Goal: Task Accomplishment & Management: Manage account settings

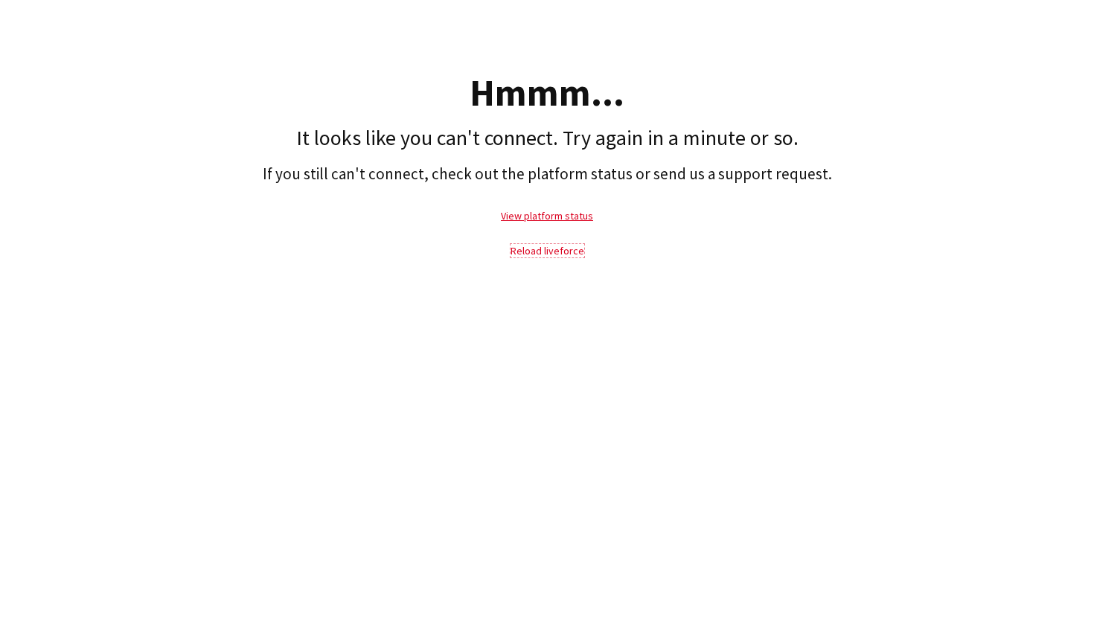
click at [539, 252] on link "Reload liveforce" at bounding box center [548, 250] width 74 height 13
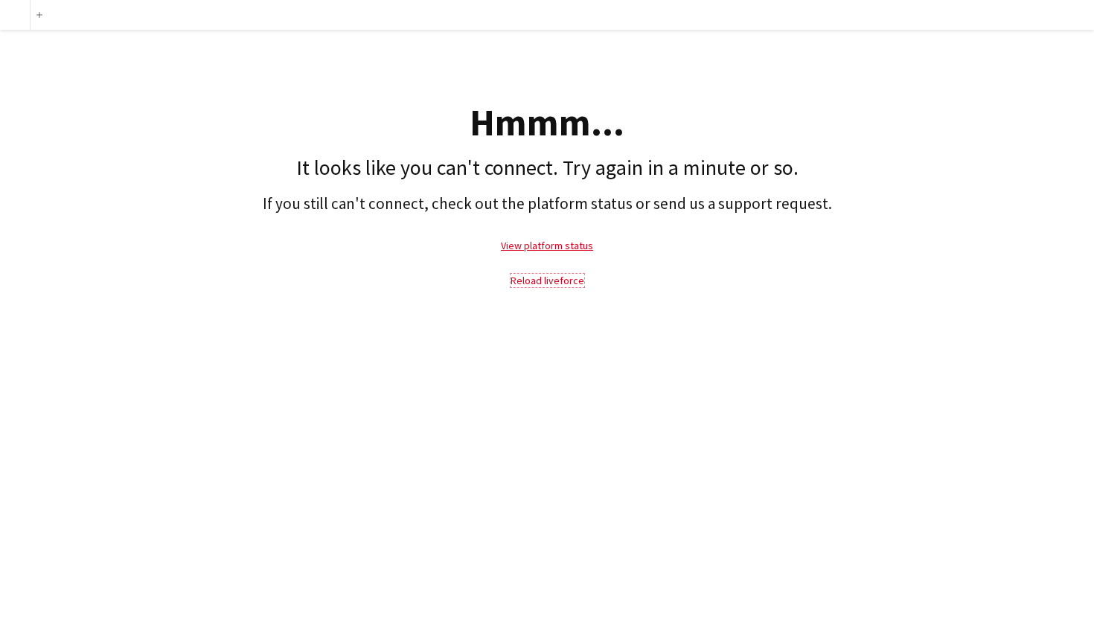
click at [547, 283] on link "Reload liveforce" at bounding box center [548, 280] width 74 height 13
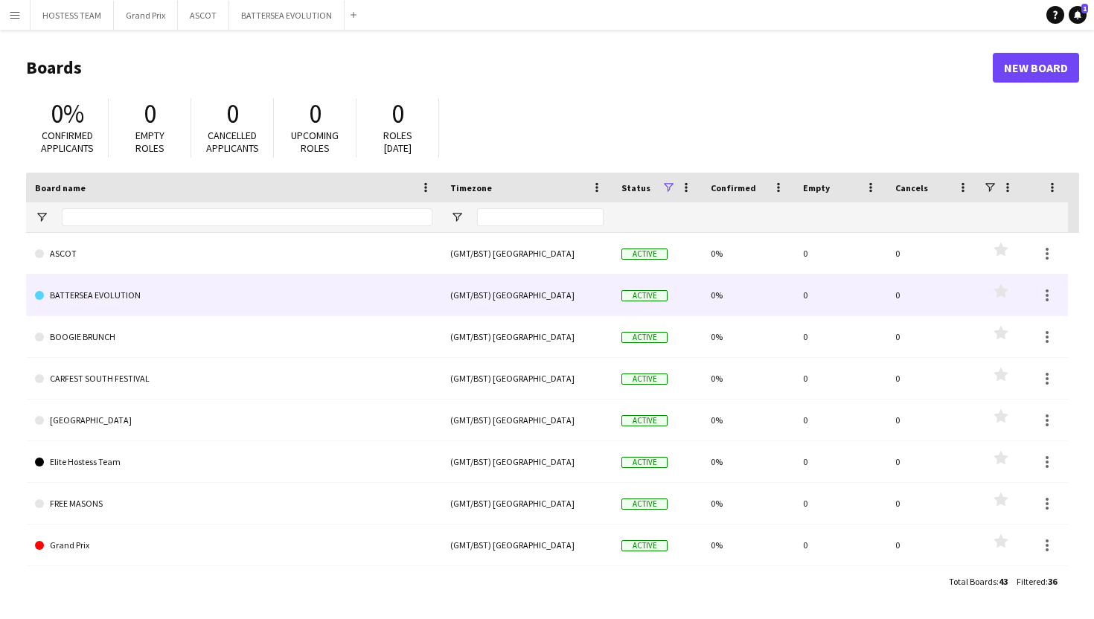
click at [125, 288] on link "BATTERSEA EVOLUTION" at bounding box center [233, 296] width 397 height 42
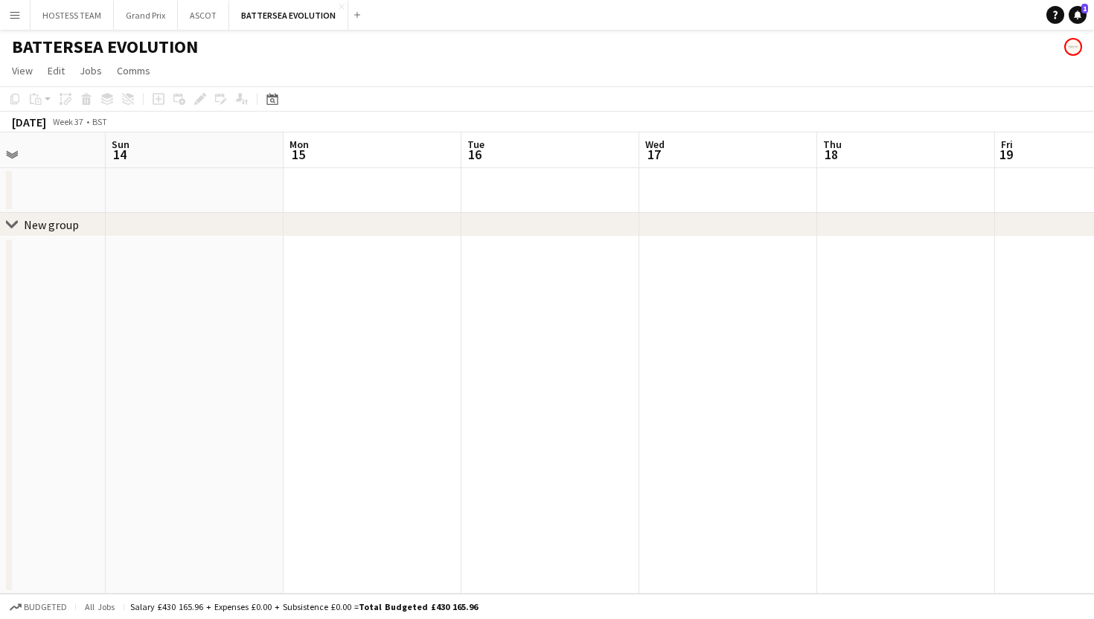
scroll to position [0, 610]
click at [905, 159] on app-board-header-date "Thu 18" at bounding box center [902, 150] width 178 height 36
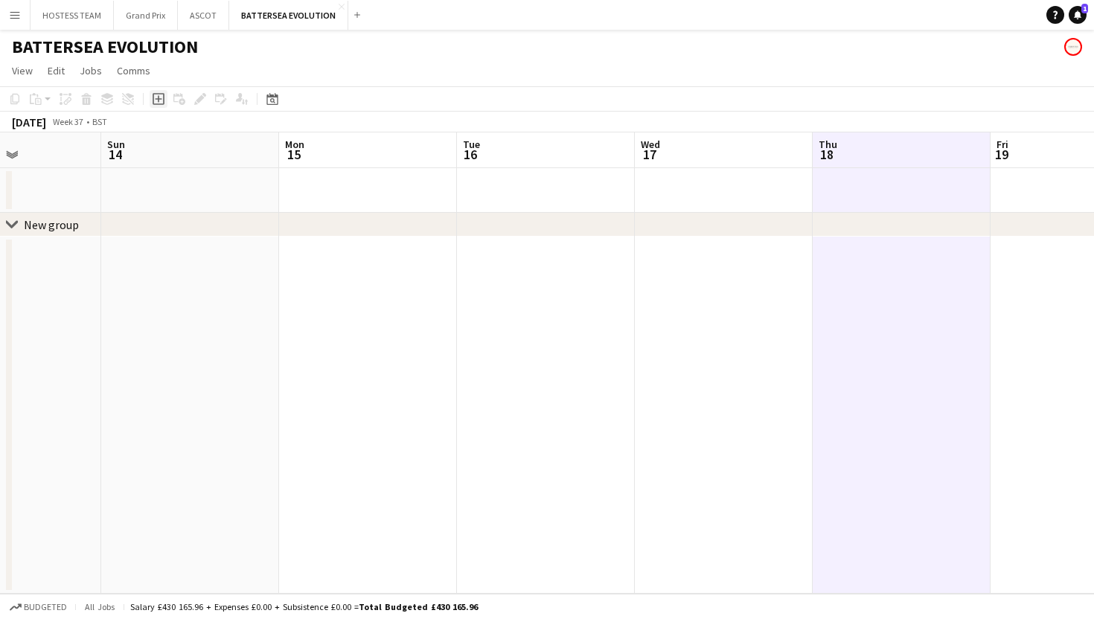
click at [161, 95] on icon "Add job" at bounding box center [159, 99] width 12 height 12
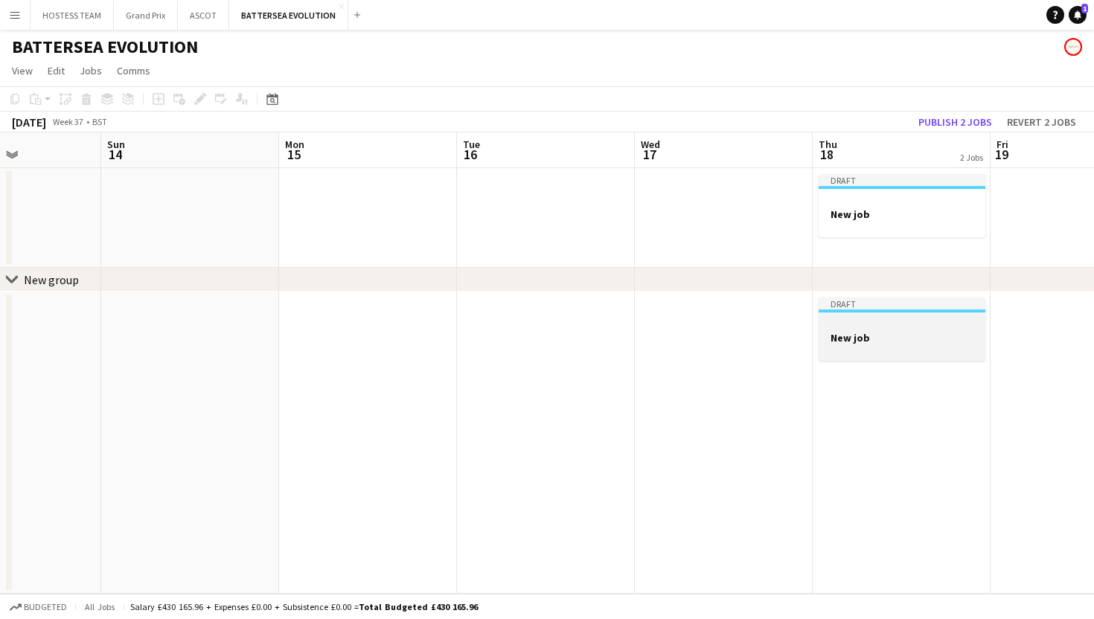
click at [888, 328] on div at bounding box center [902, 324] width 167 height 11
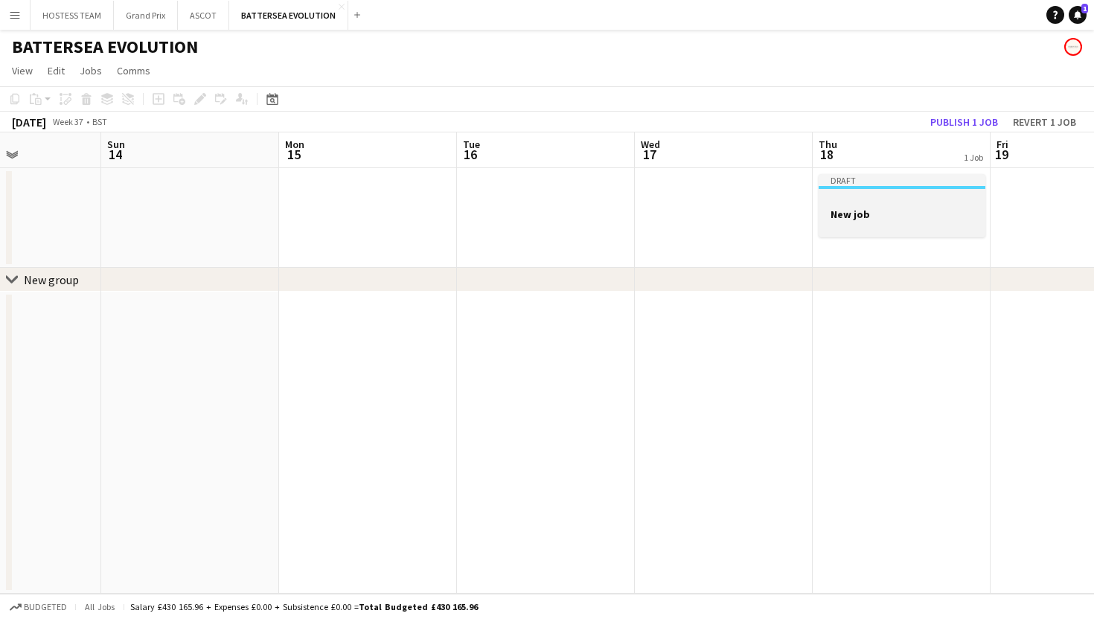
click at [877, 200] on div at bounding box center [902, 200] width 167 height 11
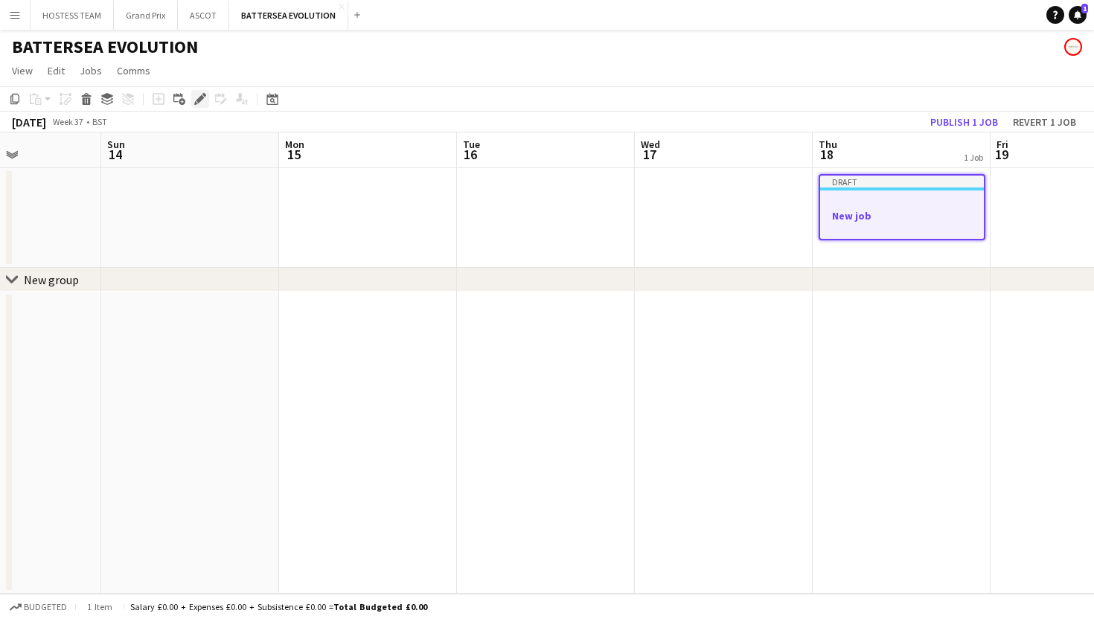
click at [202, 102] on icon "Edit" at bounding box center [200, 99] width 12 height 12
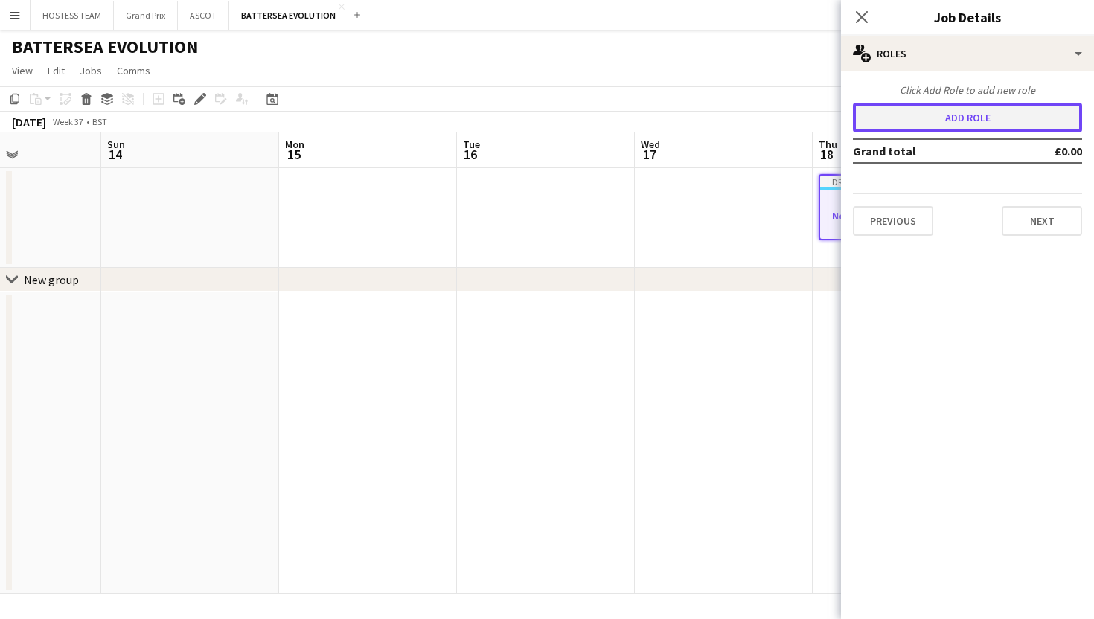
click at [899, 126] on button "Add role" at bounding box center [967, 118] width 229 height 30
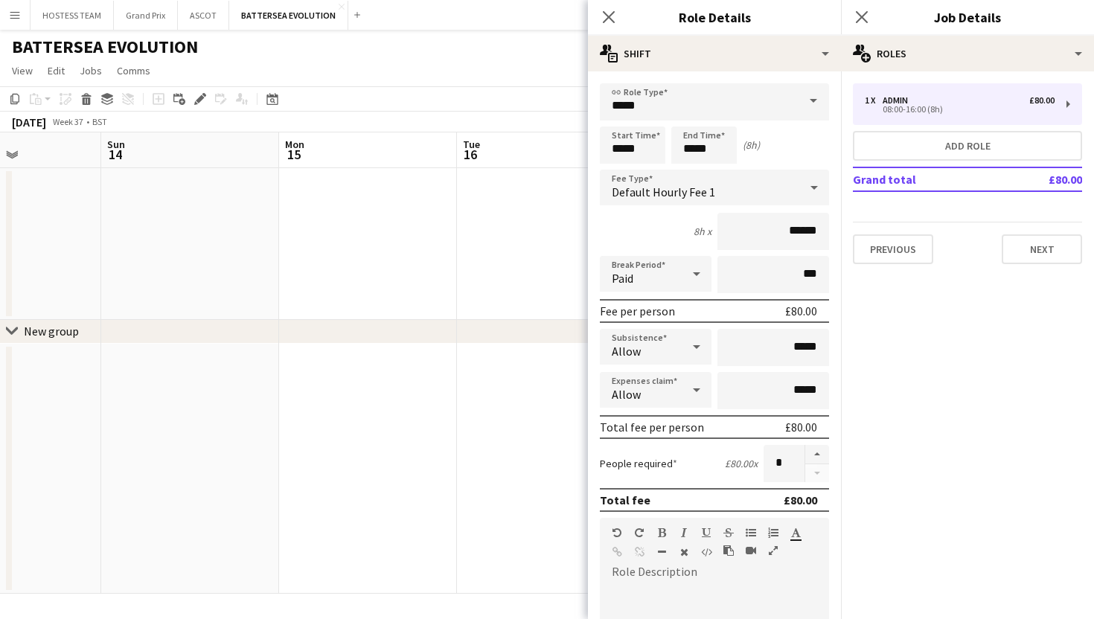
click at [813, 99] on span at bounding box center [813, 101] width 31 height 36
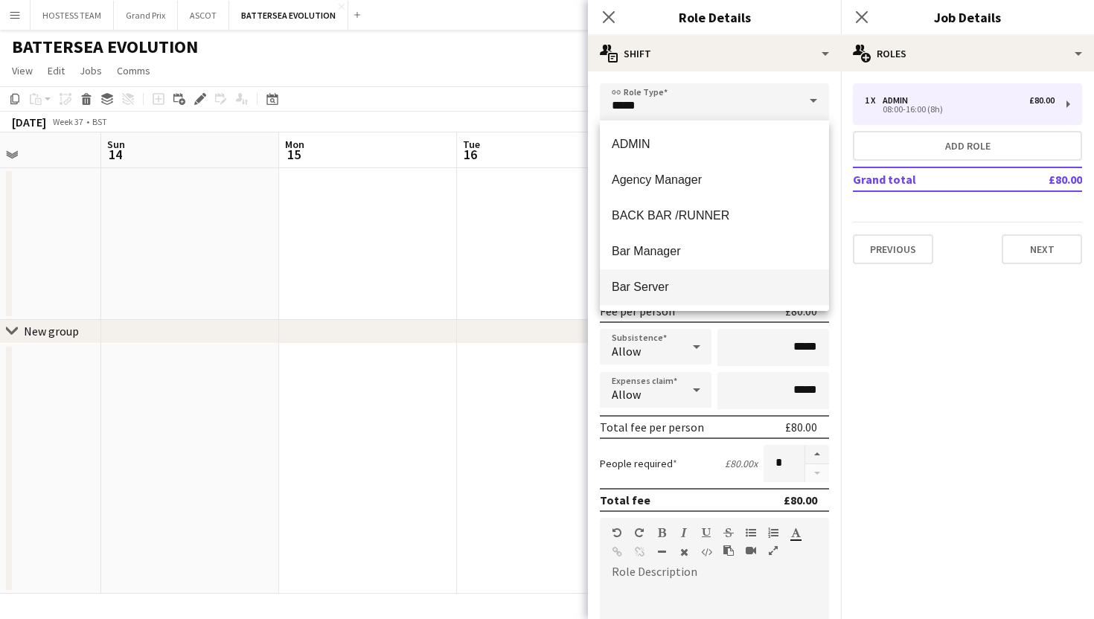
click at [716, 282] on span "Bar Server" at bounding box center [714, 287] width 205 height 14
type input "**********"
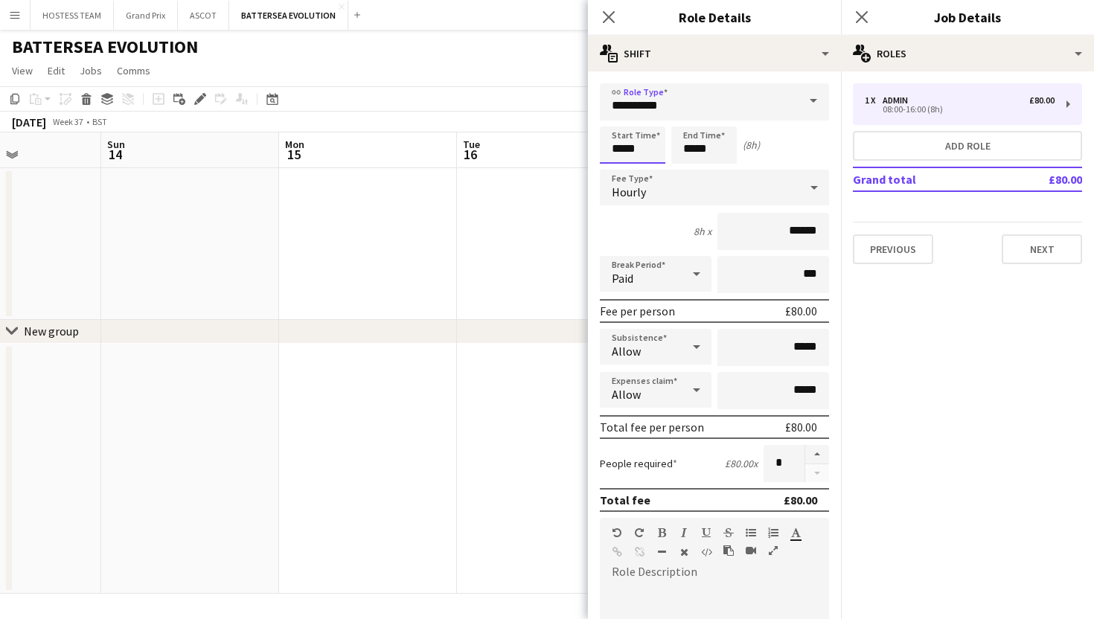
click at [636, 148] on input "*****" at bounding box center [632, 145] width 65 height 37
type input "*****"
click at [646, 148] on input "*****" at bounding box center [632, 145] width 65 height 37
type input "*****"
click at [712, 155] on input "*****" at bounding box center [703, 145] width 65 height 37
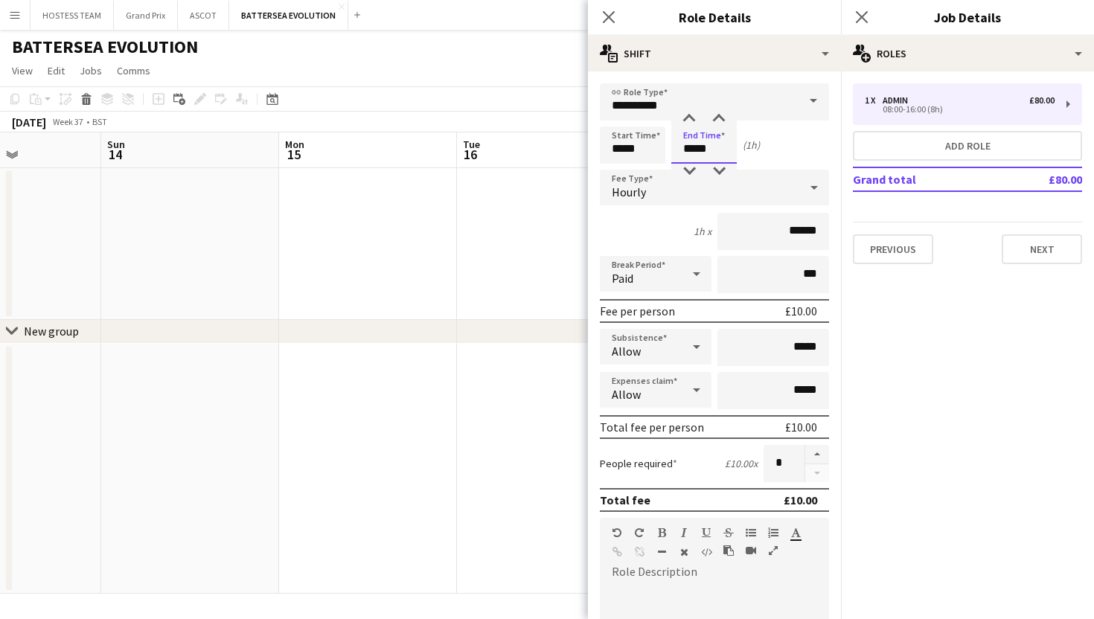
type input "*****"
click at [711, 150] on input "*****" at bounding box center [703, 145] width 65 height 37
type input "*****"
click at [802, 230] on input "******" at bounding box center [773, 231] width 112 height 37
click at [819, 230] on input "******" at bounding box center [773, 231] width 112 height 37
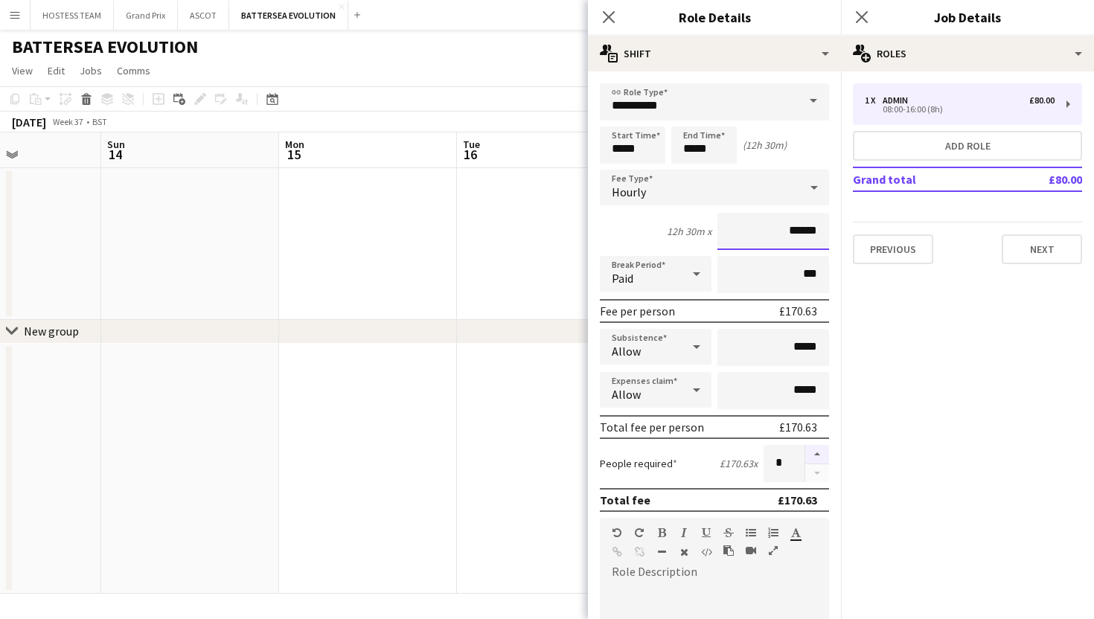
type input "******"
click at [821, 452] on button "button" at bounding box center [817, 454] width 24 height 19
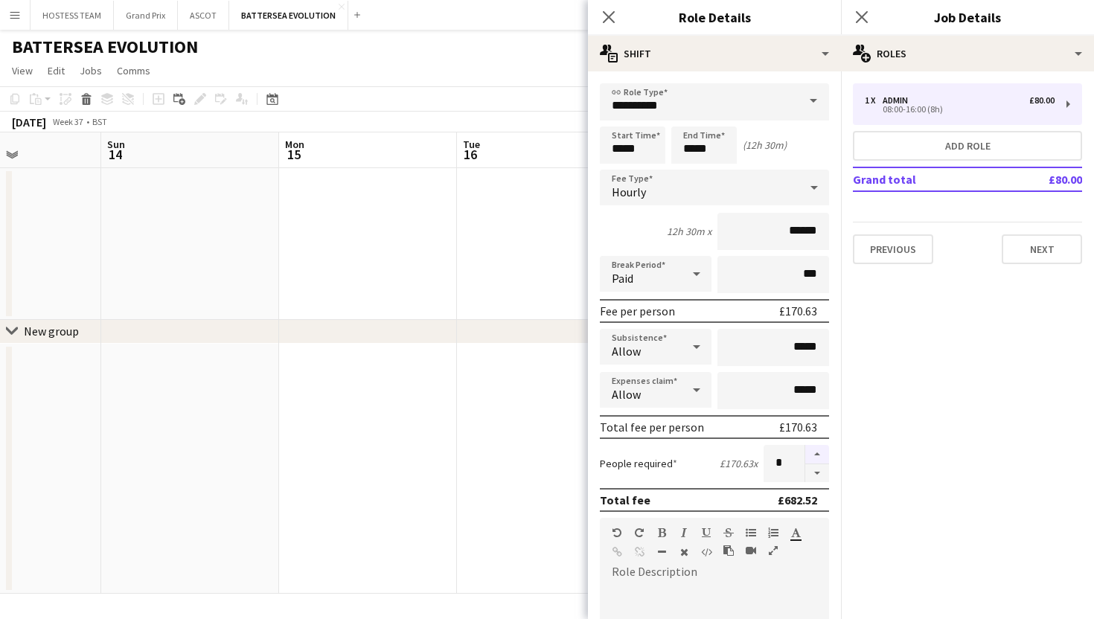
click at [821, 452] on button "button" at bounding box center [817, 454] width 24 height 19
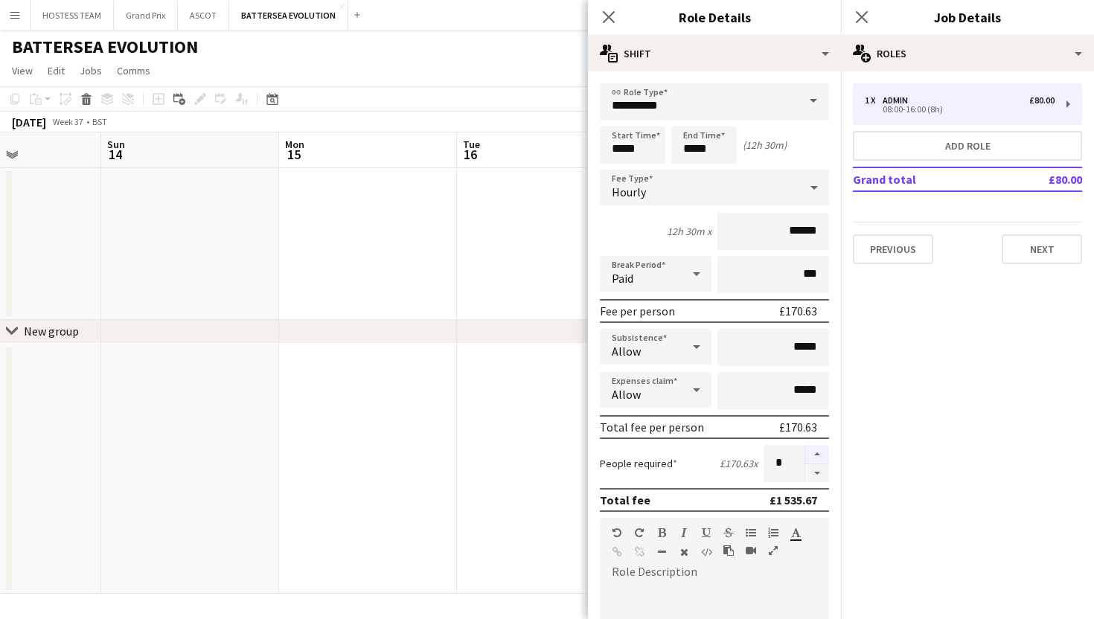
type input "**"
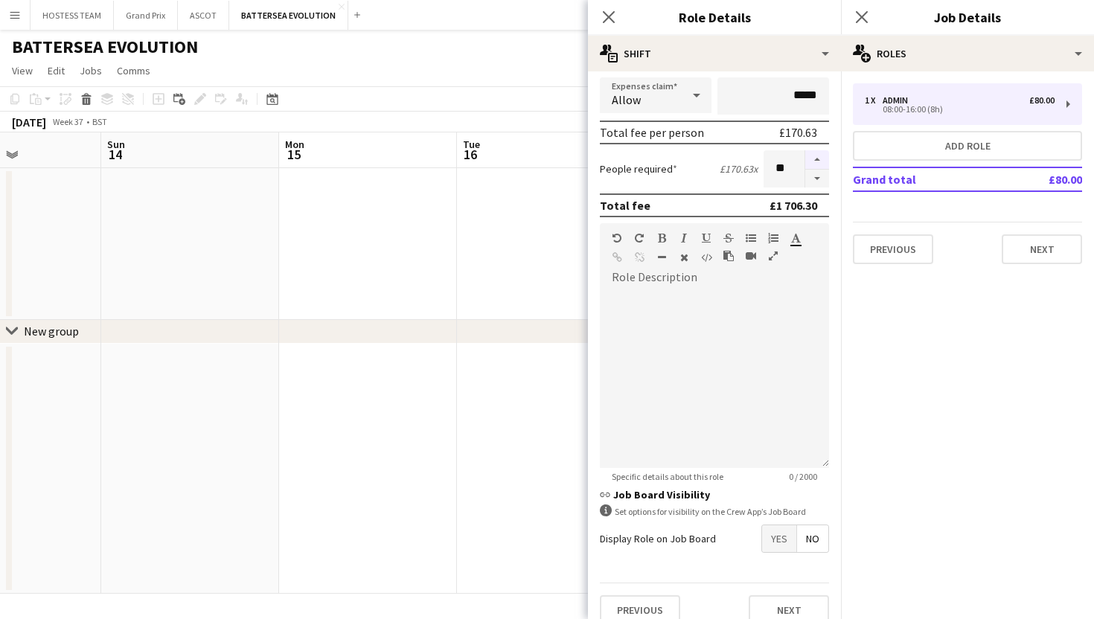
scroll to position [313, 0]
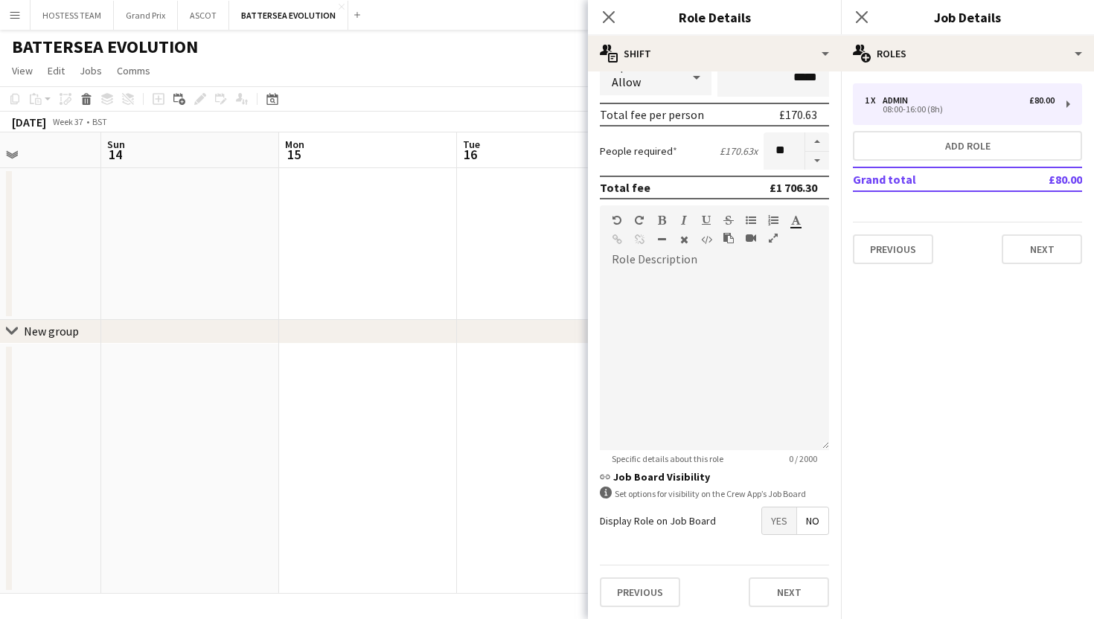
click at [780, 523] on span "Yes" at bounding box center [779, 521] width 34 height 27
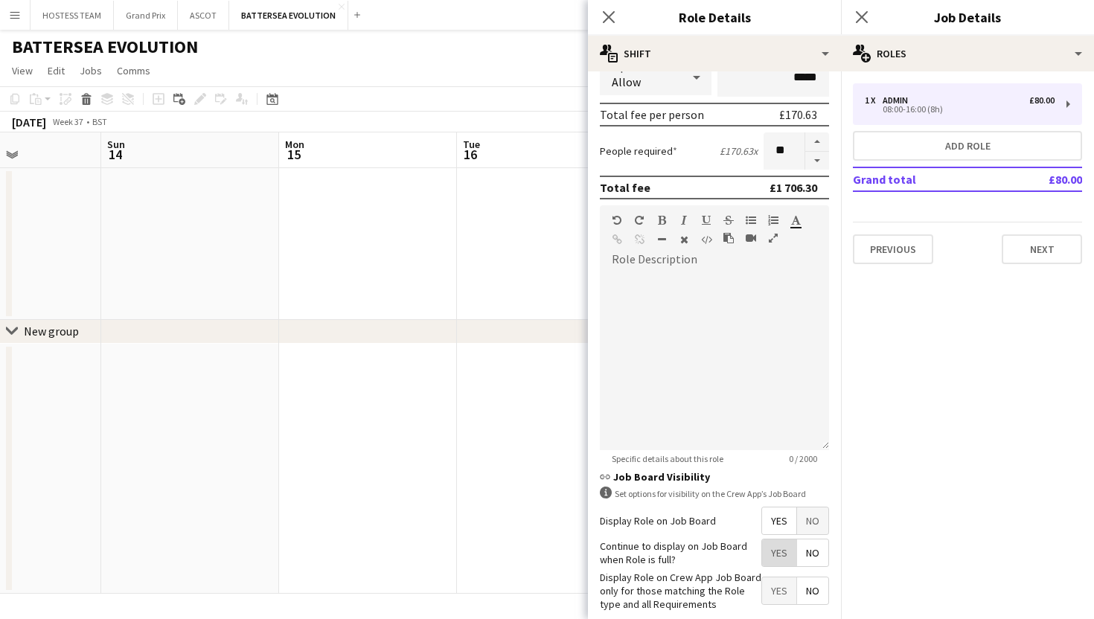
click at [779, 545] on span "Yes" at bounding box center [779, 553] width 34 height 27
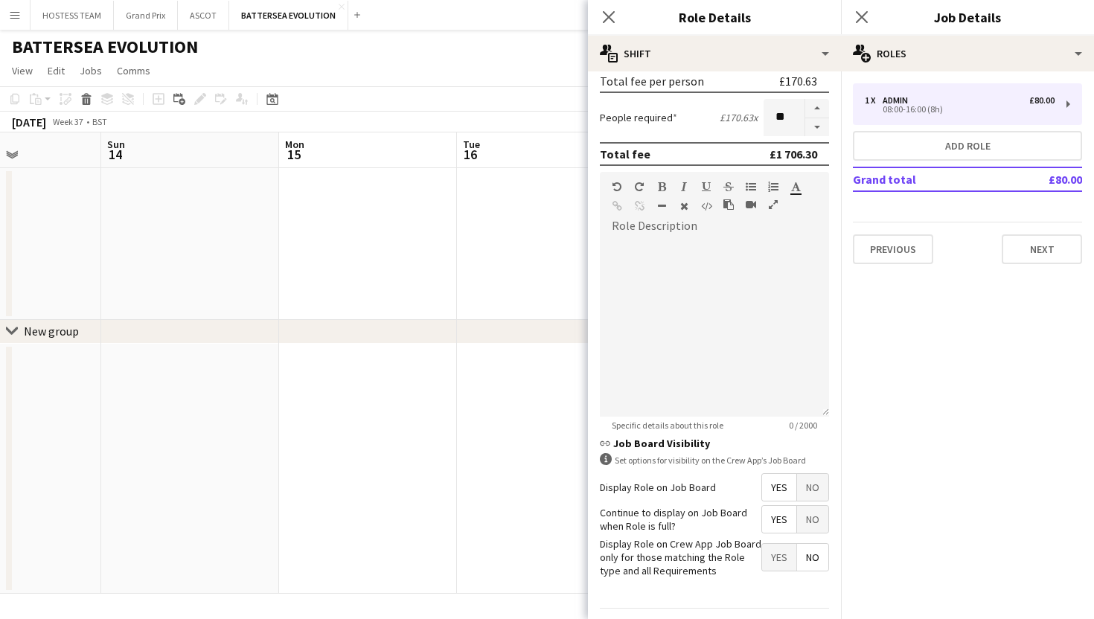
scroll to position [348, 0]
click at [782, 561] on span "Yes" at bounding box center [779, 556] width 34 height 27
click at [807, 557] on span "No" at bounding box center [812, 556] width 31 height 27
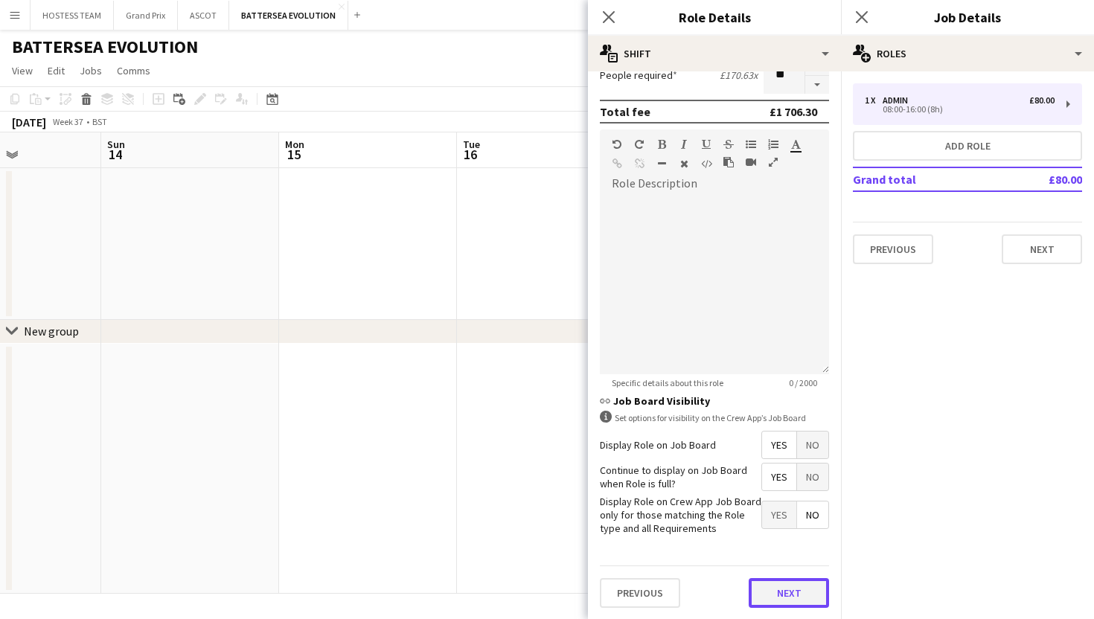
click at [801, 584] on button "Next" at bounding box center [789, 593] width 80 height 30
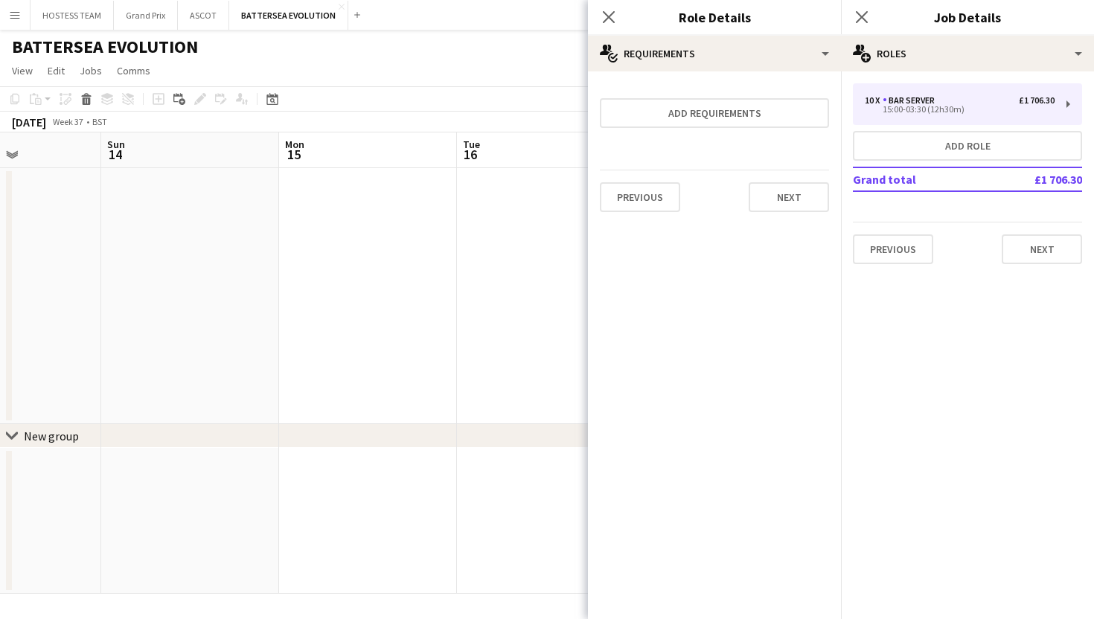
scroll to position [0, 0]
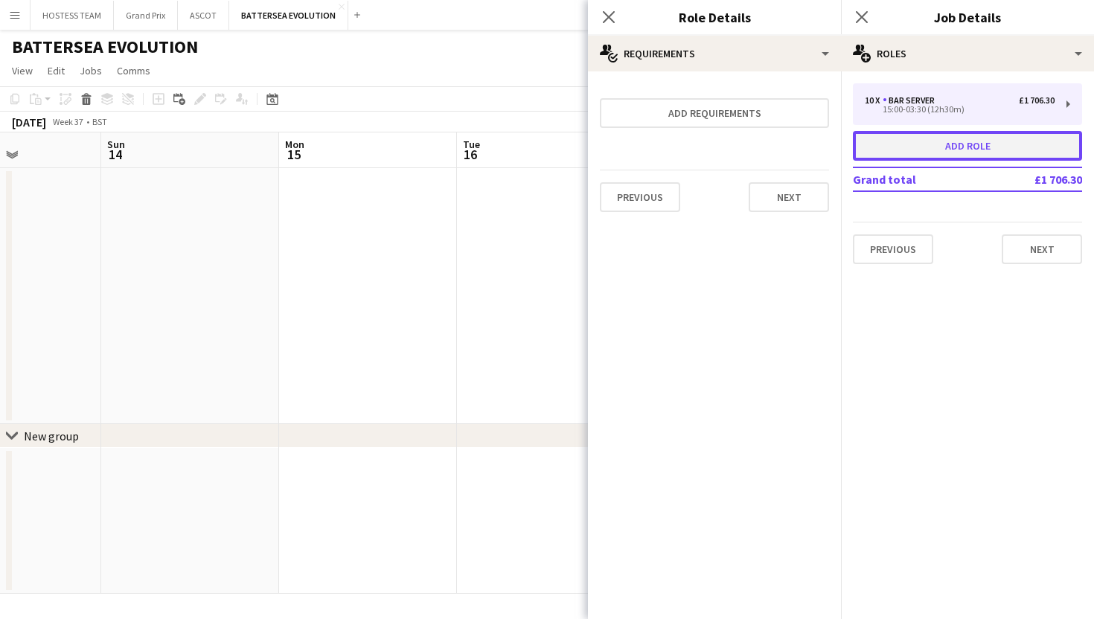
click at [889, 144] on button "Add role" at bounding box center [967, 146] width 229 height 30
type input "*****"
type input "******"
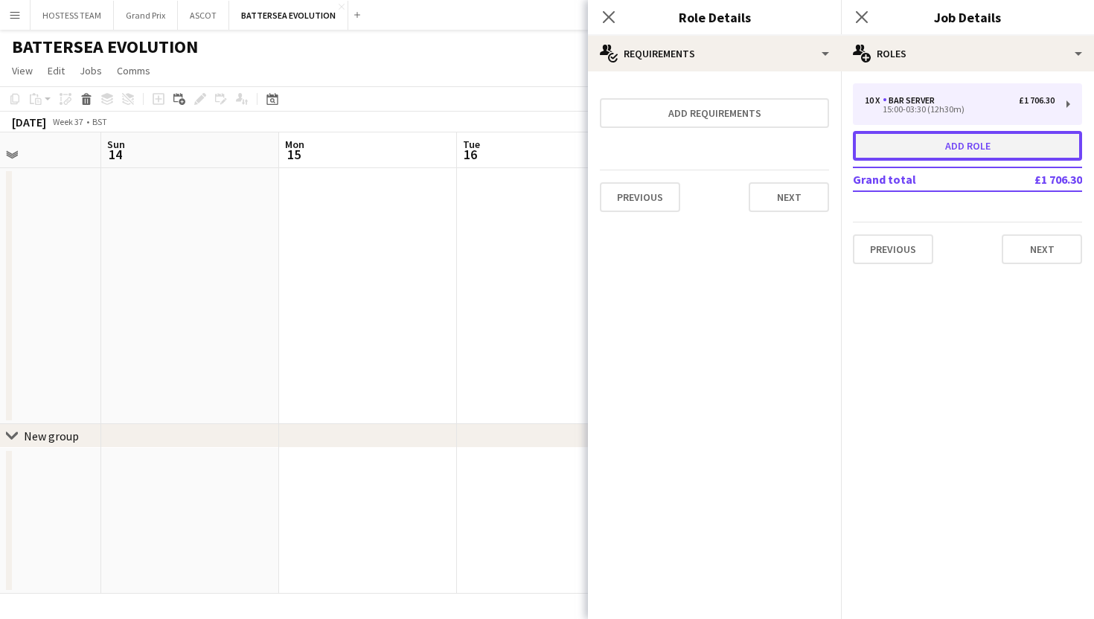
type input "*"
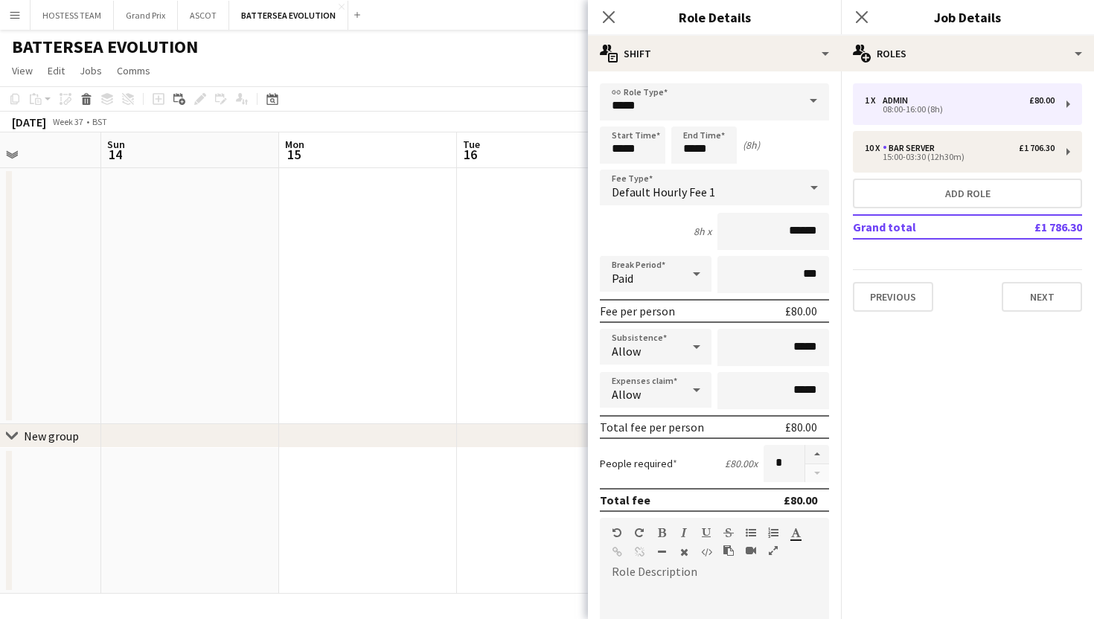
click at [808, 95] on span at bounding box center [813, 101] width 31 height 36
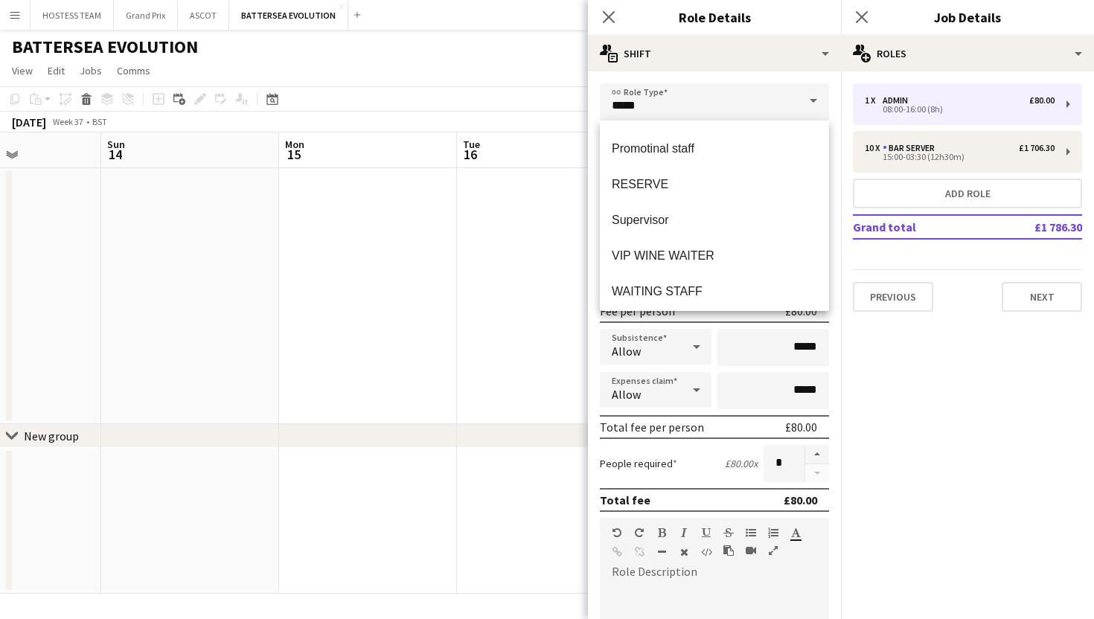
scroll to position [429, 0]
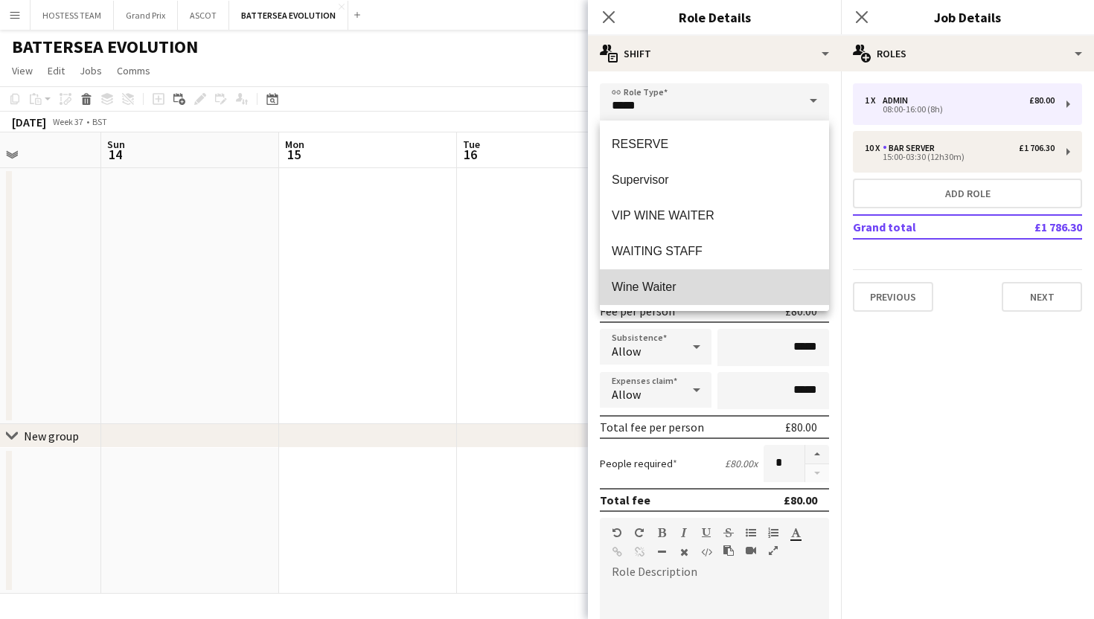
click at [730, 278] on mat-option "Wine Waiter" at bounding box center [714, 287] width 229 height 36
type input "**********"
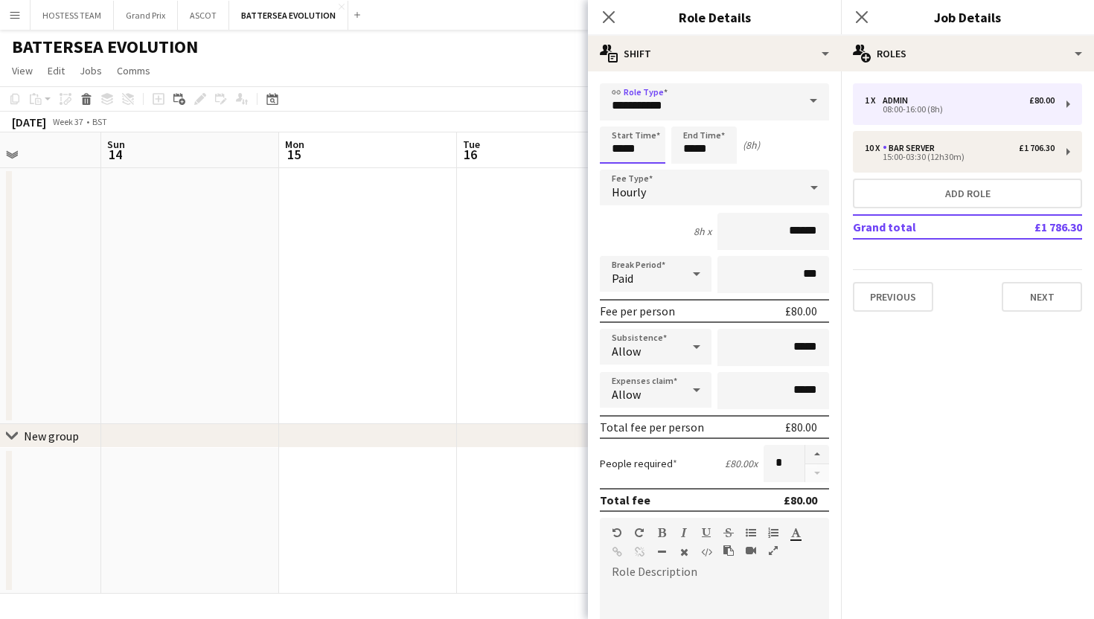
click at [653, 150] on input "*****" at bounding box center [632, 145] width 65 height 37
type input "*****"
click at [642, 148] on input "*****" at bounding box center [632, 145] width 65 height 37
type input "*****"
click at [701, 146] on input "*****" at bounding box center [703, 145] width 65 height 37
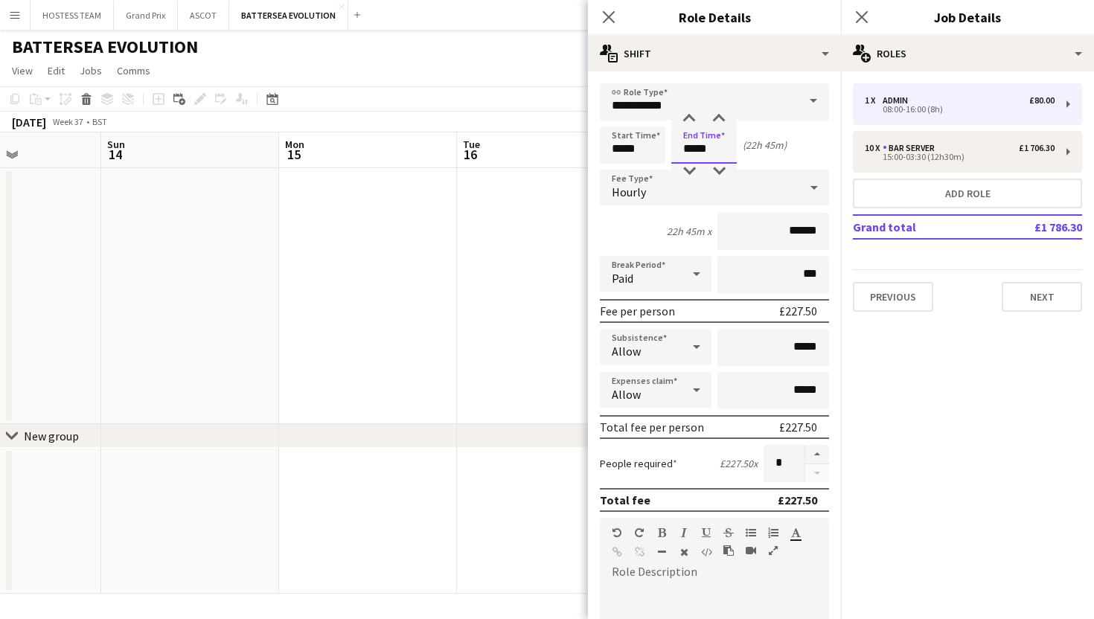
click at [714, 148] on input "*****" at bounding box center [703, 145] width 65 height 37
type input "*****"
click at [708, 150] on input "*****" at bounding box center [703, 145] width 65 height 37
type input "*****"
click at [803, 230] on input "******" at bounding box center [773, 231] width 112 height 37
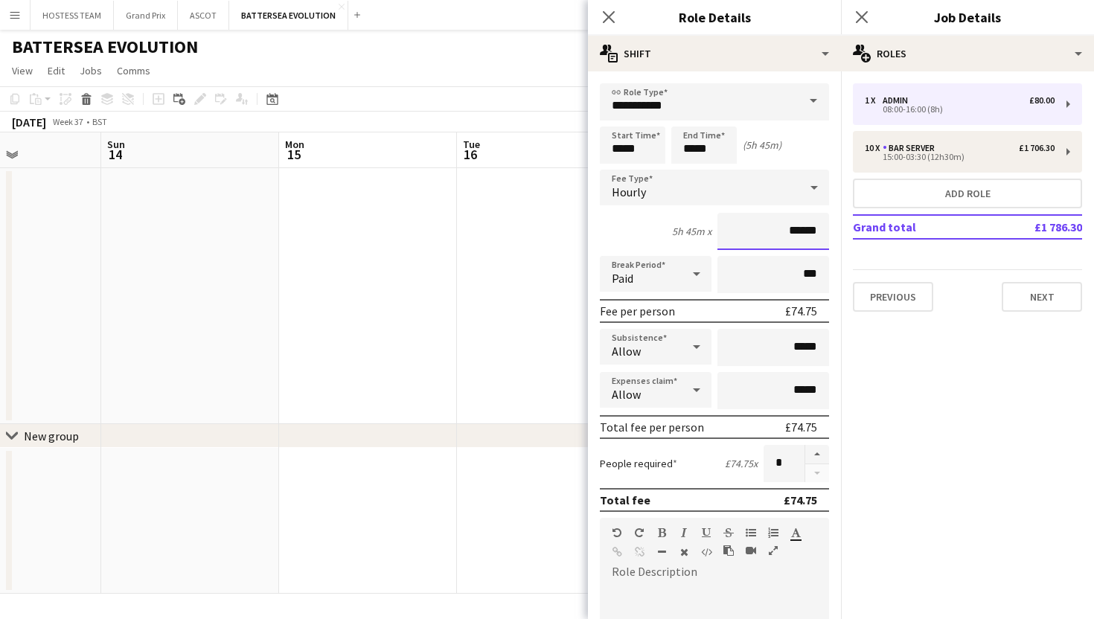
click at [819, 228] on input "******" at bounding box center [773, 231] width 112 height 37
type input "******"
click at [817, 449] on button "button" at bounding box center [817, 454] width 24 height 19
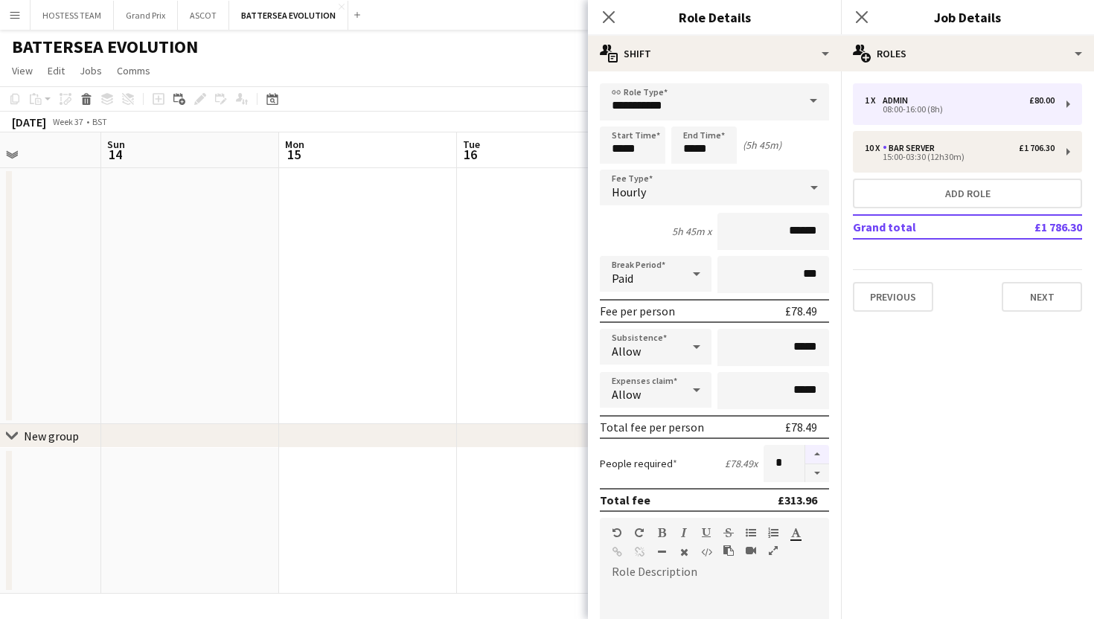
click at [817, 449] on button "button" at bounding box center [817, 454] width 24 height 19
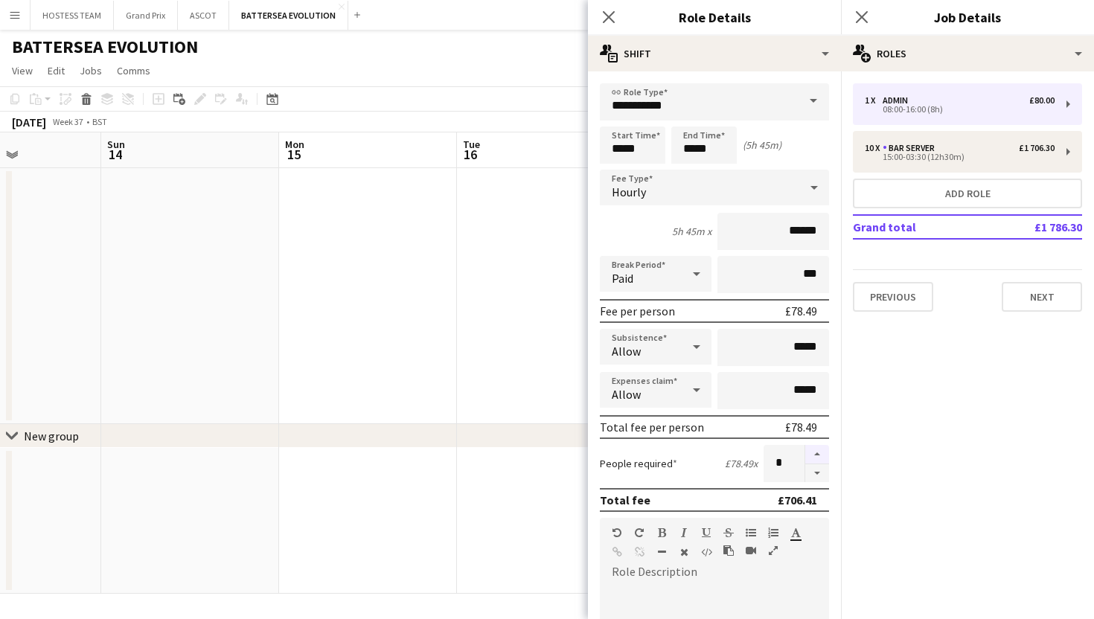
click at [817, 449] on button "button" at bounding box center [817, 454] width 24 height 19
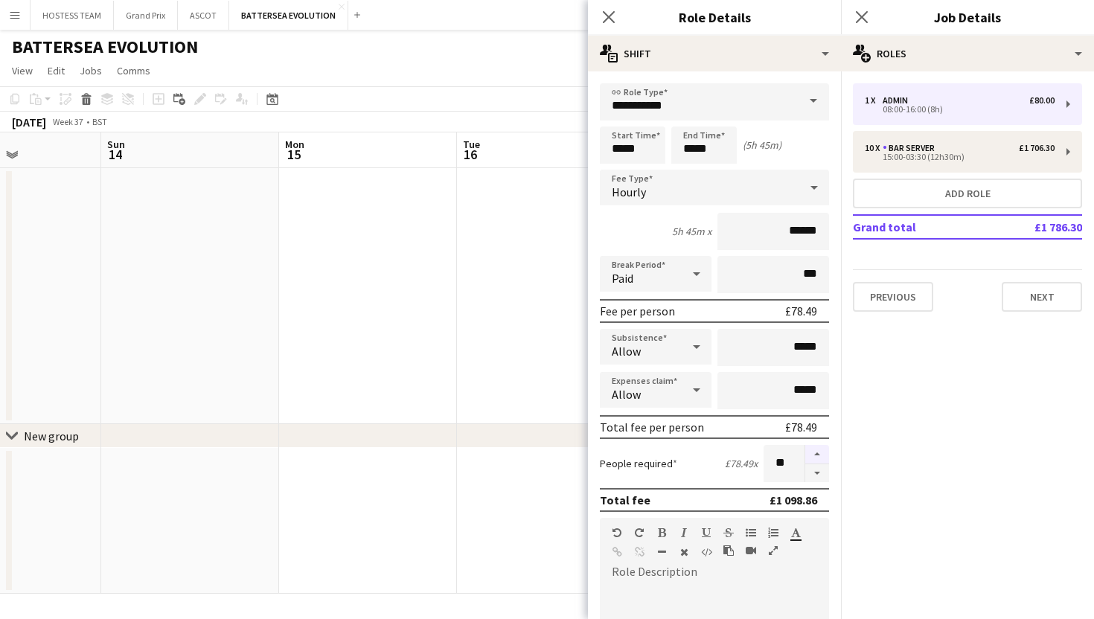
click at [817, 449] on button "button" at bounding box center [817, 454] width 24 height 19
type input "**"
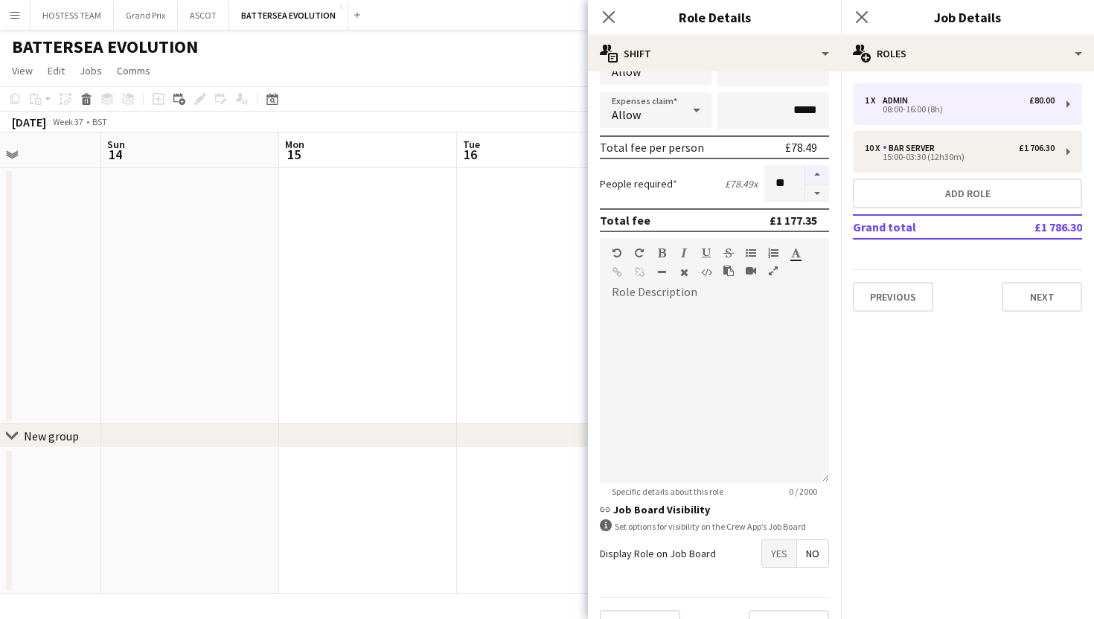
scroll to position [284, 0]
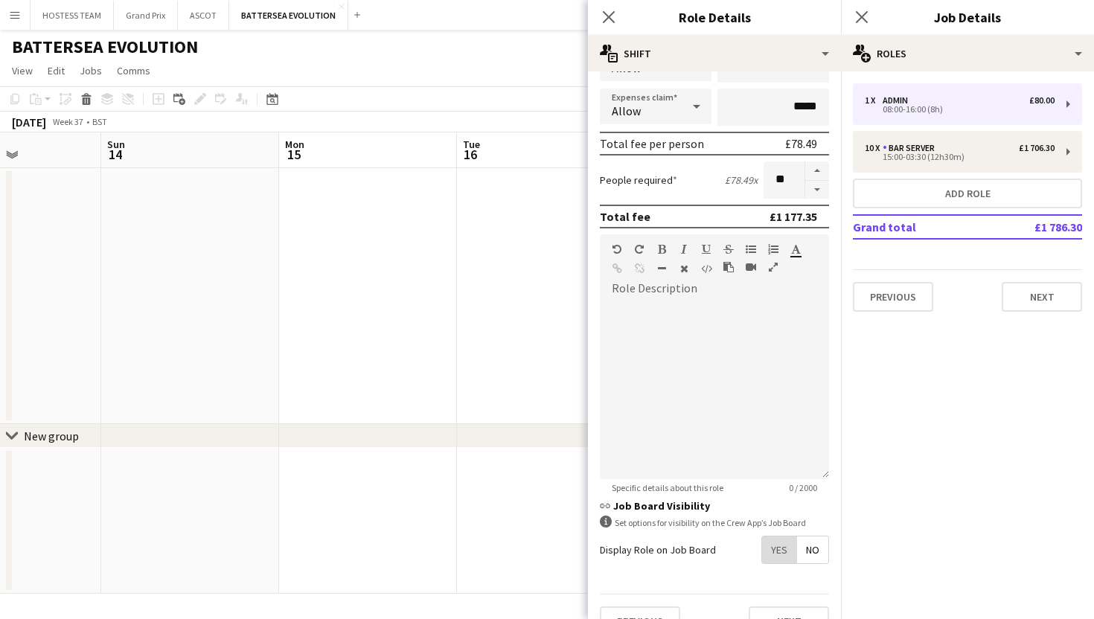
click at [787, 544] on span "Yes" at bounding box center [779, 550] width 34 height 27
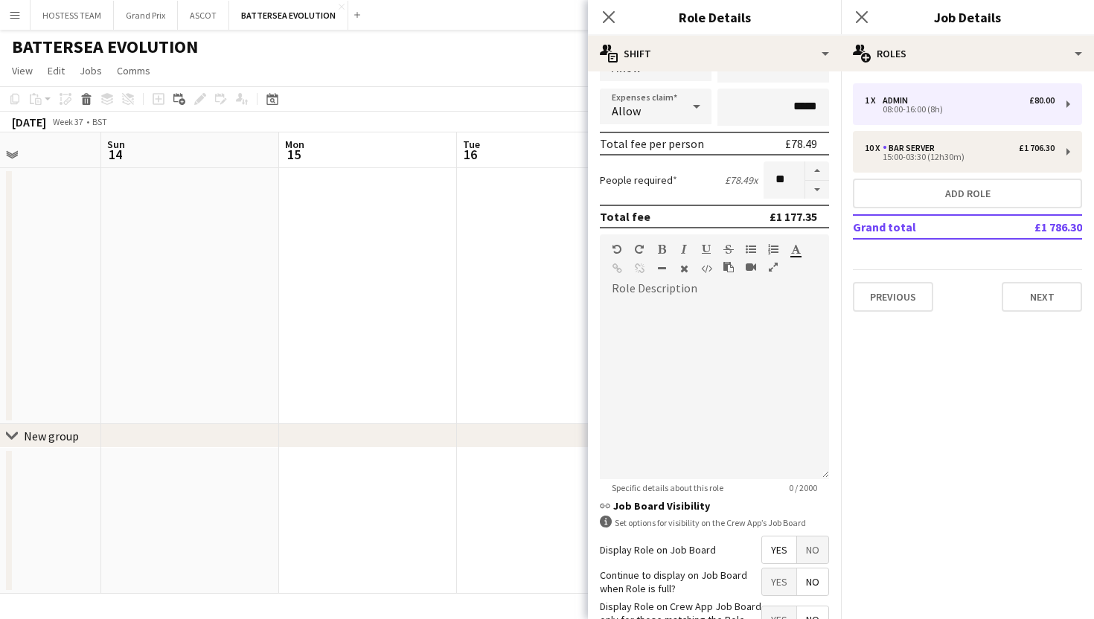
click at [781, 579] on span "Yes" at bounding box center [779, 582] width 34 height 27
click at [1037, 301] on button "Next" at bounding box center [1042, 297] width 80 height 30
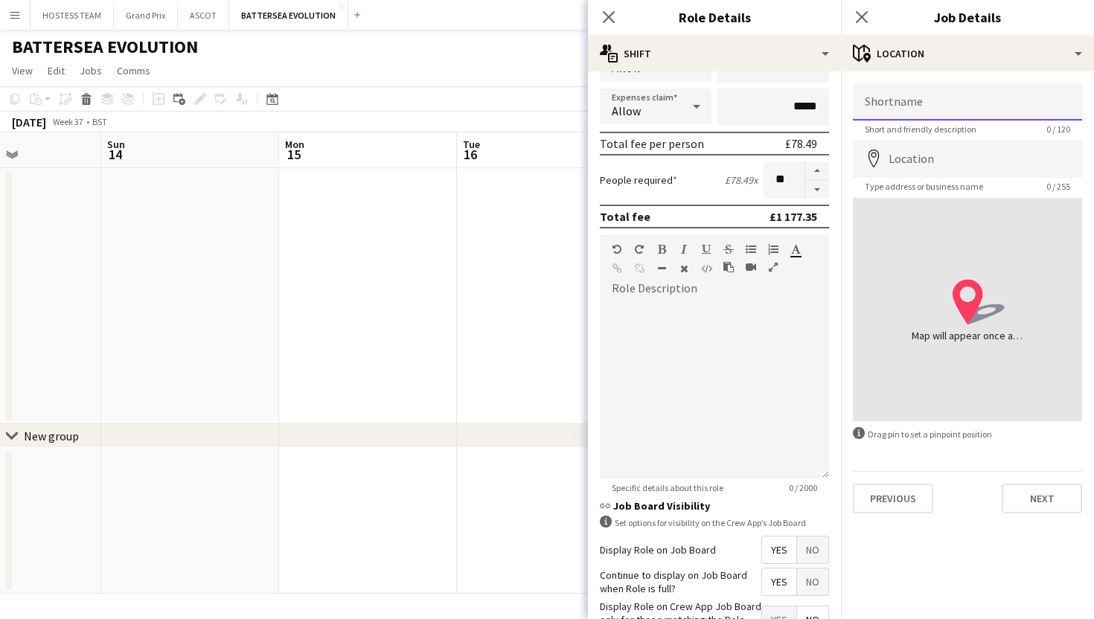
click at [998, 100] on input "Shortname" at bounding box center [967, 101] width 229 height 37
type input "**********"
click at [999, 163] on input "Location" at bounding box center [967, 159] width 229 height 37
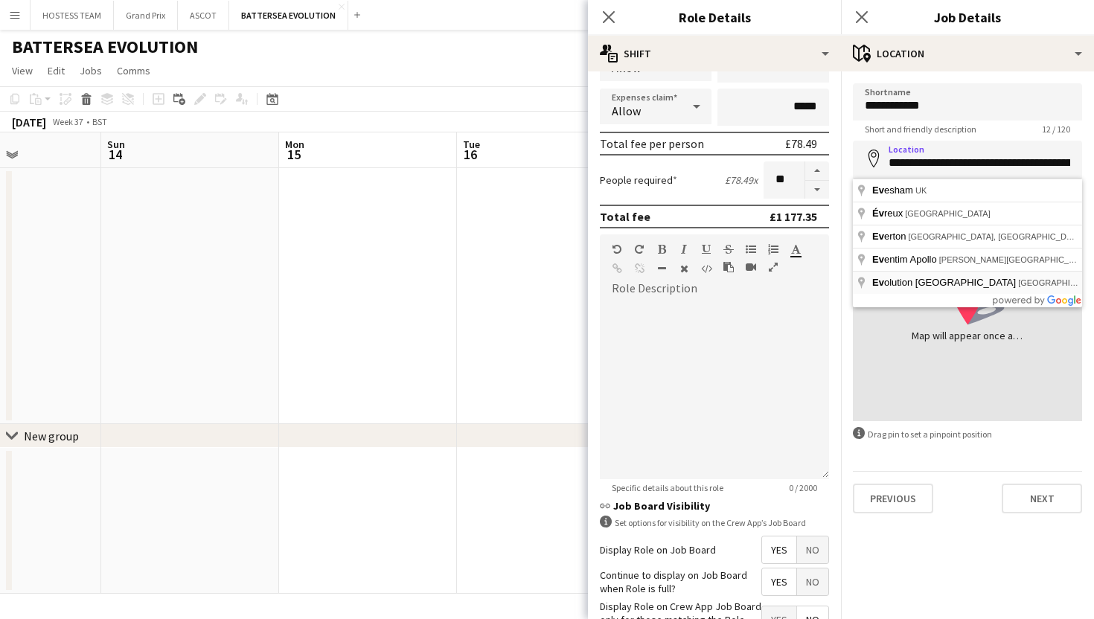
type input "**********"
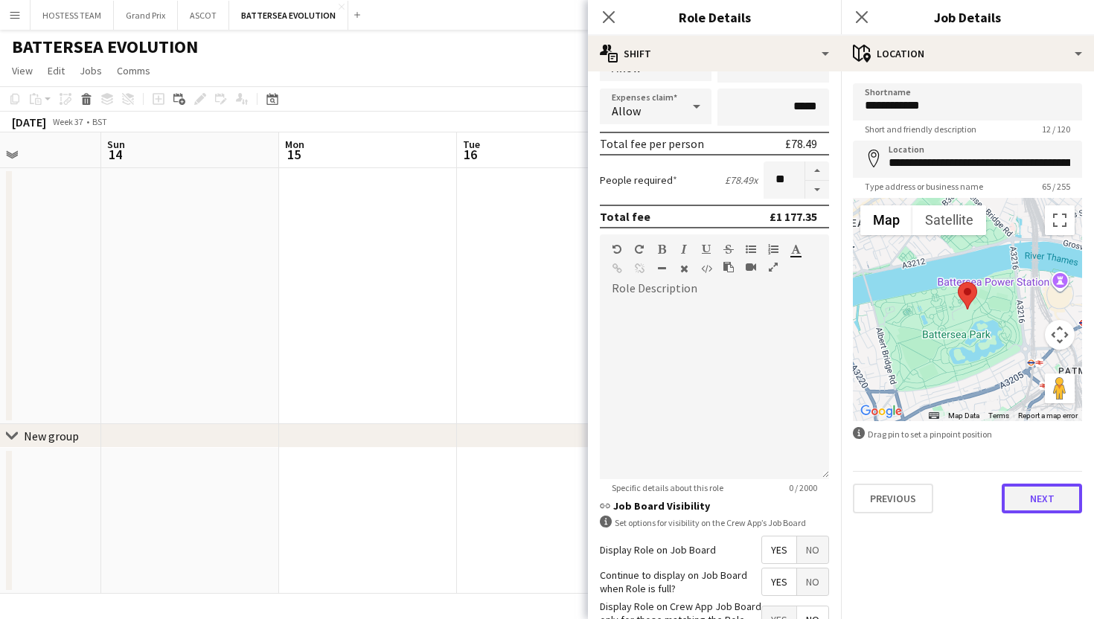
click at [1033, 495] on button "Next" at bounding box center [1042, 499] width 80 height 30
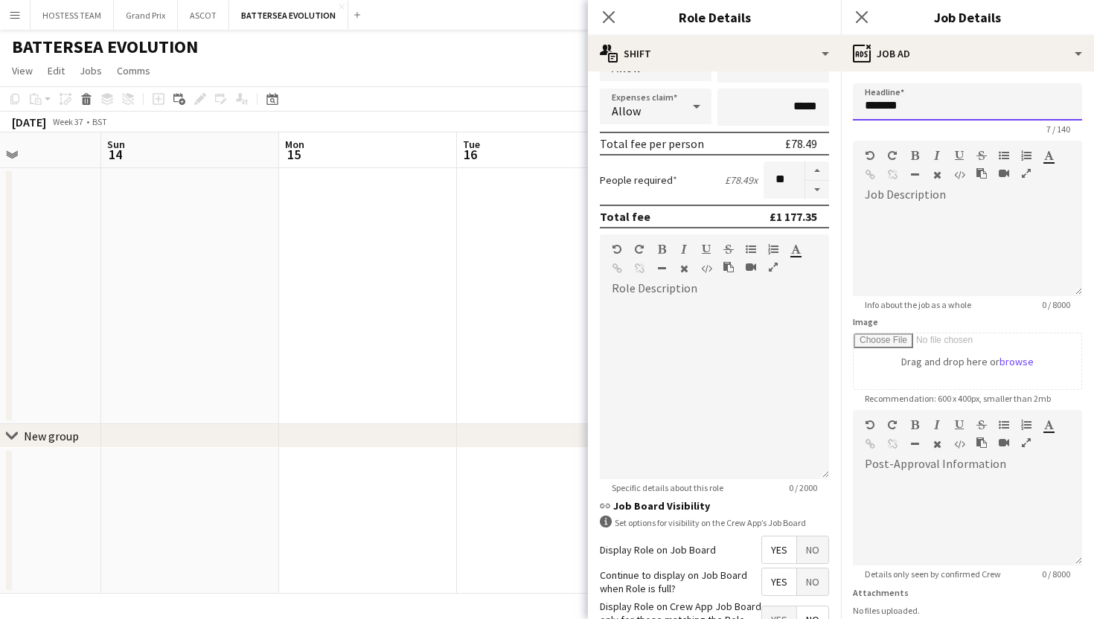
click at [924, 103] on input "*******" at bounding box center [967, 101] width 229 height 37
type input "*"
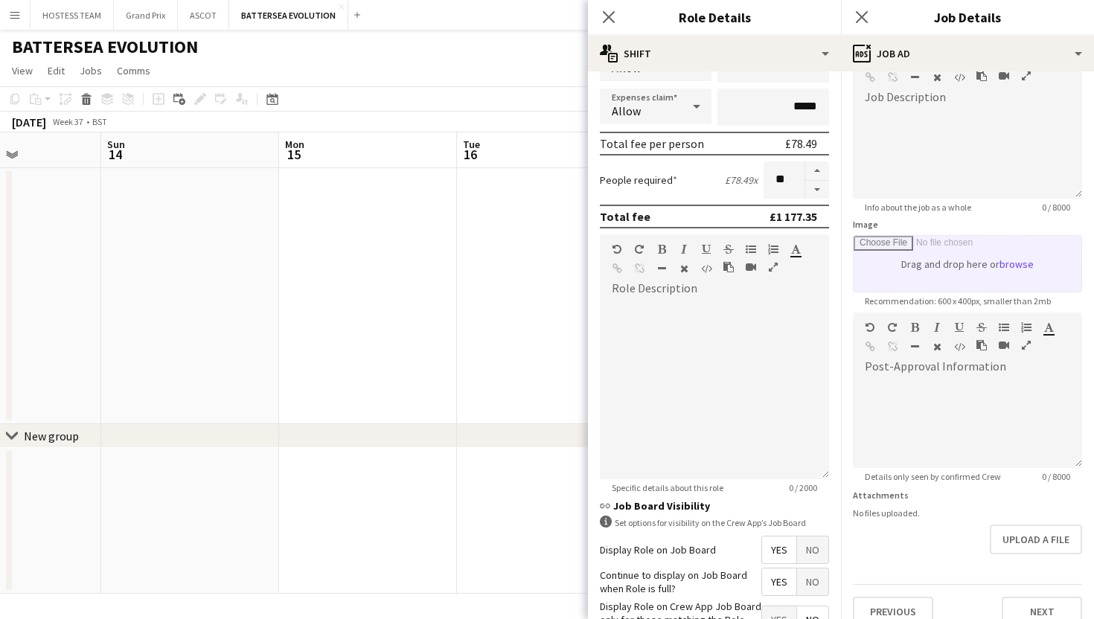
scroll to position [116, 0]
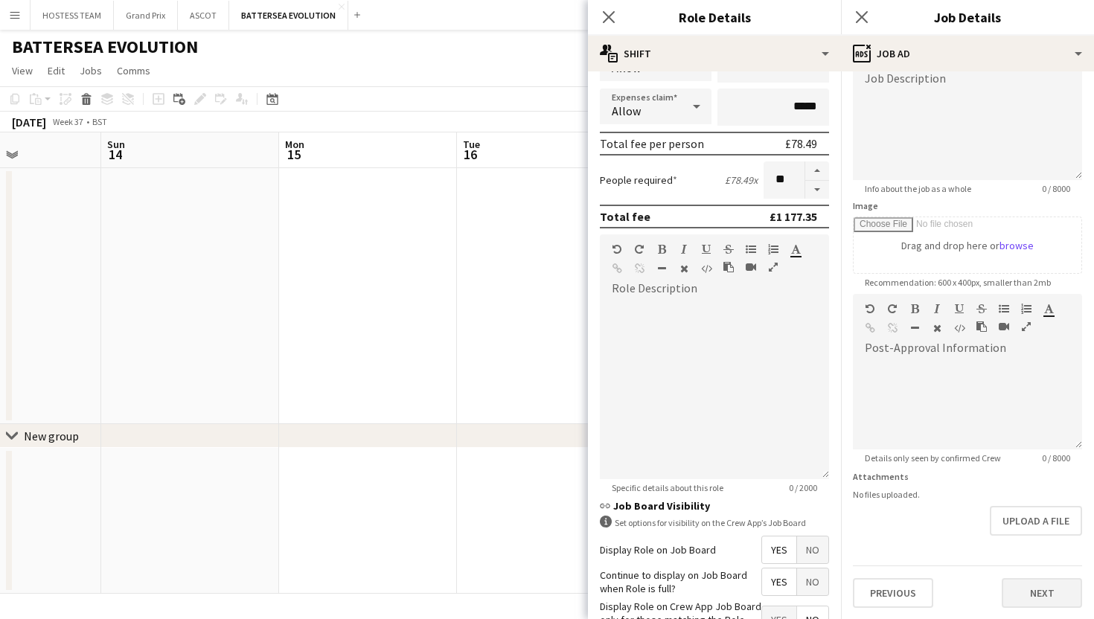
type input "**********"
click at [1028, 596] on button "Next" at bounding box center [1042, 593] width 80 height 30
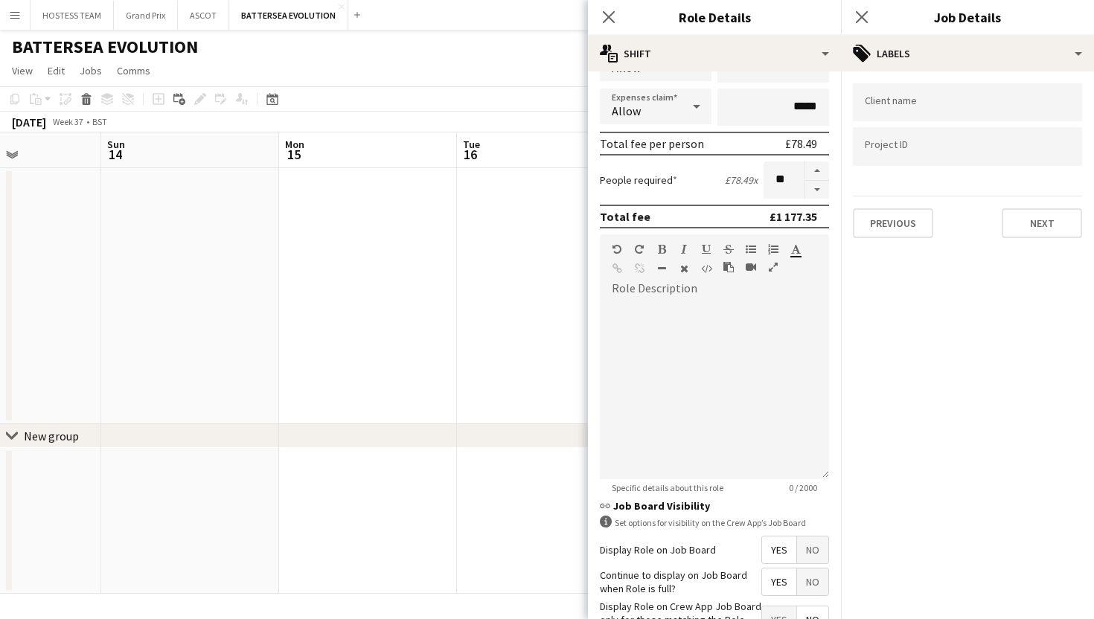
scroll to position [0, 0]
click at [1037, 222] on button "Next" at bounding box center [1042, 223] width 80 height 30
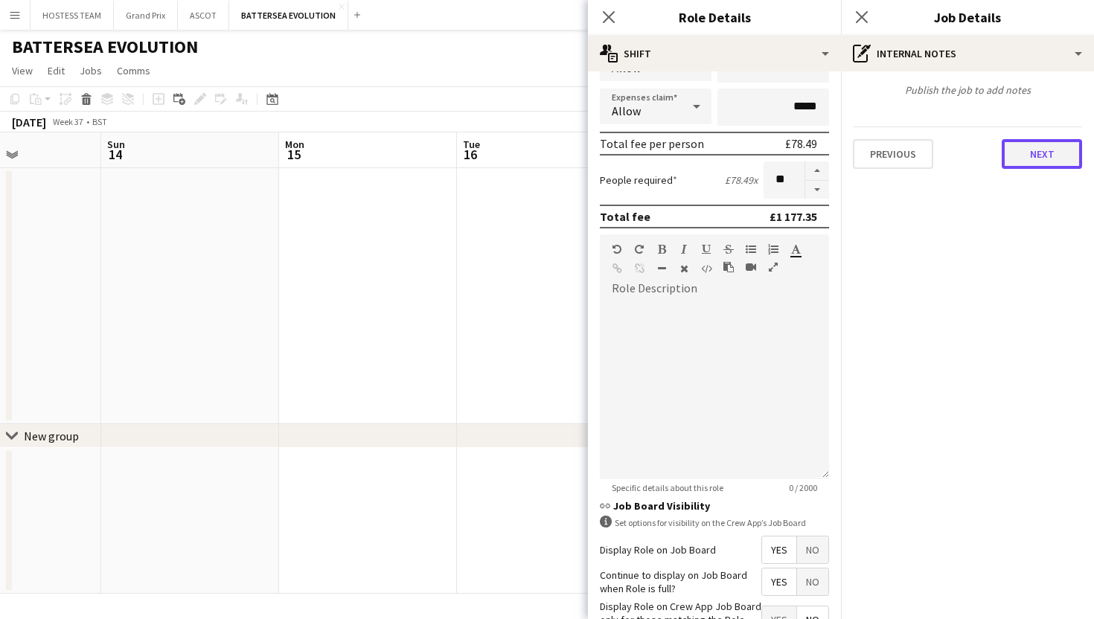
click at [1031, 158] on button "Next" at bounding box center [1042, 154] width 80 height 30
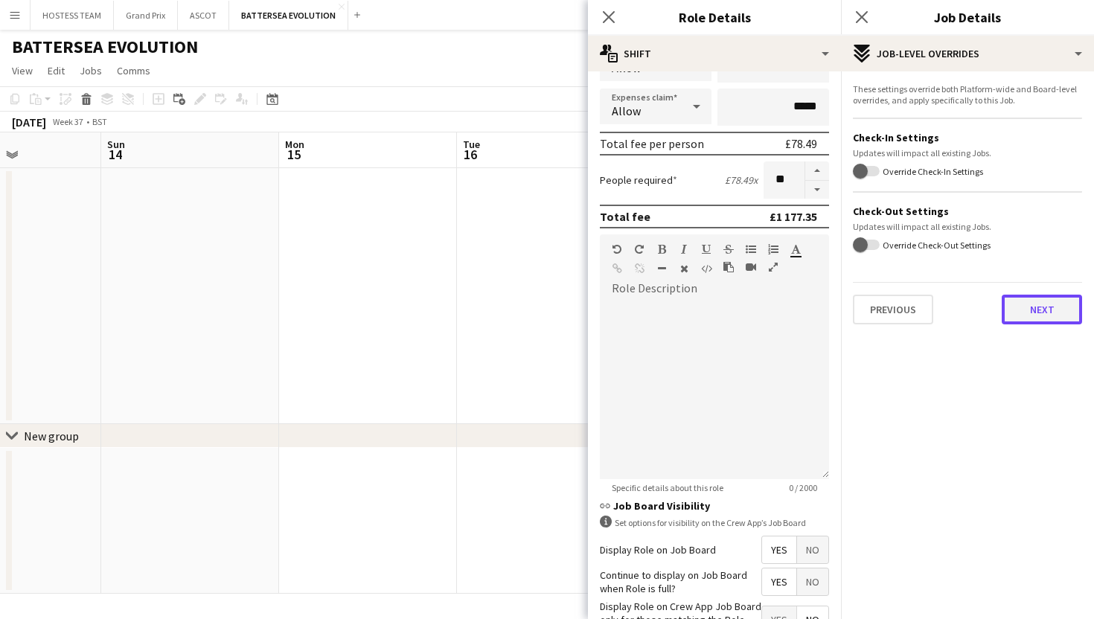
click at [1023, 301] on button "Next" at bounding box center [1042, 310] width 80 height 30
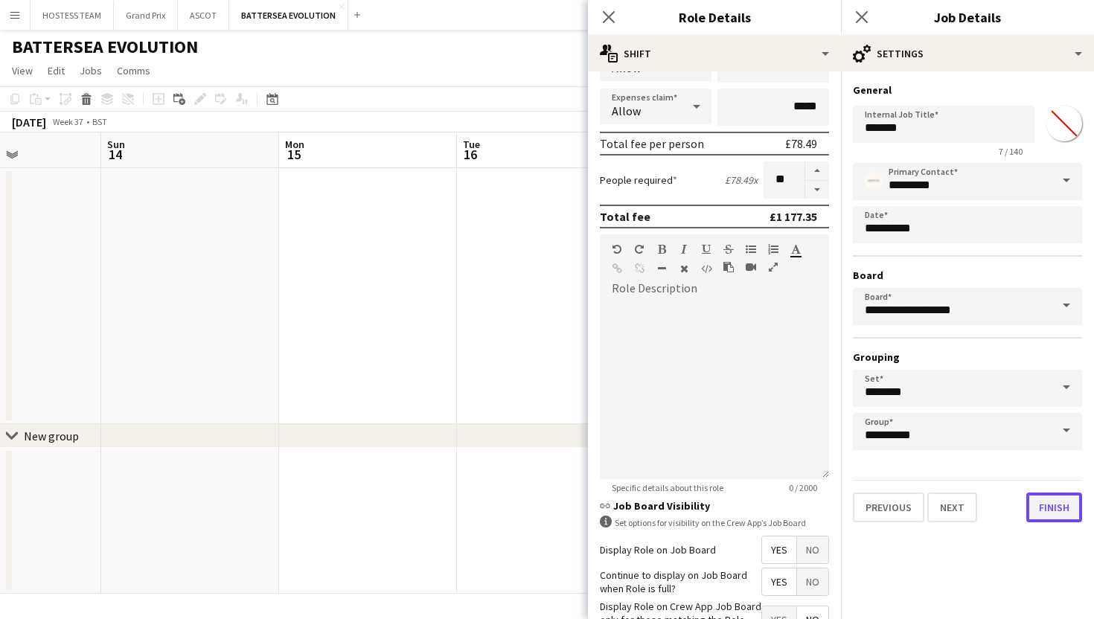
click at [1046, 504] on button "Finish" at bounding box center [1054, 508] width 56 height 30
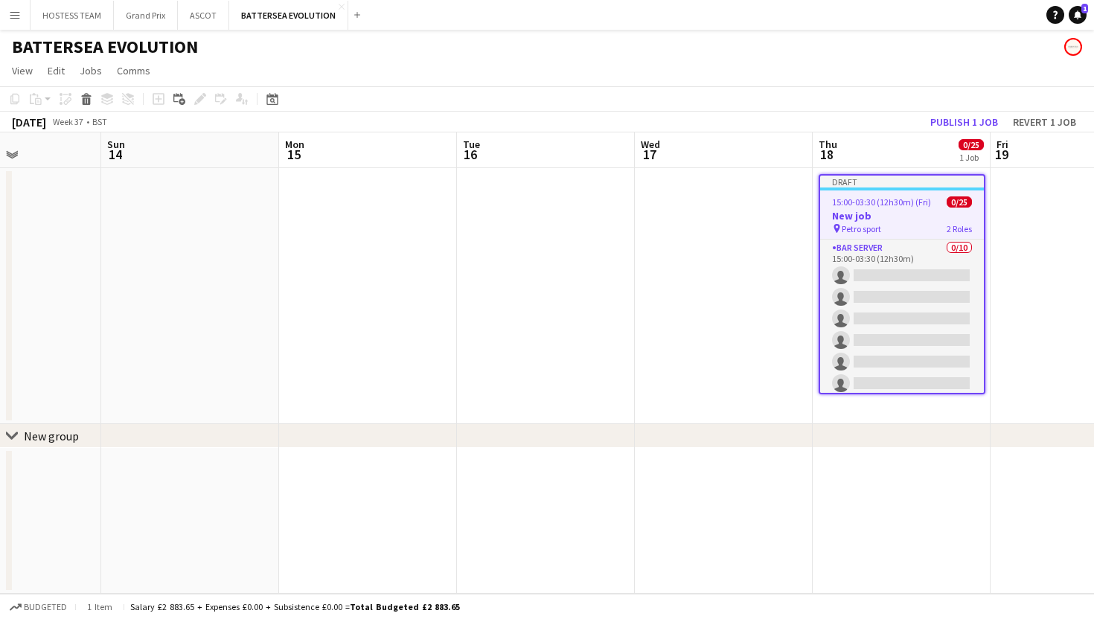
click at [727, 313] on app-date-cell at bounding box center [724, 296] width 178 height 256
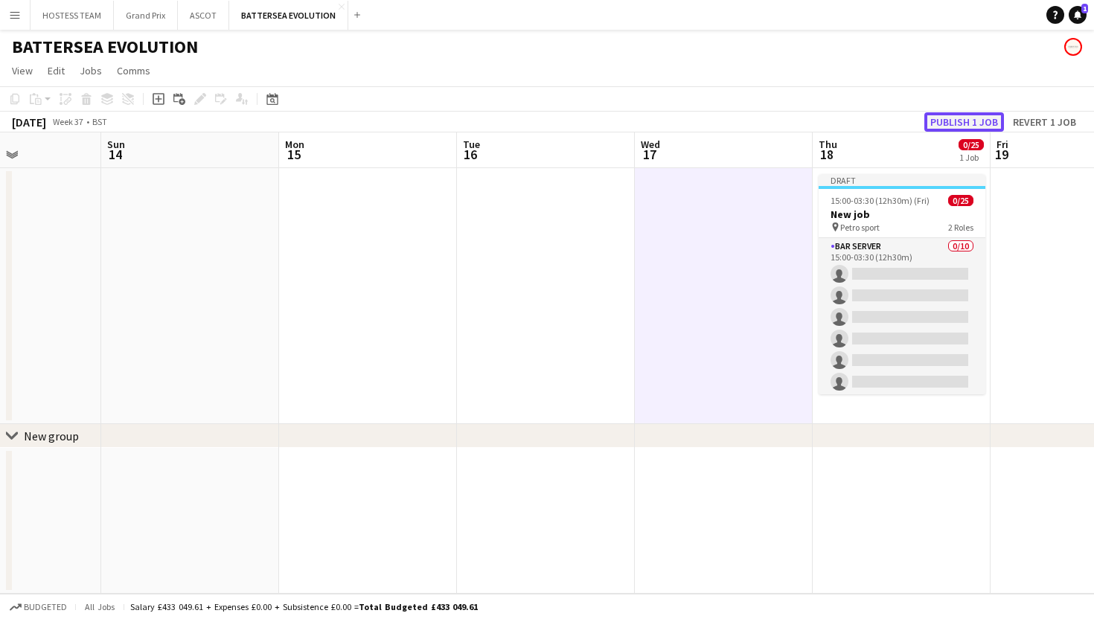
click at [938, 120] on button "Publish 1 job" at bounding box center [964, 121] width 80 height 19
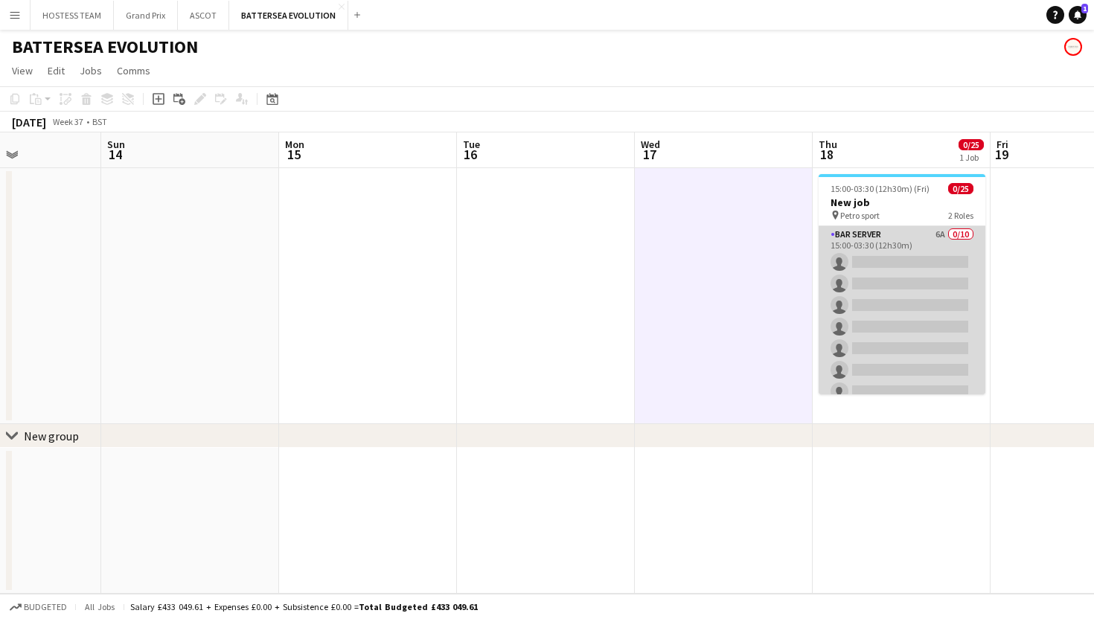
click at [923, 299] on app-card-role "Bar Server 6A 0/10 15:00-03:30 (12h30m) single-neutral-actions single-neutral-a…" at bounding box center [902, 348] width 167 height 245
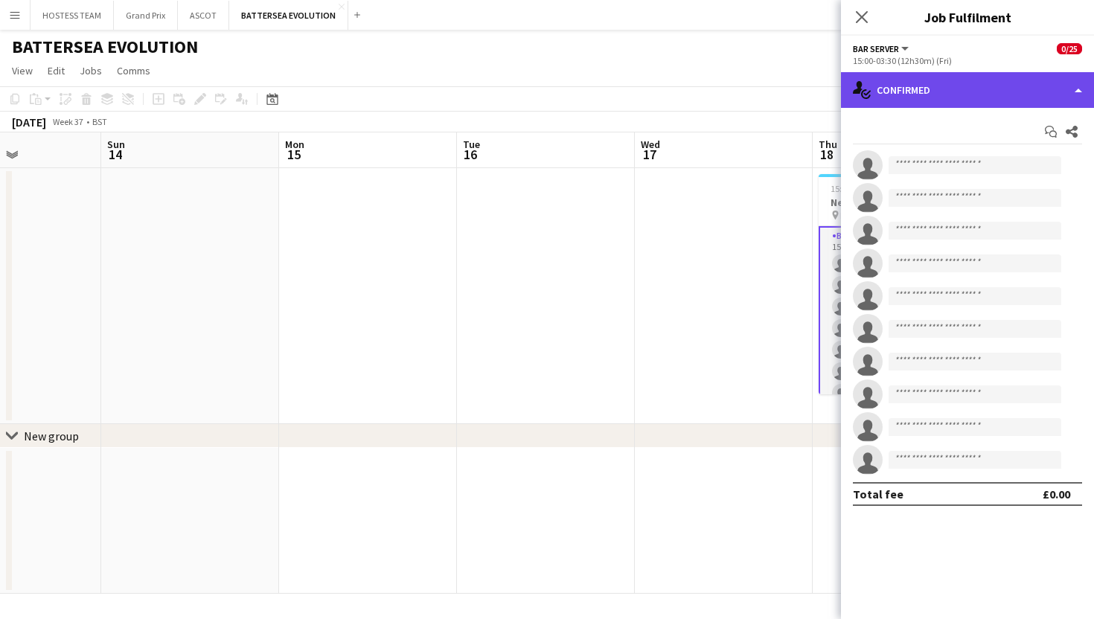
click at [1009, 87] on div "single-neutral-actions-check-2 Confirmed" at bounding box center [967, 90] width 253 height 36
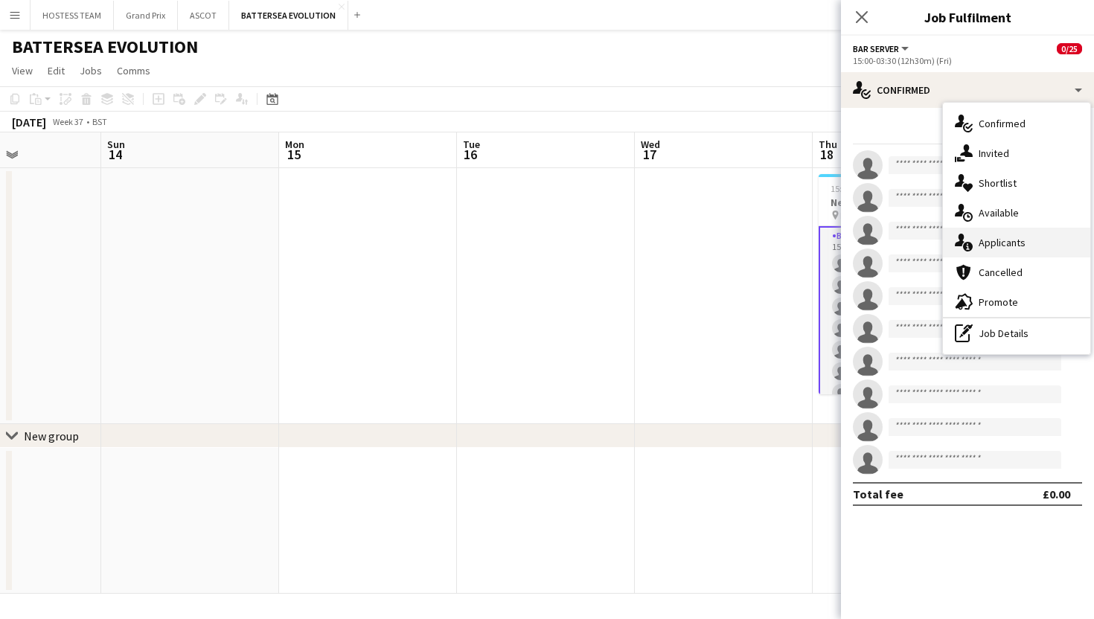
click at [1002, 243] on span "Applicants" at bounding box center [1002, 242] width 47 height 13
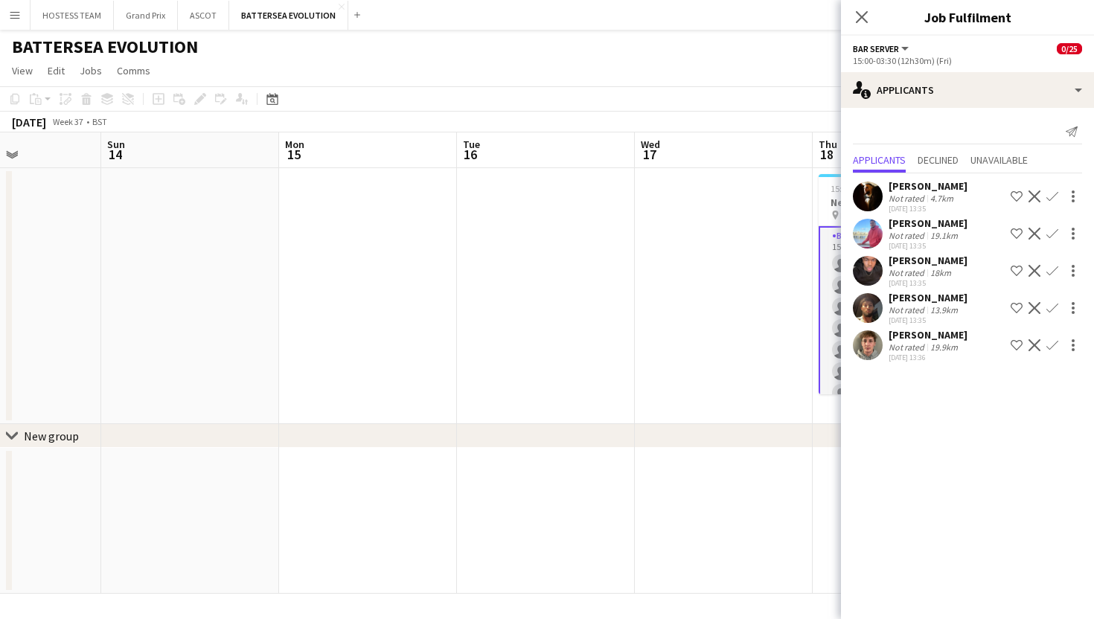
click at [1052, 199] on app-icon "Confirm" at bounding box center [1052, 197] width 12 height 12
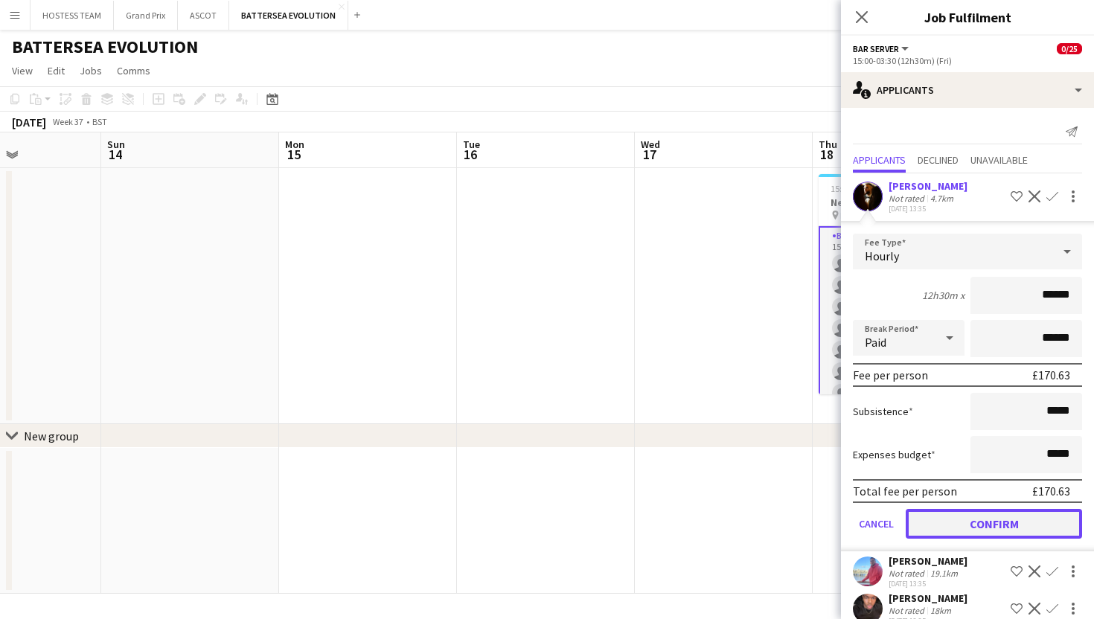
click at [1013, 531] on button "Confirm" at bounding box center [994, 524] width 176 height 30
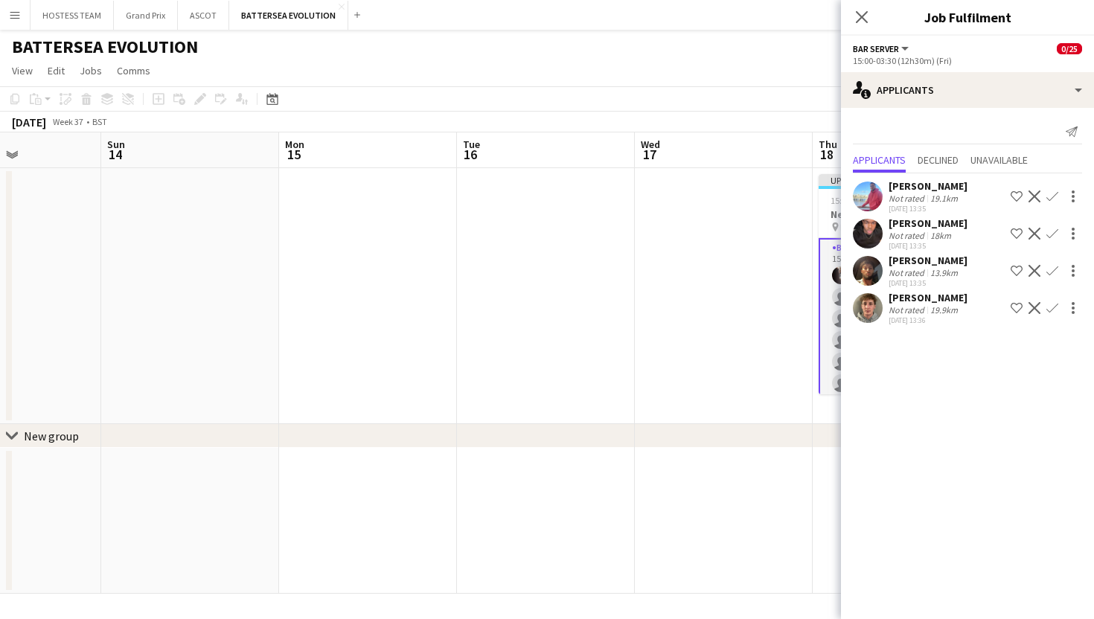
click at [1054, 231] on app-icon "Confirm" at bounding box center [1052, 234] width 12 height 12
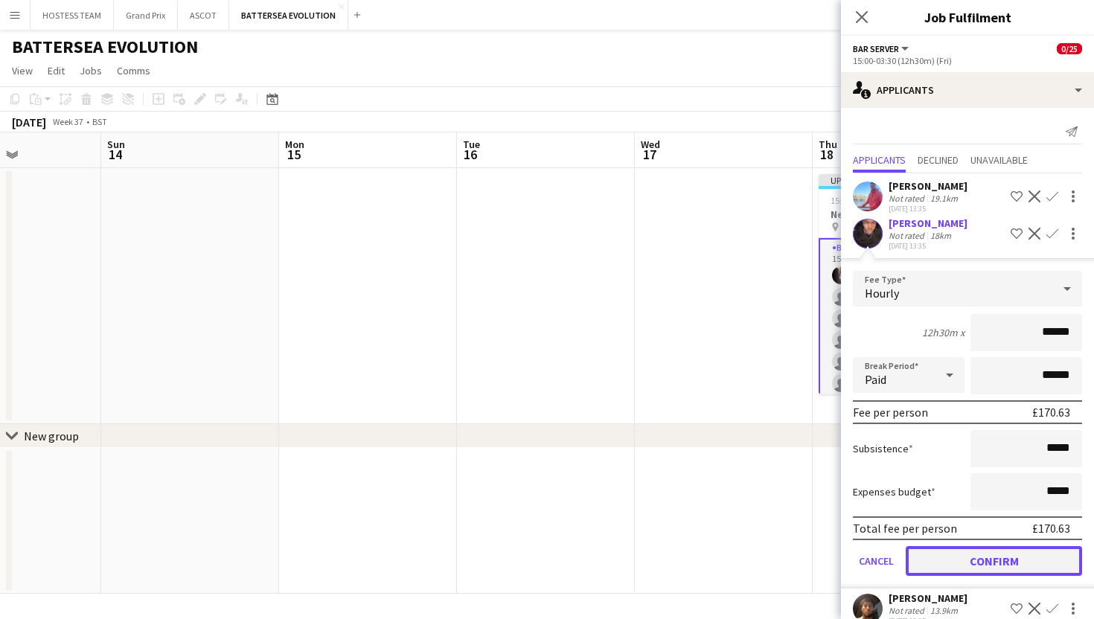
click at [972, 563] on button "Confirm" at bounding box center [994, 561] width 176 height 30
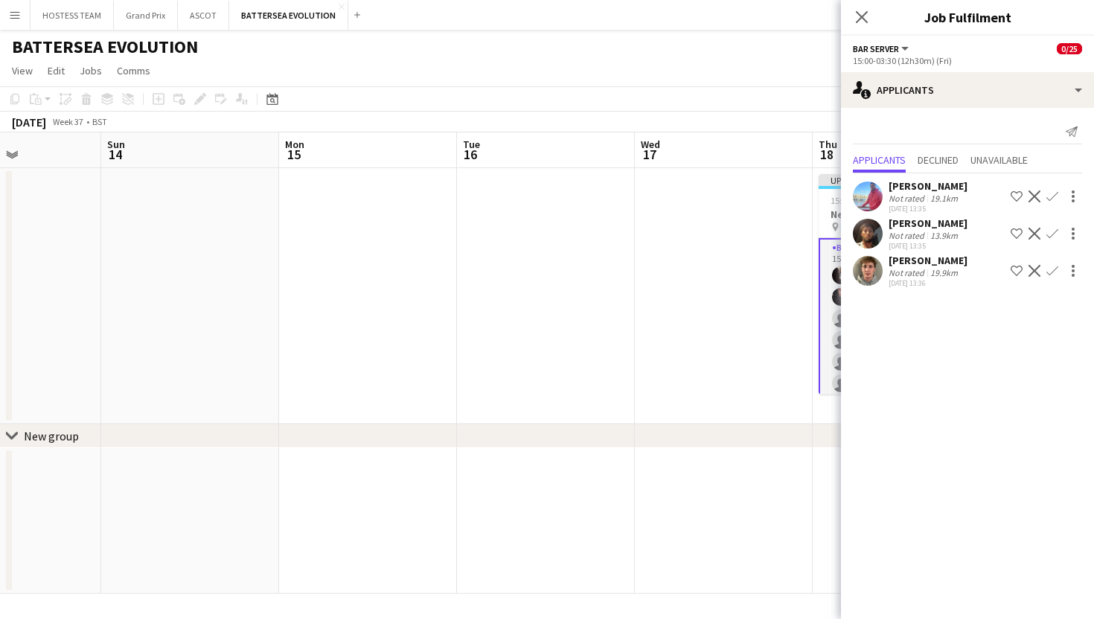
click at [1054, 270] on app-icon "Confirm" at bounding box center [1052, 271] width 12 height 12
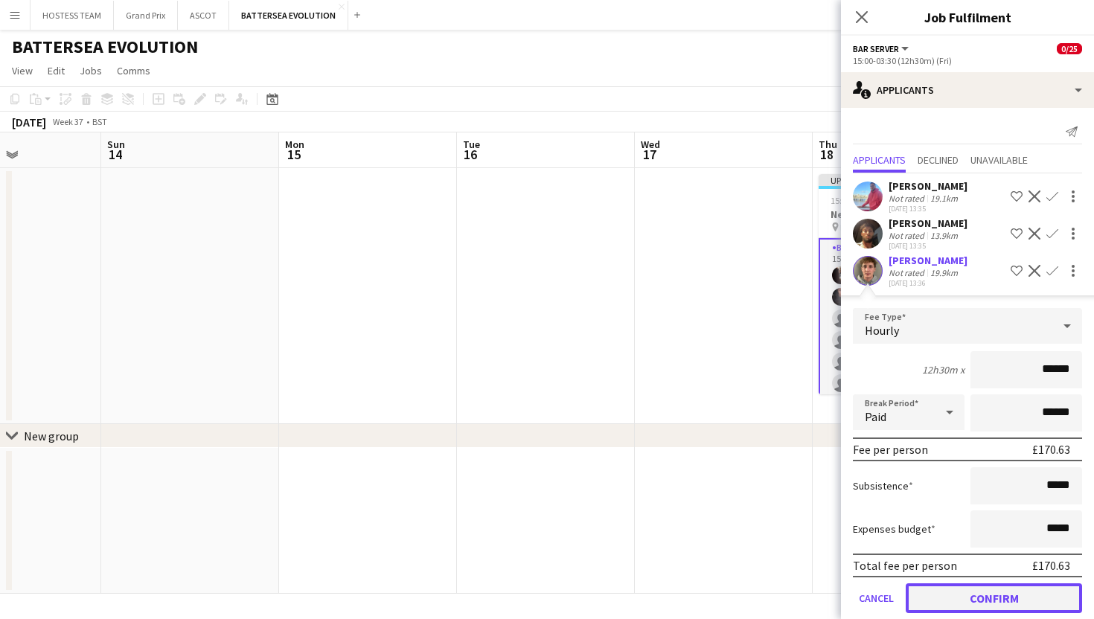
click at [996, 592] on button "Confirm" at bounding box center [994, 598] width 176 height 30
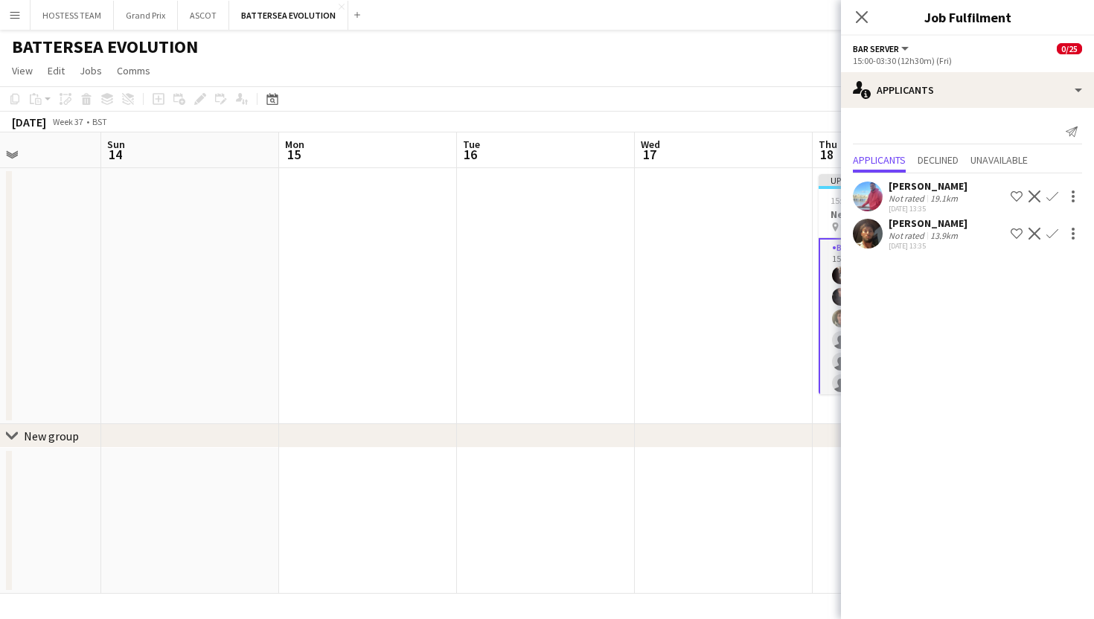
click at [1051, 234] on app-icon "Confirm" at bounding box center [1052, 234] width 12 height 12
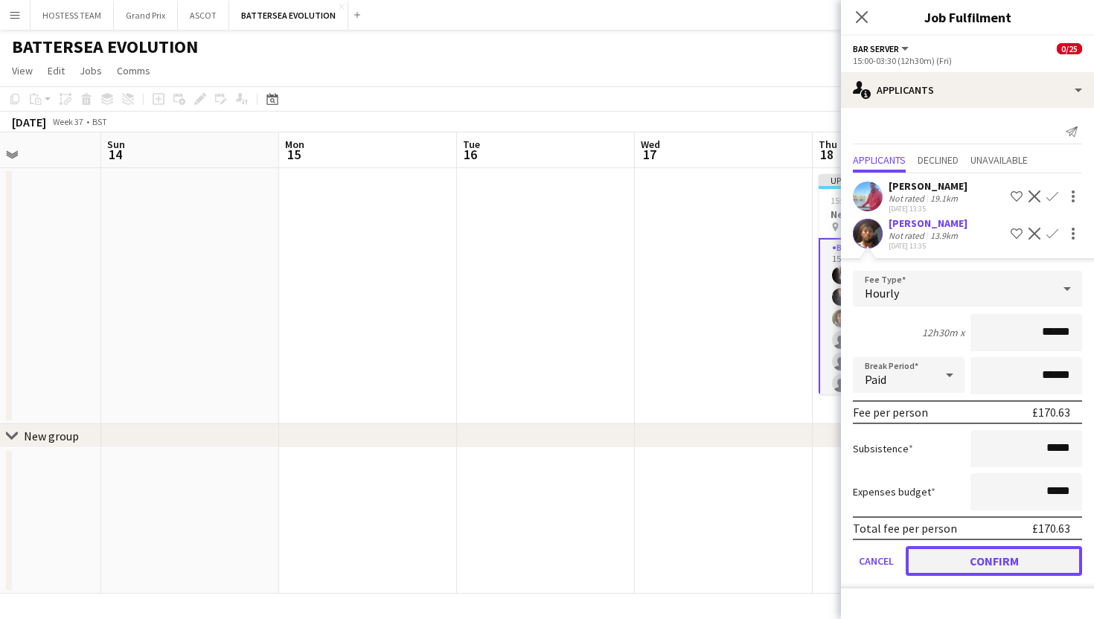
click at [970, 565] on button "Confirm" at bounding box center [994, 561] width 176 height 30
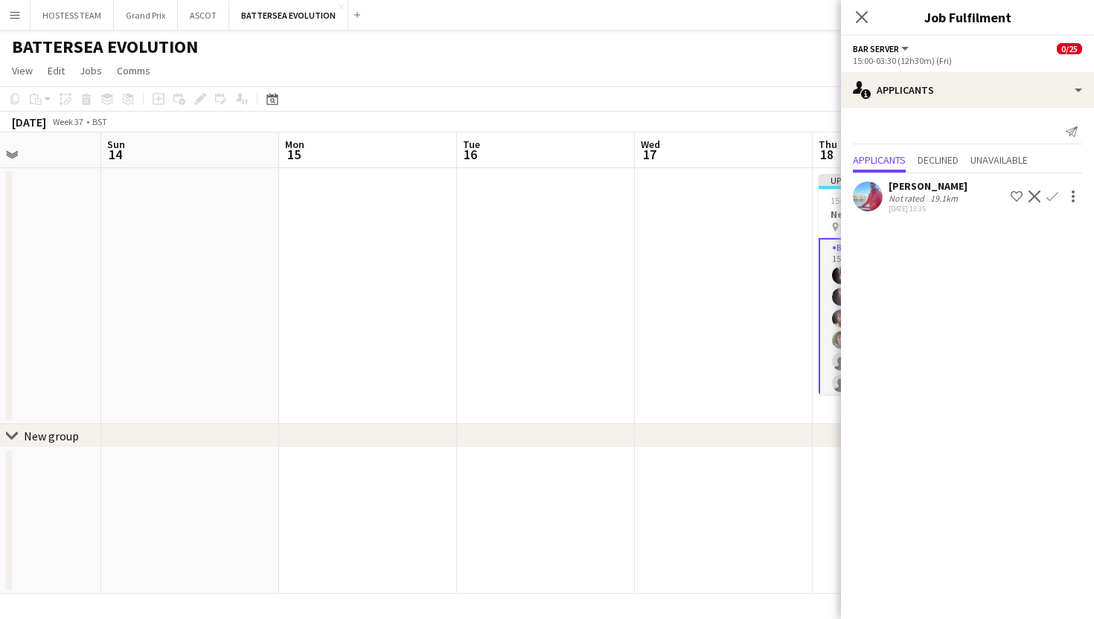
click at [772, 380] on app-date-cell at bounding box center [724, 296] width 178 height 256
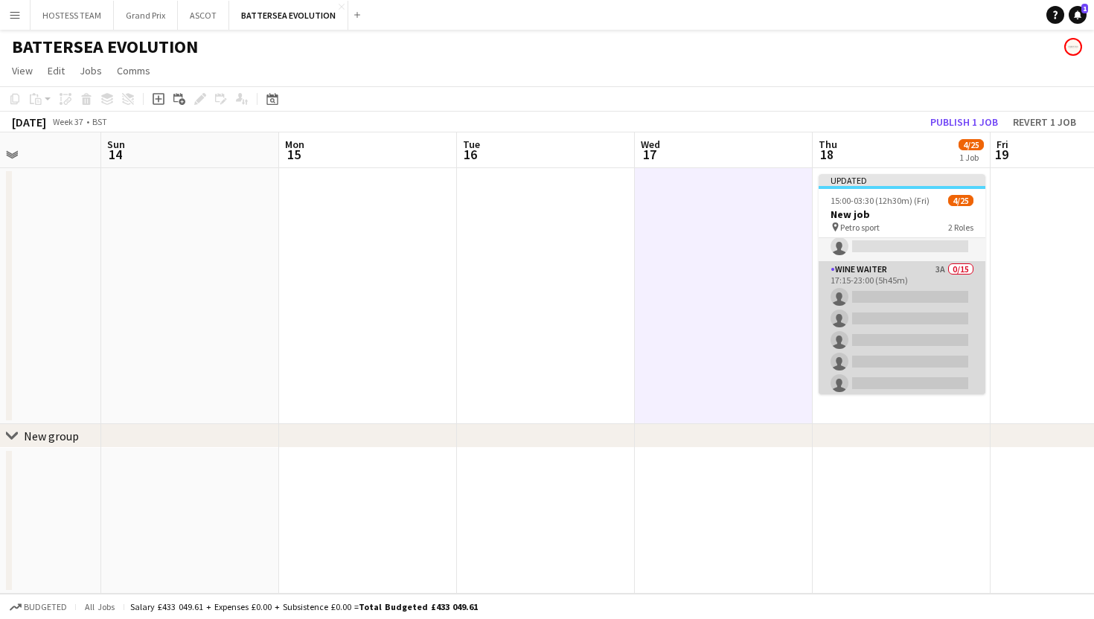
scroll to position [217, 0]
click at [906, 360] on app-card-role "Wine Waiter 3A 0/15 17:15-23:00 (5h45m) single-neutral-actions single-neutral-a…" at bounding box center [902, 442] width 167 height 353
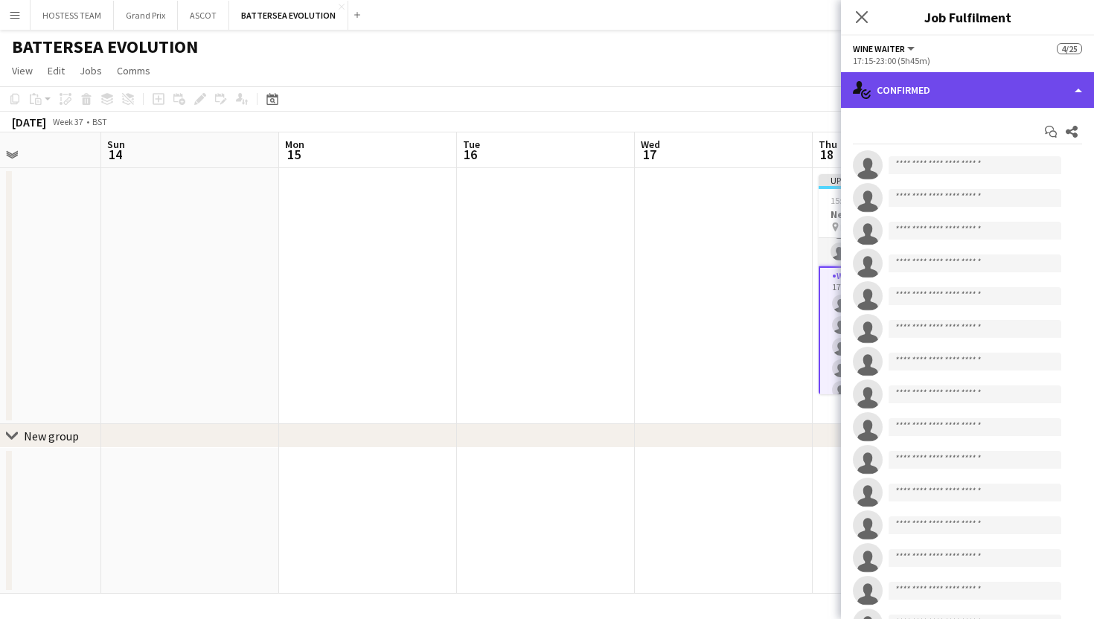
click at [1005, 101] on div "single-neutral-actions-check-2 Confirmed" at bounding box center [967, 90] width 253 height 36
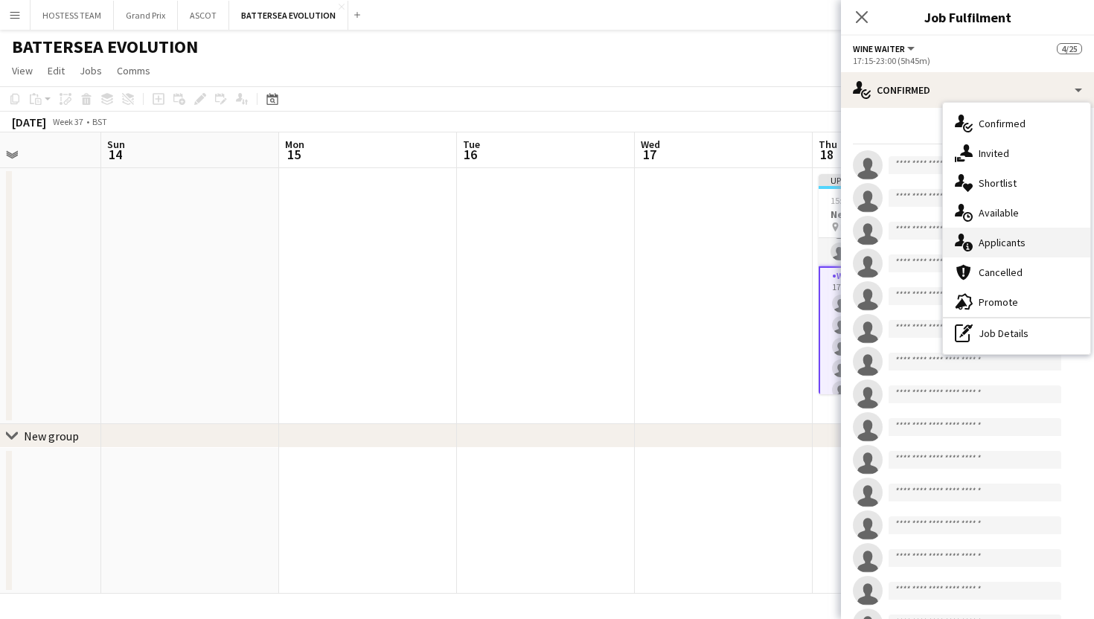
click at [1011, 236] on span "Applicants" at bounding box center [1002, 242] width 47 height 13
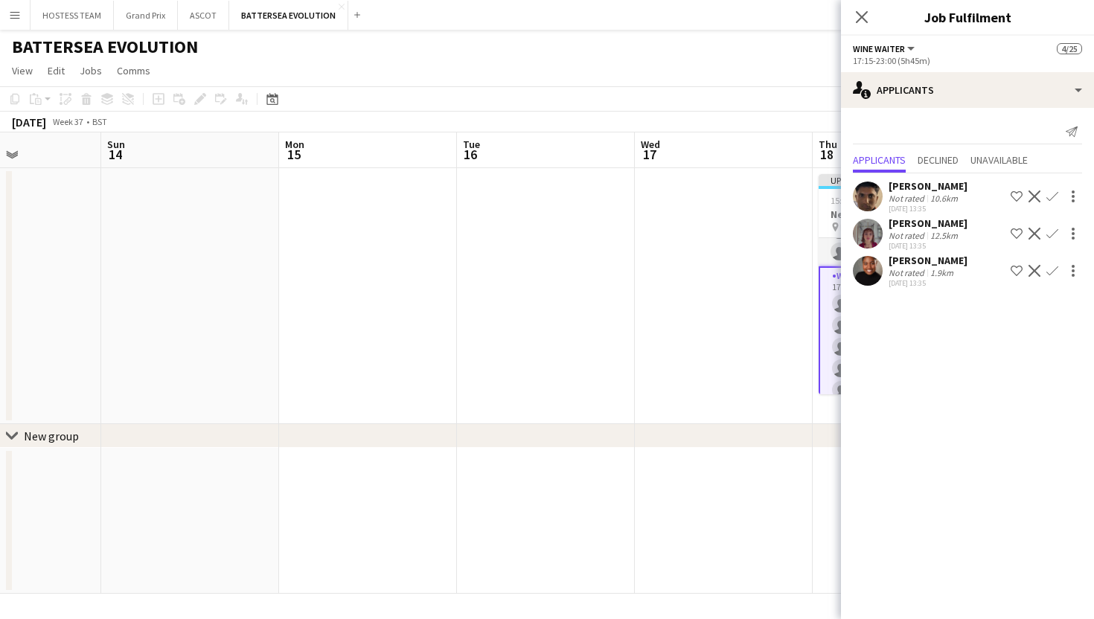
click at [1049, 196] on app-icon "Confirm" at bounding box center [1052, 197] width 12 height 12
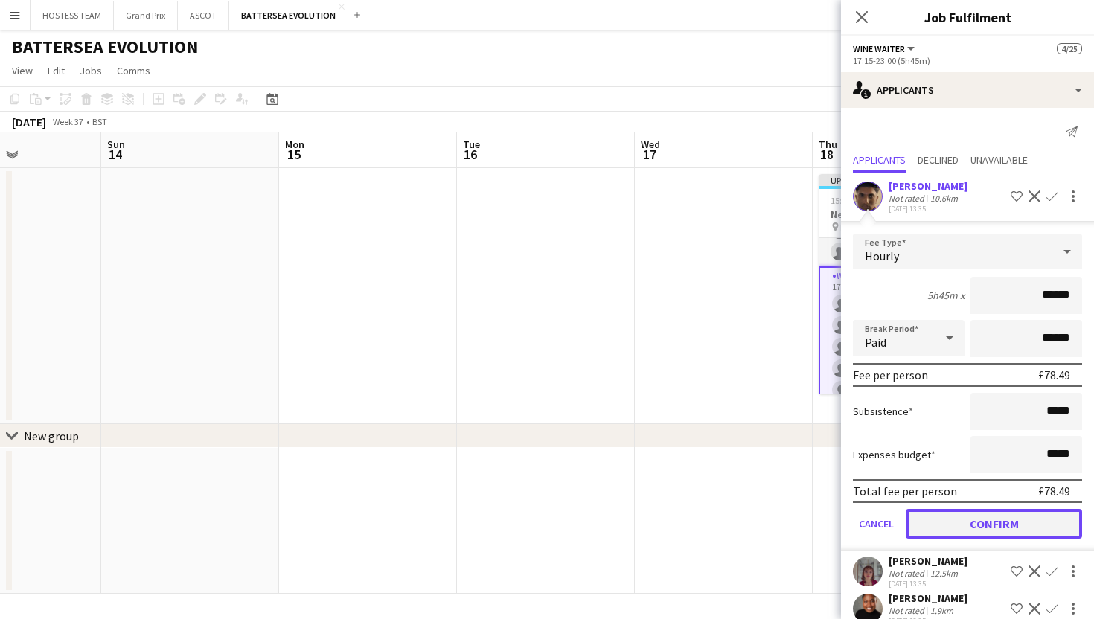
click at [969, 513] on button "Confirm" at bounding box center [994, 524] width 176 height 30
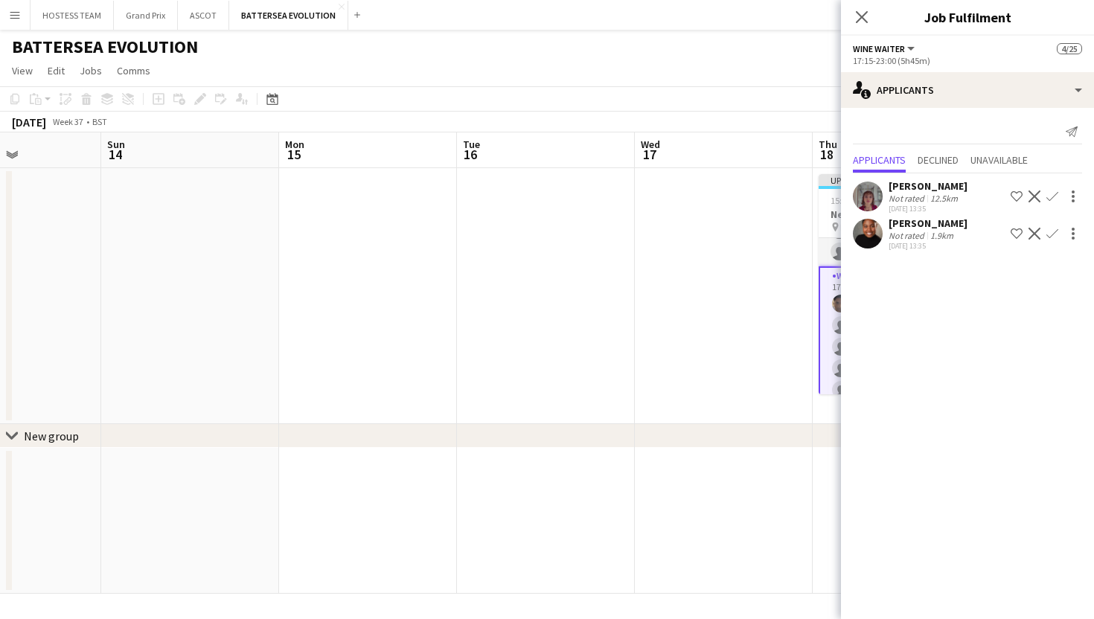
click at [1051, 199] on app-icon "Confirm" at bounding box center [1052, 197] width 12 height 12
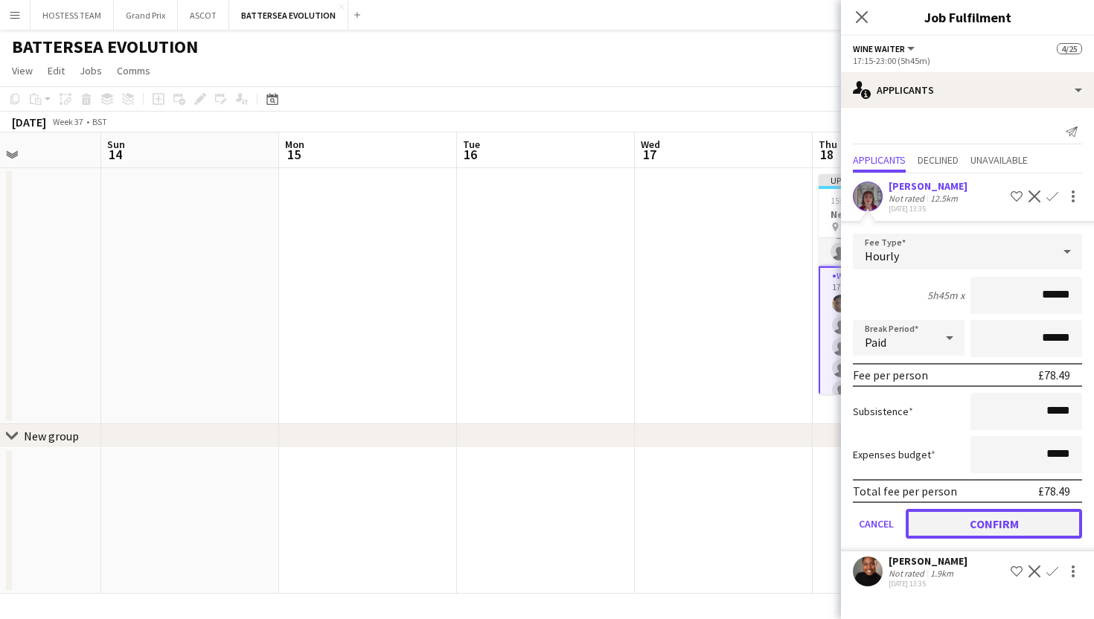
click at [989, 523] on button "Confirm" at bounding box center [994, 524] width 176 height 30
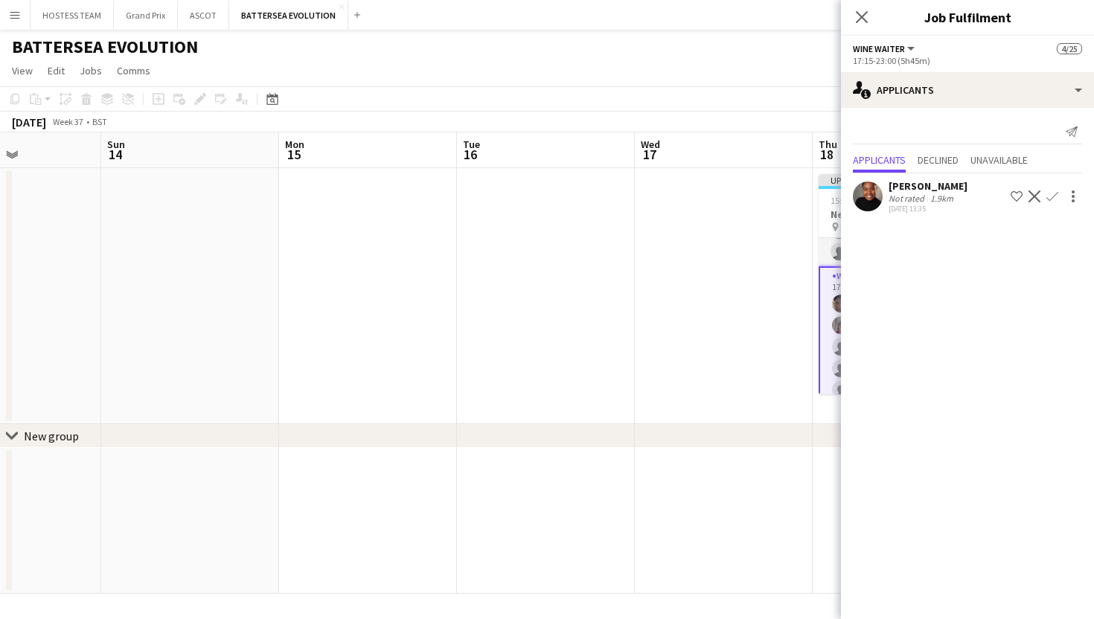
click at [1049, 198] on app-icon "Confirm" at bounding box center [1052, 197] width 12 height 12
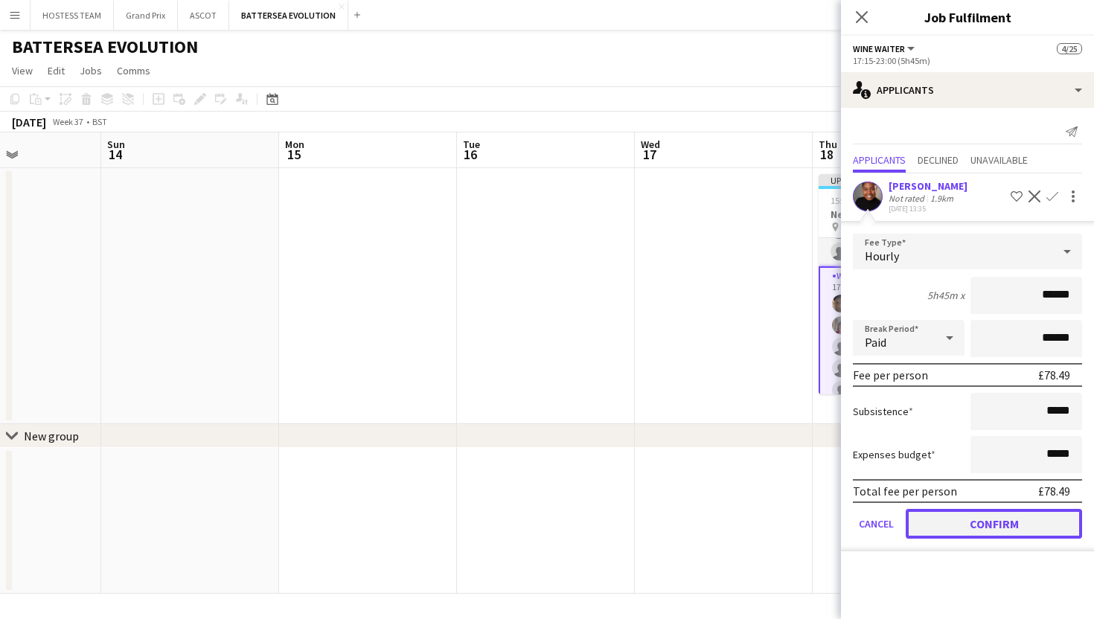
click at [973, 515] on button "Confirm" at bounding box center [994, 524] width 176 height 30
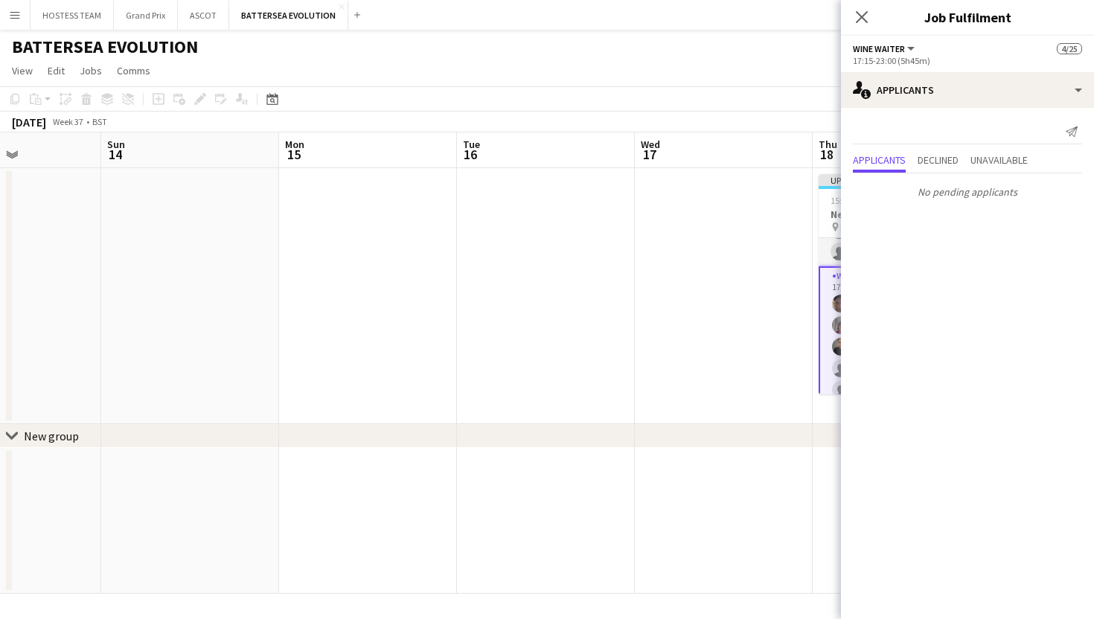
click at [731, 375] on app-date-cell at bounding box center [724, 296] width 178 height 256
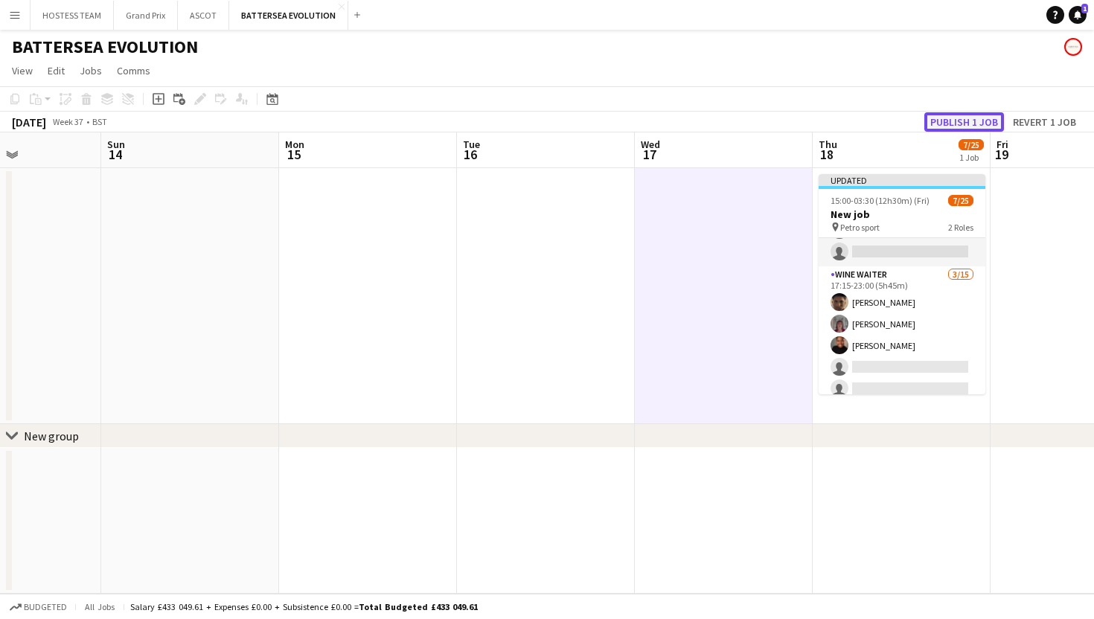
click at [951, 116] on button "Publish 1 job" at bounding box center [964, 121] width 80 height 19
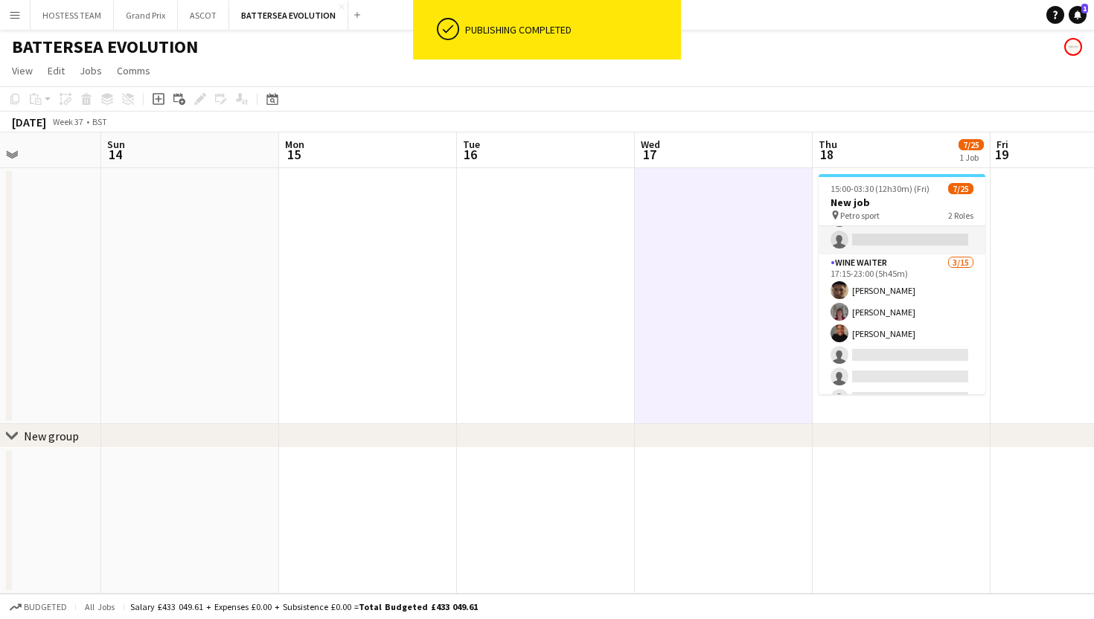
scroll to position [0, 0]
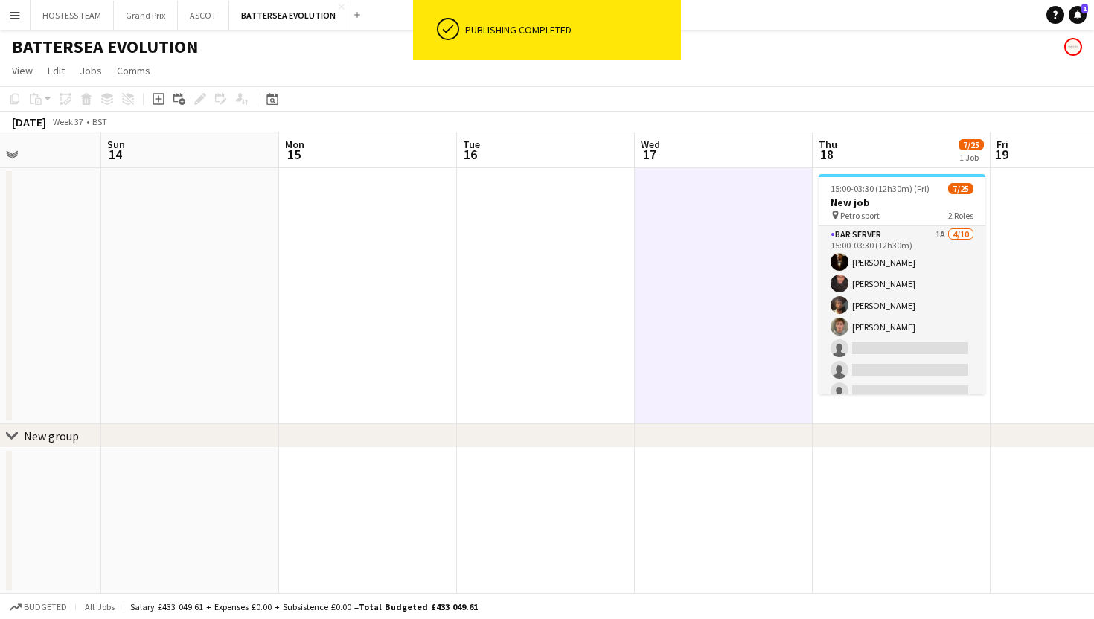
click at [871, 321] on app-card-role "Bar Server 1A 4/10 15:00-03:30 (12h30m) Karim Khalifa Oluwatobi Gbotoso Adam Kh…" at bounding box center [902, 348] width 167 height 245
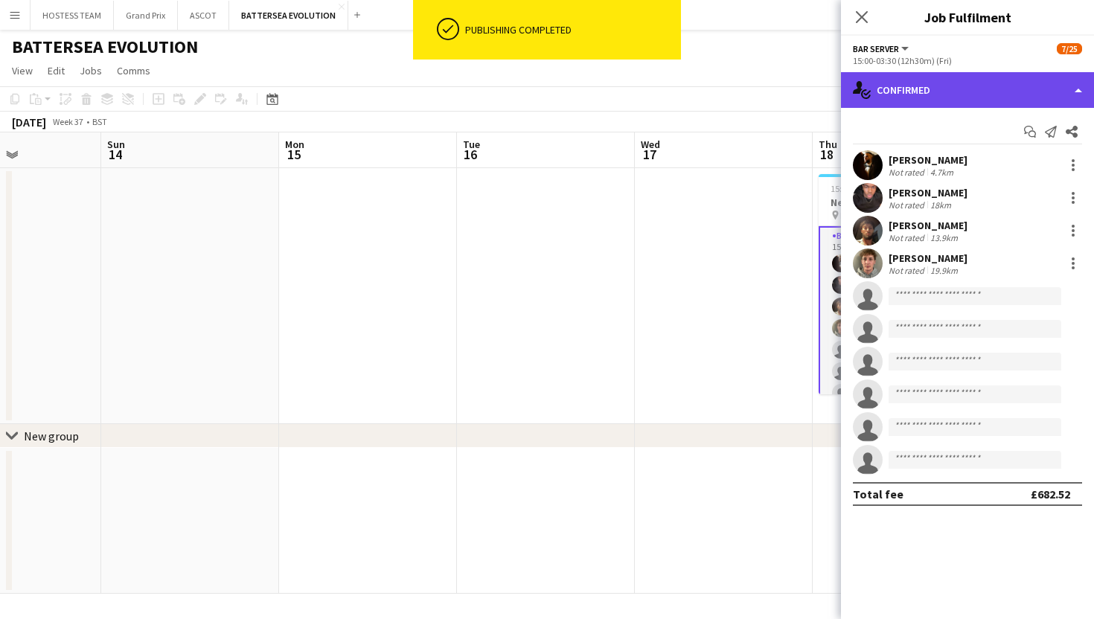
click at [965, 100] on div "single-neutral-actions-check-2 Confirmed" at bounding box center [967, 90] width 253 height 36
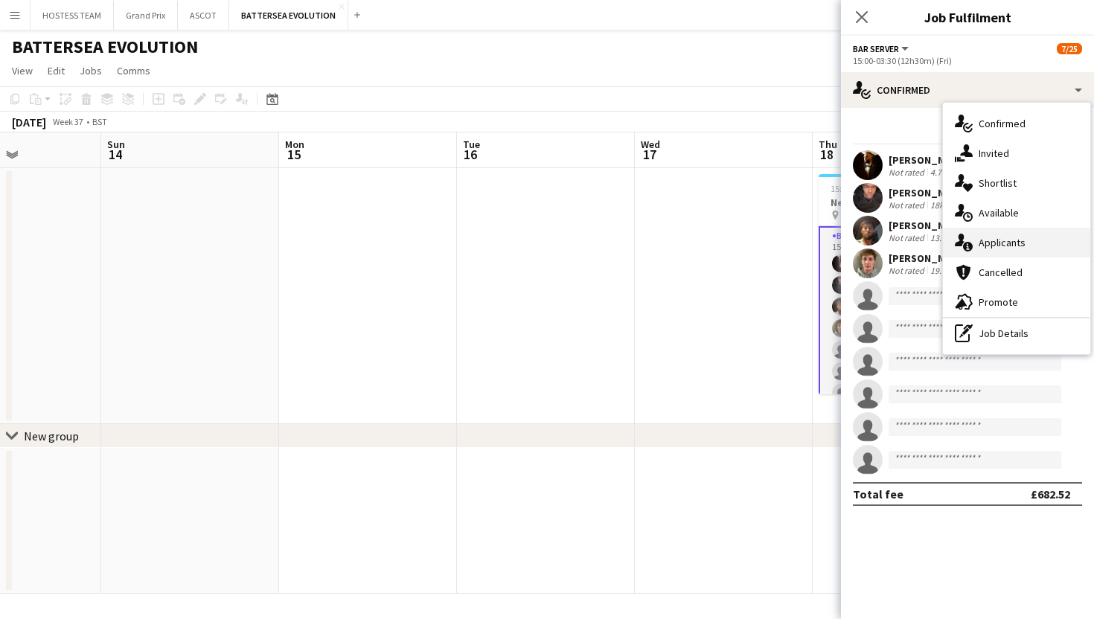
click at [995, 240] on span "Applicants" at bounding box center [1002, 242] width 47 height 13
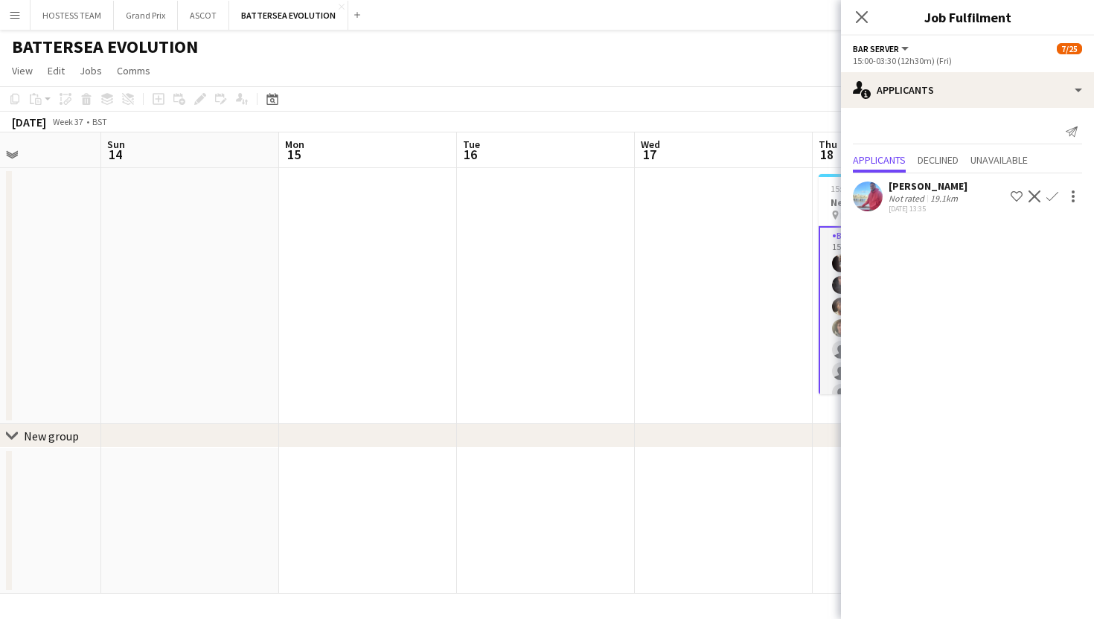
click at [941, 204] on div "[DATE] 13:35" at bounding box center [928, 209] width 79 height 10
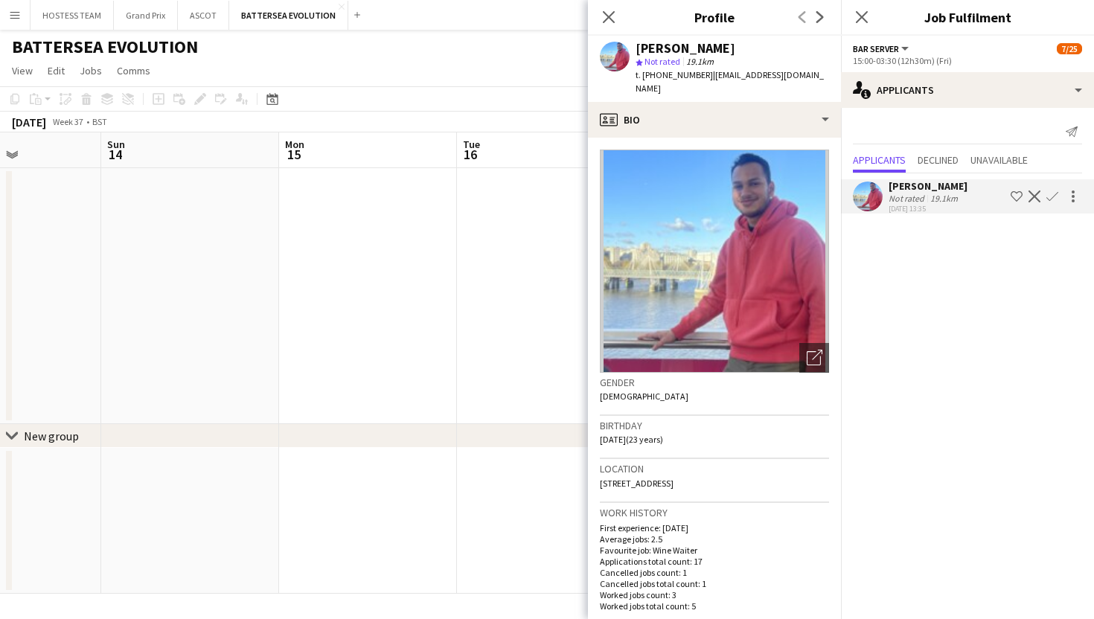
click at [601, 242] on img at bounding box center [714, 261] width 229 height 223
click at [513, 273] on app-date-cell at bounding box center [546, 296] width 178 height 256
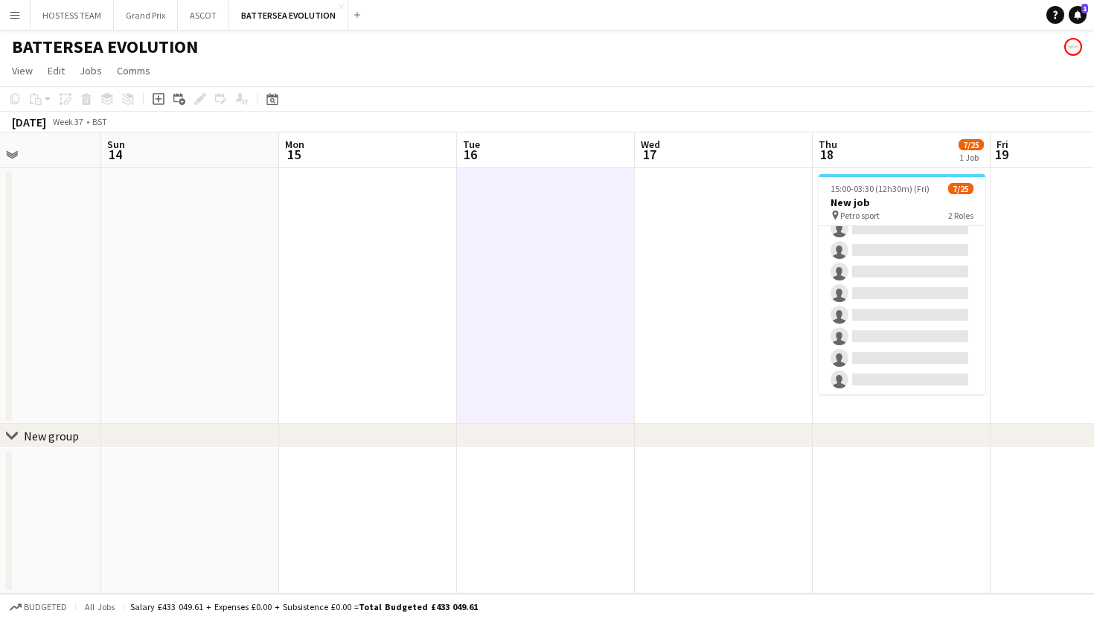
click at [882, 358] on app-card-role "Wine Waiter 3/15 17:15-23:00 (5h45m) Remo Kurup Leïla Ardant Carpentier Chyan B…" at bounding box center [902, 218] width 167 height 353
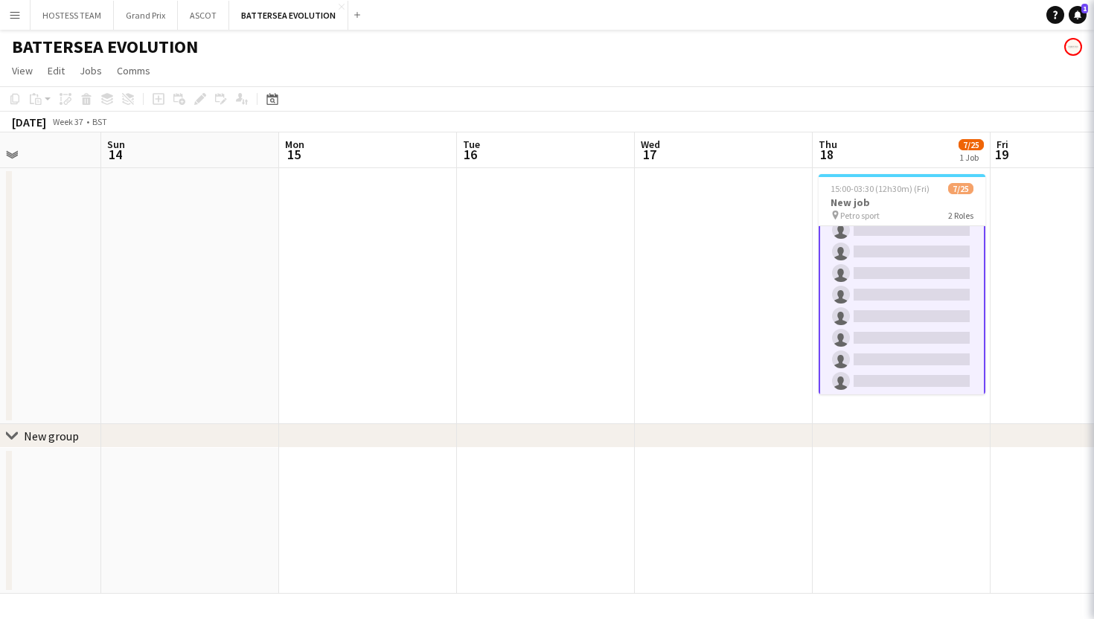
scroll to position [431, 0]
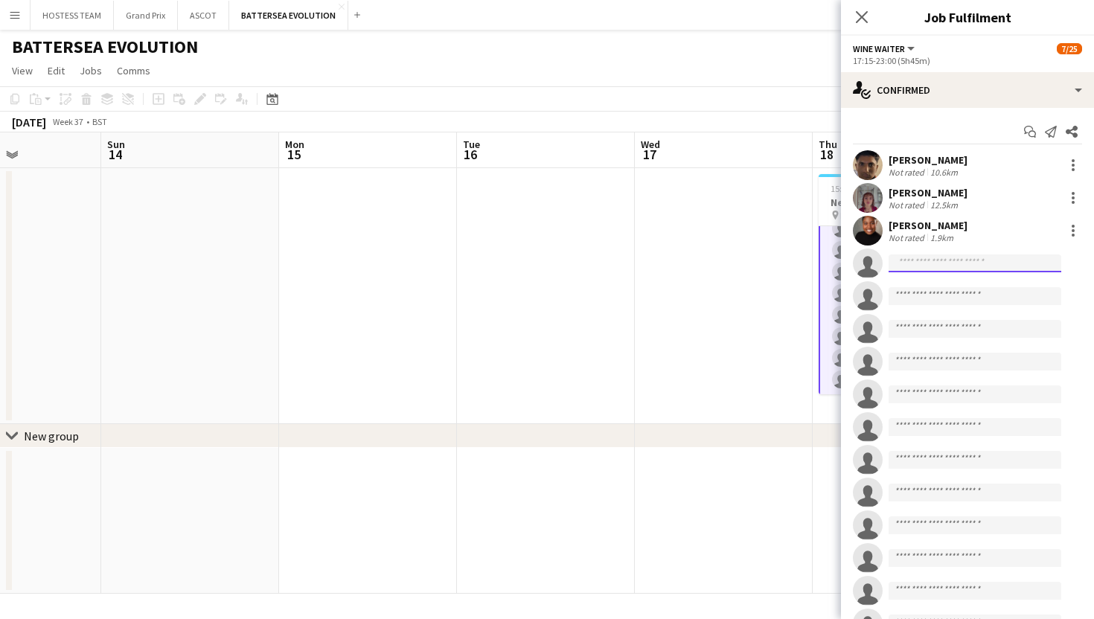
click at [979, 266] on input at bounding box center [975, 264] width 173 height 18
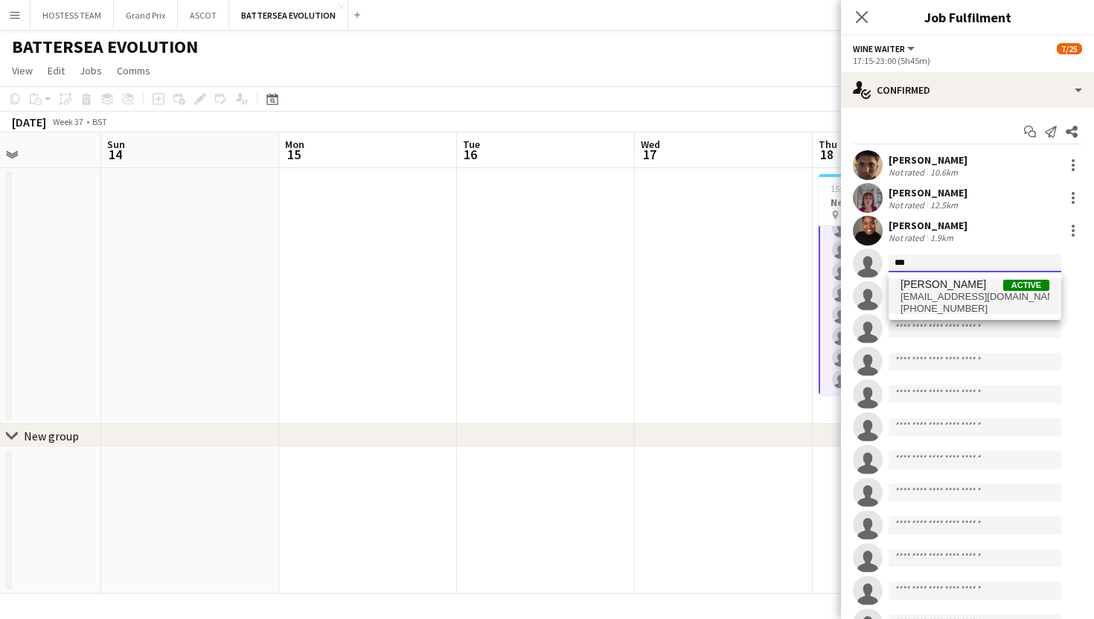
type input "***"
click at [993, 304] on span "+447771021774" at bounding box center [974, 309] width 149 height 12
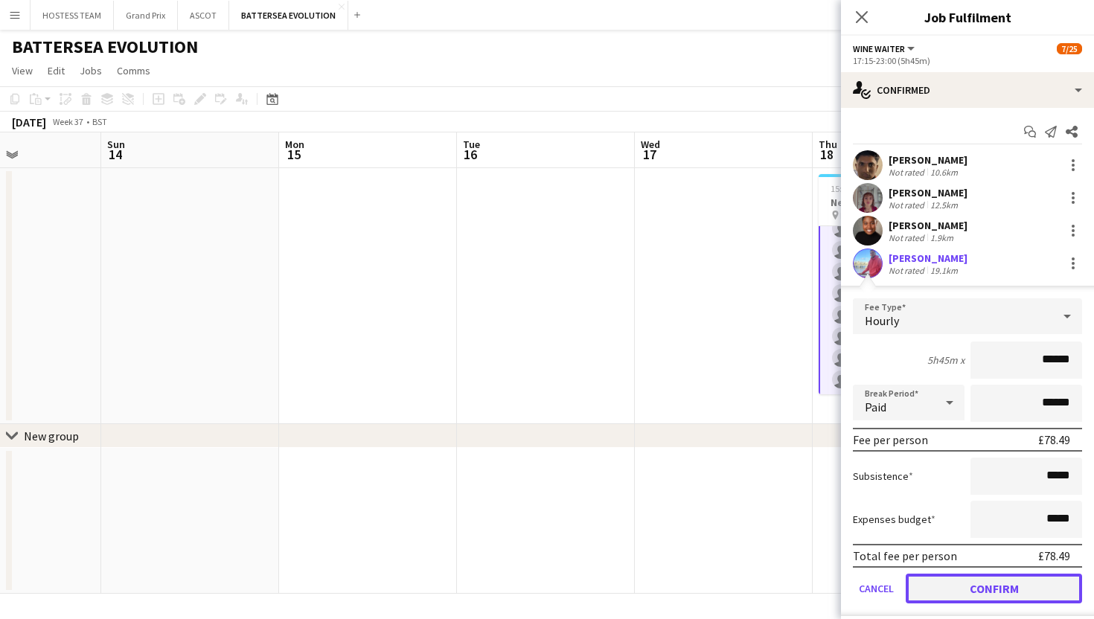
click at [978, 586] on button "Confirm" at bounding box center [994, 589] width 176 height 30
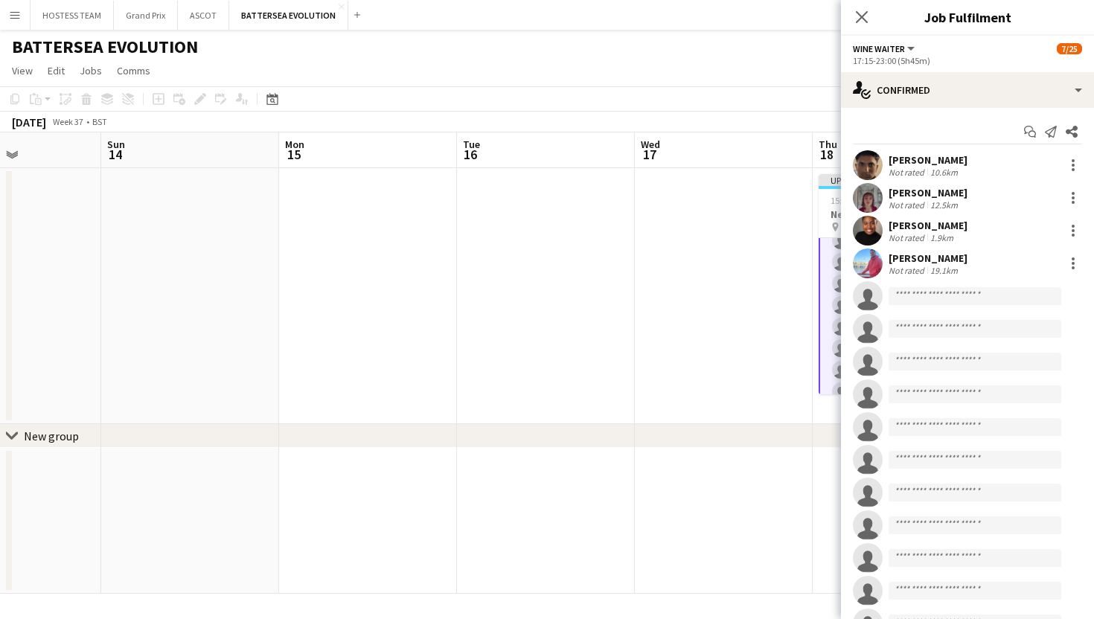
click at [760, 490] on app-date-cell at bounding box center [724, 521] width 178 height 146
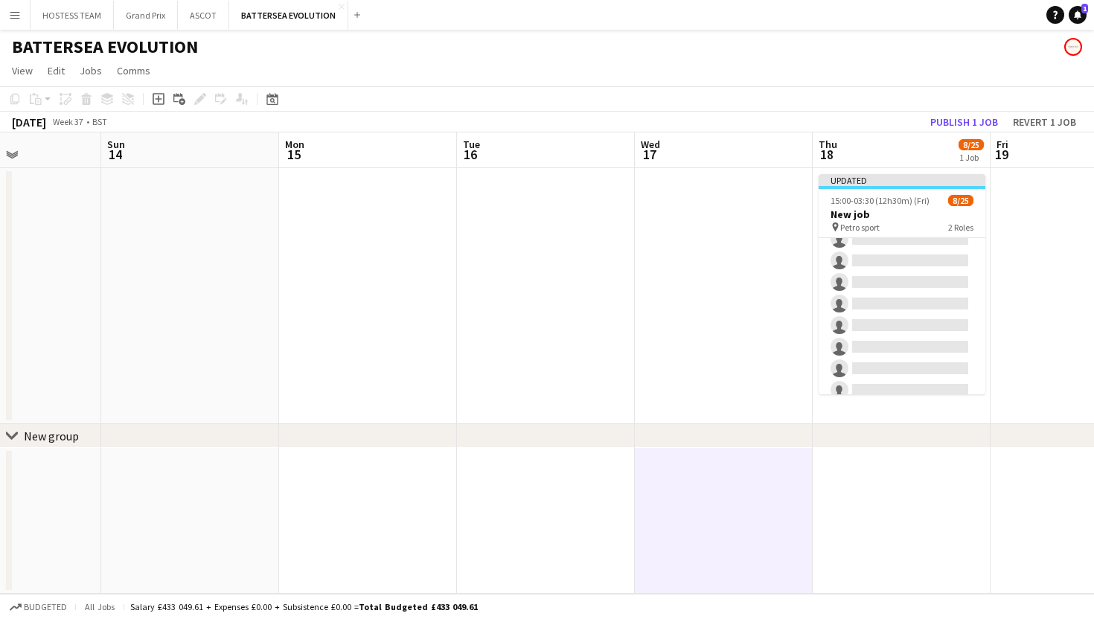
scroll to position [429, 0]
click at [982, 119] on button "Publish 1 job" at bounding box center [964, 121] width 80 height 19
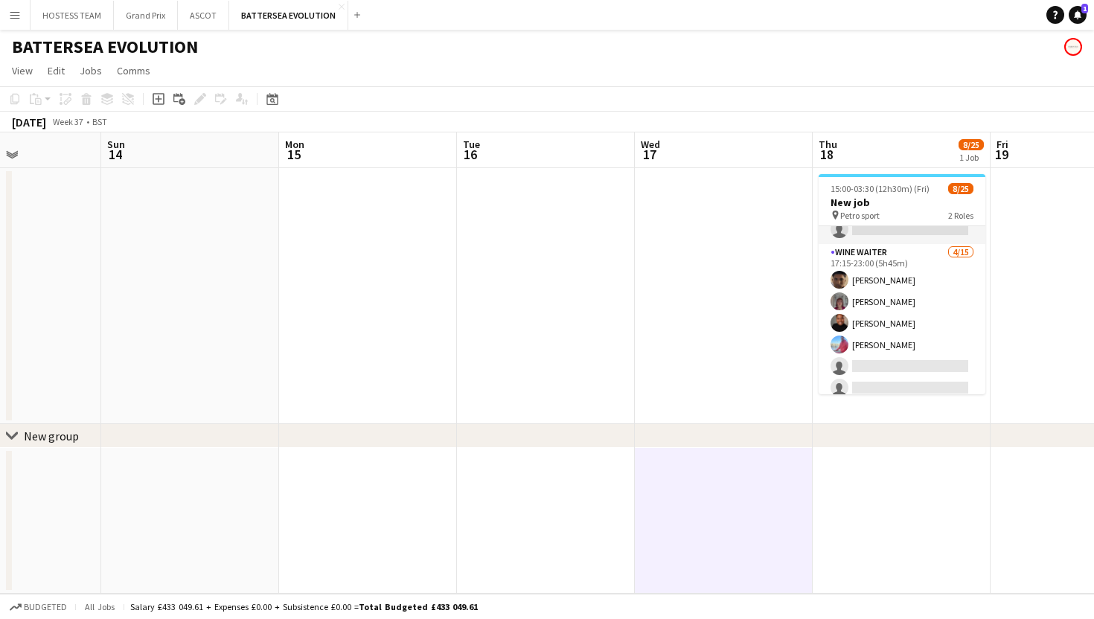
scroll to position [0, 0]
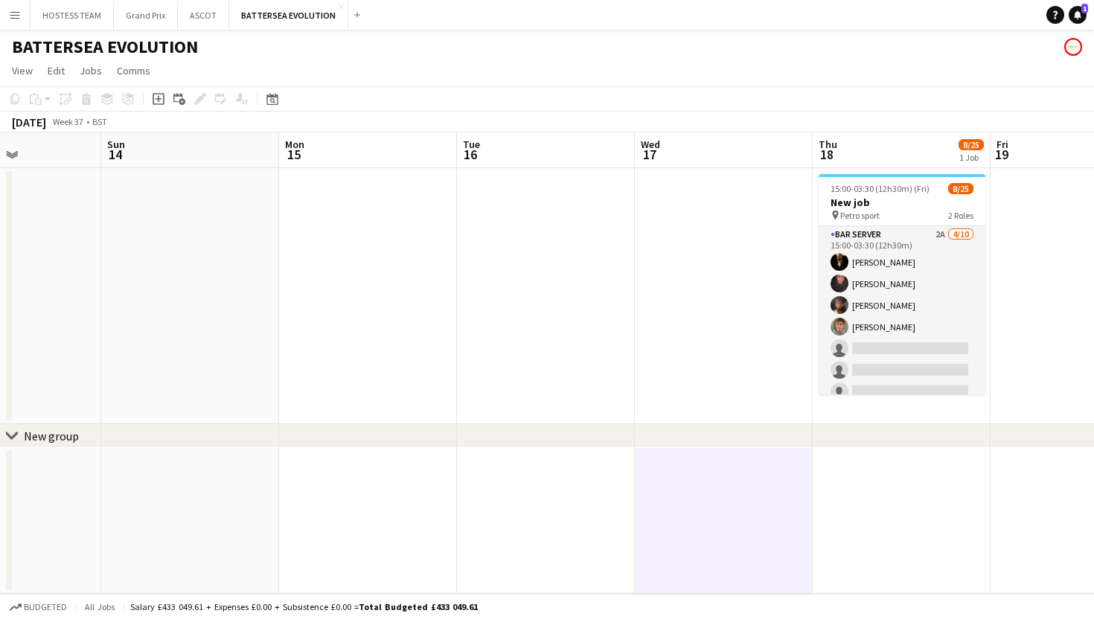
click at [918, 340] on app-card-role "Bar Server 2A 4/10 15:00-03:30 (12h30m) Karim Khalifa Oluwatobi Gbotoso Adam Kh…" at bounding box center [902, 348] width 167 height 245
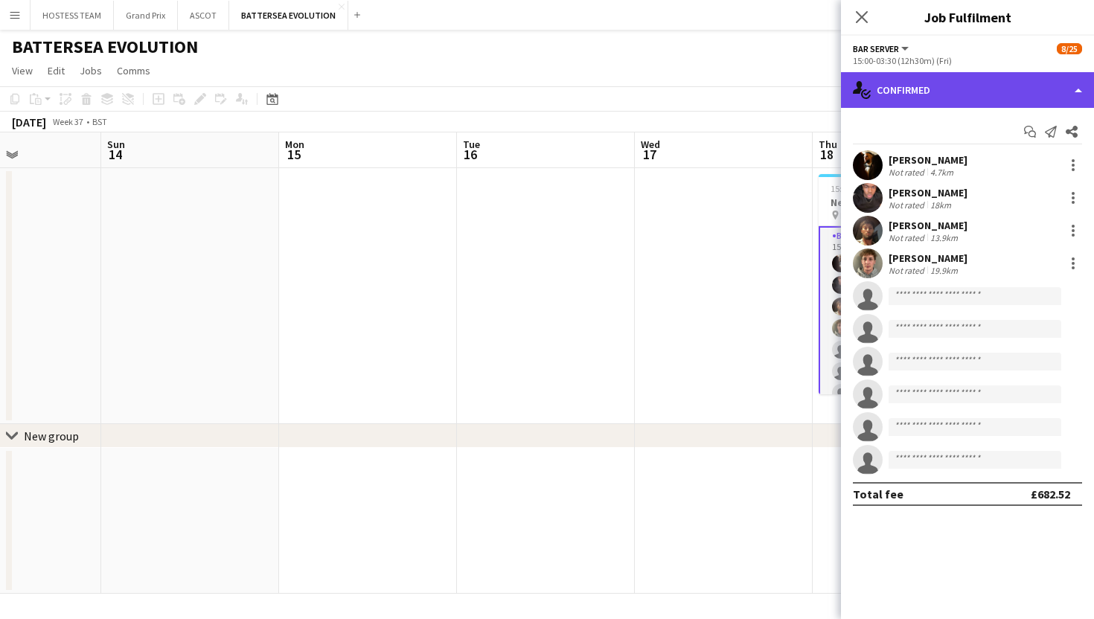
click at [953, 92] on div "single-neutral-actions-check-2 Confirmed" at bounding box center [967, 90] width 253 height 36
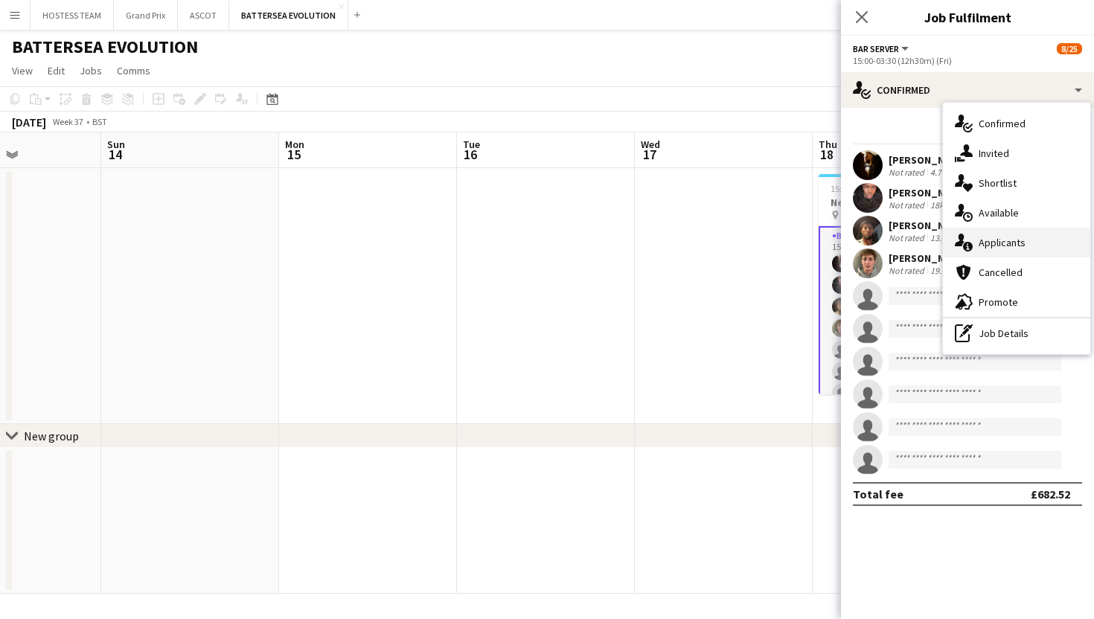
click at [996, 233] on div "single-neutral-actions-information Applicants" at bounding box center [1016, 243] width 147 height 30
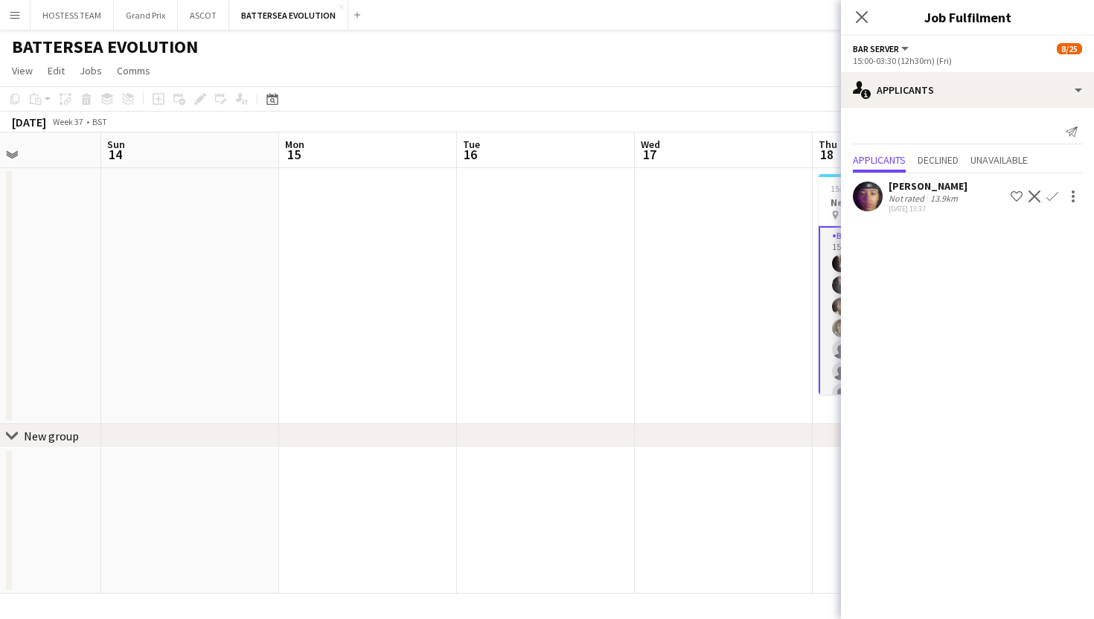
click at [1054, 193] on app-icon "Confirm" at bounding box center [1052, 197] width 12 height 12
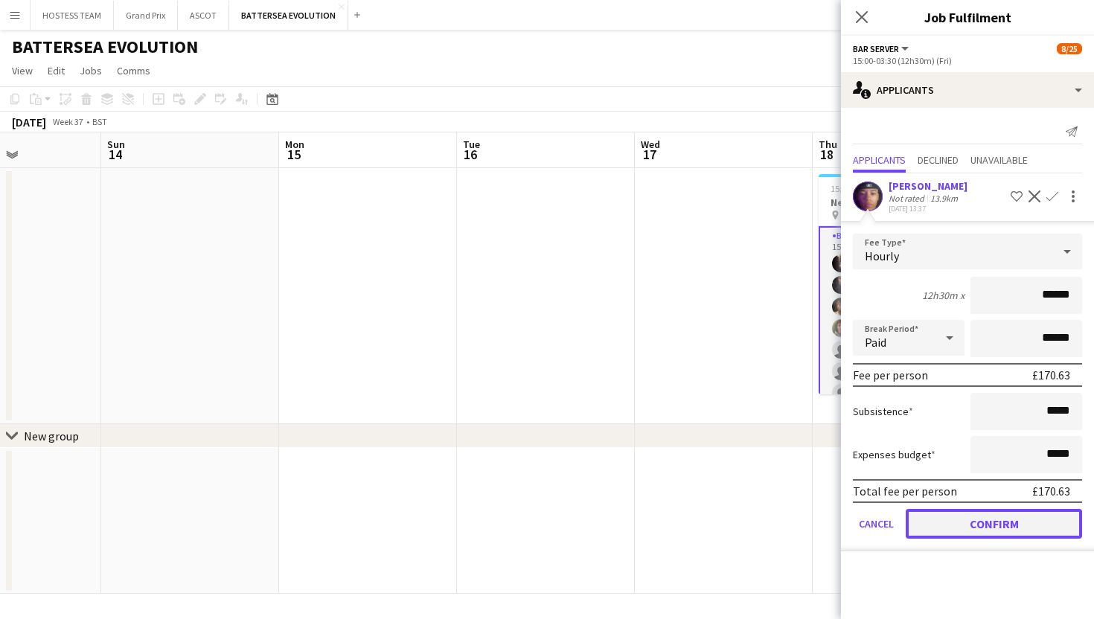
click at [1011, 525] on button "Confirm" at bounding box center [994, 524] width 176 height 30
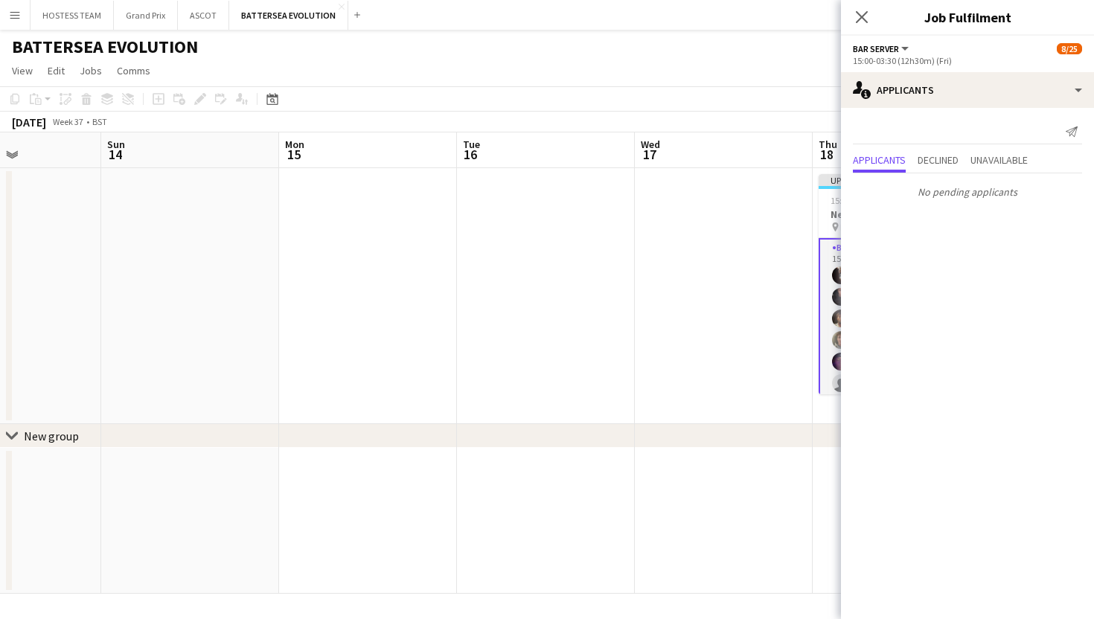
click at [759, 449] on app-date-cell at bounding box center [724, 521] width 178 height 146
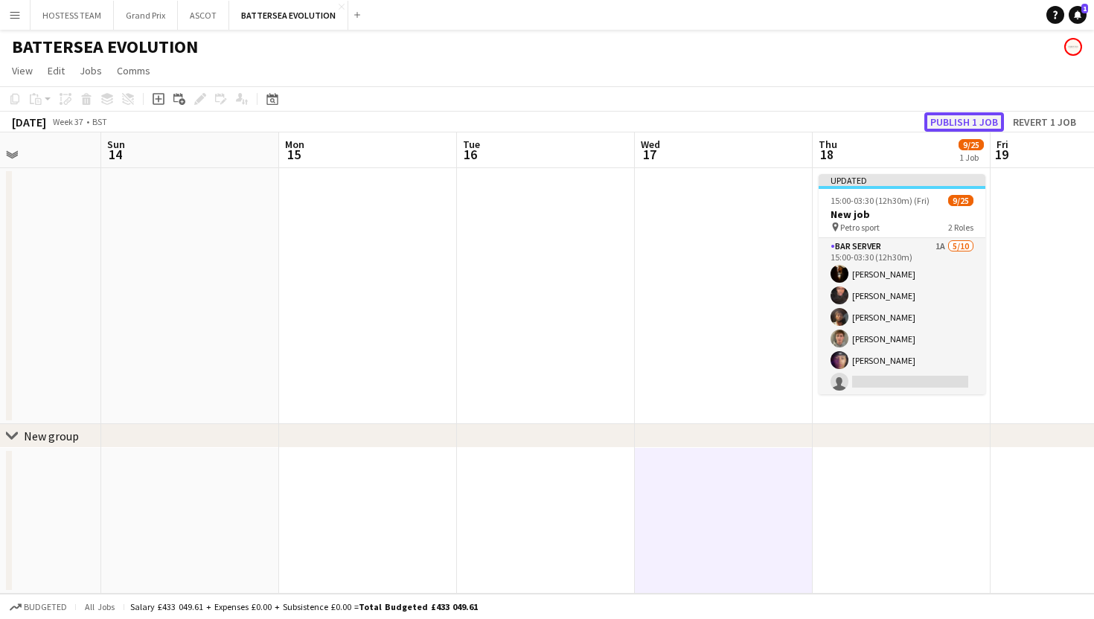
click at [946, 118] on button "Publish 1 job" at bounding box center [964, 121] width 80 height 19
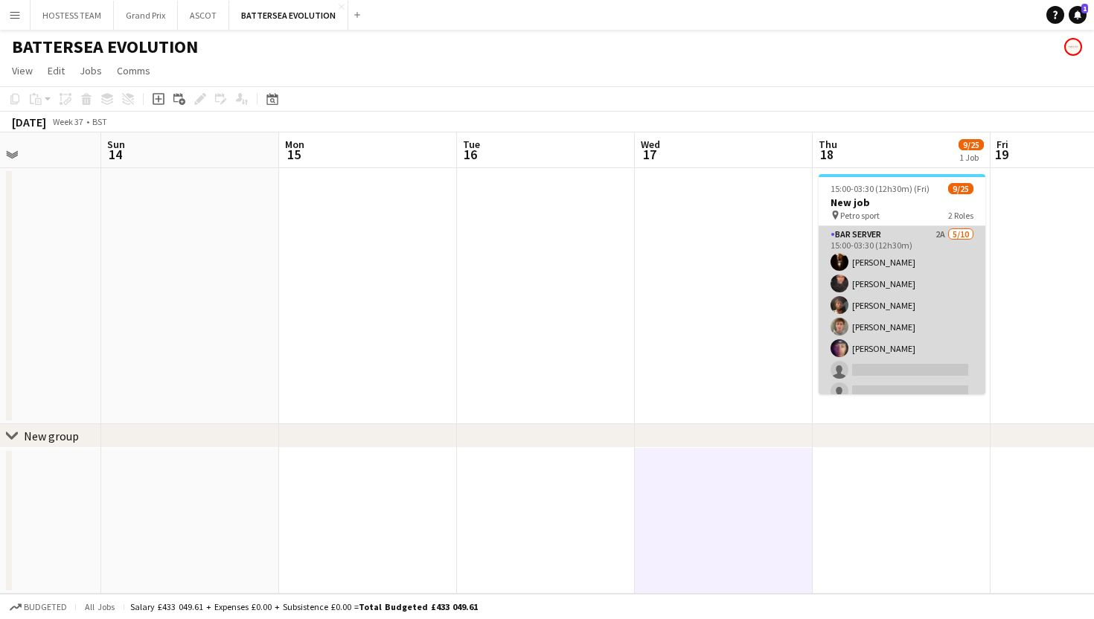
click at [935, 271] on app-card-role "Bar Server 2A 5/10 15:00-03:30 (12h30m) Karim Khalifa Oluwatobi Gbotoso Adam Kh…" at bounding box center [902, 348] width 167 height 245
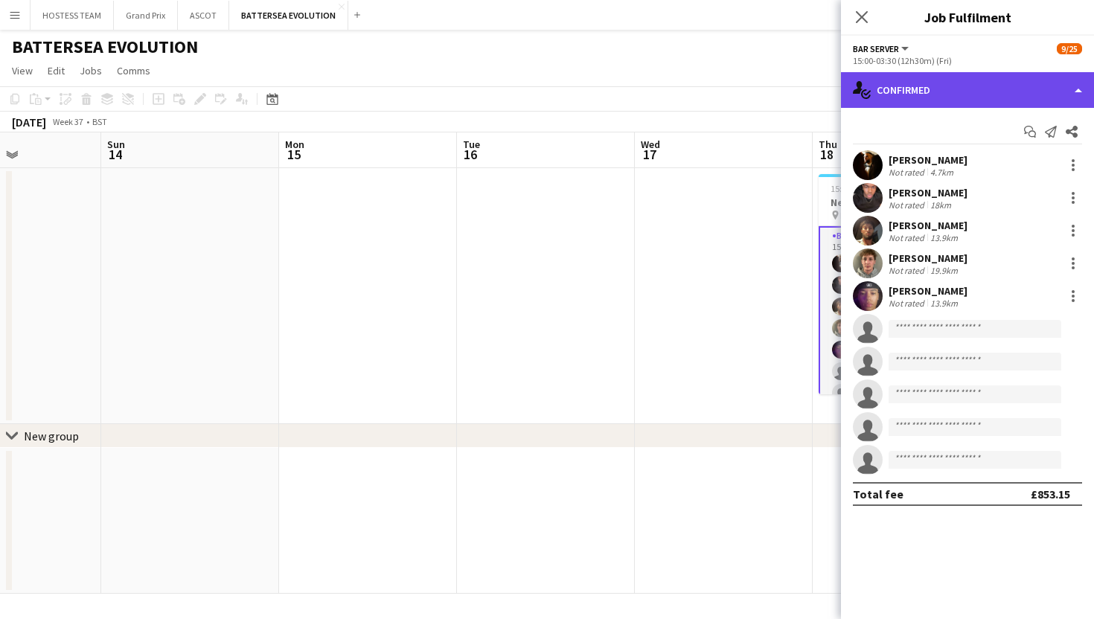
click at [960, 86] on div "single-neutral-actions-check-2 Confirmed" at bounding box center [967, 90] width 253 height 36
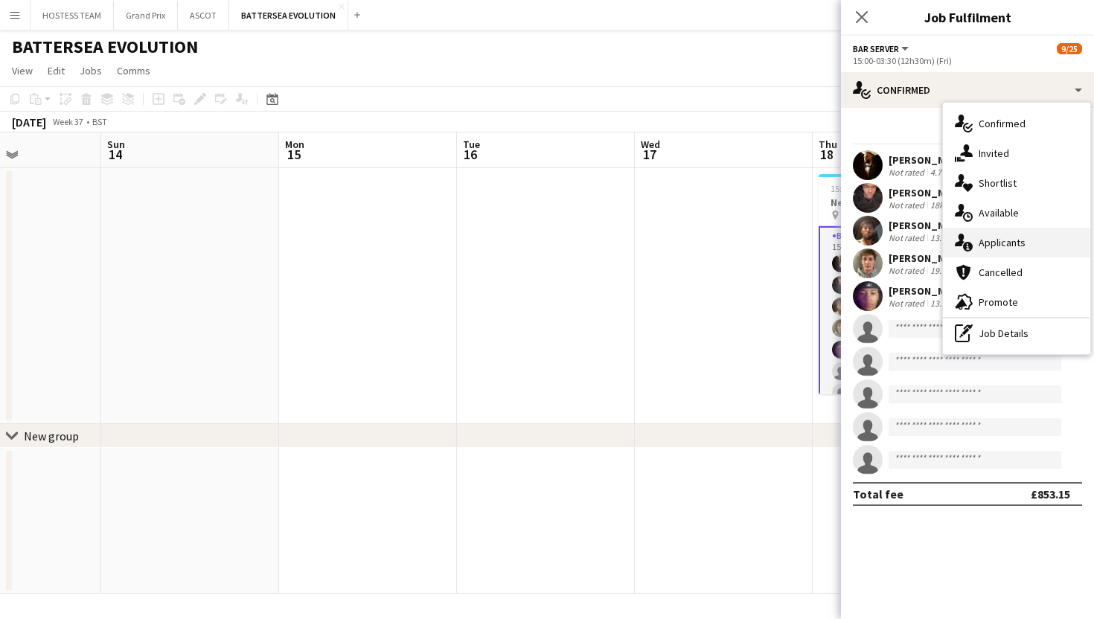
click at [994, 240] on span "Applicants" at bounding box center [1002, 242] width 47 height 13
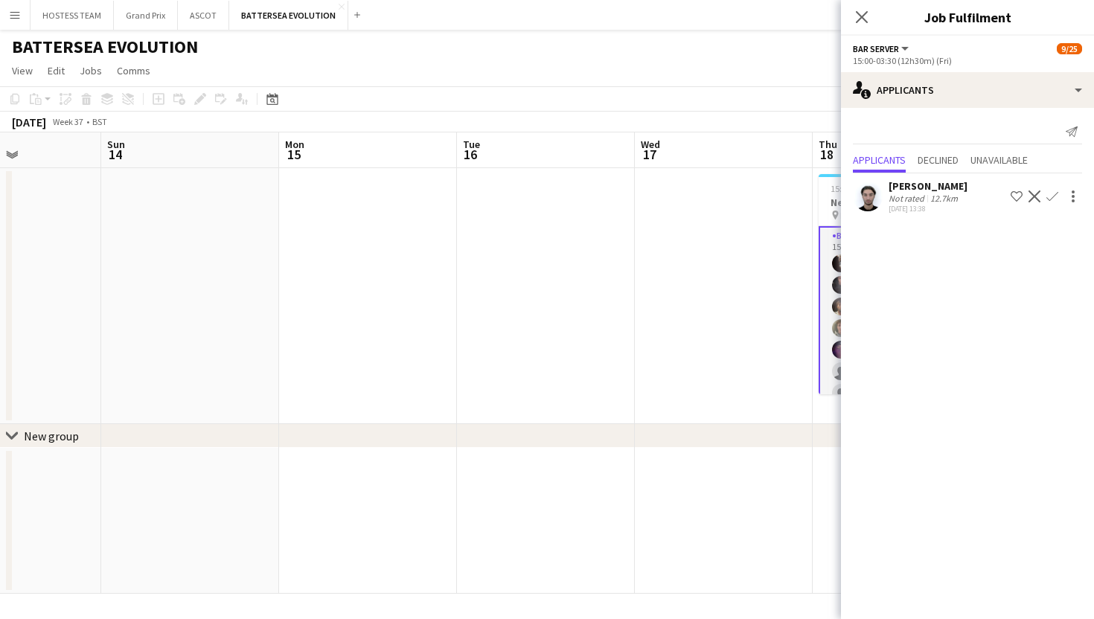
click at [1053, 194] on app-icon "Confirm" at bounding box center [1052, 197] width 12 height 12
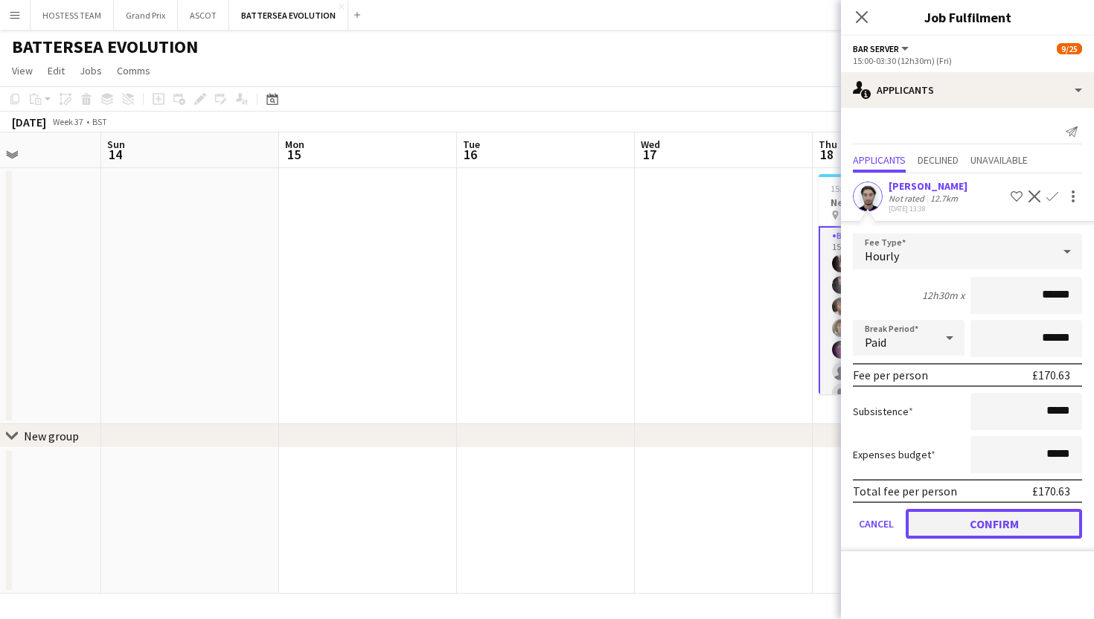
click at [1010, 525] on button "Confirm" at bounding box center [994, 524] width 176 height 30
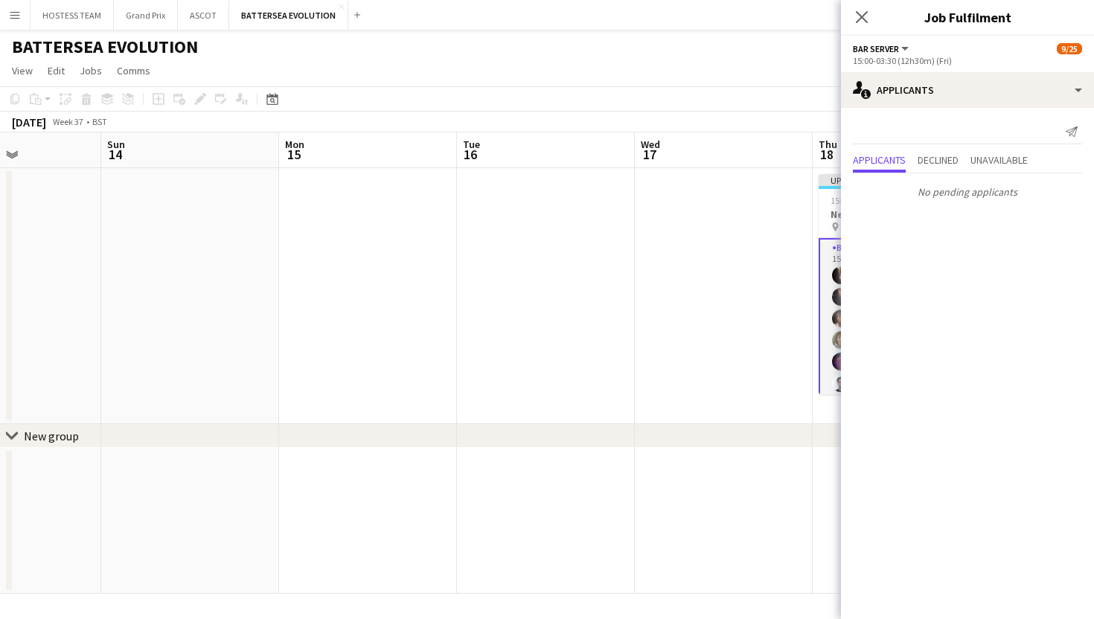
scroll to position [0, 609]
click at [720, 526] on app-date-cell at bounding box center [725, 521] width 178 height 146
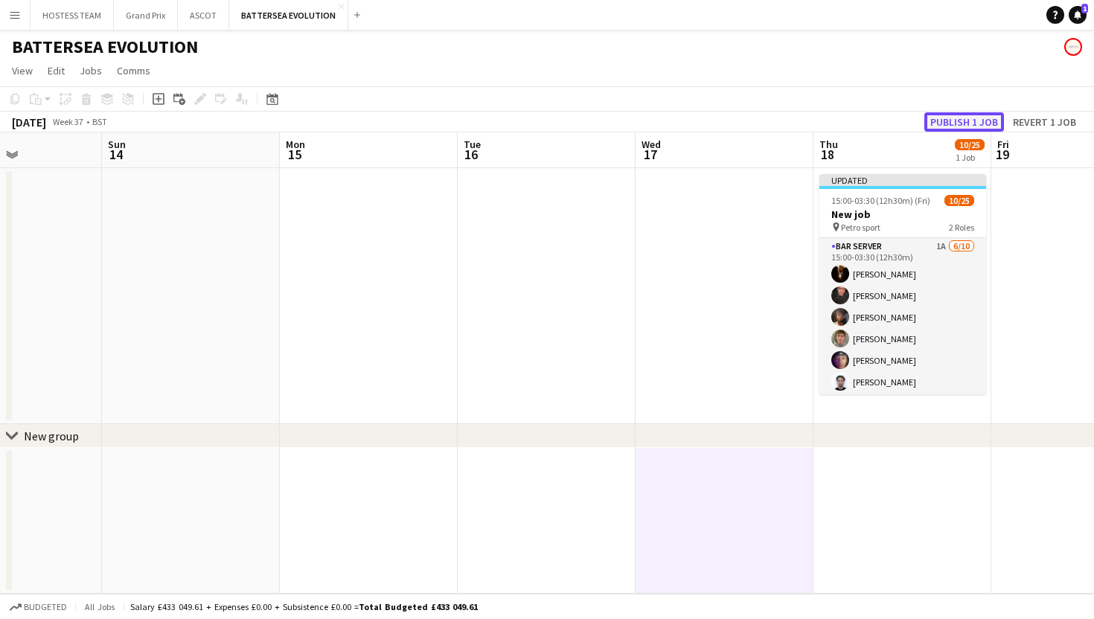
click at [978, 118] on button "Publish 1 job" at bounding box center [964, 121] width 80 height 19
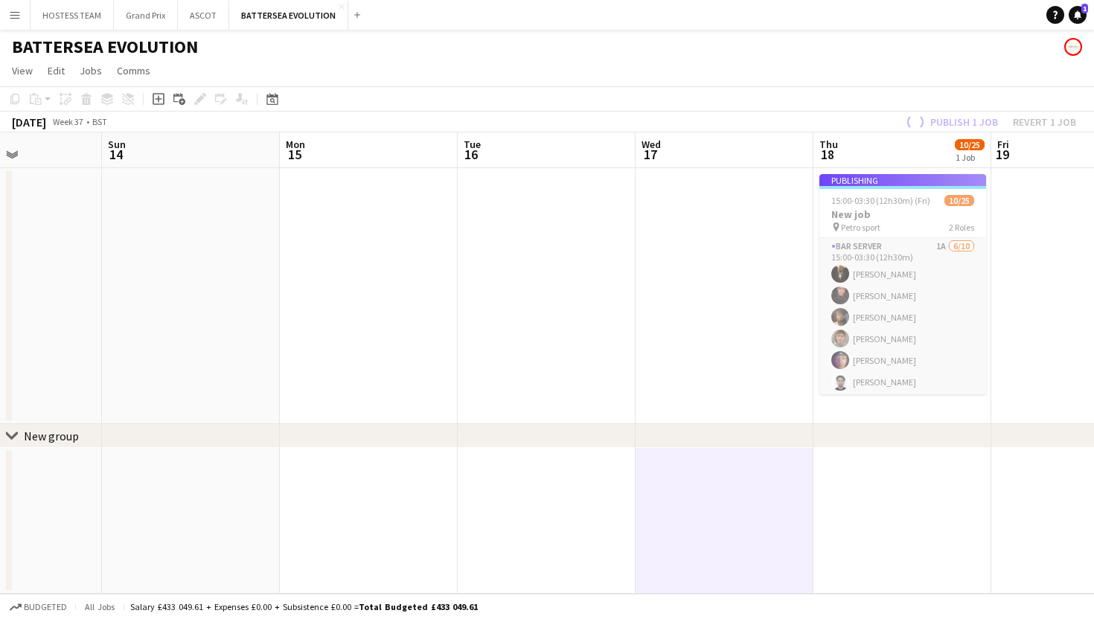
click at [681, 334] on app-date-cell at bounding box center [725, 296] width 178 height 256
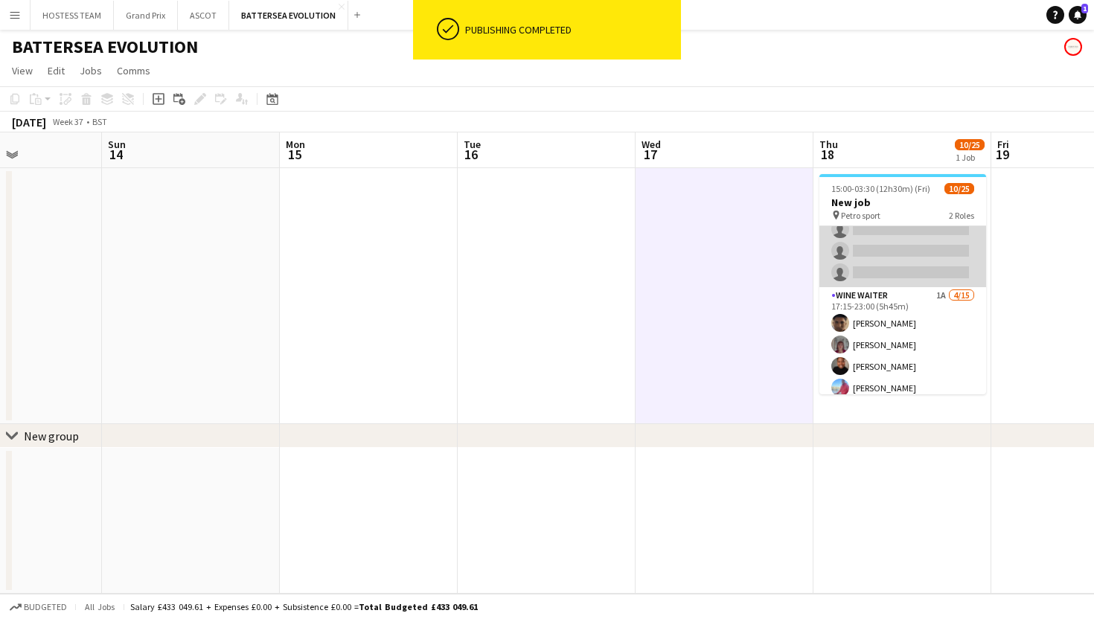
scroll to position [182, 0]
click at [861, 333] on app-card-role "Wine Waiter 1A 4/15 17:15-23:00 (5h45m) Remo Kurup Leïla Ardant Carpentier Chya…" at bounding box center [902, 465] width 167 height 353
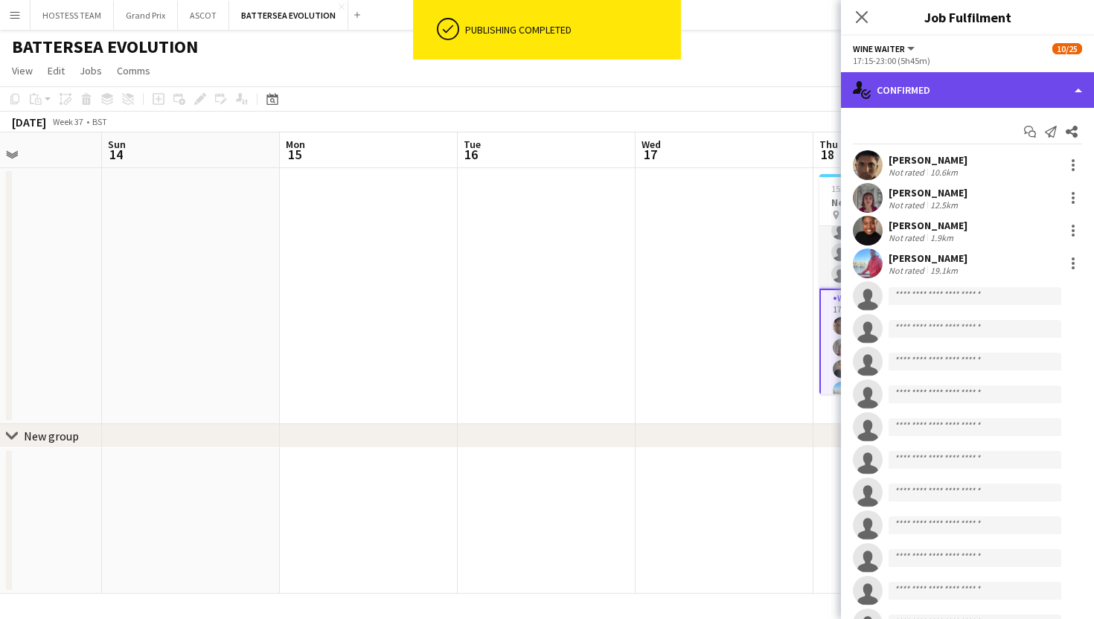
click at [929, 82] on div "single-neutral-actions-check-2 Confirmed" at bounding box center [967, 90] width 253 height 36
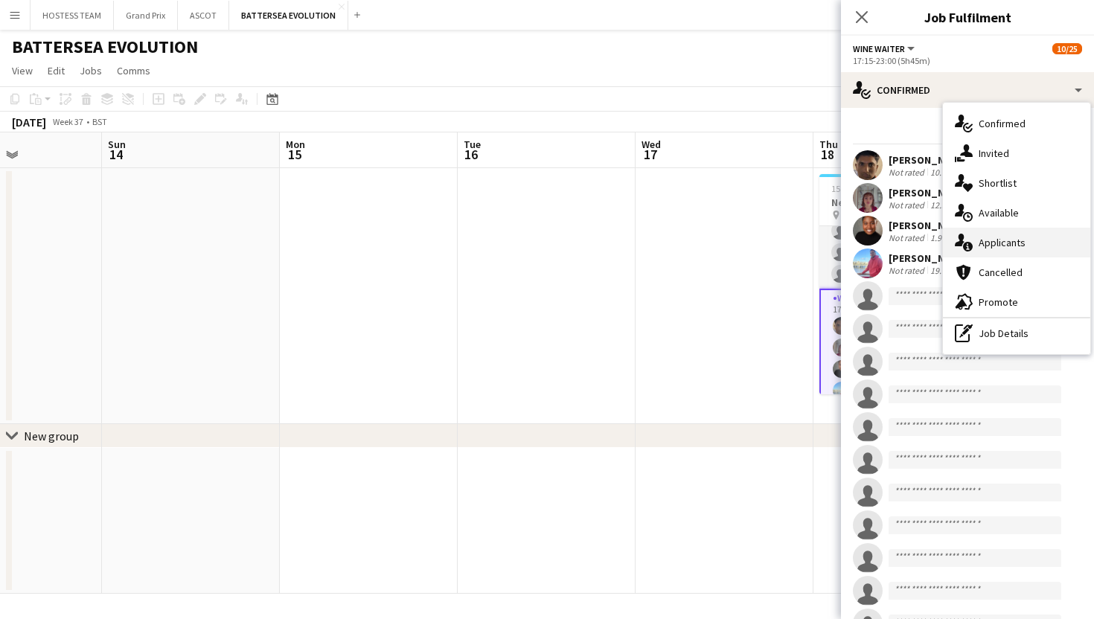
click at [1015, 246] on span "Applicants" at bounding box center [1002, 242] width 47 height 13
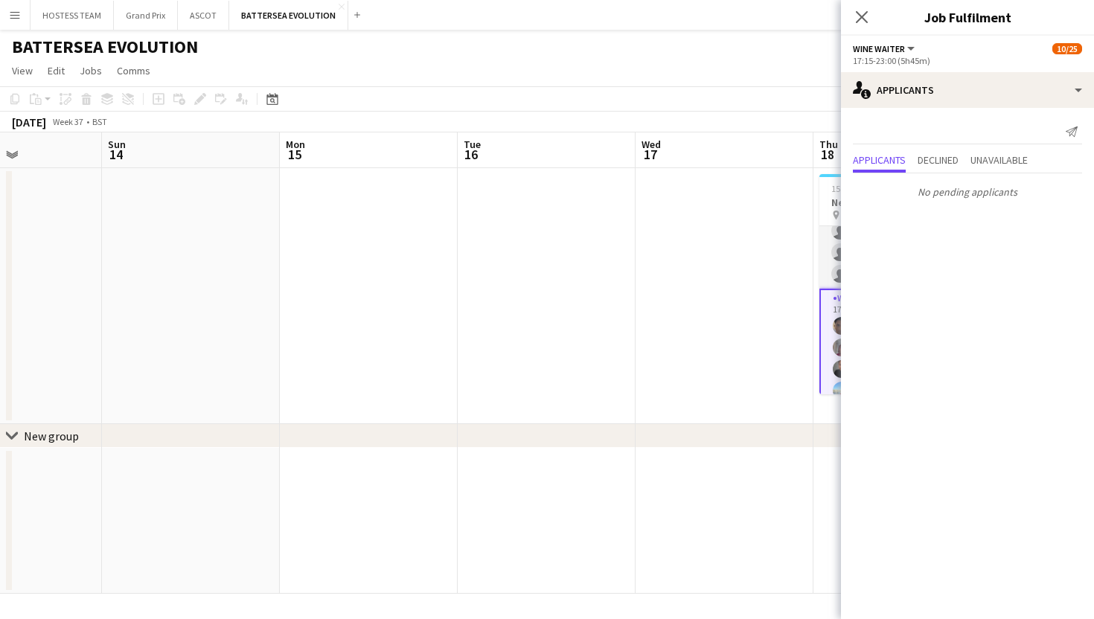
click at [709, 268] on app-date-cell at bounding box center [725, 296] width 178 height 256
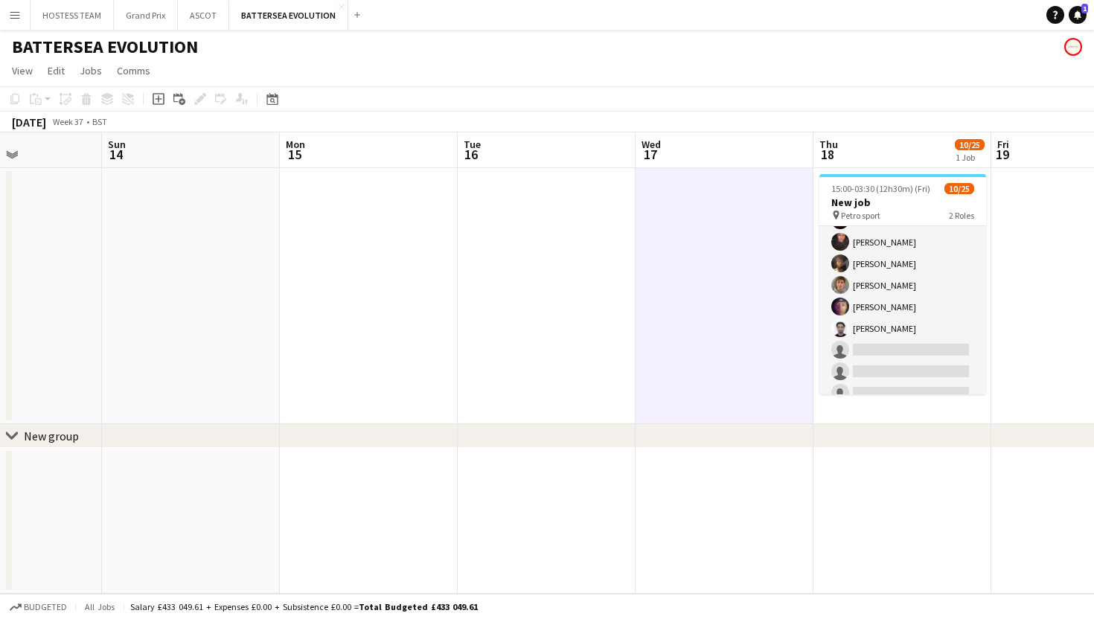
scroll to position [0, 0]
click at [947, 323] on app-card-role "Bar Server 1A 6/10 15:00-03:30 (12h30m) Karim Khalifa Oluwatobi Gbotoso Adam Kh…" at bounding box center [902, 348] width 167 height 245
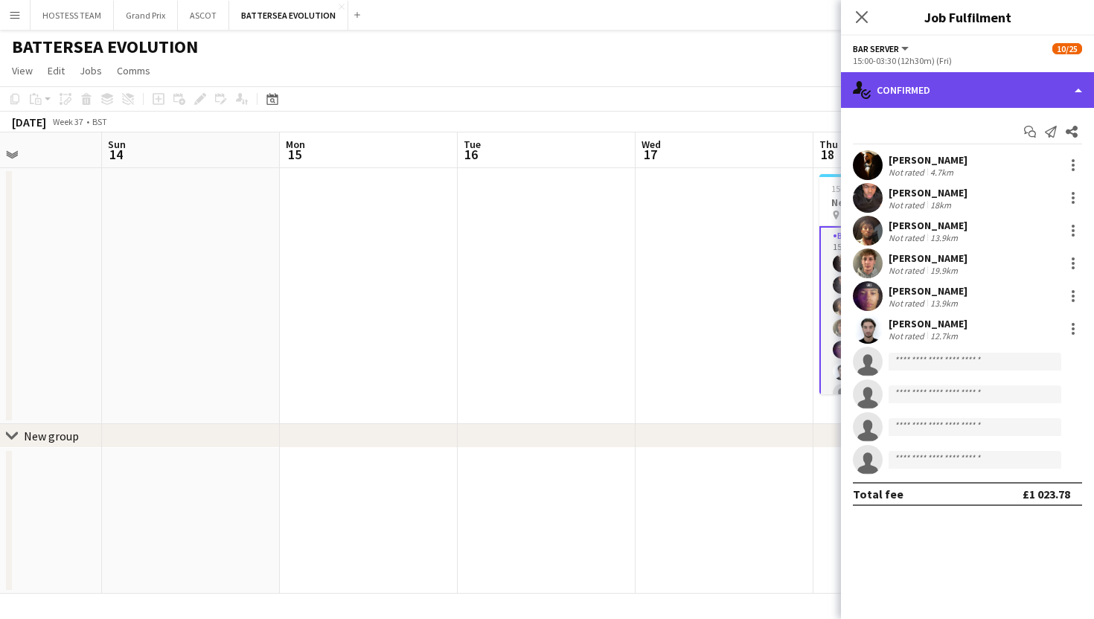
click at [981, 88] on div "single-neutral-actions-check-2 Confirmed" at bounding box center [967, 90] width 253 height 36
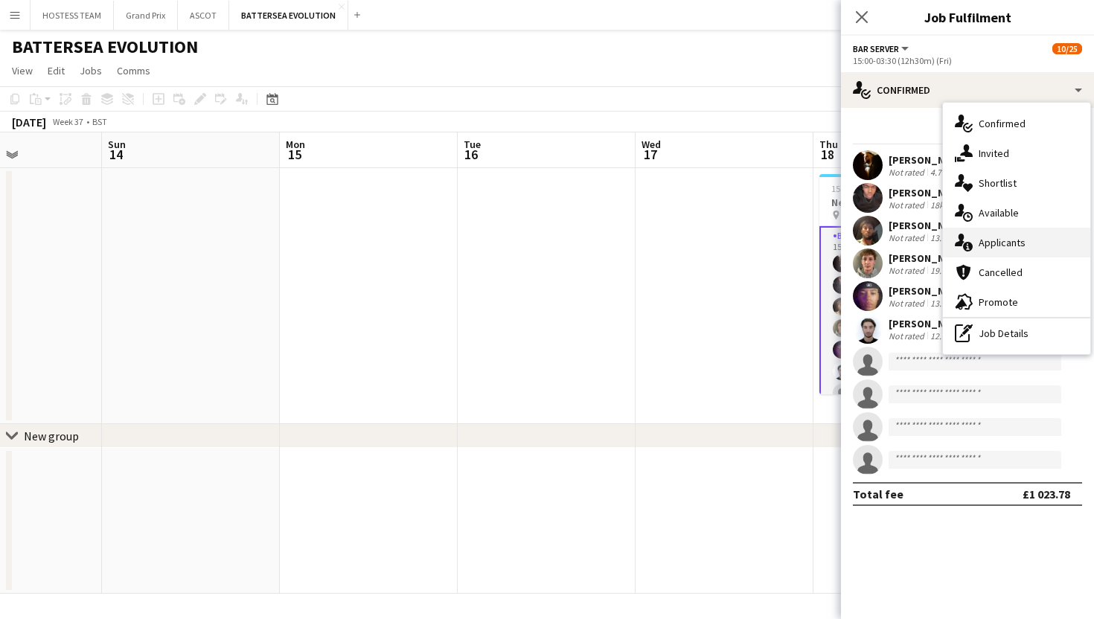
click at [1020, 240] on span "Applicants" at bounding box center [1002, 242] width 47 height 13
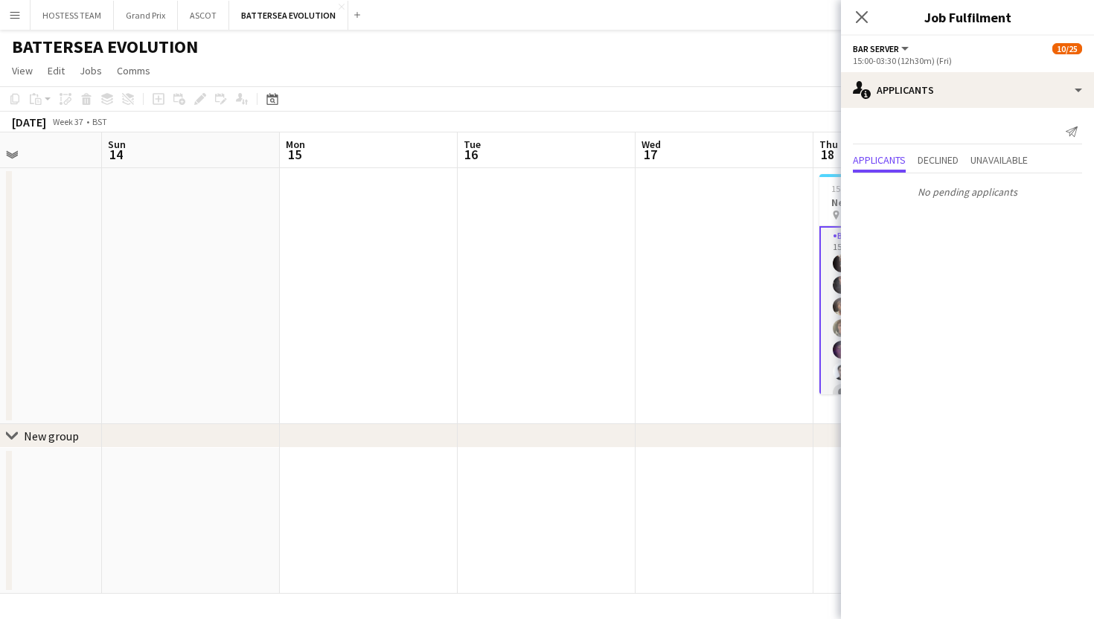
click at [760, 266] on app-date-cell at bounding box center [725, 296] width 178 height 256
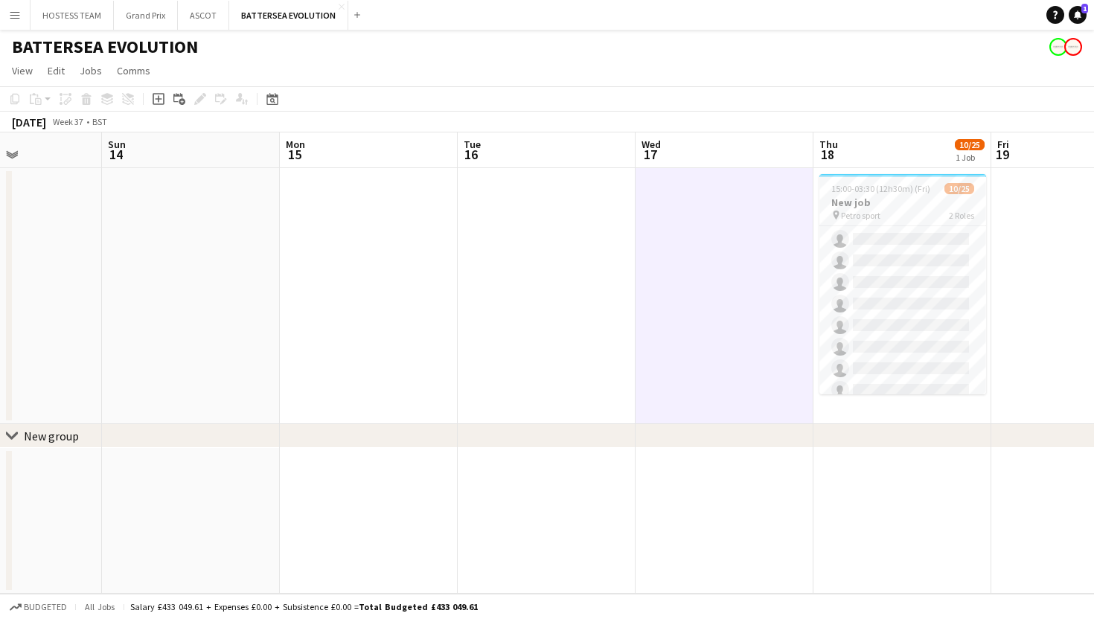
scroll to position [429, 0]
click at [723, 297] on app-date-cell at bounding box center [725, 296] width 178 height 256
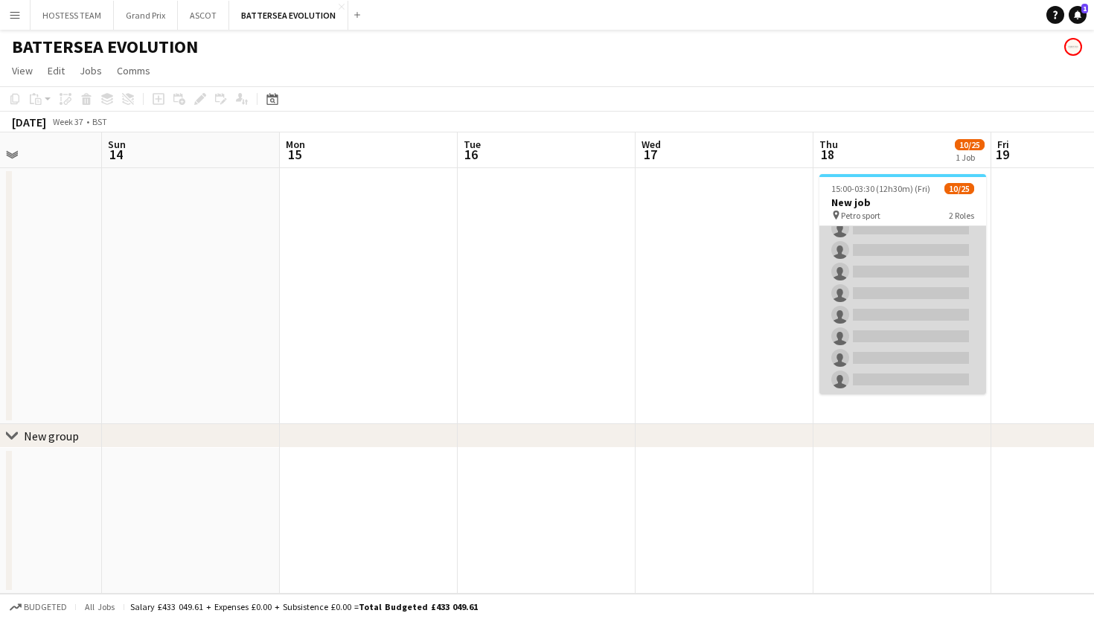
scroll to position [0, 0]
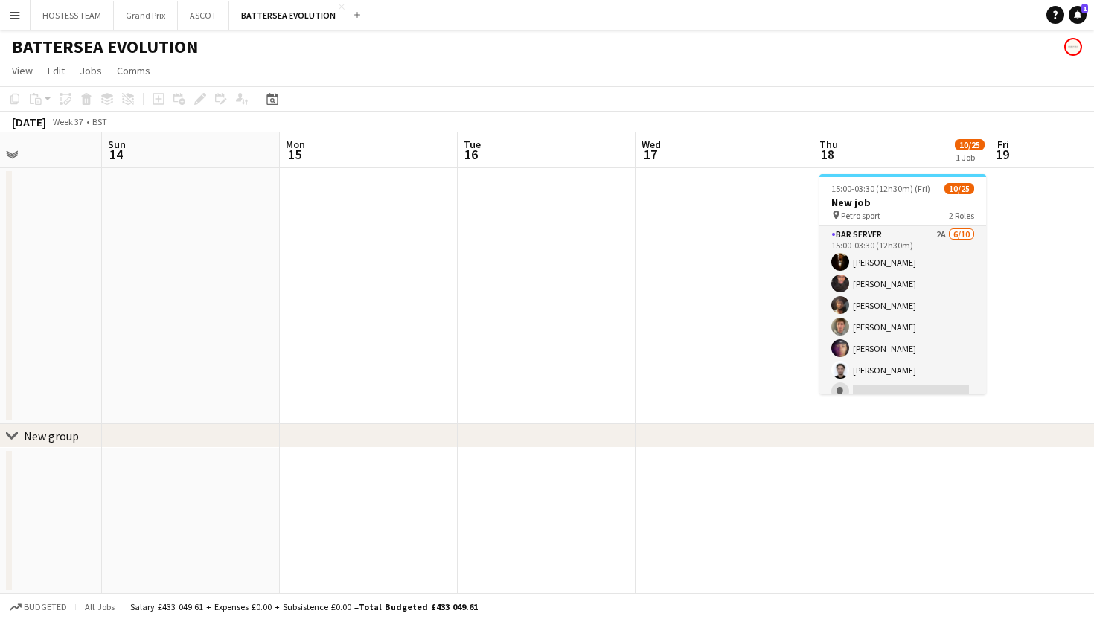
click at [932, 265] on app-card-role "Bar Server 2A 6/10 15:00-03:30 (12h30m) Karim Khalifa Oluwatobi Gbotoso Adam Kh…" at bounding box center [902, 348] width 167 height 245
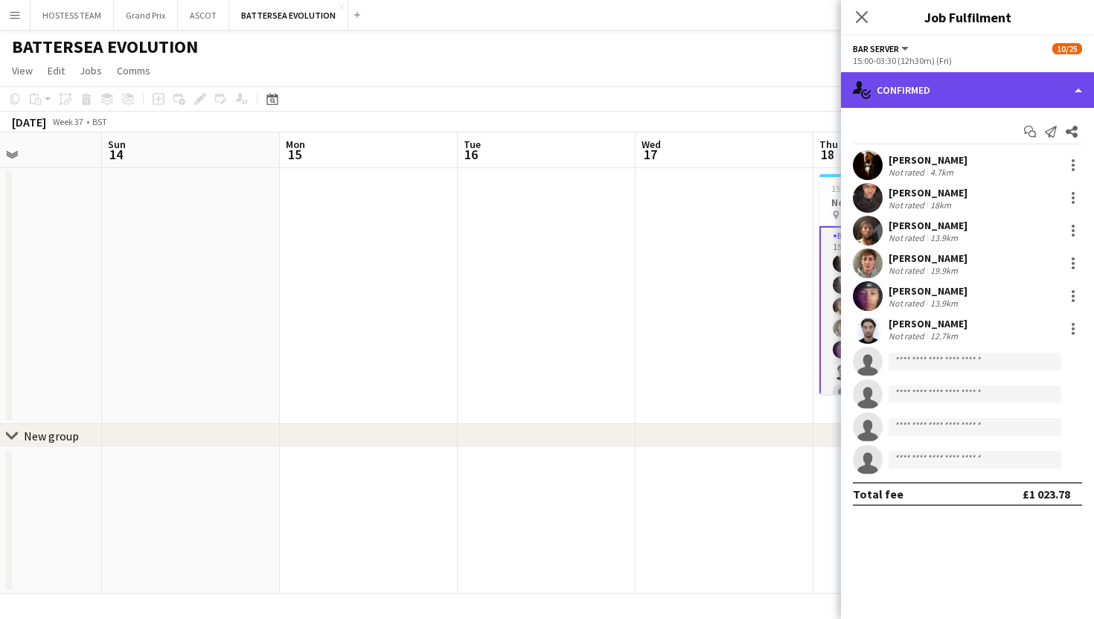
click at [957, 80] on div "single-neutral-actions-check-2 Confirmed" at bounding box center [967, 90] width 253 height 36
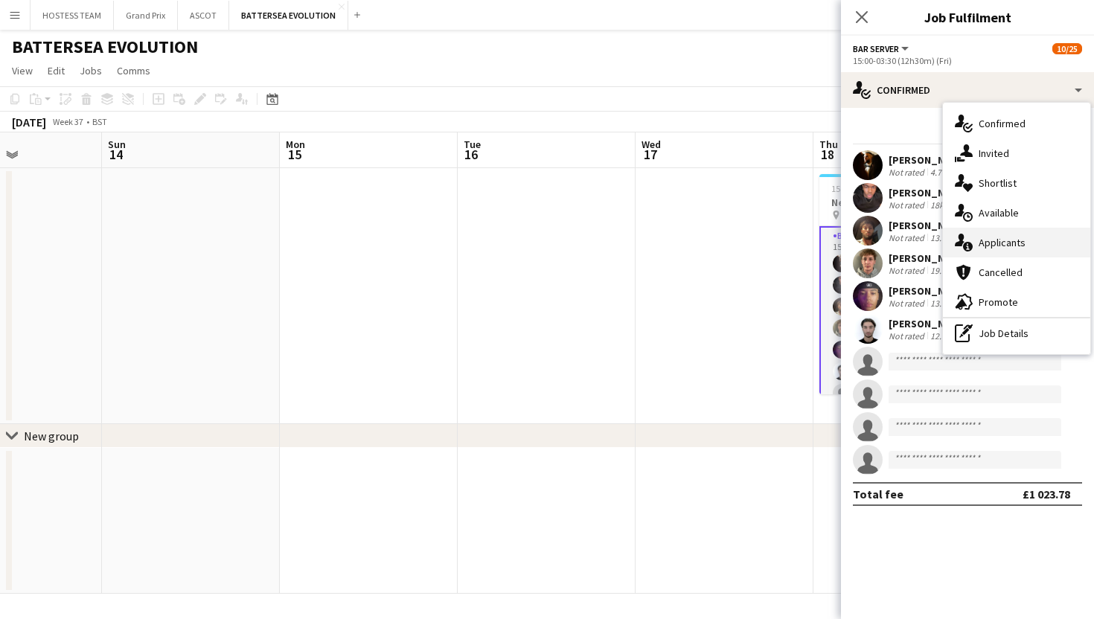
click at [1009, 245] on span "Applicants" at bounding box center [1002, 242] width 47 height 13
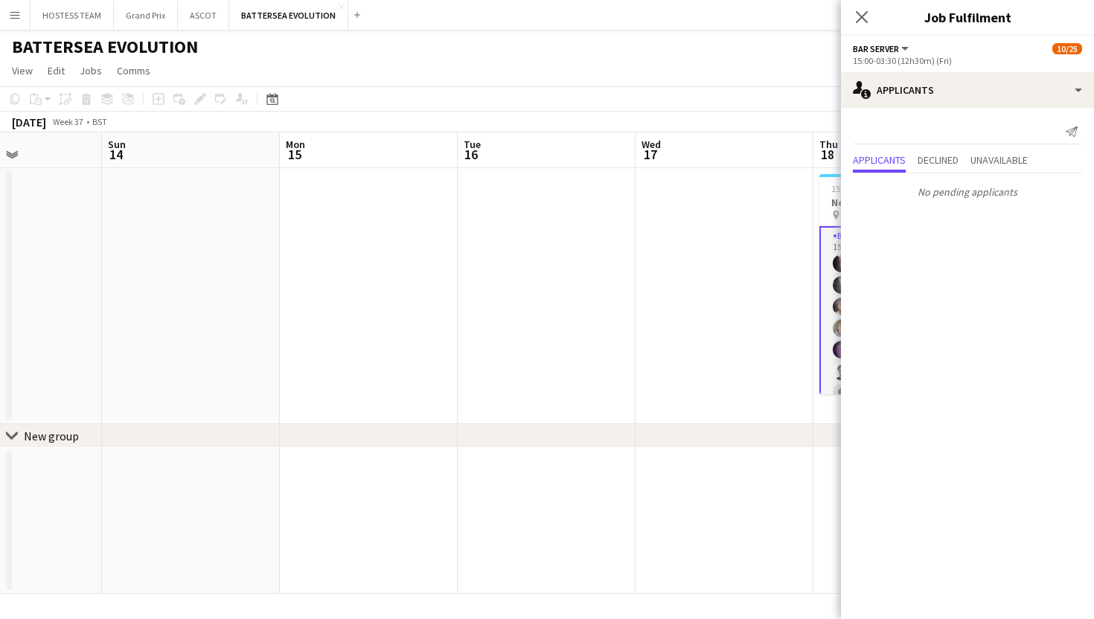
click at [740, 316] on app-date-cell at bounding box center [725, 296] width 178 height 256
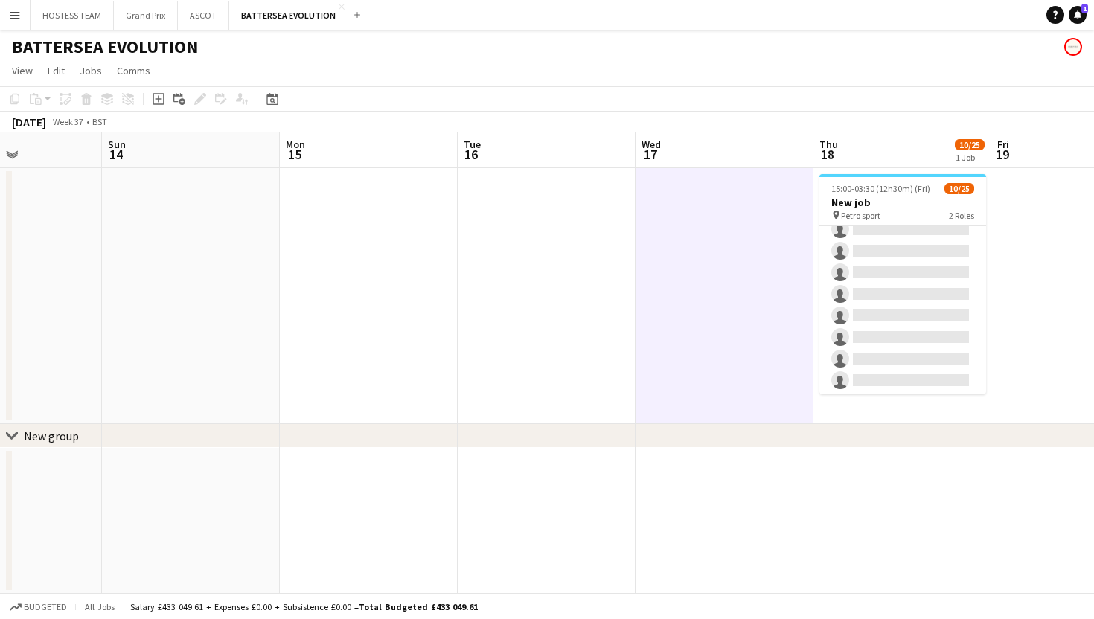
click at [947, 344] on app-card-role "Wine Waiter 1A 4/15 17:15-23:00 (5h45m) Remo Kurup Leïla Ardant Carpentier Chya…" at bounding box center [902, 218] width 167 height 353
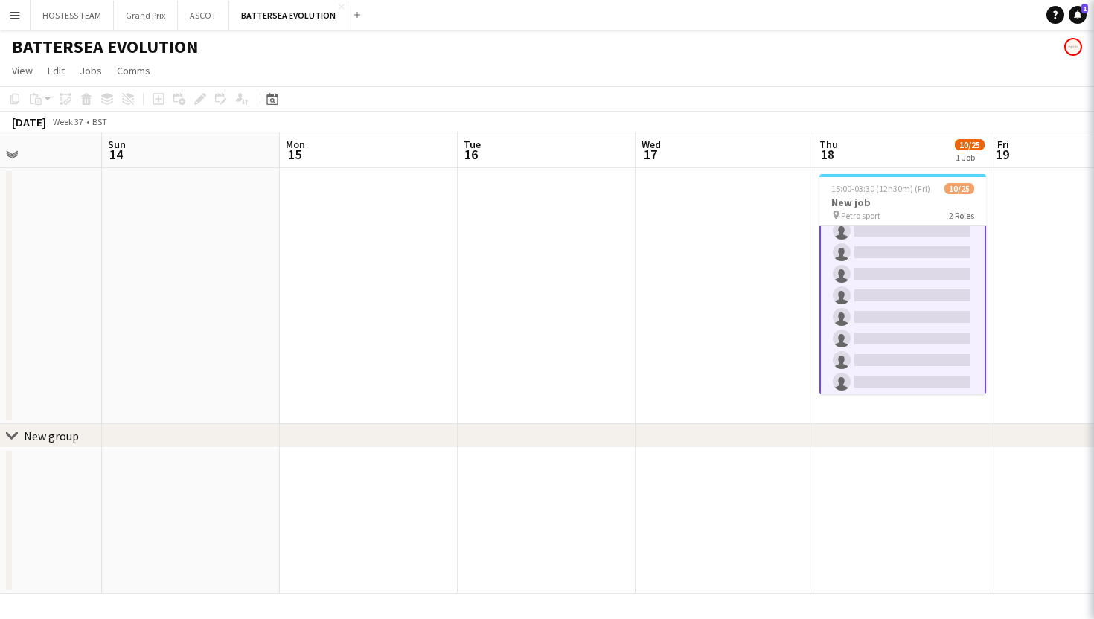
scroll to position [430, 0]
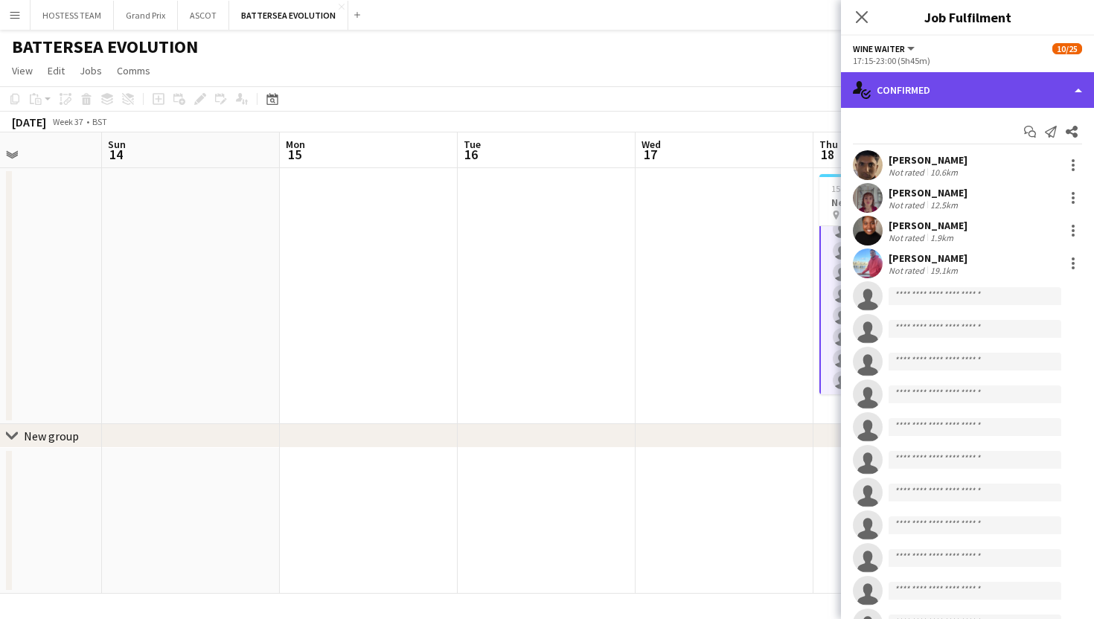
click at [955, 95] on div "single-neutral-actions-check-2 Confirmed" at bounding box center [967, 90] width 253 height 36
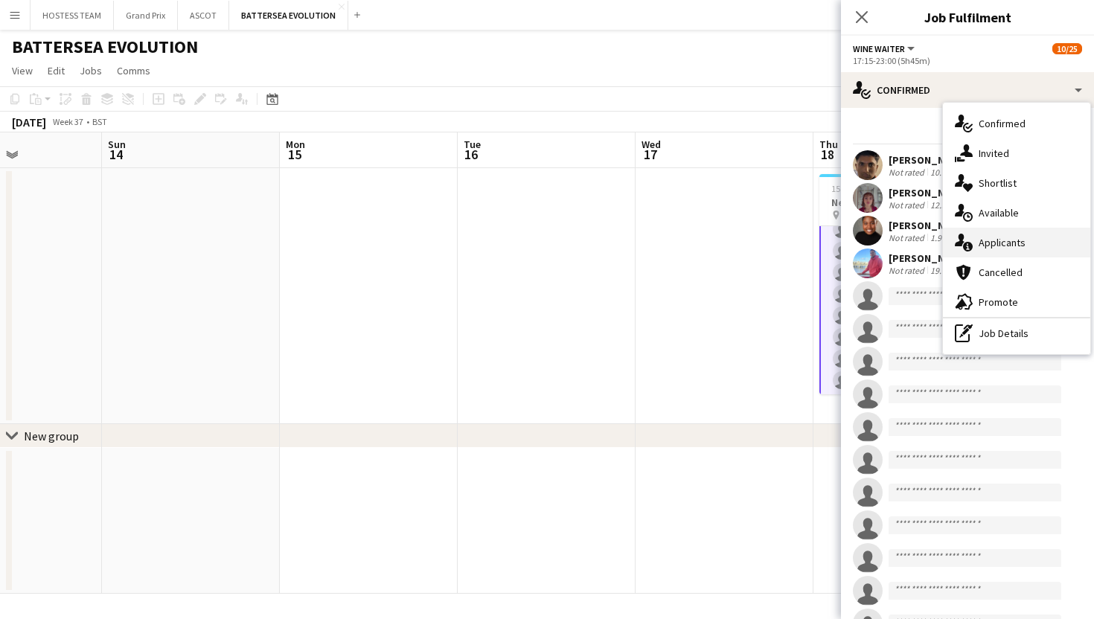
click at [996, 237] on span "Applicants" at bounding box center [1002, 242] width 47 height 13
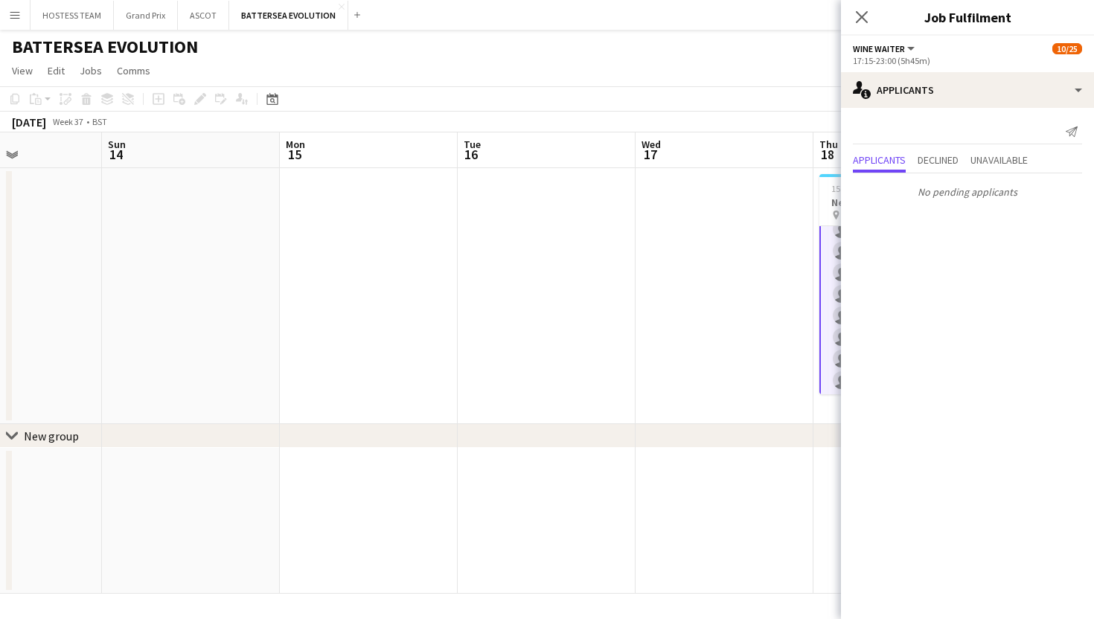
click at [722, 261] on app-date-cell at bounding box center [725, 296] width 178 height 256
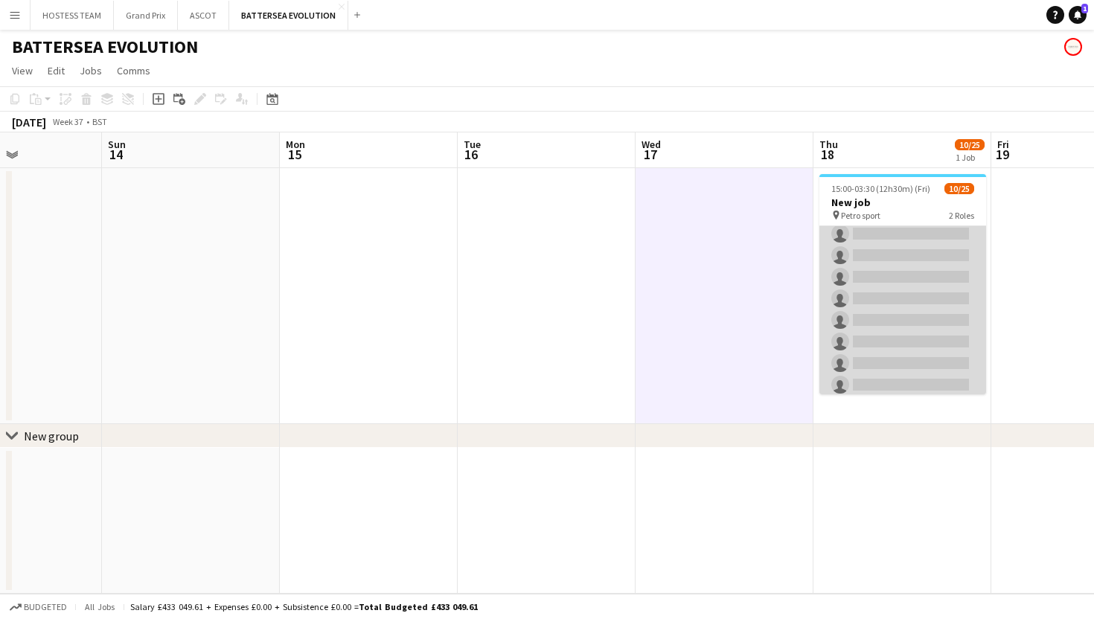
scroll to position [429, 0]
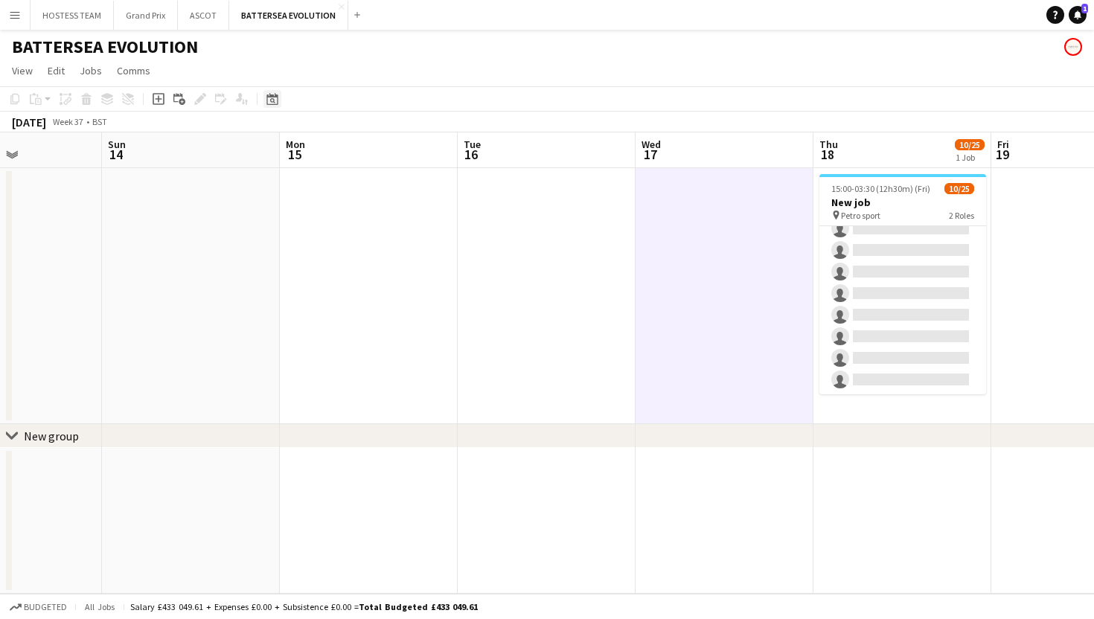
click at [275, 103] on icon "Date picker" at bounding box center [272, 99] width 12 height 12
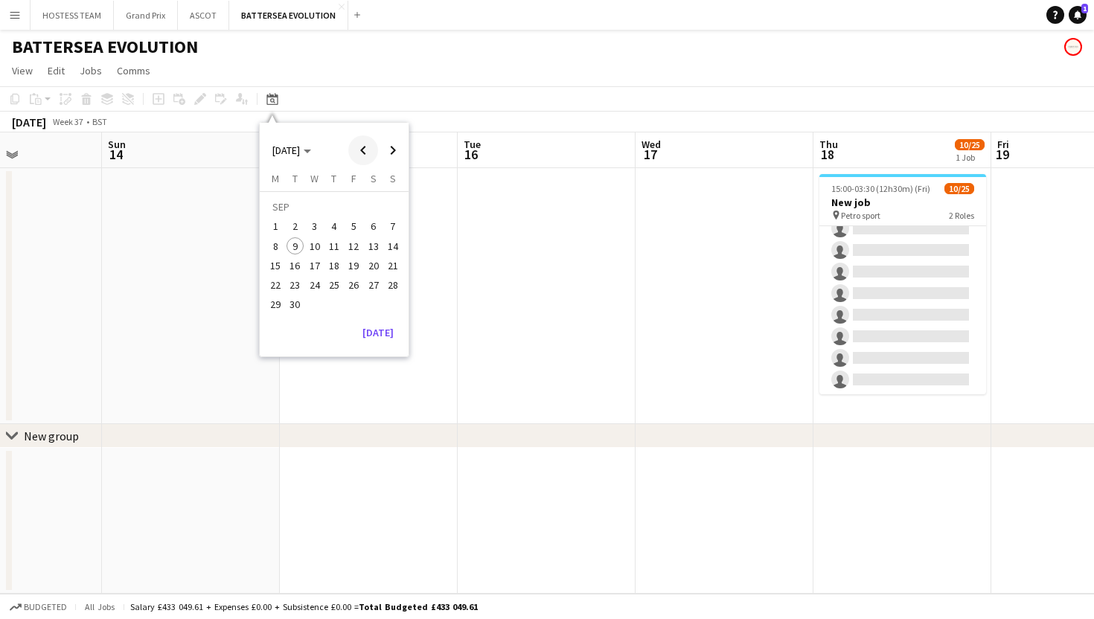
click at [364, 157] on span "Previous month" at bounding box center [363, 150] width 30 height 30
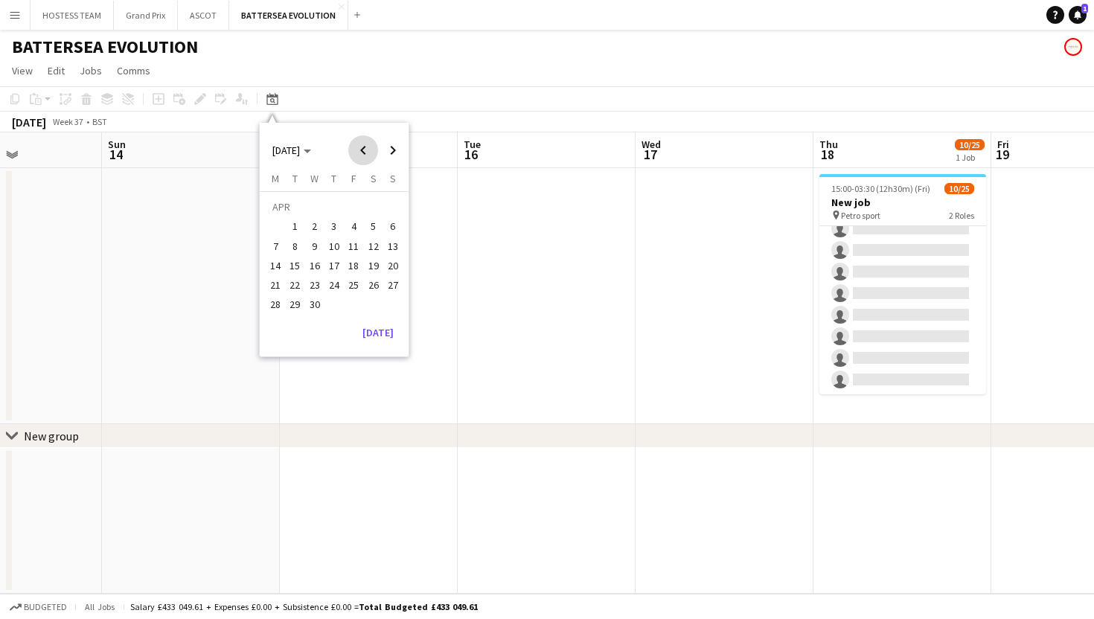
click at [364, 157] on span "Previous month" at bounding box center [363, 150] width 30 height 30
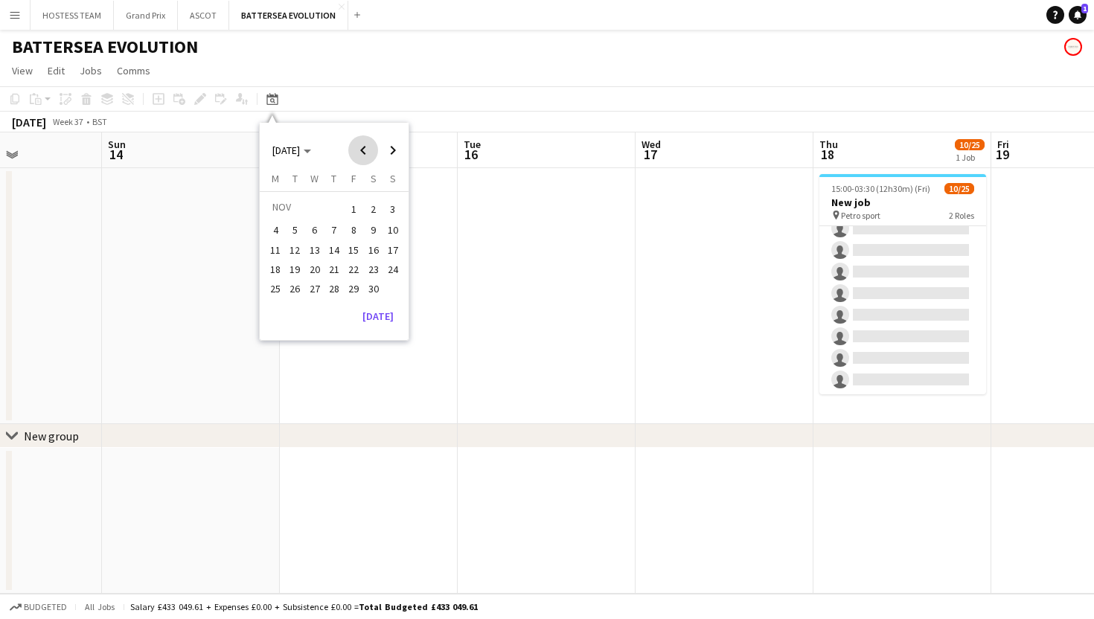
click at [364, 157] on span "Previous month" at bounding box center [363, 150] width 30 height 30
click at [338, 255] on span "12" at bounding box center [334, 250] width 18 height 18
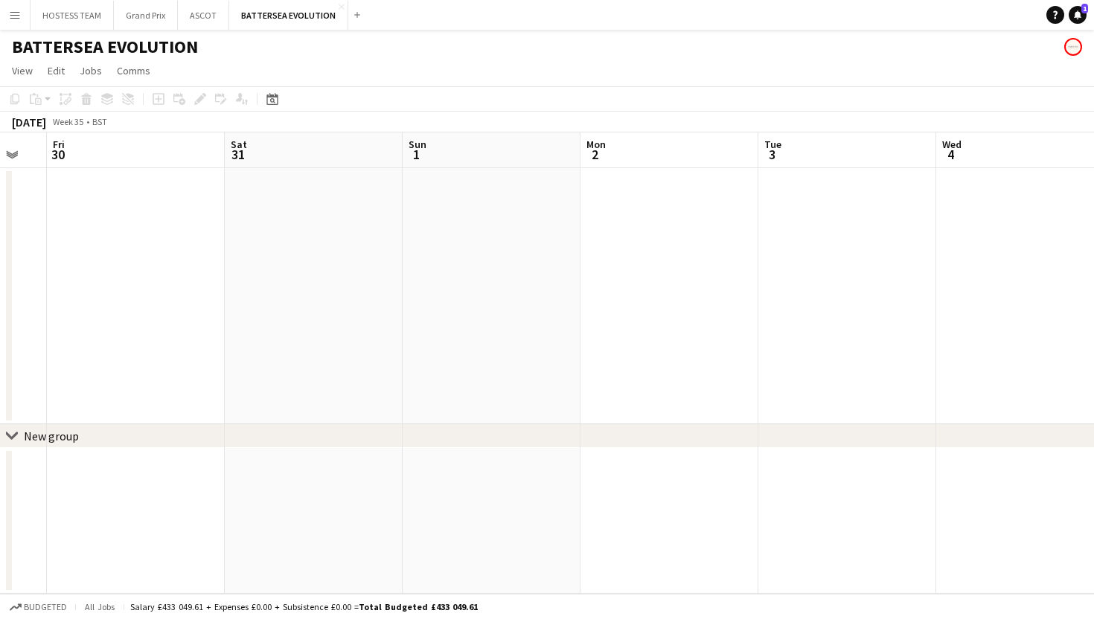
scroll to position [0, 308]
click at [19, 73] on span "View" at bounding box center [22, 70] width 21 height 13
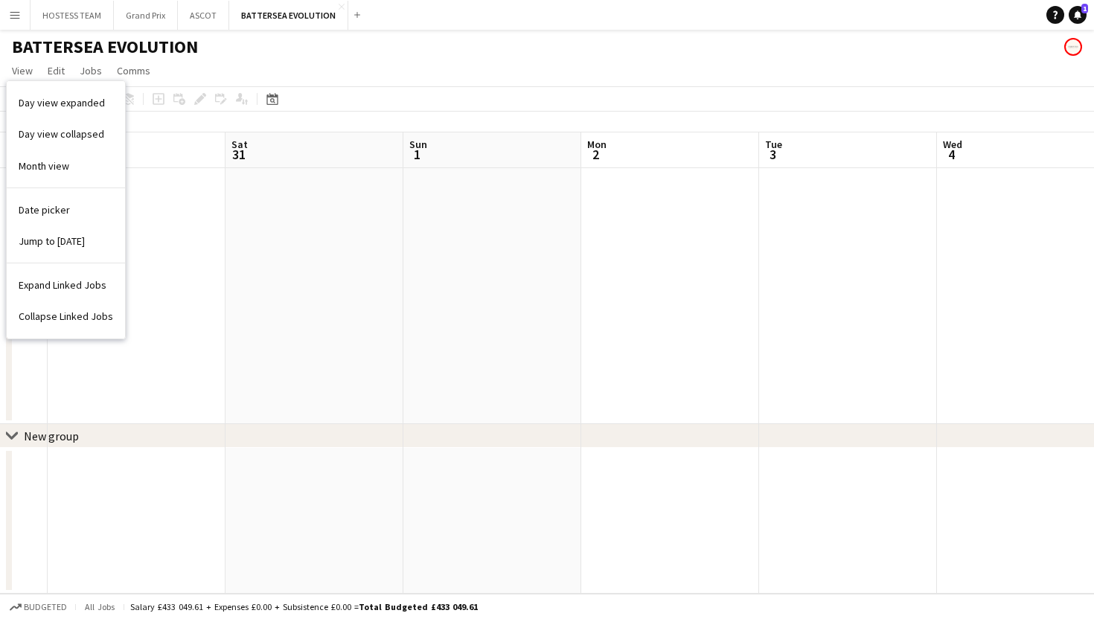
click at [17, 21] on button "Menu" at bounding box center [15, 15] width 30 height 30
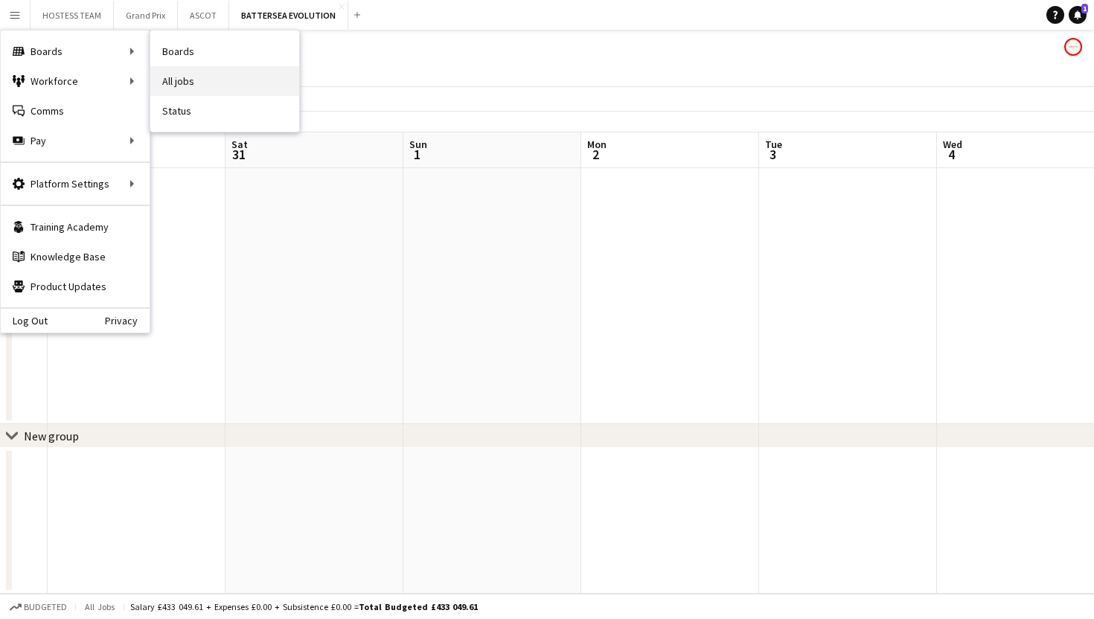
click at [193, 82] on link "All jobs" at bounding box center [224, 81] width 149 height 30
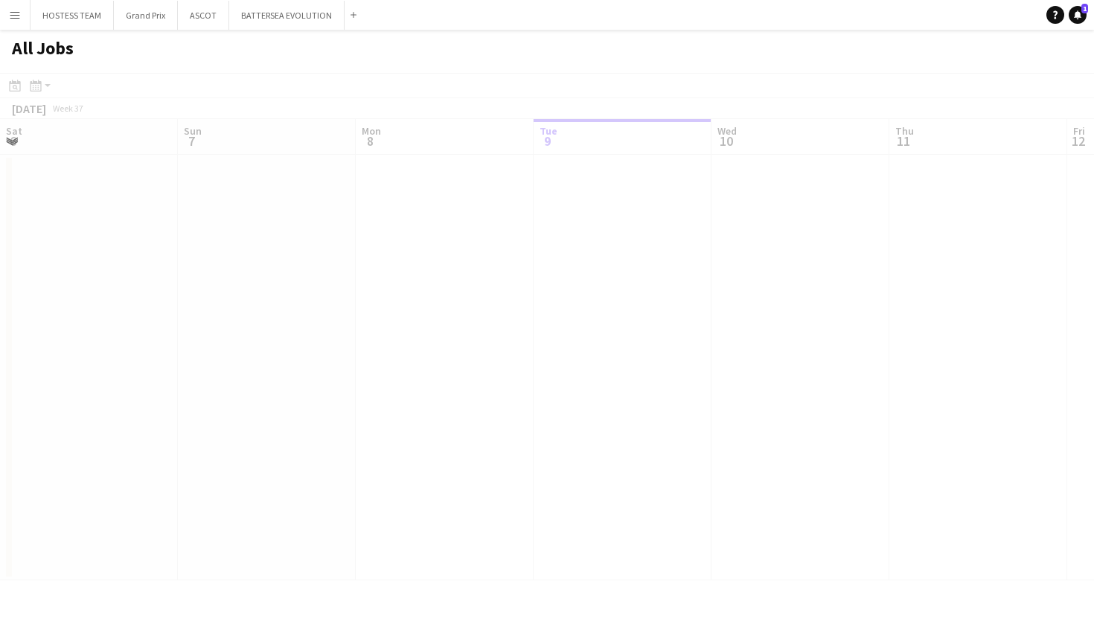
scroll to position [0, 356]
click at [44, 83] on div "Month view / Day view" at bounding box center [36, 86] width 18 height 18
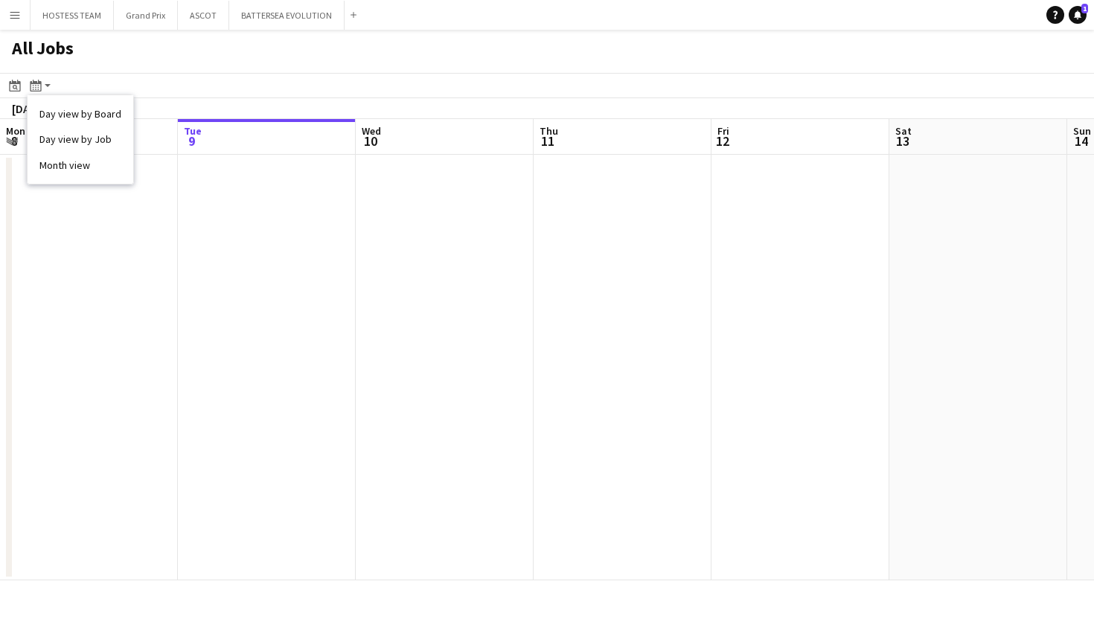
click at [124, 85] on app-toolbar "Date picker SEP 2025 SEP 2025 Monday M Tuesday T Wednesday W Thursday T Friday …" at bounding box center [547, 85] width 1094 height 25
click at [14, 85] on icon at bounding box center [15, 87] width 5 height 5
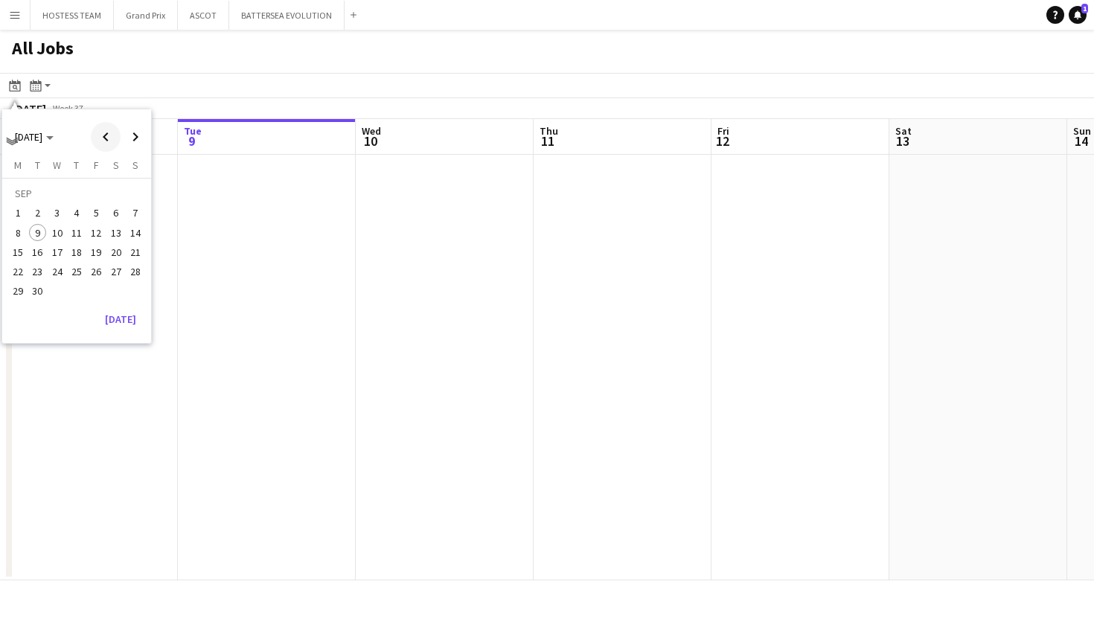
click at [111, 138] on span "Previous month" at bounding box center [106, 137] width 30 height 30
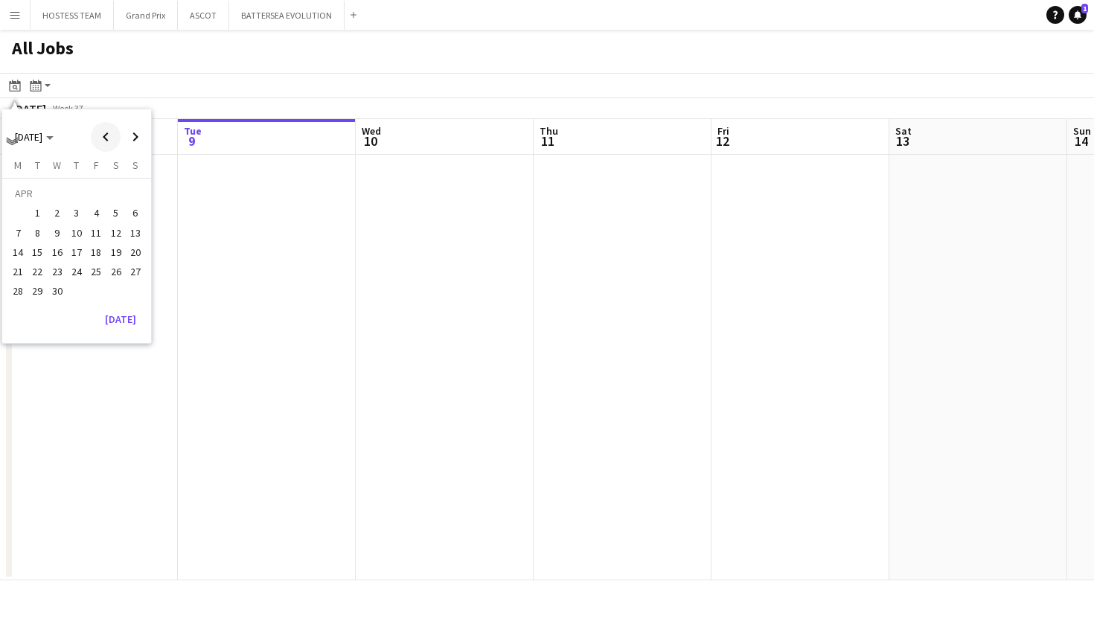
click at [111, 138] on span "Previous month" at bounding box center [106, 137] width 30 height 30
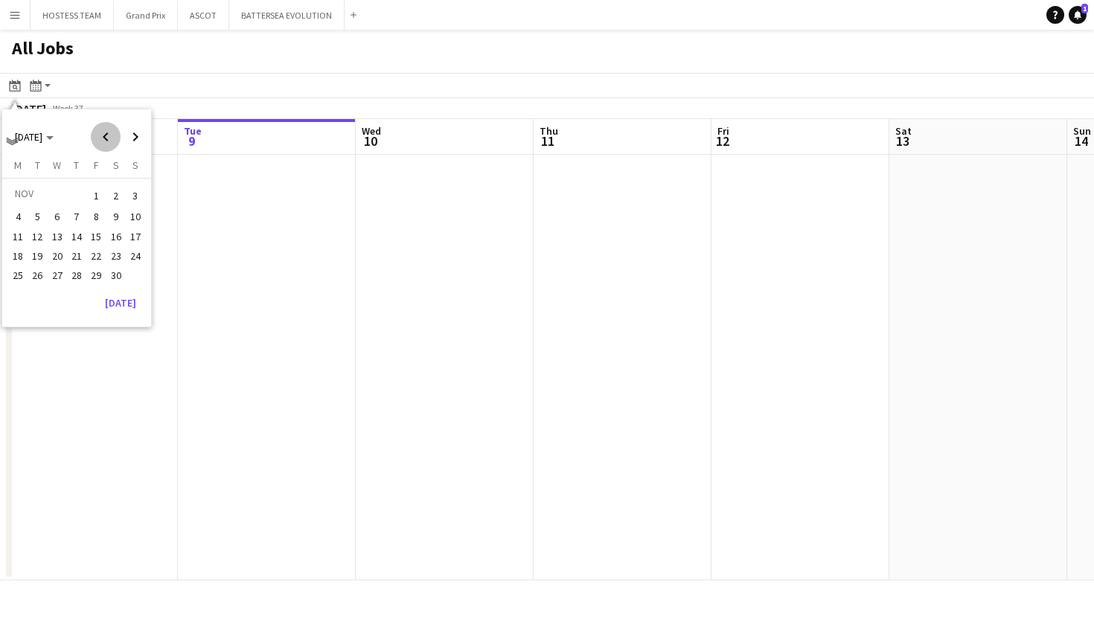
click at [111, 138] on span "Previous month" at bounding box center [106, 137] width 30 height 30
click at [82, 193] on span "1" at bounding box center [77, 195] width 18 height 21
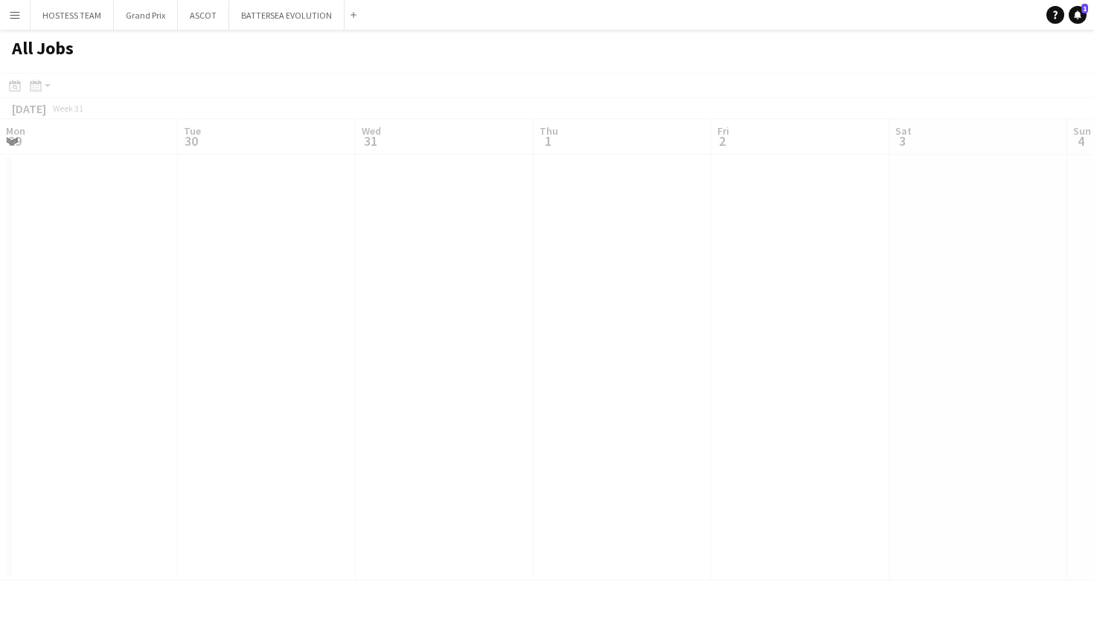
scroll to position [0, 512]
click at [24, 88] on div "Date picker AUG 2024 AUG 2024 Monday M Tuesday T Wednesday W Thursday T Friday …" at bounding box center [31, 86] width 51 height 18
click at [30, 86] on icon "Month view / Day view" at bounding box center [36, 86] width 12 height 12
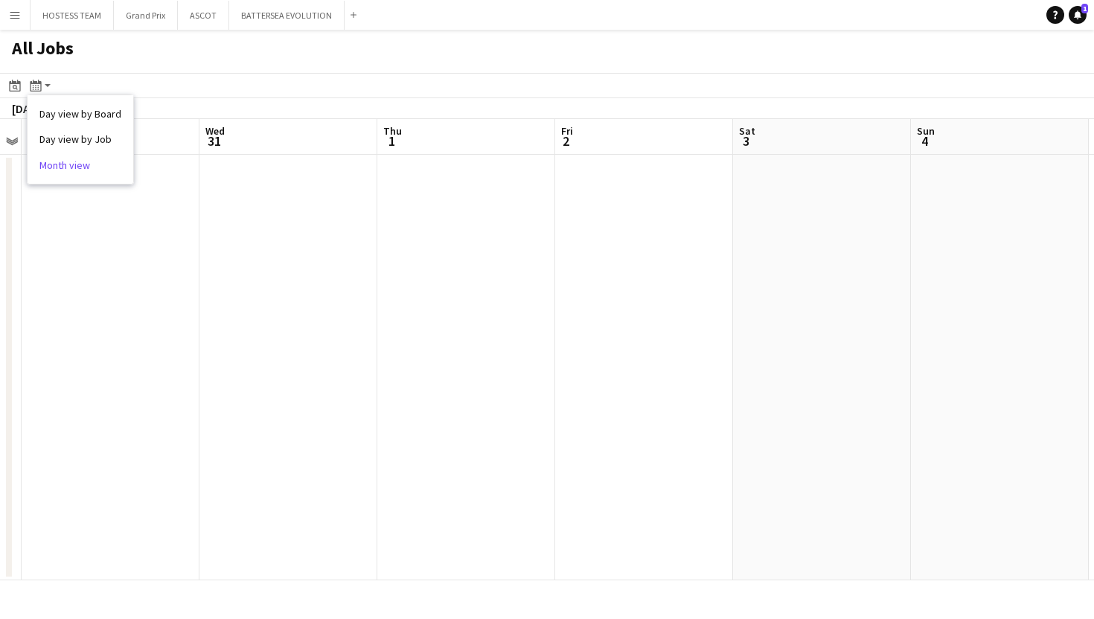
click at [72, 162] on link "Month view" at bounding box center [80, 165] width 82 height 13
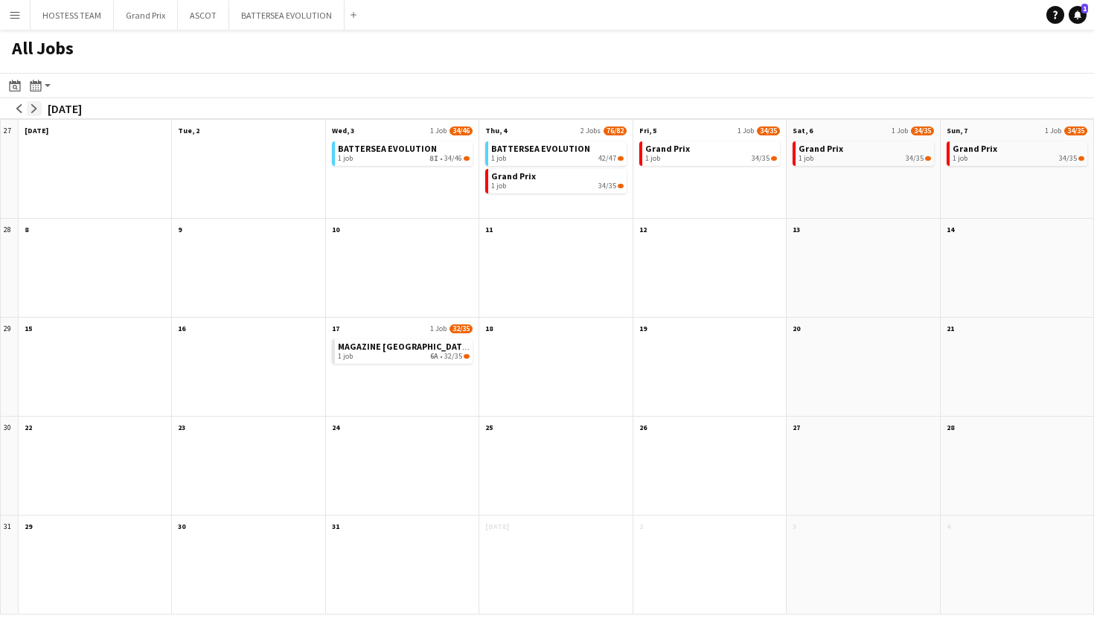
click at [35, 107] on app-icon "arrow-right" at bounding box center [34, 108] width 9 height 9
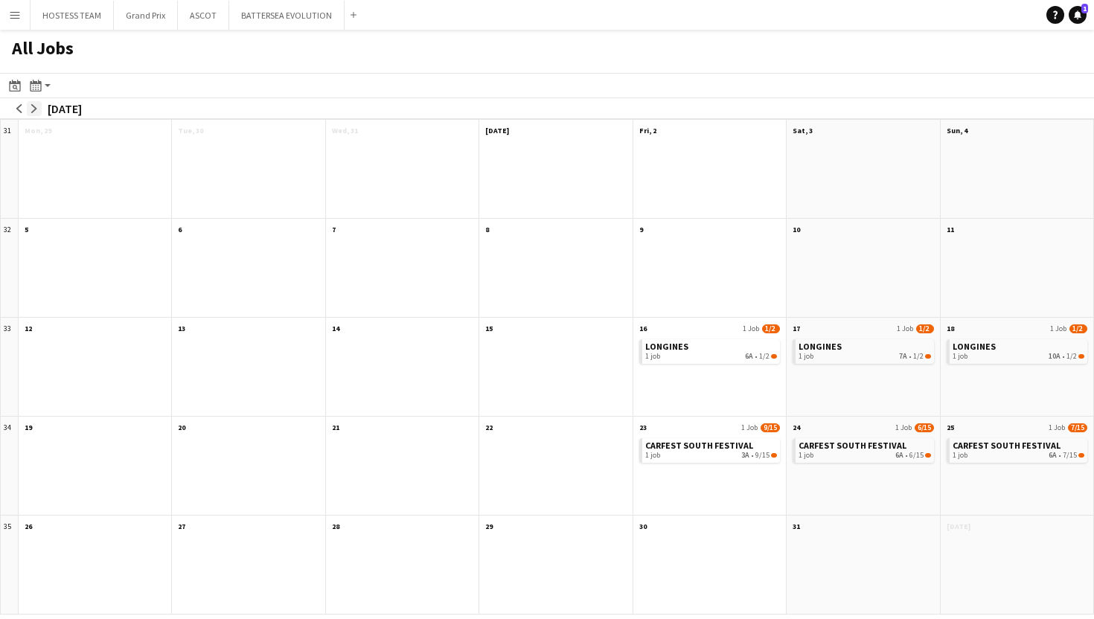
click at [35, 108] on app-icon "arrow-right" at bounding box center [34, 108] width 9 height 9
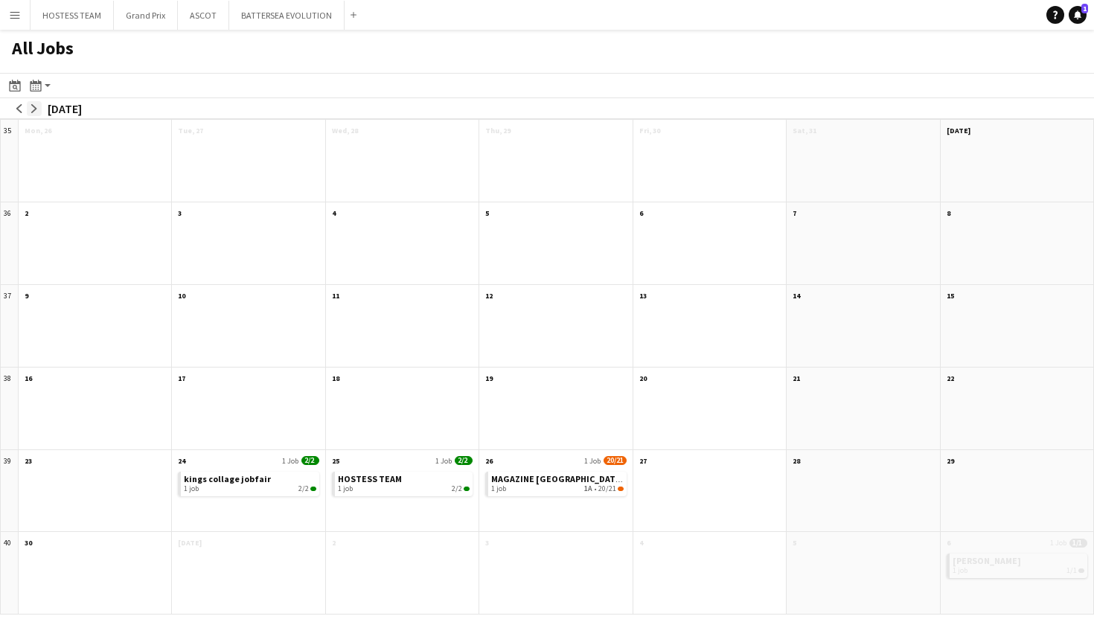
click at [35, 108] on app-icon "arrow-right" at bounding box center [34, 108] width 9 height 9
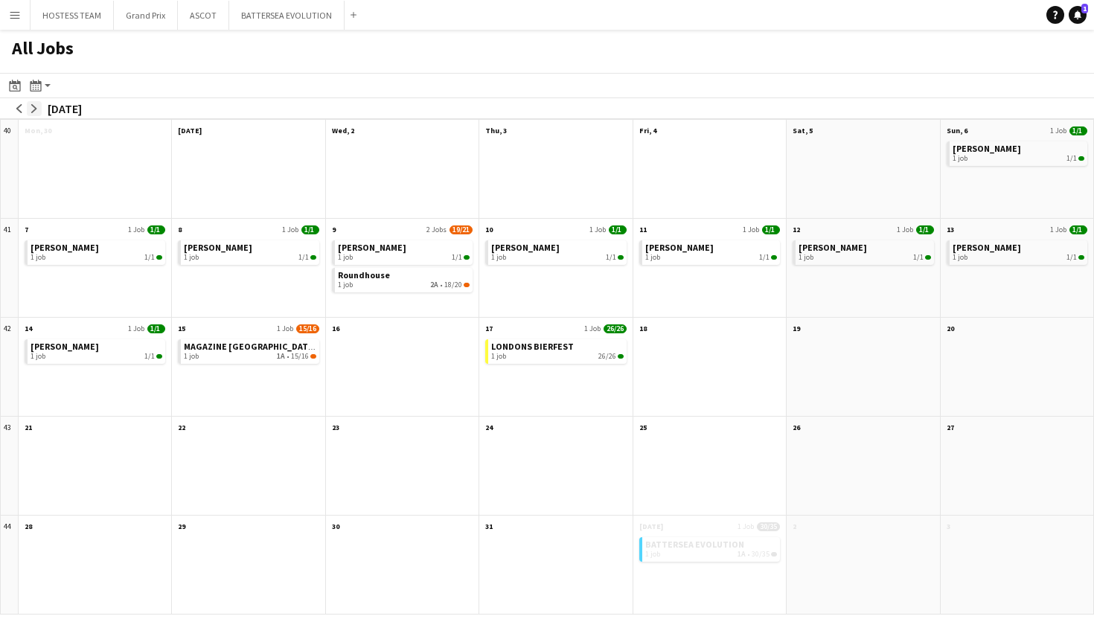
click at [35, 108] on app-icon "arrow-right" at bounding box center [34, 108] width 9 height 9
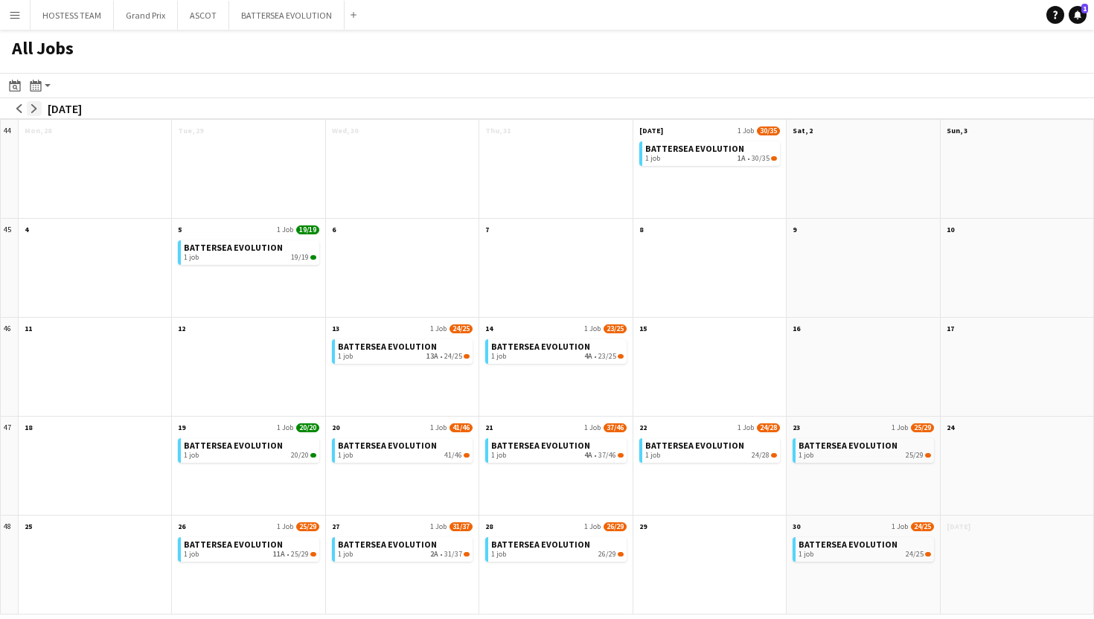
click at [34, 109] on app-icon "arrow-right" at bounding box center [34, 108] width 9 height 9
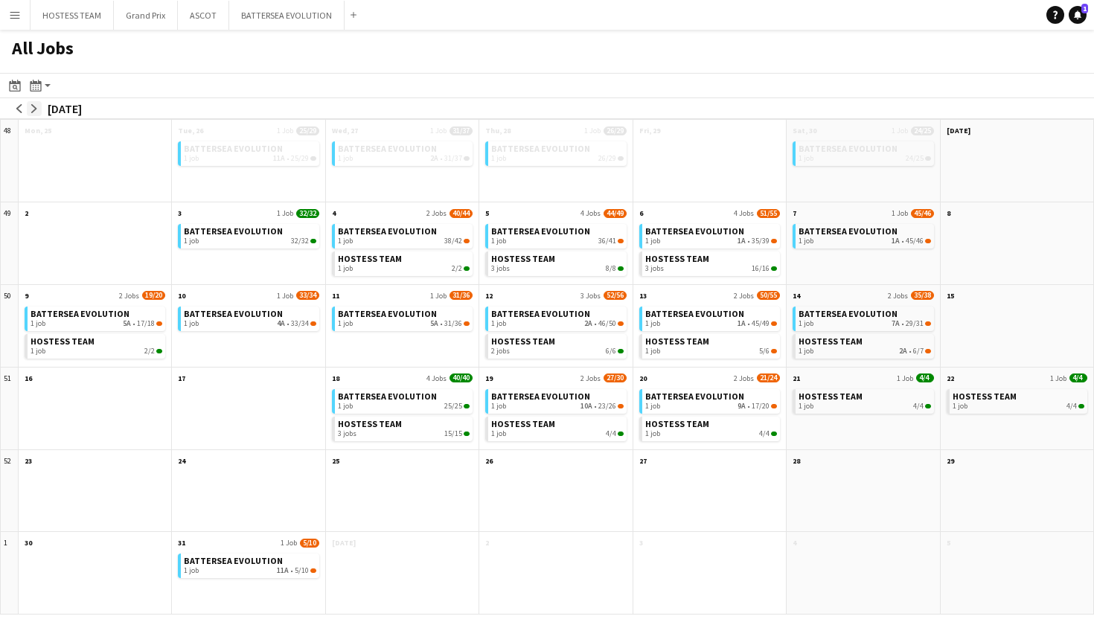
click at [34, 109] on app-icon "arrow-right" at bounding box center [34, 108] width 9 height 9
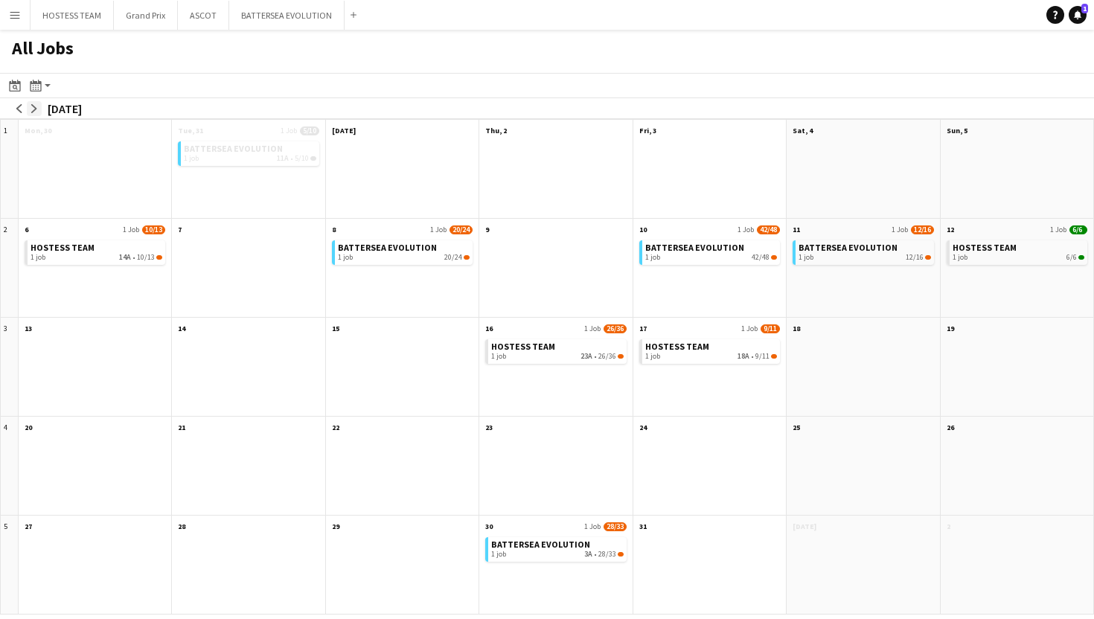
click at [34, 109] on app-icon "arrow-right" at bounding box center [34, 108] width 9 height 9
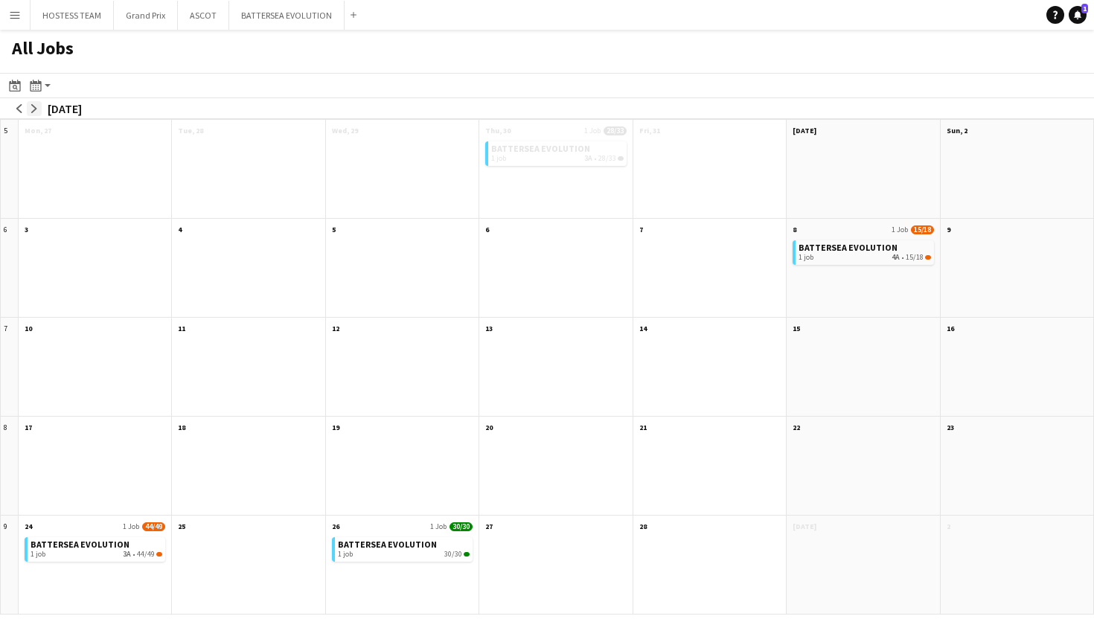
click at [34, 109] on app-icon "arrow-right" at bounding box center [34, 108] width 9 height 9
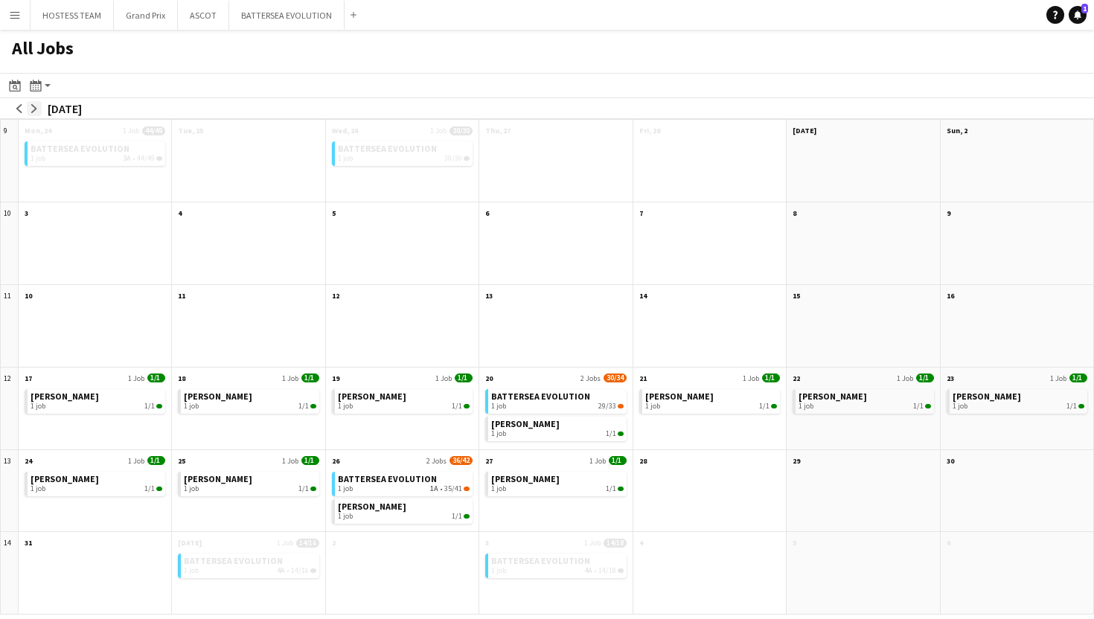
click at [34, 109] on app-icon "arrow-right" at bounding box center [34, 108] width 9 height 9
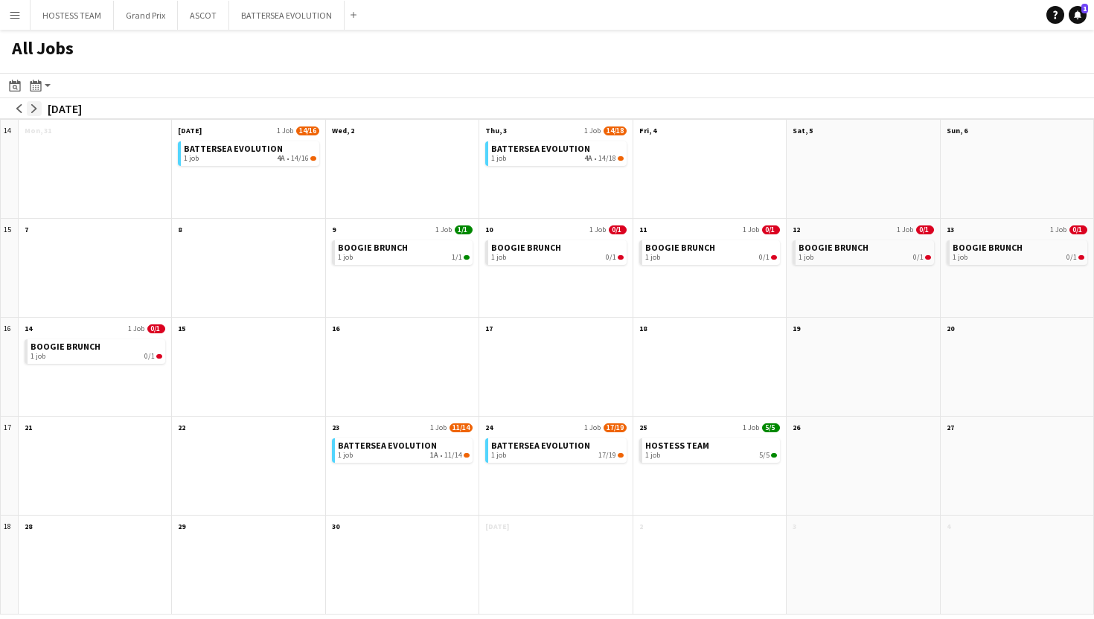
click at [34, 109] on app-icon "arrow-right" at bounding box center [34, 108] width 9 height 9
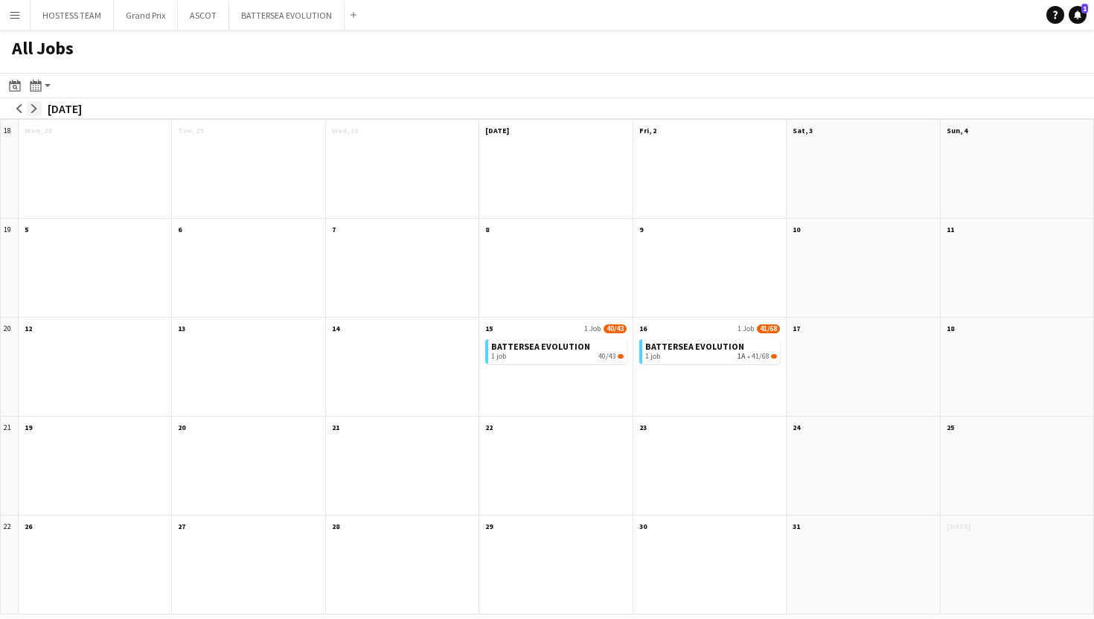
click at [34, 109] on app-icon "arrow-right" at bounding box center [34, 108] width 9 height 9
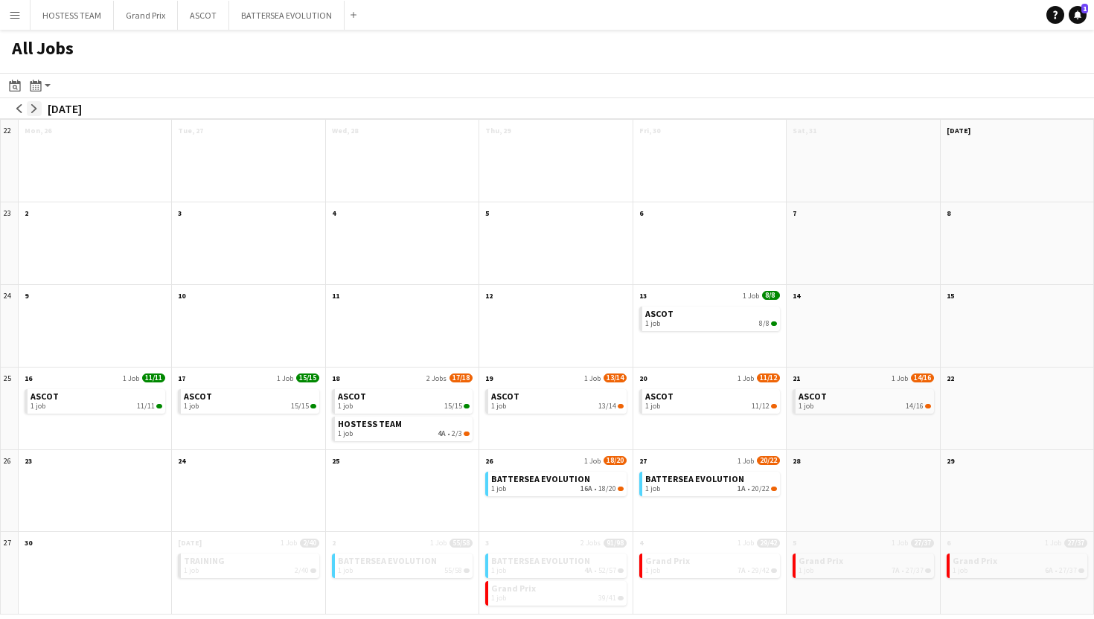
click at [34, 109] on app-icon "arrow-right" at bounding box center [34, 108] width 9 height 9
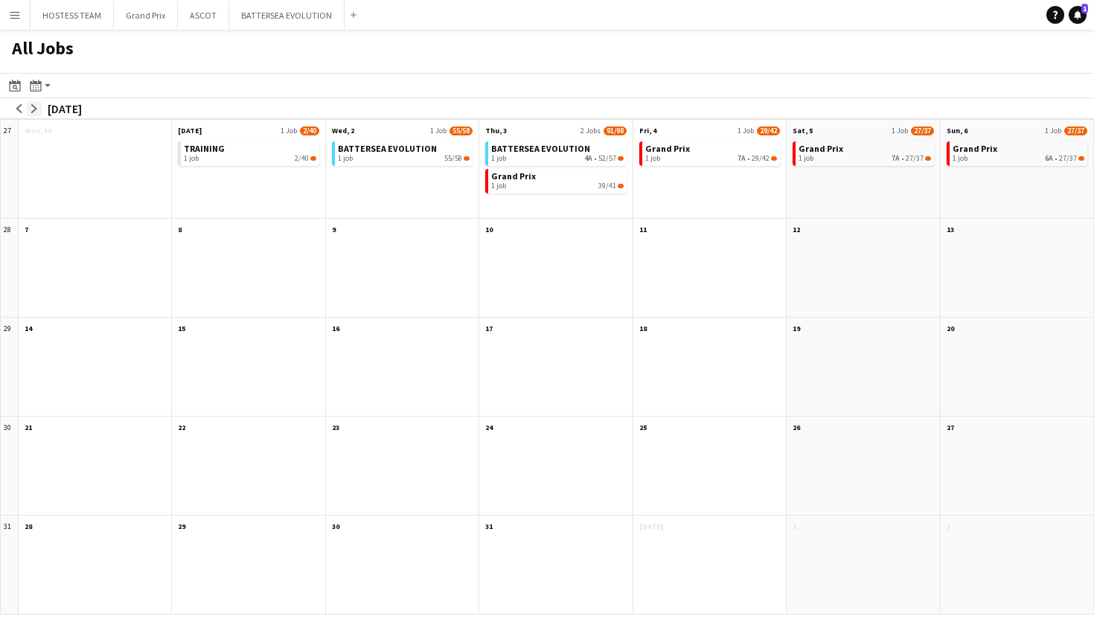
click at [34, 109] on app-icon "arrow-right" at bounding box center [34, 108] width 9 height 9
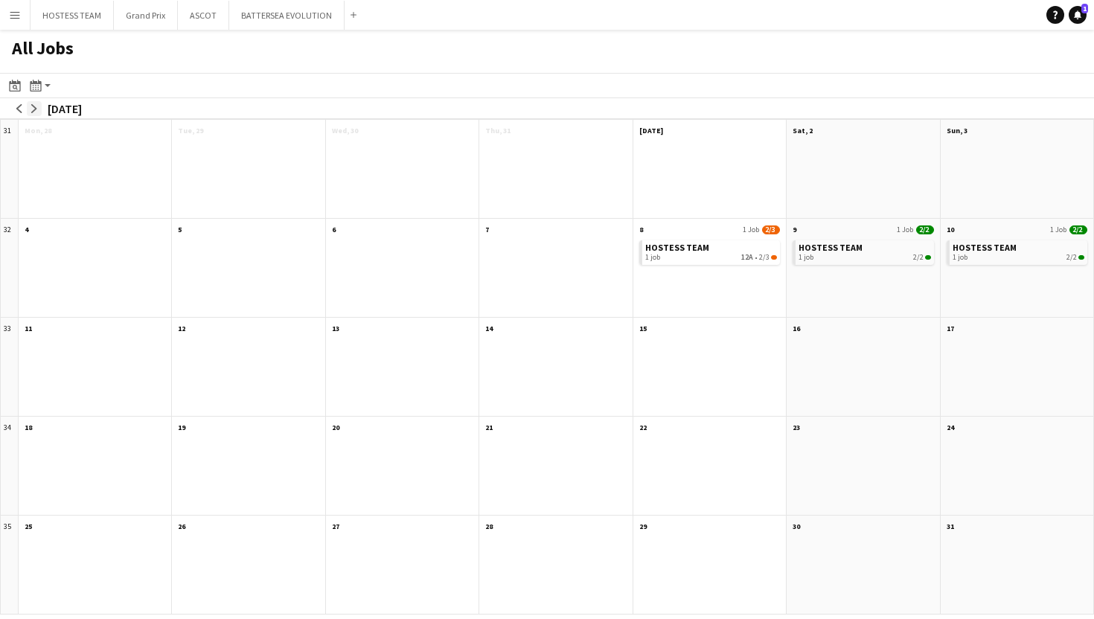
click at [34, 109] on app-icon "arrow-right" at bounding box center [34, 108] width 9 height 9
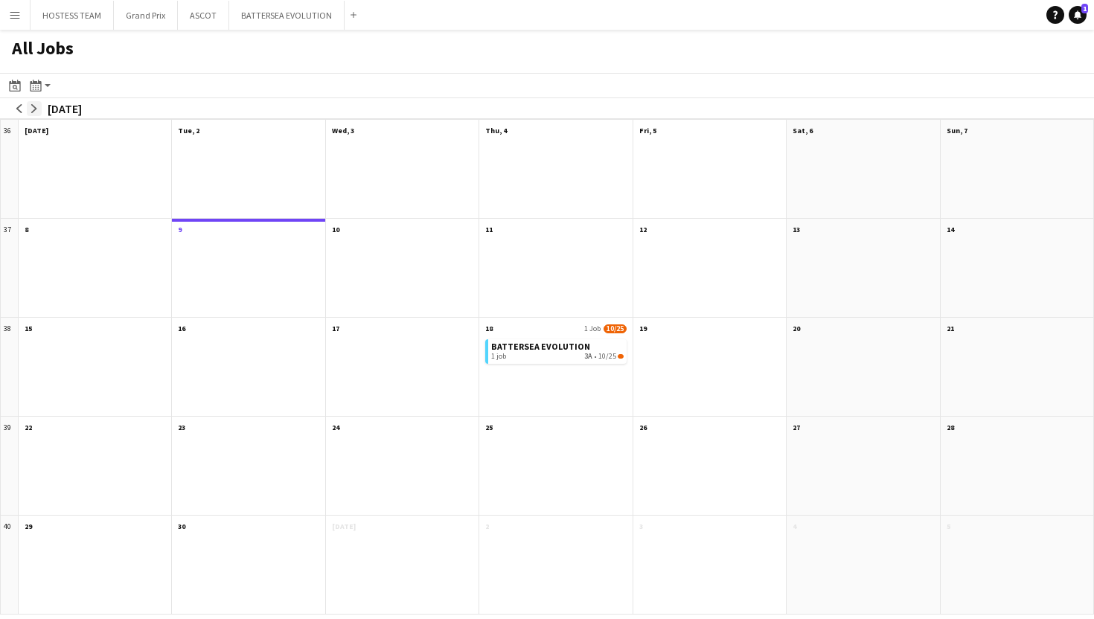
click at [34, 109] on app-icon "arrow-right" at bounding box center [34, 108] width 9 height 9
click at [22, 108] on app-icon "arrow-left" at bounding box center [19, 108] width 9 height 9
click at [543, 353] on div "1 job 3A • 10/25" at bounding box center [557, 356] width 132 height 9
click at [543, 351] on span "BATTERSEA EVOLUTION" at bounding box center [540, 346] width 99 height 11
click at [19, 14] on app-icon "Menu" at bounding box center [15, 15] width 12 height 12
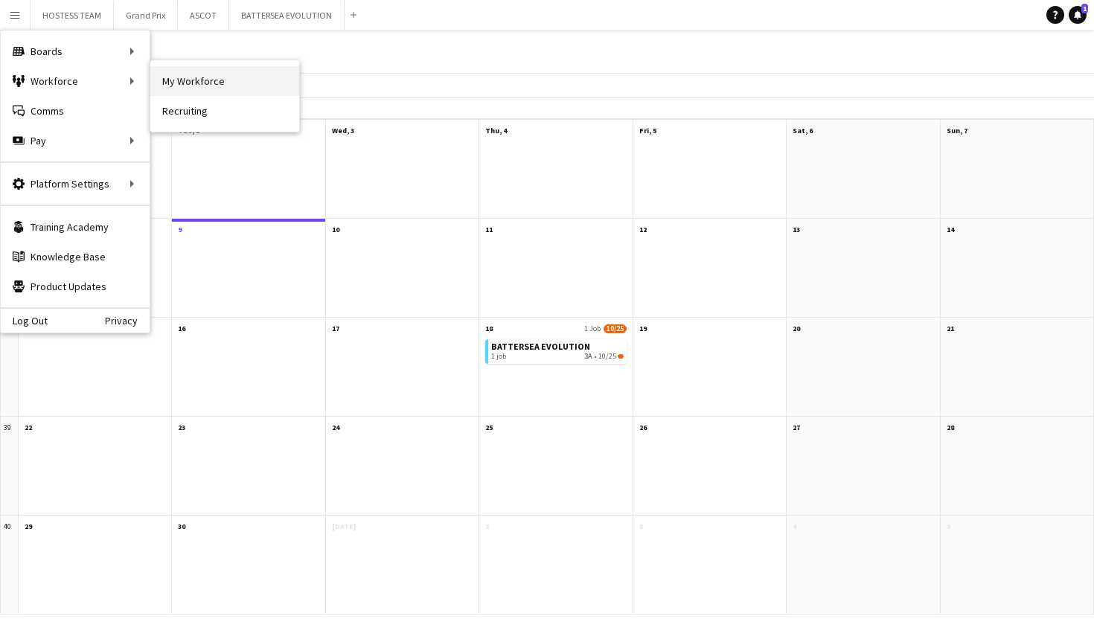
click at [206, 79] on link "My Workforce" at bounding box center [224, 81] width 149 height 30
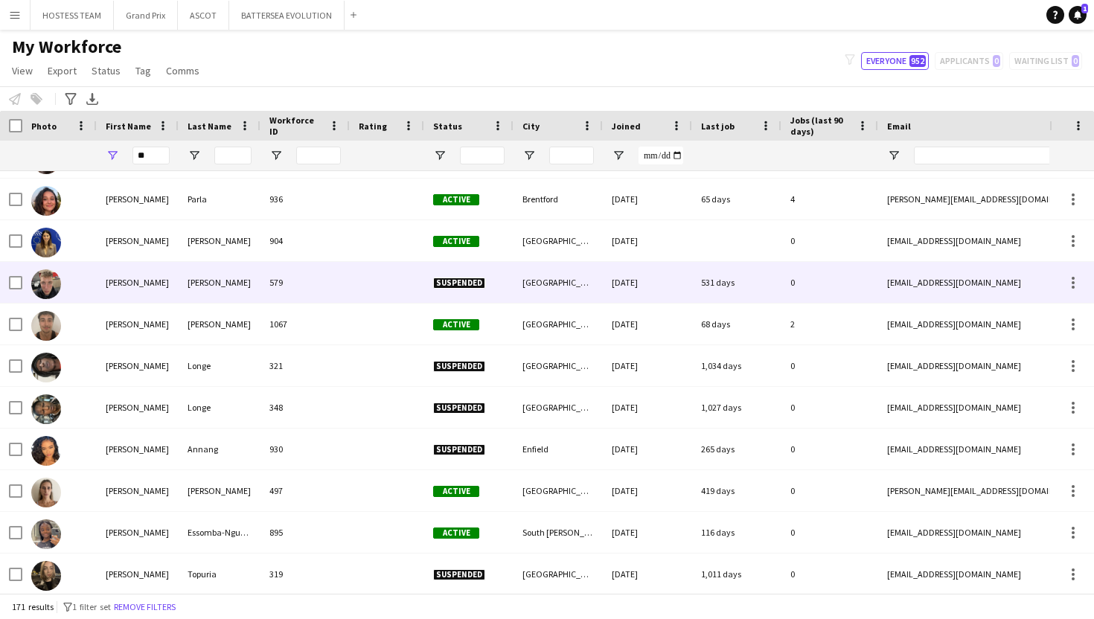
scroll to position [245, 0]
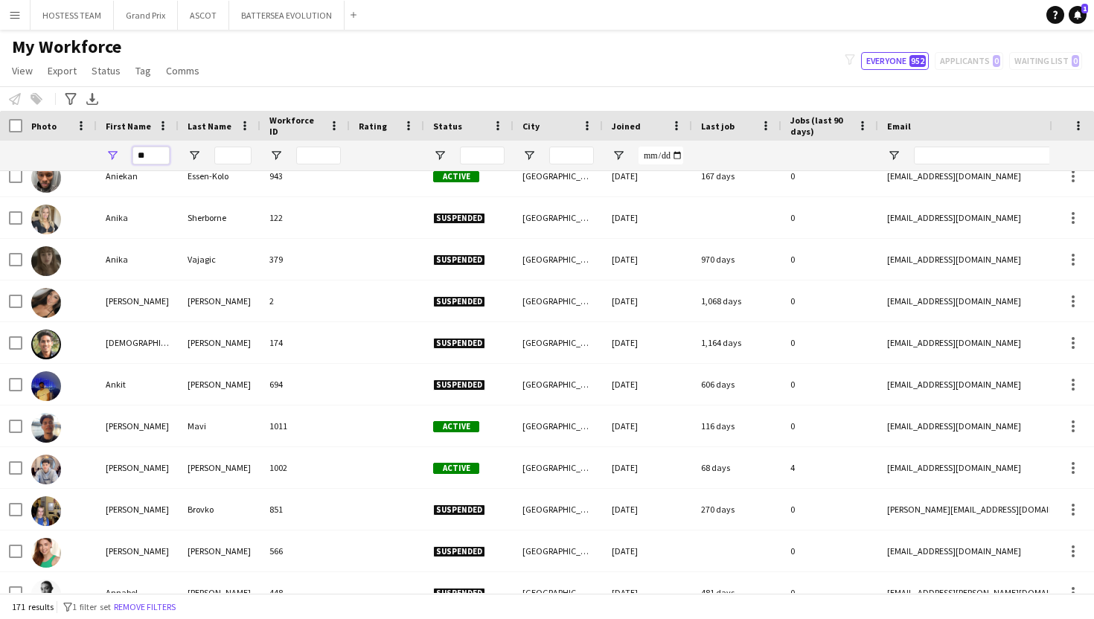
click at [154, 157] on input "**" at bounding box center [150, 156] width 37 height 18
type input "*"
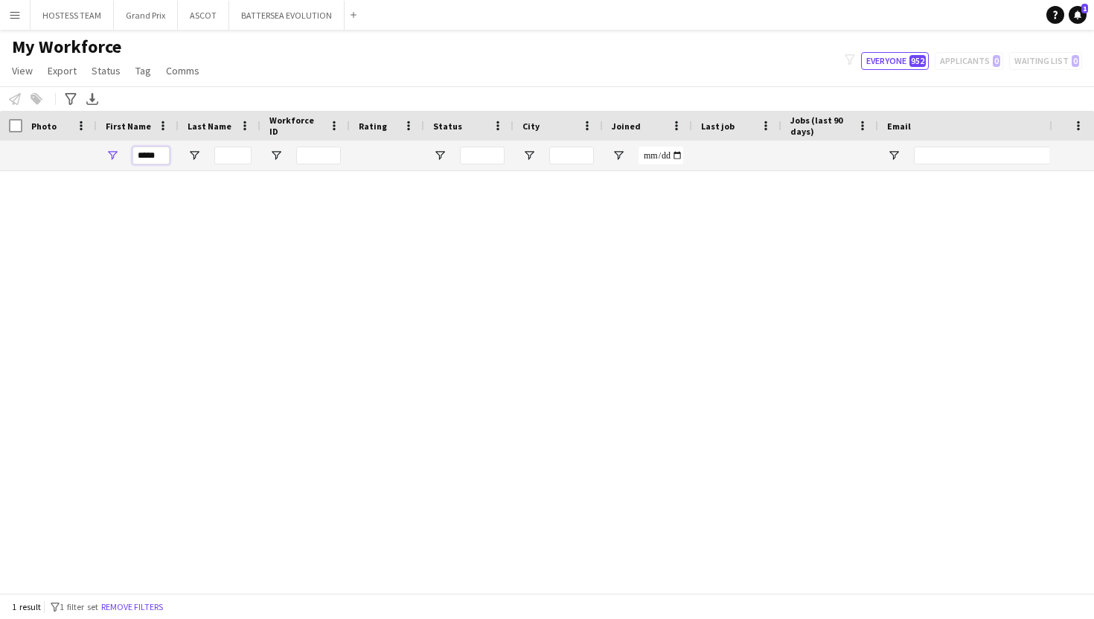
scroll to position [0, 0]
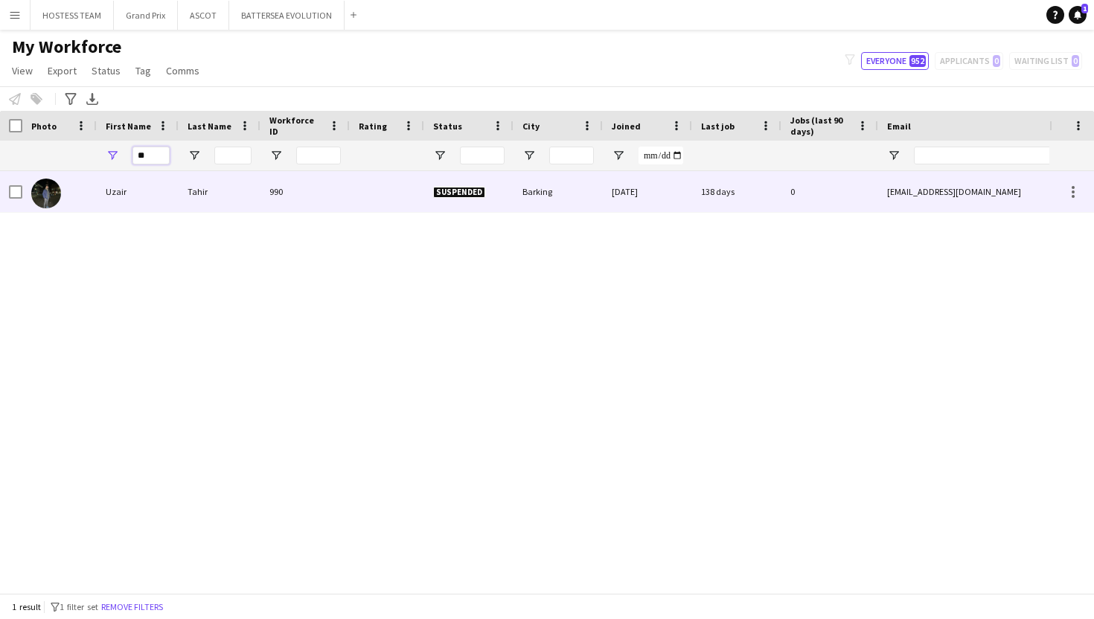
type input "*"
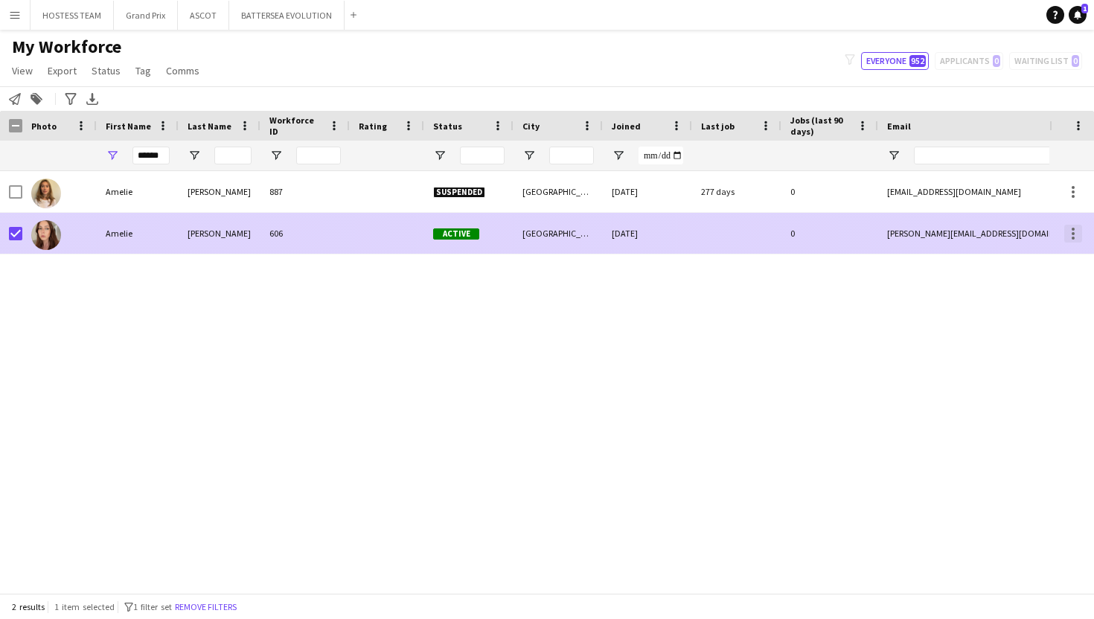
click at [1075, 230] on div at bounding box center [1073, 234] width 18 height 18
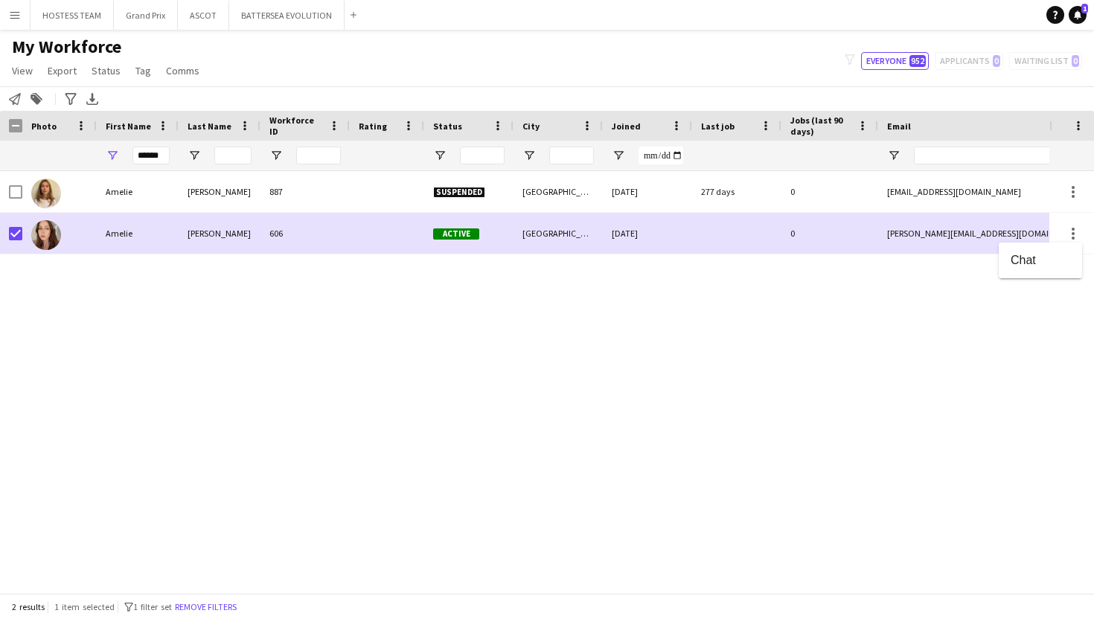
click at [116, 73] on div at bounding box center [547, 309] width 1094 height 619
click at [114, 73] on span "Status" at bounding box center [106, 70] width 29 height 13
click at [121, 101] on link "Edit" at bounding box center [138, 102] width 104 height 31
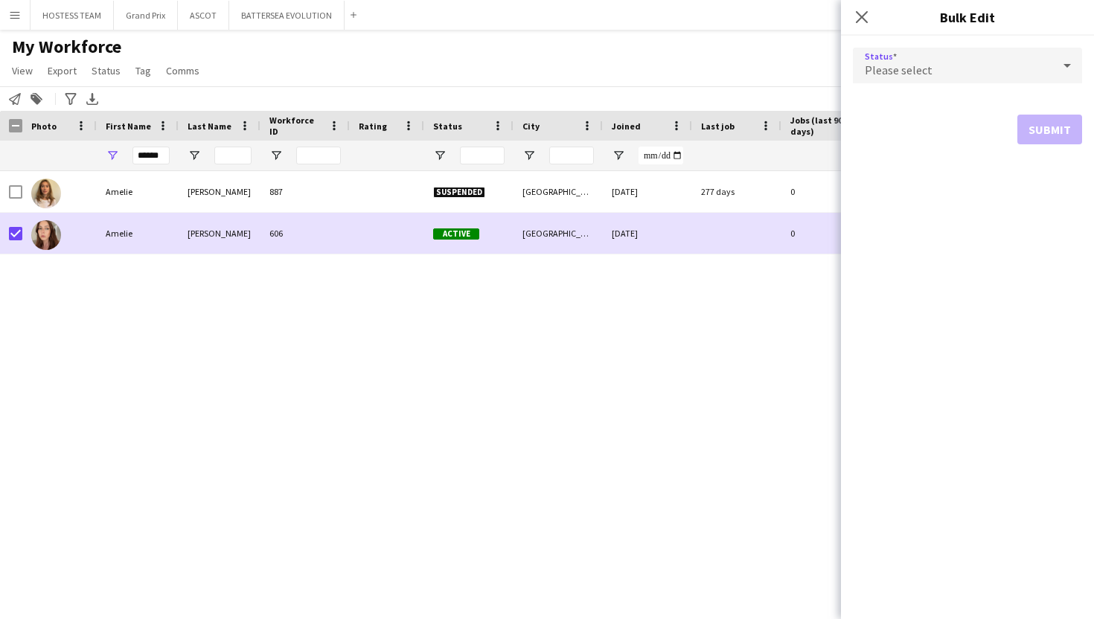
click at [947, 69] on div "Please select" at bounding box center [952, 66] width 199 height 36
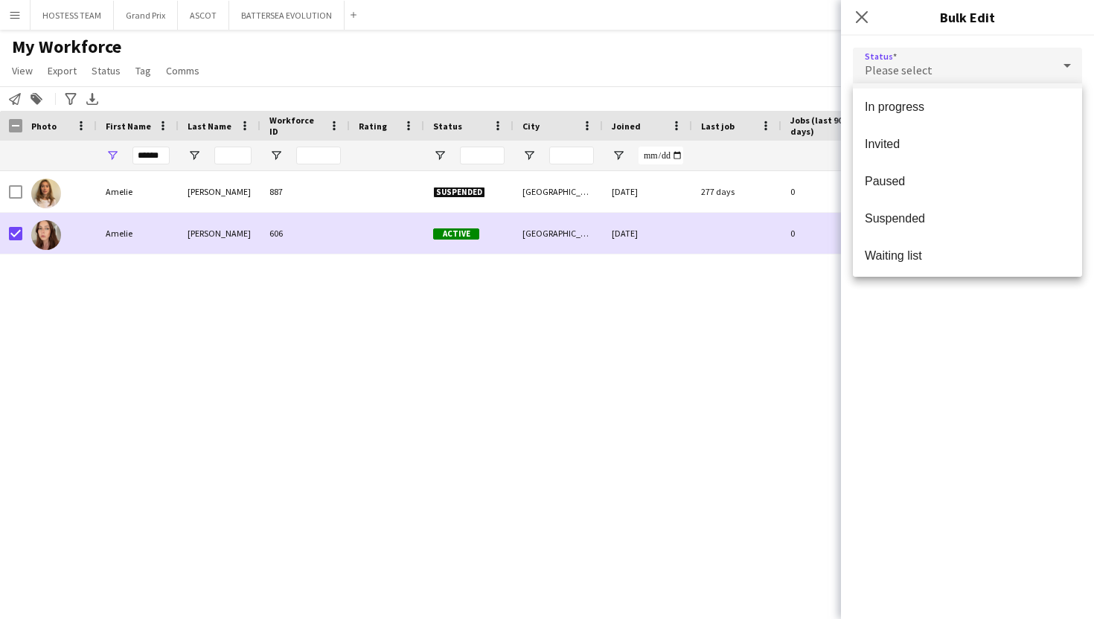
scroll to position [153, 0]
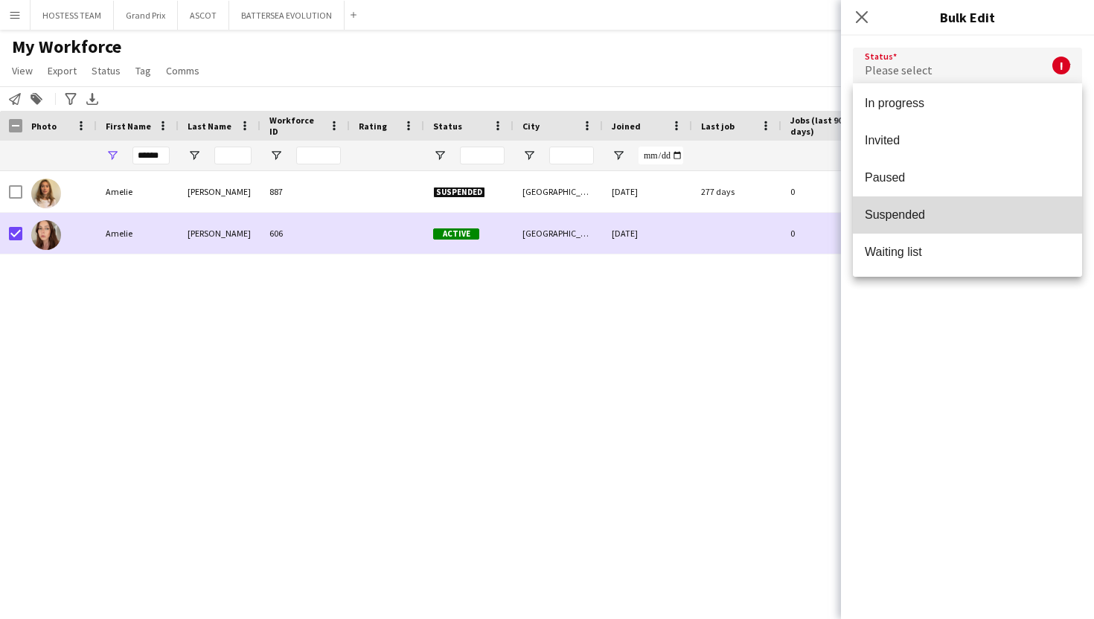
click at [926, 223] on mat-option "Suspended" at bounding box center [967, 214] width 229 height 37
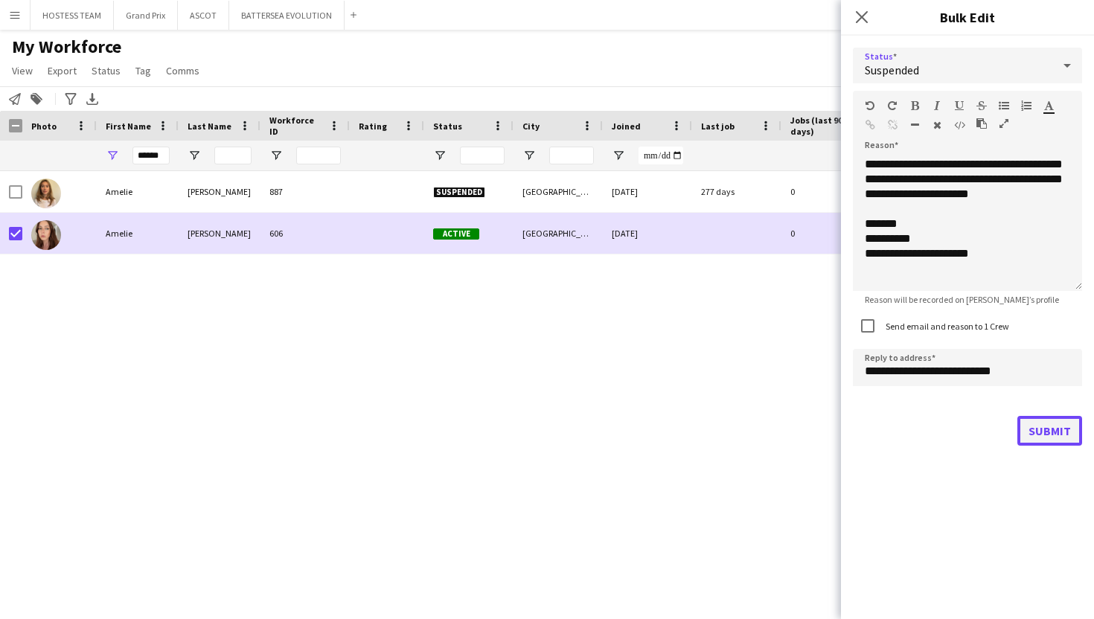
click at [1041, 431] on button "Submit" at bounding box center [1049, 431] width 65 height 30
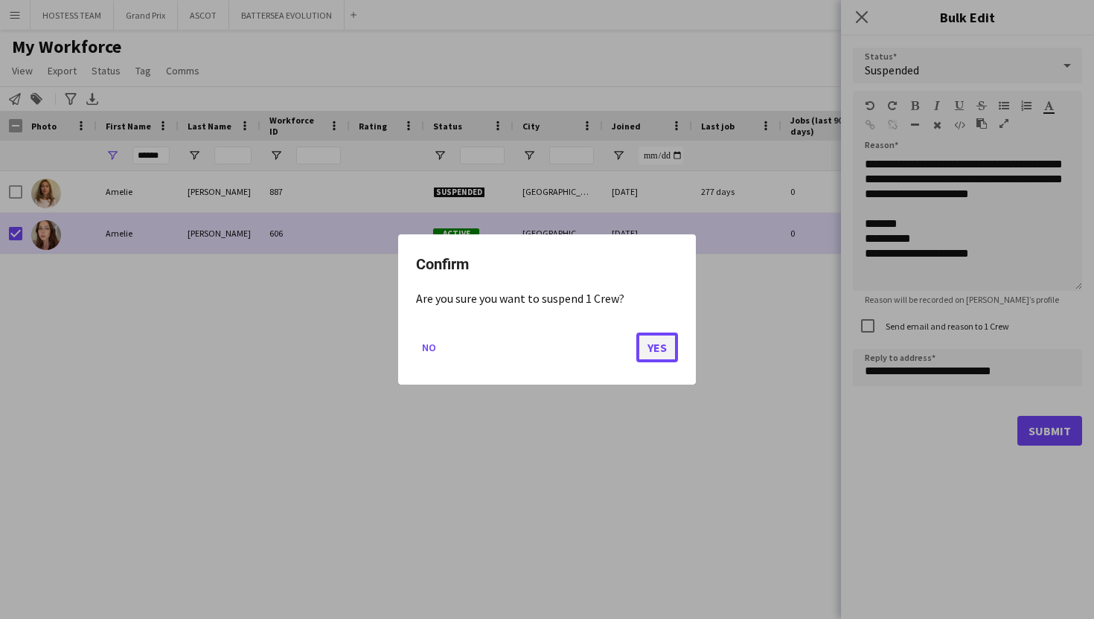
click at [655, 341] on button "Yes" at bounding box center [657, 348] width 42 height 30
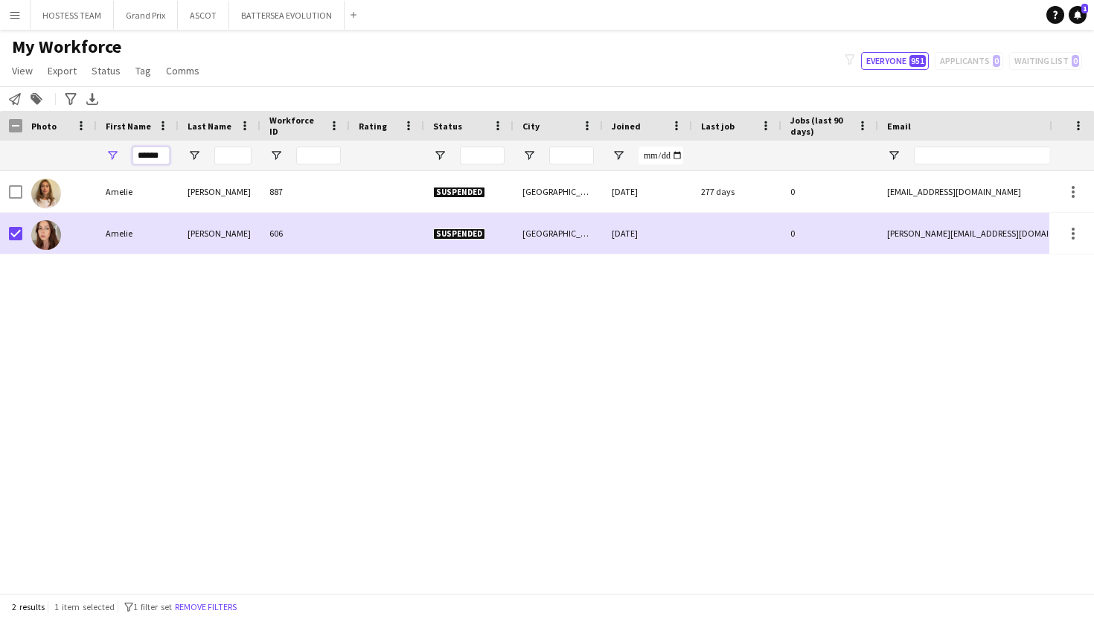
click at [164, 153] on input "******" at bounding box center [150, 156] width 37 height 18
type input "*"
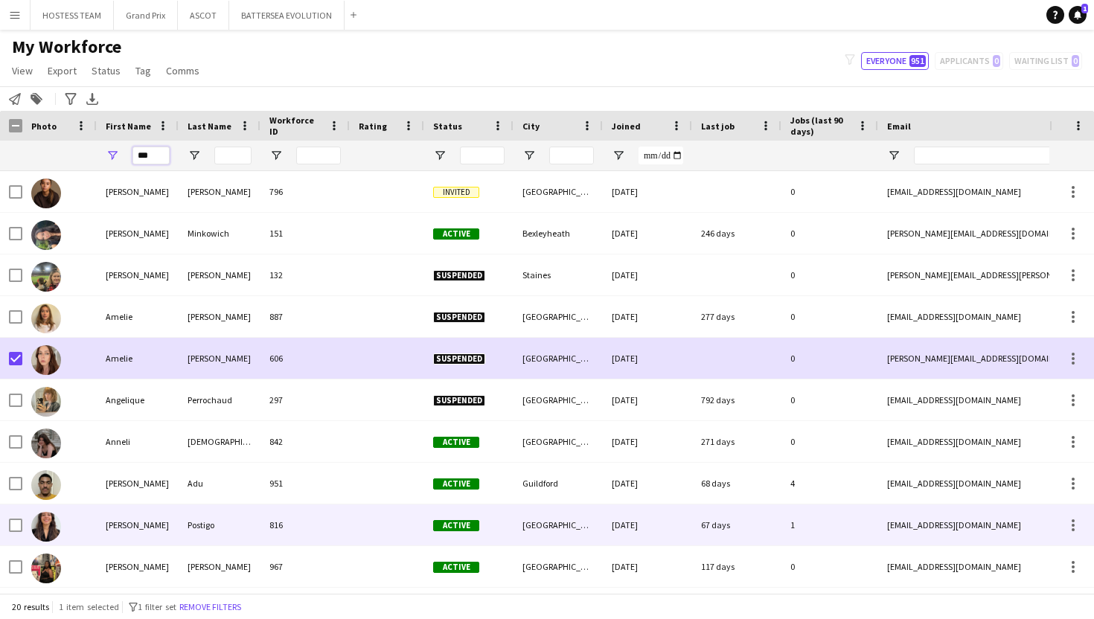
type input "***"
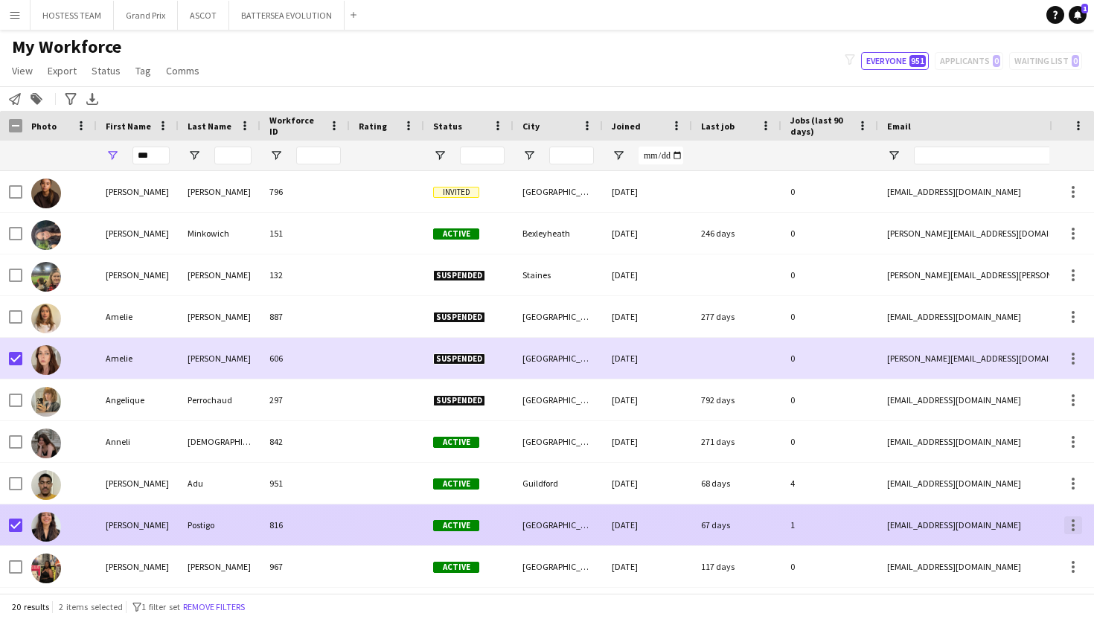
click at [1075, 522] on div at bounding box center [1073, 525] width 18 height 18
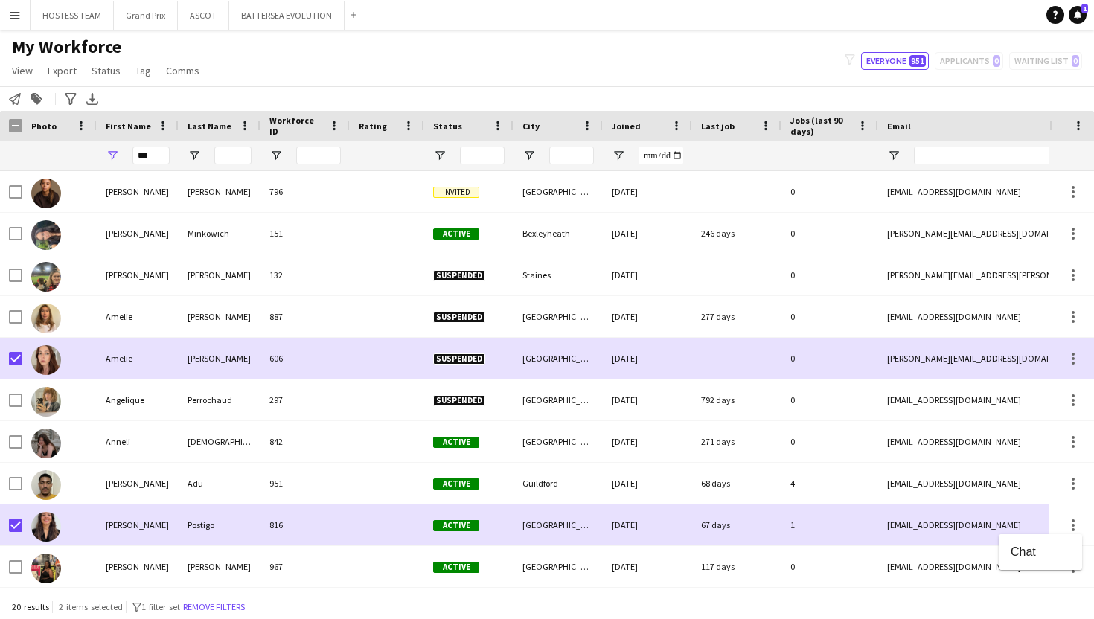
click at [109, 68] on div at bounding box center [547, 309] width 1094 height 619
click at [109, 68] on span "Status" at bounding box center [106, 70] width 29 height 13
click at [109, 106] on span "Edit" at bounding box center [105, 102] width 17 height 13
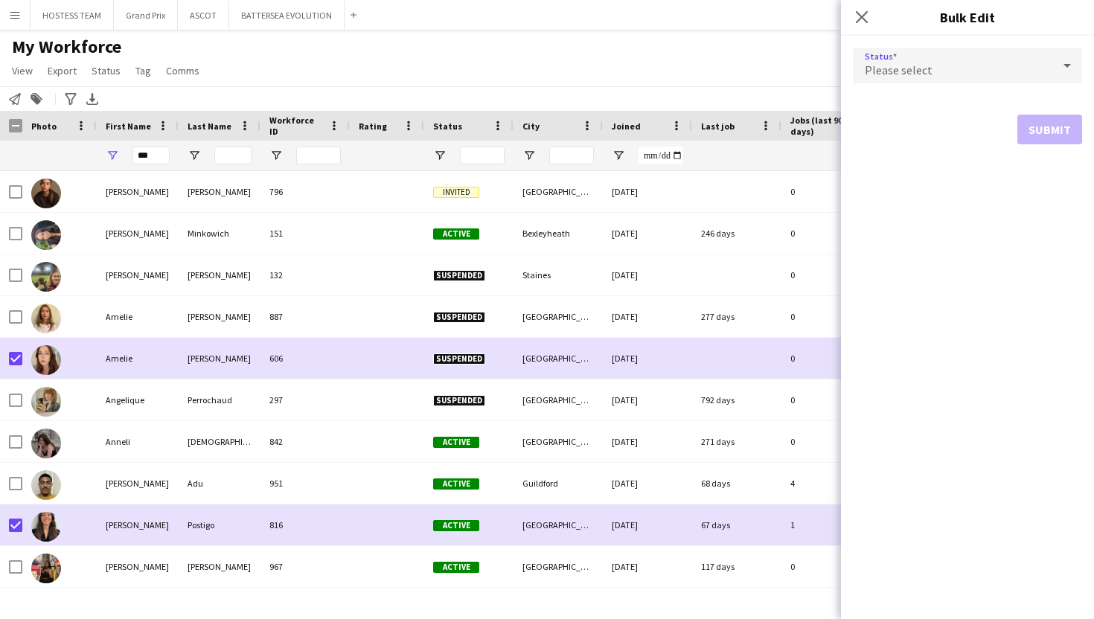
click at [1064, 71] on icon at bounding box center [1067, 66] width 18 height 30
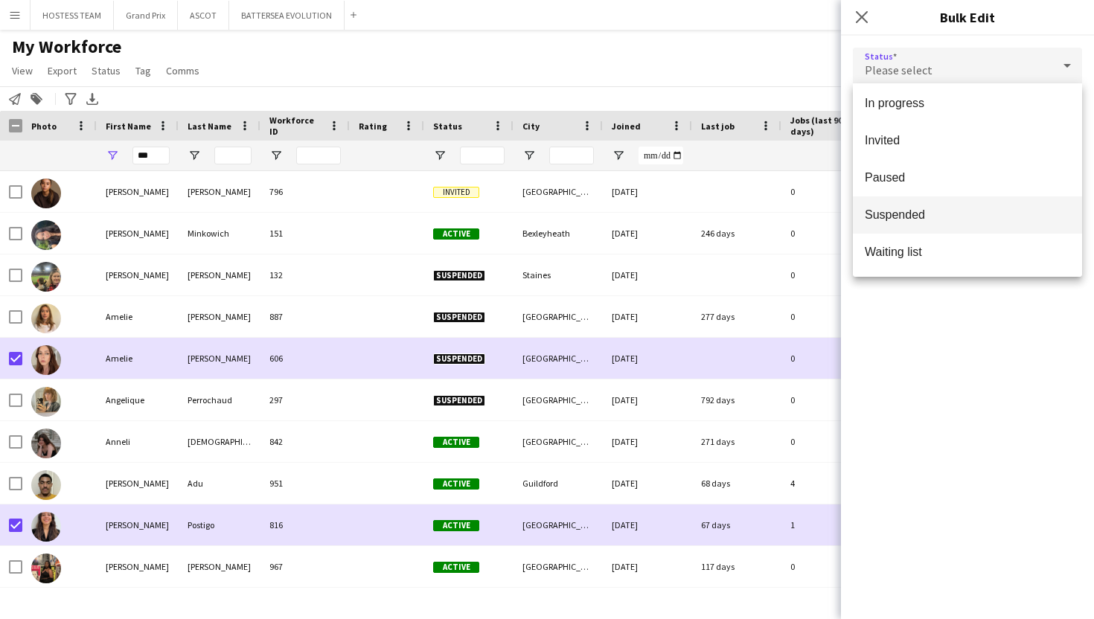
click at [981, 220] on span "Suspended" at bounding box center [967, 215] width 205 height 14
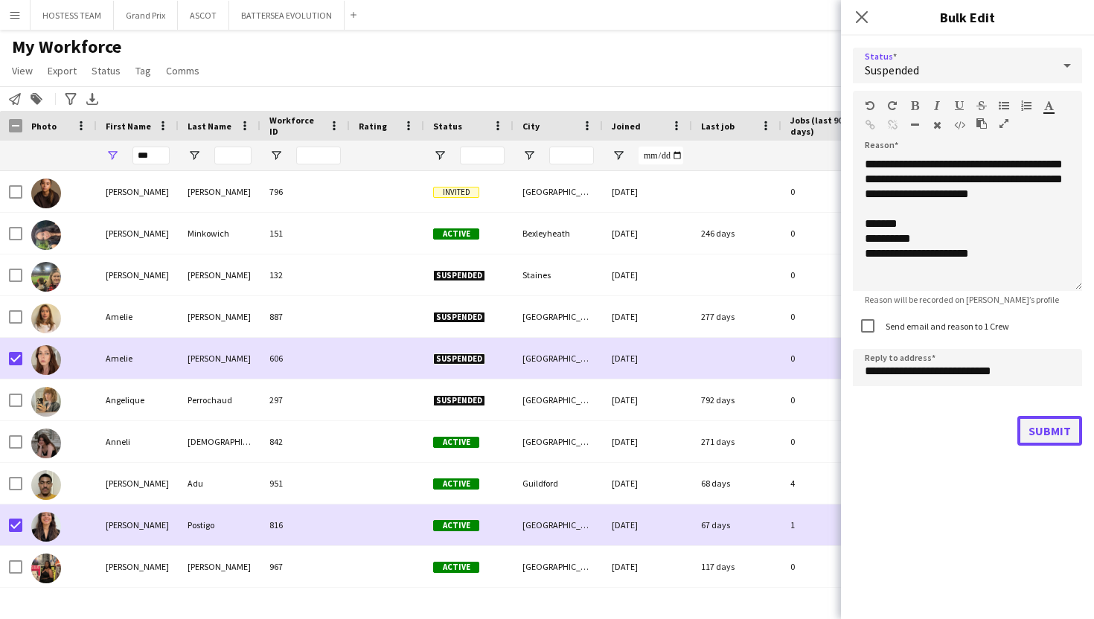
click at [1053, 432] on button "Submit" at bounding box center [1049, 431] width 65 height 30
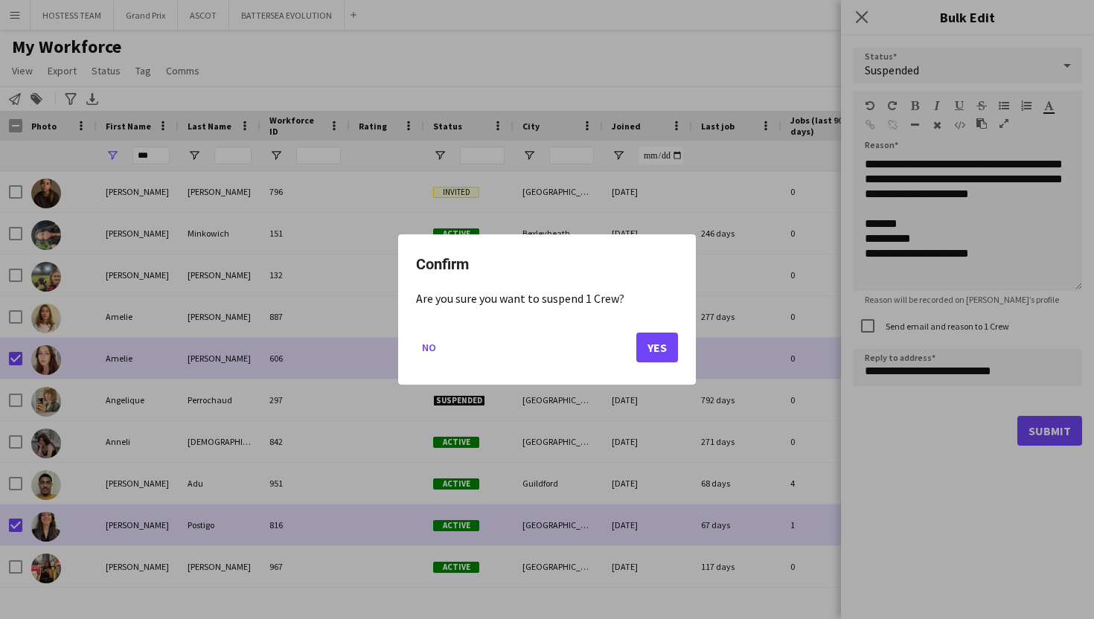
drag, startPoint x: 1053, startPoint y: 432, endPoint x: 711, endPoint y: 381, distance: 345.3
click at [679, 400] on div at bounding box center [547, 309] width 1094 height 619
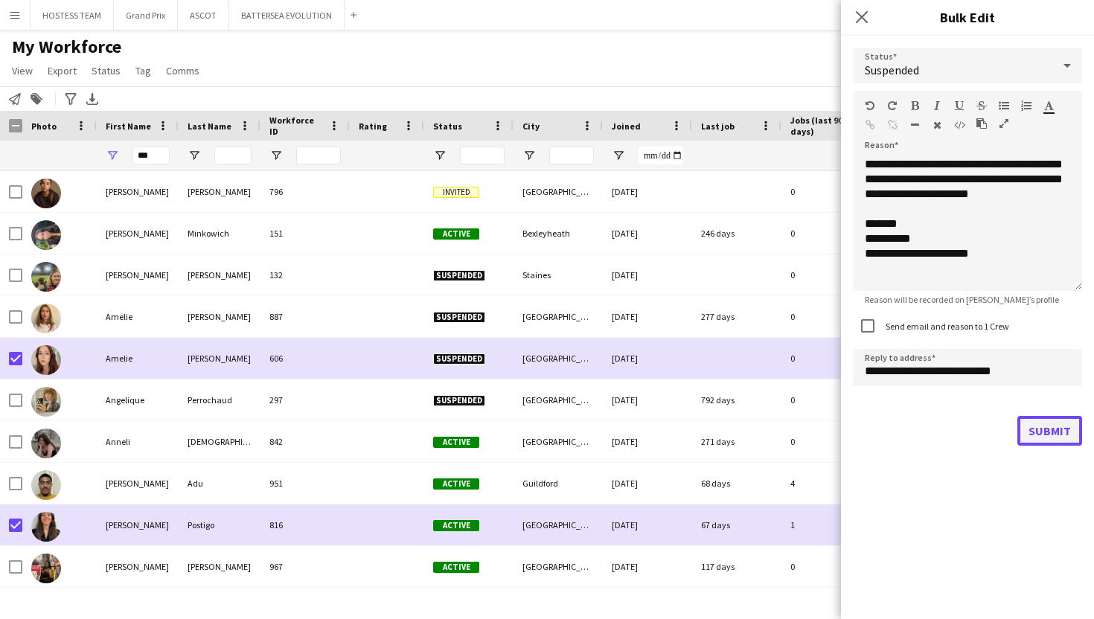
click at [1042, 429] on button "Submit" at bounding box center [1049, 431] width 65 height 30
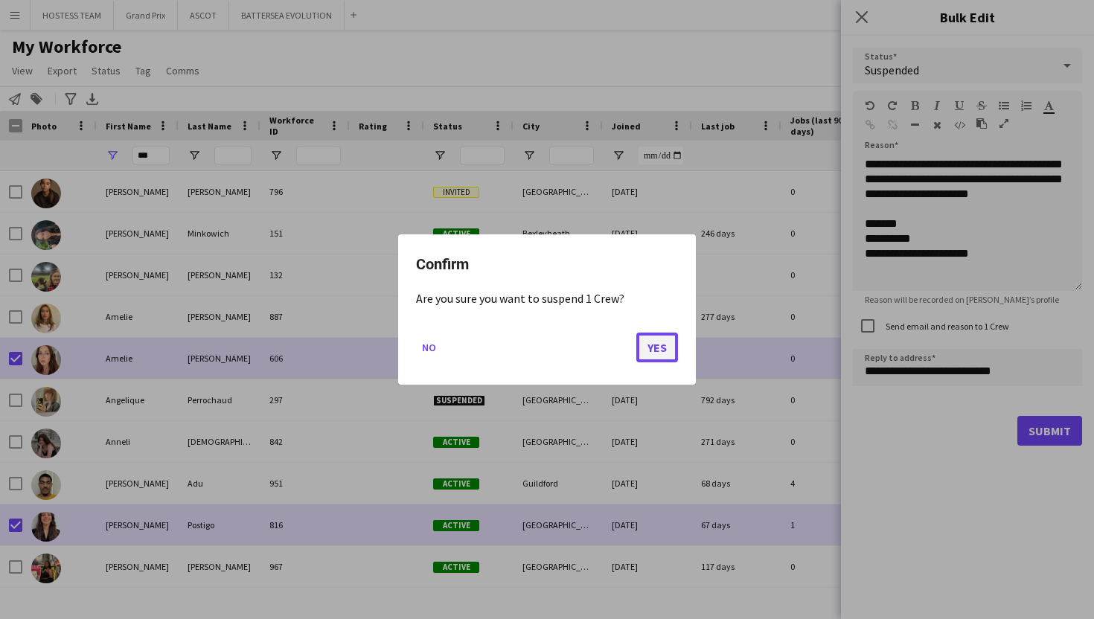
click at [665, 342] on button "Yes" at bounding box center [657, 348] width 42 height 30
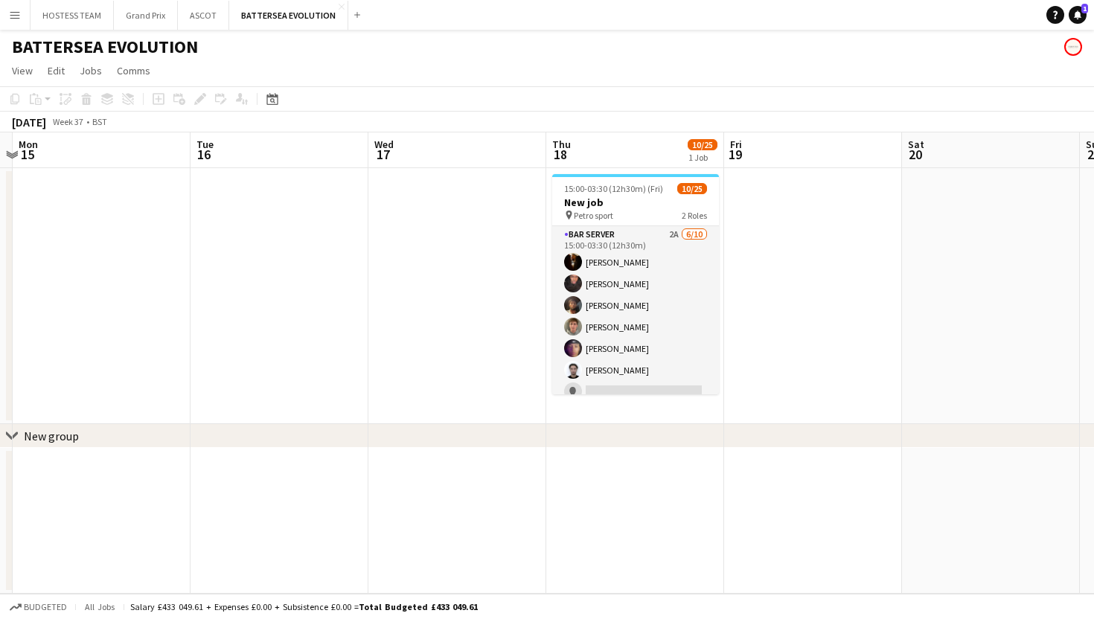
scroll to position [0, 530]
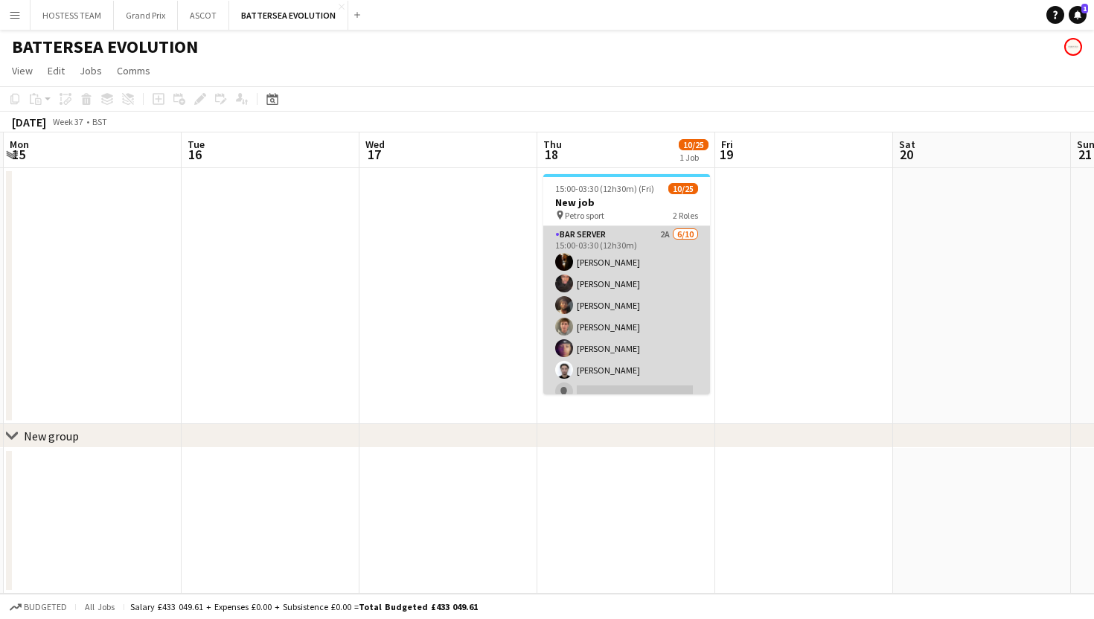
click at [678, 321] on app-card-role "Bar Server 2A [DATE] 15:00-03:30 (12h30m) [PERSON_NAME] [PERSON_NAME] [PERSON_N…" at bounding box center [626, 348] width 167 height 245
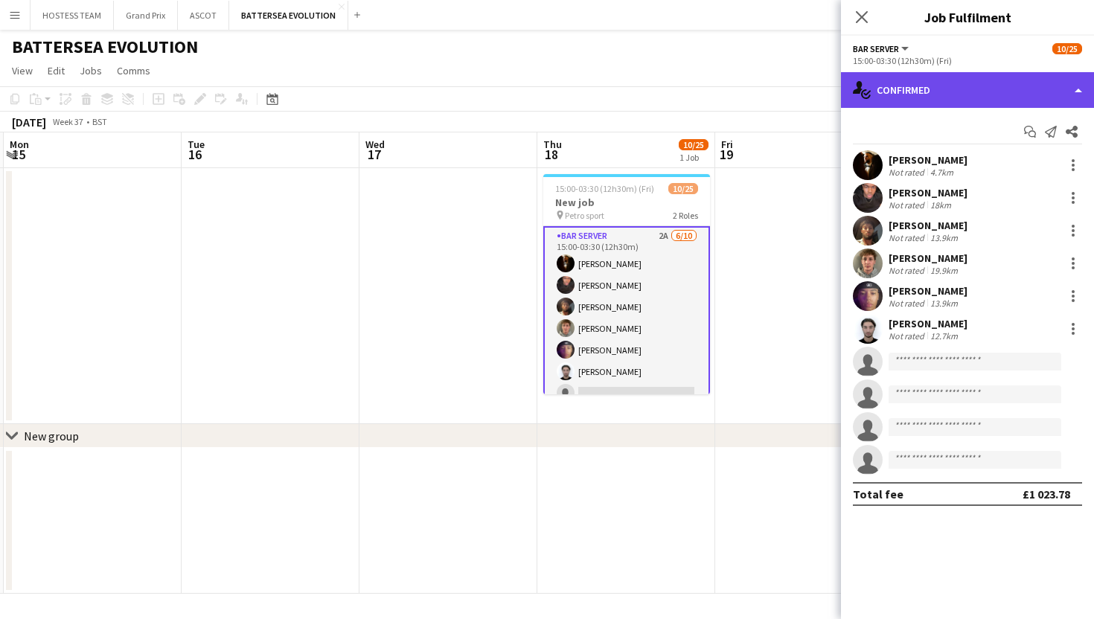
click at [959, 91] on div "single-neutral-actions-check-2 Confirmed" at bounding box center [967, 90] width 253 height 36
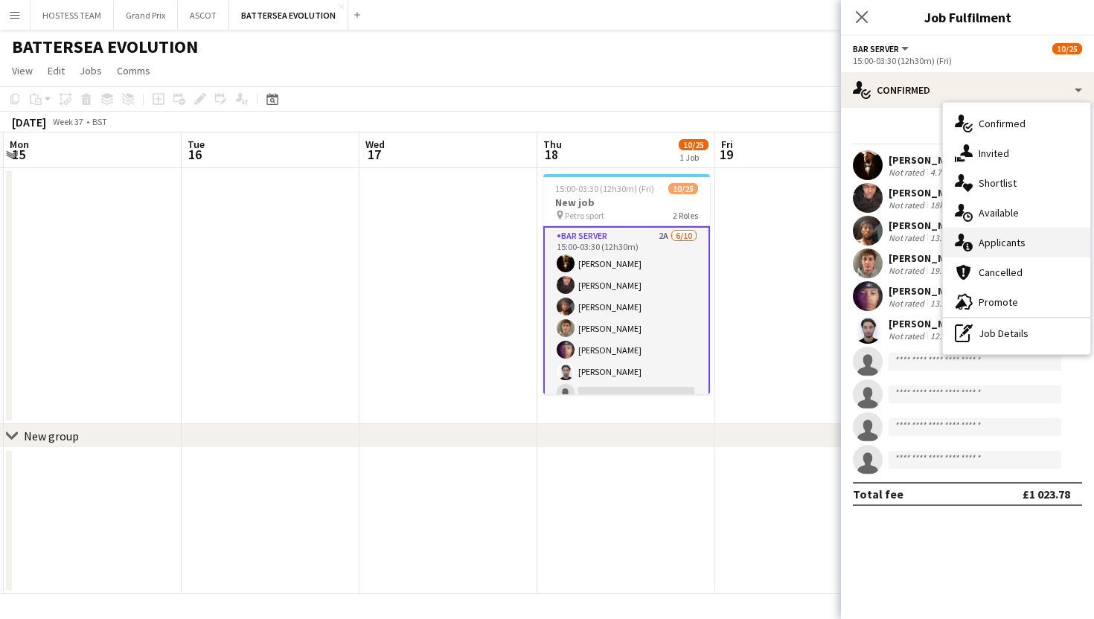
click at [1008, 249] on div "single-neutral-actions-information Applicants" at bounding box center [1016, 243] width 147 height 30
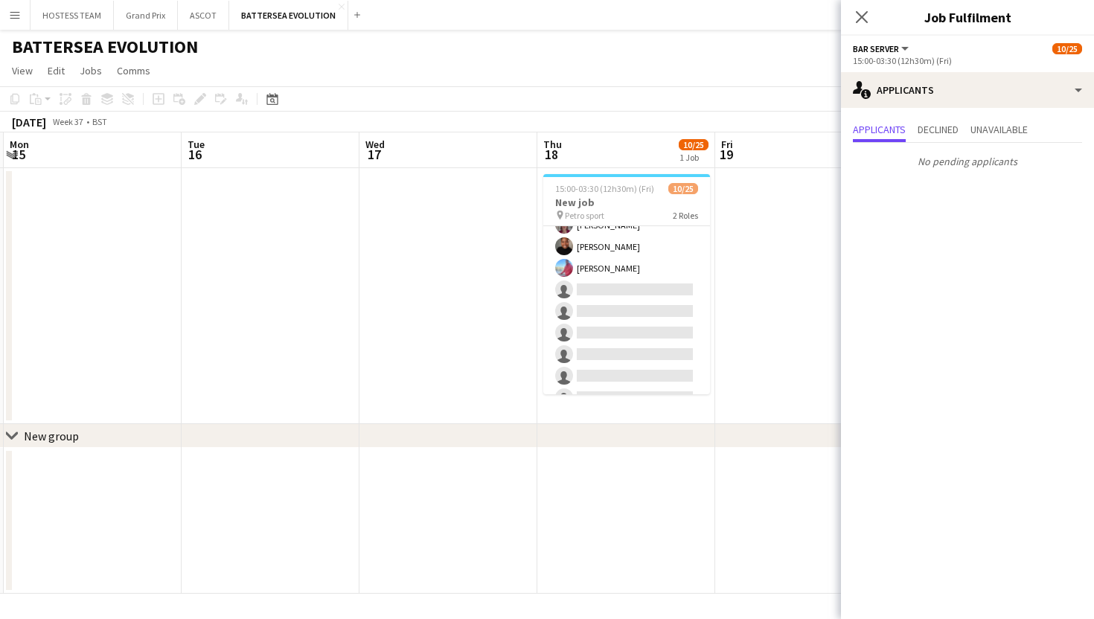
click at [685, 339] on app-card-role "Wine Waiter 1A [DATE] 17:15-23:00 (5h45m) [PERSON_NAME] [PERSON_NAME] [PERSON_N…" at bounding box center [626, 343] width 167 height 353
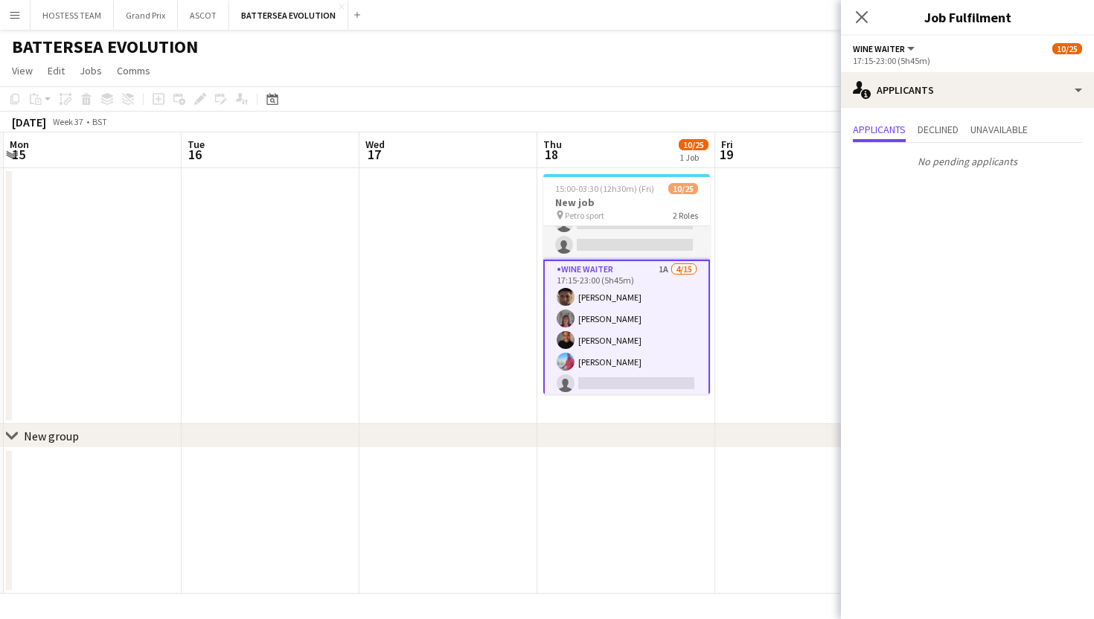
scroll to position [212, 0]
click at [485, 284] on app-date-cell at bounding box center [448, 296] width 178 height 256
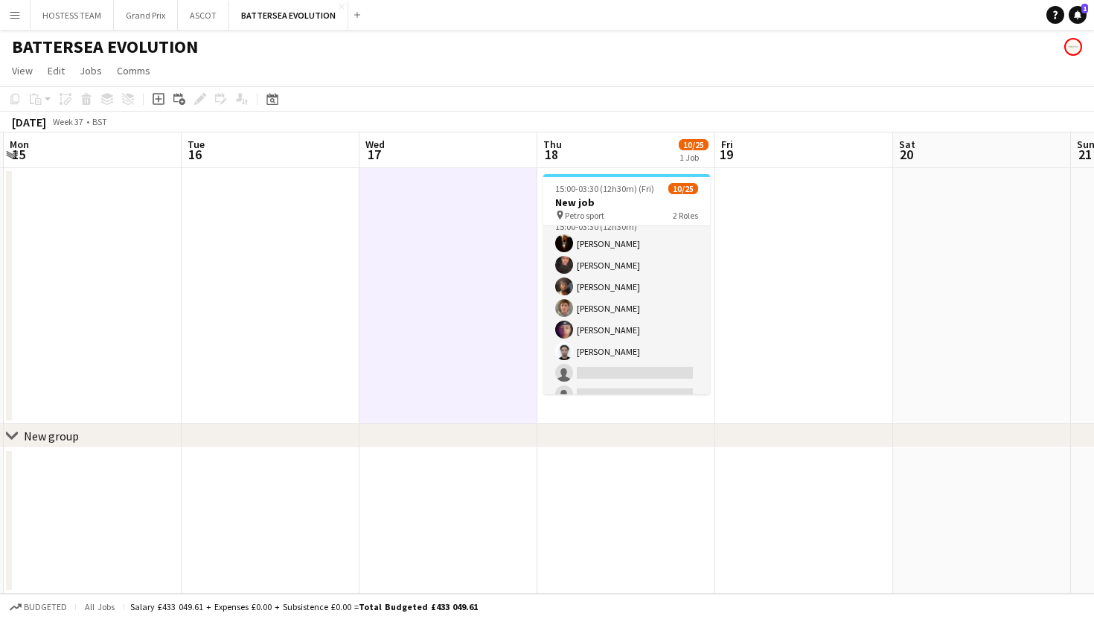
scroll to position [0, 0]
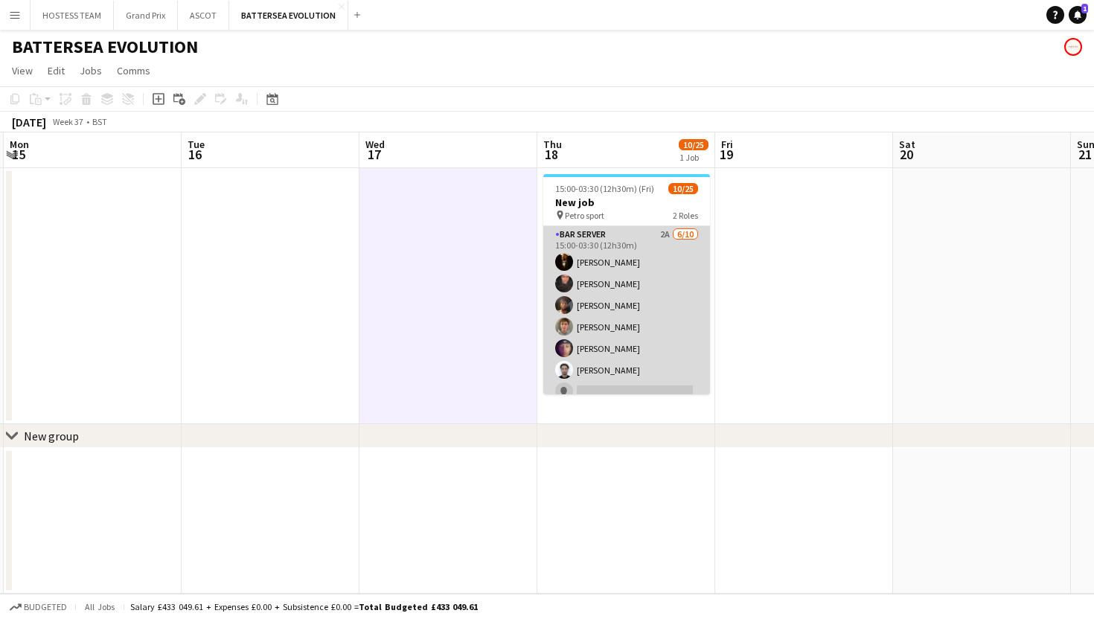
click at [670, 304] on app-card-role "Bar Server 2A 6/10 15:00-03:30 (12h30m) Karim Khalifa Oluwatobi Gbotoso Adam Kh…" at bounding box center [626, 348] width 167 height 245
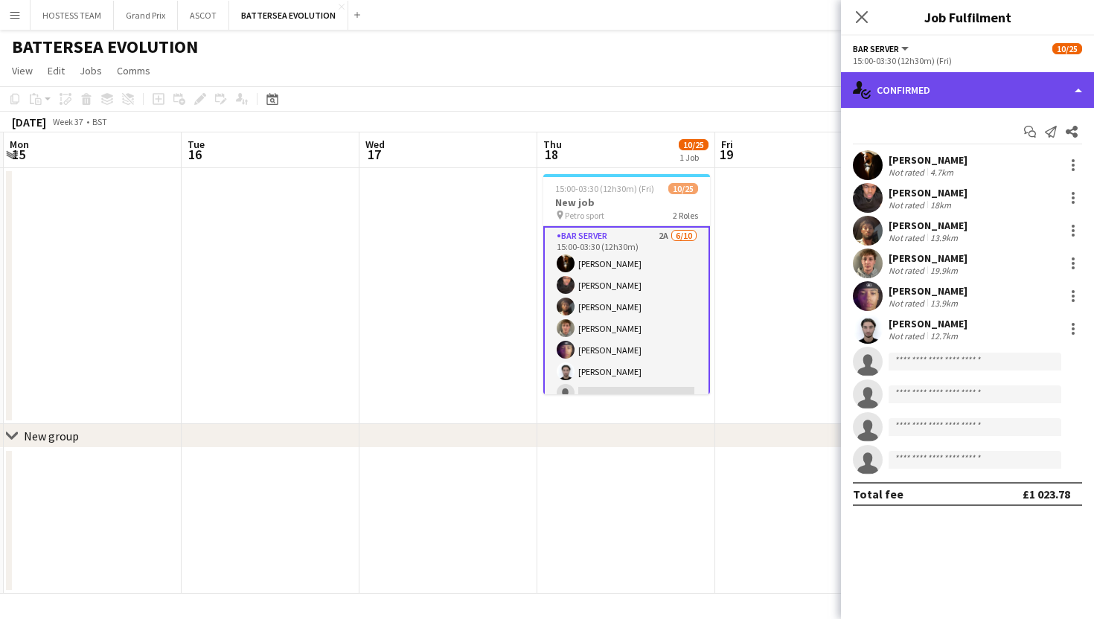
click at [964, 95] on div "single-neutral-actions-check-2 Confirmed" at bounding box center [967, 90] width 253 height 36
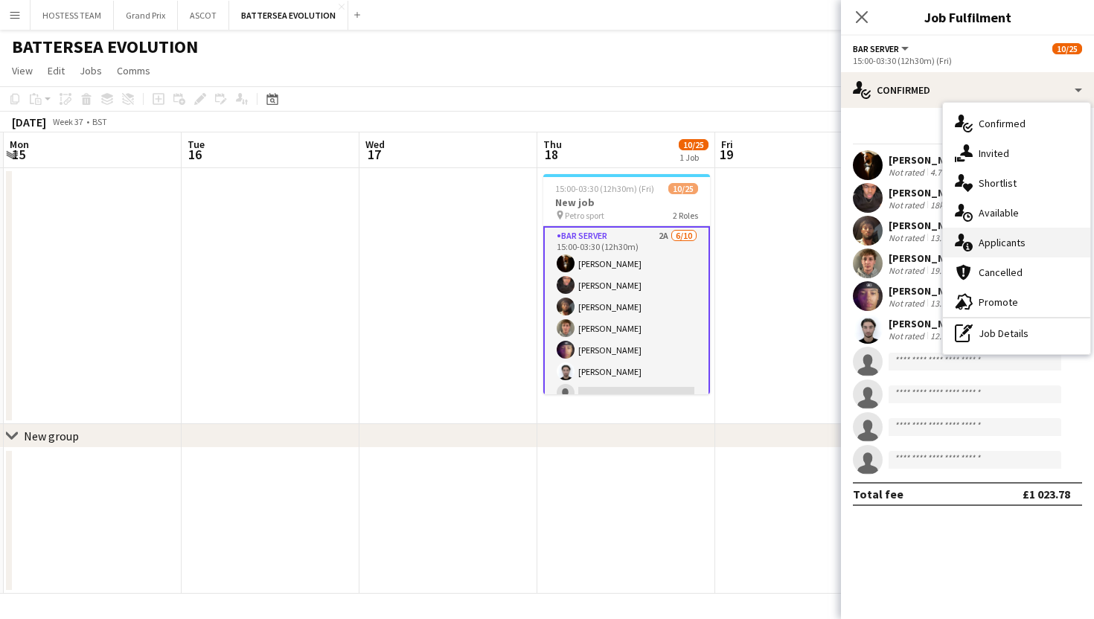
click at [999, 239] on span "Applicants" at bounding box center [1002, 242] width 47 height 13
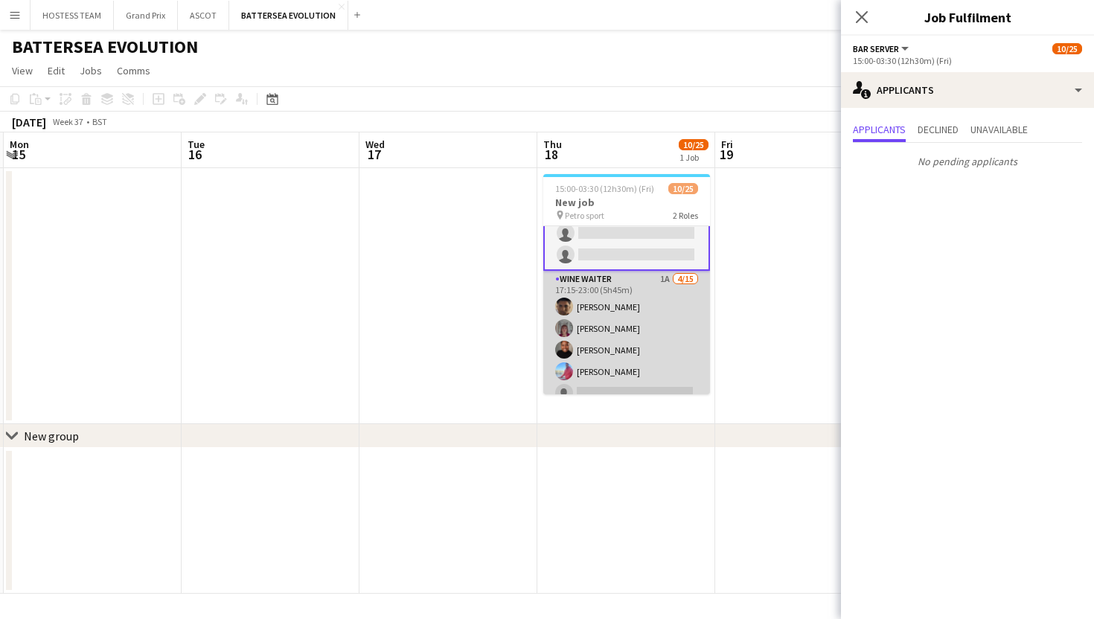
click at [674, 327] on app-card-role "Wine Waiter 1A 4/15 17:15-23:00 (5h45m) Remo Kurup Leïla Ardant Carpentier Chya…" at bounding box center [626, 447] width 167 height 353
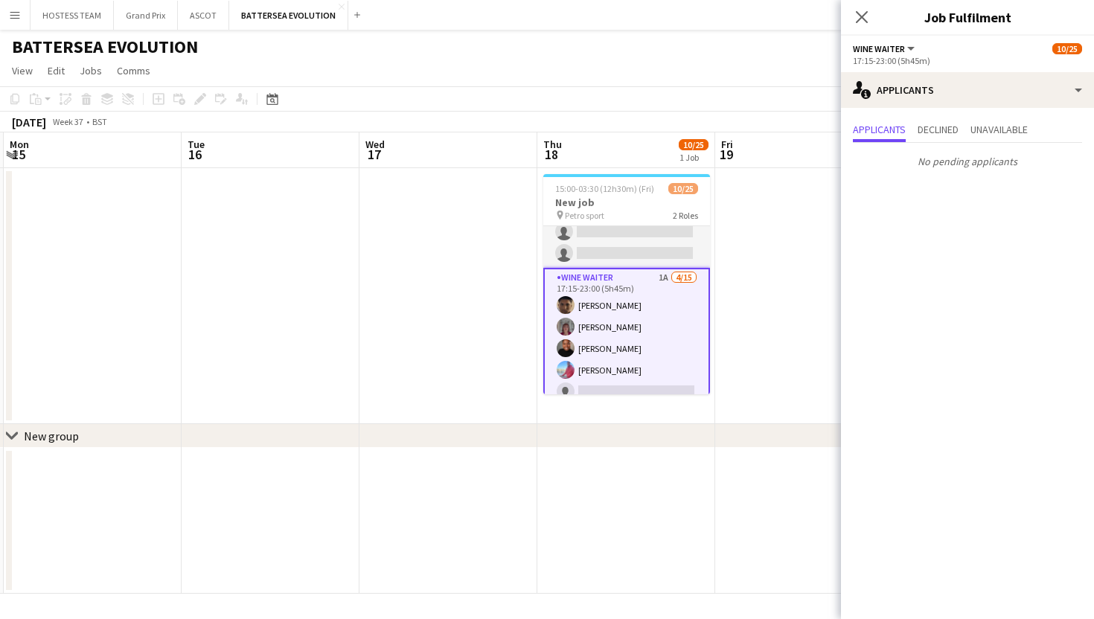
scroll to position [202, 0]
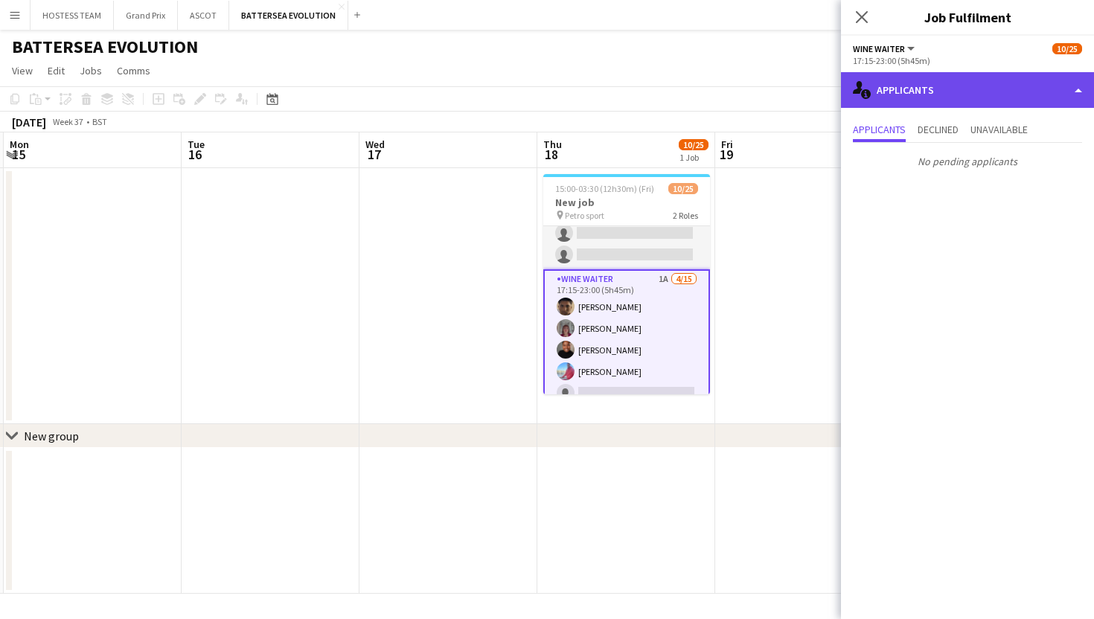
click at [934, 106] on div "single-neutral-actions-information Applicants" at bounding box center [967, 90] width 253 height 36
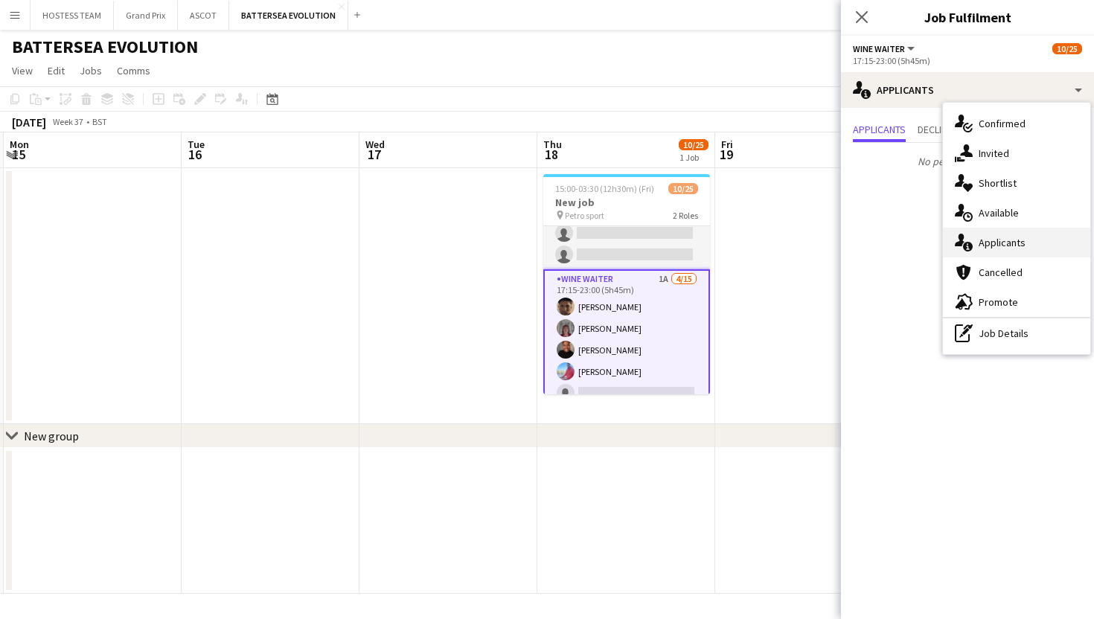
click at [1001, 244] on span "Applicants" at bounding box center [1002, 242] width 47 height 13
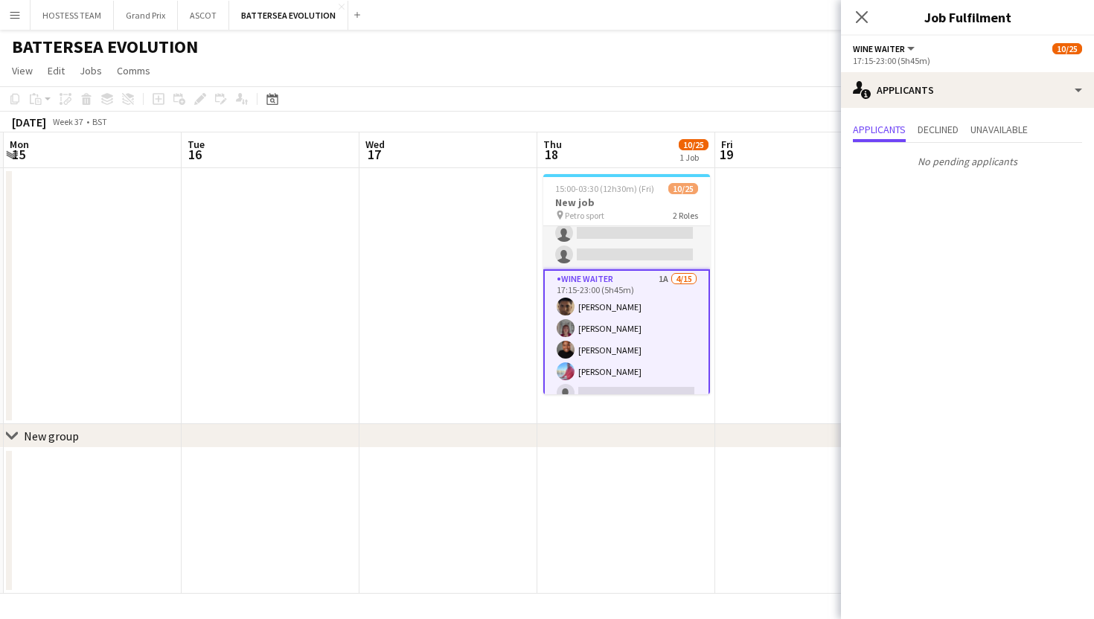
click at [747, 295] on app-date-cell at bounding box center [804, 296] width 178 height 256
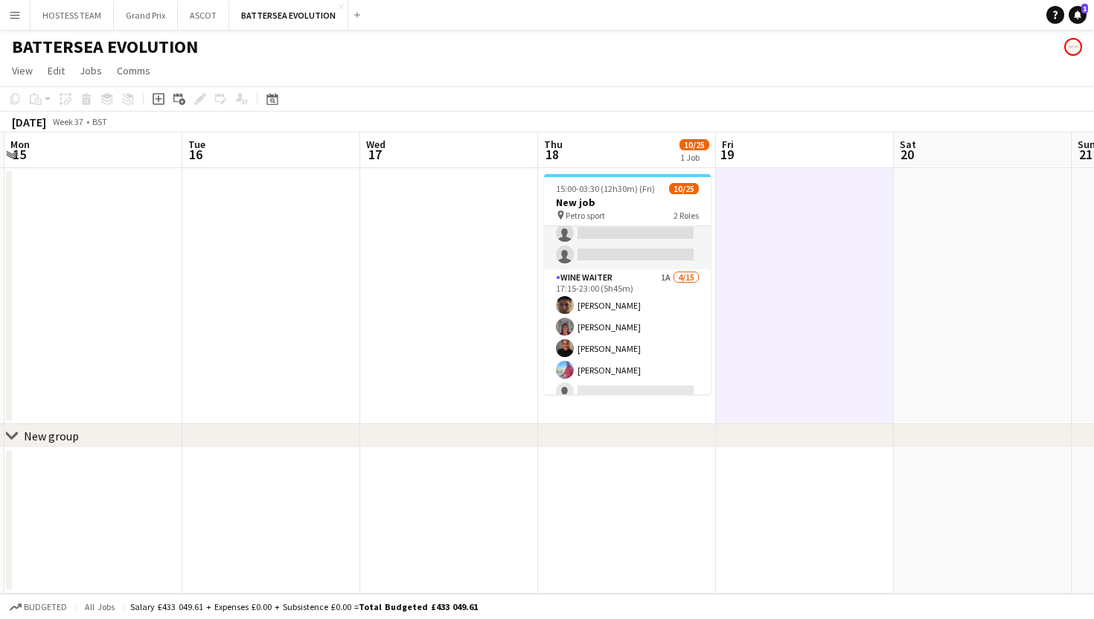
click at [10, 13] on app-icon "Menu" at bounding box center [15, 15] width 12 height 12
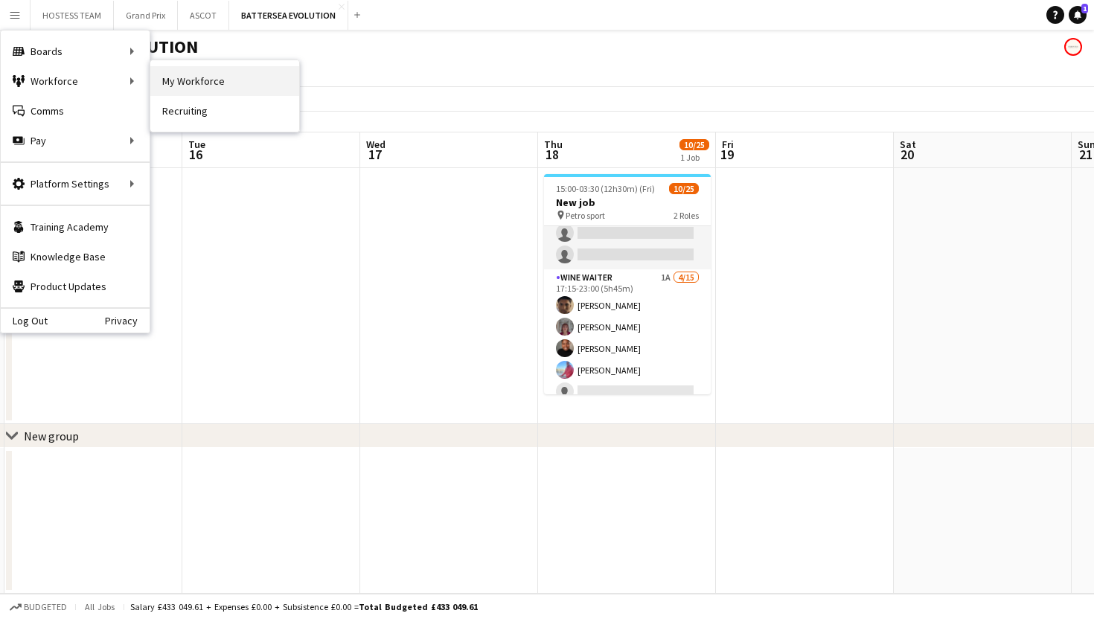
click at [181, 82] on link "My Workforce" at bounding box center [224, 81] width 149 height 30
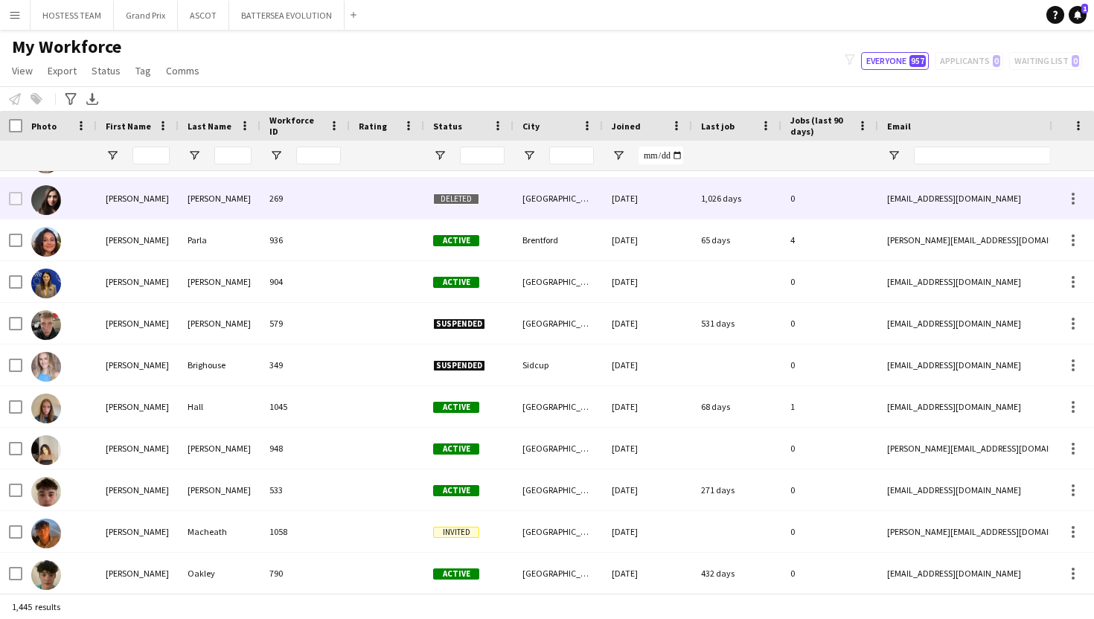
scroll to position [17543, 0]
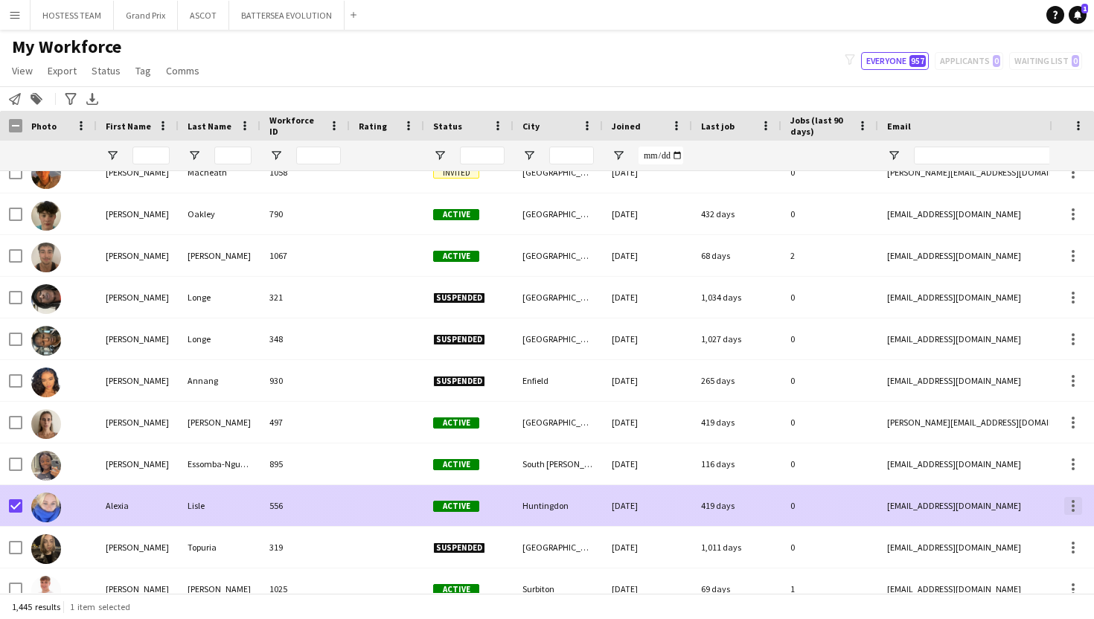
click at [1078, 508] on div at bounding box center [1073, 506] width 18 height 18
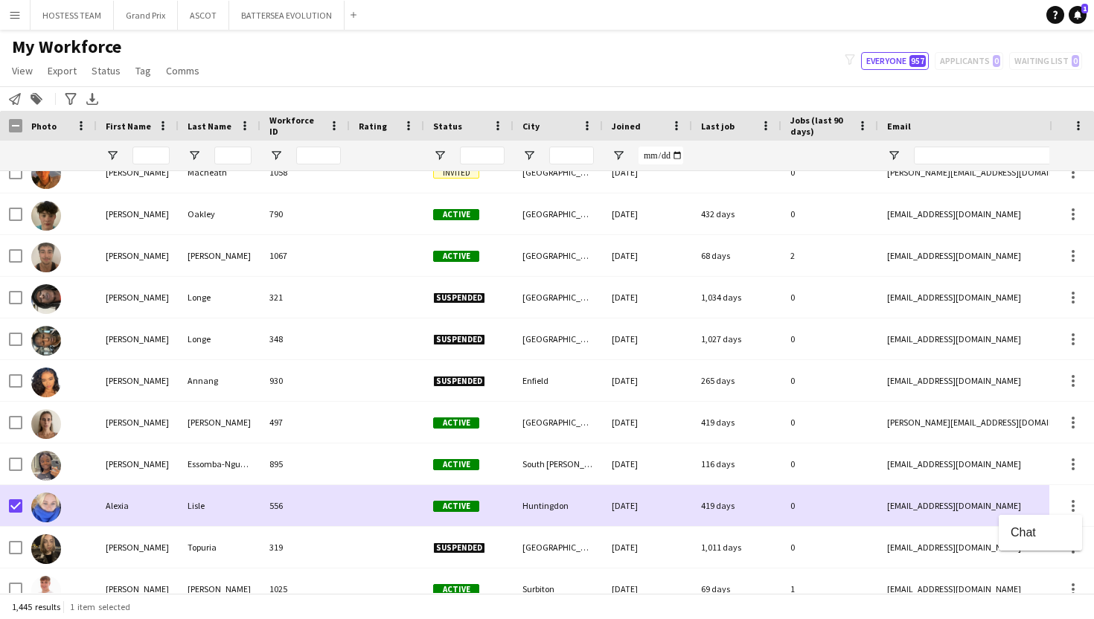
click at [111, 69] on div at bounding box center [547, 309] width 1094 height 619
click at [111, 69] on span "Status" at bounding box center [106, 70] width 29 height 13
click at [104, 100] on span "Edit" at bounding box center [105, 102] width 17 height 13
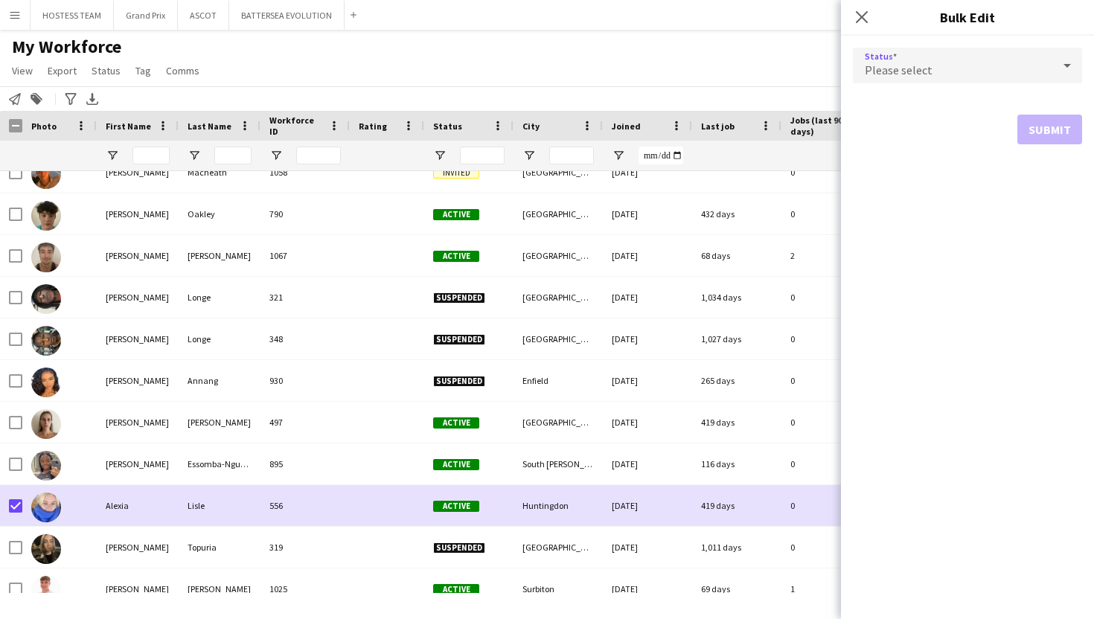
click at [1061, 68] on icon at bounding box center [1067, 66] width 18 height 30
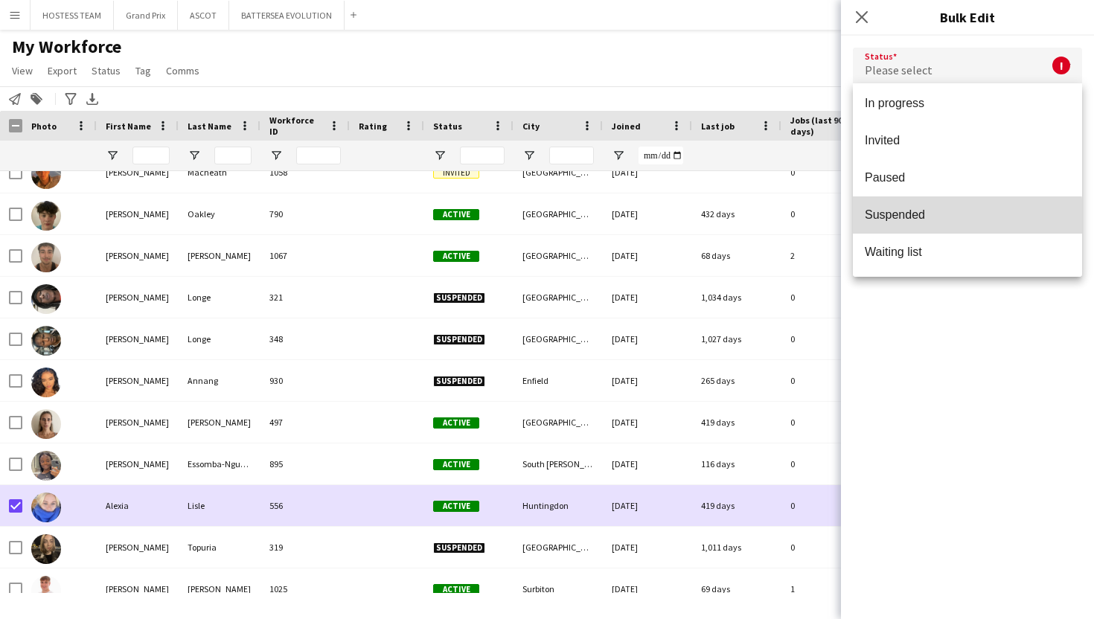
click at [942, 223] on mat-option "Suspended" at bounding box center [967, 214] width 229 height 37
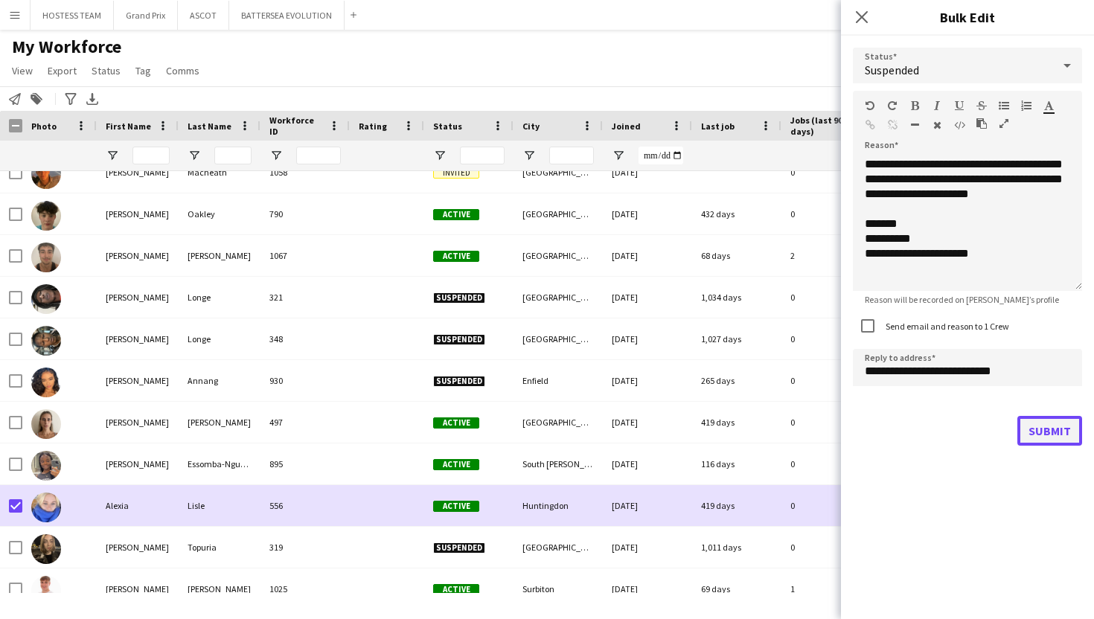
click at [1049, 441] on button "Submit" at bounding box center [1049, 431] width 65 height 30
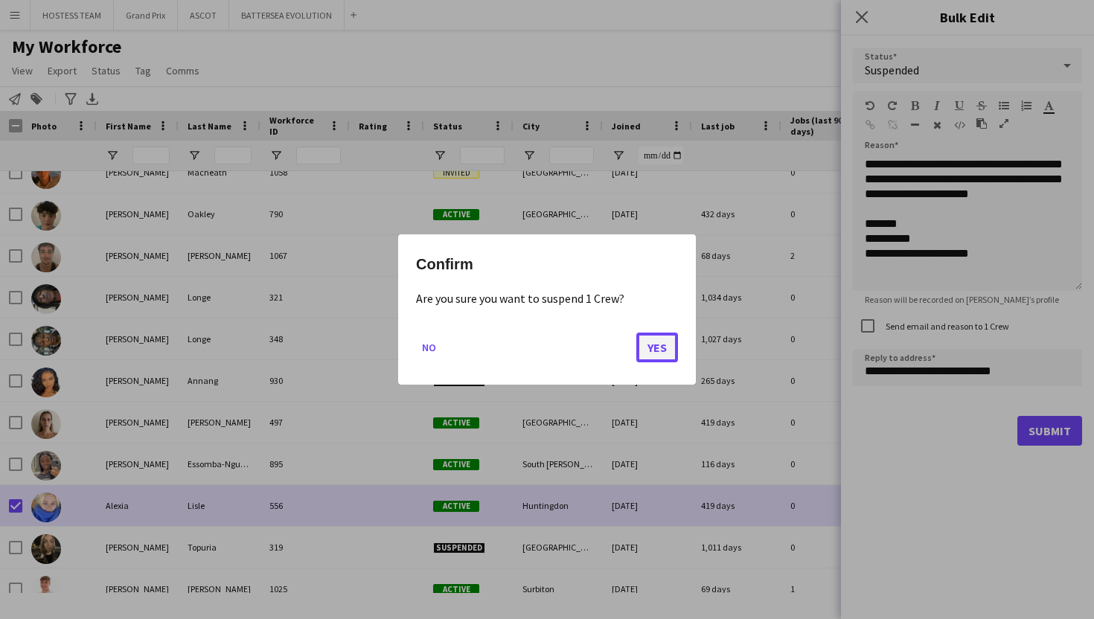
click at [662, 344] on button "Yes" at bounding box center [657, 348] width 42 height 30
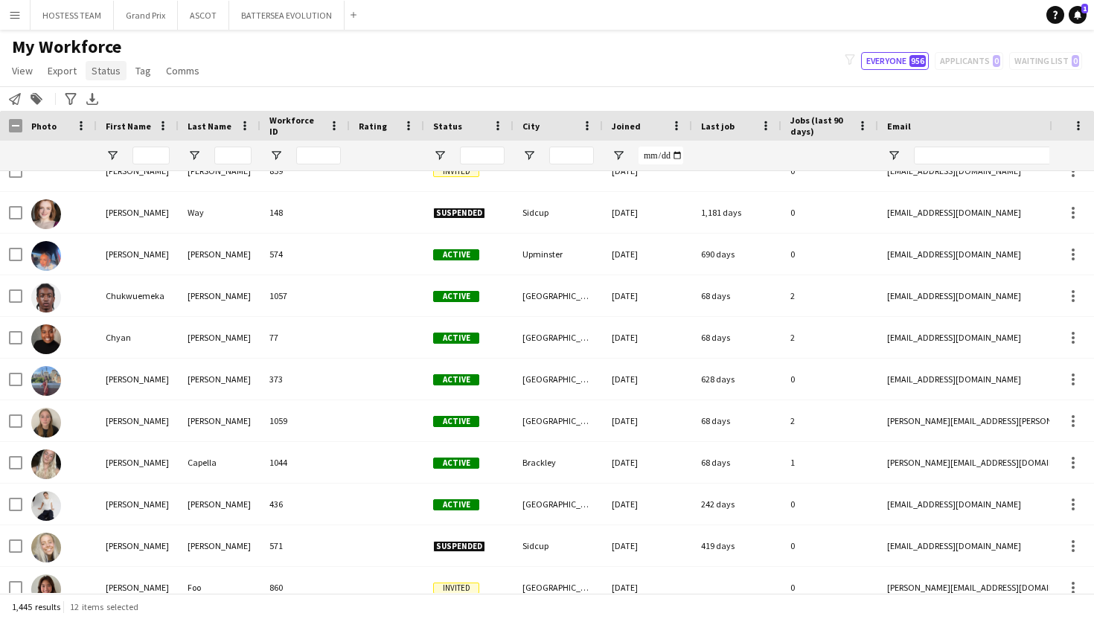
click at [102, 72] on span "Status" at bounding box center [106, 70] width 29 height 13
click at [111, 102] on span "Edit" at bounding box center [105, 102] width 17 height 13
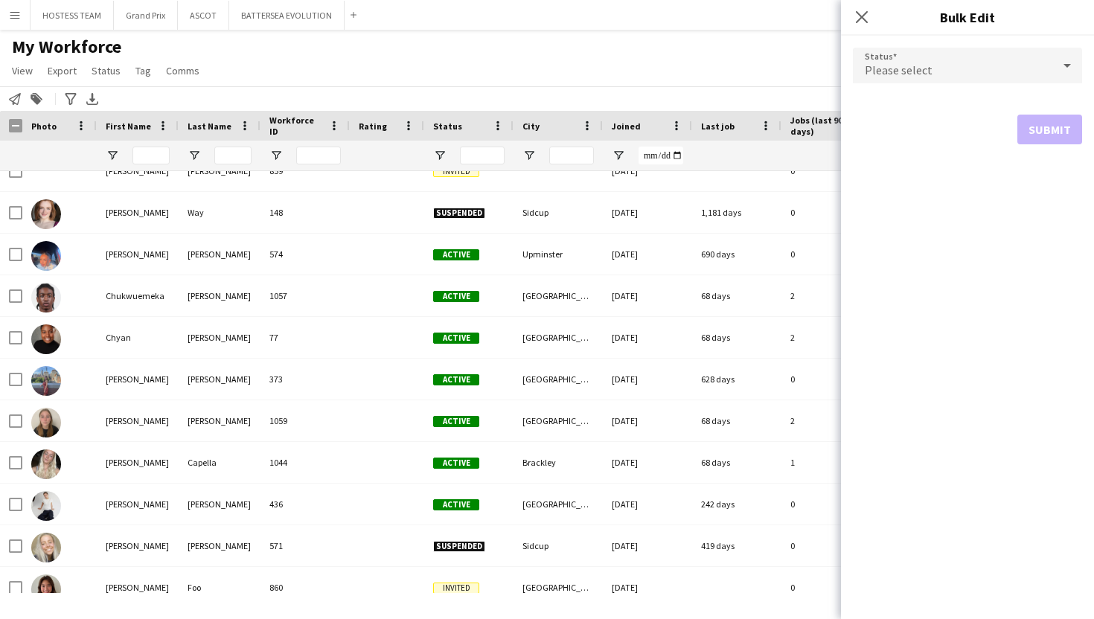
click at [1066, 64] on icon at bounding box center [1066, 66] width 7 height 4
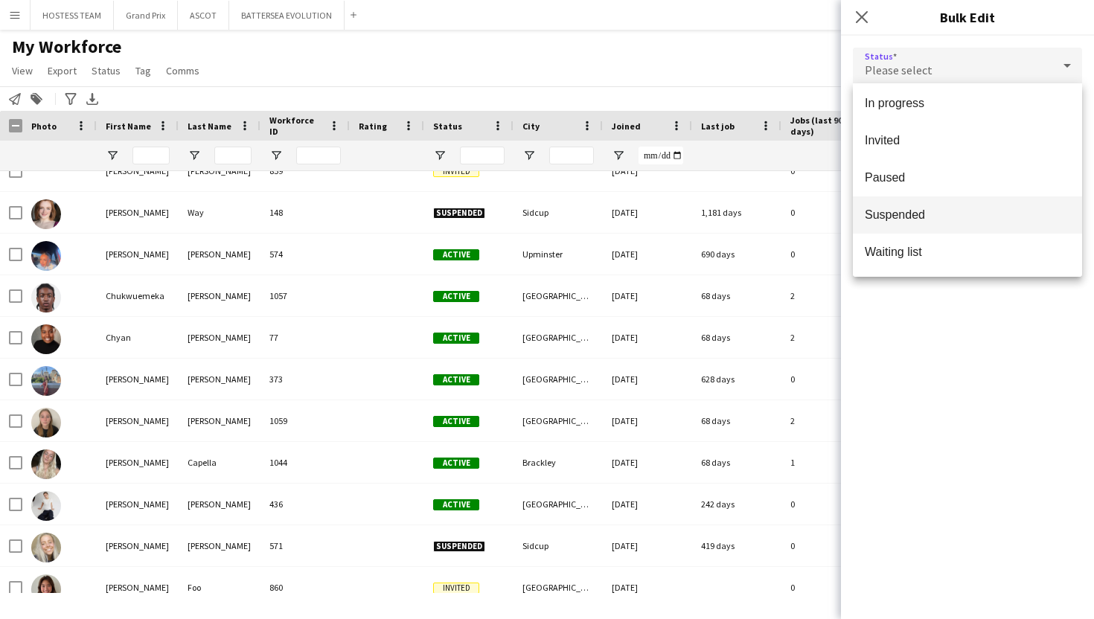
click at [980, 211] on span "Suspended" at bounding box center [967, 215] width 205 height 14
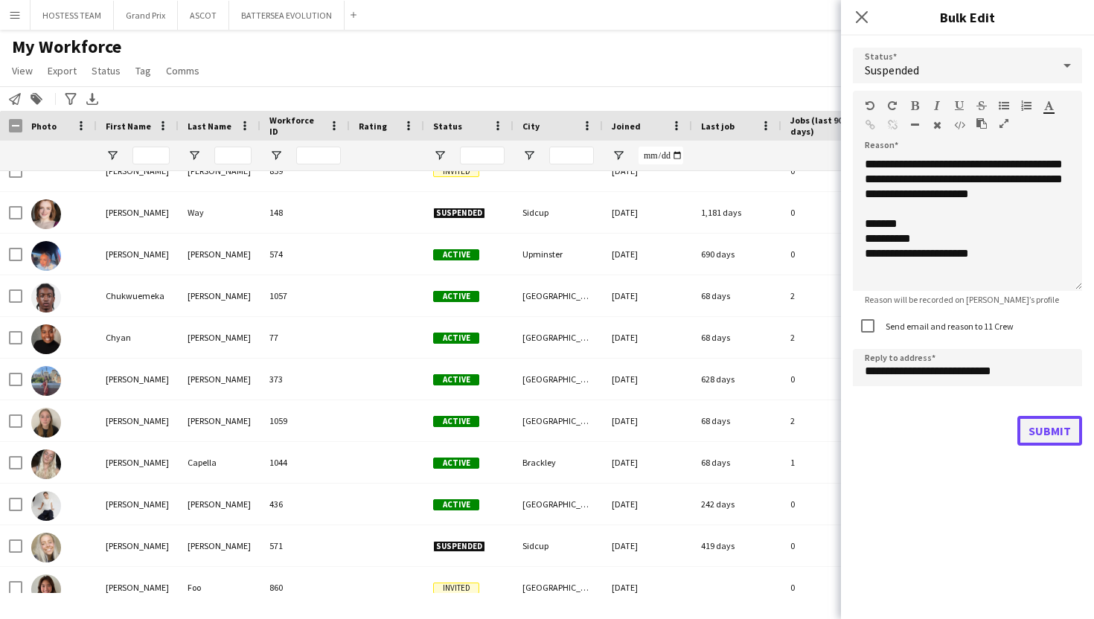
click at [1036, 421] on button "Submit" at bounding box center [1049, 431] width 65 height 30
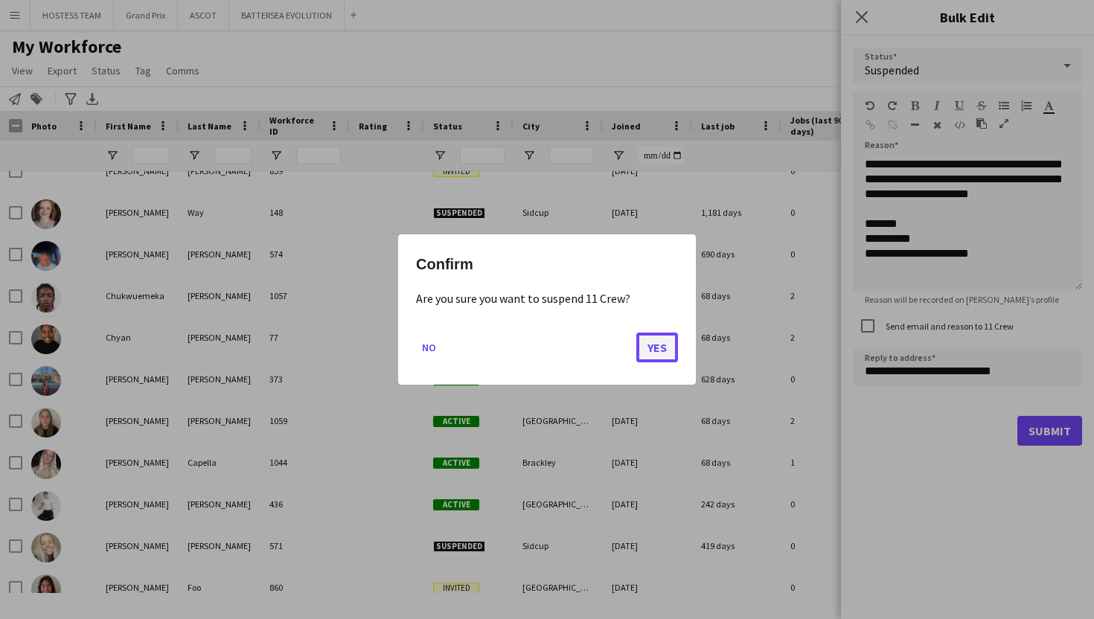
click at [665, 351] on button "Yes" at bounding box center [657, 348] width 42 height 30
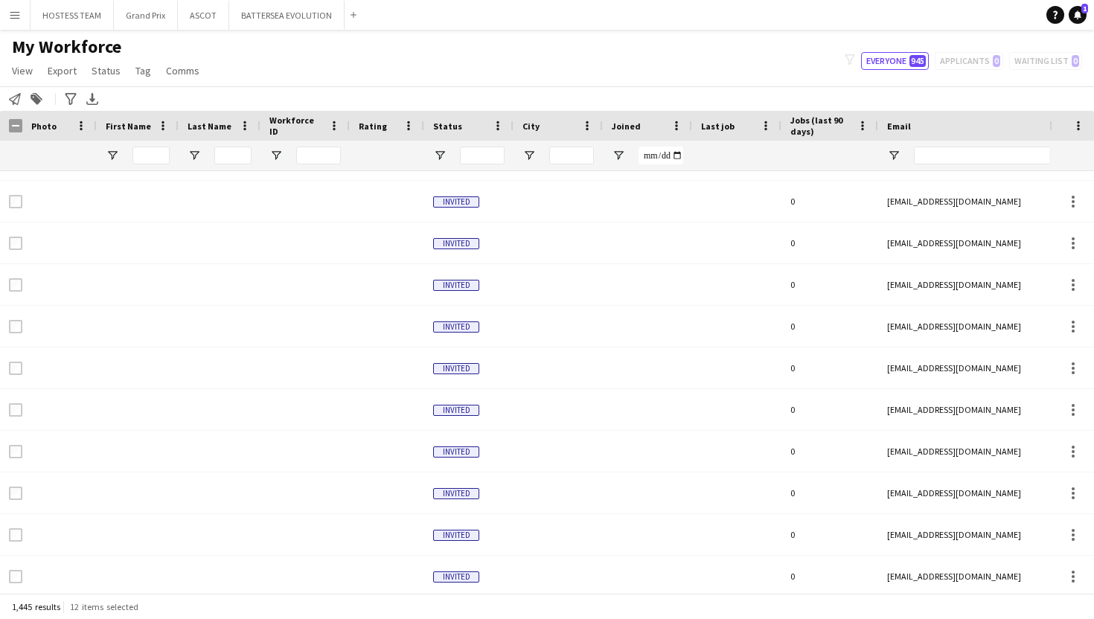
scroll to position [14925, 0]
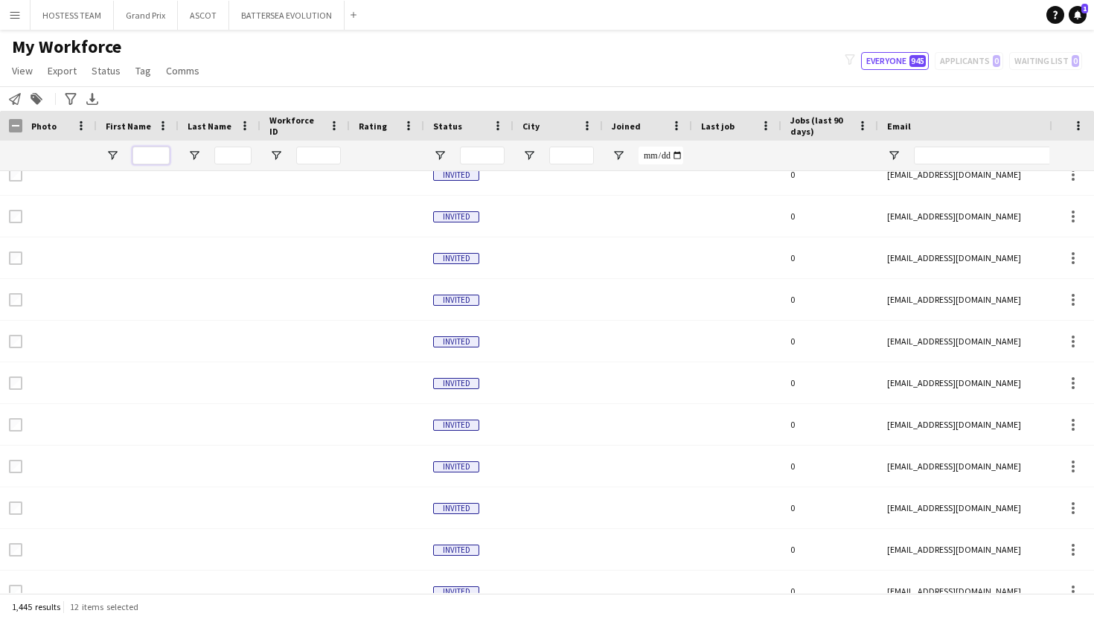
click at [142, 156] on input "First Name Filter Input" at bounding box center [150, 156] width 37 height 18
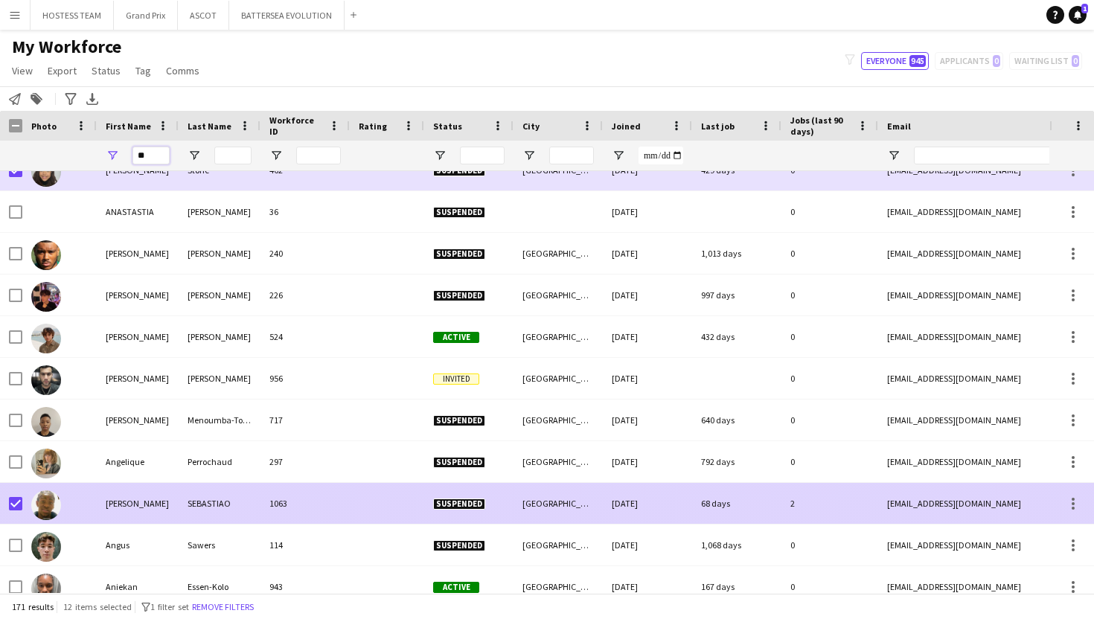
type input "**"
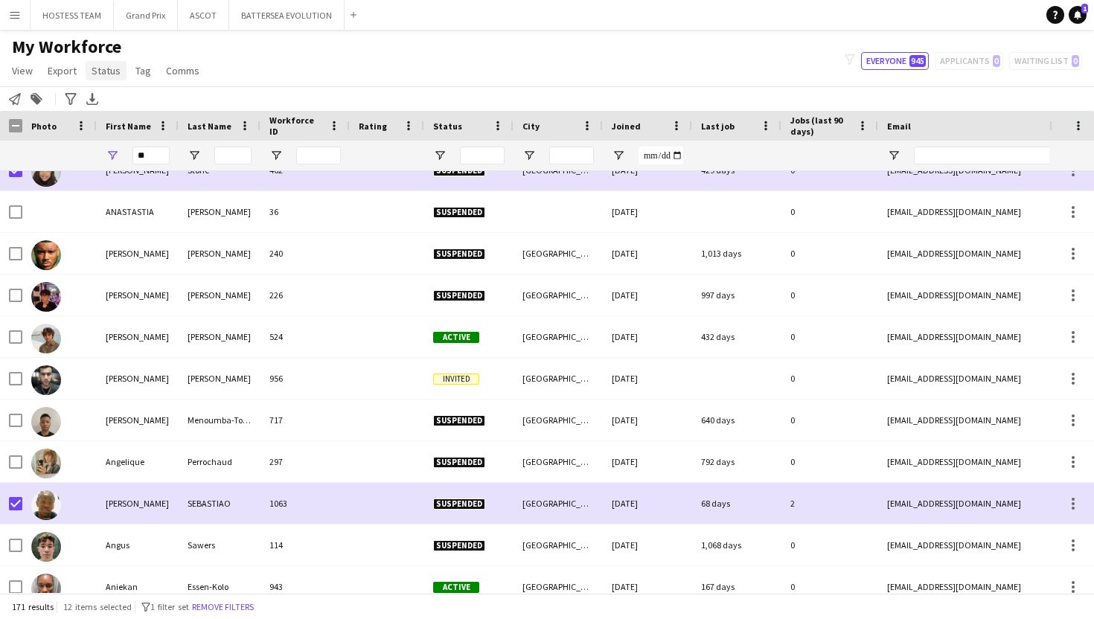
click at [113, 69] on span "Status" at bounding box center [106, 70] width 29 height 13
click at [109, 95] on link "Edit" at bounding box center [138, 102] width 104 height 31
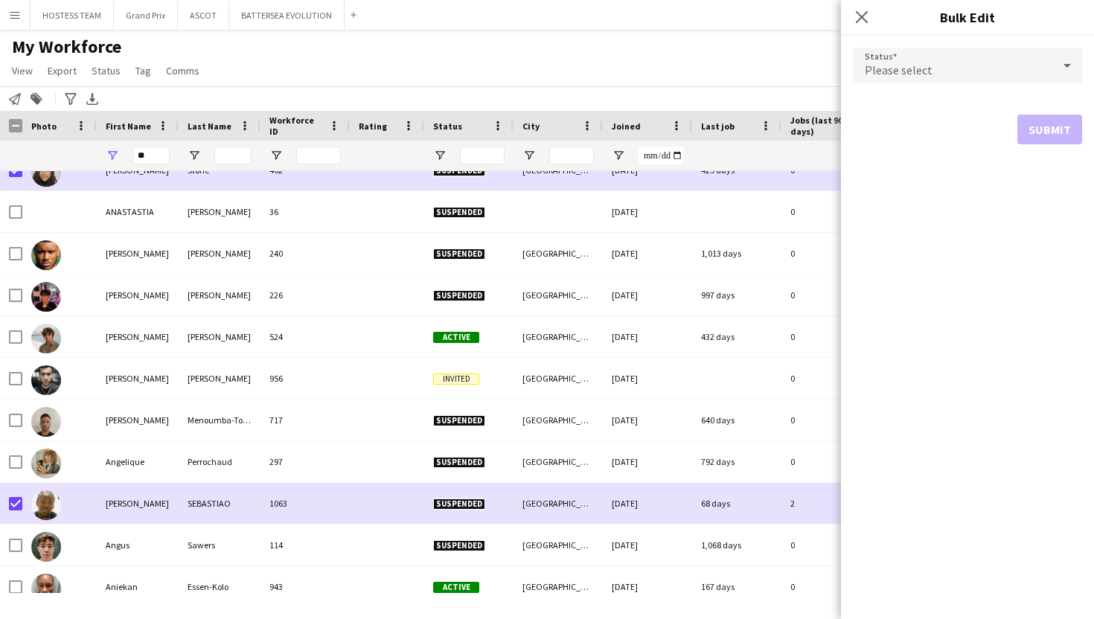
click at [983, 68] on div "Please select" at bounding box center [952, 66] width 199 height 36
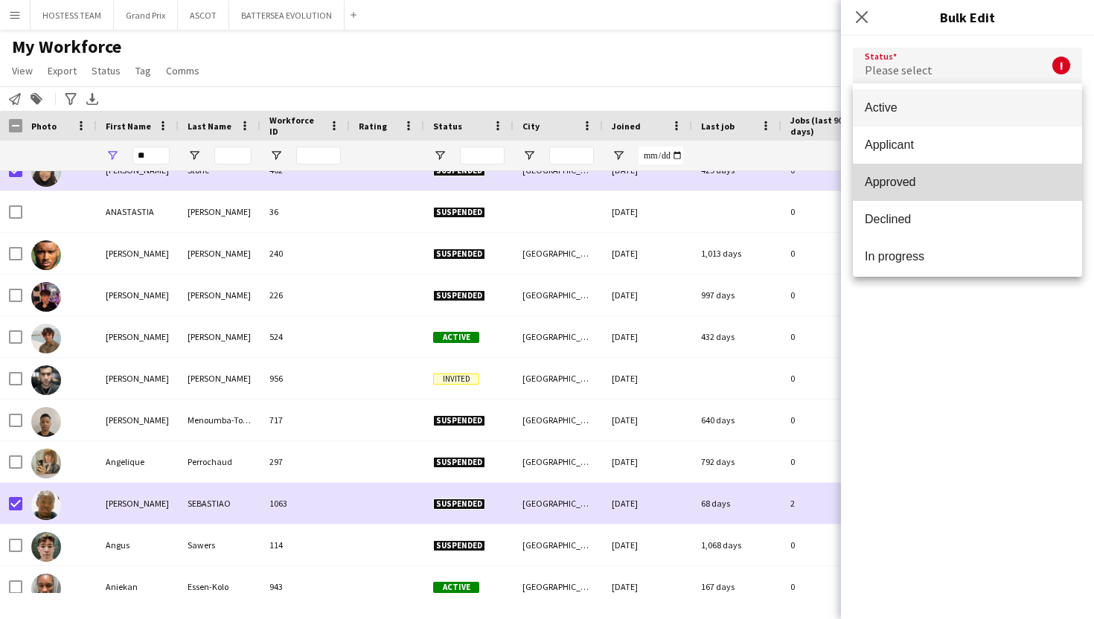
click at [922, 179] on span "Approved" at bounding box center [967, 182] width 205 height 14
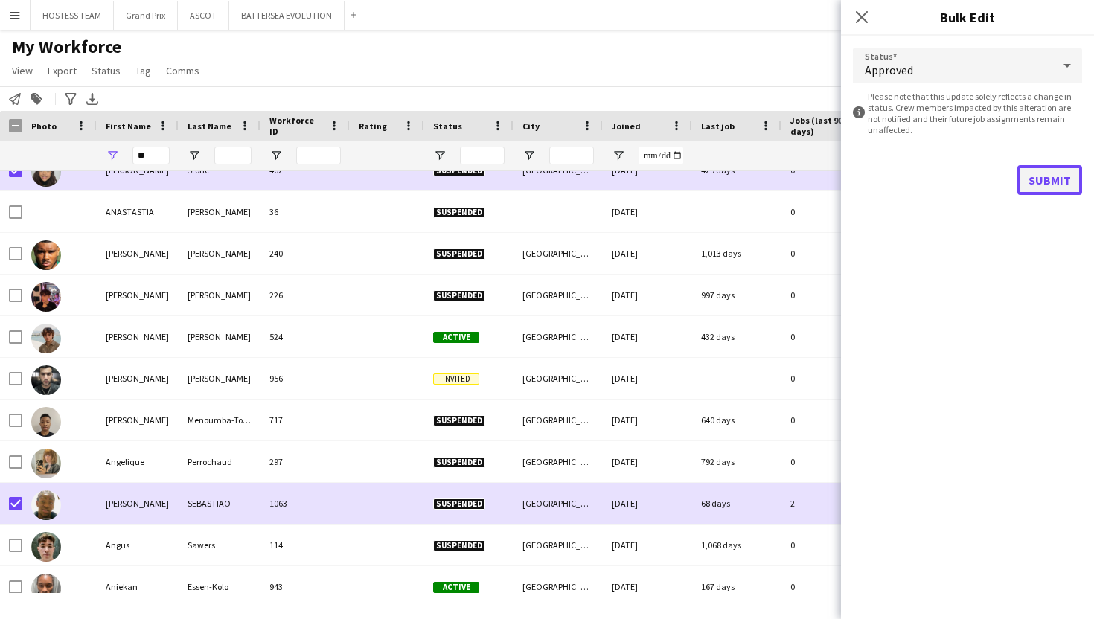
click at [1036, 174] on button "Submit" at bounding box center [1049, 180] width 65 height 30
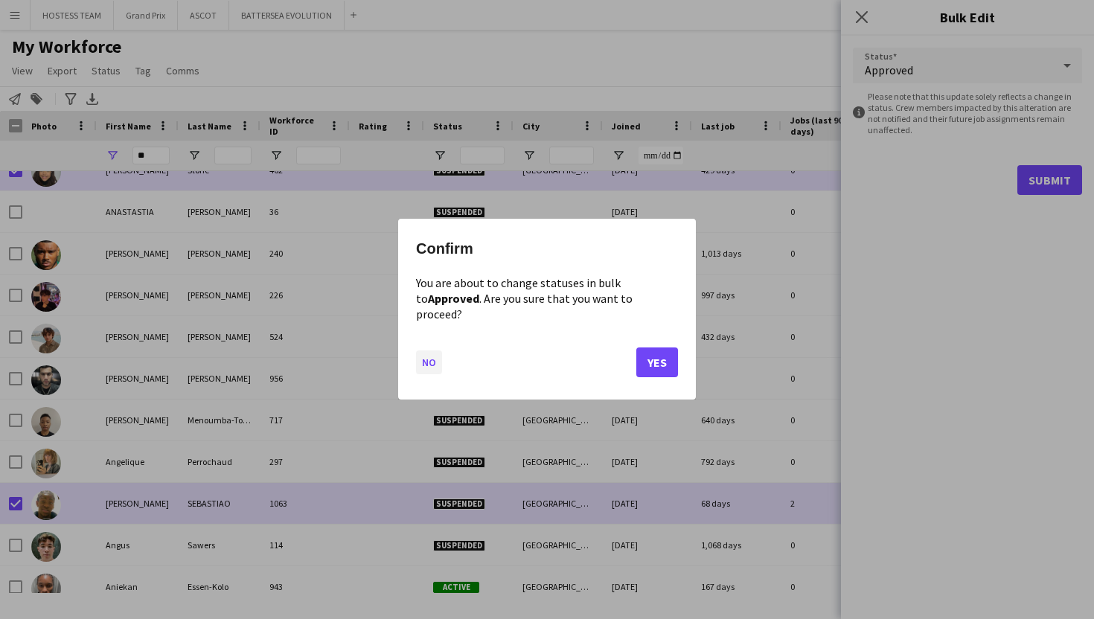
click at [429, 351] on button "No" at bounding box center [429, 363] width 26 height 24
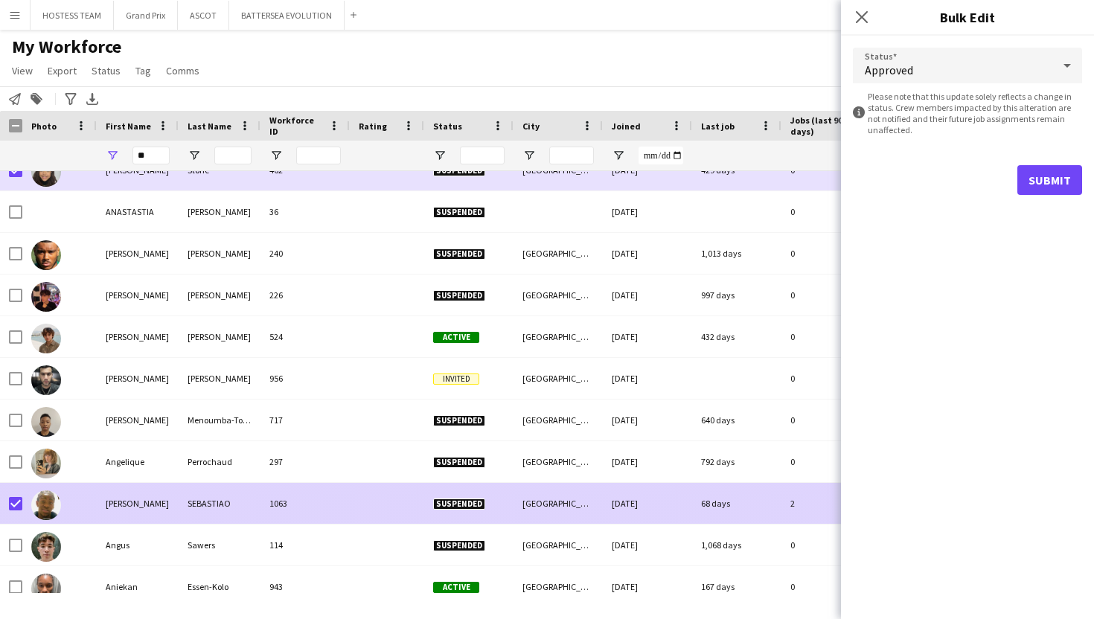
click at [92, 502] on div at bounding box center [59, 503] width 74 height 41
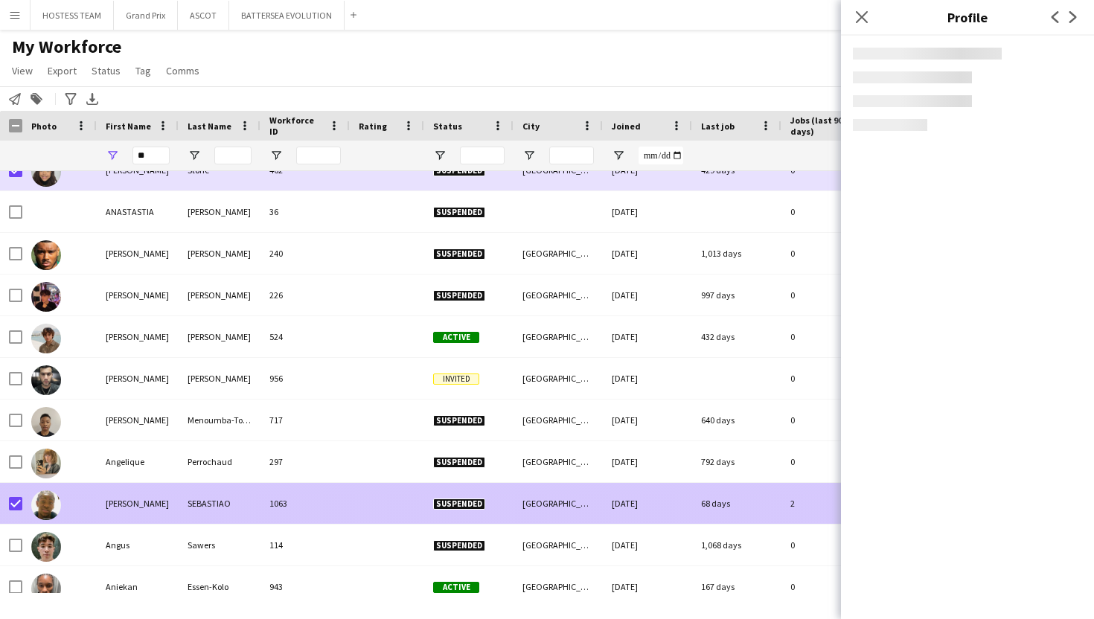
click at [92, 502] on div at bounding box center [59, 503] width 74 height 41
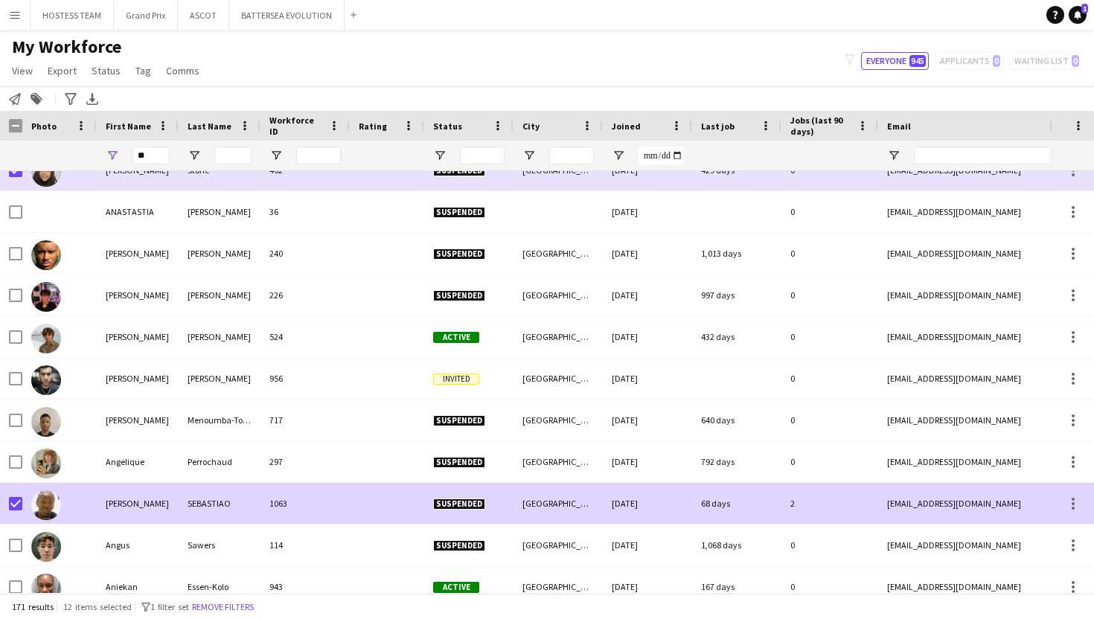
click at [171, 505] on div "ANGELO" at bounding box center [138, 503] width 82 height 41
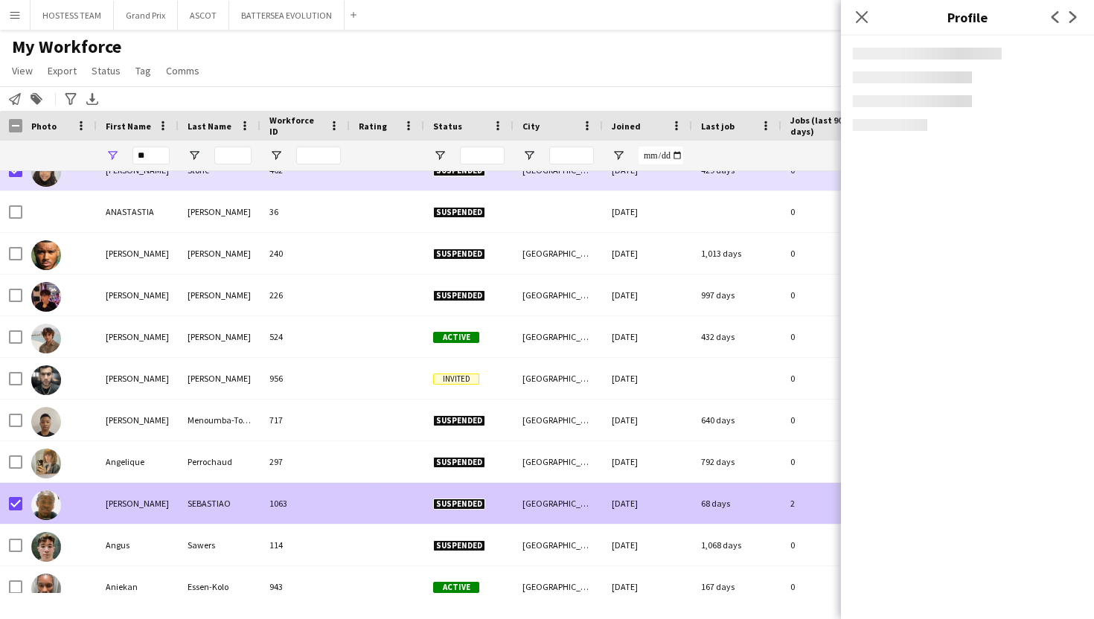
click at [171, 505] on div "ANGELO" at bounding box center [138, 503] width 82 height 41
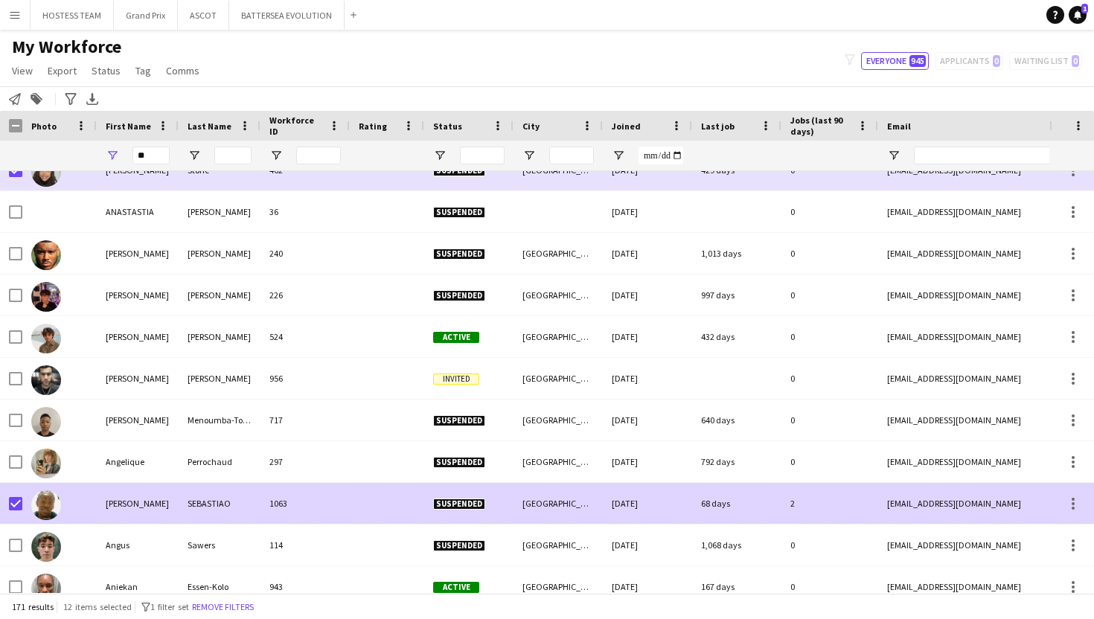
click at [171, 504] on div "ANGELO" at bounding box center [138, 503] width 82 height 41
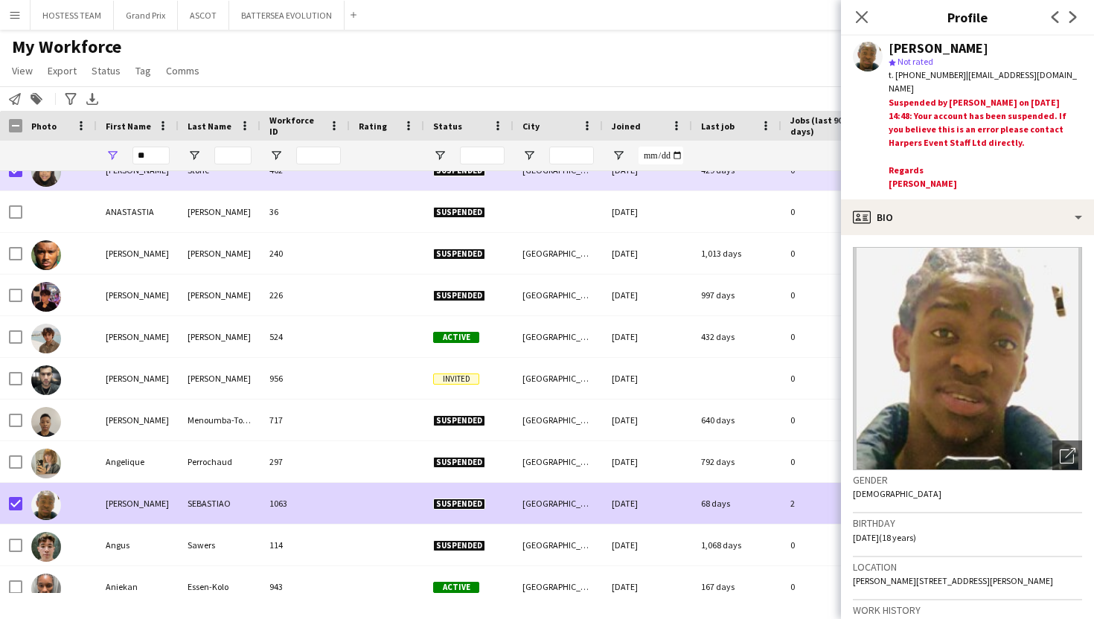
click at [1047, 51] on div "[PERSON_NAME]" at bounding box center [985, 48] width 193 height 13
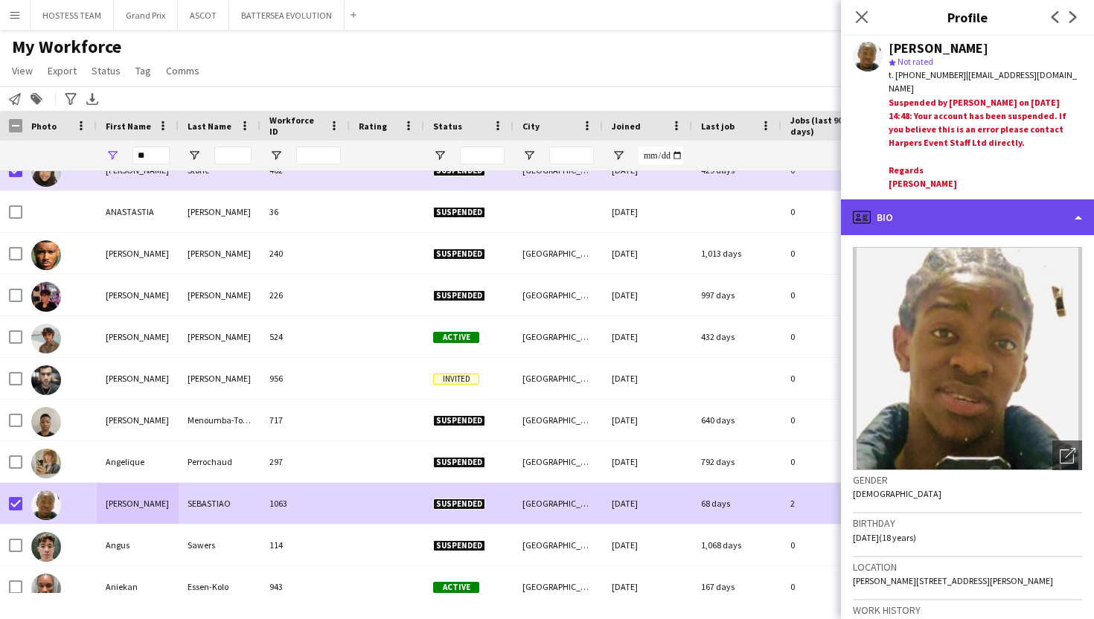
click at [1067, 224] on div "profile Bio" at bounding box center [967, 217] width 253 height 36
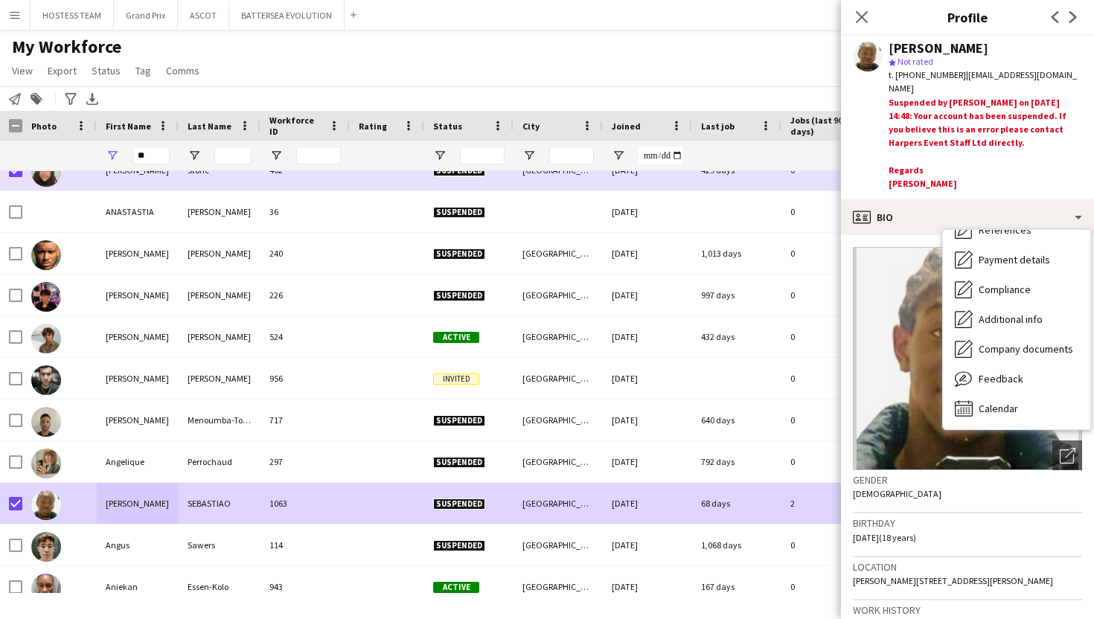
click at [798, 103] on div "Notify workforce Add to tag Search tags magnifier Add tag Advanced filters Adva…" at bounding box center [547, 98] width 1094 height 25
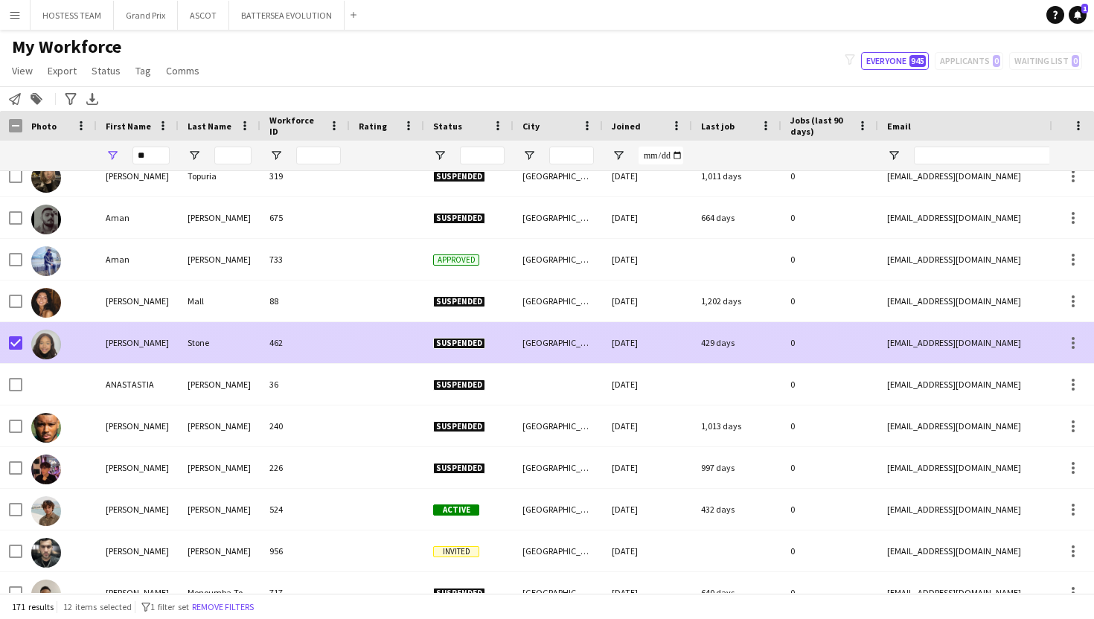
click at [22, 342] on div at bounding box center [59, 342] width 74 height 41
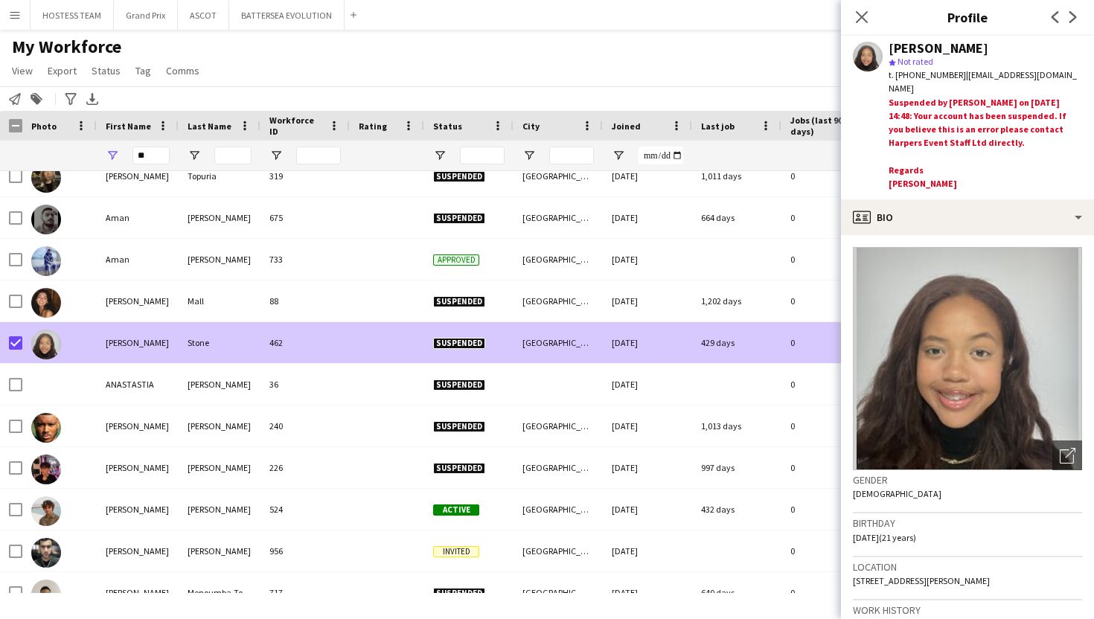
click at [4, 343] on div at bounding box center [11, 342] width 22 height 41
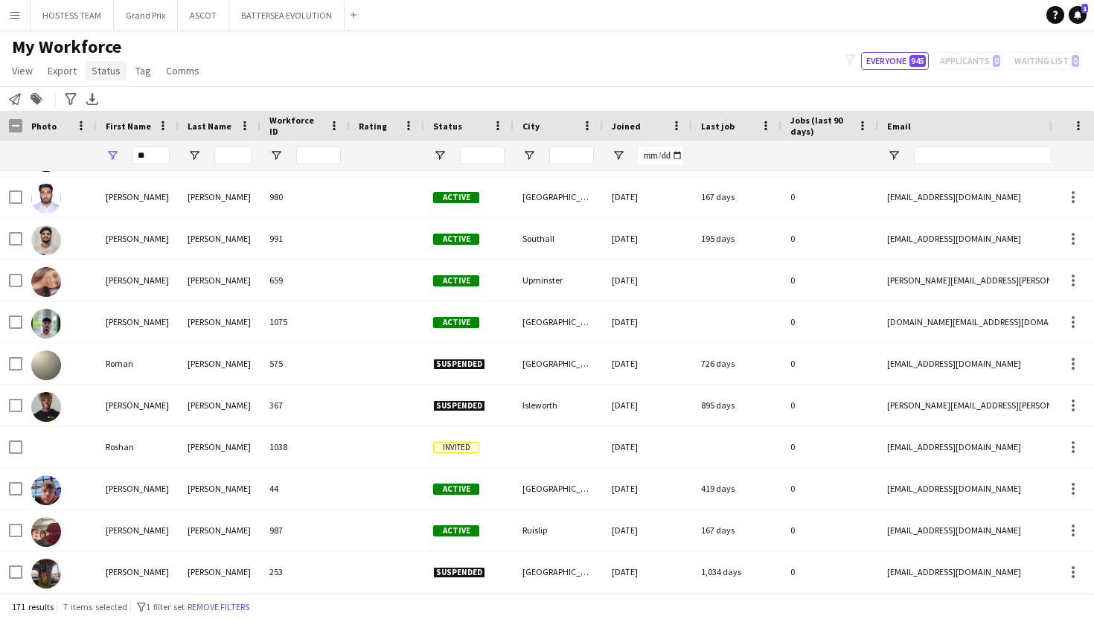
click at [107, 75] on span "Status" at bounding box center [106, 70] width 29 height 13
click at [120, 100] on link "Edit" at bounding box center [138, 102] width 104 height 31
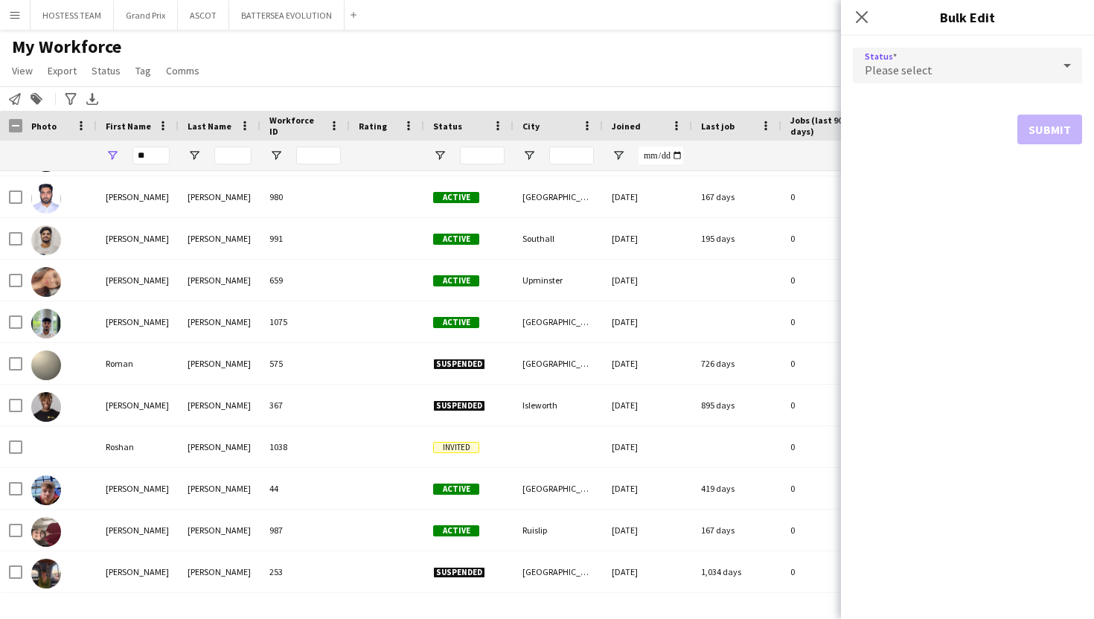
click at [1065, 67] on icon at bounding box center [1067, 66] width 18 height 30
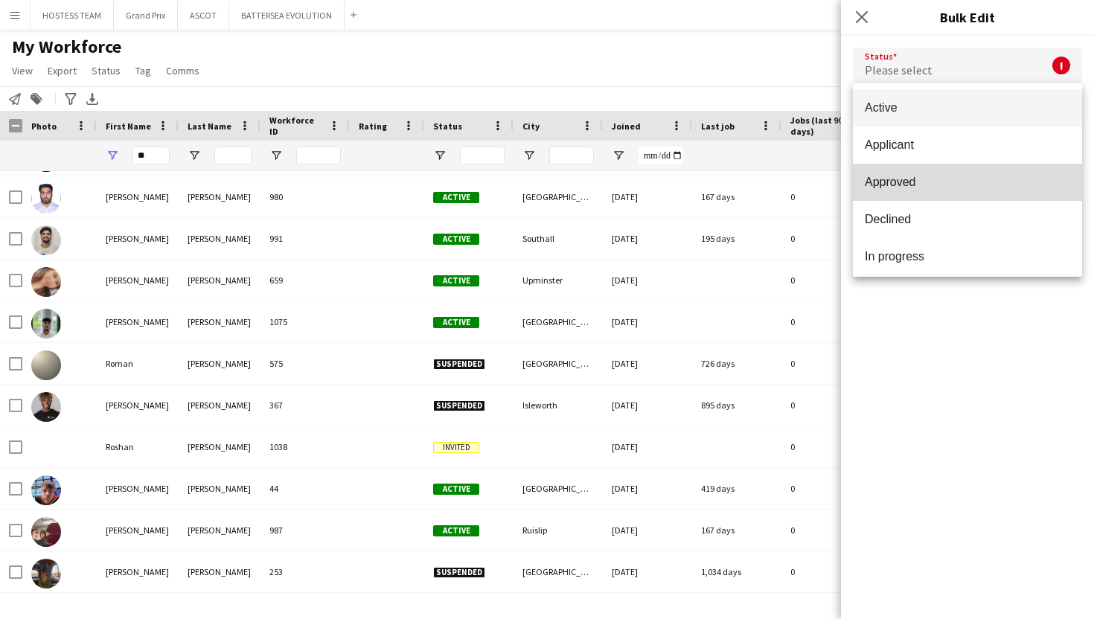
click at [996, 188] on span "Approved" at bounding box center [967, 182] width 205 height 14
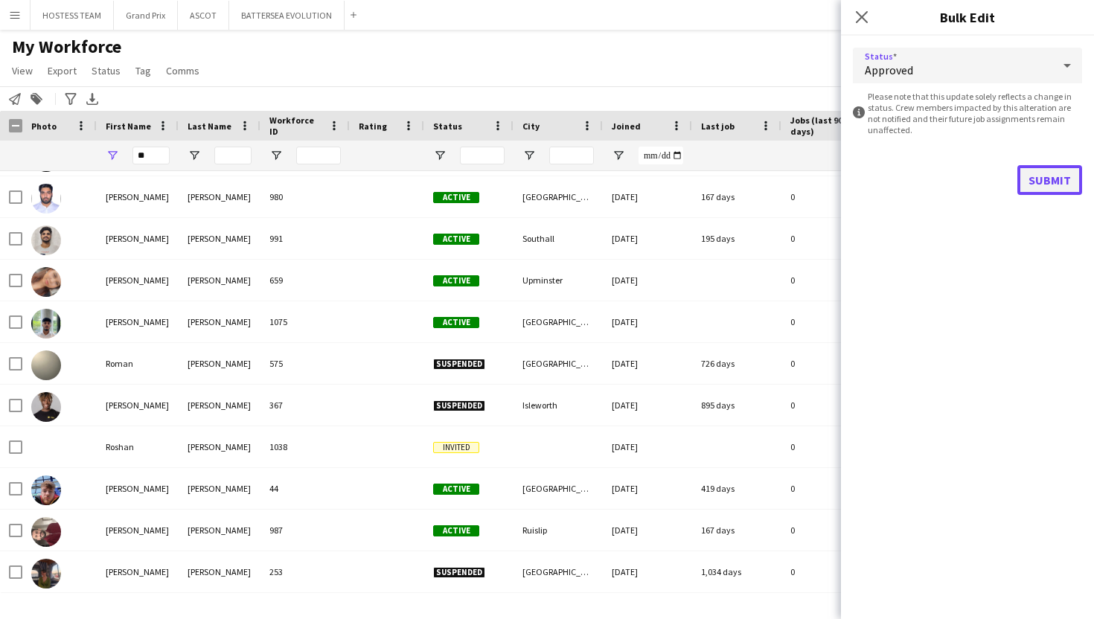
click at [1044, 179] on button "Submit" at bounding box center [1049, 180] width 65 height 30
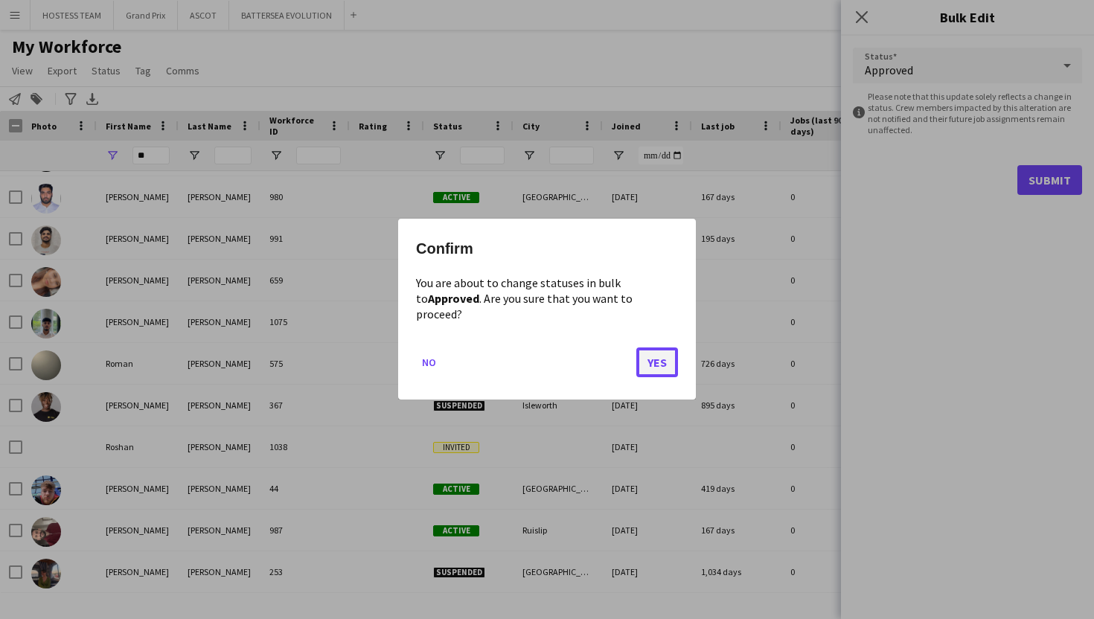
click at [659, 368] on button "Yes" at bounding box center [657, 363] width 42 height 30
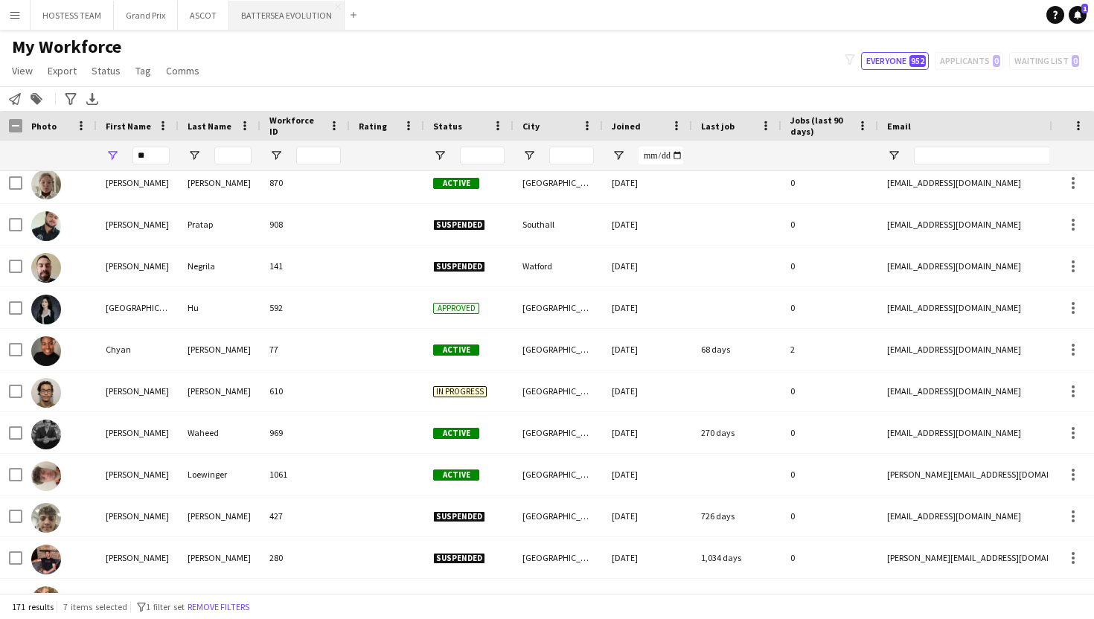
click at [283, 18] on button "BATTERSEA EVOLUTION Close" at bounding box center [286, 15] width 115 height 29
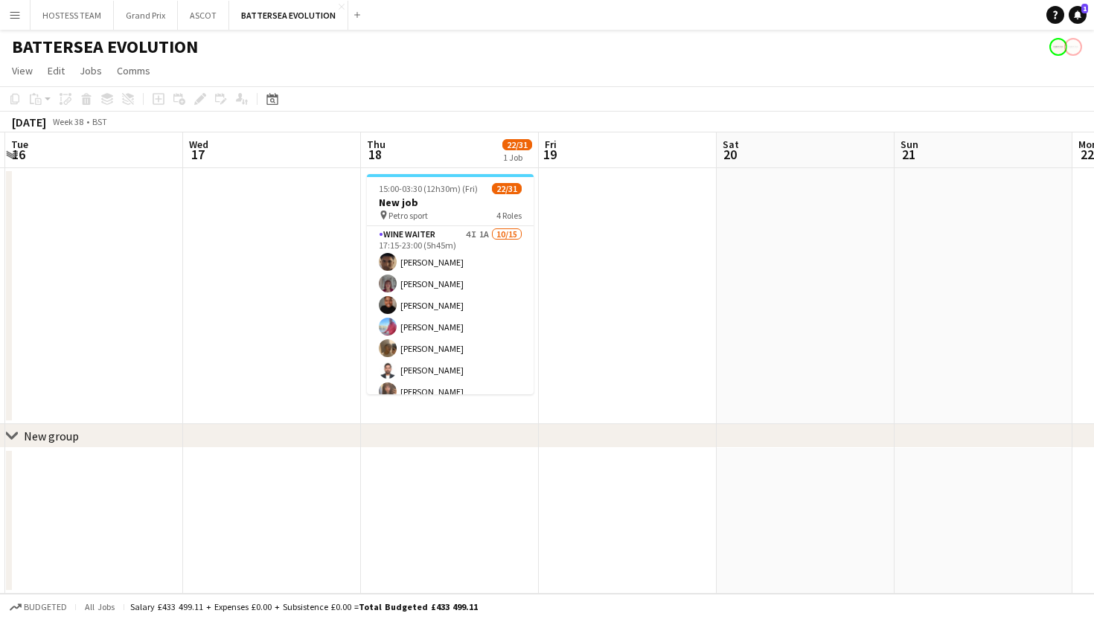
click at [499, 329] on app-card-role "Wine Waiter 4I 1A 10/15 17:15-23:00 (5h45m) Remo Kurup Leïla Ardant Carpentier …" at bounding box center [450, 402] width 167 height 353
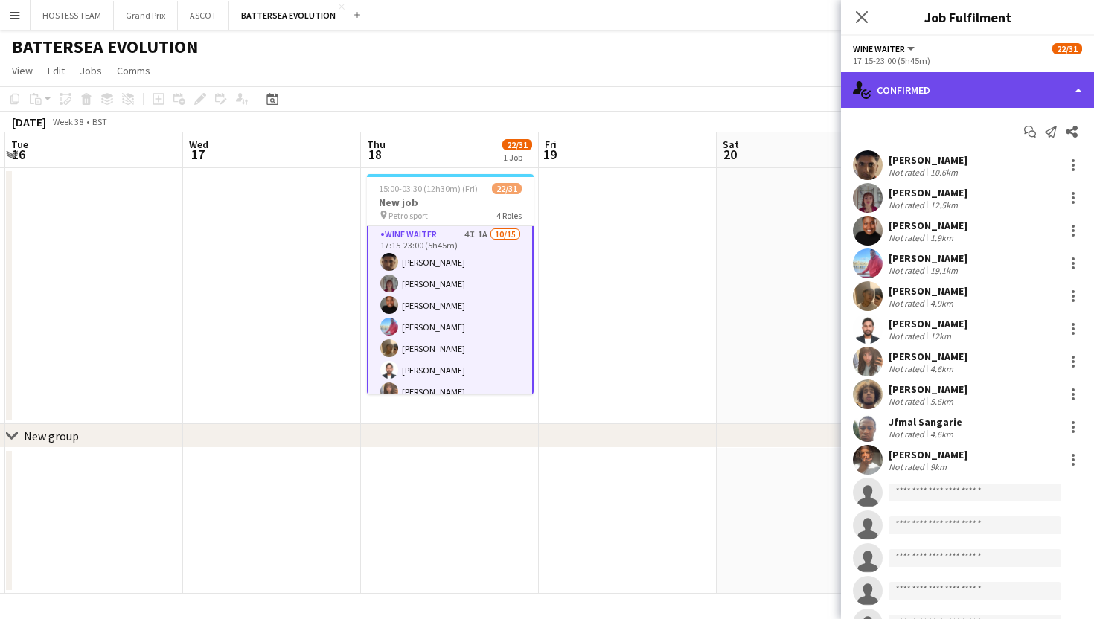
click at [1057, 87] on div "single-neutral-actions-check-2 Confirmed" at bounding box center [967, 90] width 253 height 36
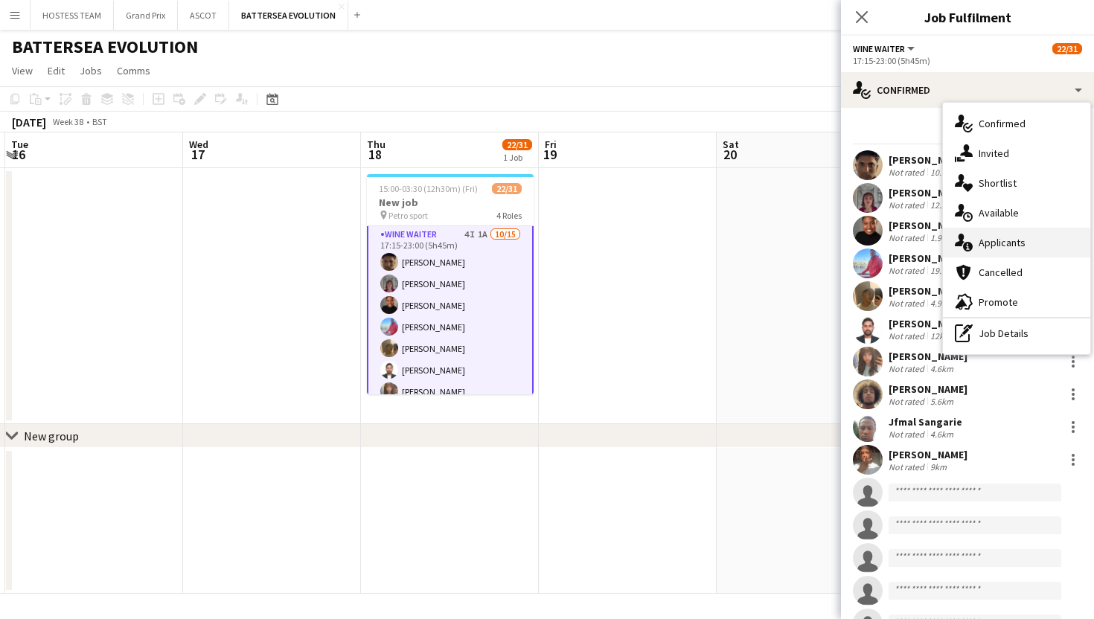
click at [1026, 240] on div "single-neutral-actions-information Applicants" at bounding box center [1016, 243] width 147 height 30
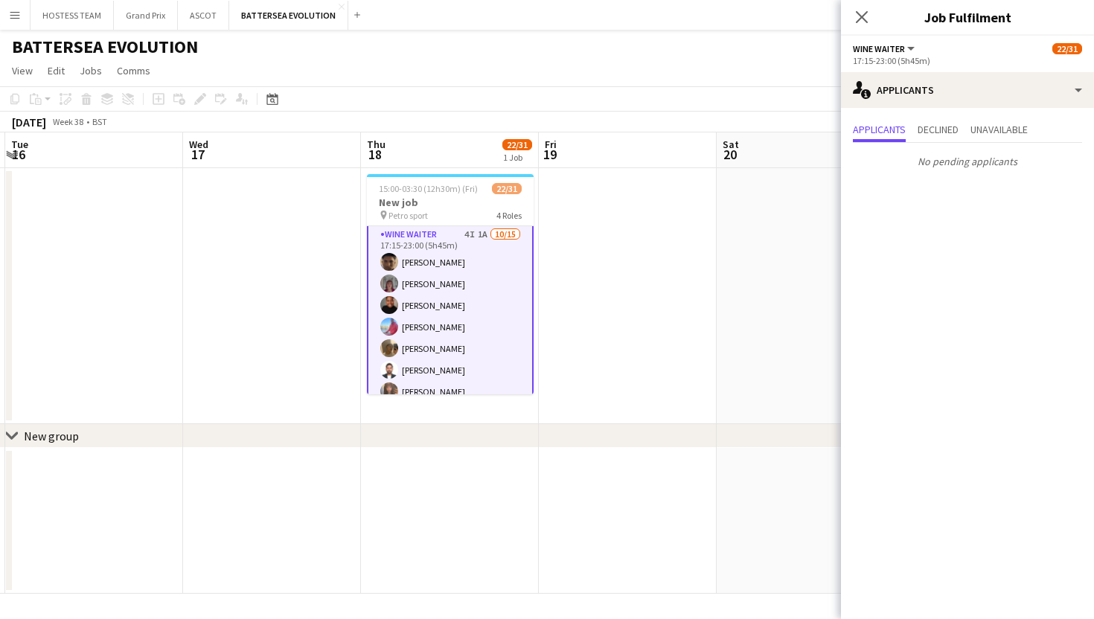
click at [487, 309] on app-card-role "Wine Waiter 4I 1A 10/15 17:15-23:00 (5h45m) Remo Kurup Leïla Ardant Carpentier …" at bounding box center [450, 403] width 167 height 356
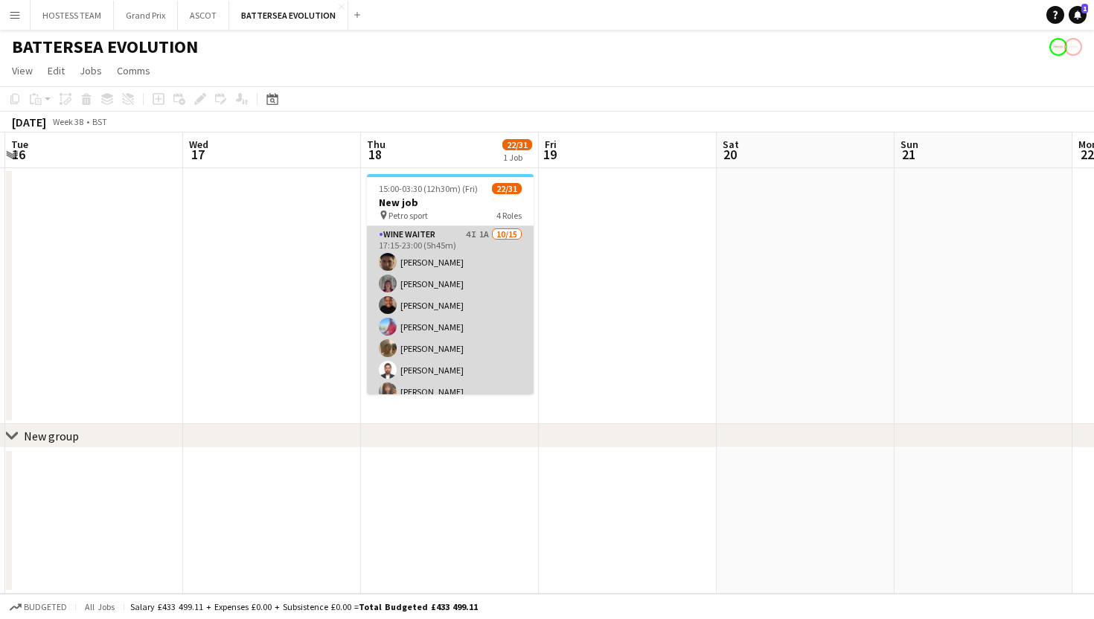
click at [487, 309] on app-card-role "Wine Waiter 4I 1A 10/15 17:15-23:00 (5h45m) Remo Kurup Leïla Ardant Carpentier …" at bounding box center [450, 402] width 167 height 353
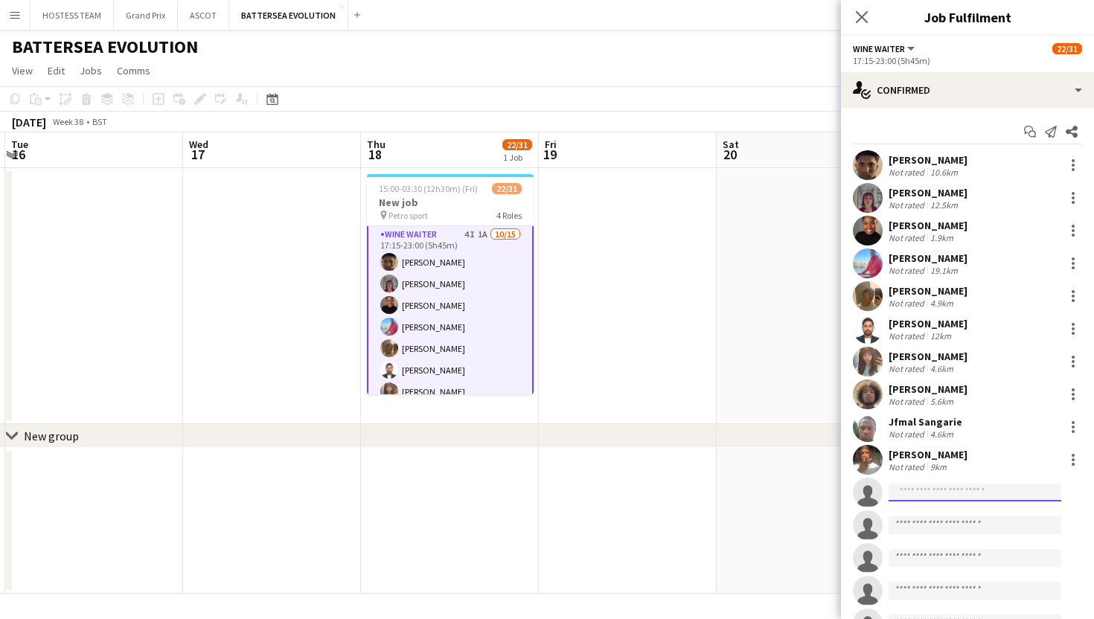
click at [955, 493] on input at bounding box center [975, 493] width 173 height 18
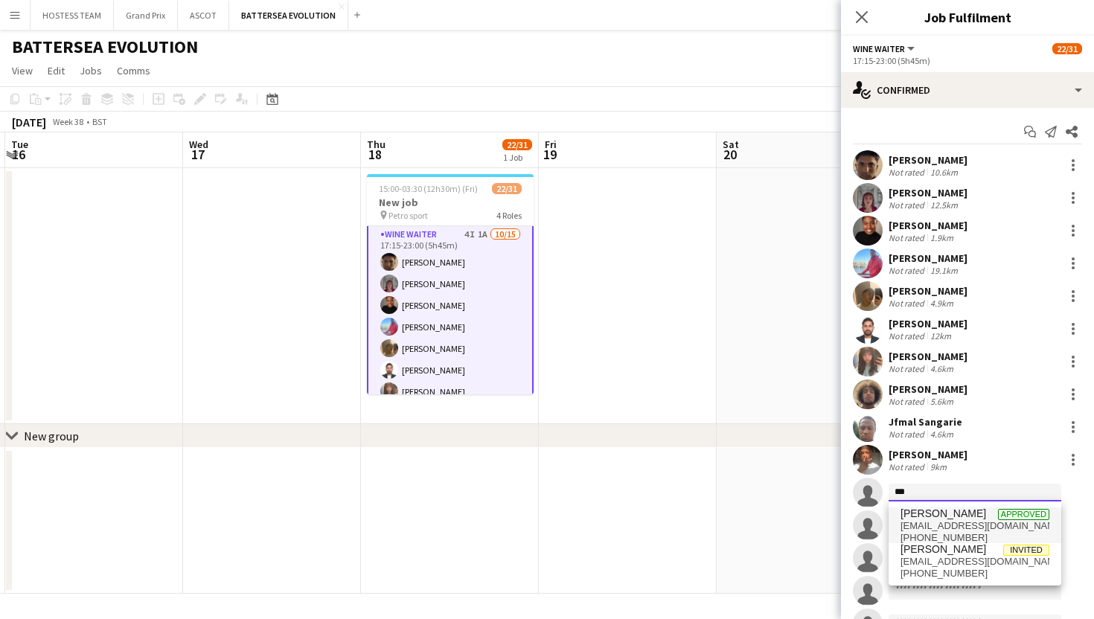
type input "***"
click at [949, 517] on span "[PERSON_NAME]" at bounding box center [943, 514] width 86 height 13
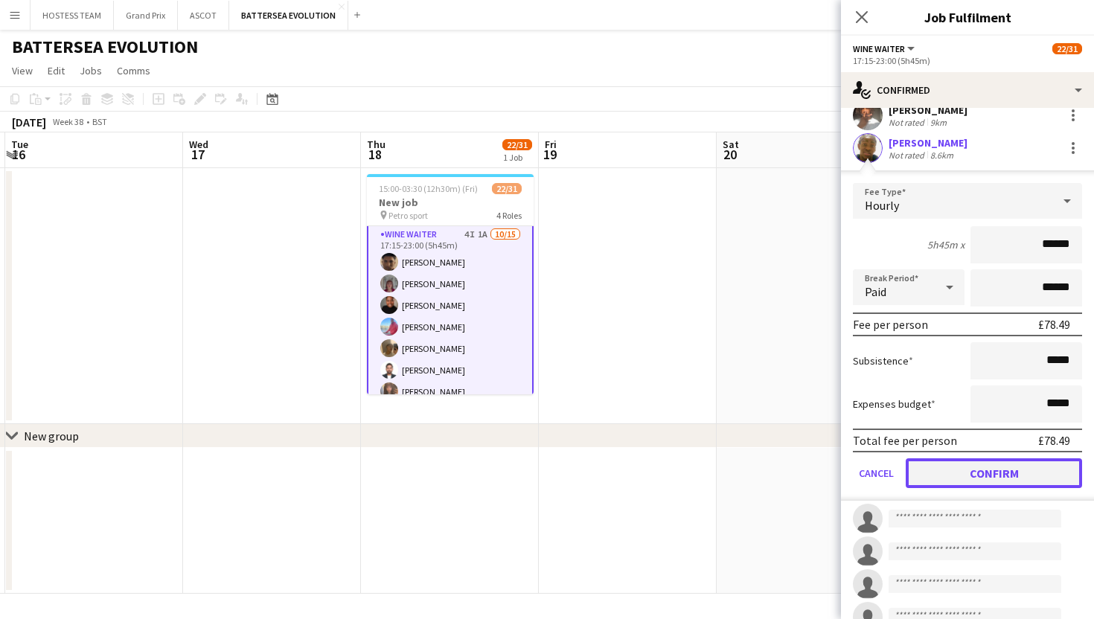
click at [976, 472] on button "Confirm" at bounding box center [994, 473] width 176 height 30
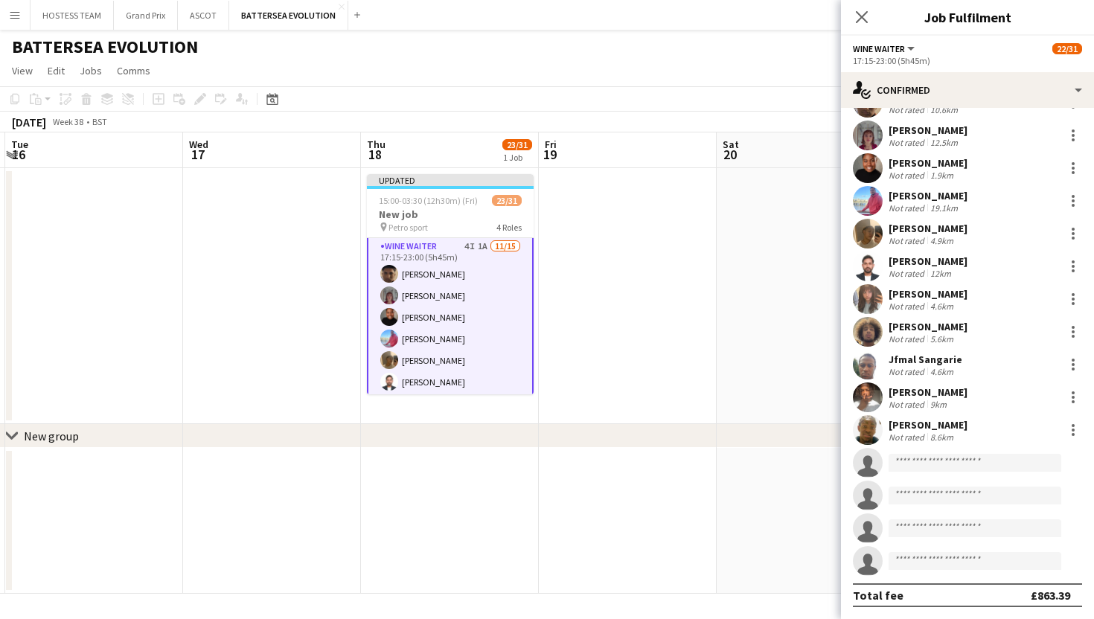
click at [792, 495] on app-date-cell at bounding box center [806, 521] width 178 height 146
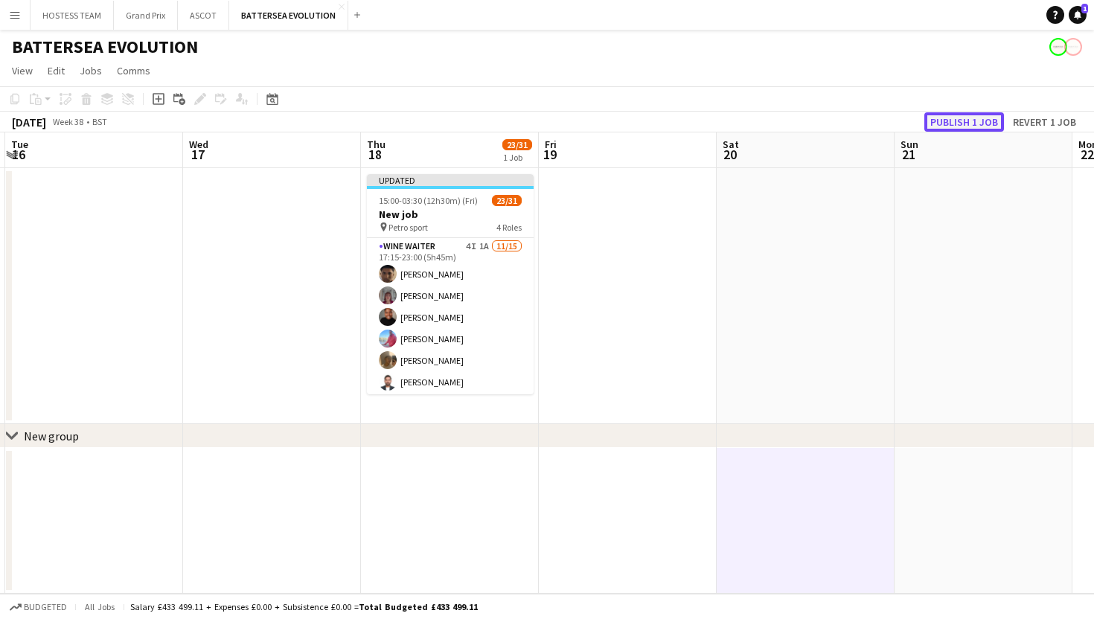
click at [943, 119] on button "Publish 1 job" at bounding box center [964, 121] width 80 height 19
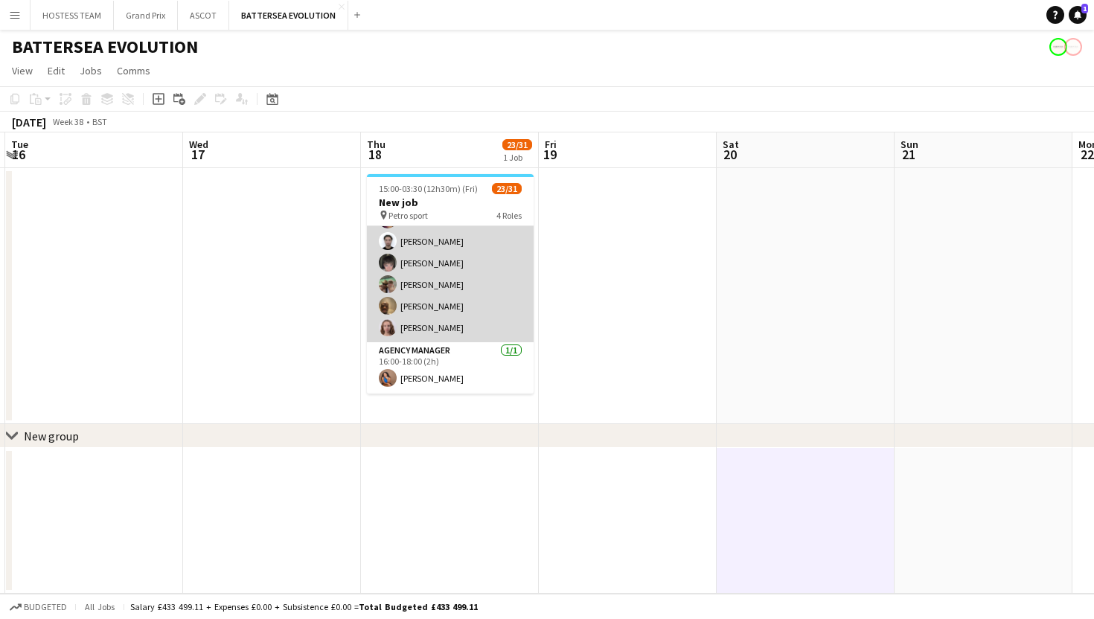
click at [487, 313] on app-card-role "Bar Server [DATE] 15:00-03:30 (12h30m) [PERSON_NAME] [PERSON_NAME] [PERSON_NAME…" at bounding box center [450, 219] width 167 height 245
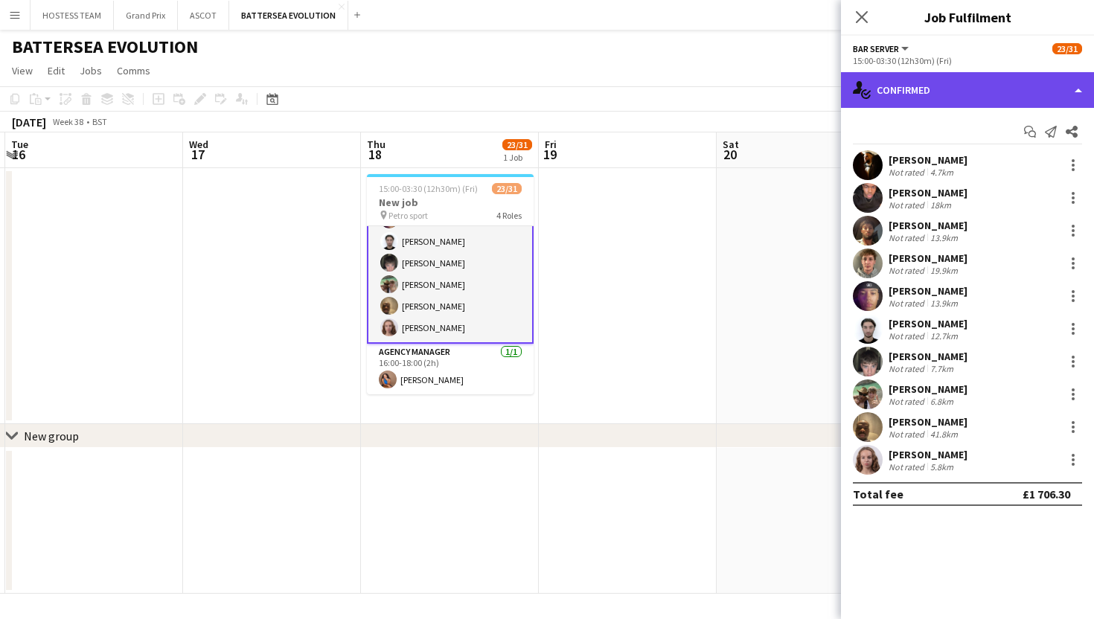
click at [936, 103] on div "single-neutral-actions-check-2 Confirmed" at bounding box center [967, 90] width 253 height 36
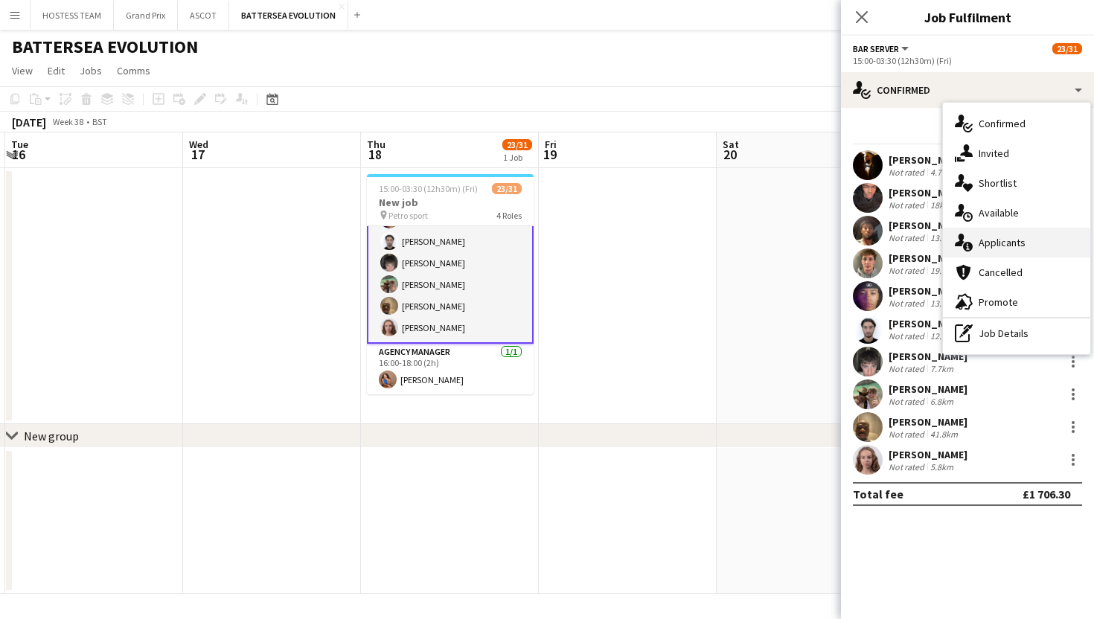
click at [1000, 239] on span "Applicants" at bounding box center [1002, 242] width 47 height 13
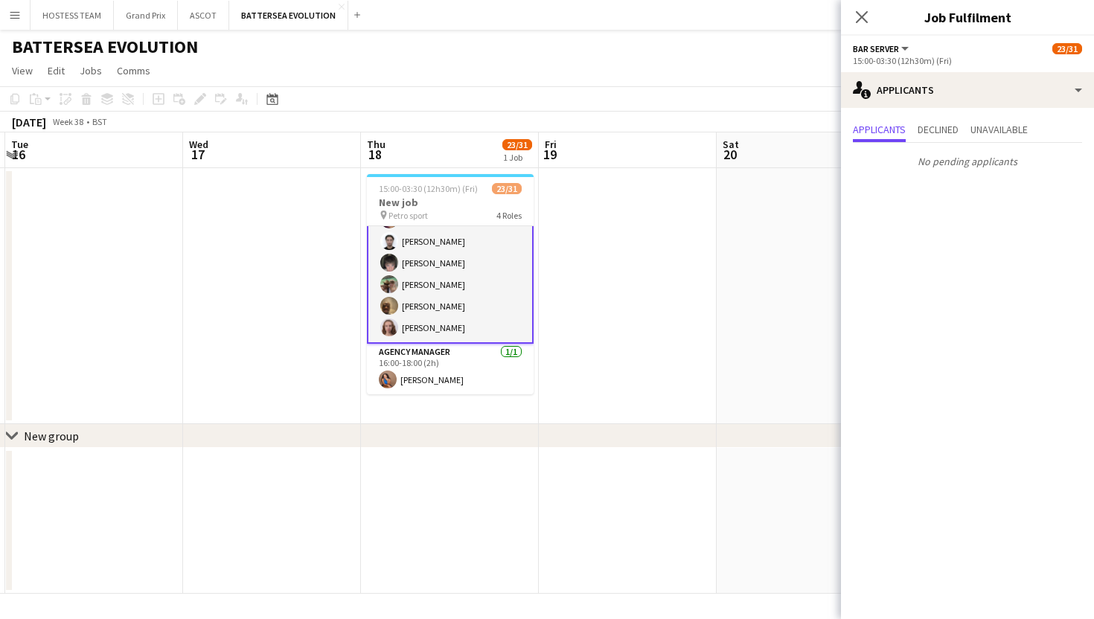
click at [720, 303] on app-date-cell at bounding box center [806, 296] width 178 height 256
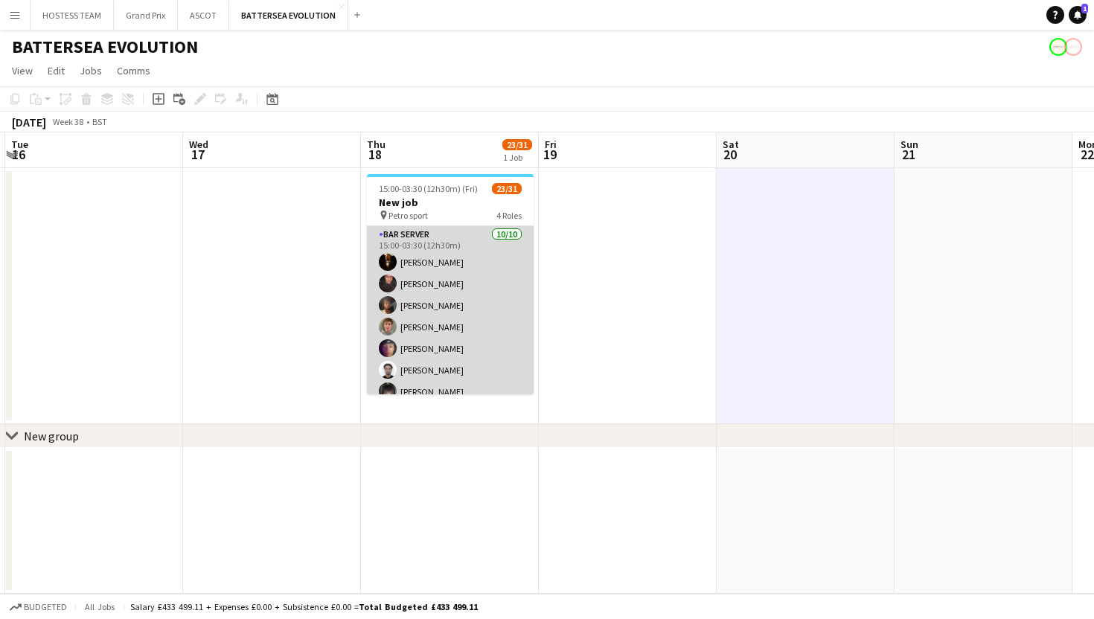
click at [505, 335] on app-card-role "Bar Server [DATE] 15:00-03:30 (12h30m) [PERSON_NAME] [PERSON_NAME] [PERSON_NAME…" at bounding box center [450, 348] width 167 height 245
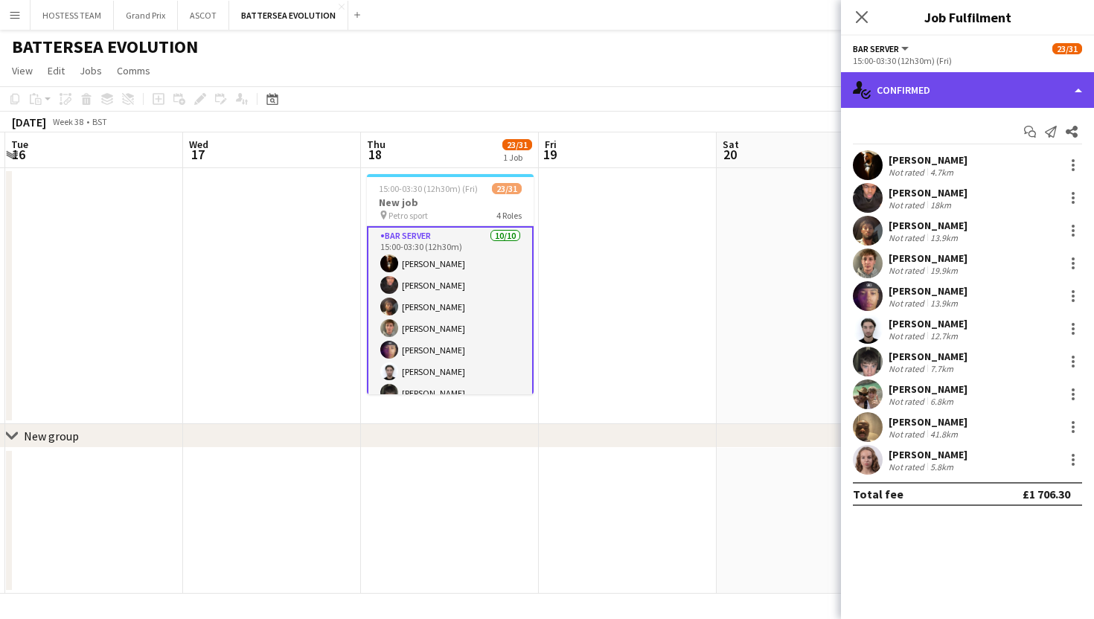
click at [967, 84] on div "single-neutral-actions-check-2 Confirmed" at bounding box center [967, 90] width 253 height 36
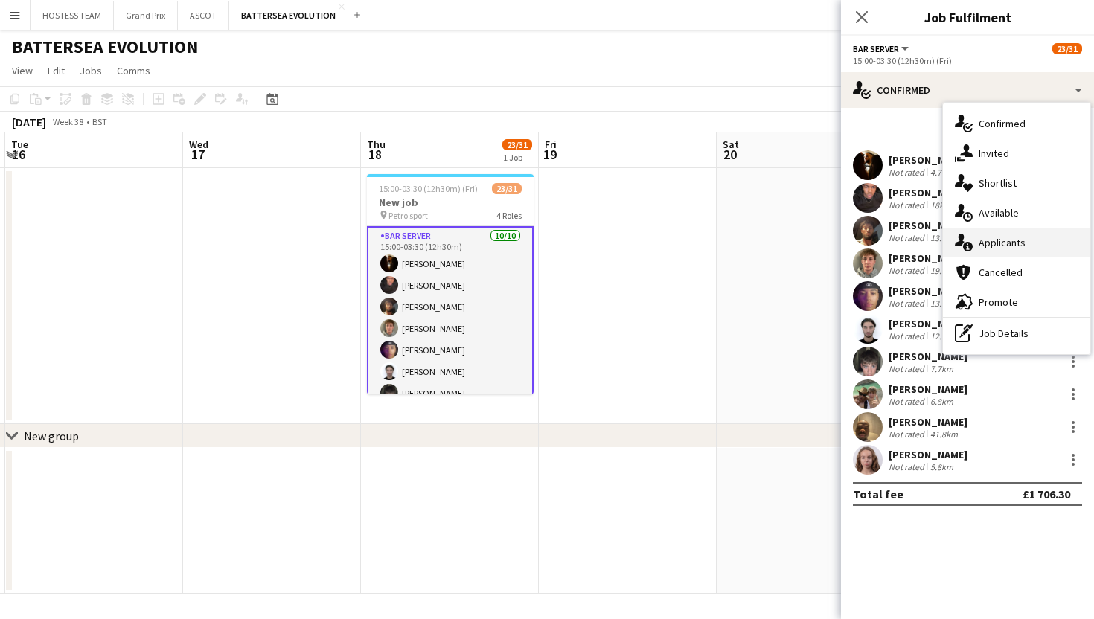
click at [1006, 242] on span "Applicants" at bounding box center [1002, 242] width 47 height 13
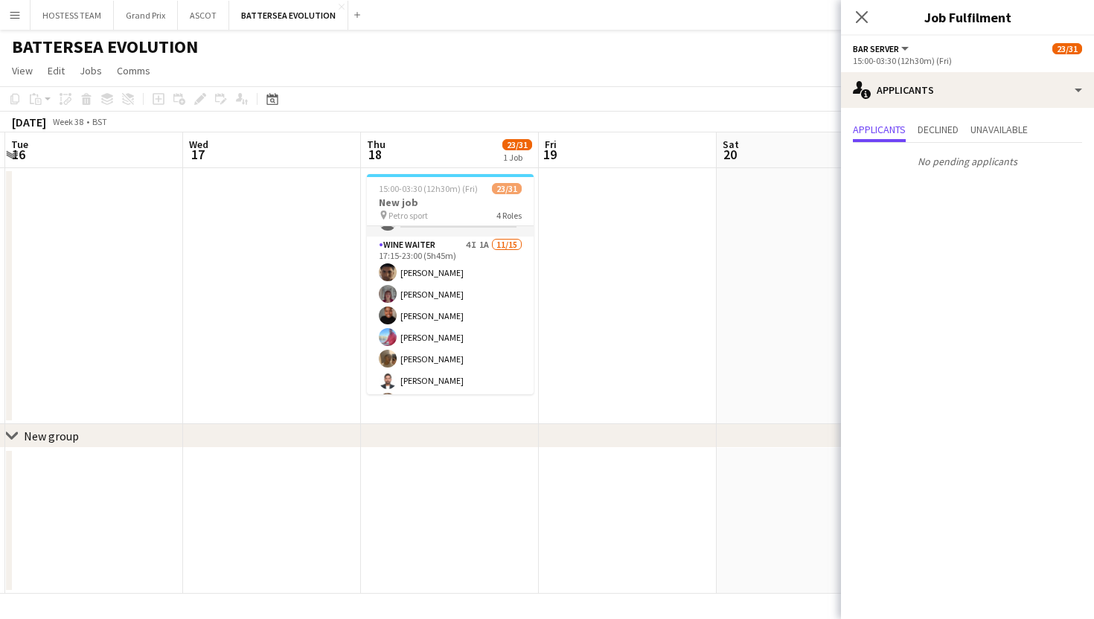
click at [465, 318] on app-card-role "Wine Waiter 4I 1A 11/15 17:15-23:00 (5h45m) Remo Kurup Leïla Ardant Carpentier …" at bounding box center [450, 413] width 167 height 353
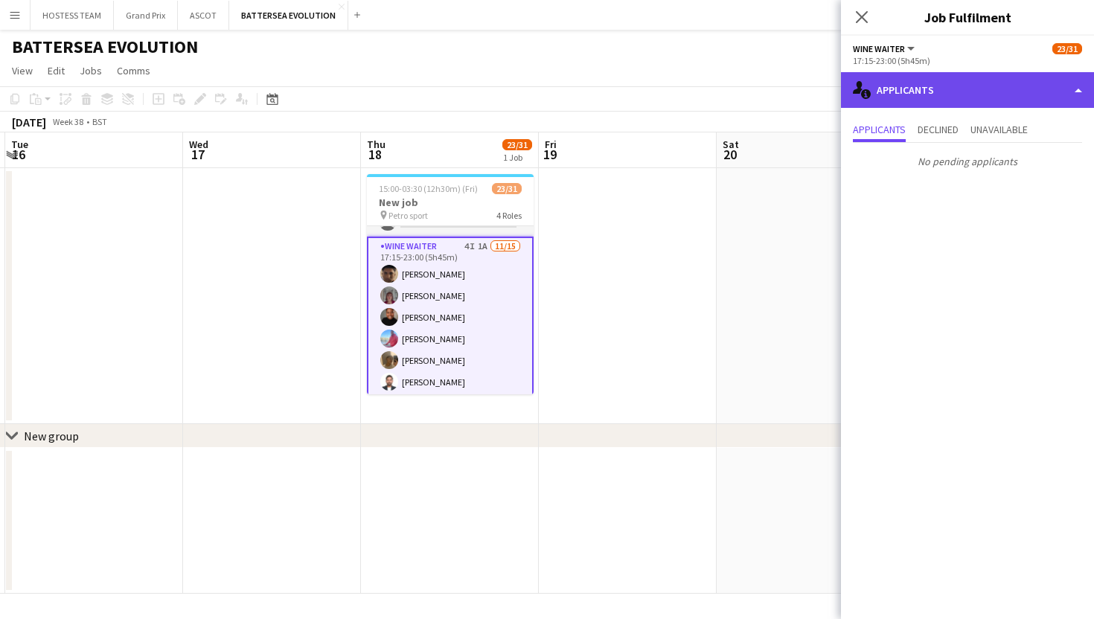
click at [976, 92] on div "single-neutral-actions-information Applicants" at bounding box center [967, 90] width 253 height 36
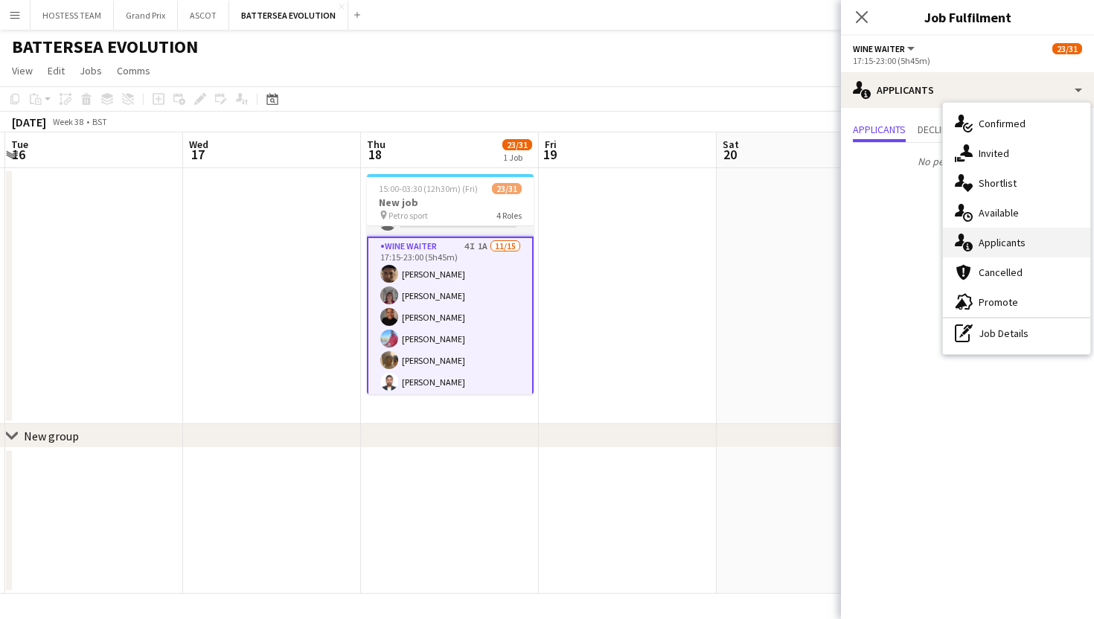
click at [997, 245] on span "Applicants" at bounding box center [1002, 242] width 47 height 13
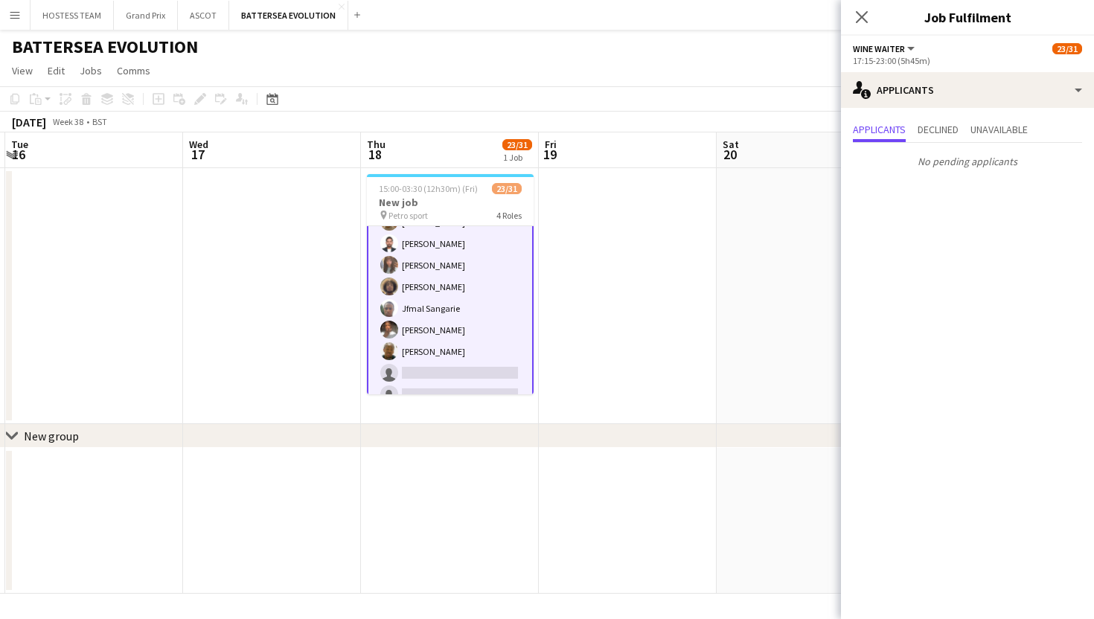
scroll to position [620, 0]
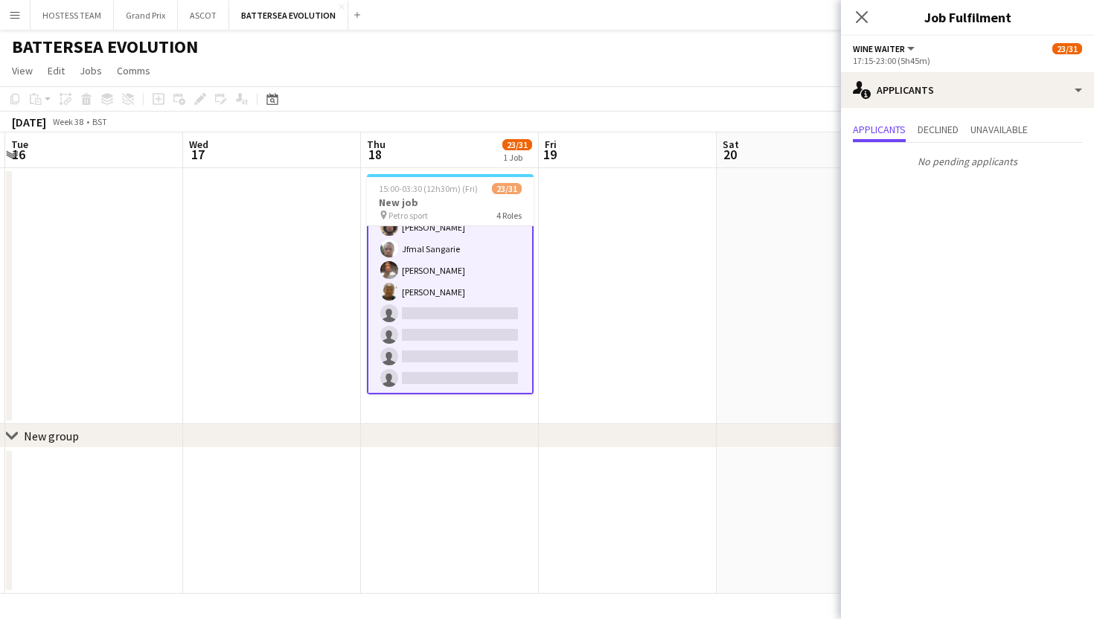
click at [493, 258] on app-card-role "Wine Waiter 4I 1A 11/15 17:15-23:00 (5h45m) Remo Kurup Leïla Ardant Carpentier …" at bounding box center [450, 217] width 167 height 356
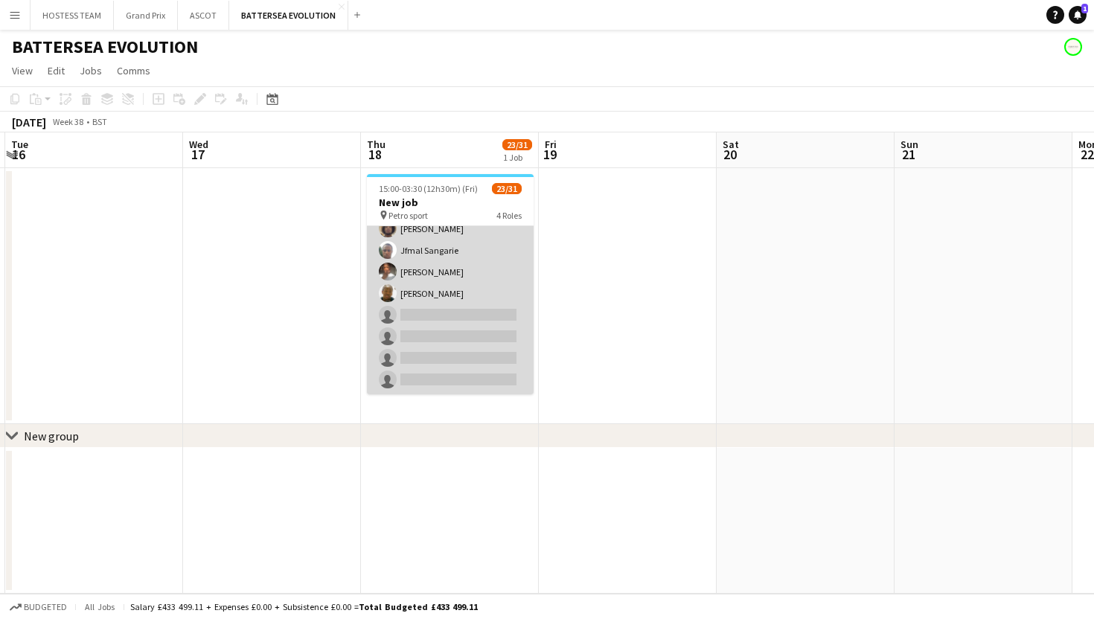
click at [493, 258] on app-card-role "Wine Waiter 4I 1A 11/15 17:15-23:00 (5h45m) Remo Kurup Leïla Ardant Carpentier …" at bounding box center [450, 218] width 167 height 353
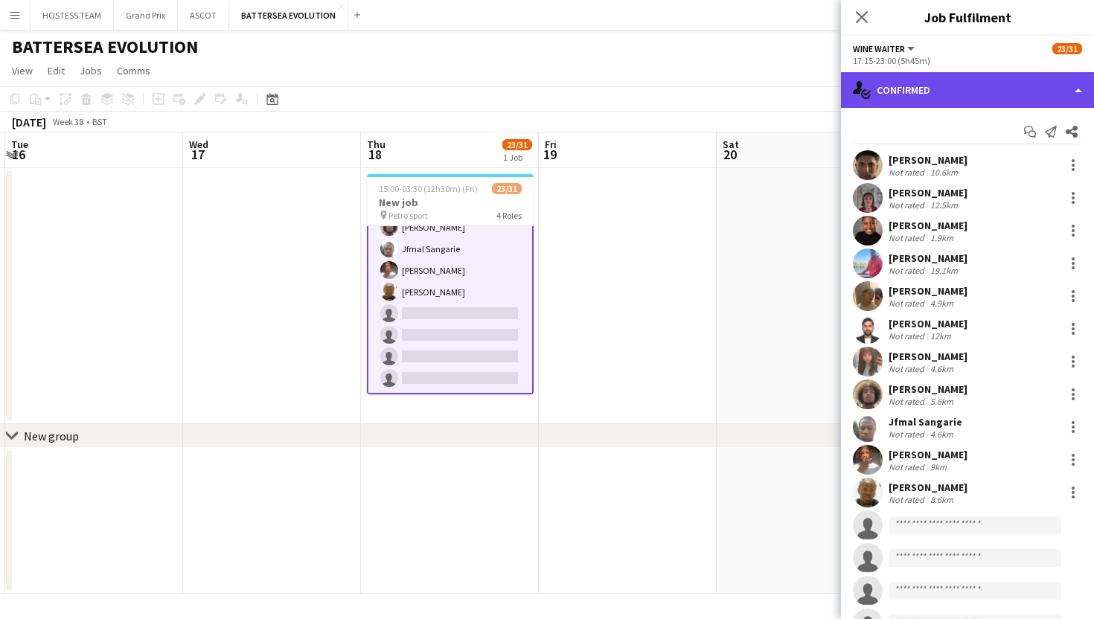
click at [935, 91] on div "single-neutral-actions-check-2 Confirmed" at bounding box center [967, 90] width 253 height 36
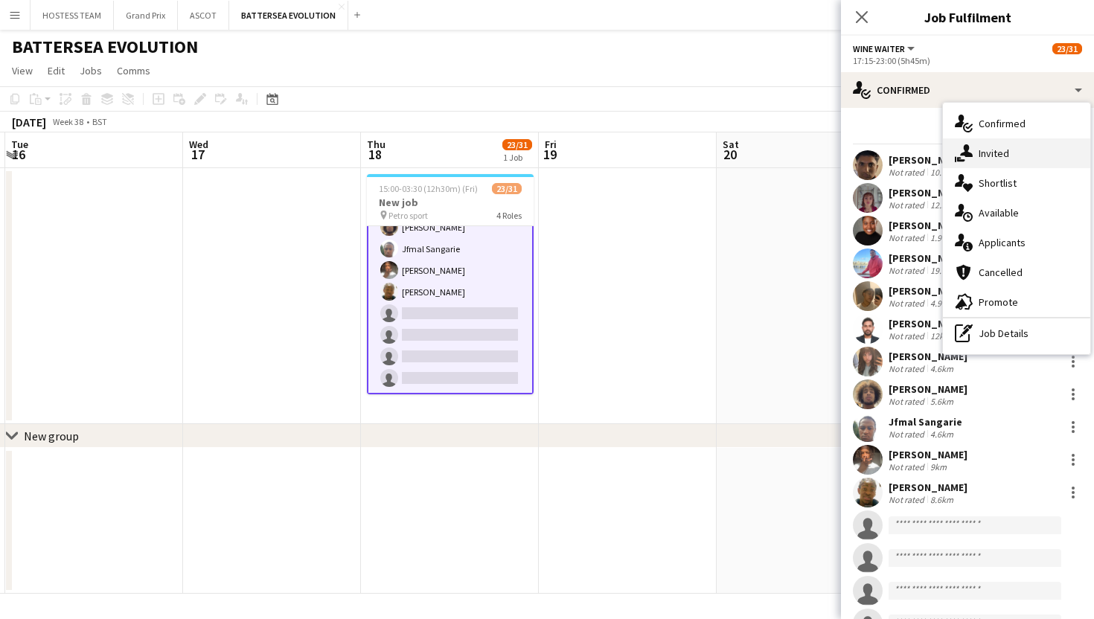
click at [988, 147] on span "Invited" at bounding box center [994, 153] width 31 height 13
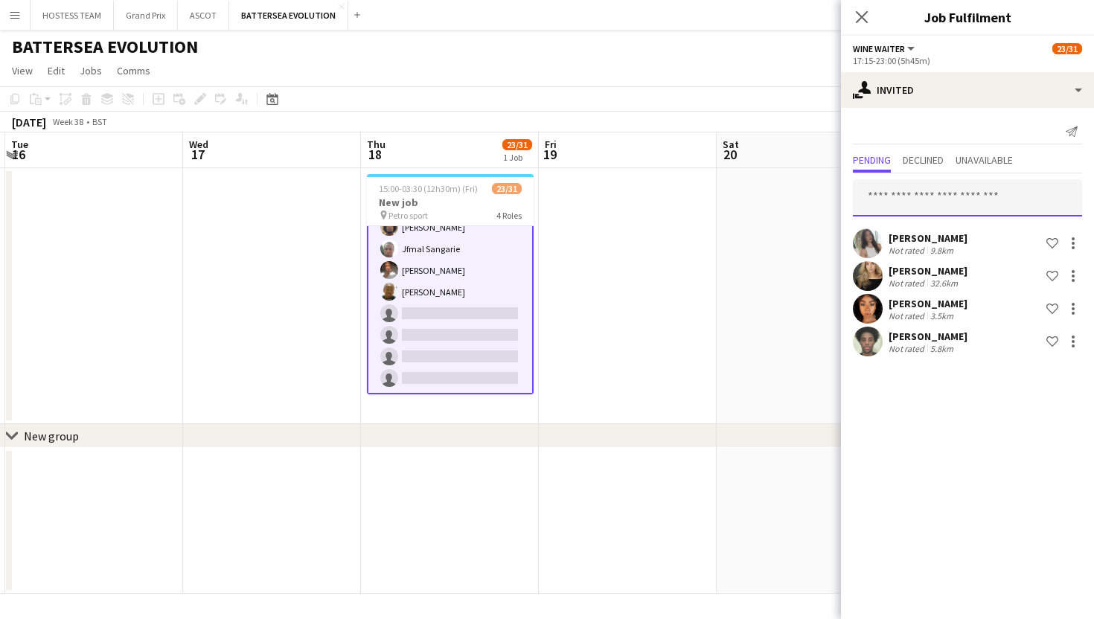
click at [938, 205] on input "text" at bounding box center [967, 197] width 229 height 37
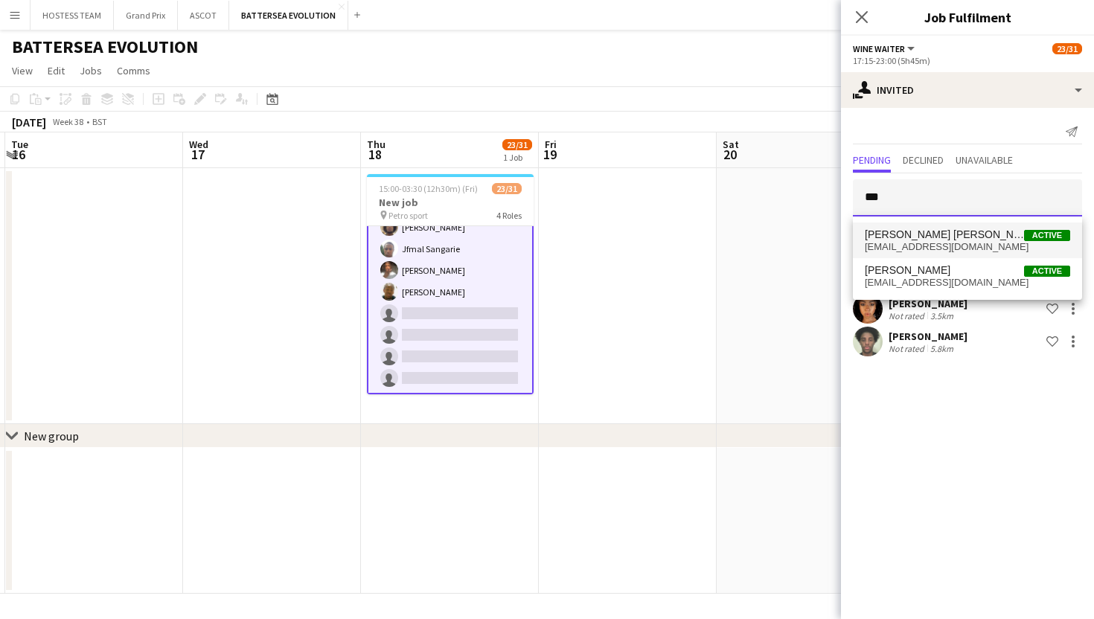
type input "***"
click at [940, 249] on span "anmol987@yahoo.com" at bounding box center [967, 247] width 205 height 12
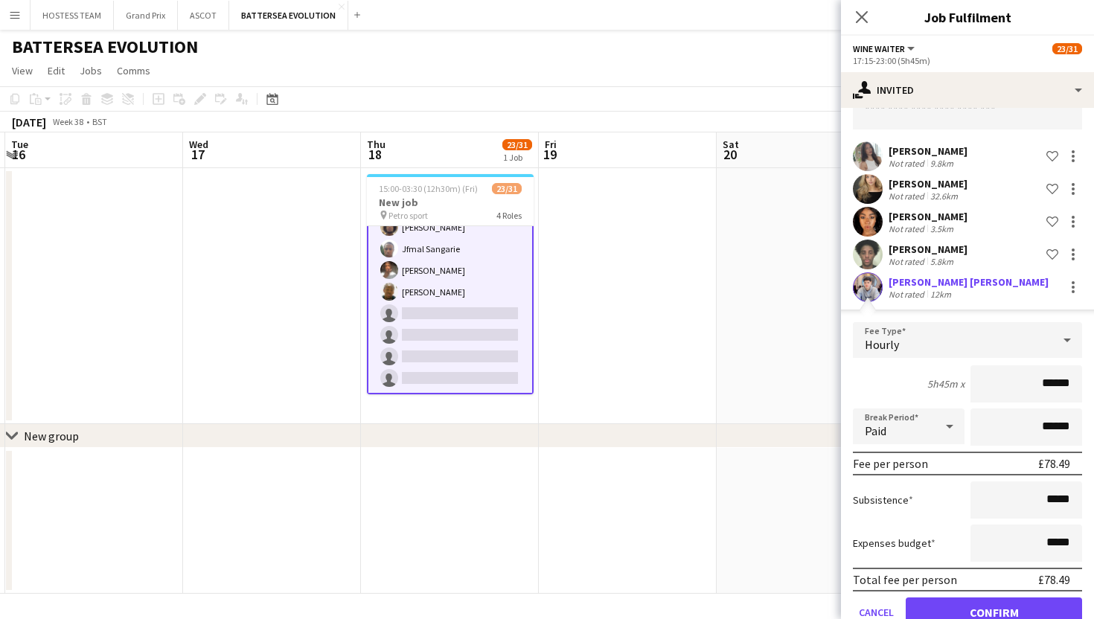
scroll to position [123, 0]
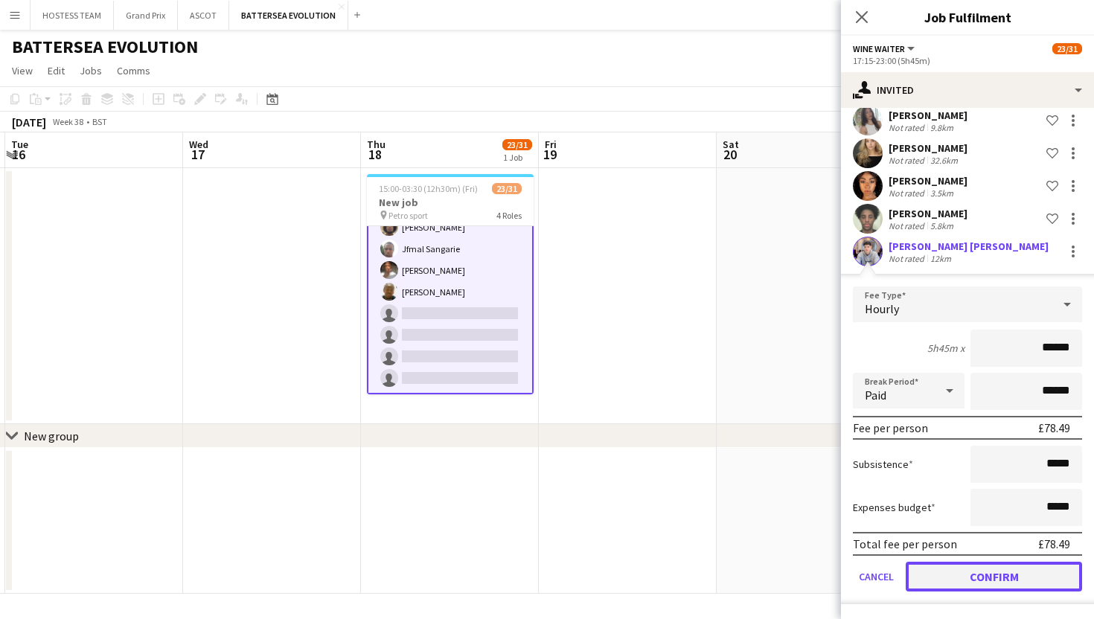
click at [976, 579] on button "Confirm" at bounding box center [994, 577] width 176 height 30
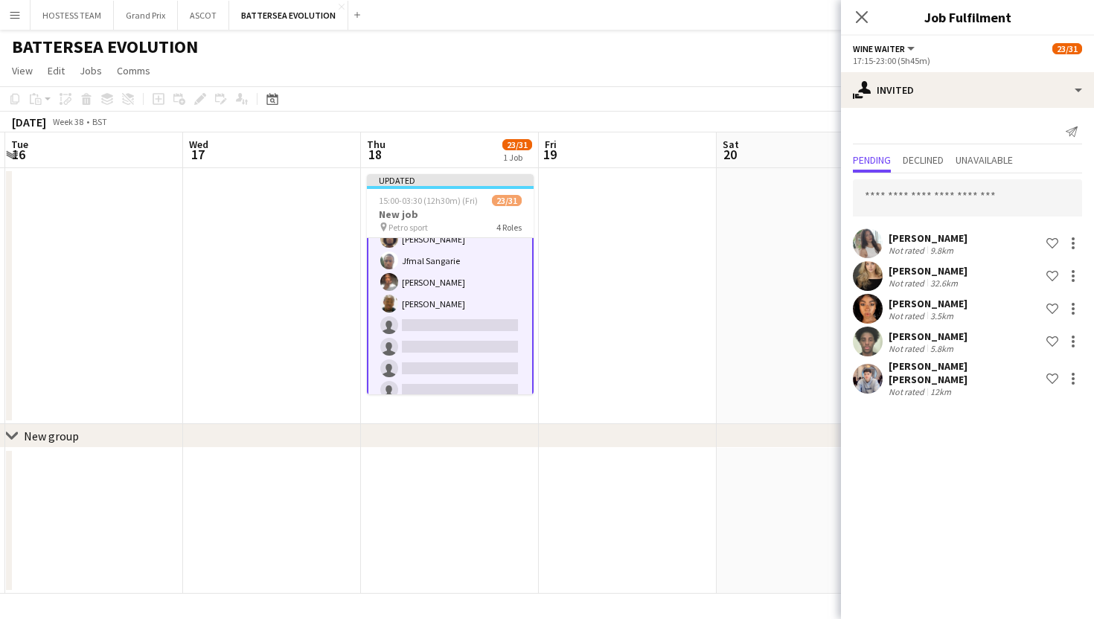
scroll to position [0, 0]
click at [935, 193] on input "text" at bounding box center [967, 197] width 229 height 37
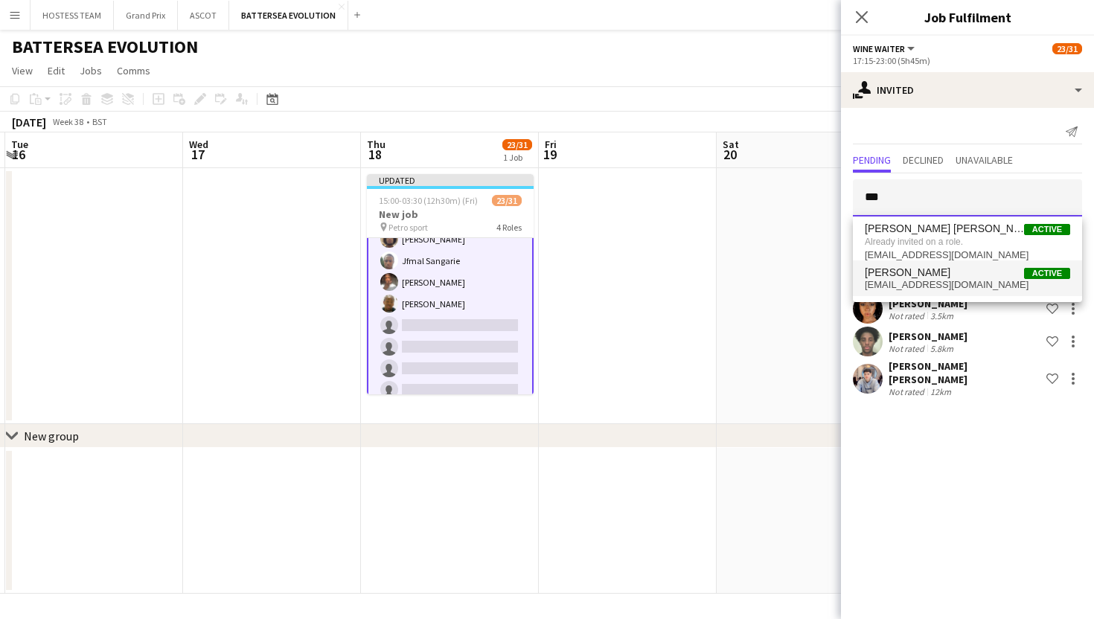
type input "***"
click at [932, 293] on mat-option "Anmol Mavi Active anmolmavi31@gmail.com" at bounding box center [967, 278] width 229 height 36
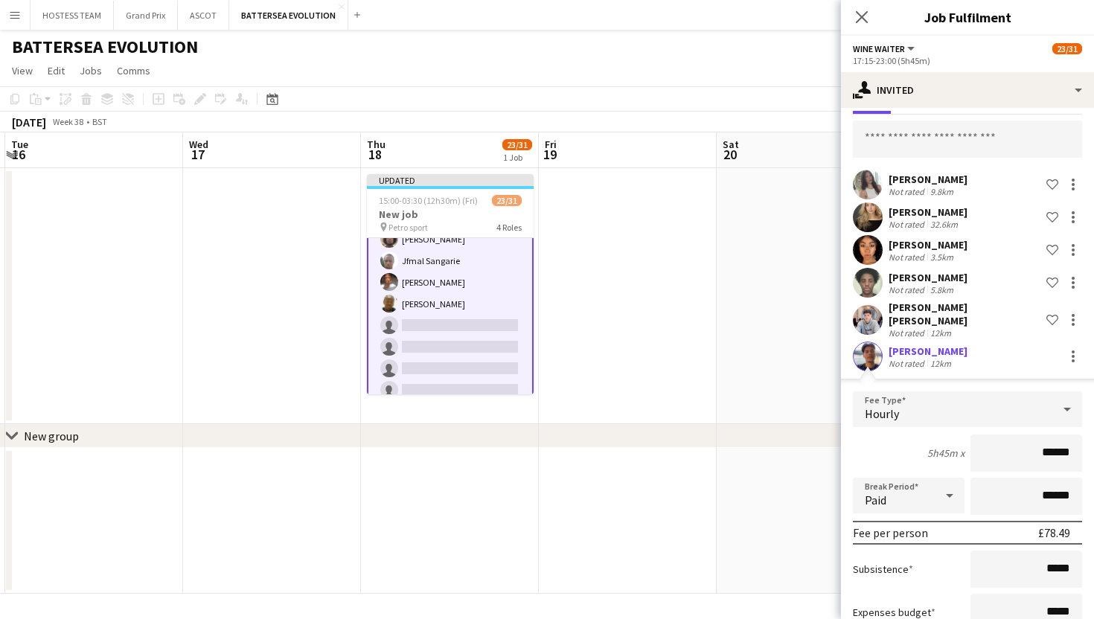
scroll to position [156, 0]
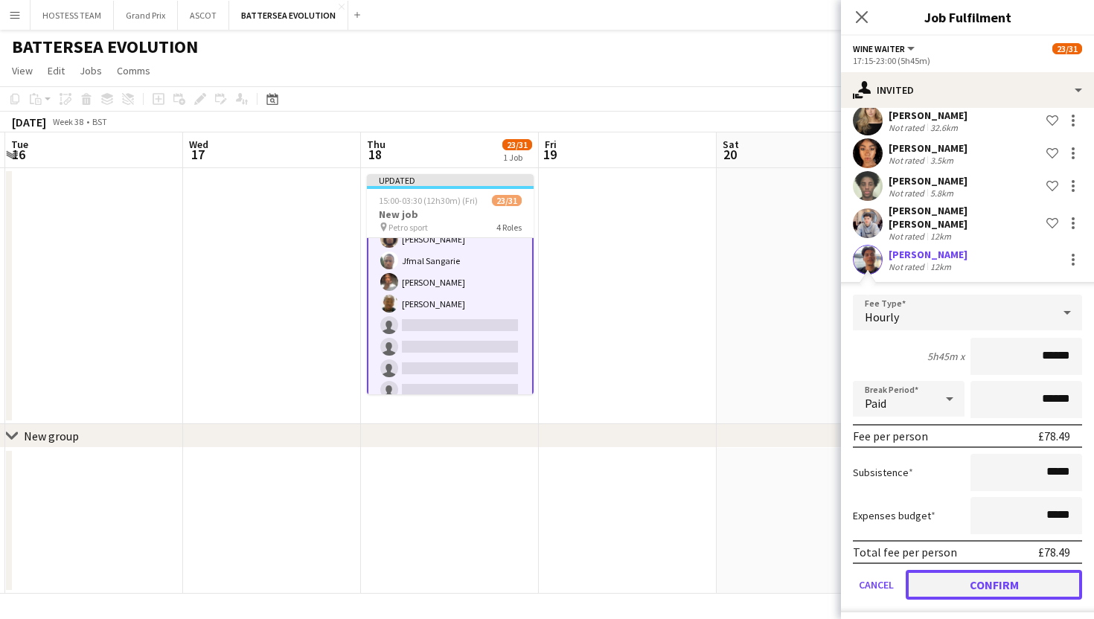
click at [947, 575] on button "Confirm" at bounding box center [994, 585] width 176 height 30
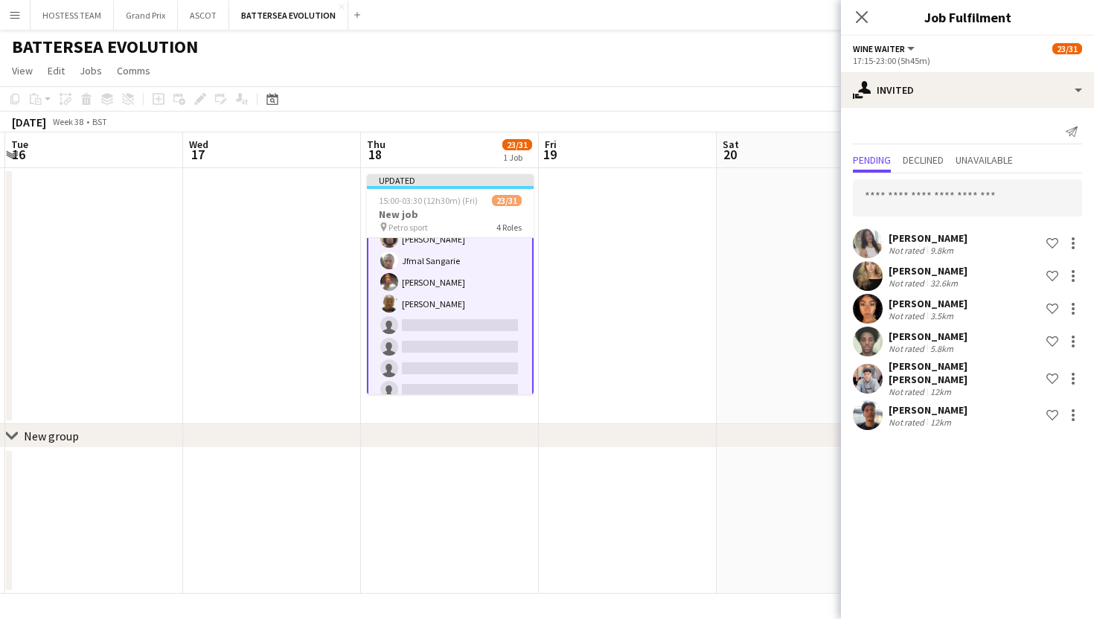
scroll to position [0, 0]
click at [809, 331] on app-date-cell at bounding box center [806, 296] width 178 height 256
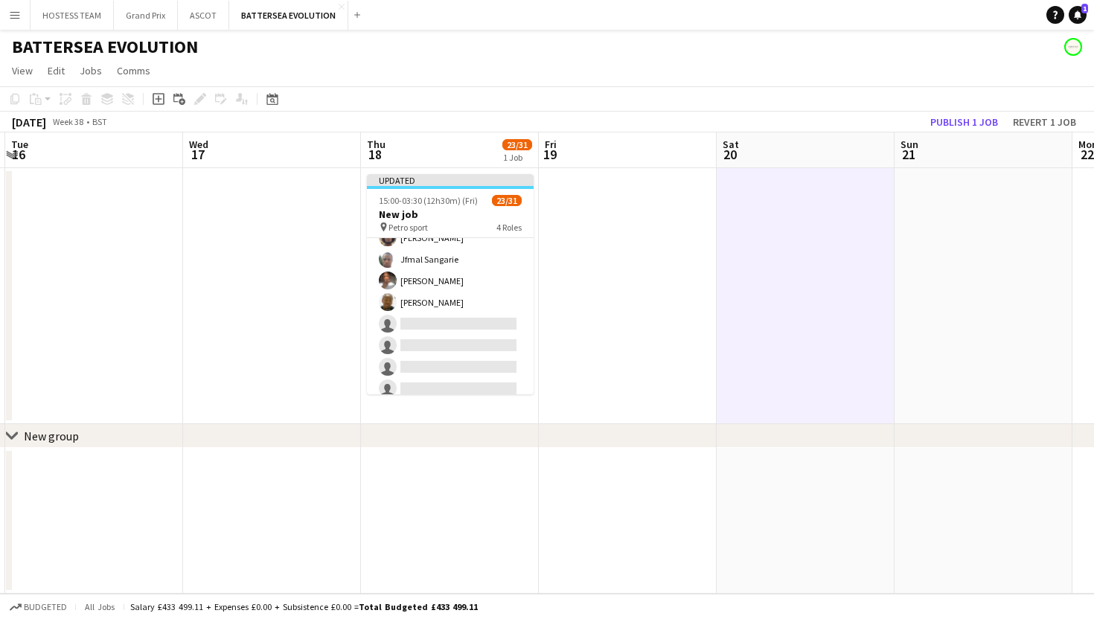
scroll to position [618, 0]
click at [992, 119] on button "Publish 1 job" at bounding box center [964, 121] width 80 height 19
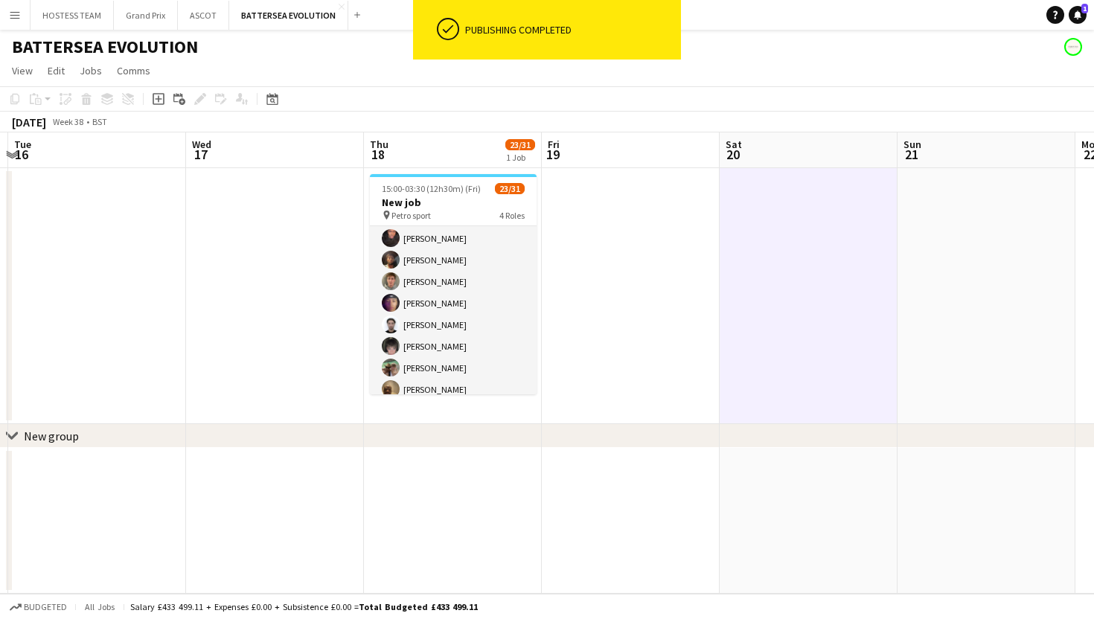
scroll to position [0, 0]
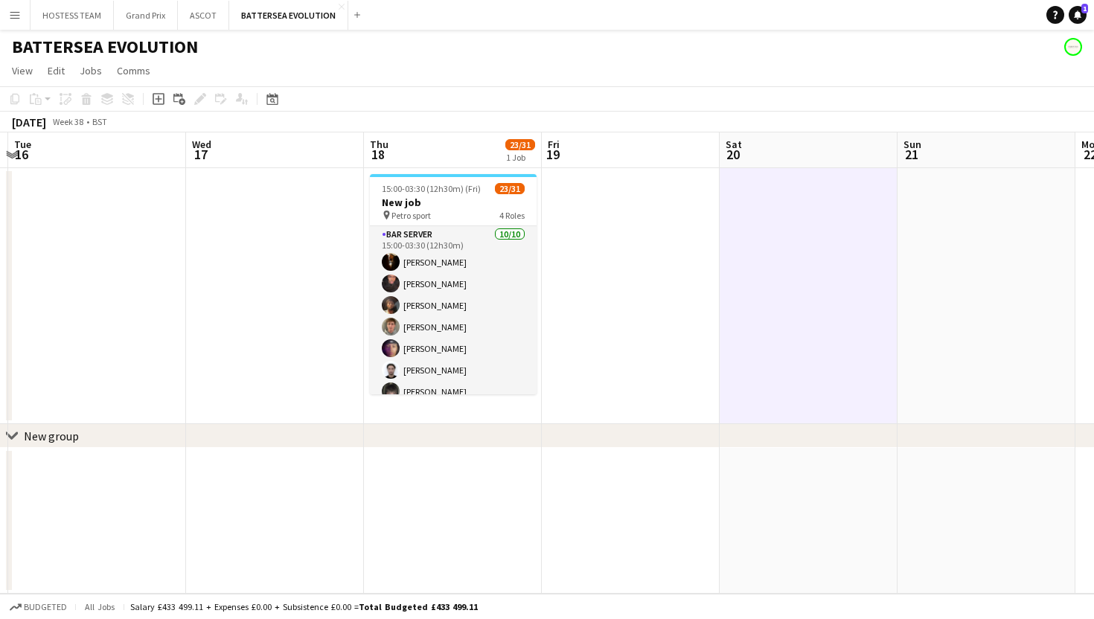
click at [511, 316] on app-card-role "Bar Server [DATE] 15:00-03:30 (12h30m) [PERSON_NAME] [PERSON_NAME] [PERSON_NAME…" at bounding box center [453, 348] width 167 height 245
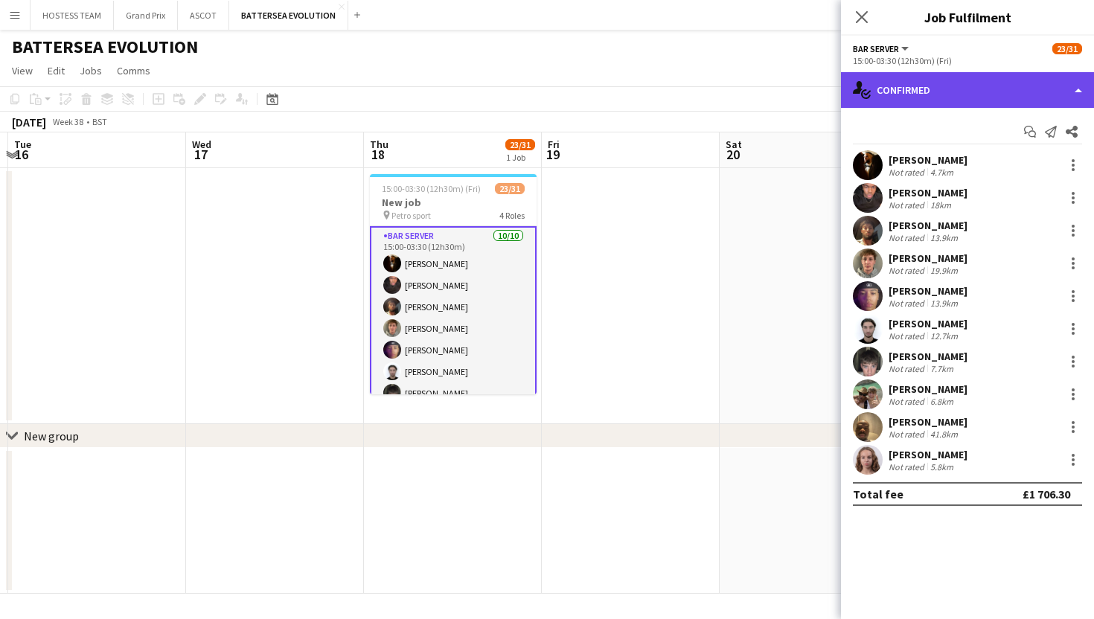
click at [995, 78] on div "single-neutral-actions-check-2 Confirmed" at bounding box center [967, 90] width 253 height 36
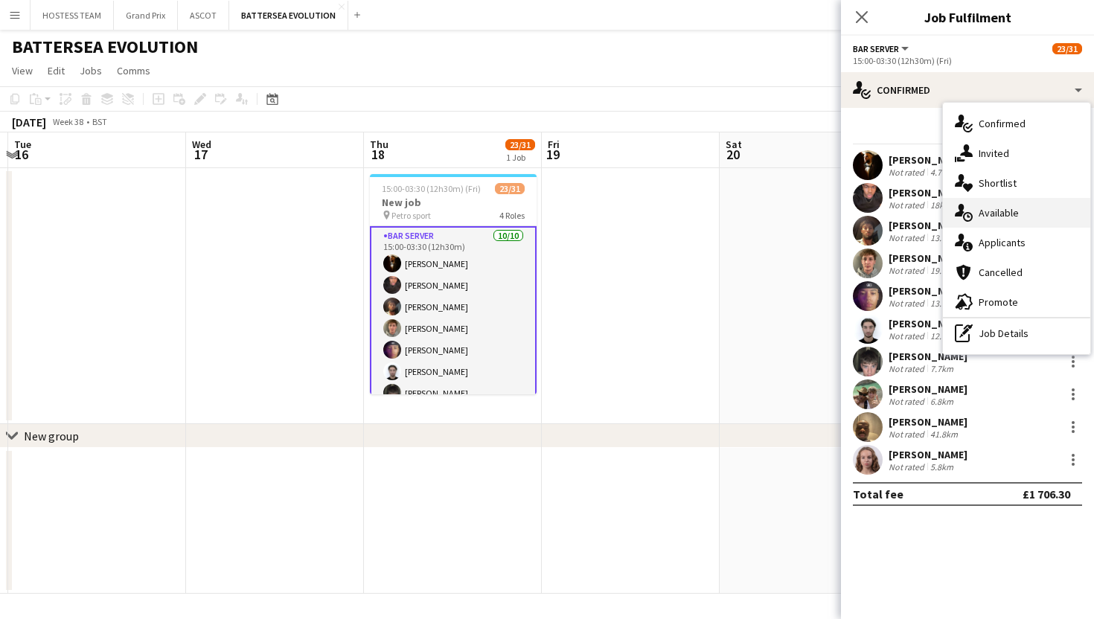
click at [985, 208] on span "Available" at bounding box center [999, 212] width 40 height 13
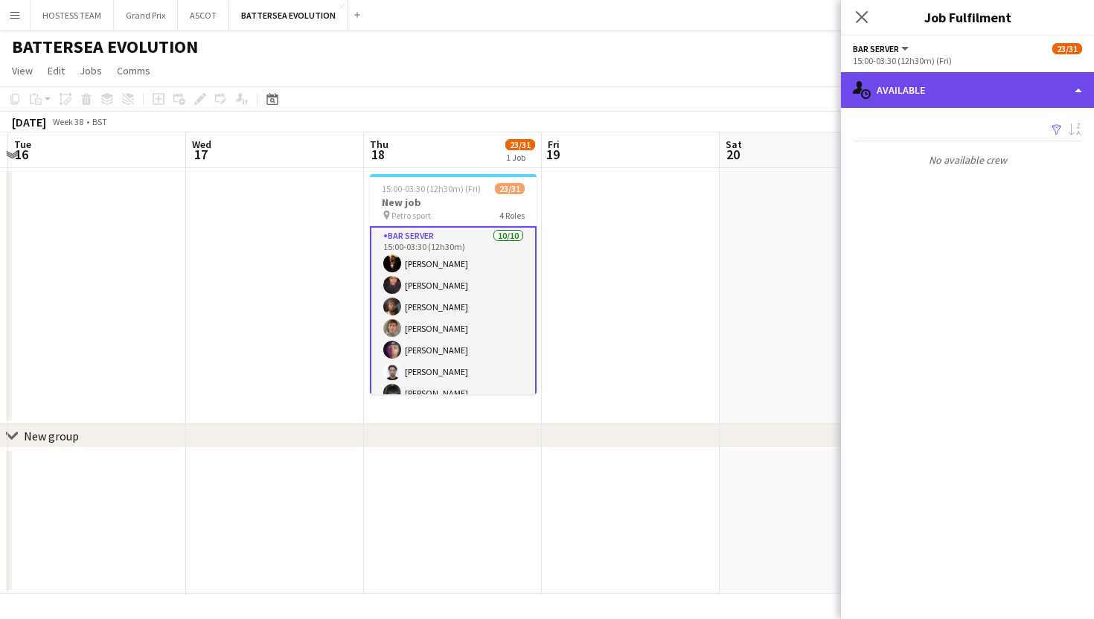
click at [1011, 80] on div "single-neutral-actions-upload Available" at bounding box center [967, 90] width 253 height 36
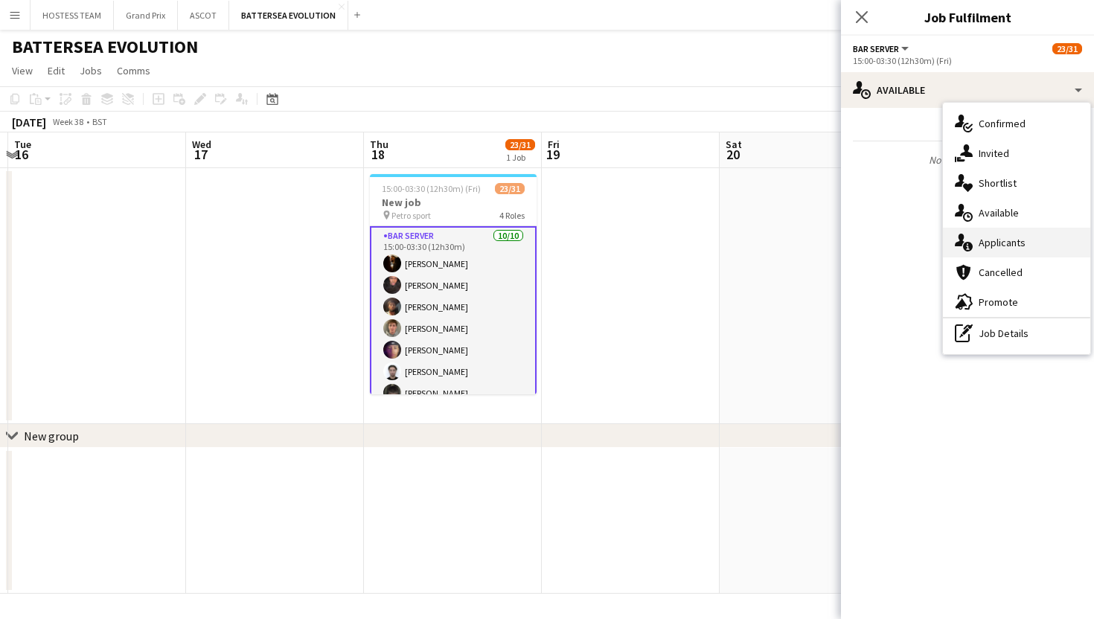
click at [1028, 251] on div "single-neutral-actions-information Applicants" at bounding box center [1016, 243] width 147 height 30
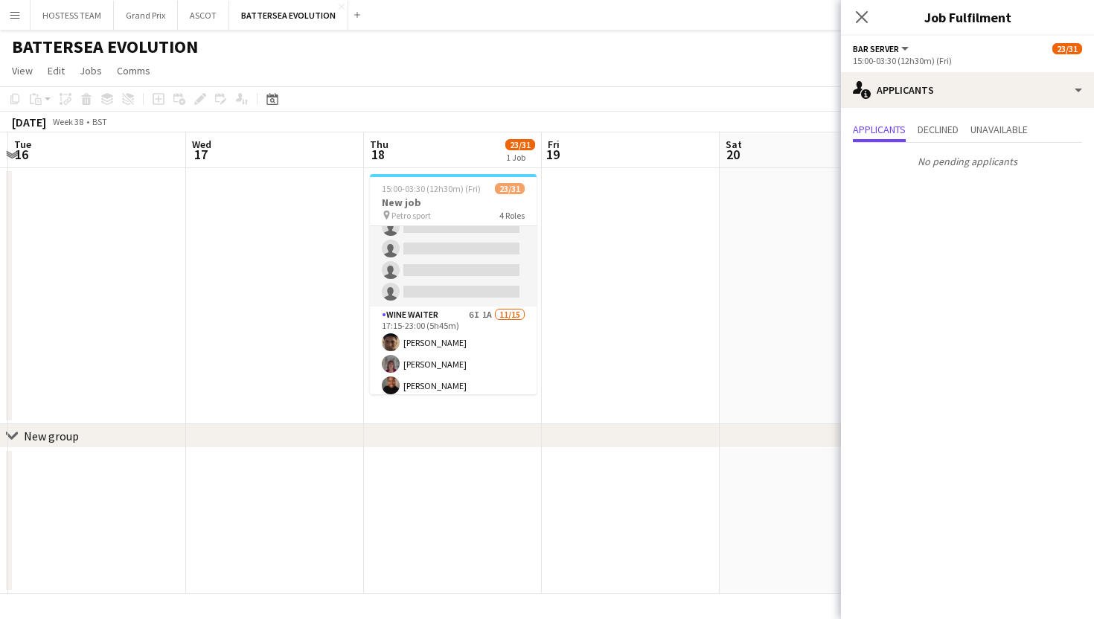
scroll to position [359, 0]
click at [653, 321] on app-date-cell at bounding box center [631, 296] width 178 height 256
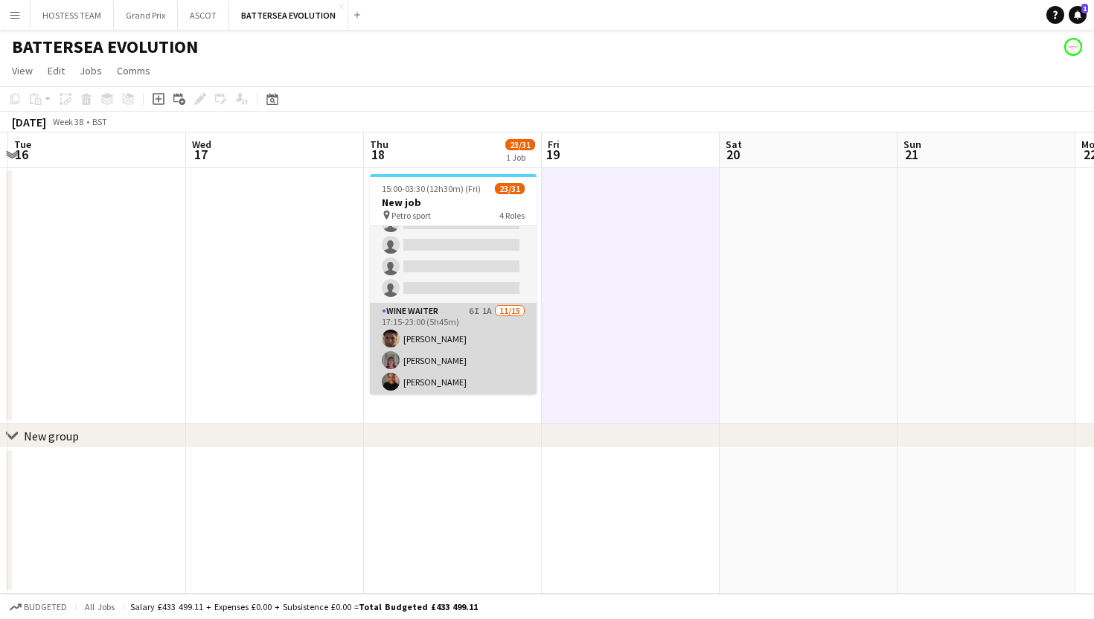
scroll to position [0, 0]
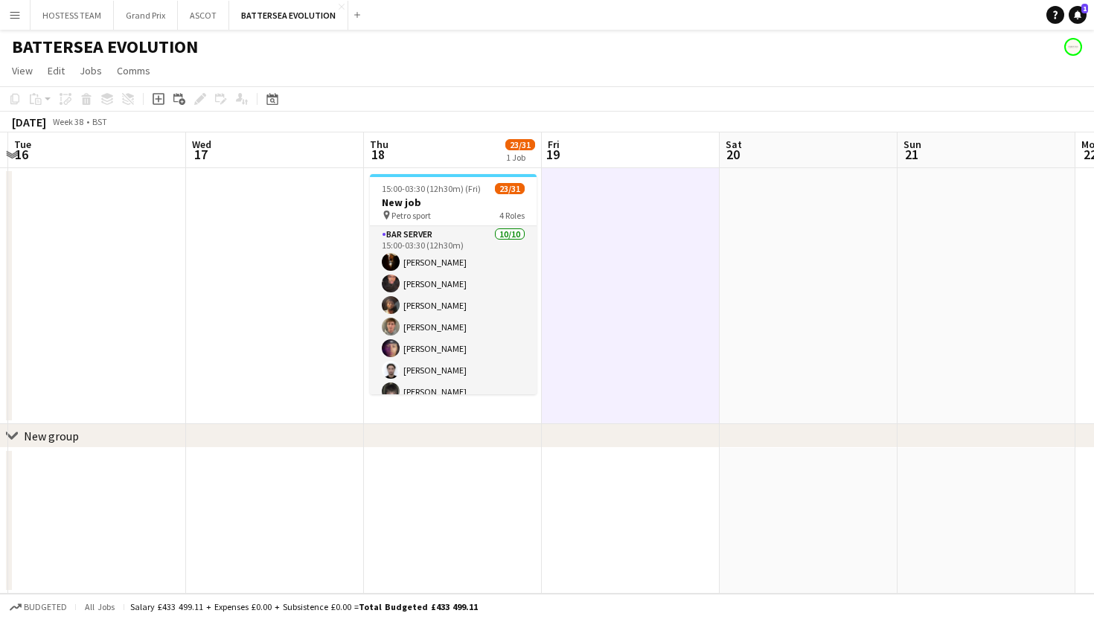
click at [484, 310] on app-card-role "Bar Server [DATE] 15:00-03:30 (12h30m) [PERSON_NAME] [PERSON_NAME] [PERSON_NAME…" at bounding box center [453, 348] width 167 height 245
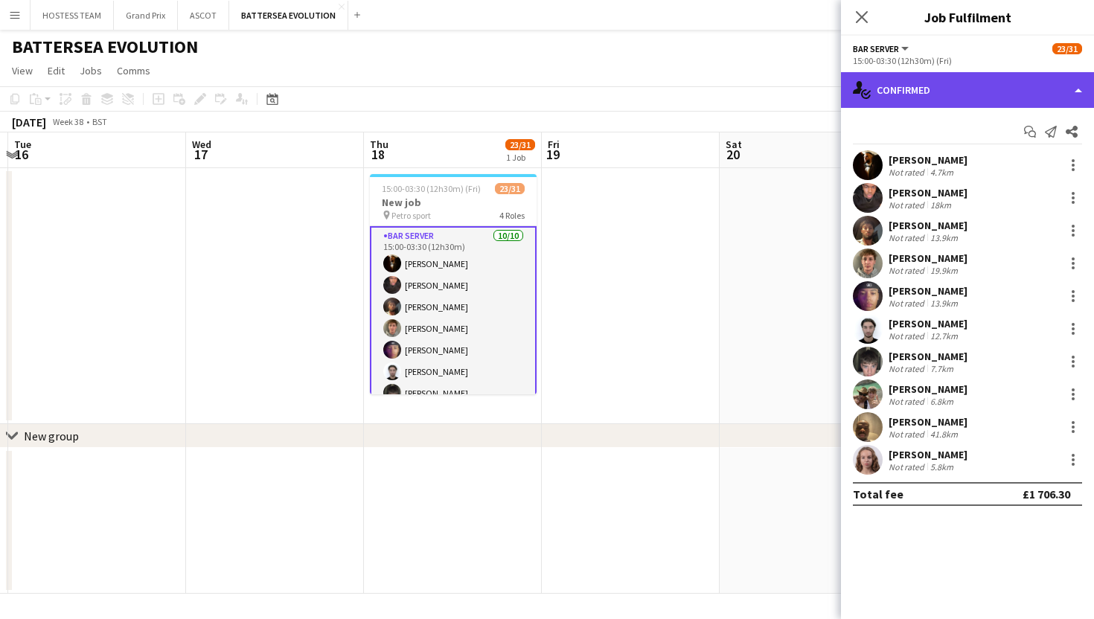
click at [984, 93] on div "single-neutral-actions-check-2 Confirmed" at bounding box center [967, 90] width 253 height 36
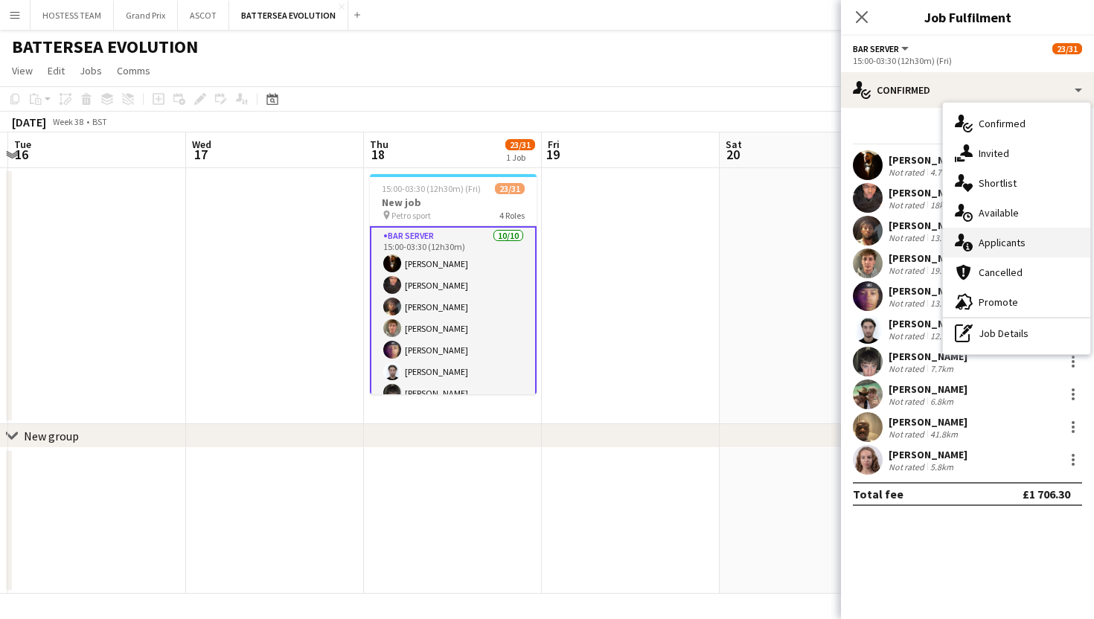
click at [1009, 242] on span "Applicants" at bounding box center [1002, 242] width 47 height 13
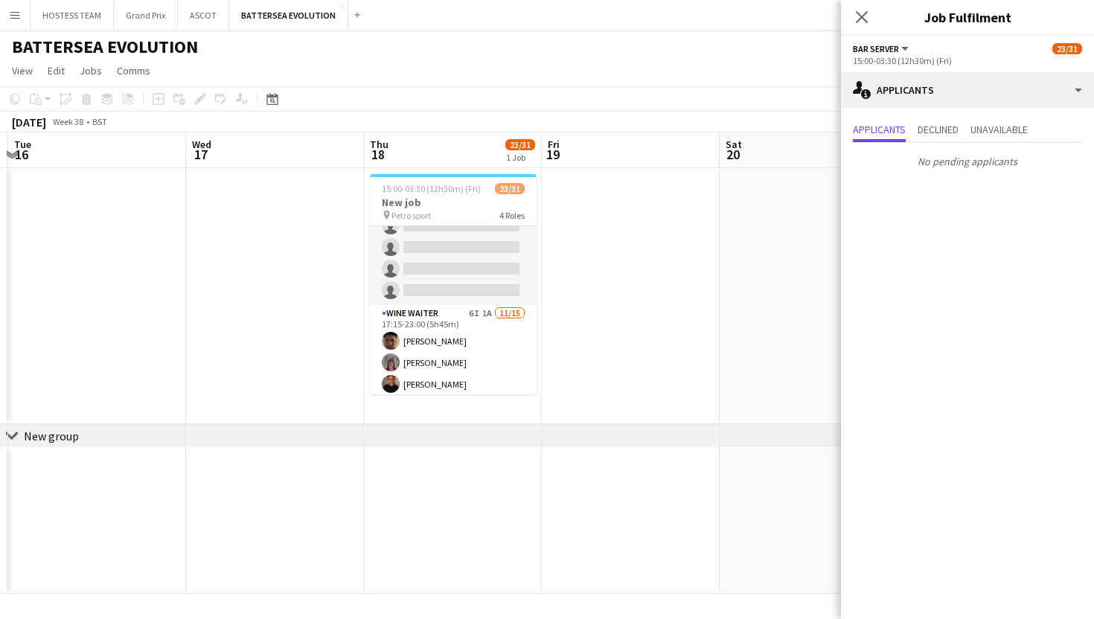
click at [455, 346] on app-card-role "Wine Waiter 6I 1A 11/15 17:15-23:00 (5h45m) Remo Kurup Leïla Ardant Carpentier …" at bounding box center [453, 481] width 167 height 353
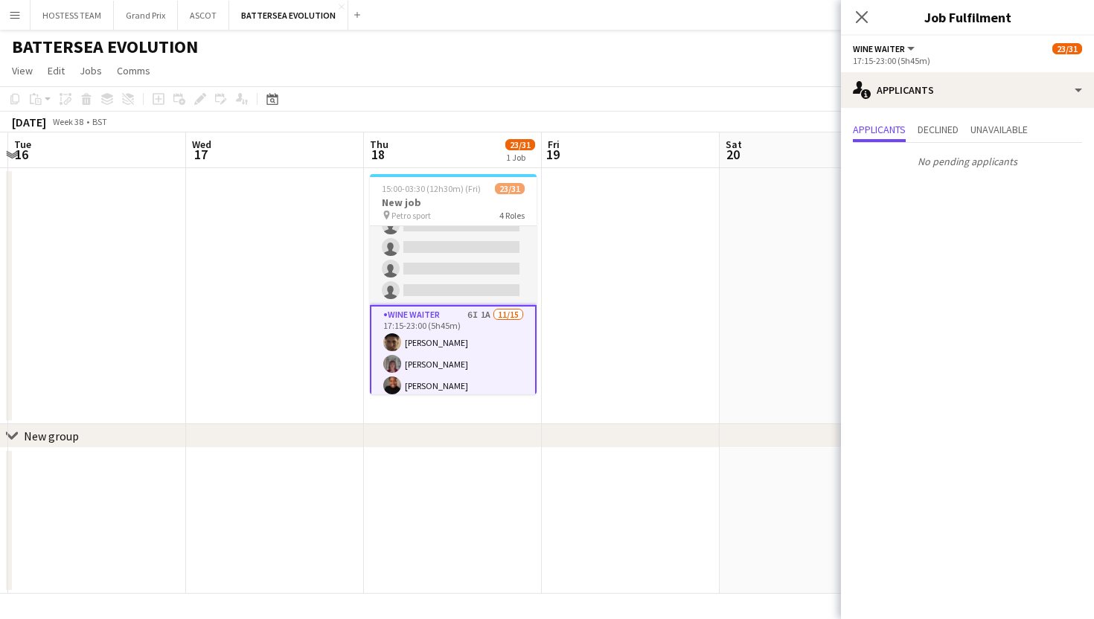
click at [493, 344] on app-card-role "Wine Waiter 6I 1A 11/15 17:15-23:00 (5h45m) Remo Kurup Leïla Ardant Carpentier …" at bounding box center [453, 483] width 167 height 356
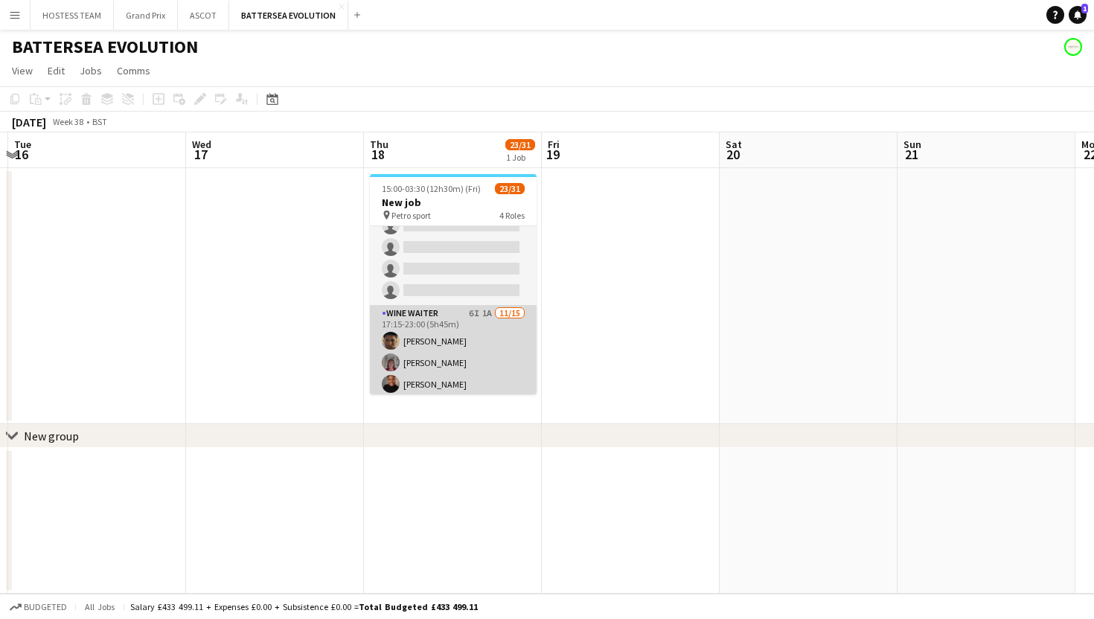
click at [493, 344] on app-card-role "Wine Waiter 6I 1A 11/15 17:15-23:00 (5h45m) Remo Kurup Leïla Ardant Carpentier …" at bounding box center [453, 481] width 167 height 353
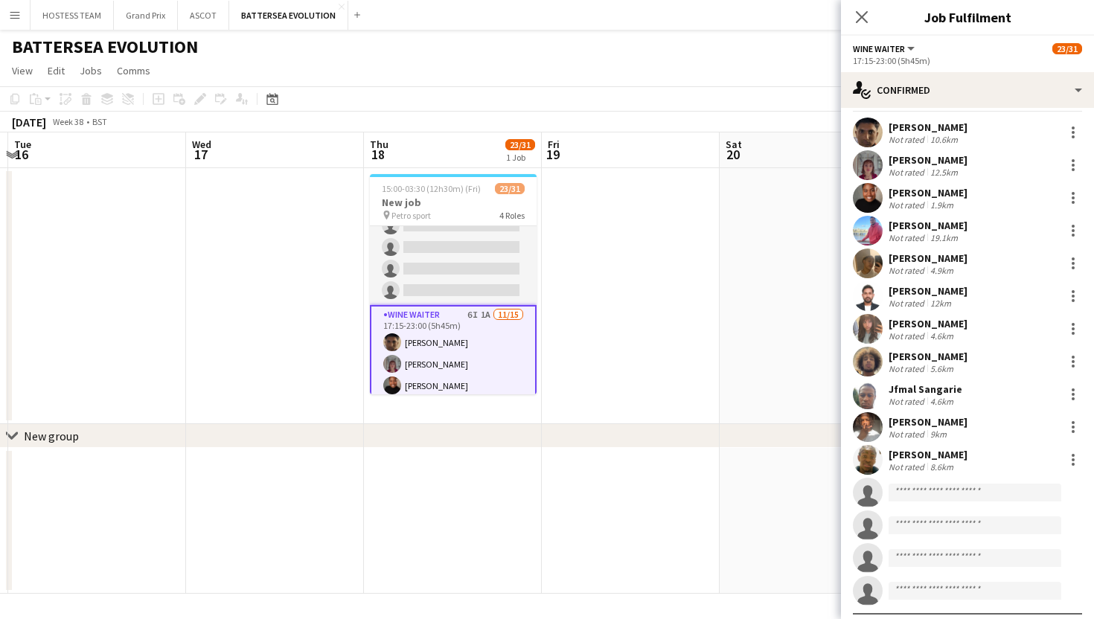
scroll to position [63, 0]
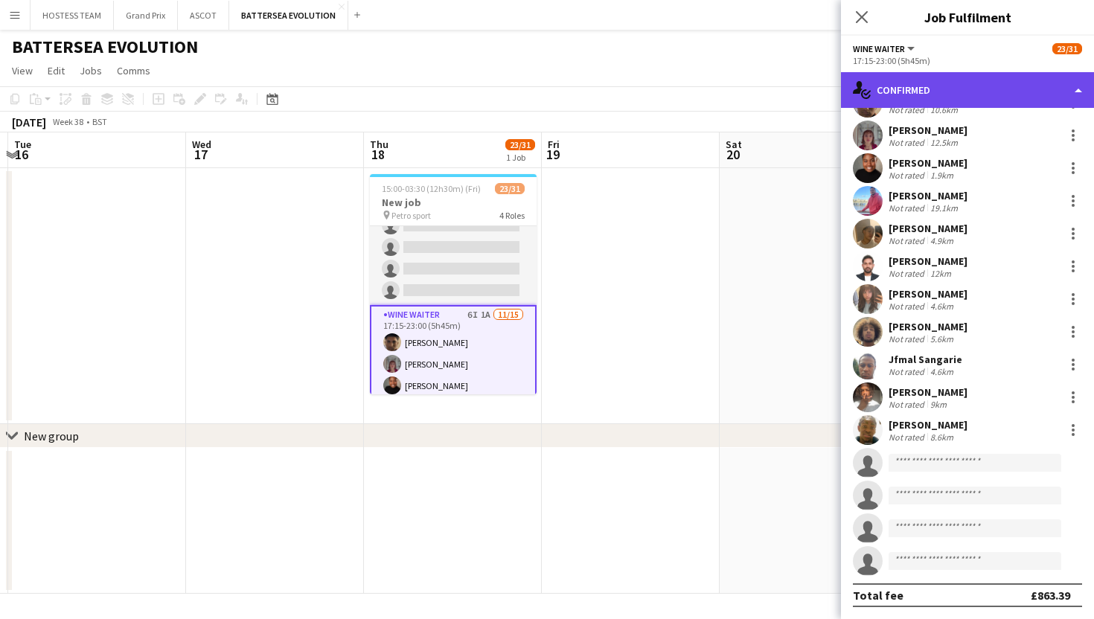
click at [982, 86] on div "single-neutral-actions-check-2 Confirmed" at bounding box center [967, 90] width 253 height 36
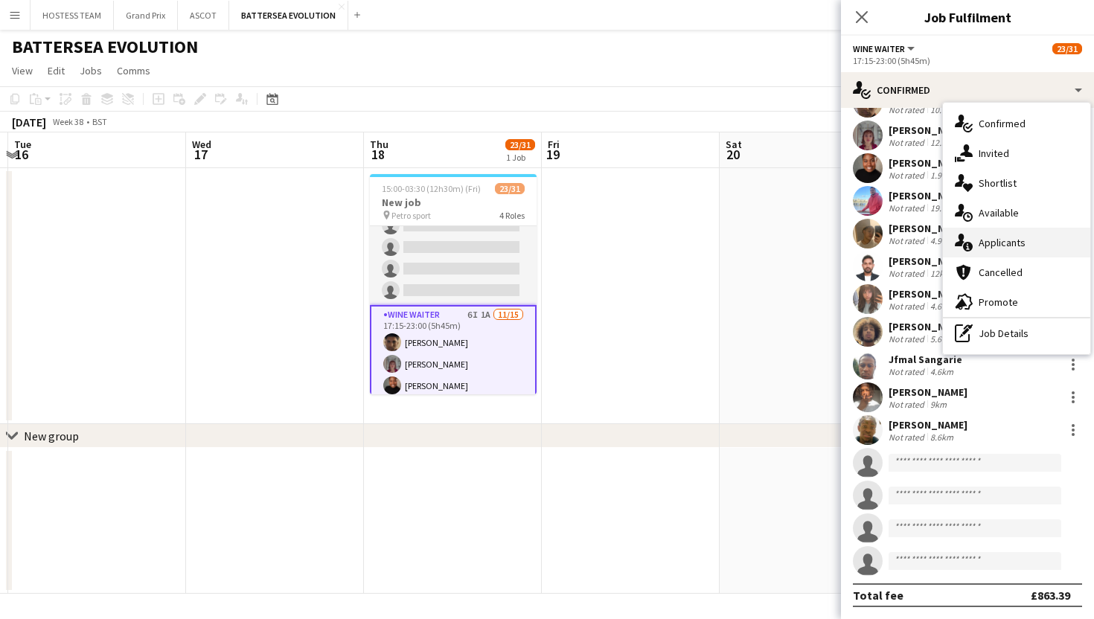
click at [999, 246] on span "Applicants" at bounding box center [1002, 242] width 47 height 13
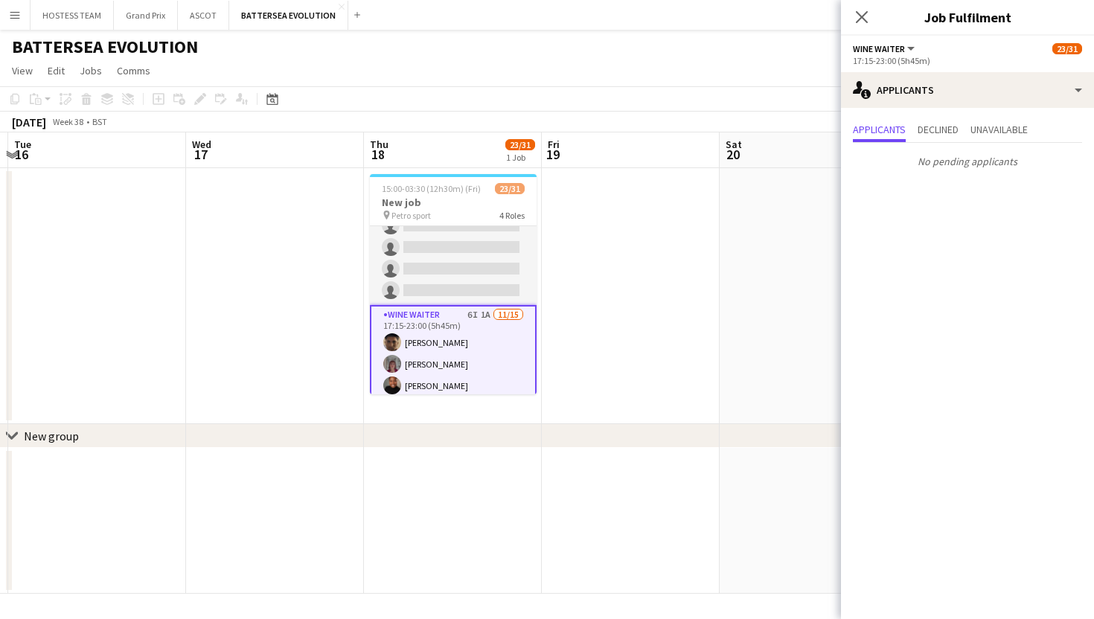
click at [515, 348] on app-card-role "Wine Waiter 6I 1A 11/15 17:15-23:00 (5h45m) Remo Kurup Leïla Ardant Carpentier …" at bounding box center [453, 483] width 167 height 356
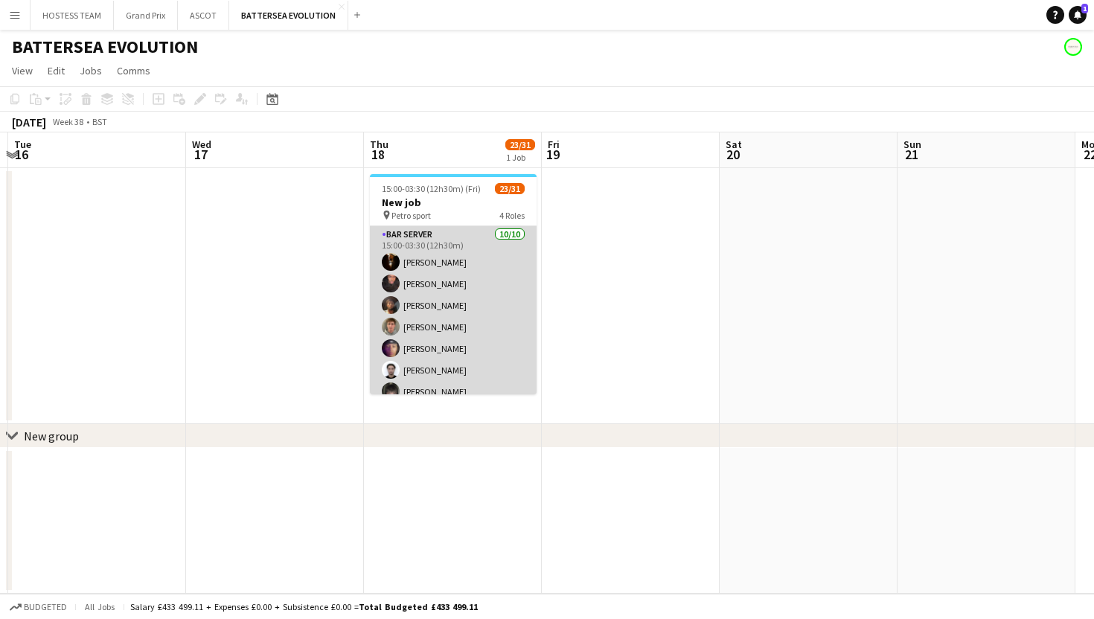
click at [498, 298] on app-card-role "Bar Server [DATE] 15:00-03:30 (12h30m) [PERSON_NAME] [PERSON_NAME] [PERSON_NAME…" at bounding box center [453, 348] width 167 height 245
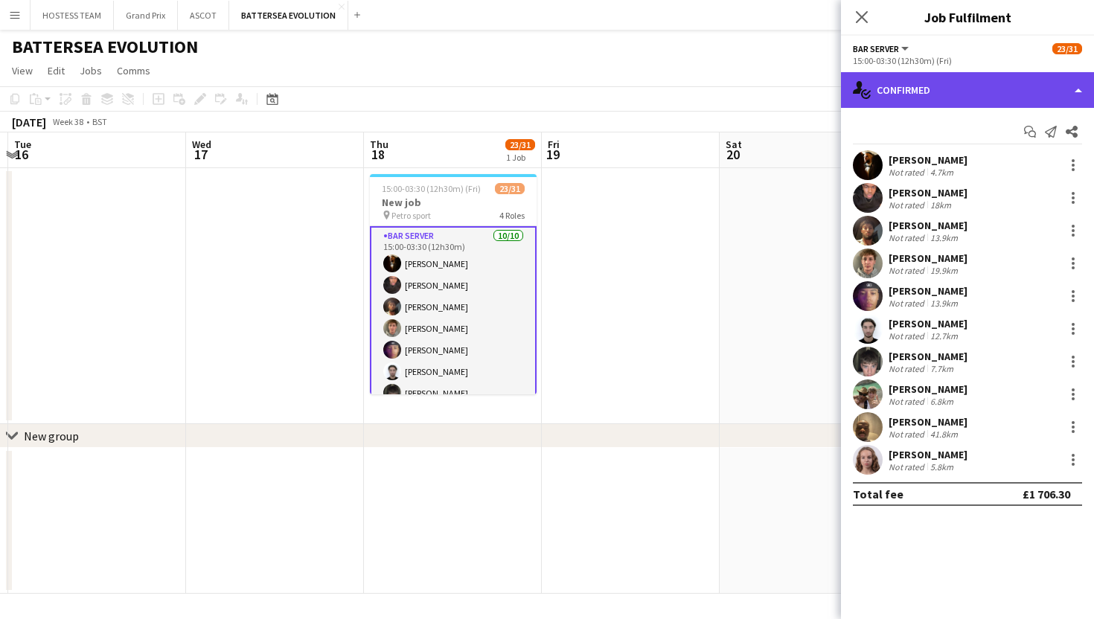
click at [941, 80] on div "single-neutral-actions-check-2 Confirmed" at bounding box center [967, 90] width 253 height 36
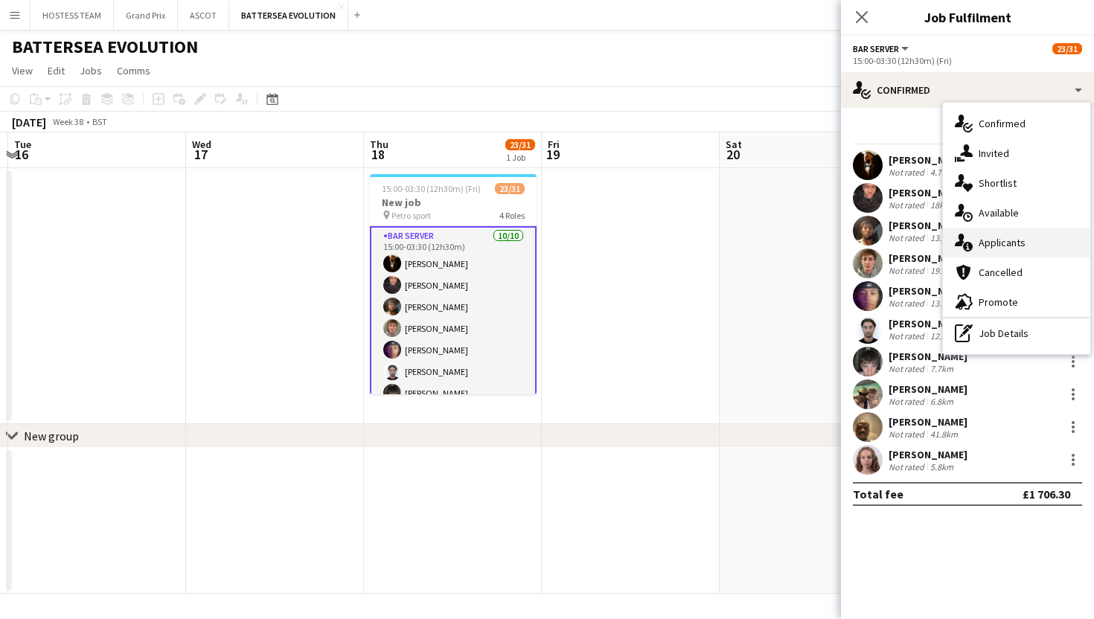
click at [998, 240] on span "Applicants" at bounding box center [1002, 242] width 47 height 13
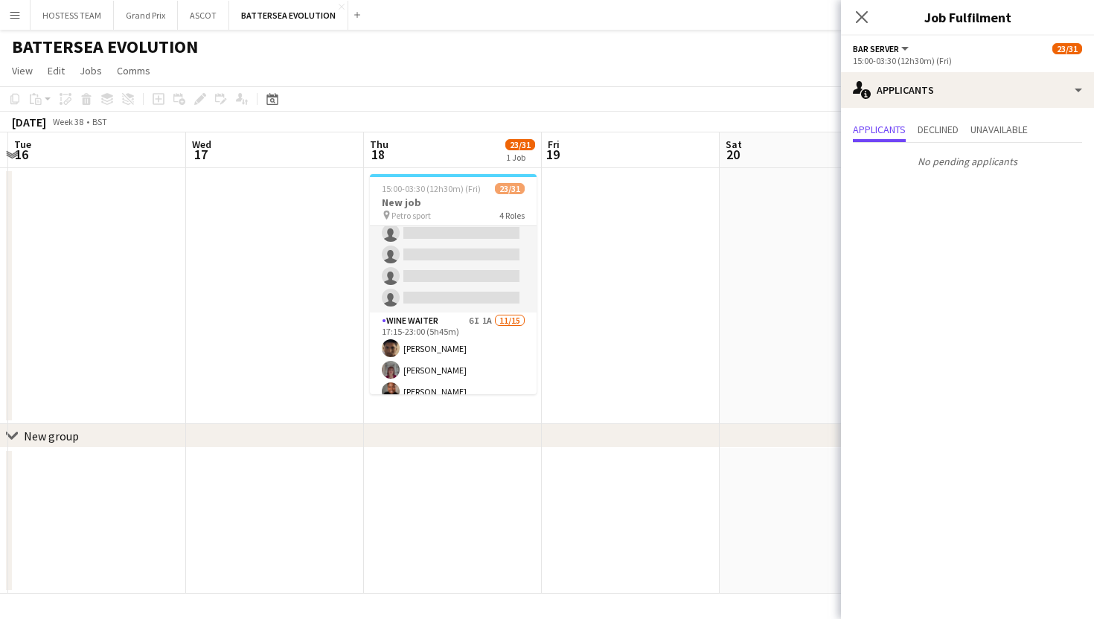
scroll to position [352, 0]
click at [472, 337] on app-card-role "Wine Waiter 6I 1A 11/15 17:15-23:00 (5h45m) Remo Kurup Leïla Ardant Carpentier …" at bounding box center [453, 486] width 167 height 353
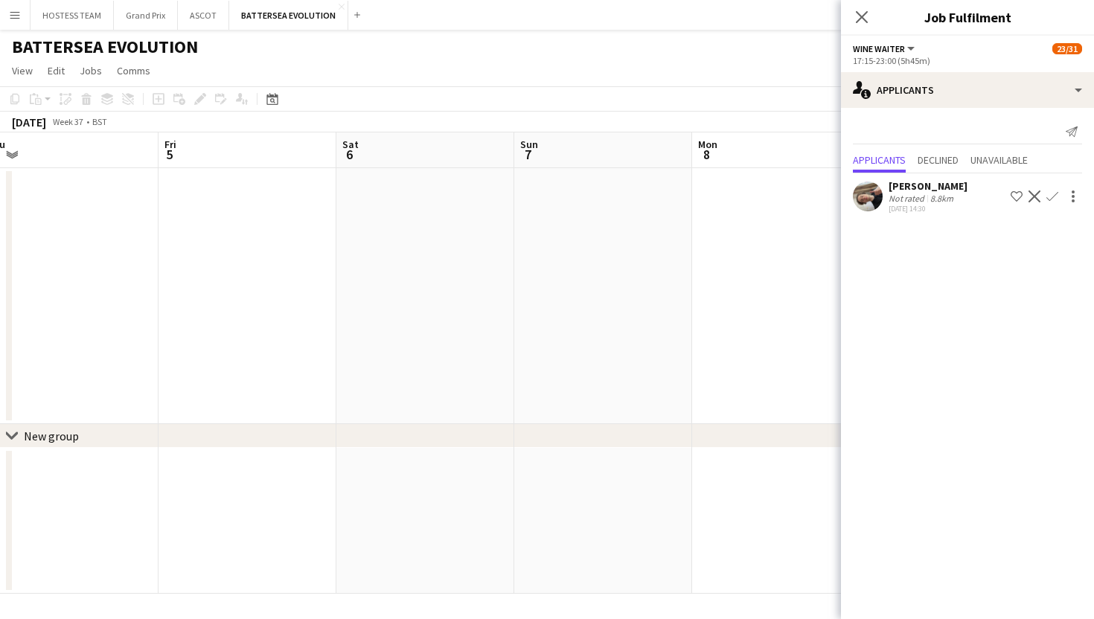
scroll to position [0, 326]
click at [1052, 199] on app-icon "Confirm" at bounding box center [1052, 197] width 12 height 12
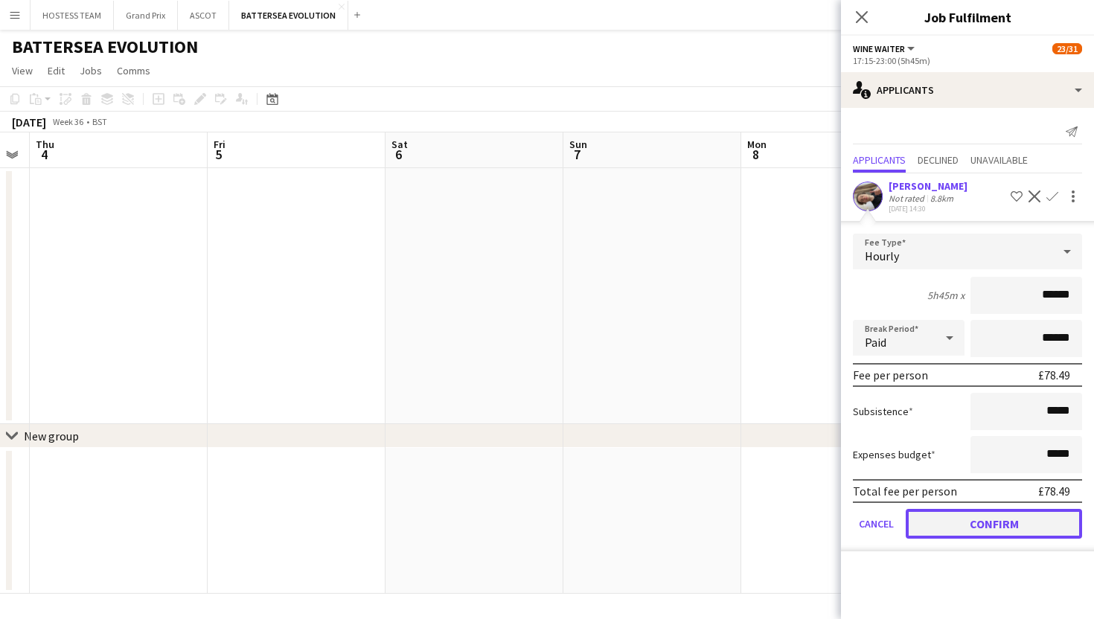
click at [977, 526] on button "Confirm" at bounding box center [994, 524] width 176 height 30
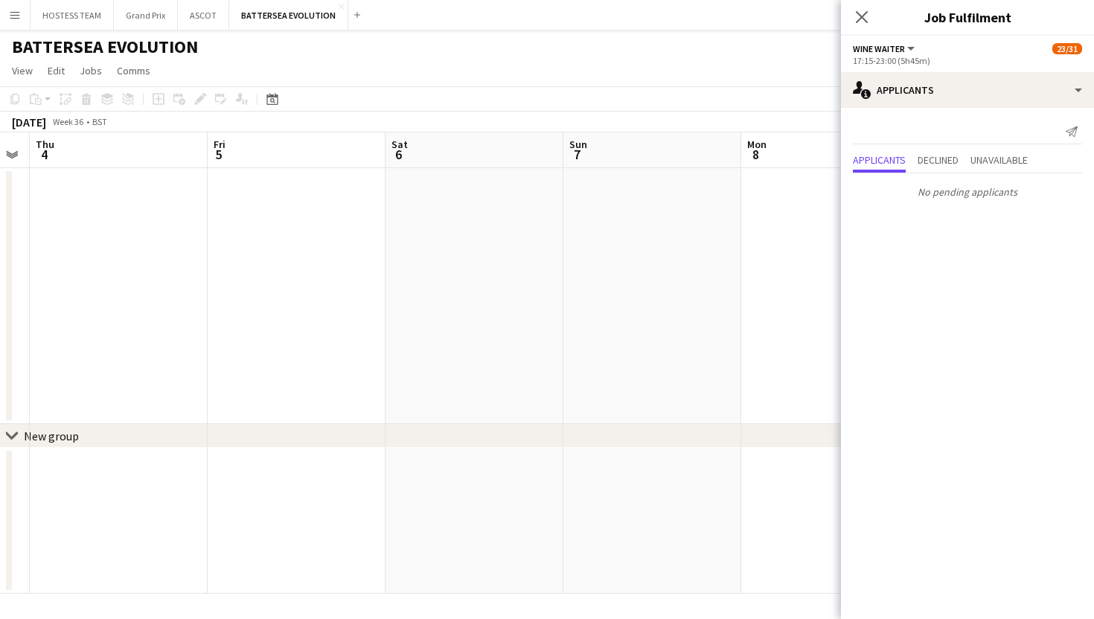
click at [777, 354] on app-date-cell at bounding box center [830, 296] width 178 height 256
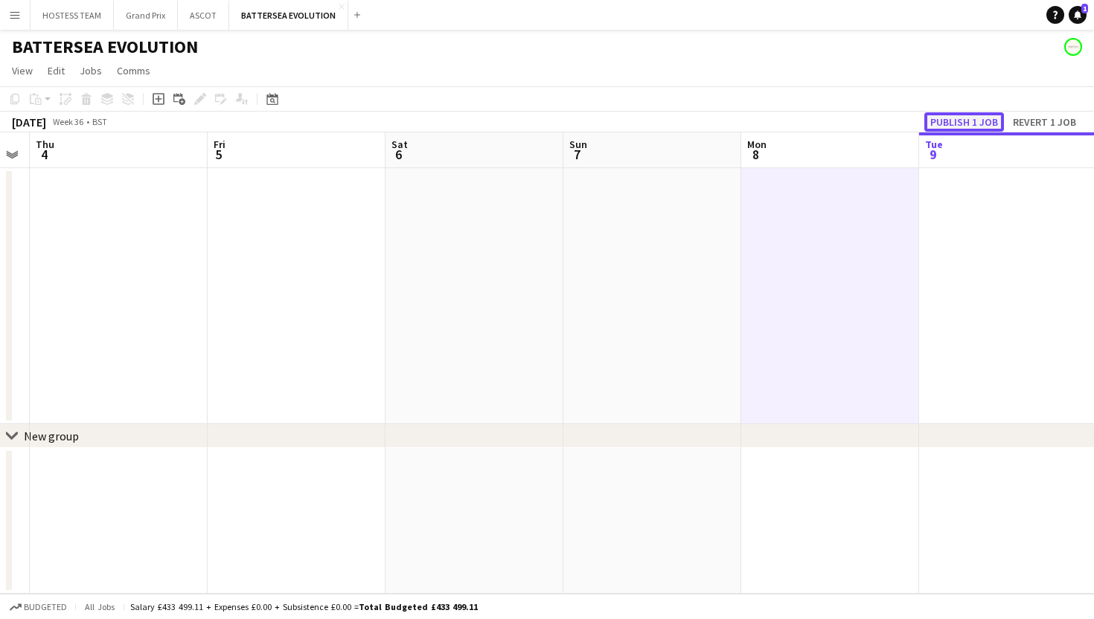
click at [970, 124] on button "Publish 1 job" at bounding box center [964, 121] width 80 height 19
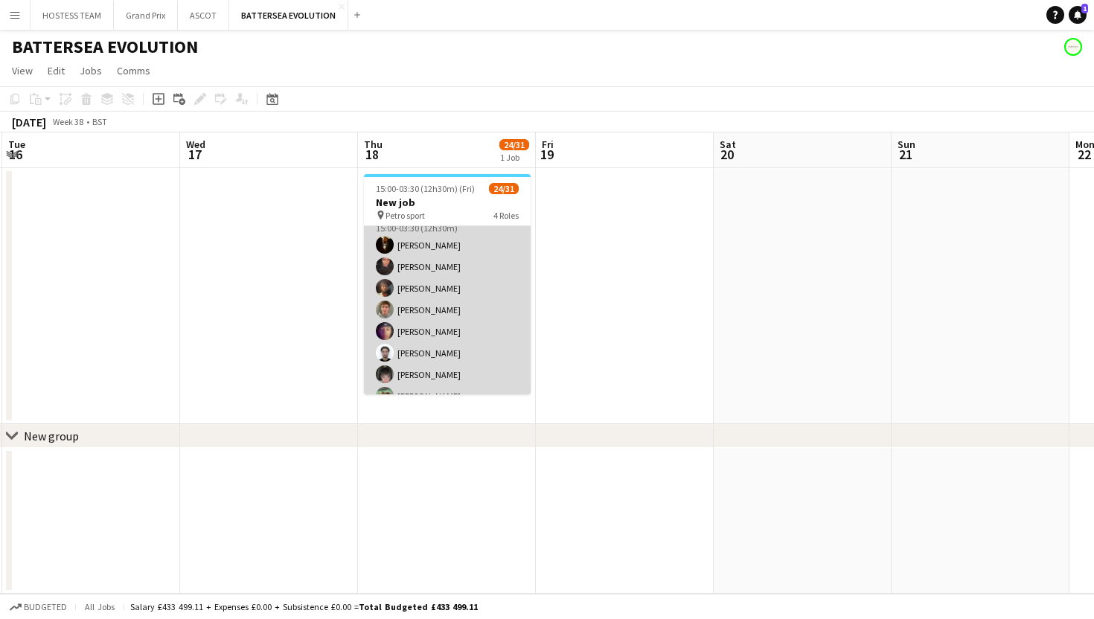
scroll to position [0, 0]
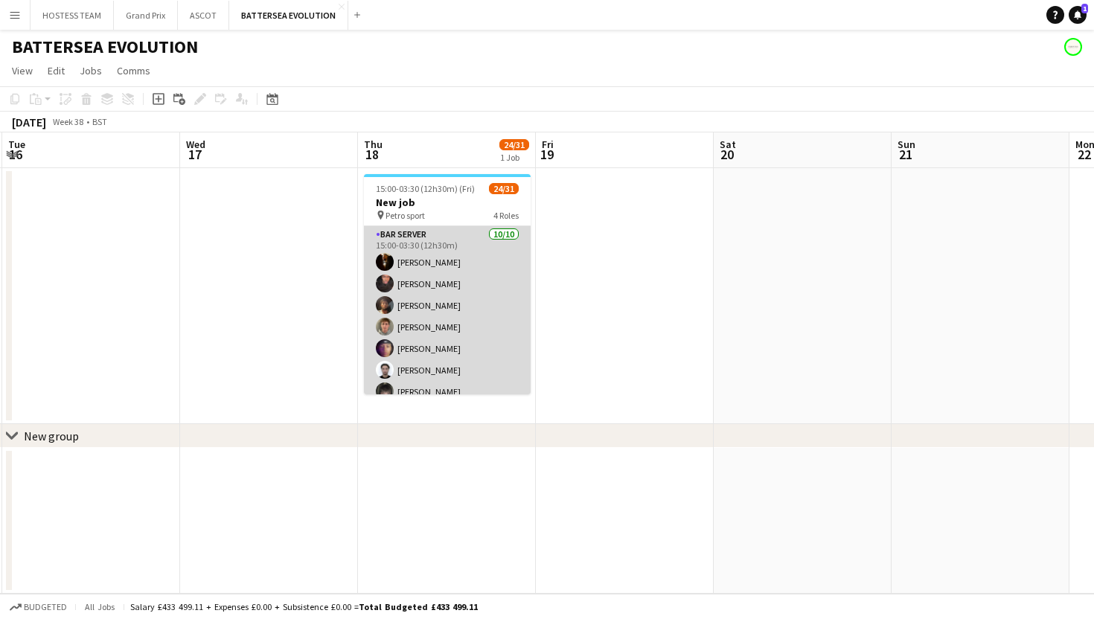
click at [490, 342] on app-card-role "Bar Server [DATE] 15:00-03:30 (12h30m) [PERSON_NAME] [PERSON_NAME] [PERSON_NAME…" at bounding box center [447, 348] width 167 height 245
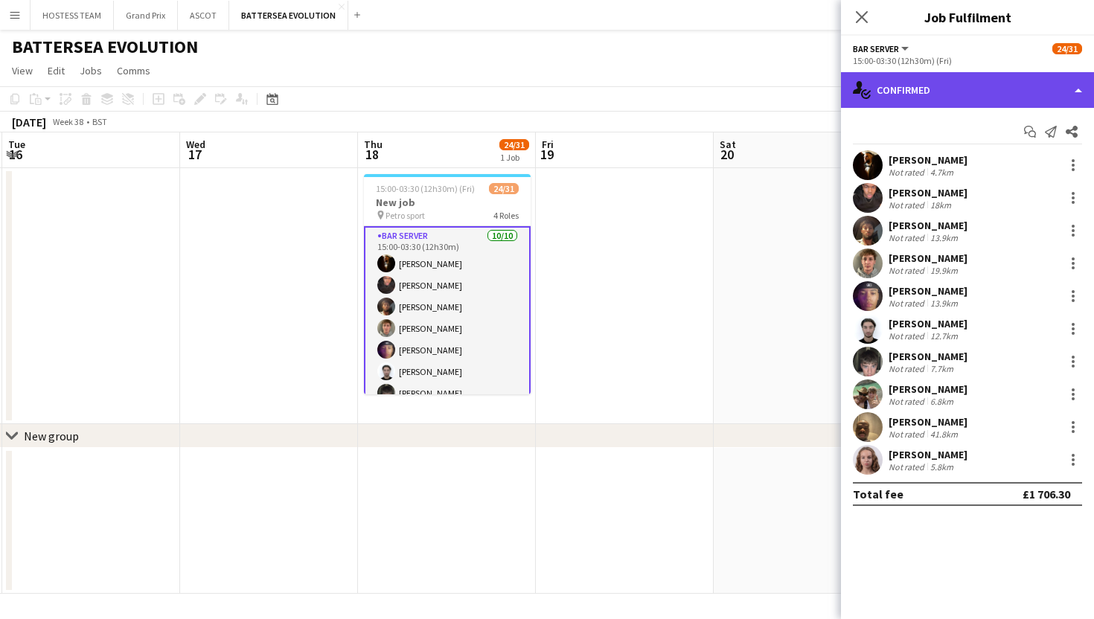
click at [977, 98] on div "single-neutral-actions-check-2 Confirmed" at bounding box center [967, 90] width 253 height 36
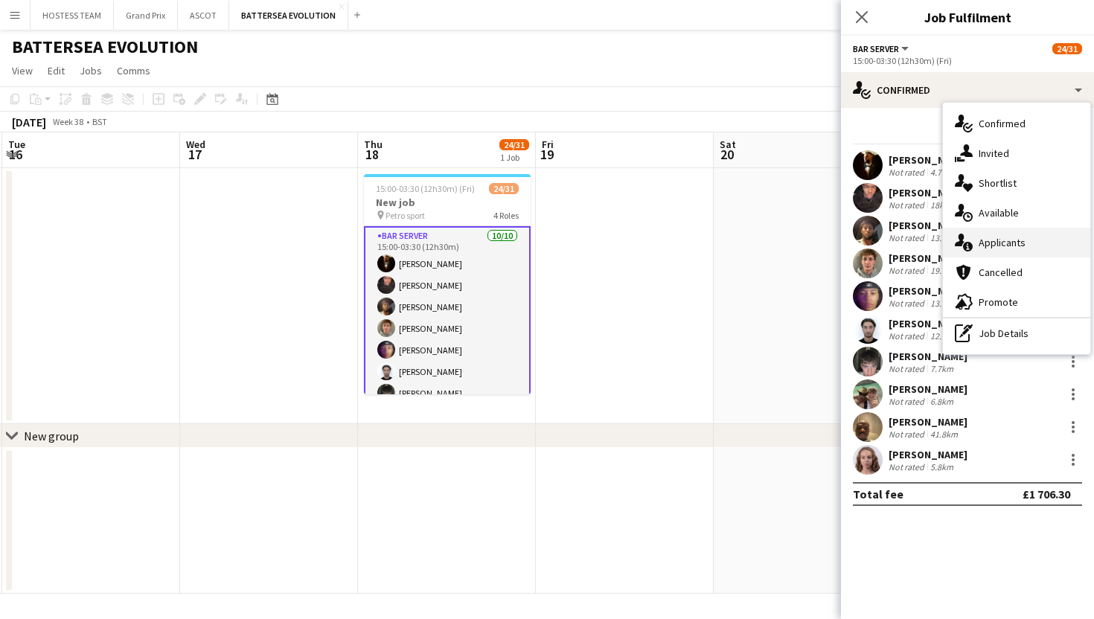
click at [999, 249] on span "Applicants" at bounding box center [1002, 242] width 47 height 13
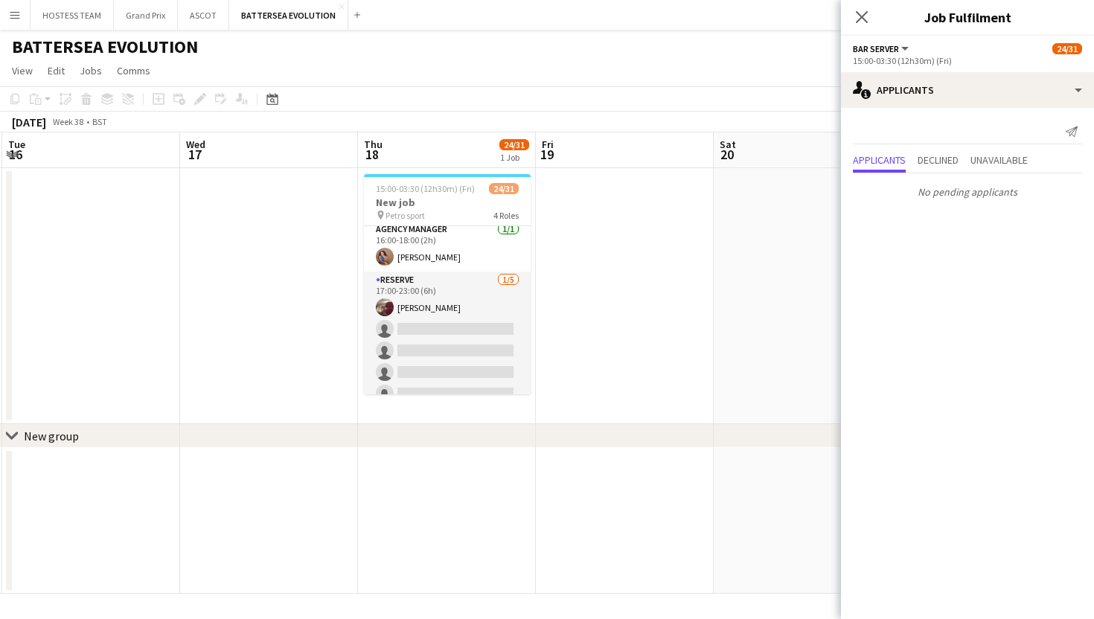
scroll to position [257, 0]
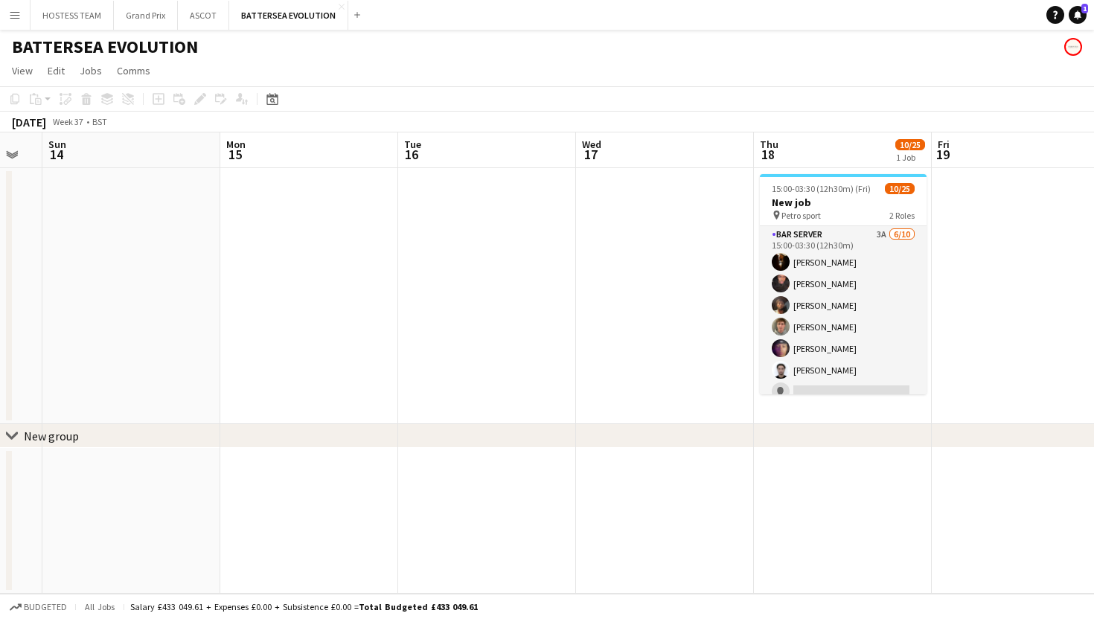
scroll to position [0, 683]
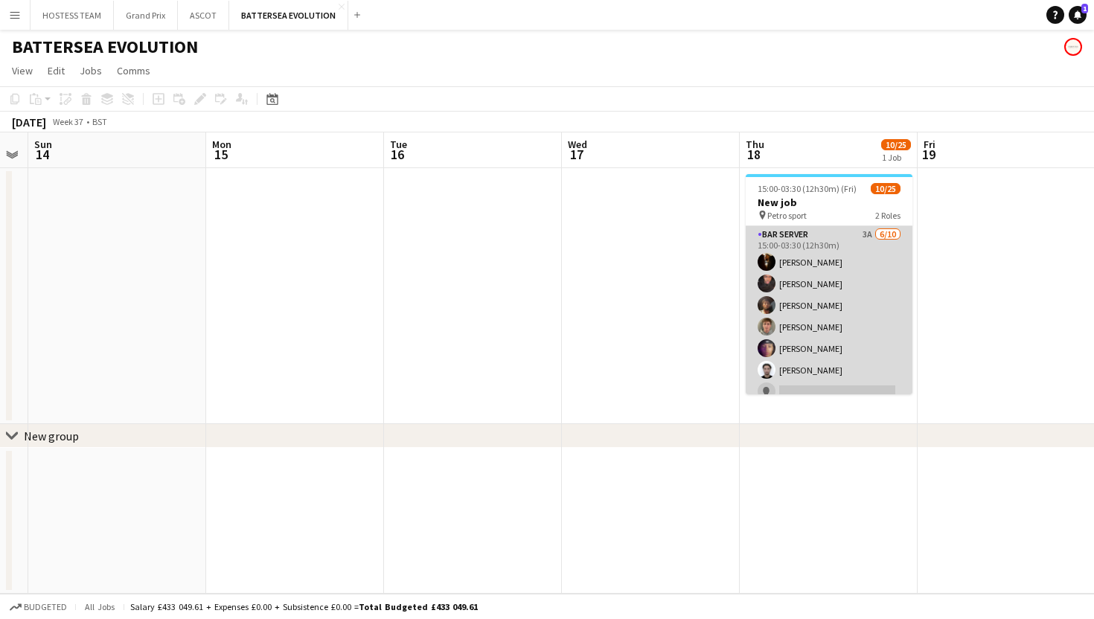
click at [894, 313] on app-card-role "Bar Server 3A 6/10 15:00-03:30 (12h30m) Karim Khalifa Oluwatobi Gbotoso Adam Kh…" at bounding box center [829, 348] width 167 height 245
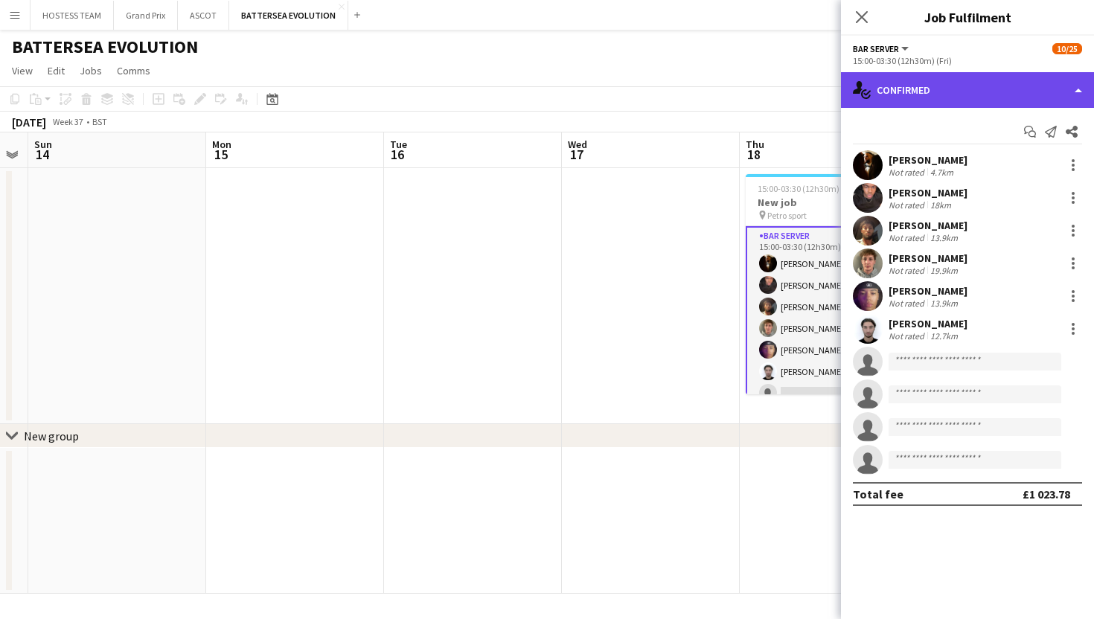
click at [1019, 100] on div "single-neutral-actions-check-2 Confirmed" at bounding box center [967, 90] width 253 height 36
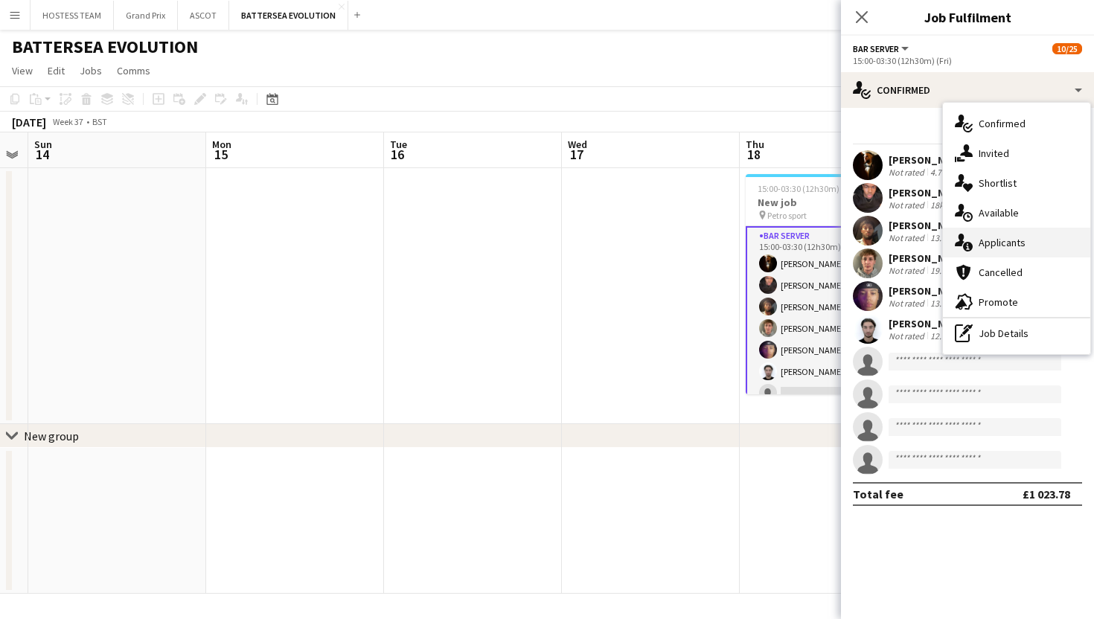
click at [1020, 253] on div "single-neutral-actions-information Applicants" at bounding box center [1016, 243] width 147 height 30
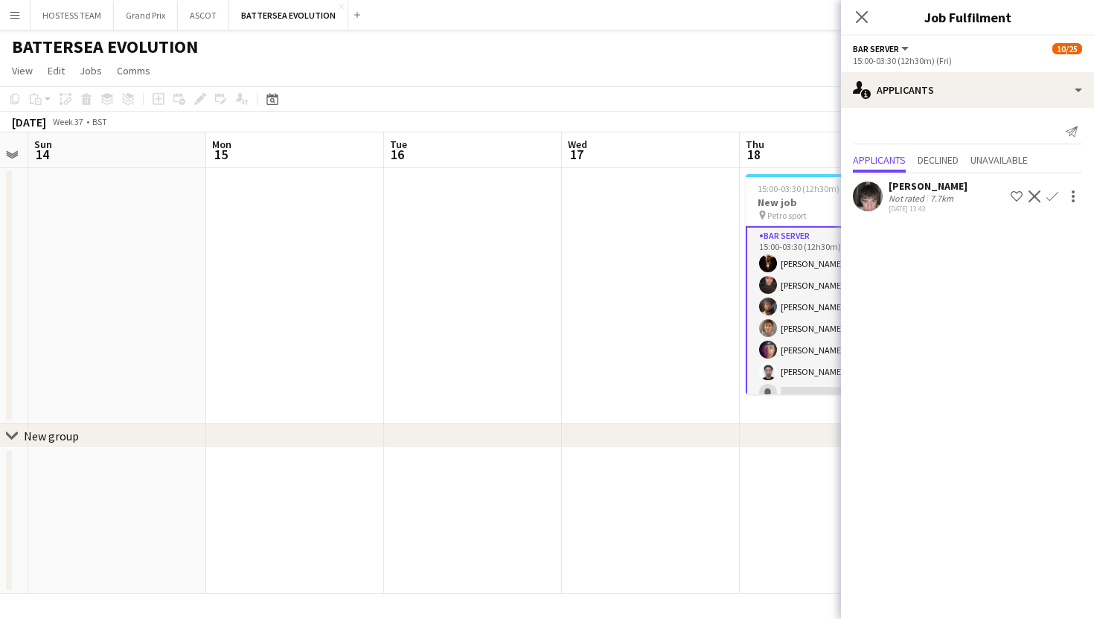
click at [1052, 199] on app-icon "Confirm" at bounding box center [1052, 197] width 12 height 12
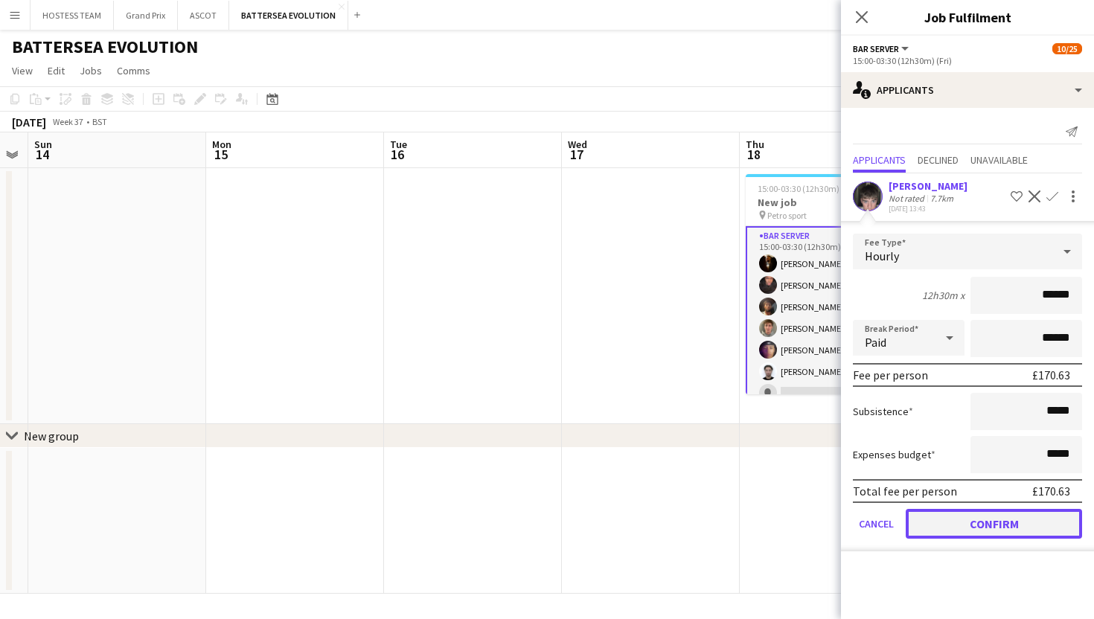
click at [999, 525] on button "Confirm" at bounding box center [994, 524] width 176 height 30
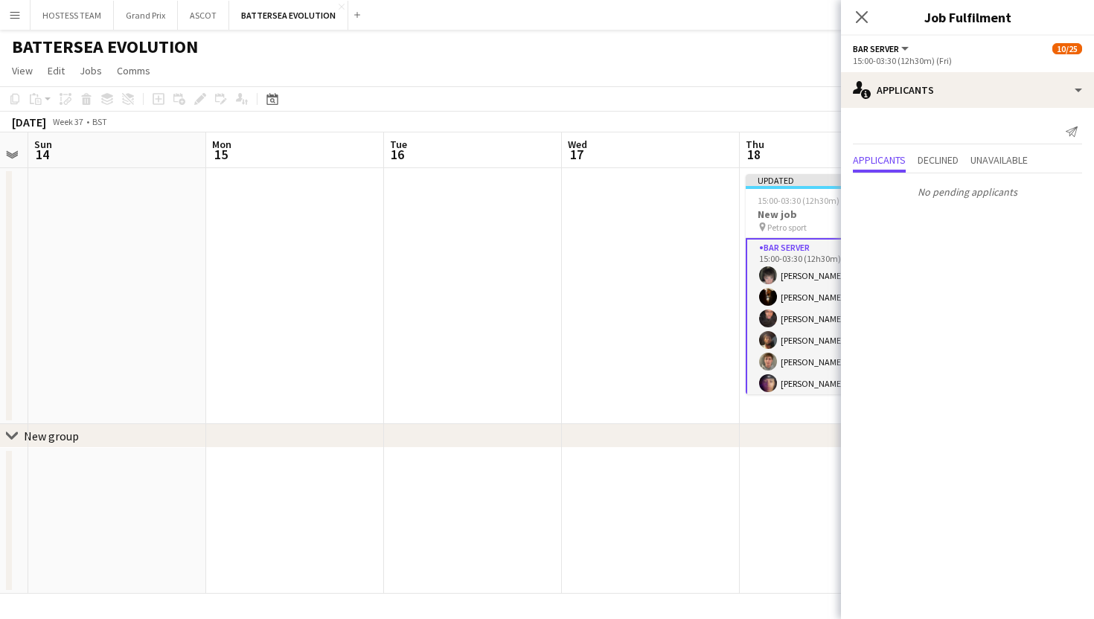
click at [801, 513] on app-date-cell at bounding box center [829, 521] width 178 height 146
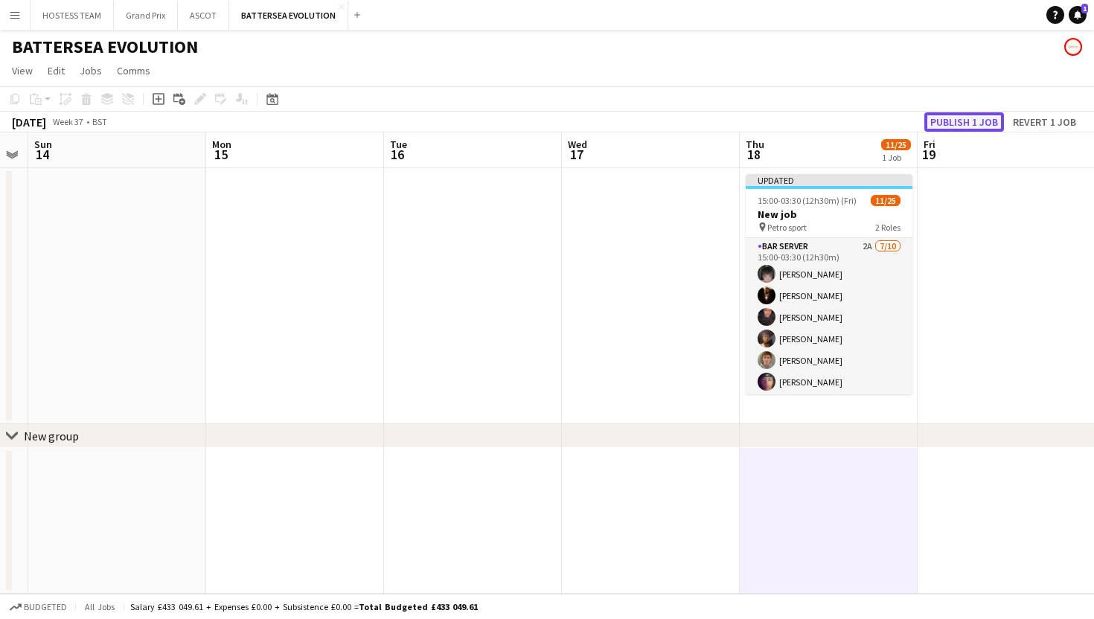
click at [945, 121] on button "Publish 1 job" at bounding box center [964, 121] width 80 height 19
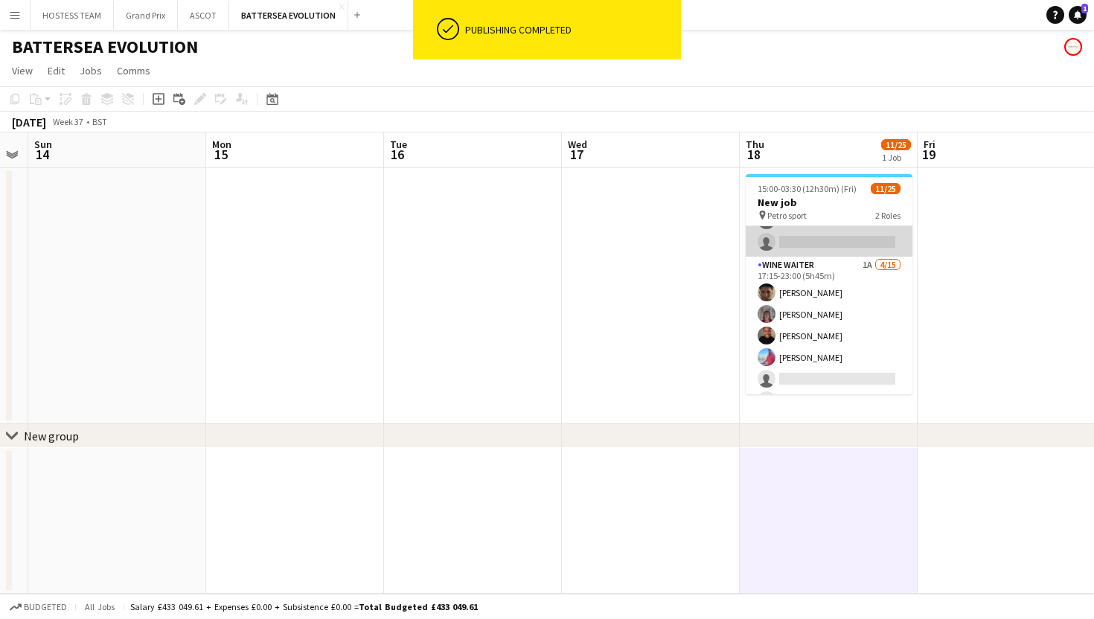
scroll to position [213, 0]
click at [869, 353] on app-card-role "Wine Waiter 1A 4/15 17:15-23:00 (5h45m) Remo Kurup Leïla Ardant Carpentier Chya…" at bounding box center [829, 434] width 167 height 353
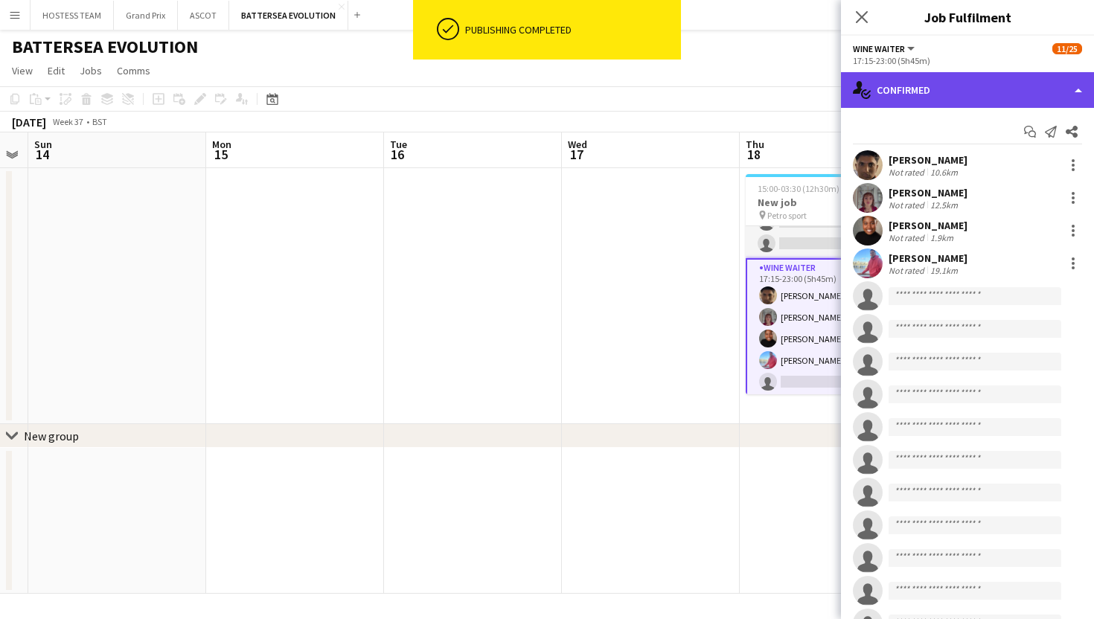
click at [1030, 92] on div "single-neutral-actions-check-2 Confirmed" at bounding box center [967, 90] width 253 height 36
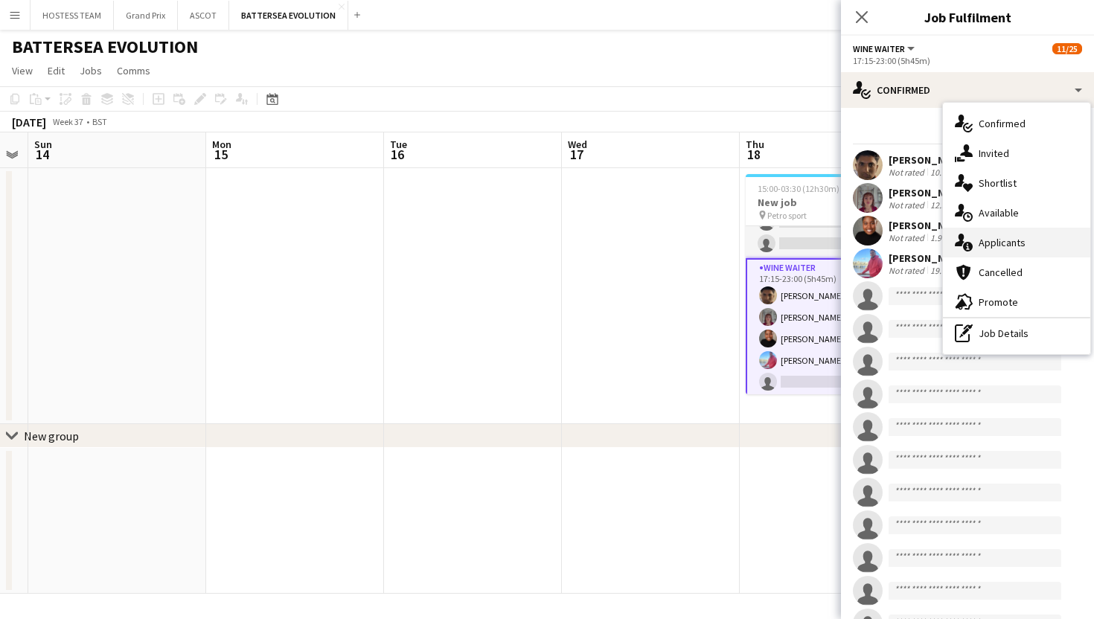
click at [1014, 250] on div "single-neutral-actions-information Applicants" at bounding box center [1016, 243] width 147 height 30
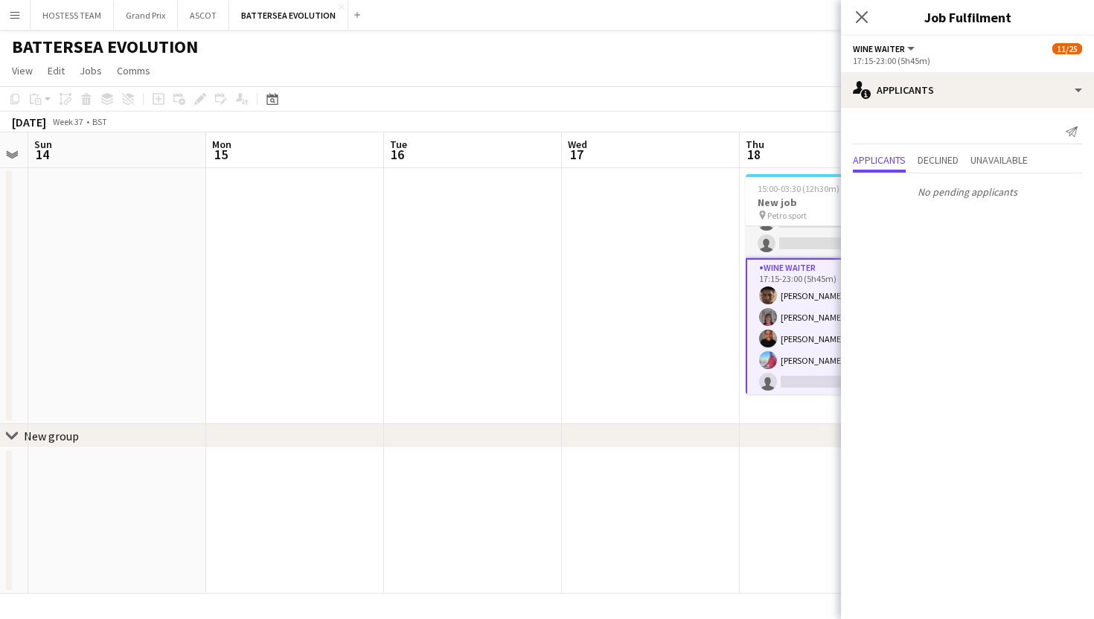
click at [679, 292] on app-date-cell at bounding box center [651, 296] width 178 height 256
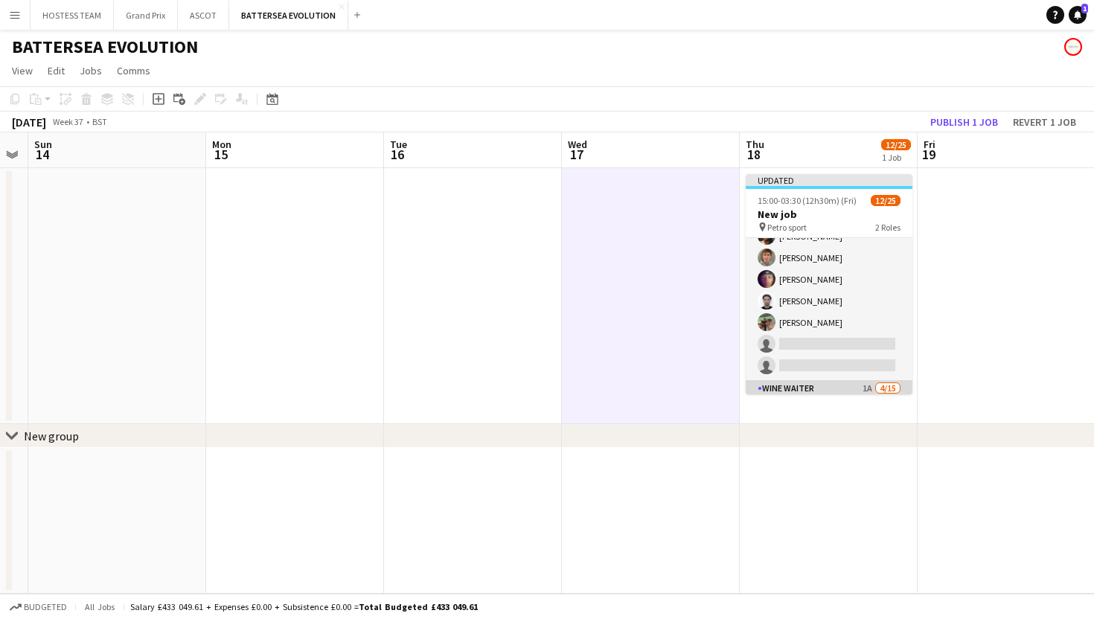
scroll to position [0, 0]
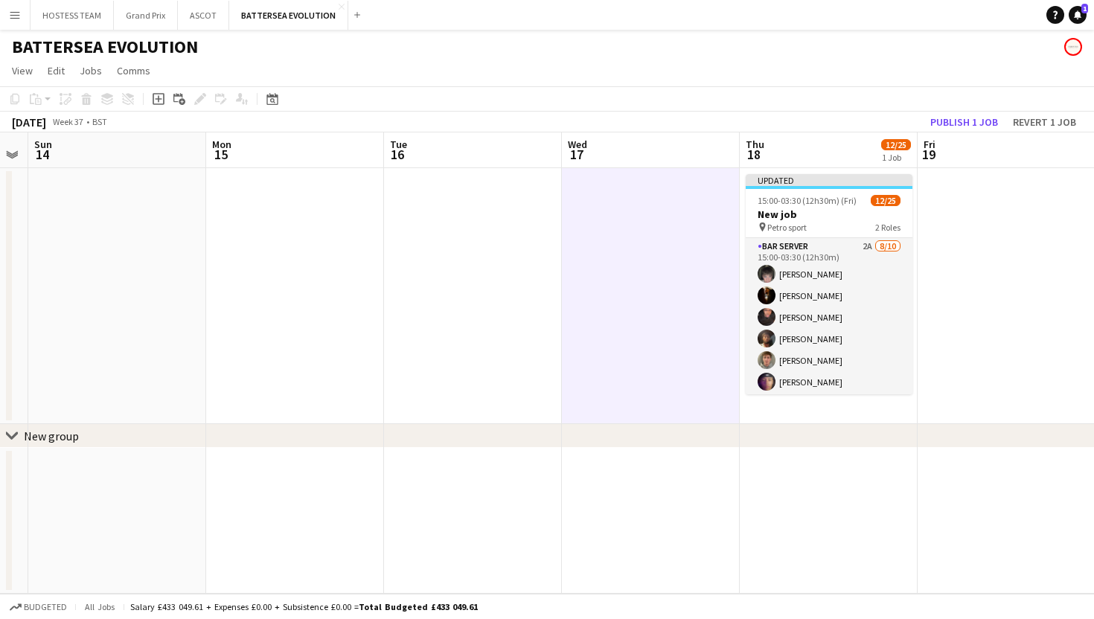
click at [875, 333] on app-card-role "Bar Server 2A 8/10 15:00-03:30 (12h30m) Lucas Martin Karim Khalifa Oluwatobi Gb…" at bounding box center [829, 360] width 167 height 245
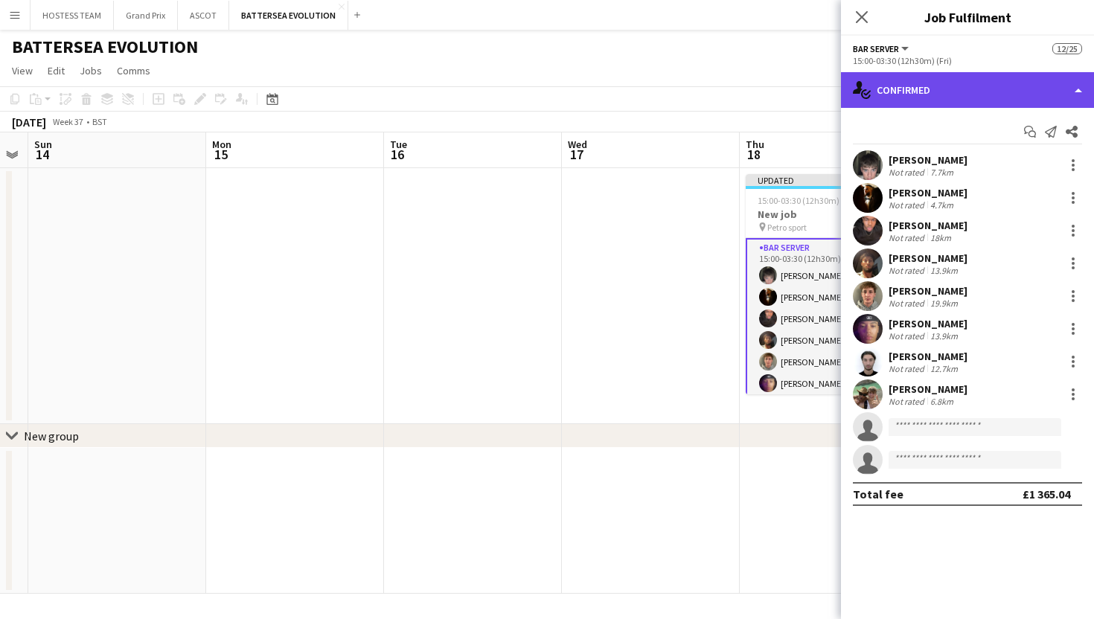
click at [970, 84] on div "single-neutral-actions-check-2 Confirmed" at bounding box center [967, 90] width 253 height 36
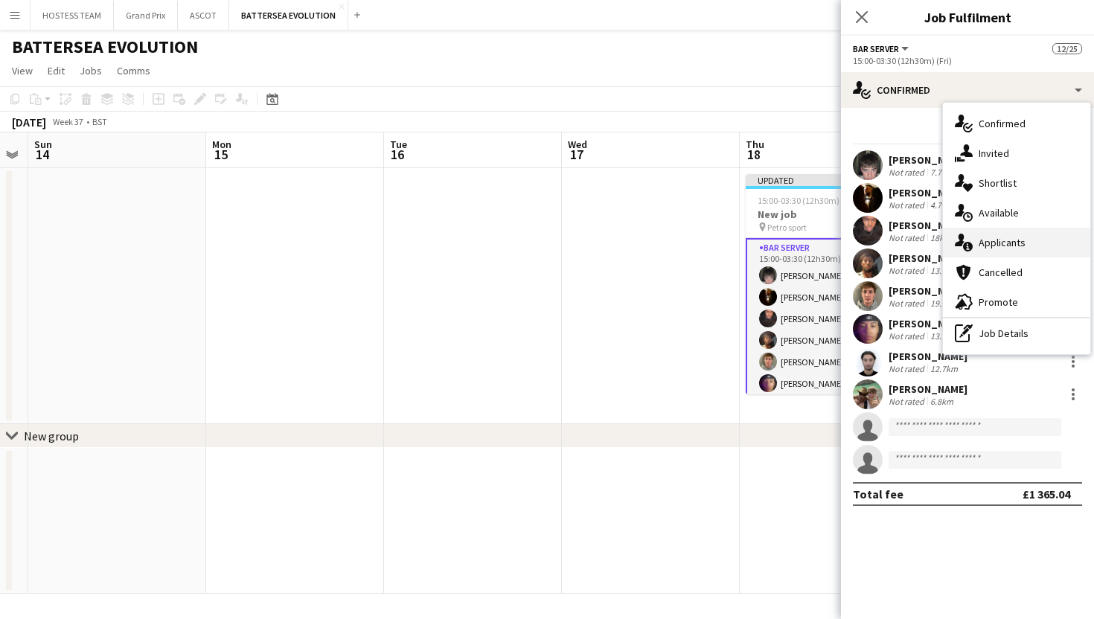
click at [1008, 246] on span "Applicants" at bounding box center [1002, 242] width 47 height 13
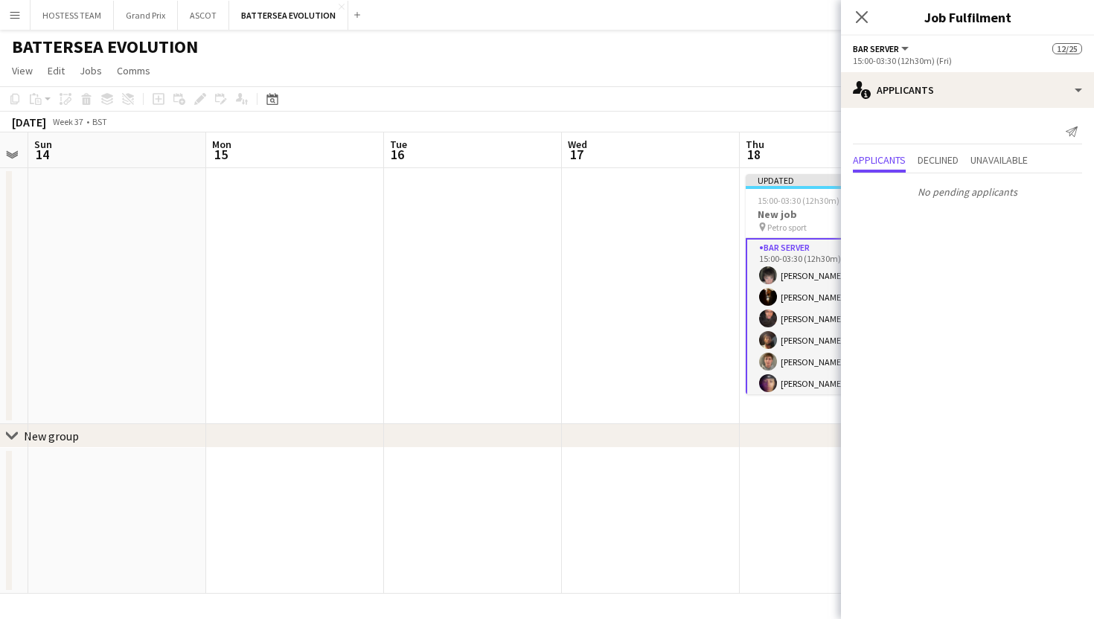
click at [673, 342] on app-date-cell at bounding box center [651, 296] width 178 height 256
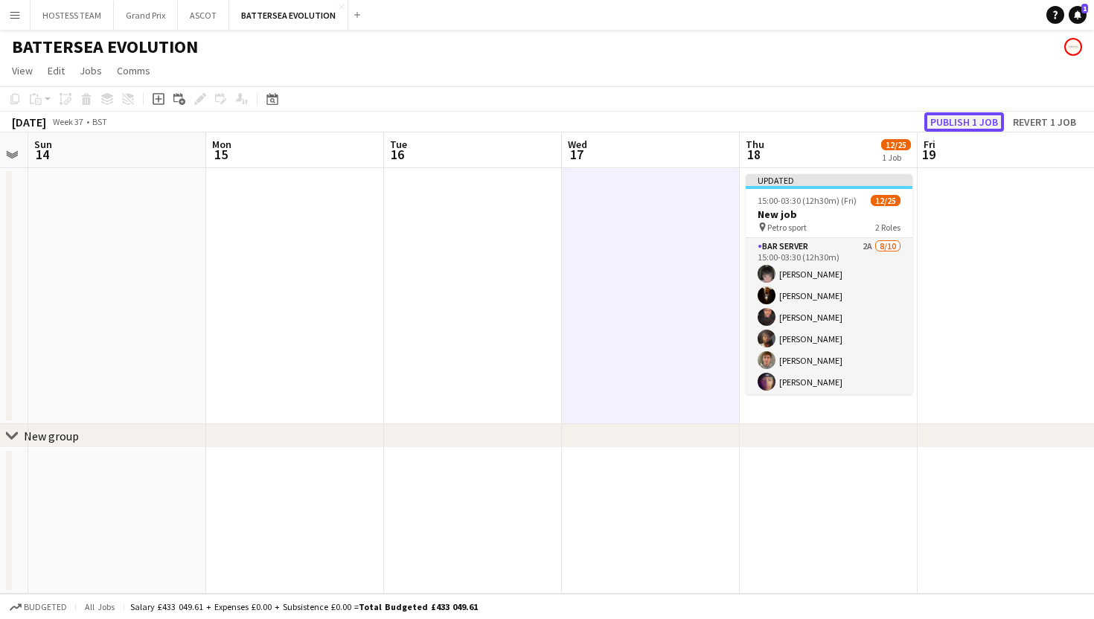
click at [946, 124] on button "Publish 1 job" at bounding box center [964, 121] width 80 height 19
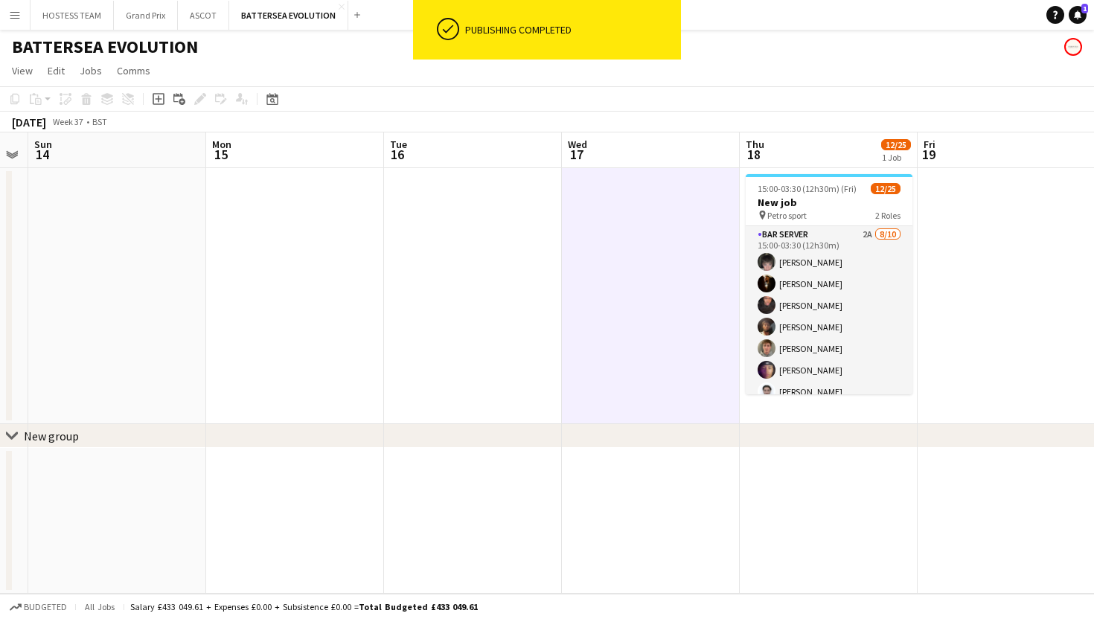
click at [850, 304] on app-card-role "Bar Server 2A 8/10 15:00-03:30 (12h30m) Lucas Martin Karim Khalifa Oluwatobi Gb…" at bounding box center [829, 348] width 167 height 245
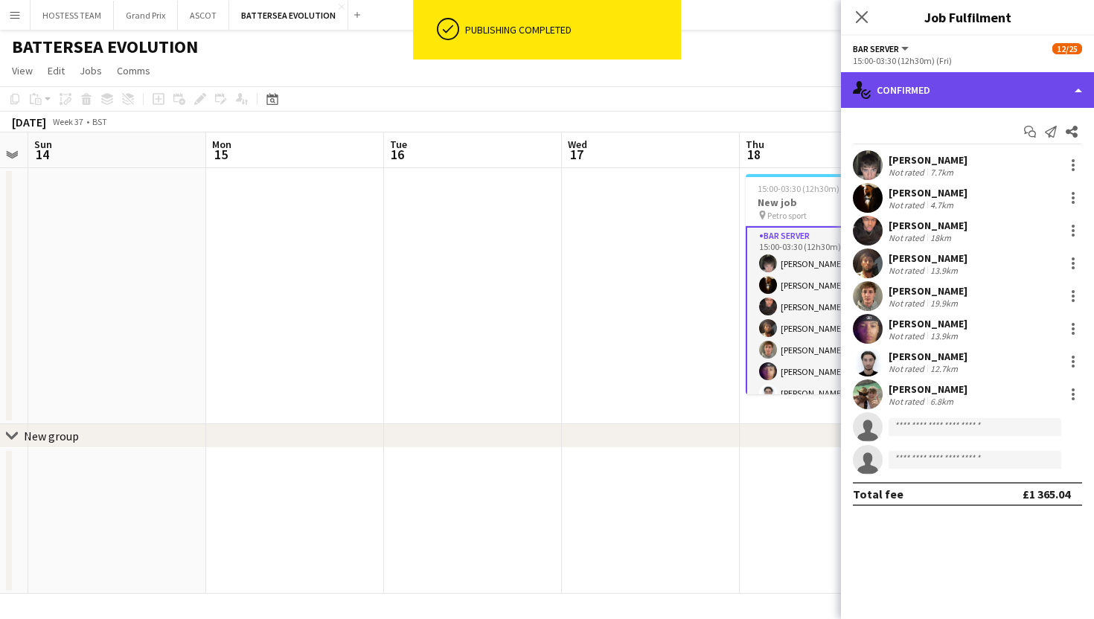
click at [979, 91] on div "single-neutral-actions-check-2 Confirmed" at bounding box center [967, 90] width 253 height 36
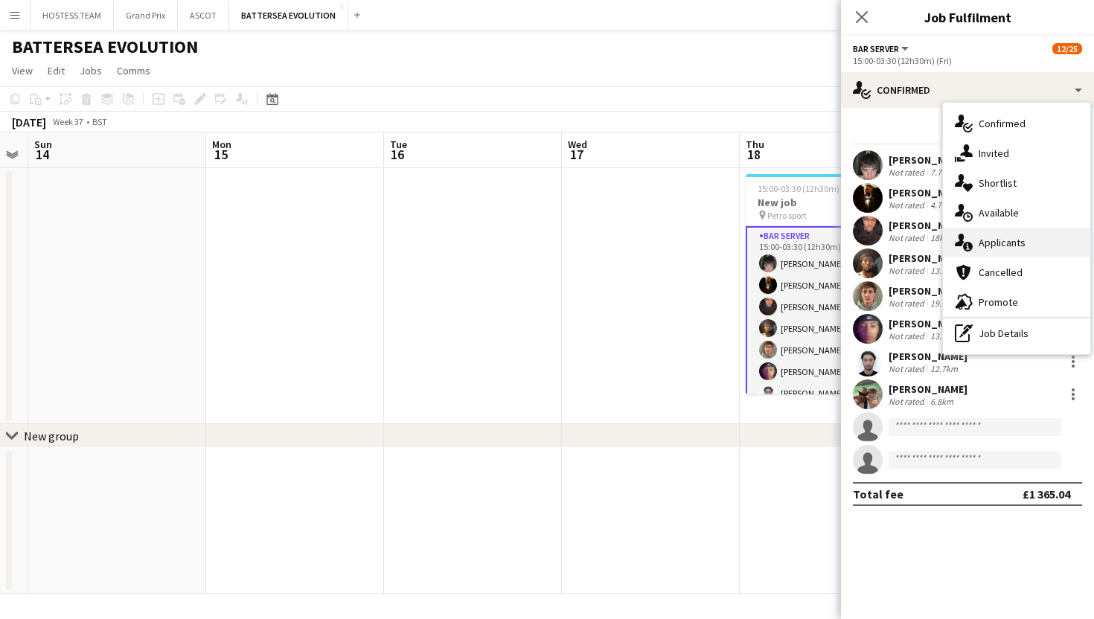
click at [1006, 245] on span "Applicants" at bounding box center [1002, 242] width 47 height 13
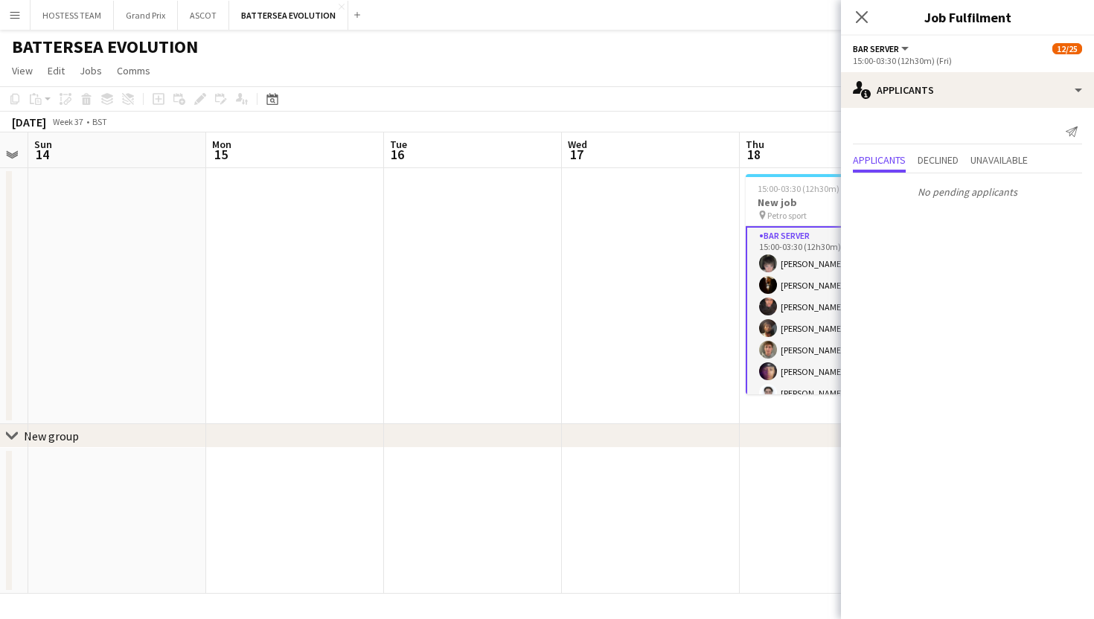
click at [659, 287] on app-date-cell at bounding box center [651, 296] width 178 height 256
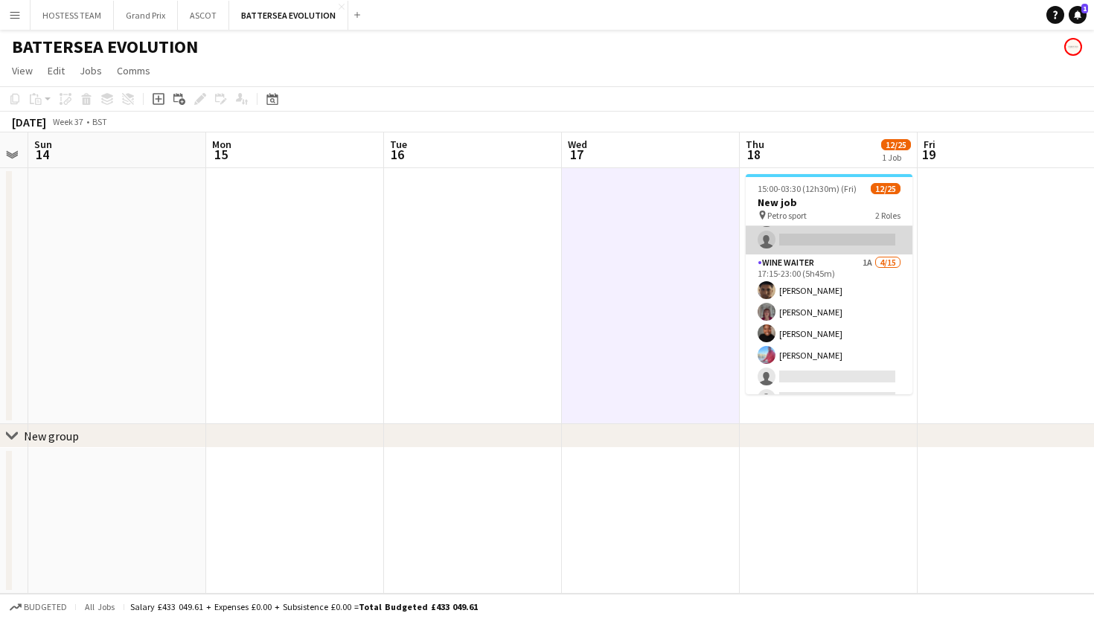
scroll to position [221, 0]
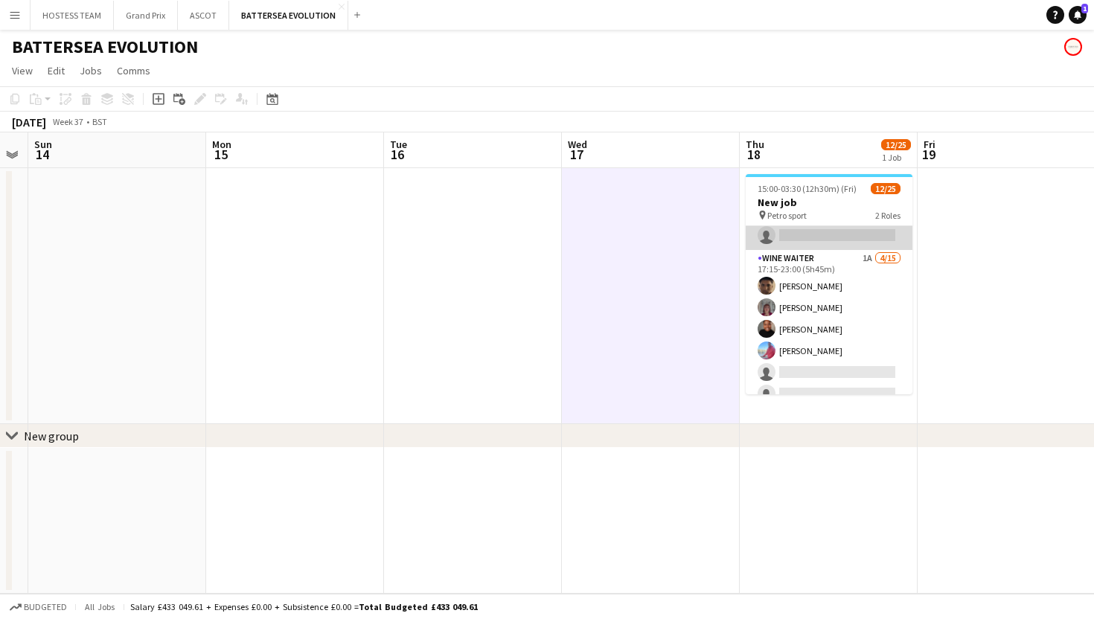
click at [849, 316] on app-card-role "Wine Waiter 1A 4/15 17:15-23:00 (5h45m) Remo Kurup Leïla Ardant Carpentier Chya…" at bounding box center [829, 426] width 167 height 353
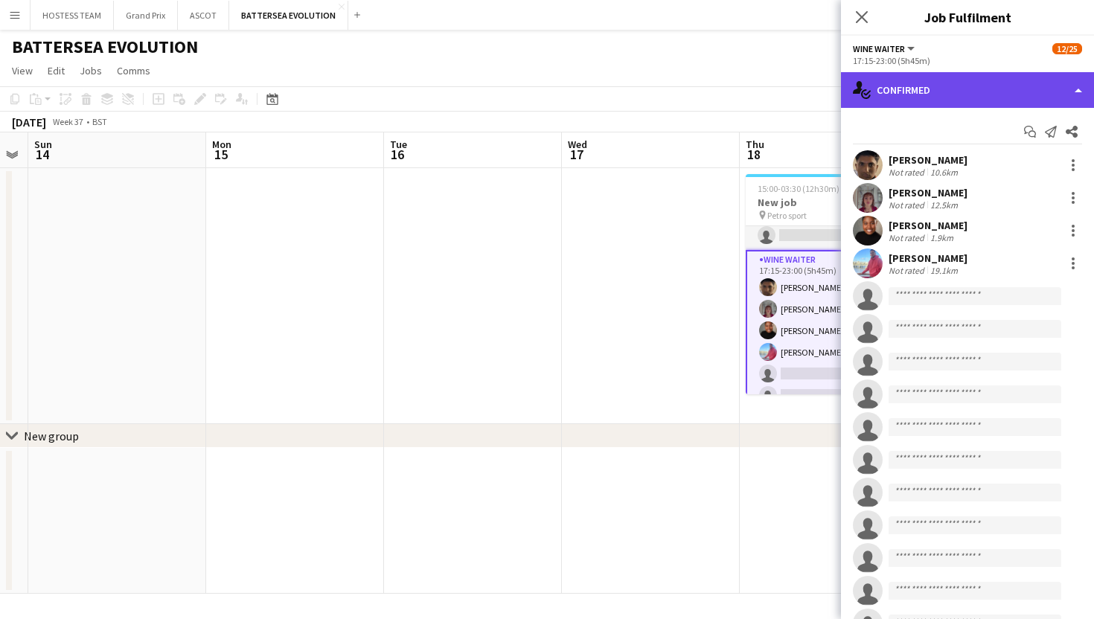
click at [932, 89] on div "single-neutral-actions-check-2 Confirmed" at bounding box center [967, 90] width 253 height 36
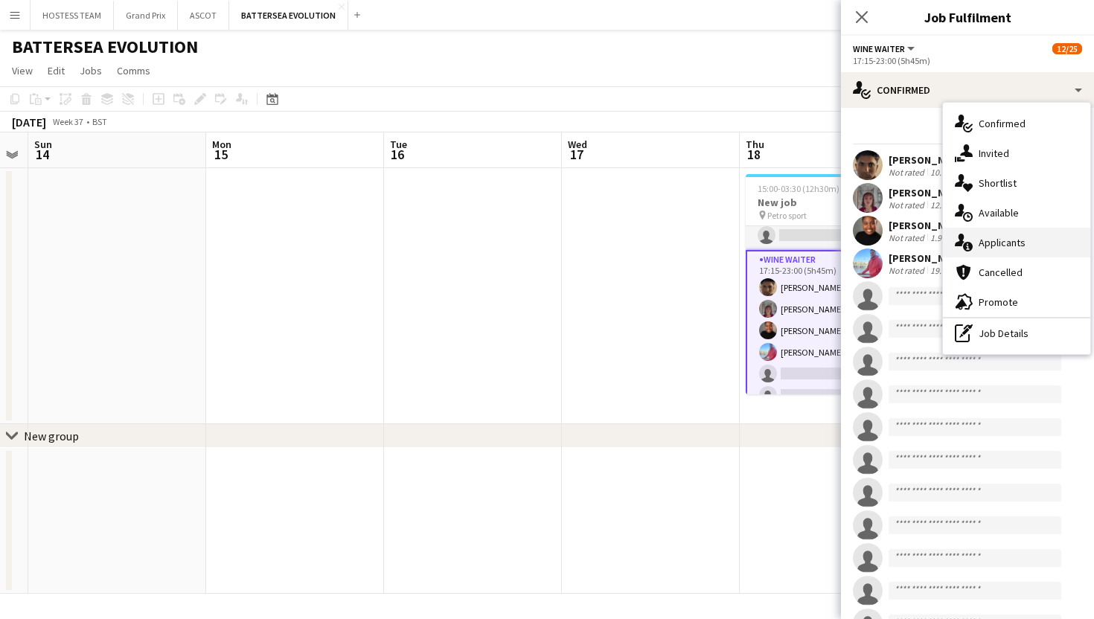
click at [988, 244] on span "Applicants" at bounding box center [1002, 242] width 47 height 13
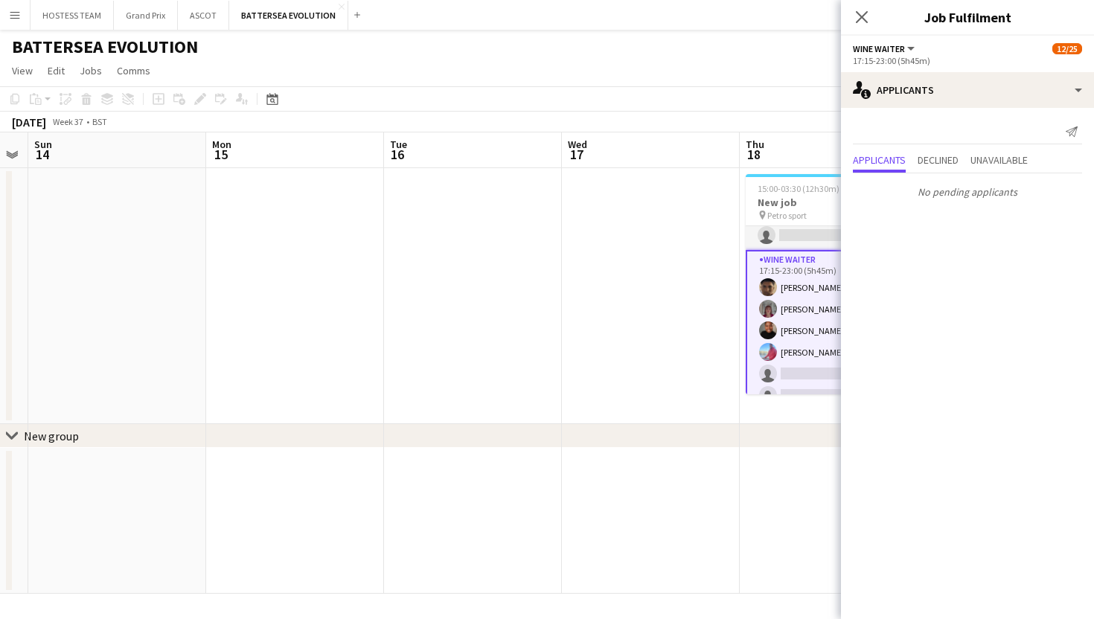
click at [659, 281] on app-date-cell at bounding box center [651, 296] width 178 height 256
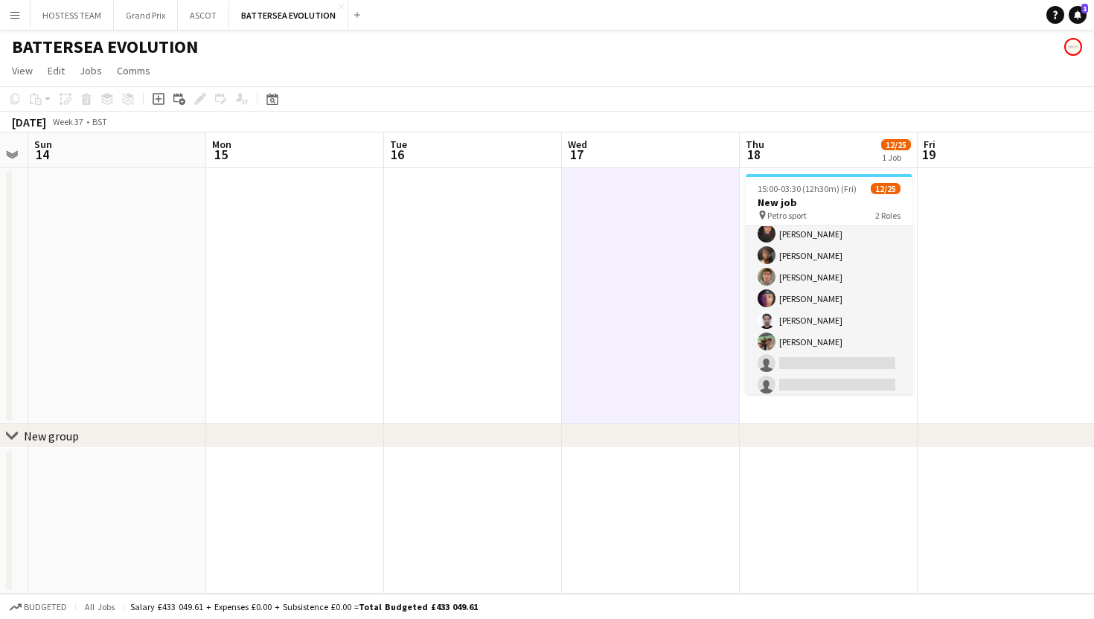
scroll to position [0, 0]
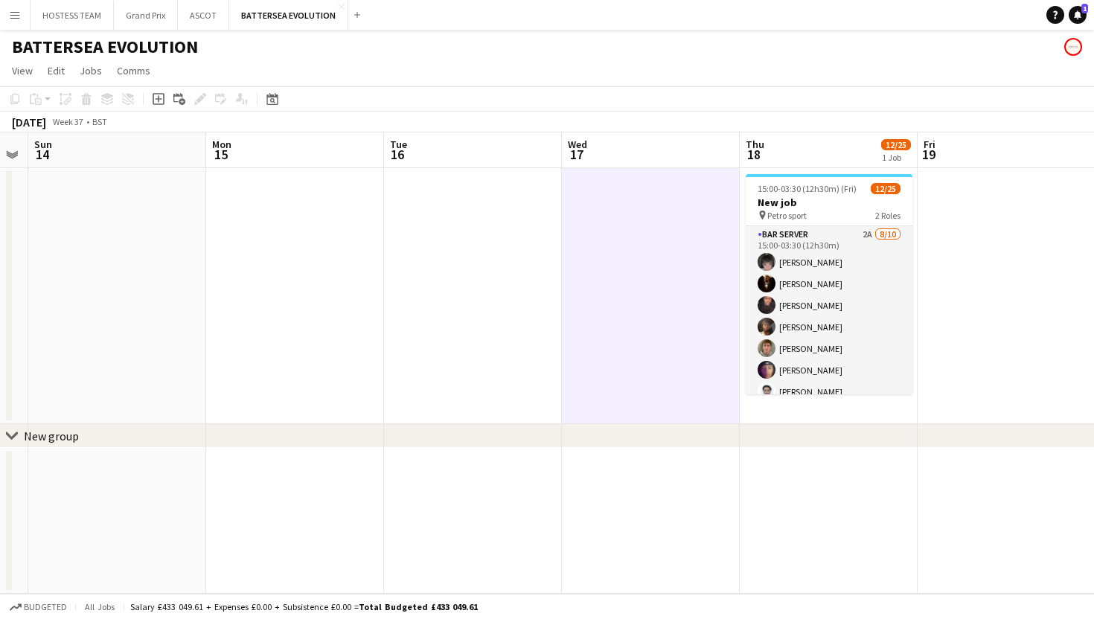
click at [855, 352] on app-card-role "Bar Server 2A 8/10 15:00-03:30 (12h30m) Lucas Martin Karim Khalifa Oluwatobi Gb…" at bounding box center [829, 348] width 167 height 245
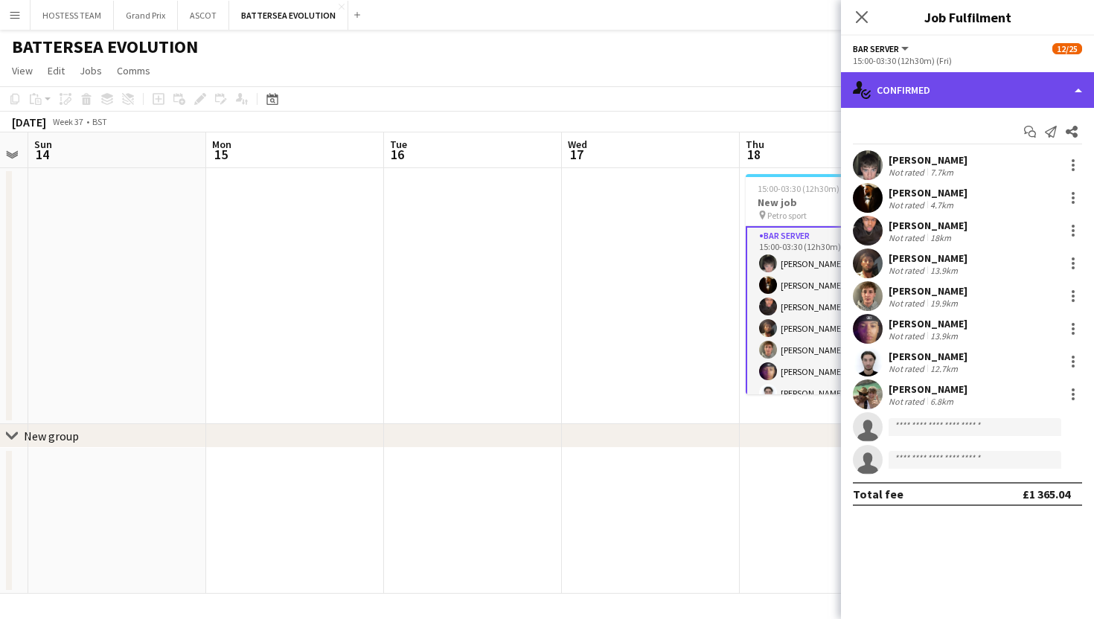
click at [993, 77] on div "single-neutral-actions-check-2 Confirmed" at bounding box center [967, 90] width 253 height 36
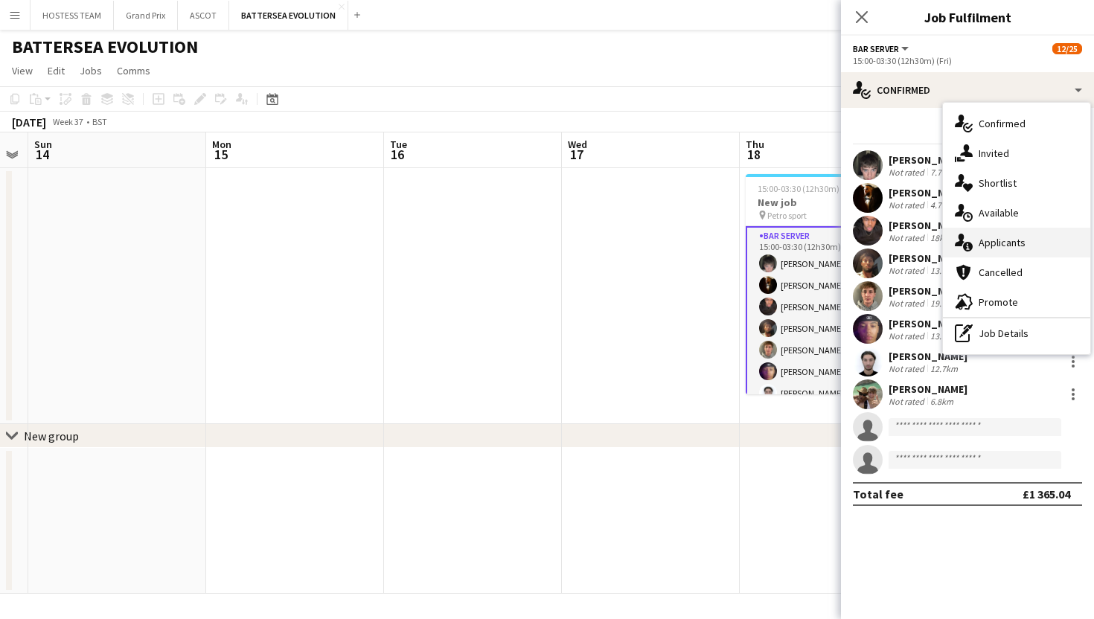
click at [1017, 238] on span "Applicants" at bounding box center [1002, 242] width 47 height 13
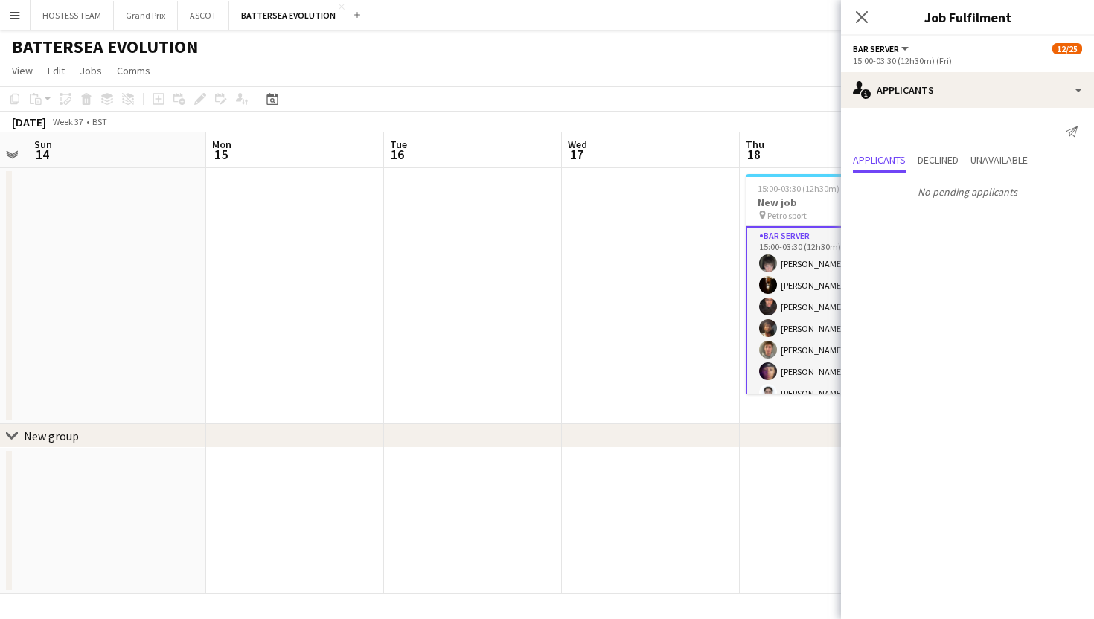
click at [672, 260] on app-date-cell at bounding box center [651, 296] width 178 height 256
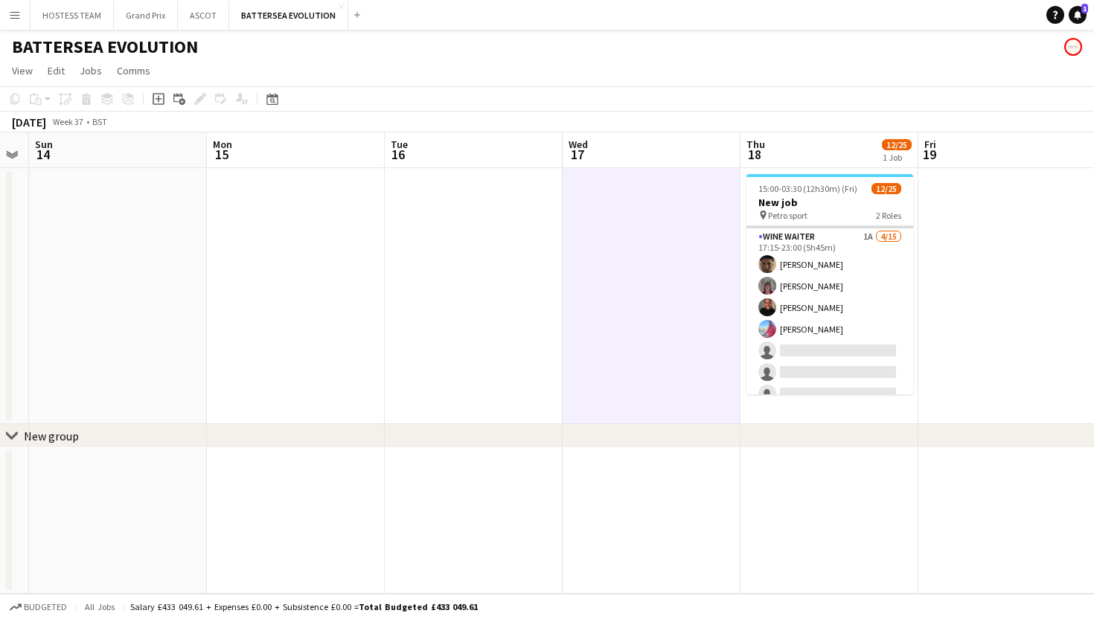
scroll to position [232, 0]
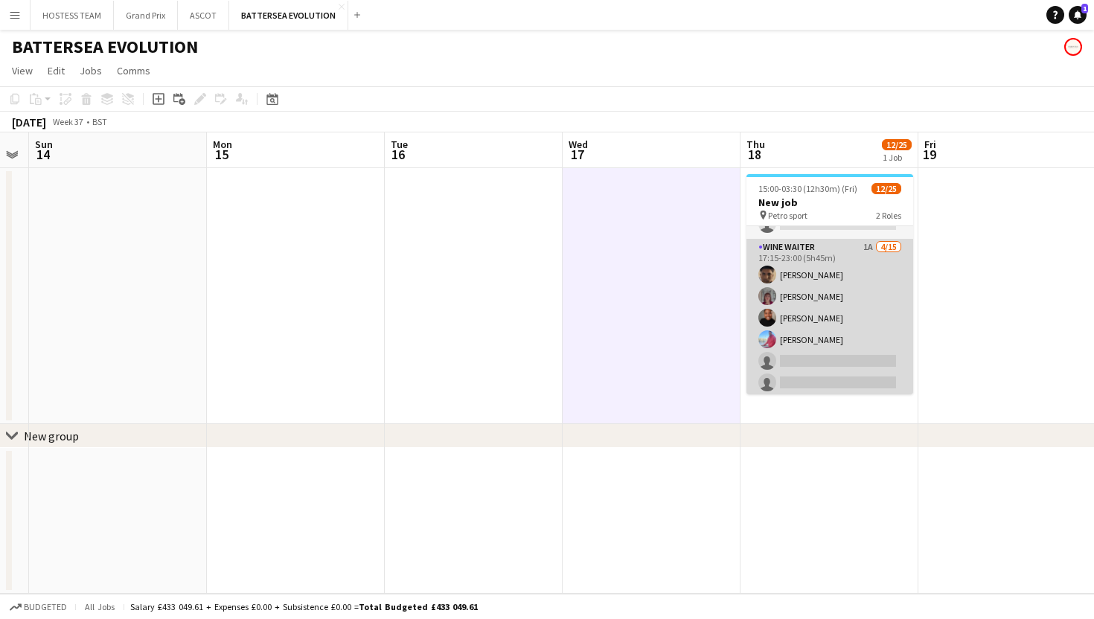
click at [803, 351] on app-card-role "Wine Waiter 1A 4/15 17:15-23:00 (5h45m) Remo Kurup Leïla Ardant Carpentier Chya…" at bounding box center [829, 415] width 167 height 353
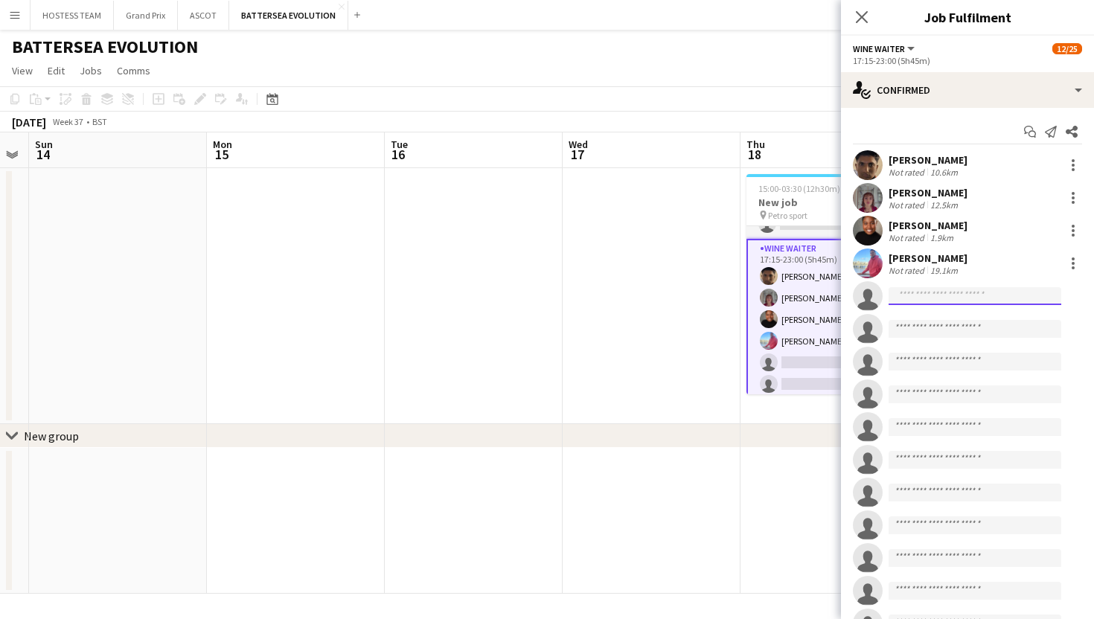
click at [918, 295] on input at bounding box center [975, 296] width 173 height 18
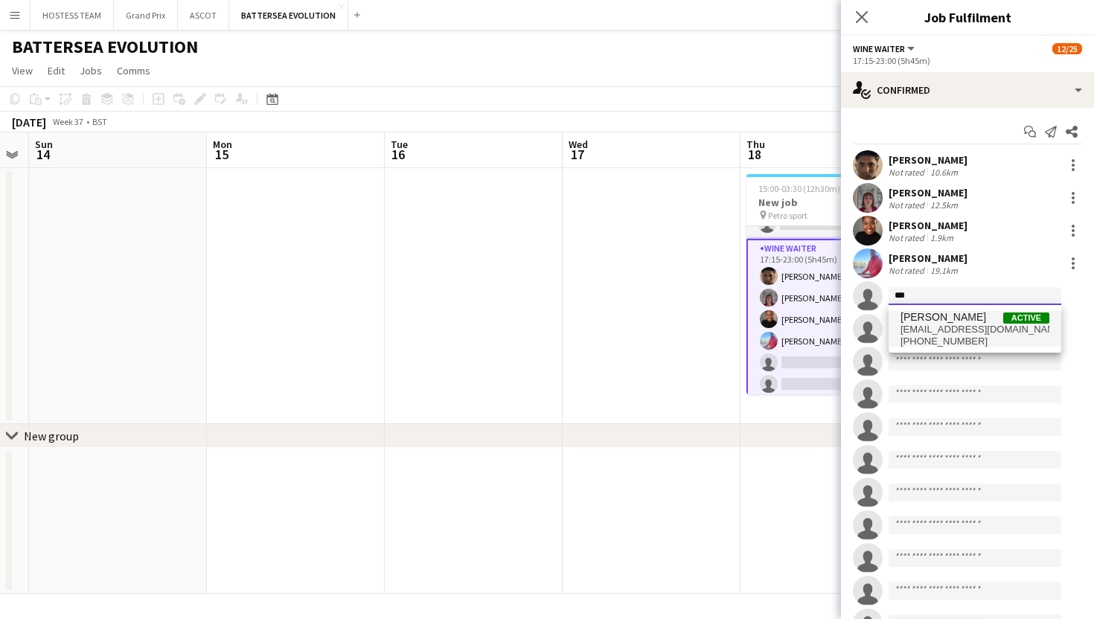
type input "***"
click at [966, 327] on span "megan2018jason@gmail.com" at bounding box center [974, 330] width 149 height 12
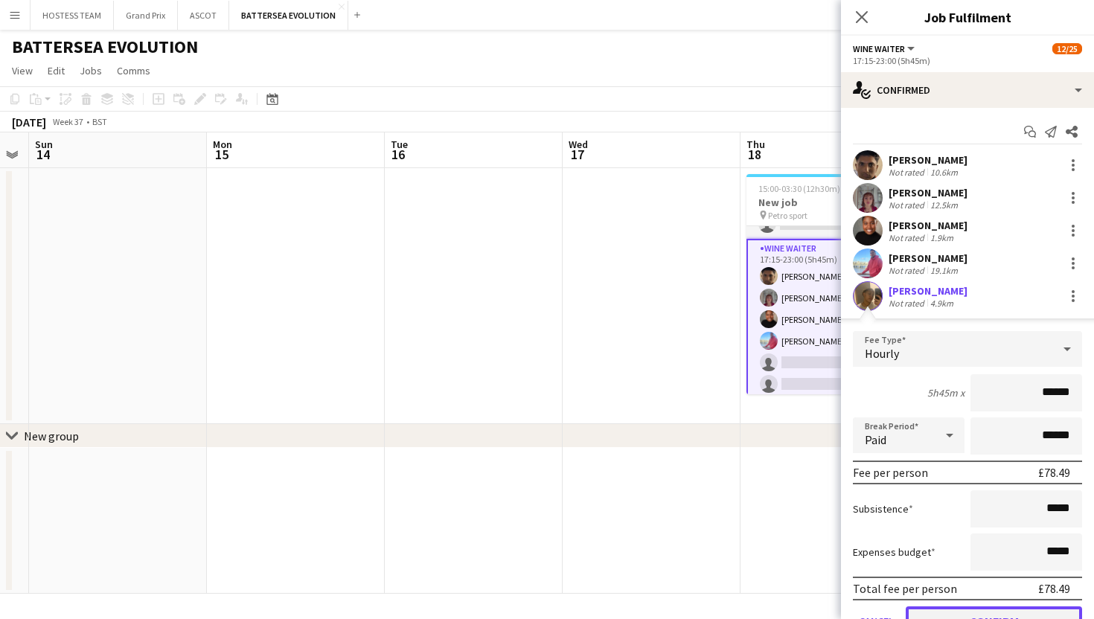
click at [995, 612] on button "Confirm" at bounding box center [994, 622] width 176 height 30
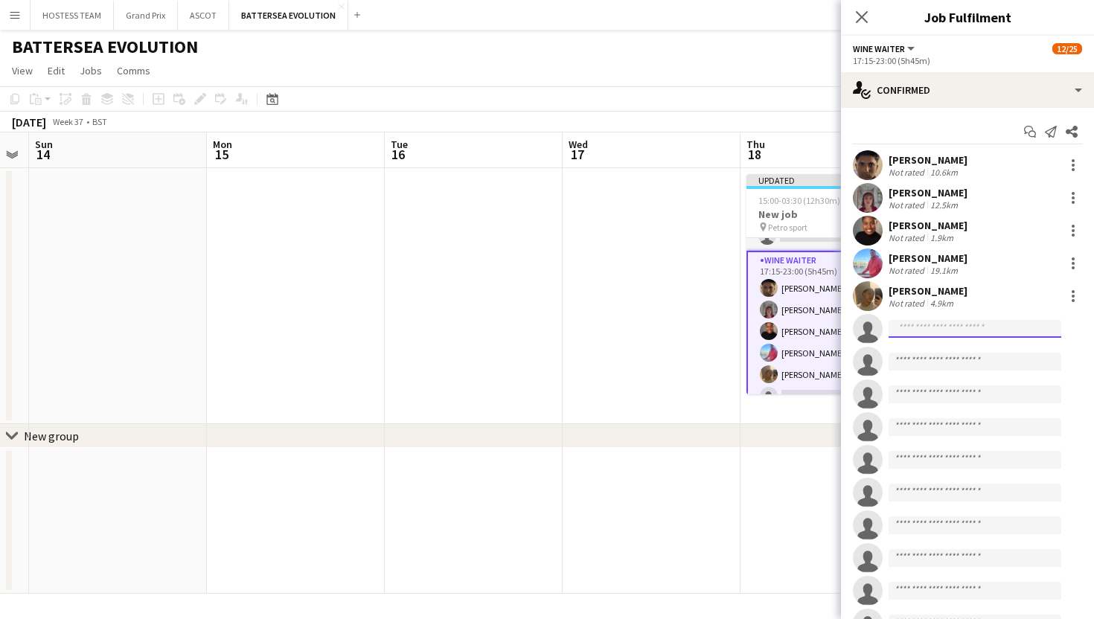
click at [941, 333] on input at bounding box center [975, 329] width 173 height 18
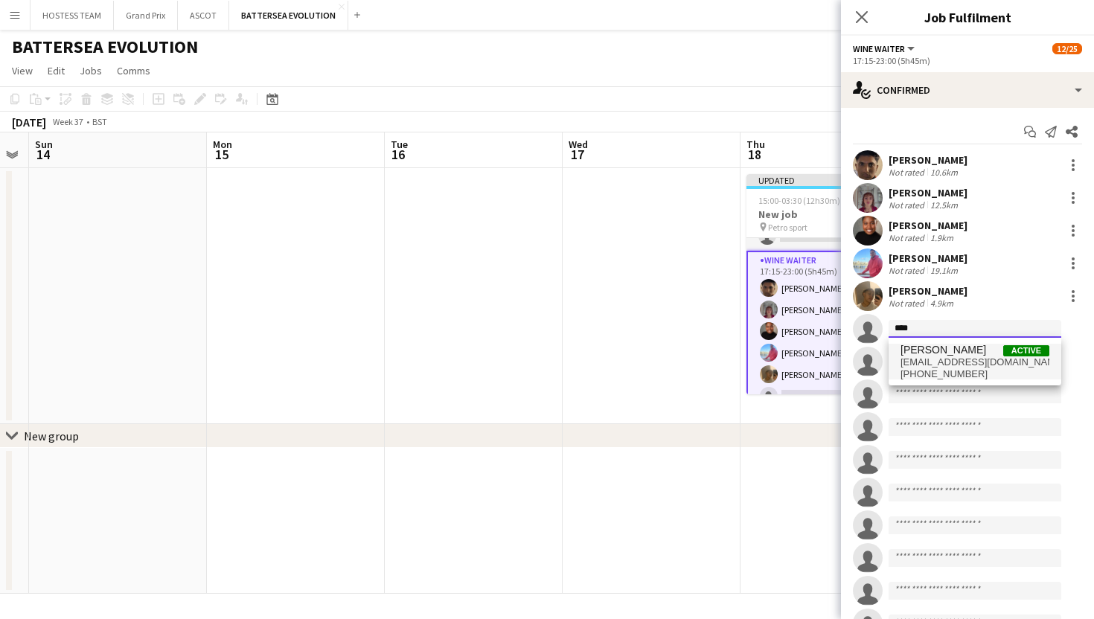
type input "****"
click at [948, 369] on span "+447871106236" at bounding box center [974, 374] width 149 height 12
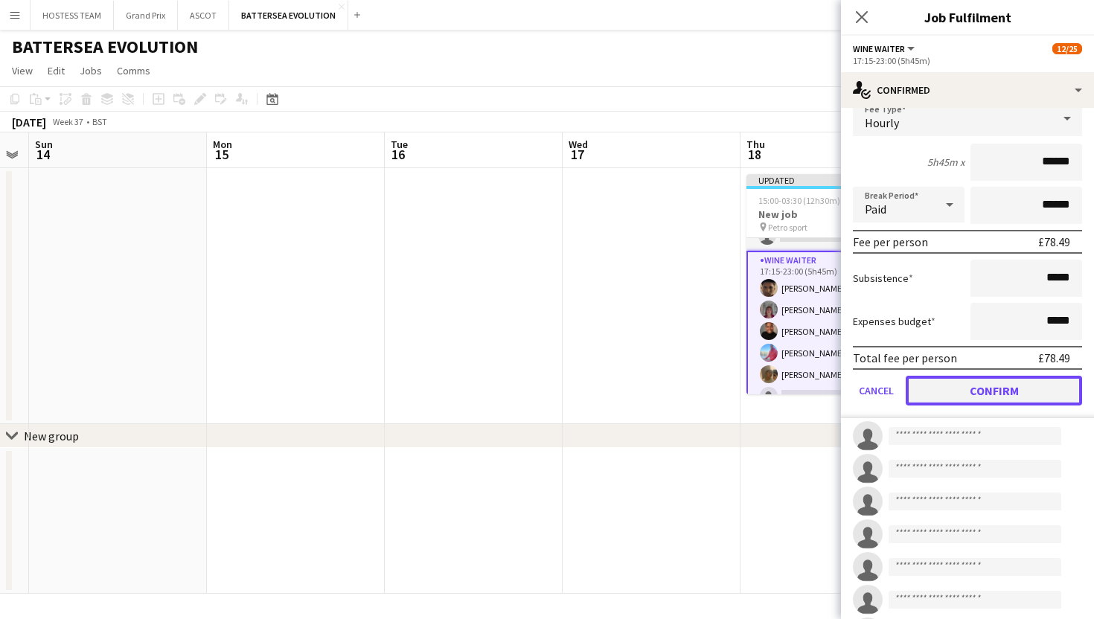
click at [948, 393] on button "Confirm" at bounding box center [994, 391] width 176 height 30
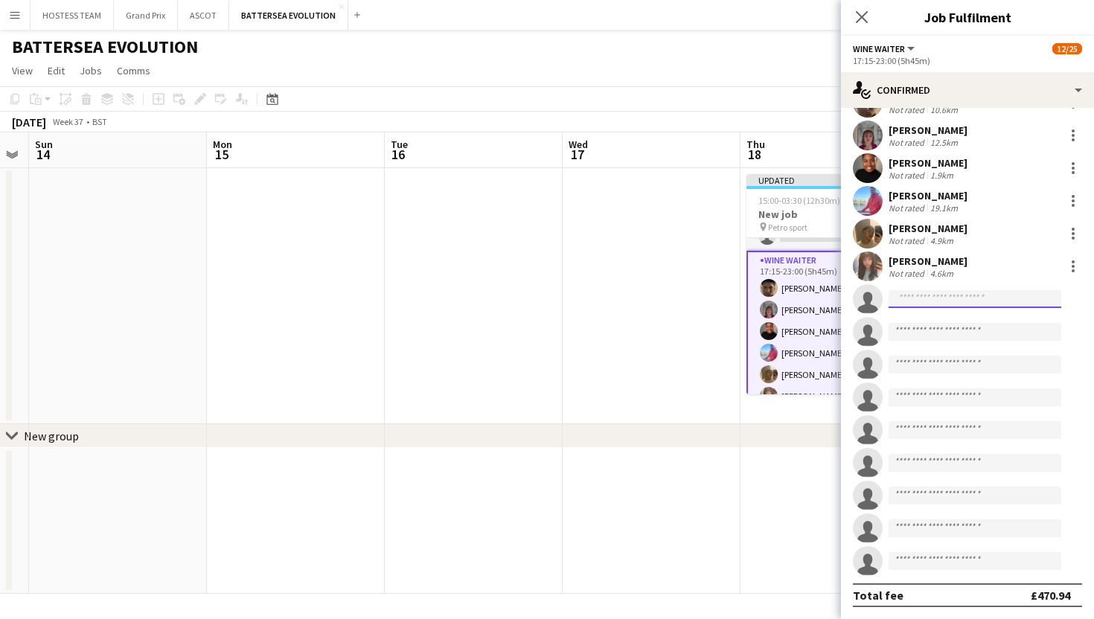
click at [916, 300] on input at bounding box center [975, 299] width 173 height 18
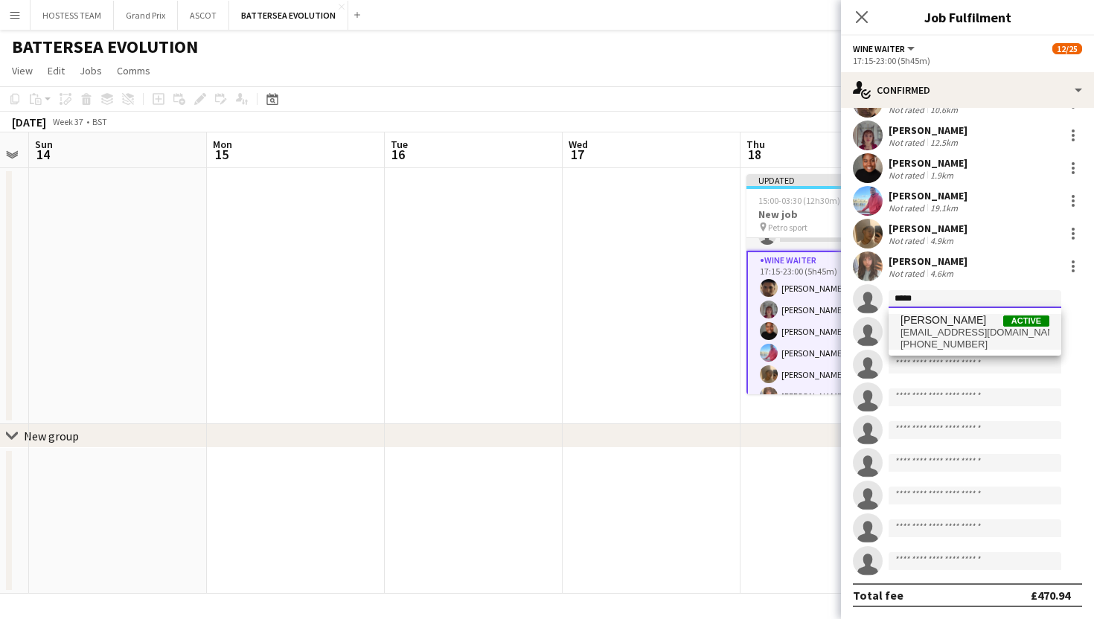
type input "*****"
click at [922, 323] on span "[PERSON_NAME]" at bounding box center [943, 320] width 86 height 13
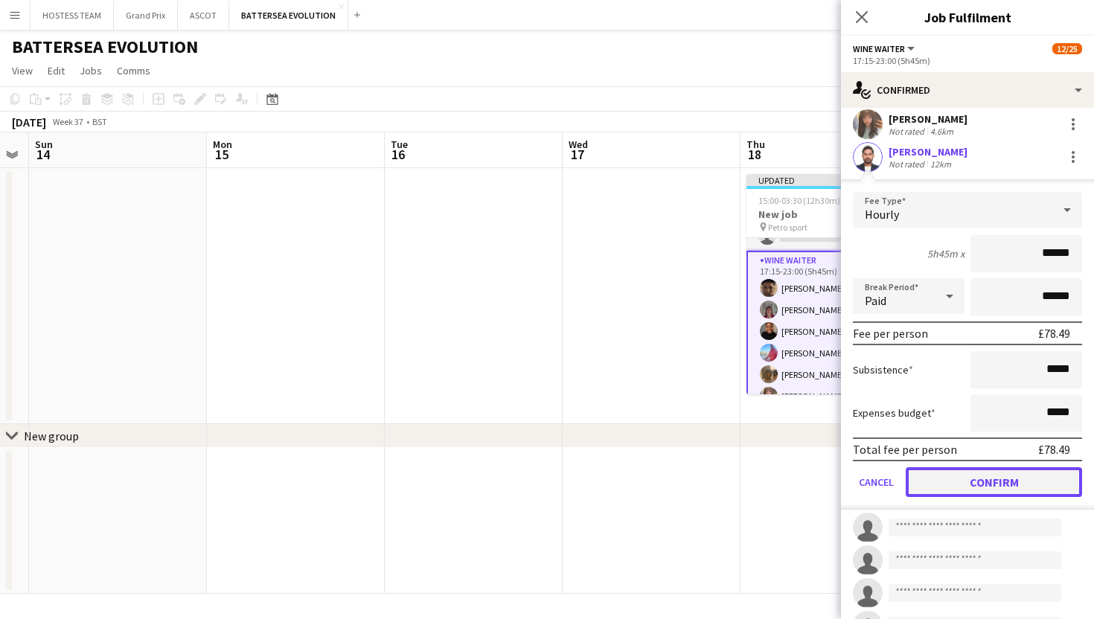
click at [933, 486] on button "Confirm" at bounding box center [994, 482] width 176 height 30
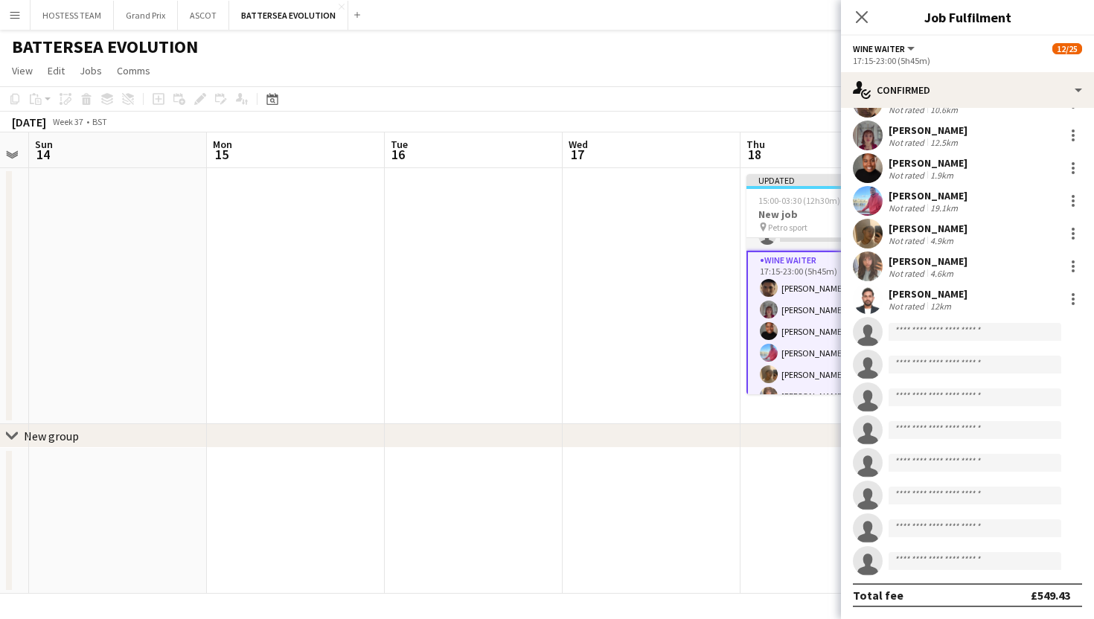
scroll to position [0, 683]
click at [811, 482] on app-date-cell at bounding box center [829, 521] width 178 height 146
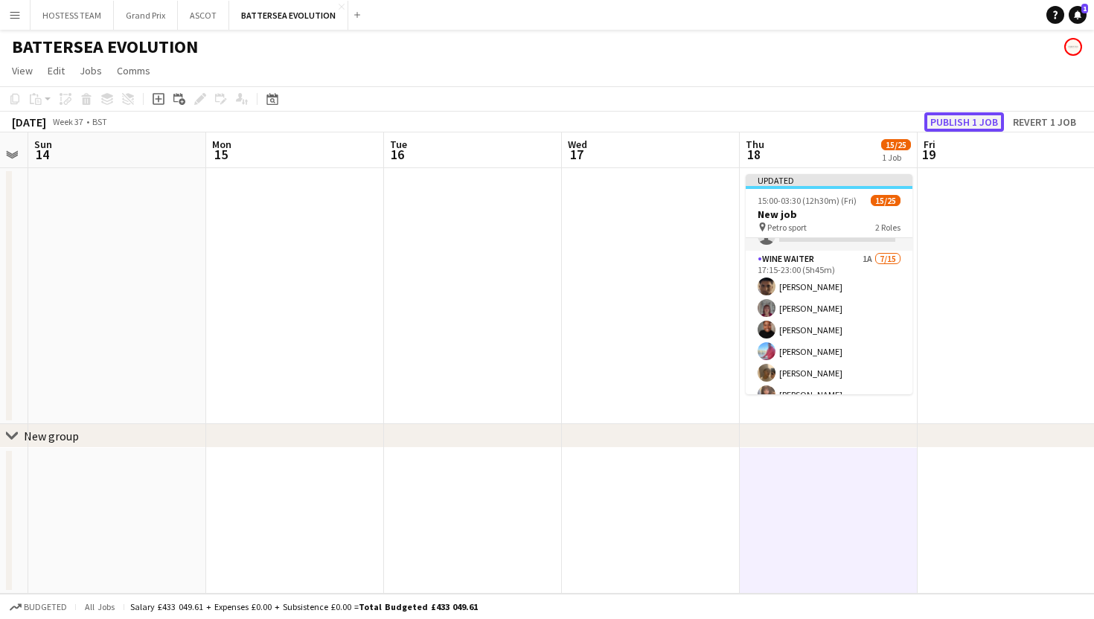
click at [954, 124] on button "Publish 1 job" at bounding box center [964, 121] width 80 height 19
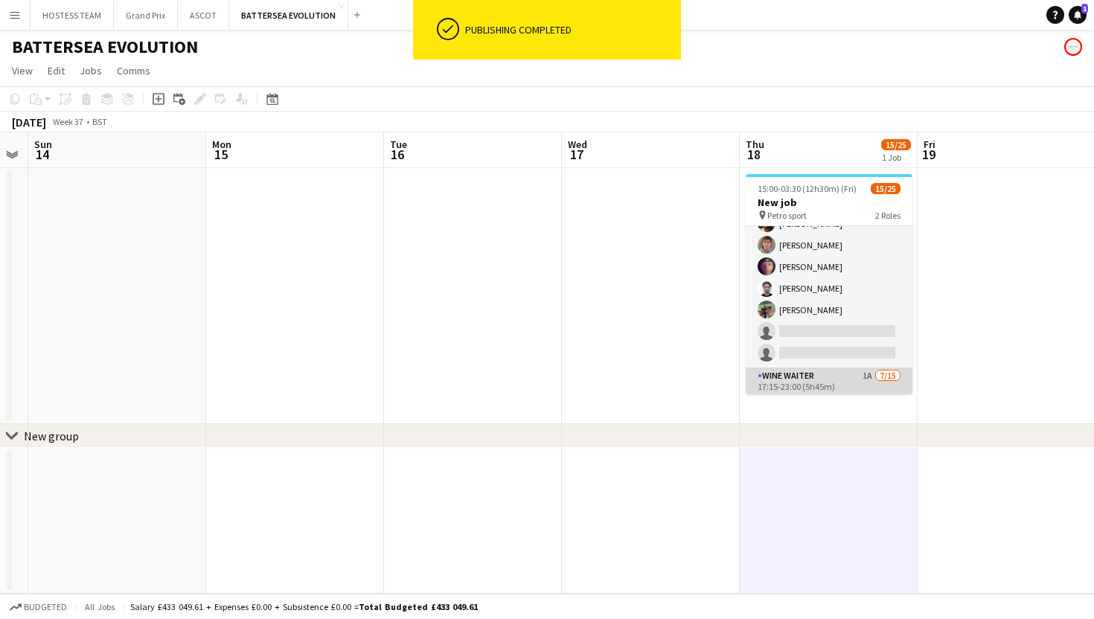
scroll to position [0, 0]
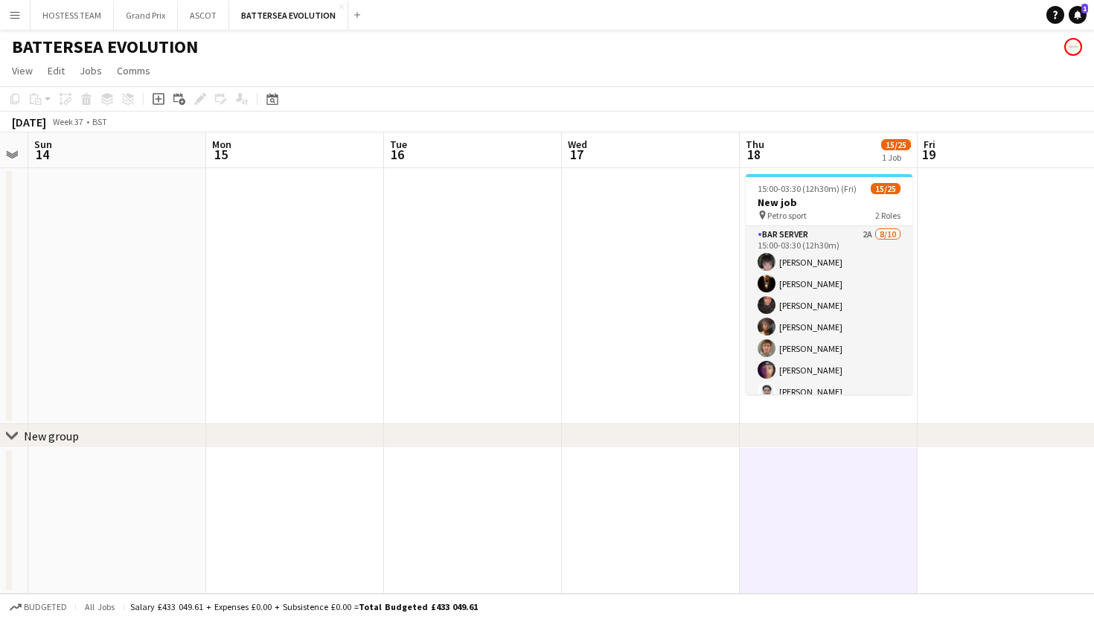
click at [864, 303] on app-card-role "Bar Server 2A 8/10 15:00-03:30 (12h30m) Lucas Martin Karim Khalifa Oluwatobi Gb…" at bounding box center [829, 348] width 167 height 245
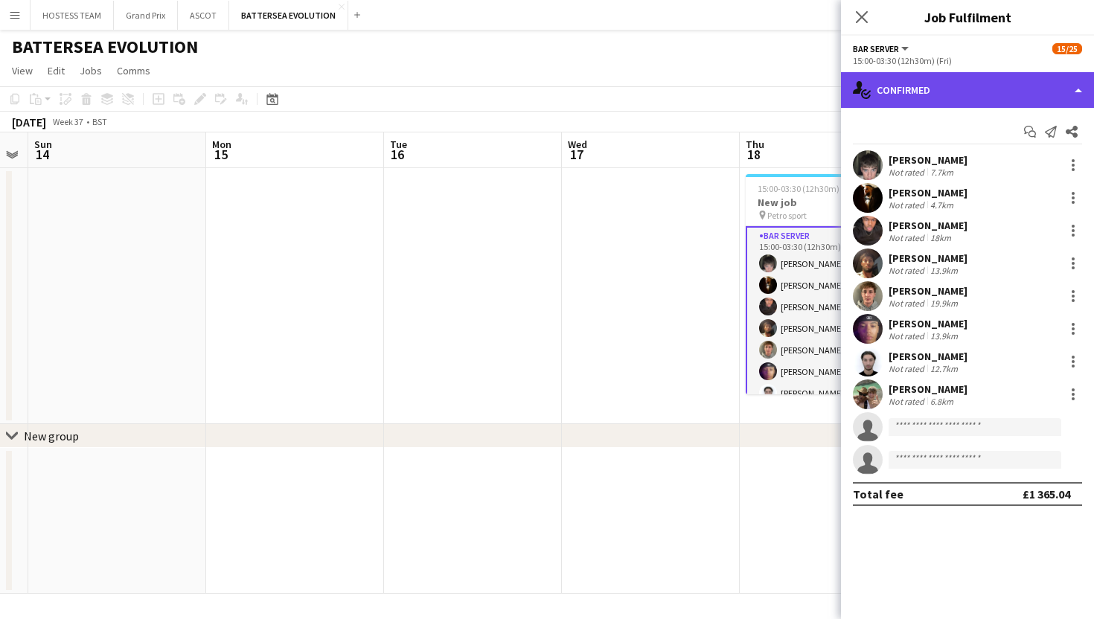
click at [965, 82] on div "single-neutral-actions-check-2 Confirmed" at bounding box center [967, 90] width 253 height 36
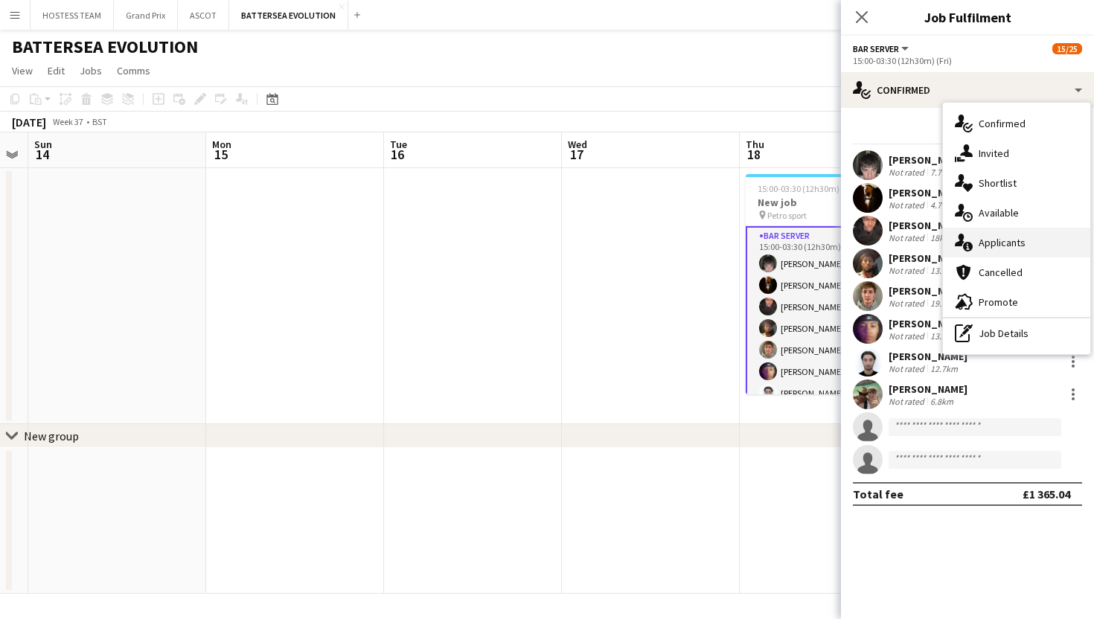
click at [987, 243] on span "Applicants" at bounding box center [1002, 242] width 47 height 13
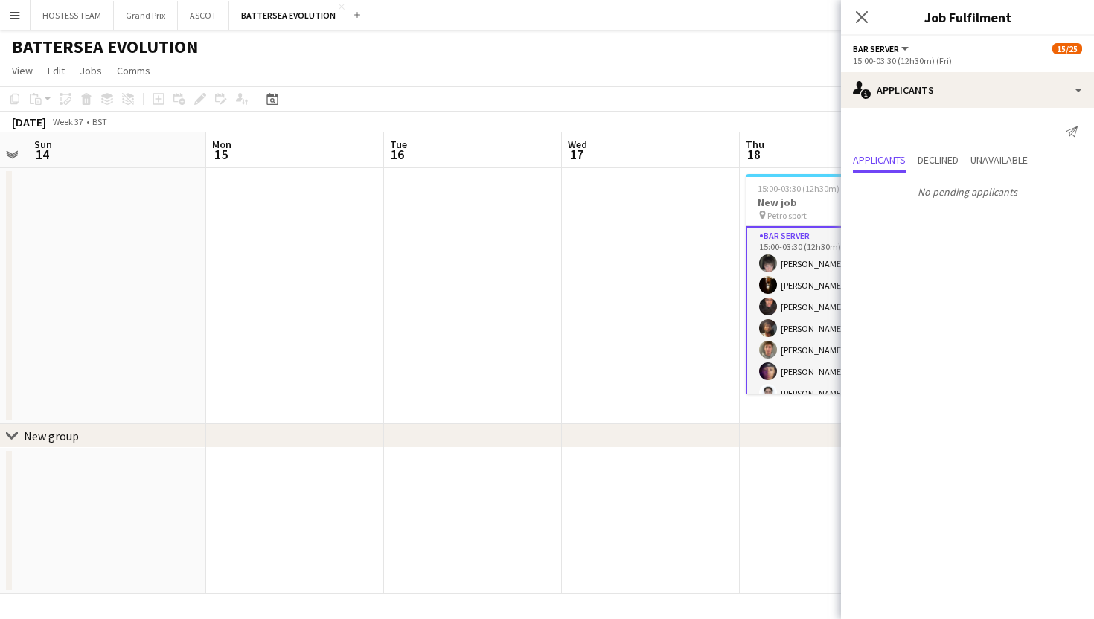
click at [708, 303] on app-date-cell at bounding box center [651, 296] width 178 height 256
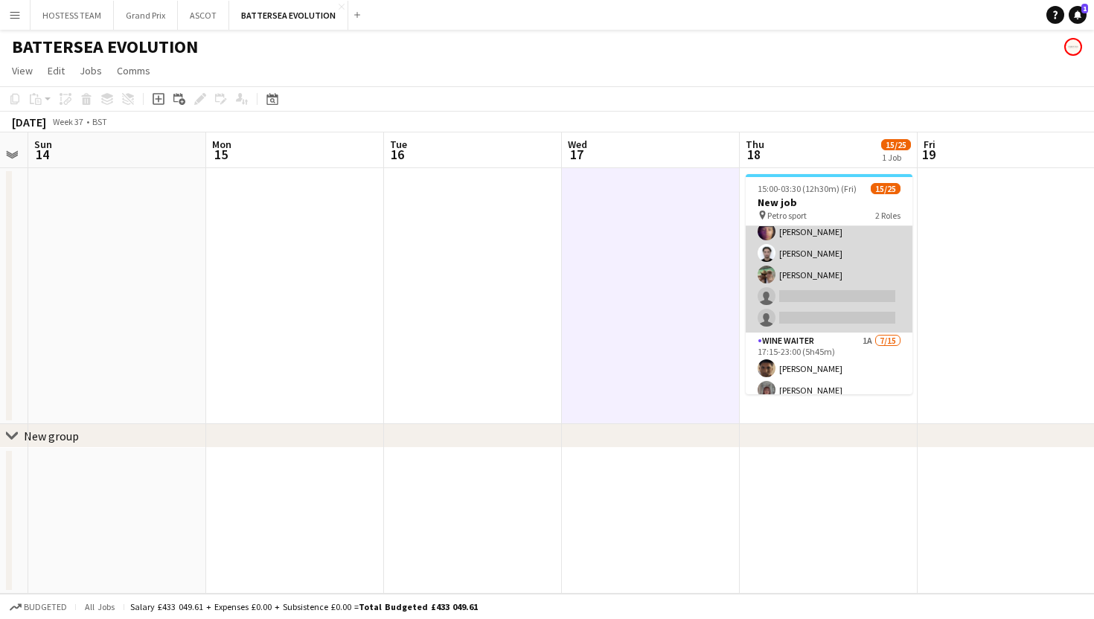
click at [824, 332] on app-card-role "Bar Server 2A 8/10 15:00-03:30 (12h30m) Lucas Martin Karim Khalifa Oluwatobi Gb…" at bounding box center [829, 210] width 167 height 245
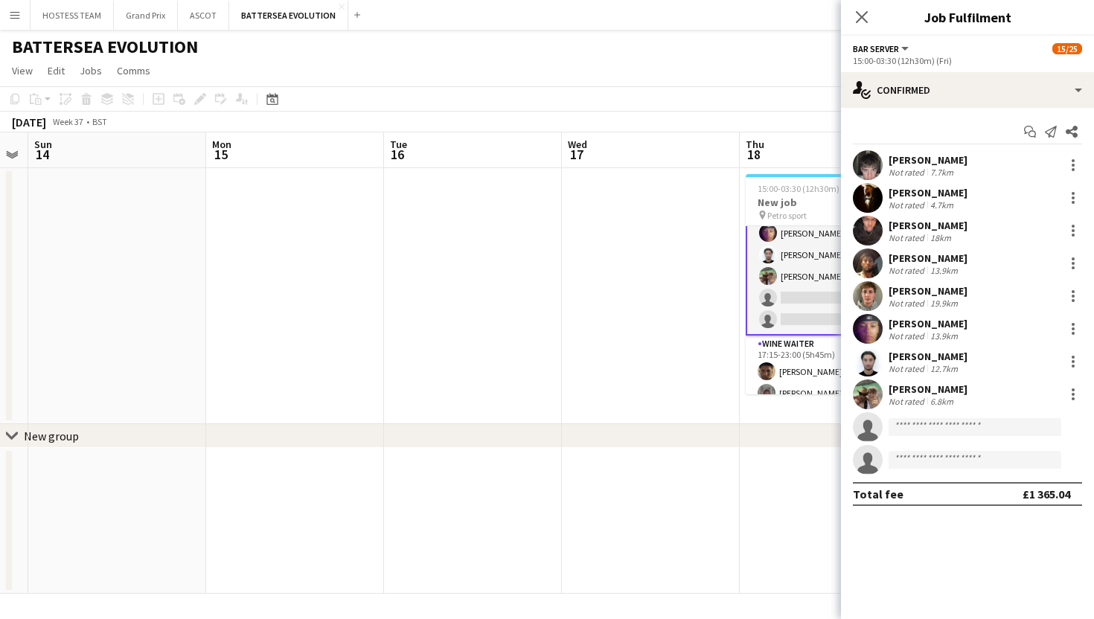
scroll to position [140, 0]
click at [912, 419] on input at bounding box center [975, 427] width 173 height 18
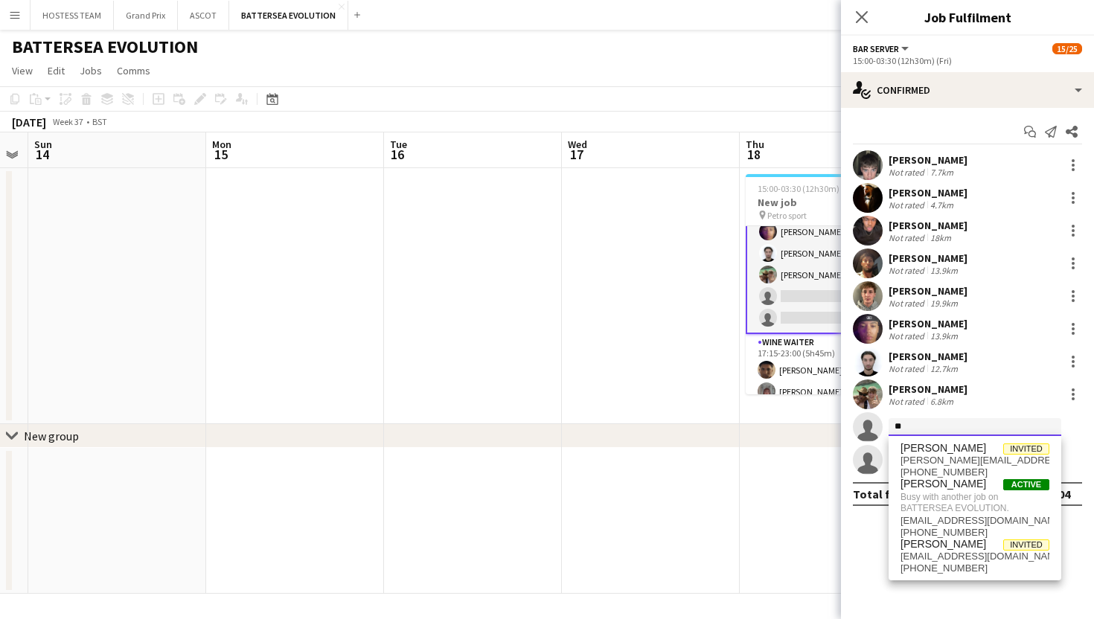
type input "*"
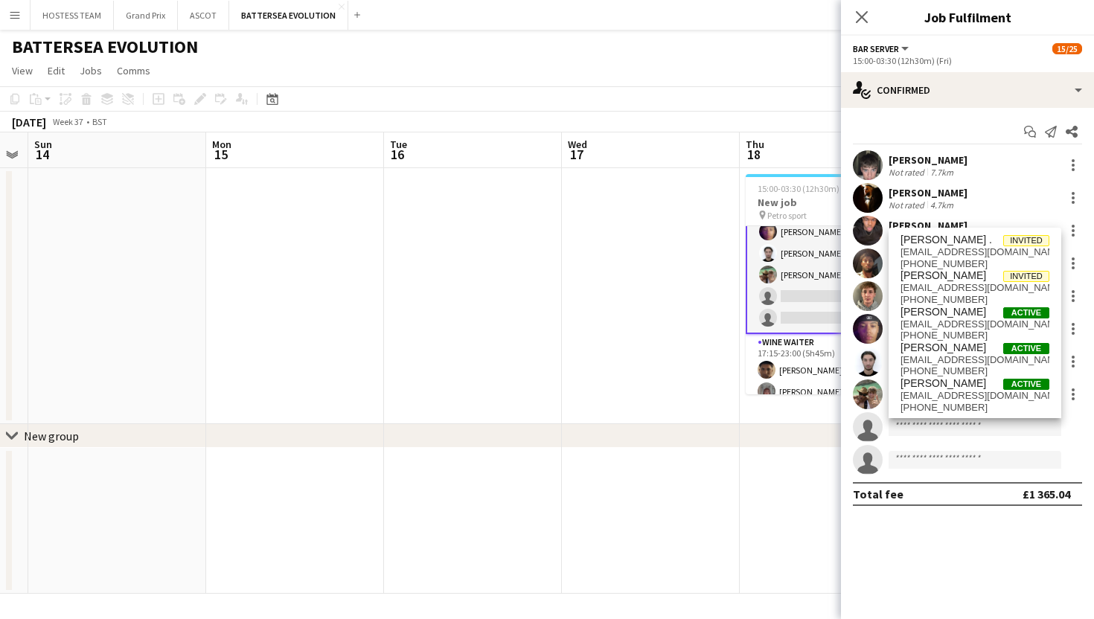
click at [716, 400] on app-date-cell at bounding box center [651, 296] width 178 height 256
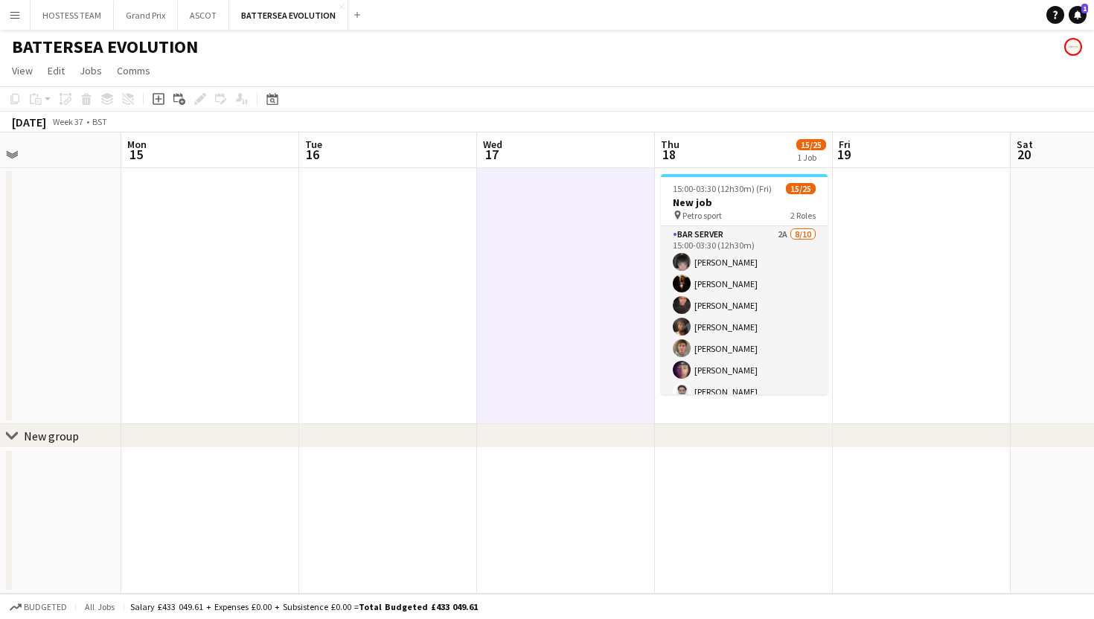
scroll to position [0, 413]
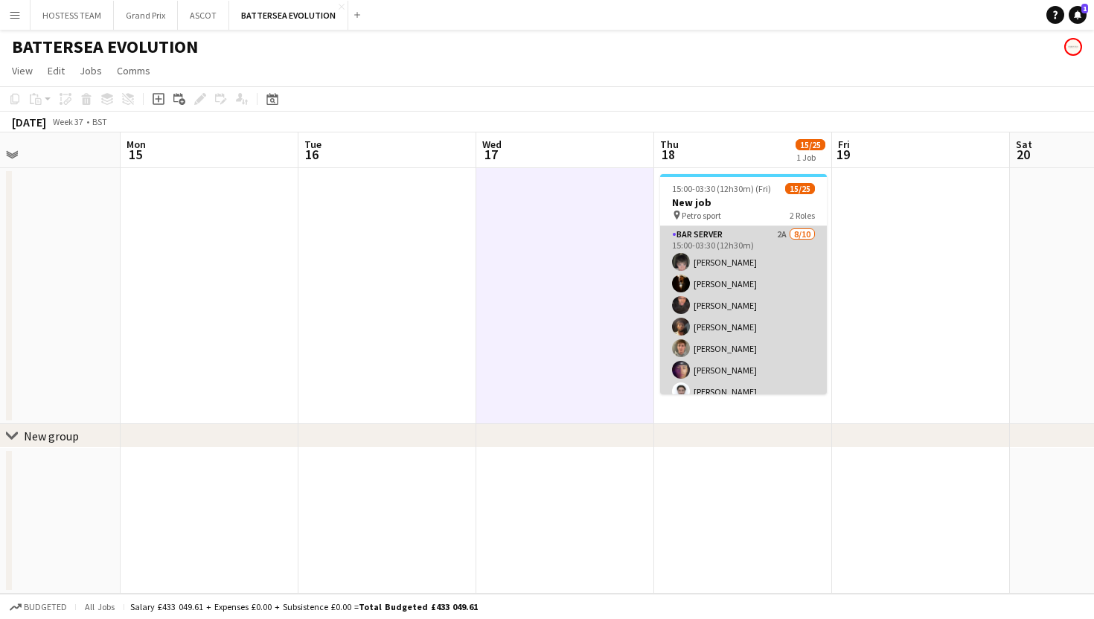
click at [762, 319] on app-card-role "Bar Server 2A 8/10 15:00-03:30 (12h30m) Lucas Martin Karim Khalifa Oluwatobi Gb…" at bounding box center [743, 348] width 167 height 245
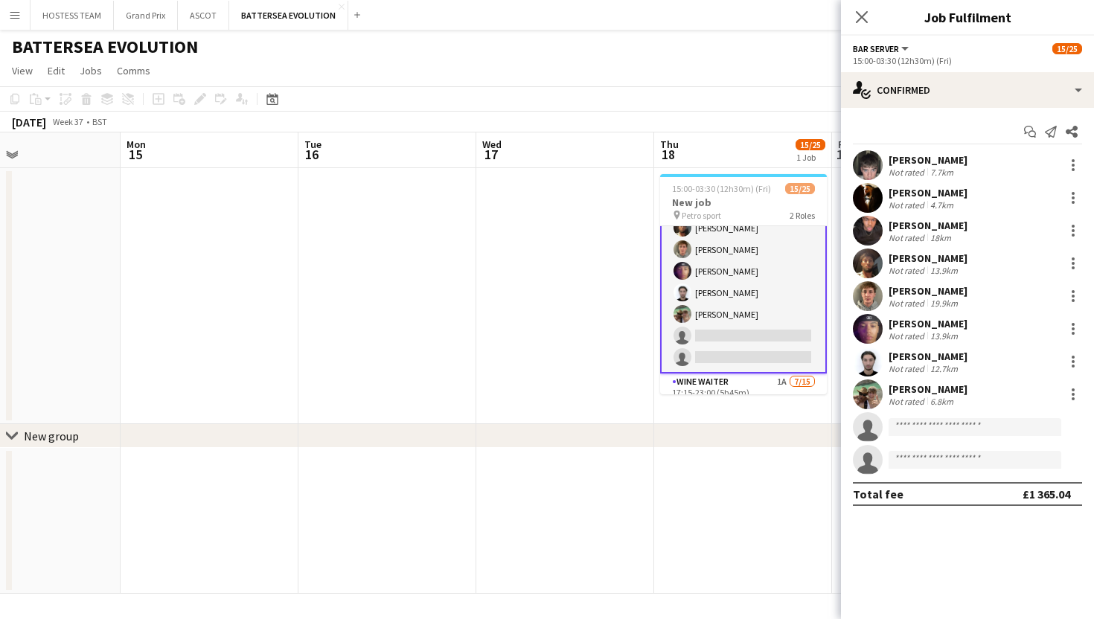
scroll to position [135, 0]
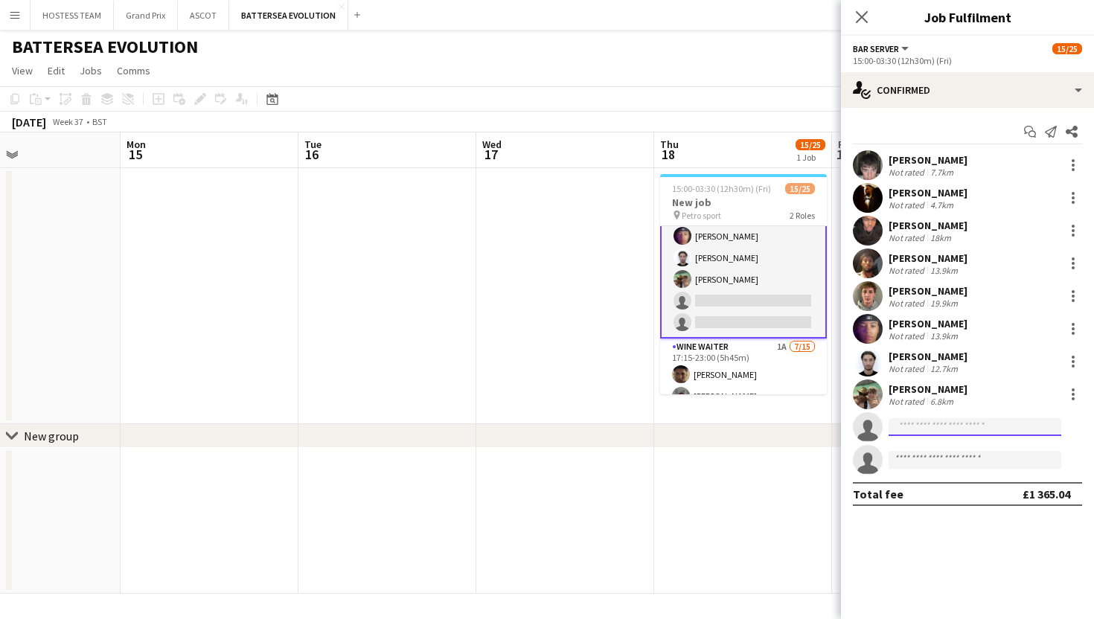
click at [918, 425] on input at bounding box center [975, 427] width 173 height 18
type input "***"
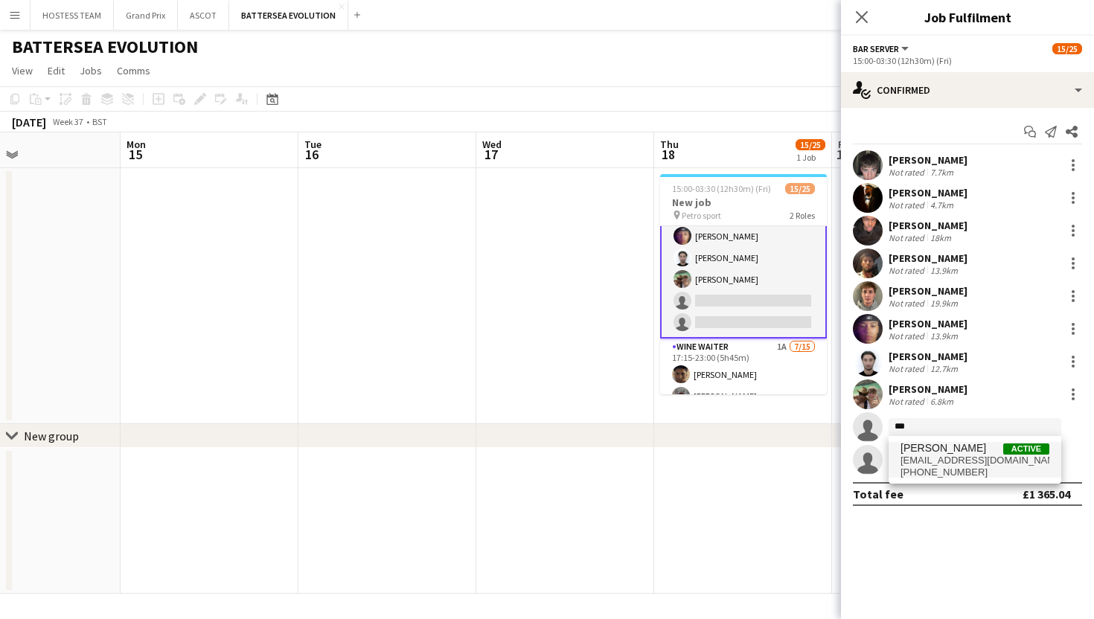
click at [935, 462] on span "nifemiodumosu@icloud.com" at bounding box center [974, 461] width 149 height 12
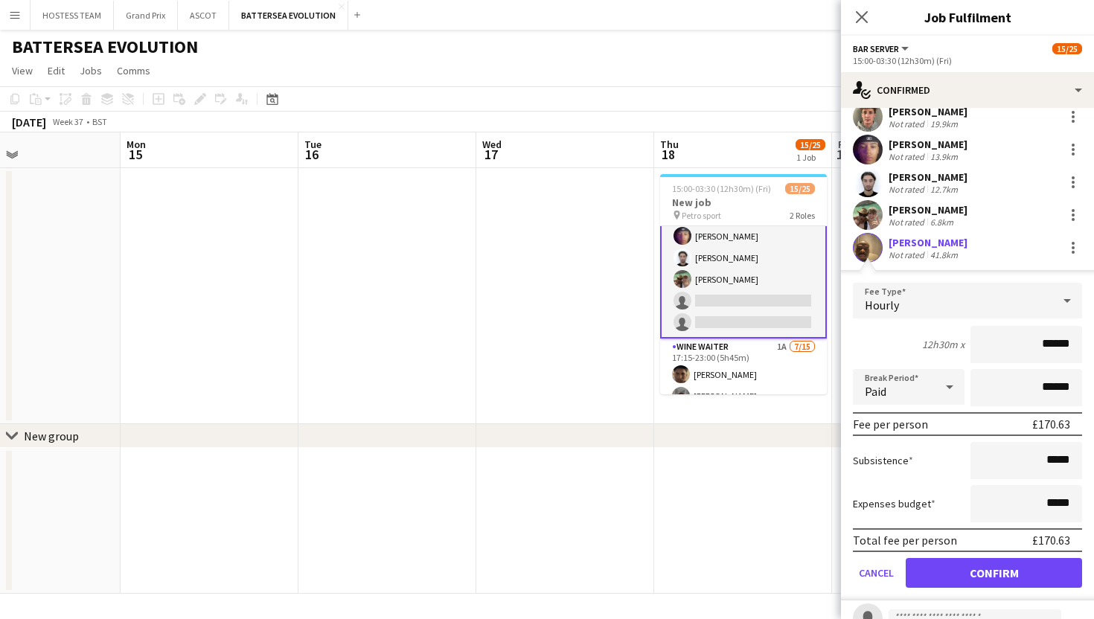
scroll to position [237, 0]
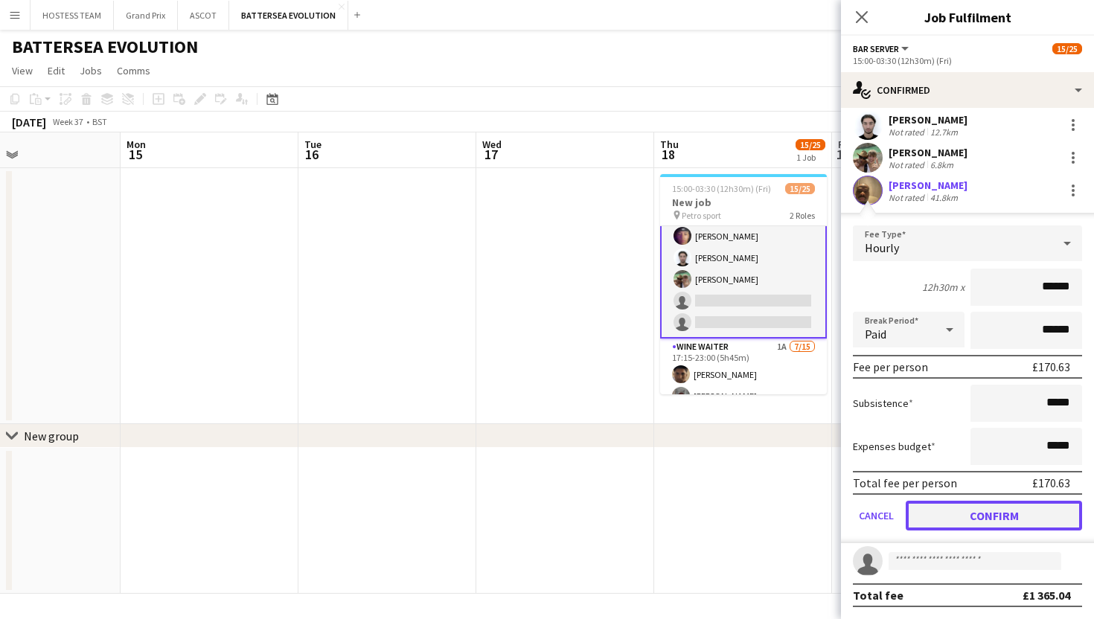
click at [973, 518] on button "Confirm" at bounding box center [994, 516] width 176 height 30
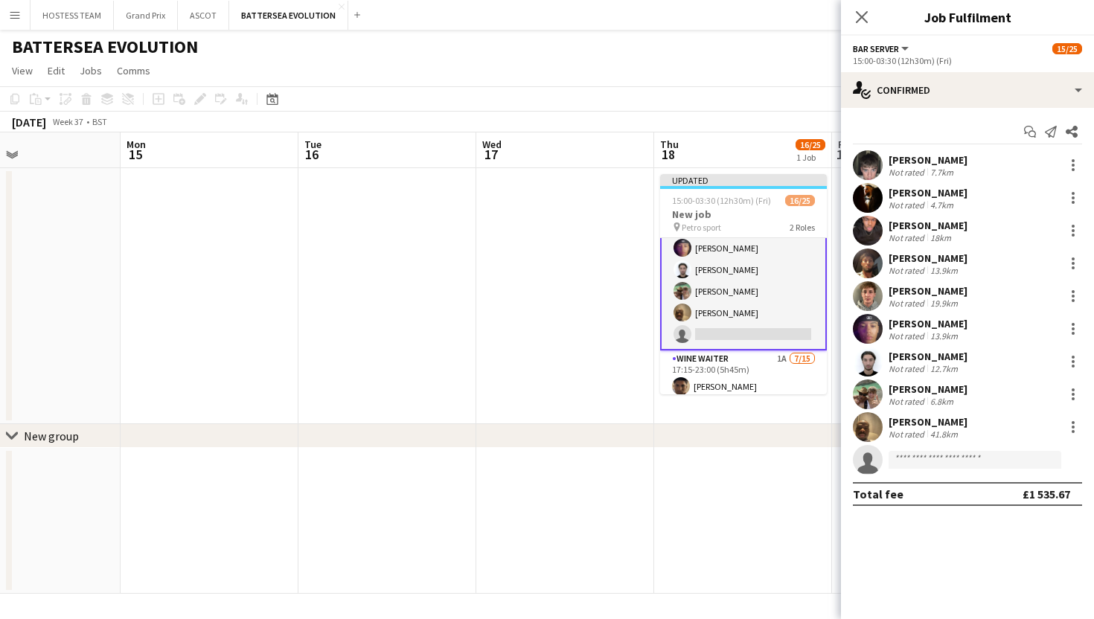
click at [790, 515] on app-date-cell at bounding box center [743, 521] width 178 height 146
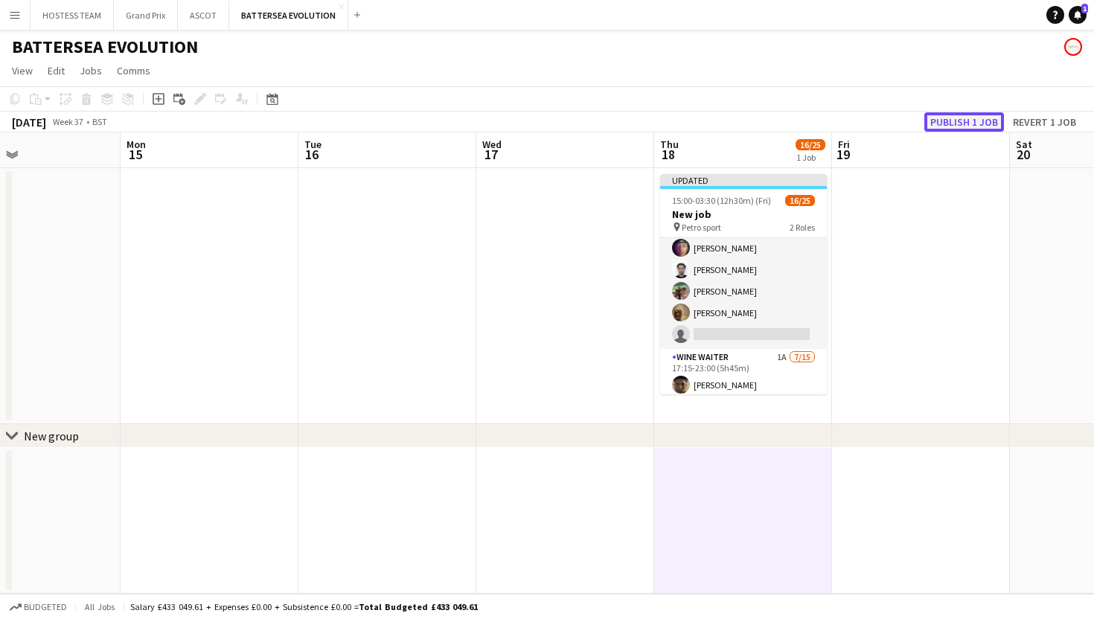
click at [962, 123] on button "Publish 1 job" at bounding box center [964, 121] width 80 height 19
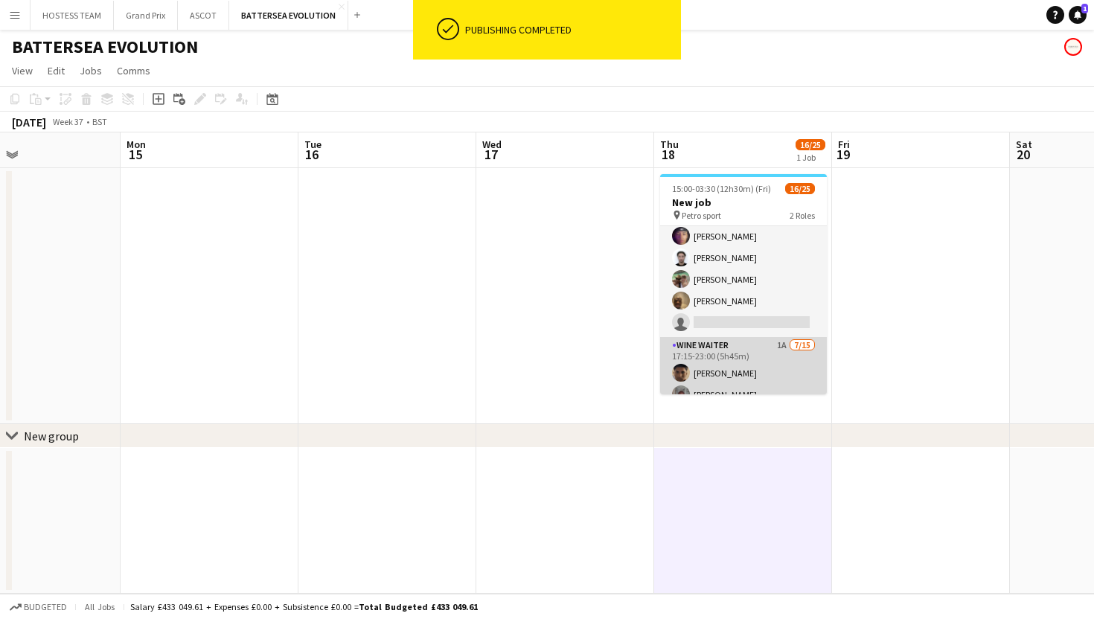
scroll to position [0, 0]
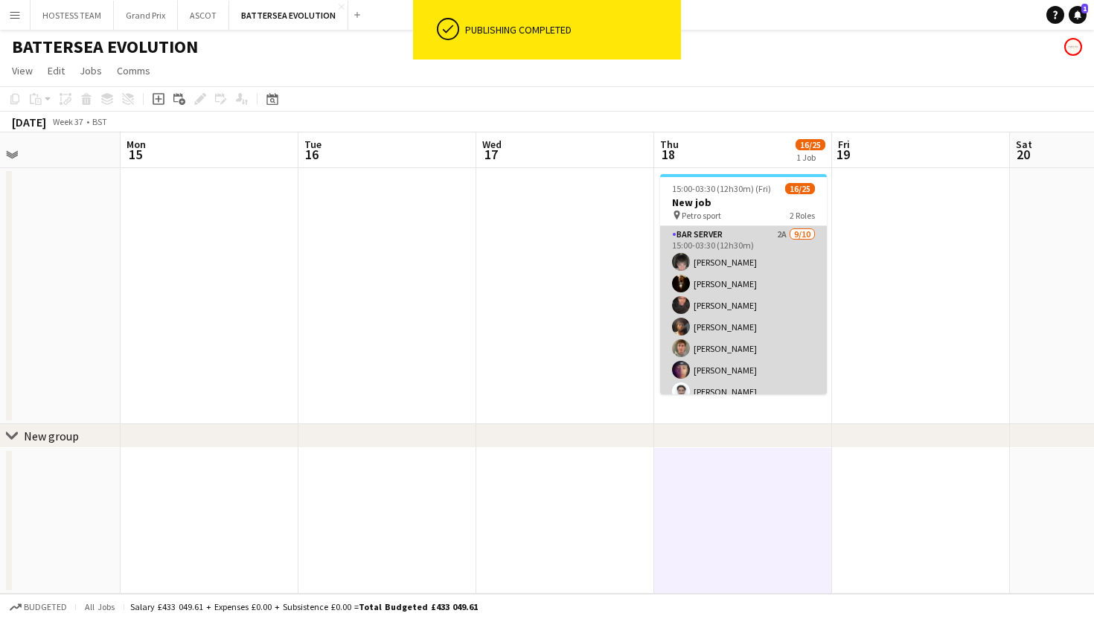
click at [761, 345] on app-card-role "Bar Server 2A 9/10 15:00-03:30 (12h30m) Lucas Martin Karim Khalifa Oluwatobi Gb…" at bounding box center [743, 348] width 167 height 245
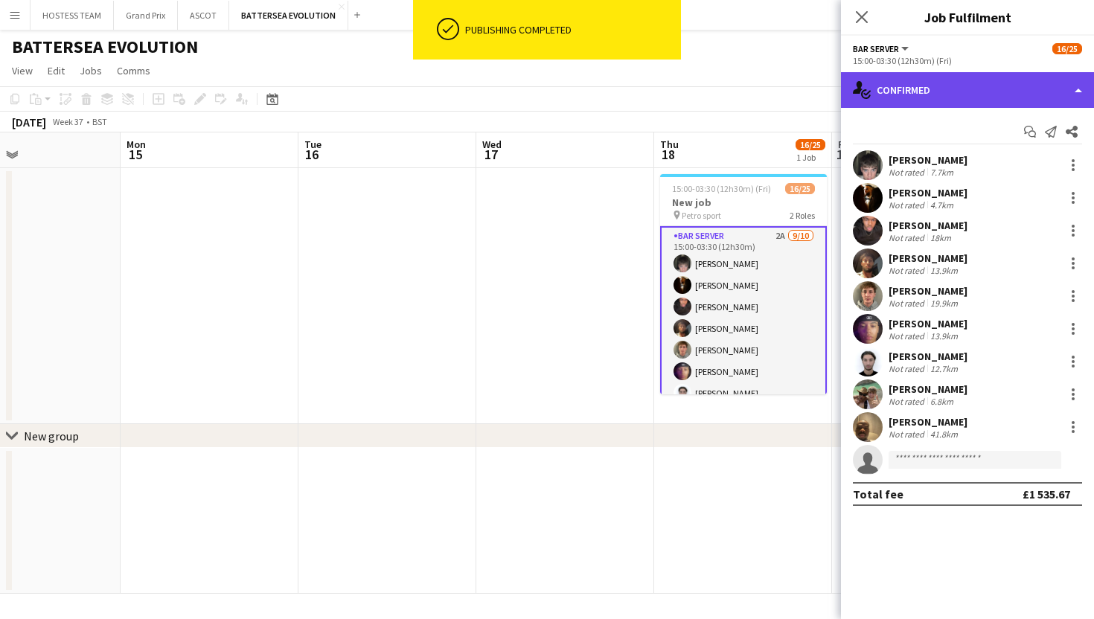
click at [1005, 81] on div "single-neutral-actions-check-2 Confirmed" at bounding box center [967, 90] width 253 height 36
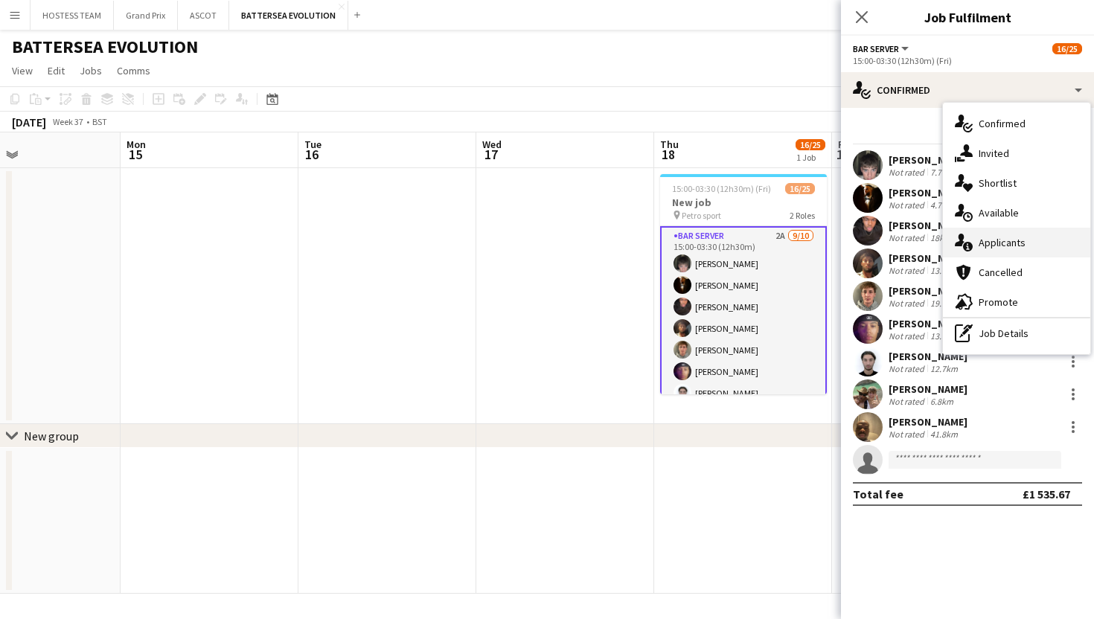
click at [1011, 245] on span "Applicants" at bounding box center [1002, 242] width 47 height 13
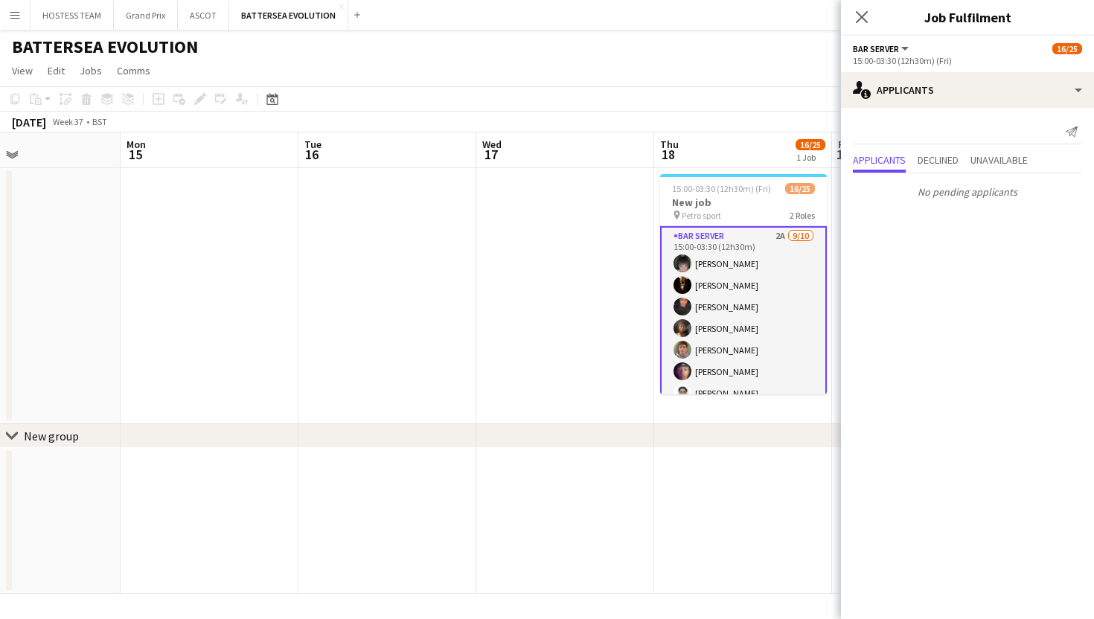
click at [587, 330] on app-date-cell at bounding box center [565, 296] width 178 height 256
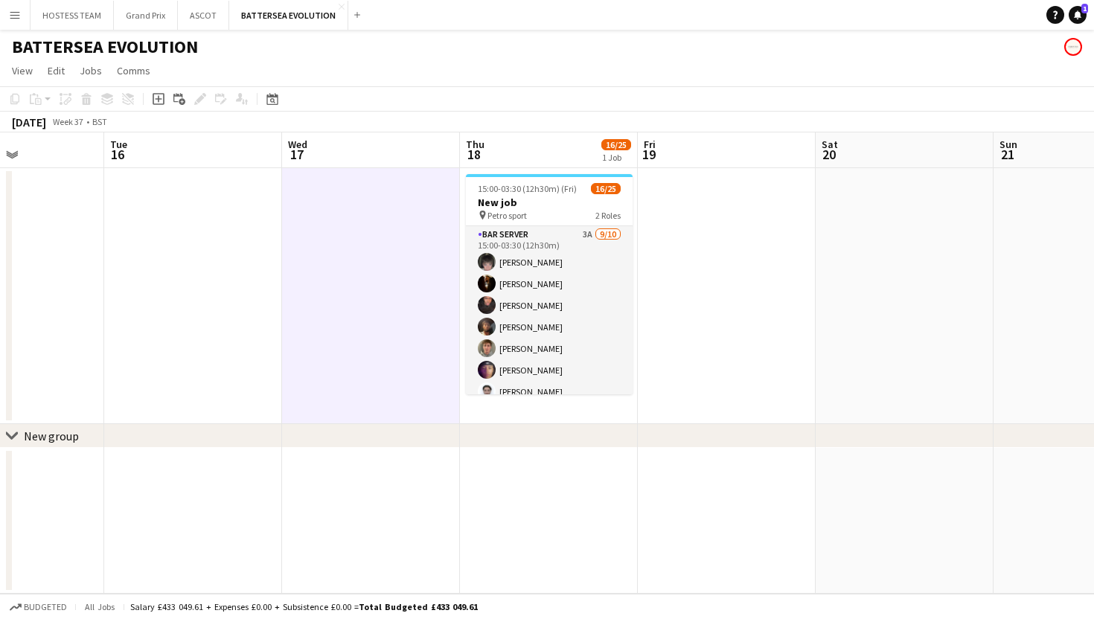
scroll to position [0, 622]
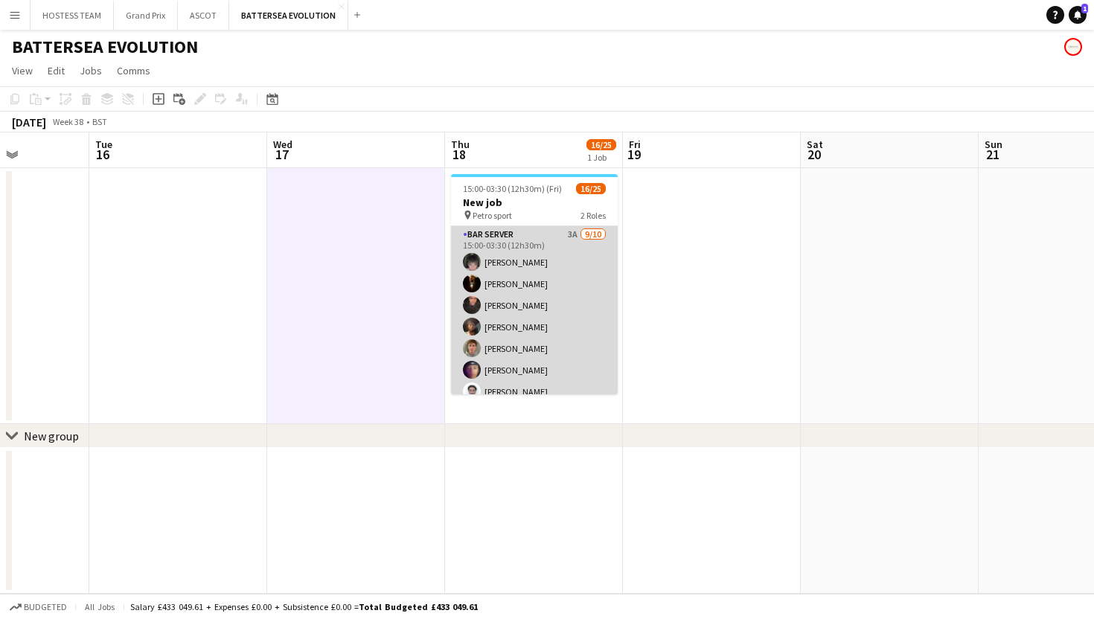
click at [546, 349] on app-card-role "Bar Server 3A 9/10 15:00-03:30 (12h30m) Lucas Martin Karim Khalifa Oluwatobi Gb…" at bounding box center [534, 348] width 167 height 245
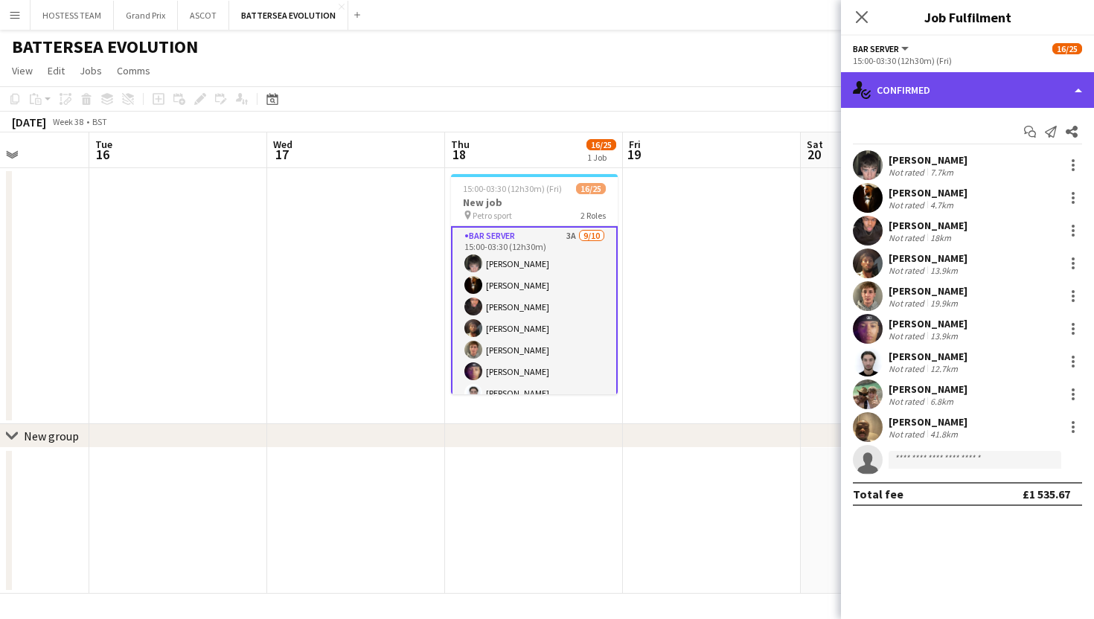
click at [1052, 80] on div "single-neutral-actions-check-2 Confirmed" at bounding box center [967, 90] width 253 height 36
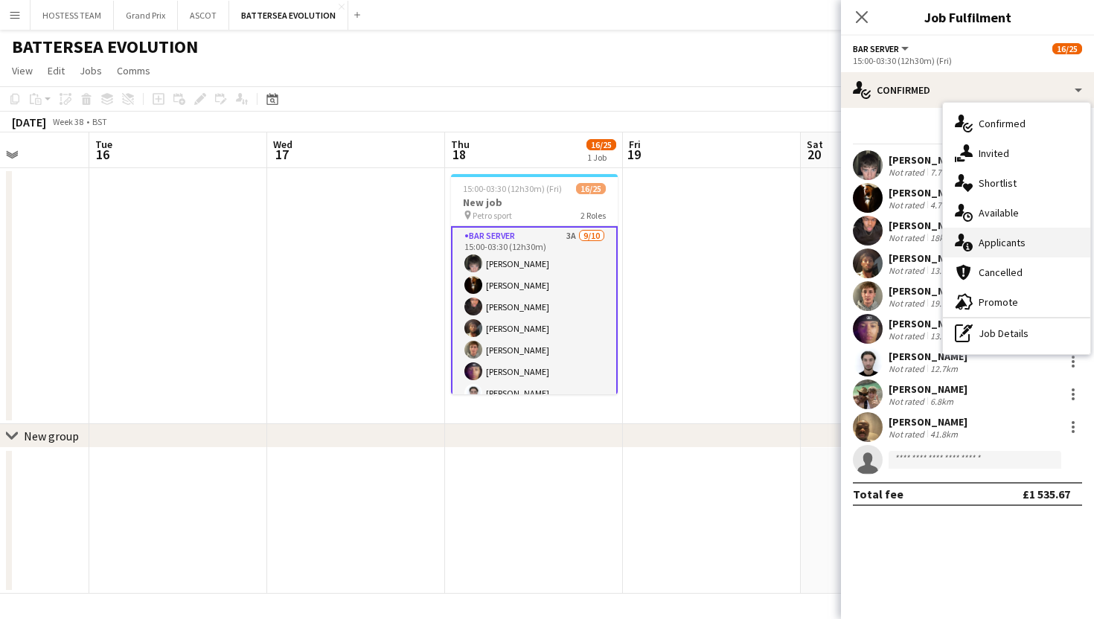
click at [1015, 242] on span "Applicants" at bounding box center [1002, 242] width 47 height 13
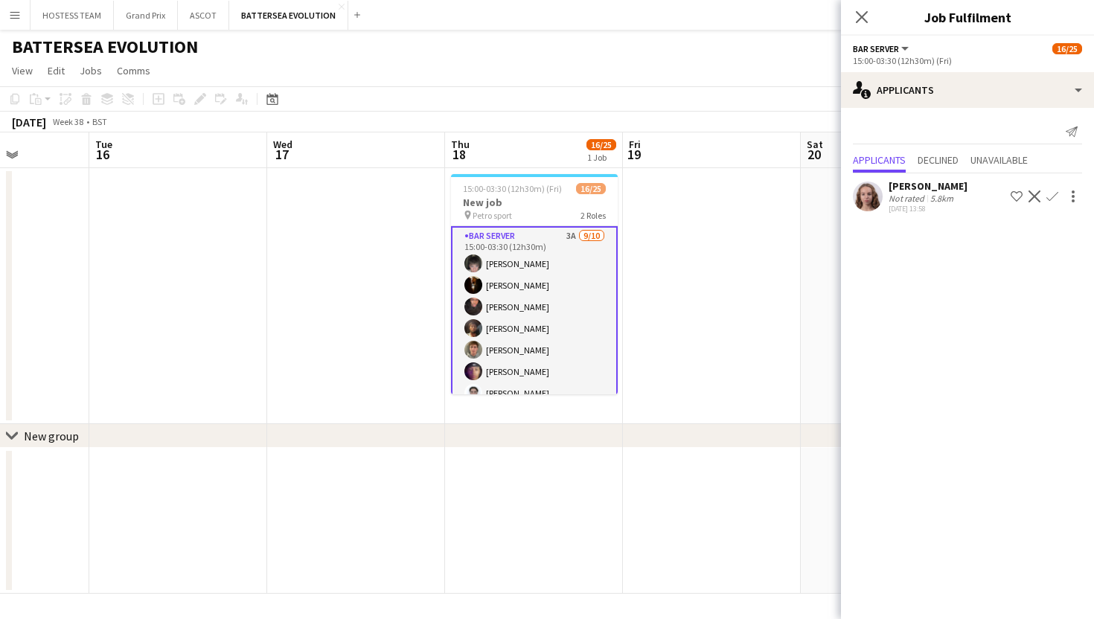
click at [1058, 193] on button "Confirm" at bounding box center [1052, 197] width 18 height 18
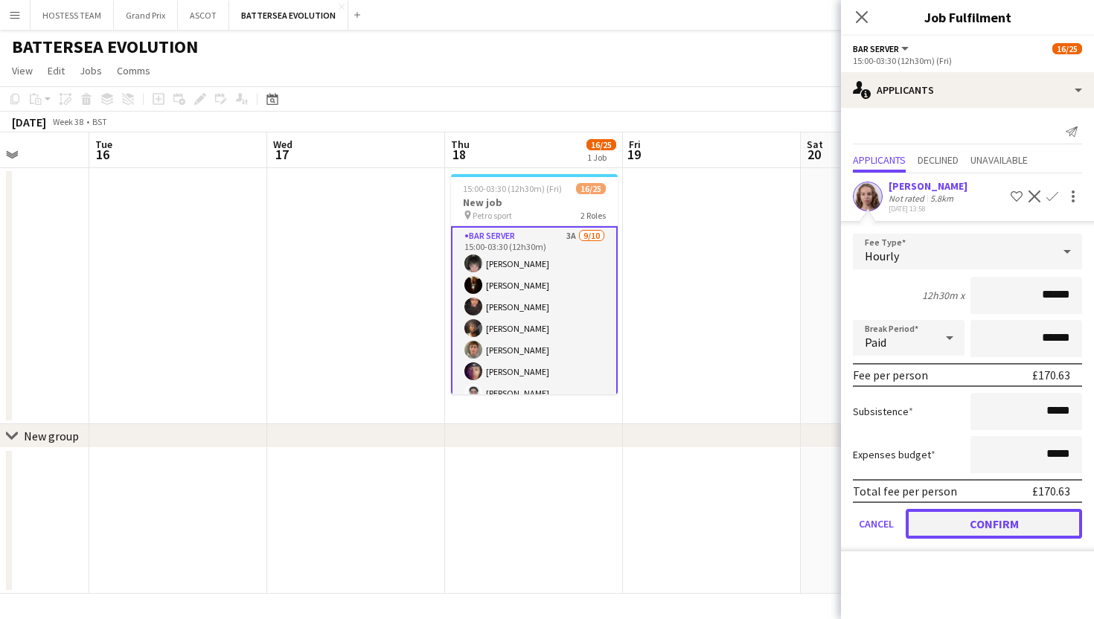
click at [1001, 522] on button "Confirm" at bounding box center [994, 524] width 176 height 30
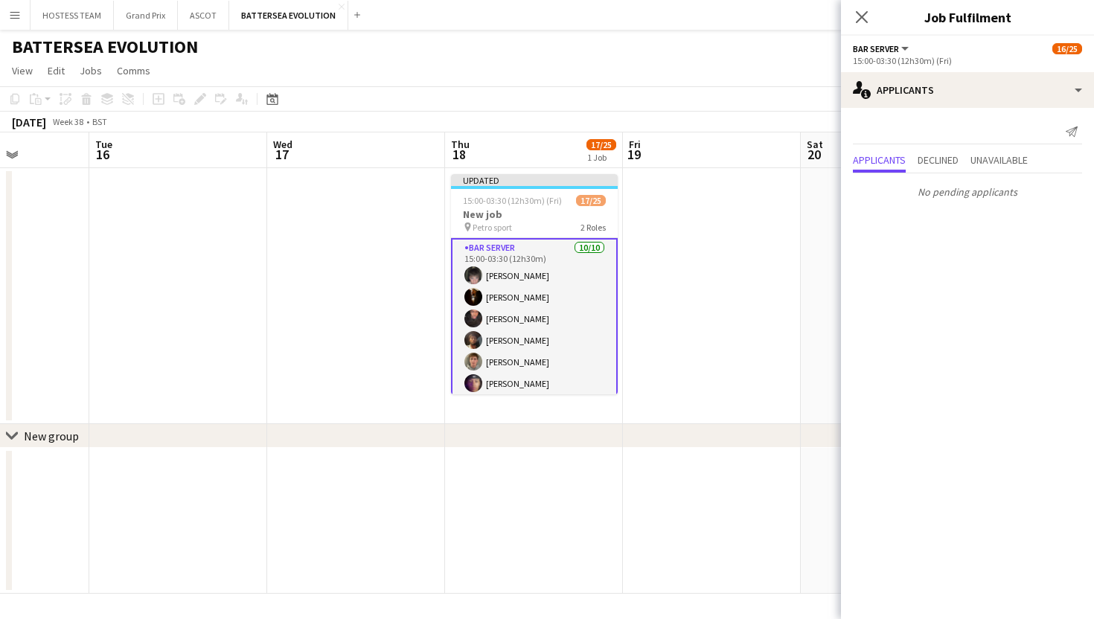
click at [770, 348] on app-date-cell at bounding box center [712, 296] width 178 height 256
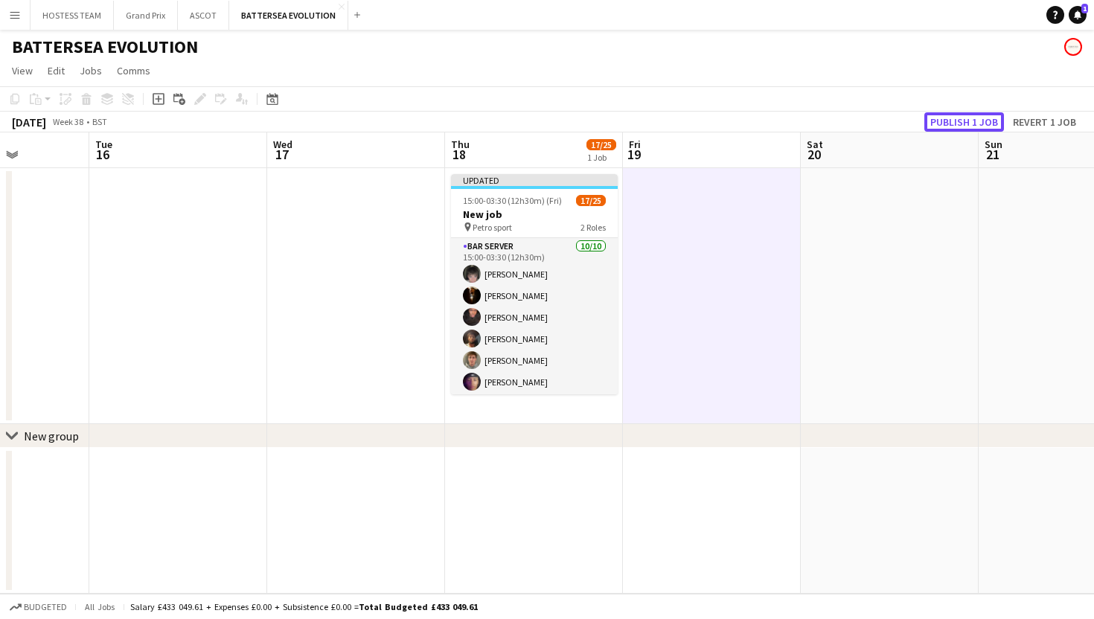
click at [976, 115] on button "Publish 1 job" at bounding box center [964, 121] width 80 height 19
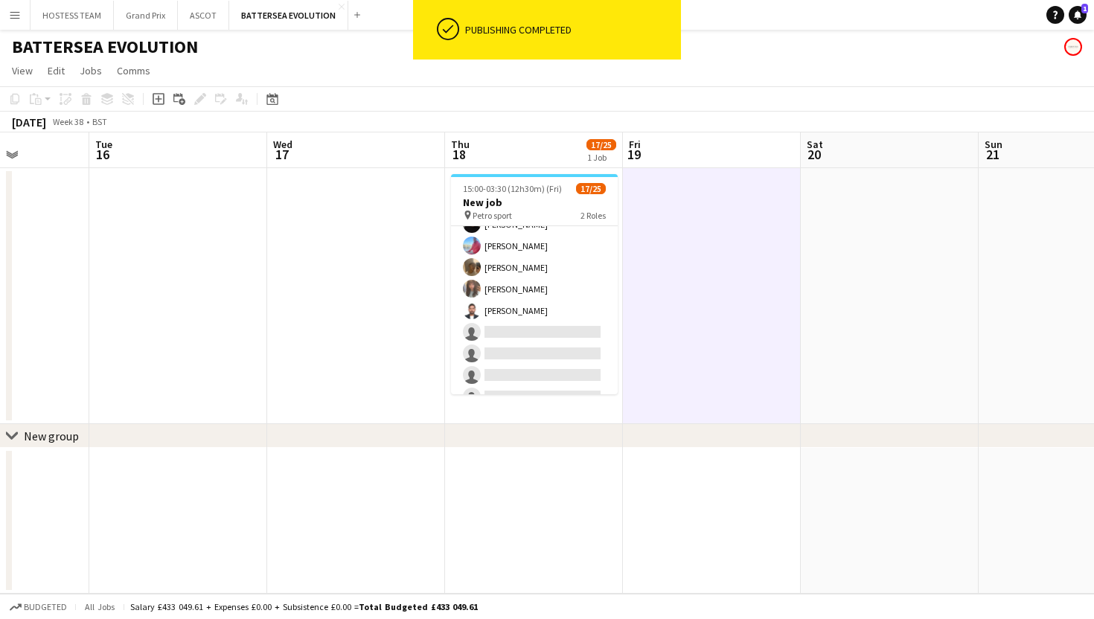
click at [554, 320] on app-card-role "Wine Waiter 1A 7/15 17:15-23:00 (5h45m) Remo Kurup Leïla Ardant Carpentier Chya…" at bounding box center [534, 321] width 167 height 353
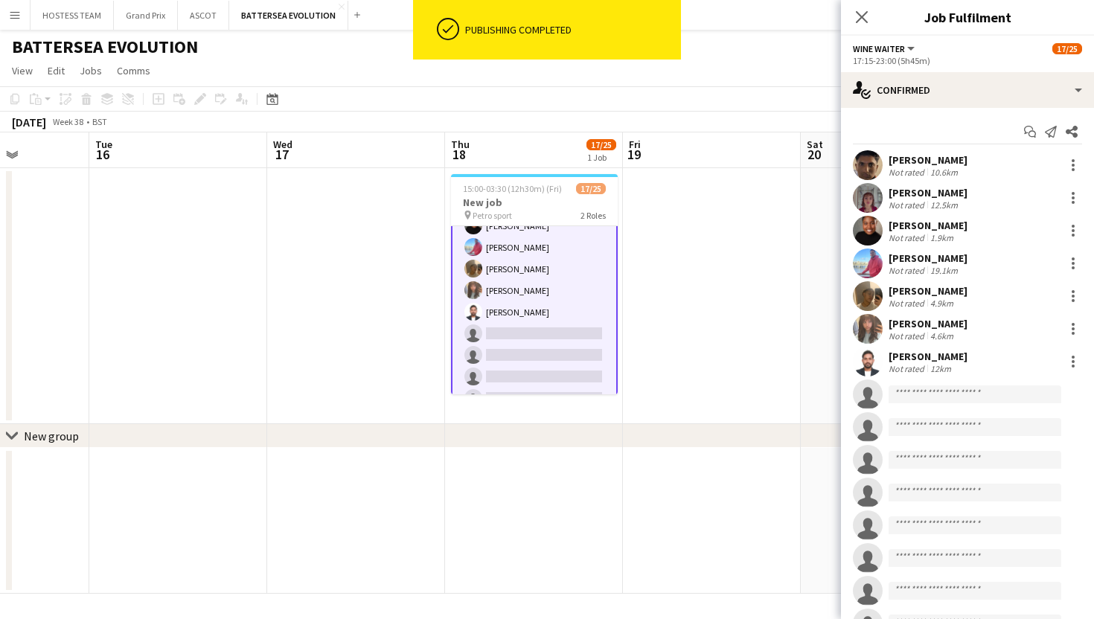
scroll to position [327, 0]
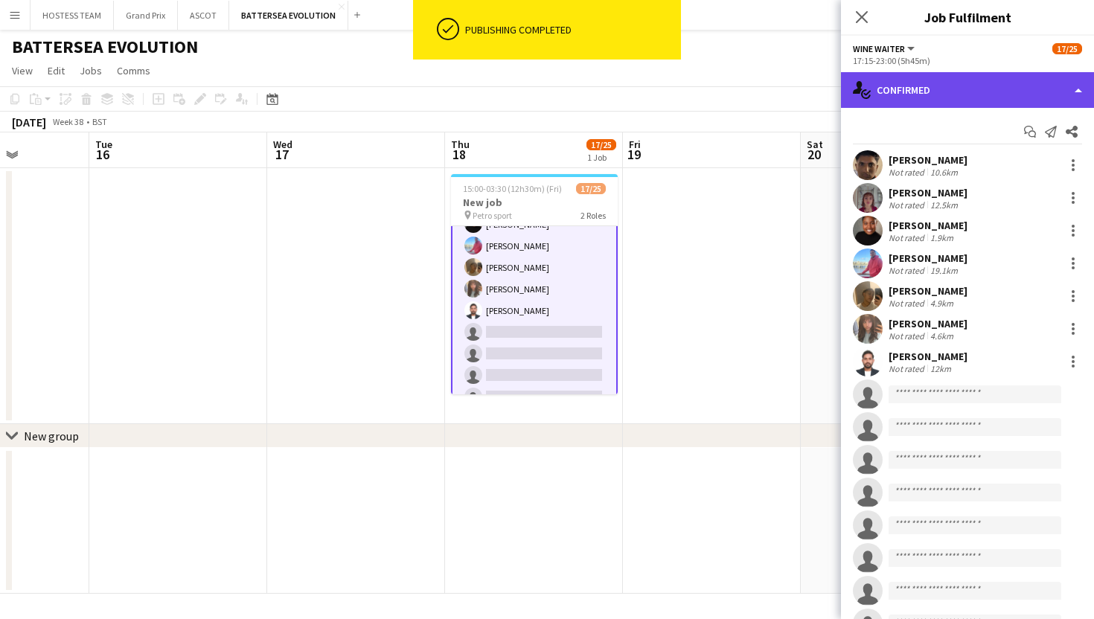
click at [977, 94] on div "single-neutral-actions-check-2 Confirmed" at bounding box center [967, 90] width 253 height 36
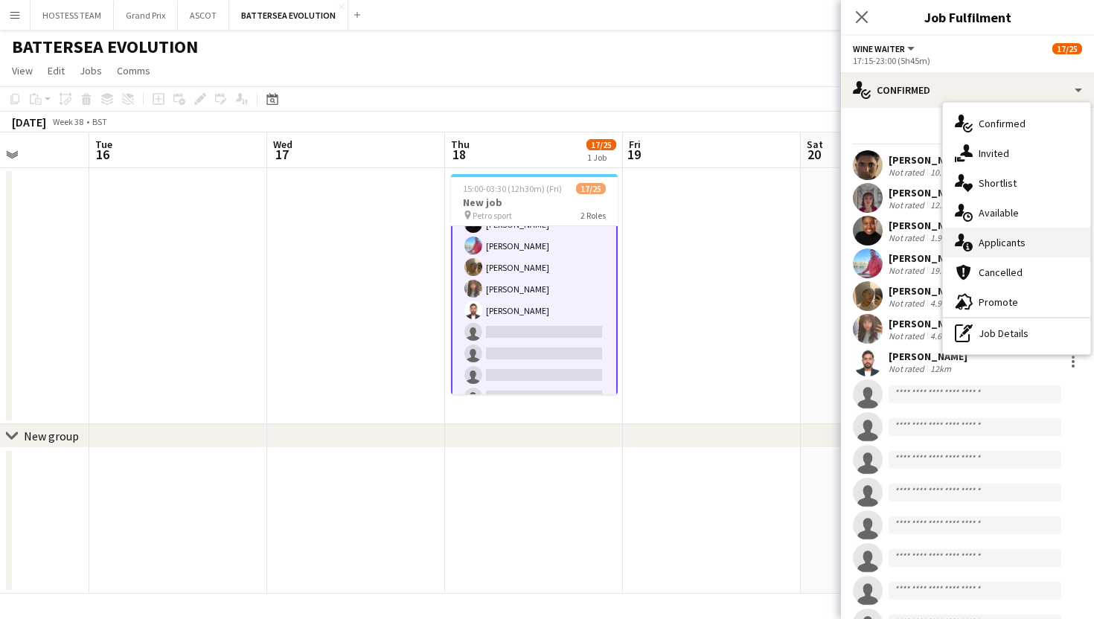
click at [997, 245] on span "Applicants" at bounding box center [1002, 242] width 47 height 13
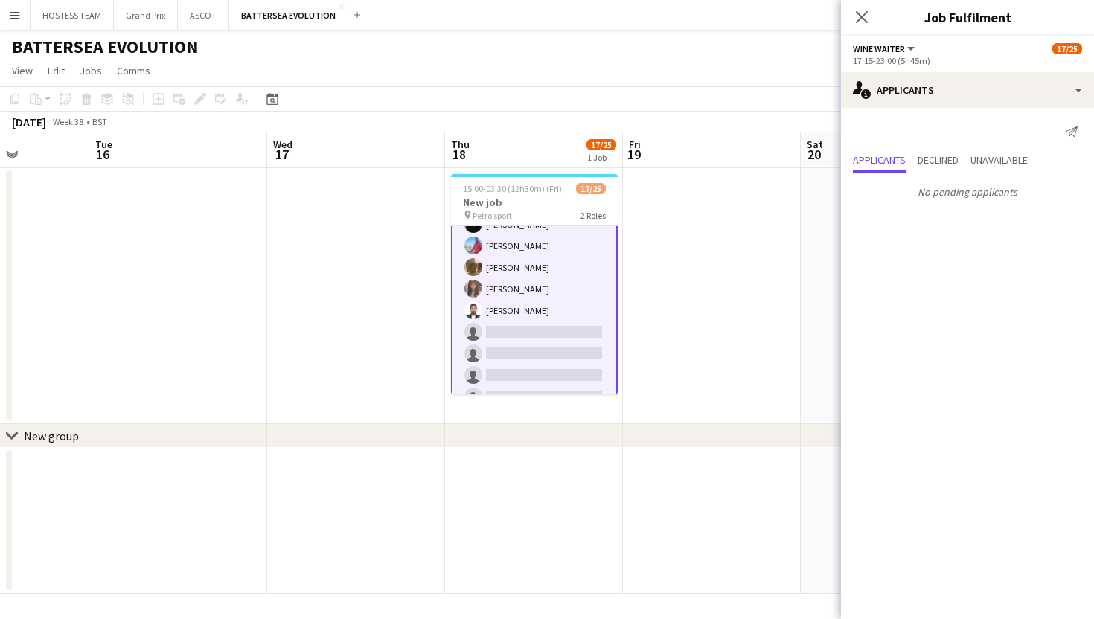
click at [576, 349] on app-card-role "Wine Waiter 1A 7/15 17:15-23:00 (5h45m) Remo Kurup Leïla Ardant Carpentier Chya…" at bounding box center [534, 322] width 167 height 356
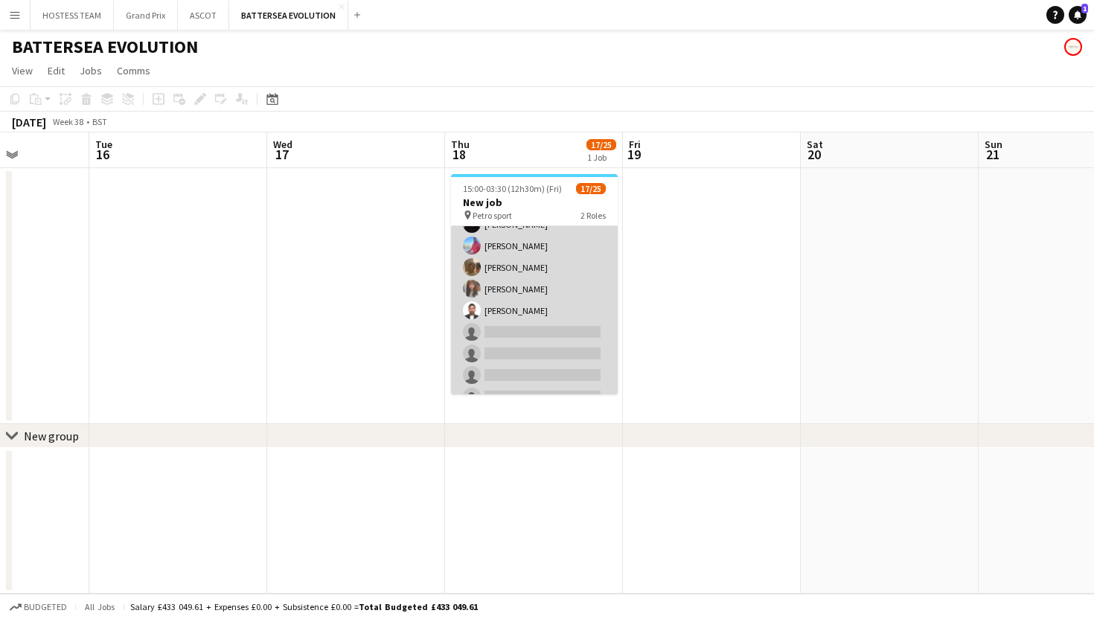
click at [576, 349] on app-card-role "Wine Waiter 1A 7/15 17:15-23:00 (5h45m) Remo Kurup Leïla Ardant Carpentier Chya…" at bounding box center [534, 321] width 167 height 353
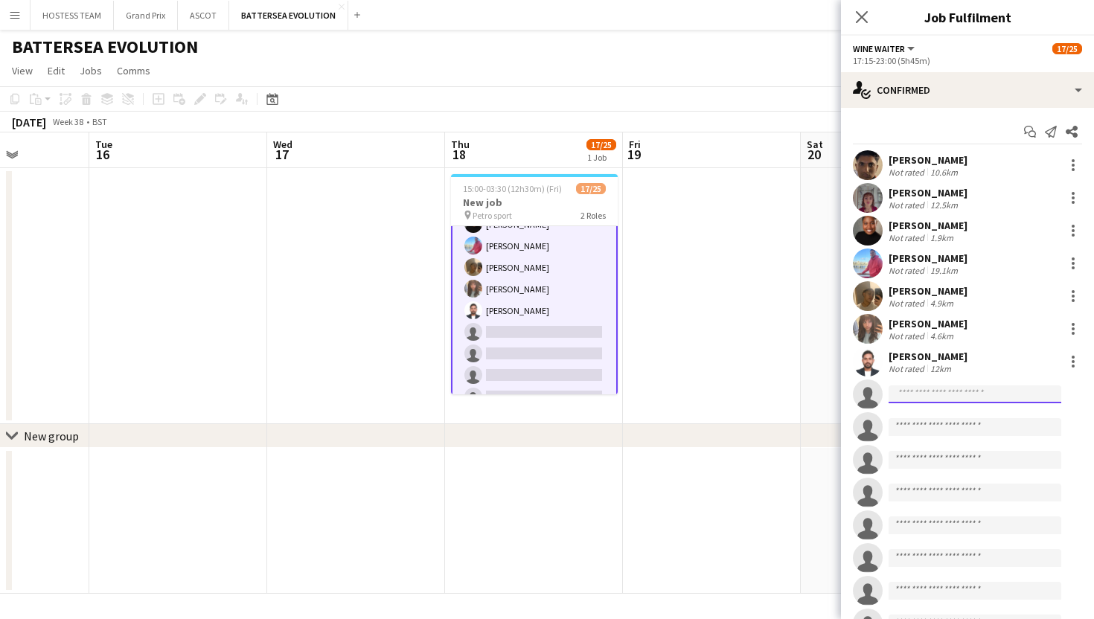
click at [955, 391] on input at bounding box center [975, 394] width 173 height 18
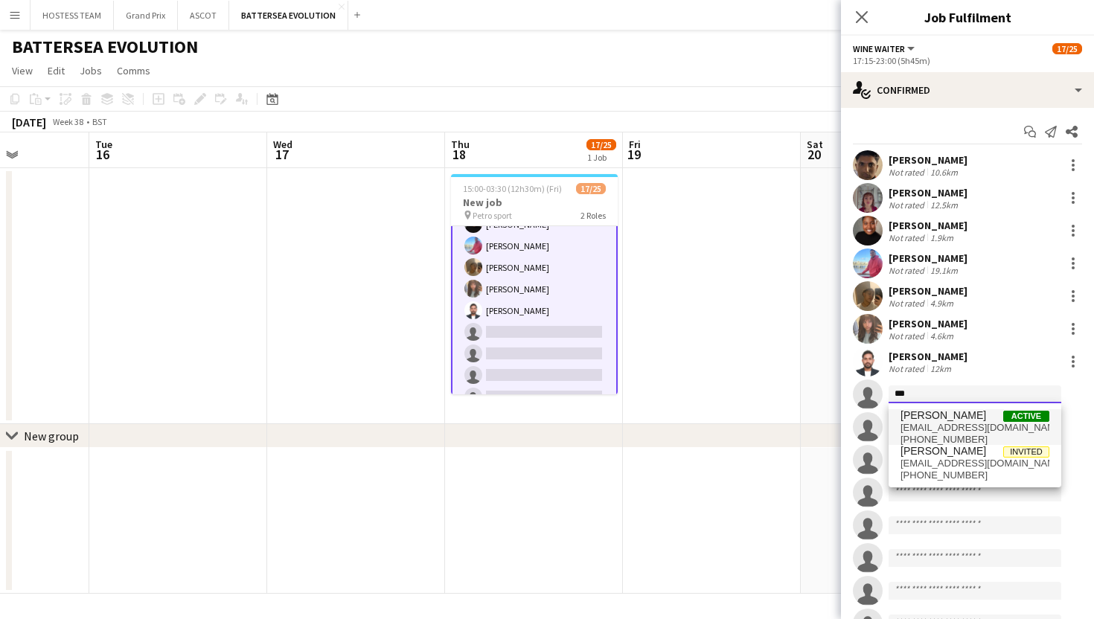
type input "***"
click at [958, 416] on span "[PERSON_NAME]" at bounding box center [943, 415] width 86 height 13
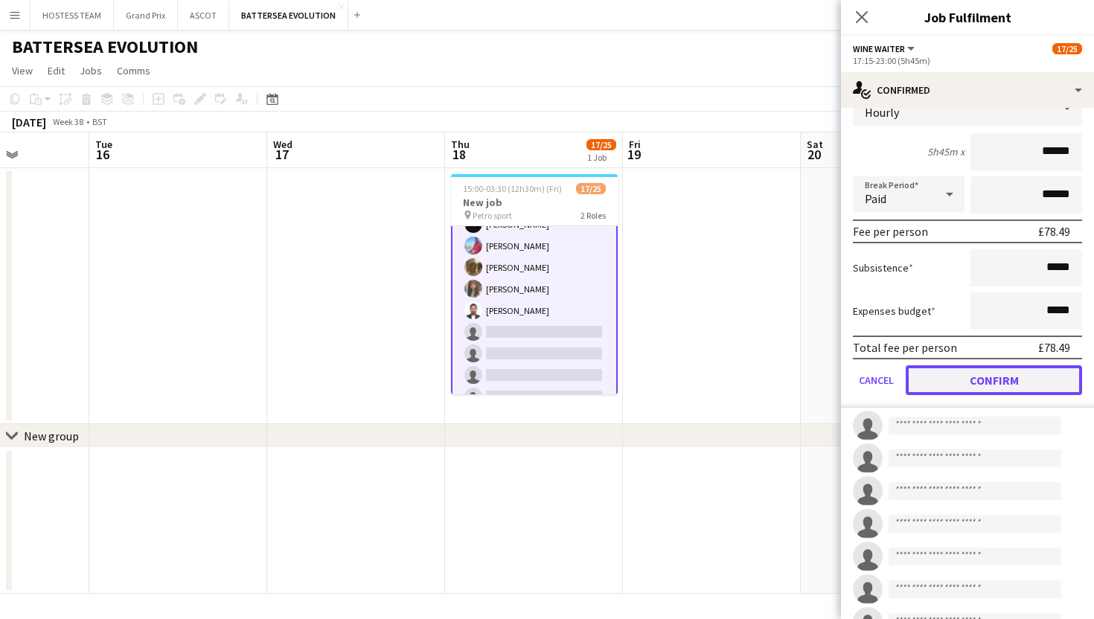
click at [952, 390] on button "Confirm" at bounding box center [994, 380] width 176 height 30
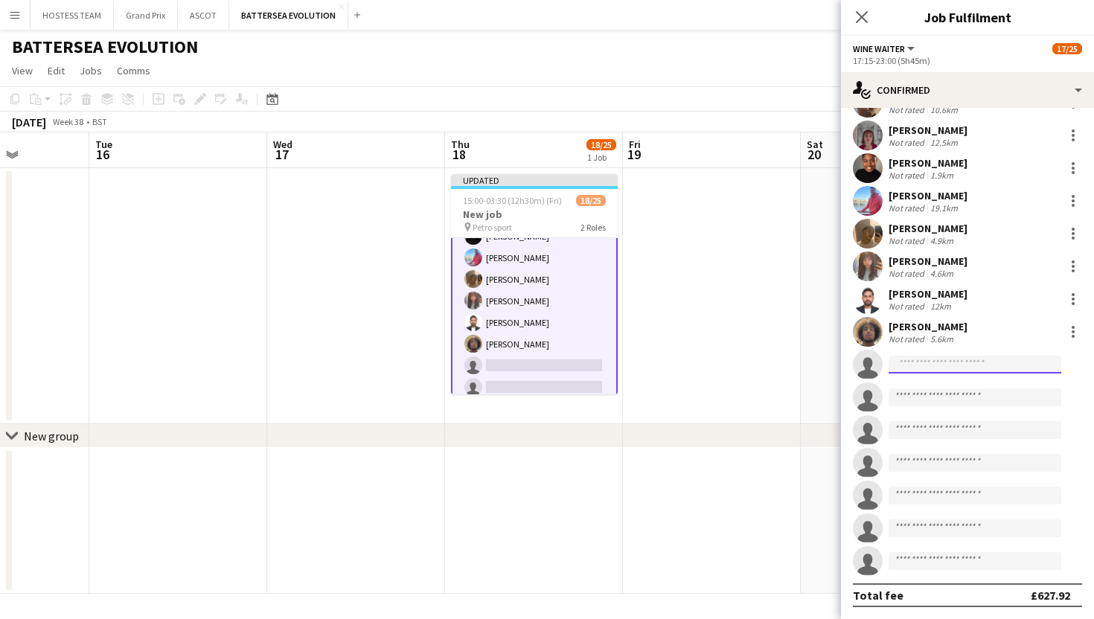
click at [906, 368] on input at bounding box center [975, 365] width 173 height 18
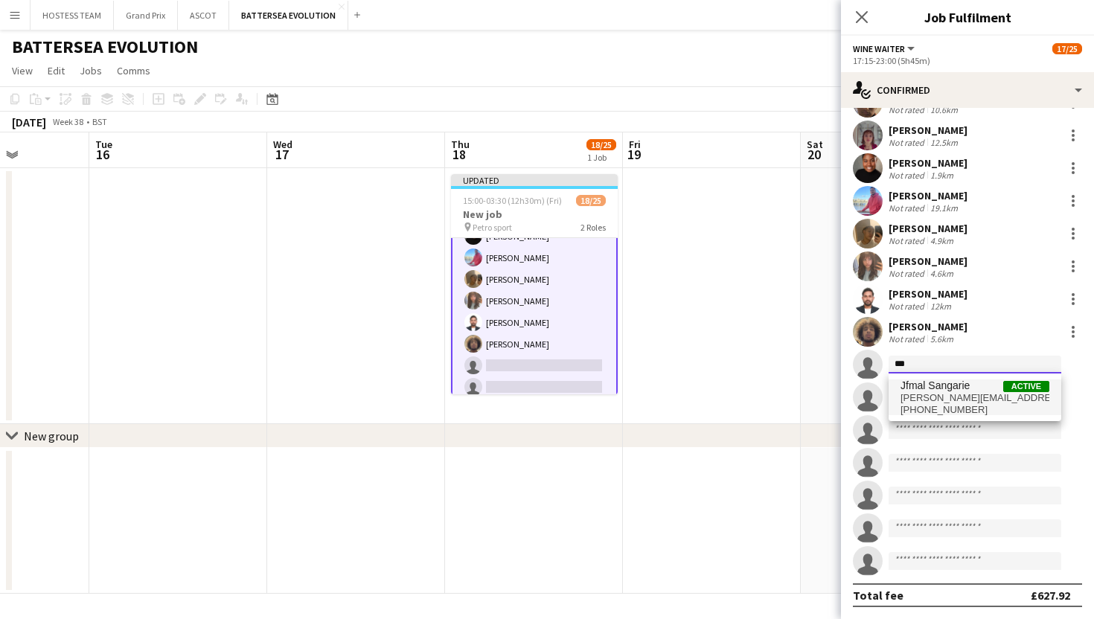
type input "***"
click at [915, 396] on span "j.sangarie@outlook.com" at bounding box center [974, 398] width 149 height 12
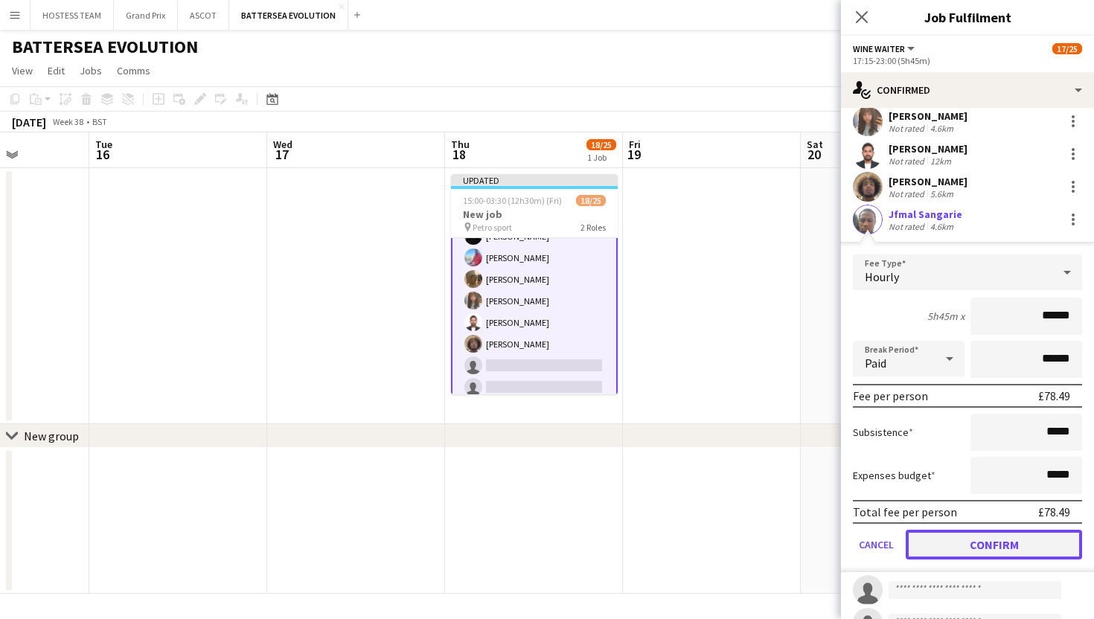
click at [972, 540] on button "Confirm" at bounding box center [994, 545] width 176 height 30
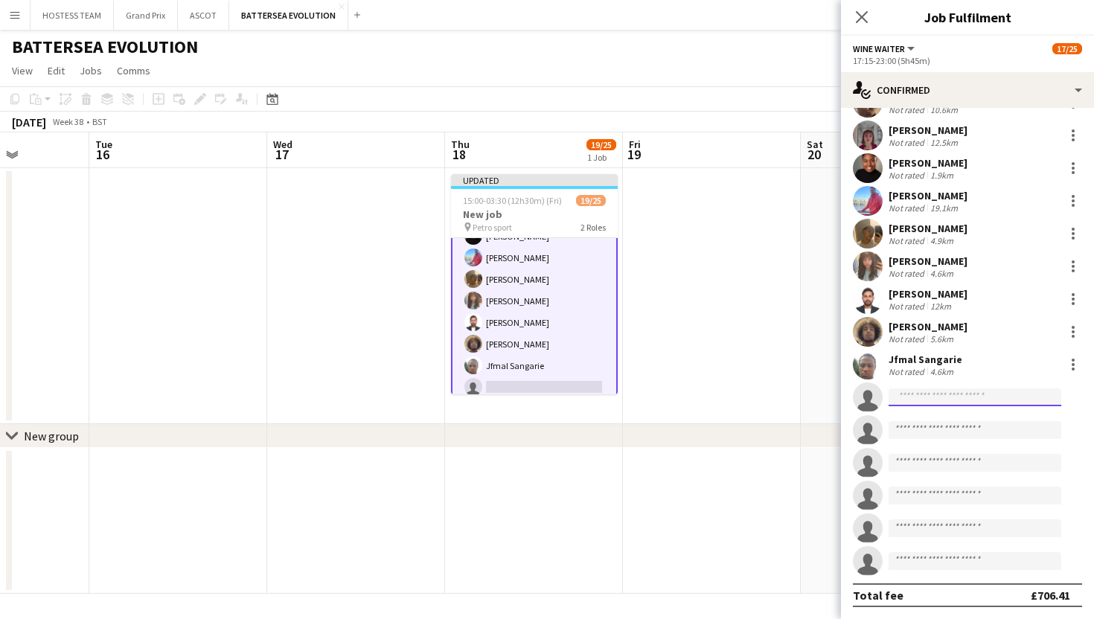
click at [921, 397] on input at bounding box center [975, 397] width 173 height 18
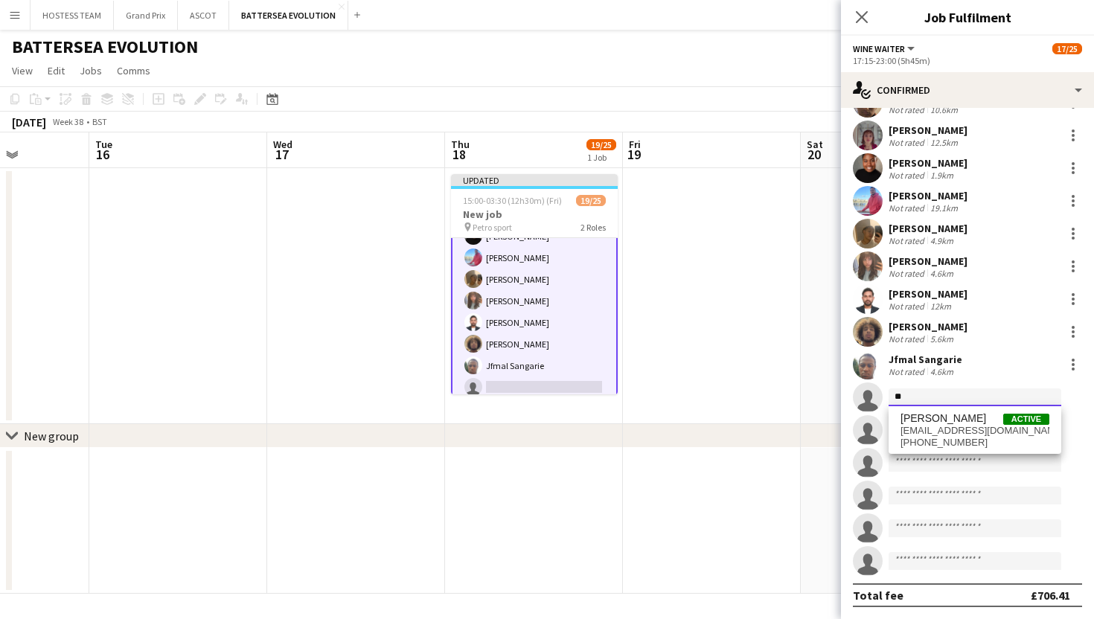
type input "*"
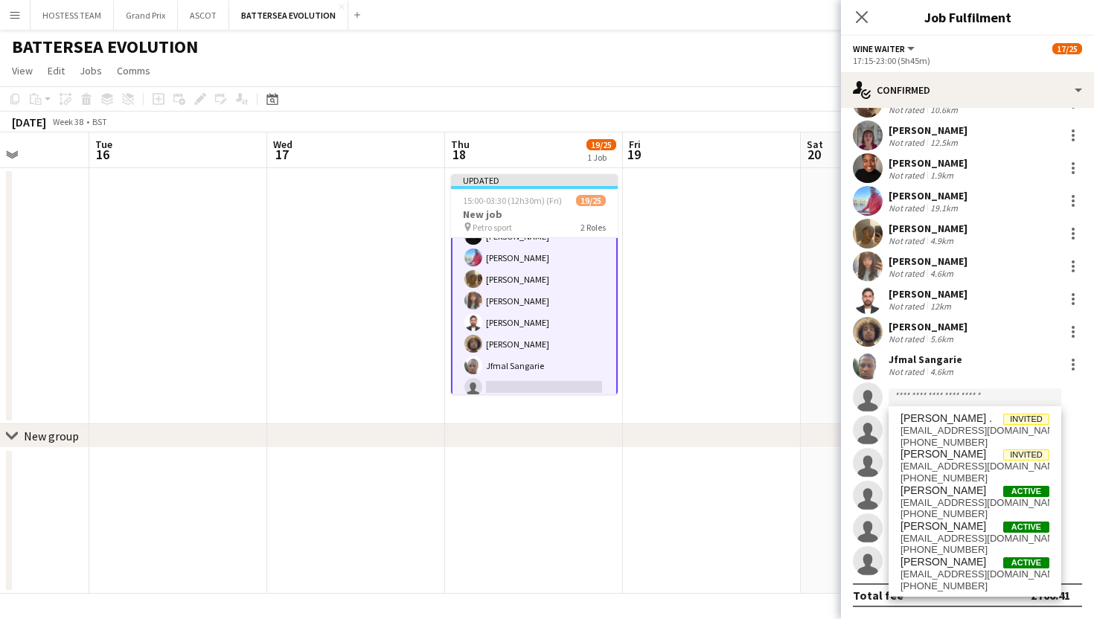
click at [745, 304] on app-date-cell at bounding box center [712, 296] width 178 height 256
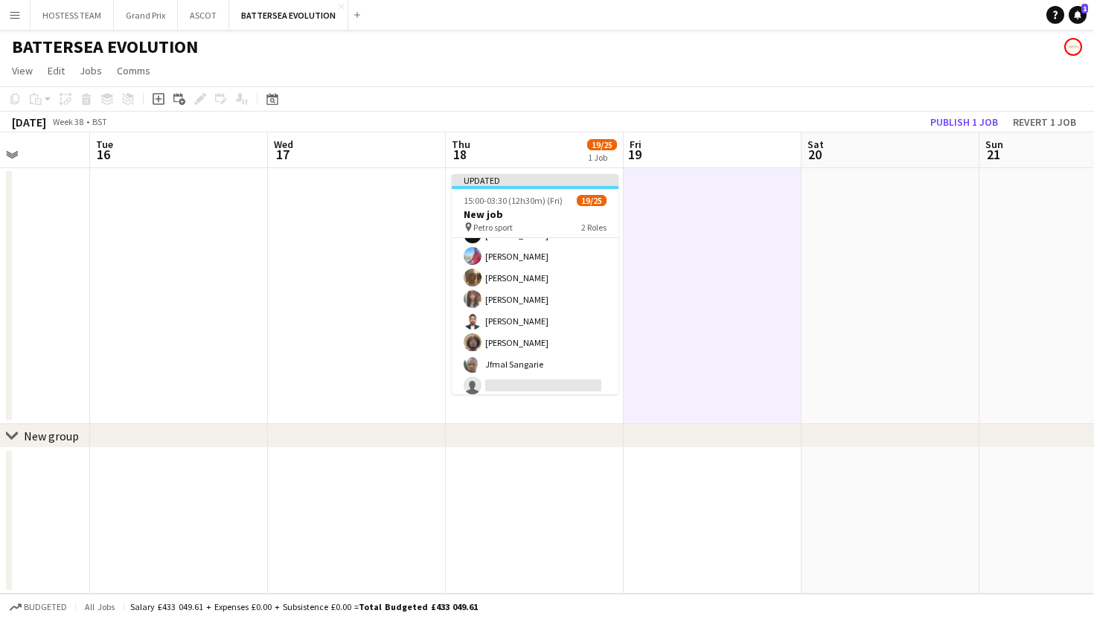
scroll to position [326, 0]
click at [944, 118] on button "Publish 1 job" at bounding box center [964, 121] width 80 height 19
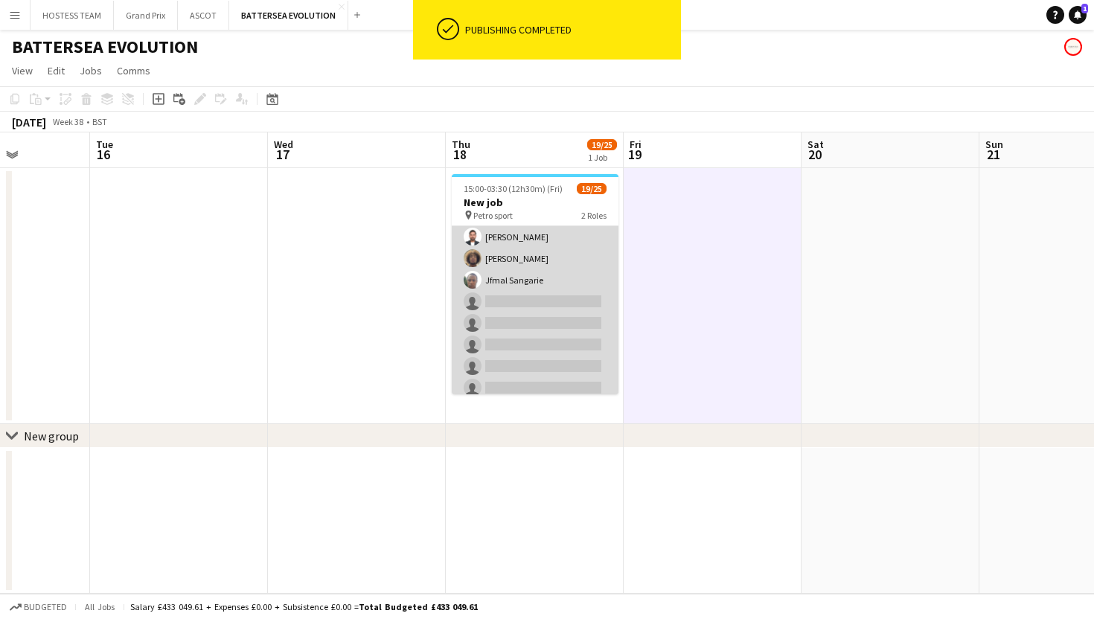
scroll to position [429, 0]
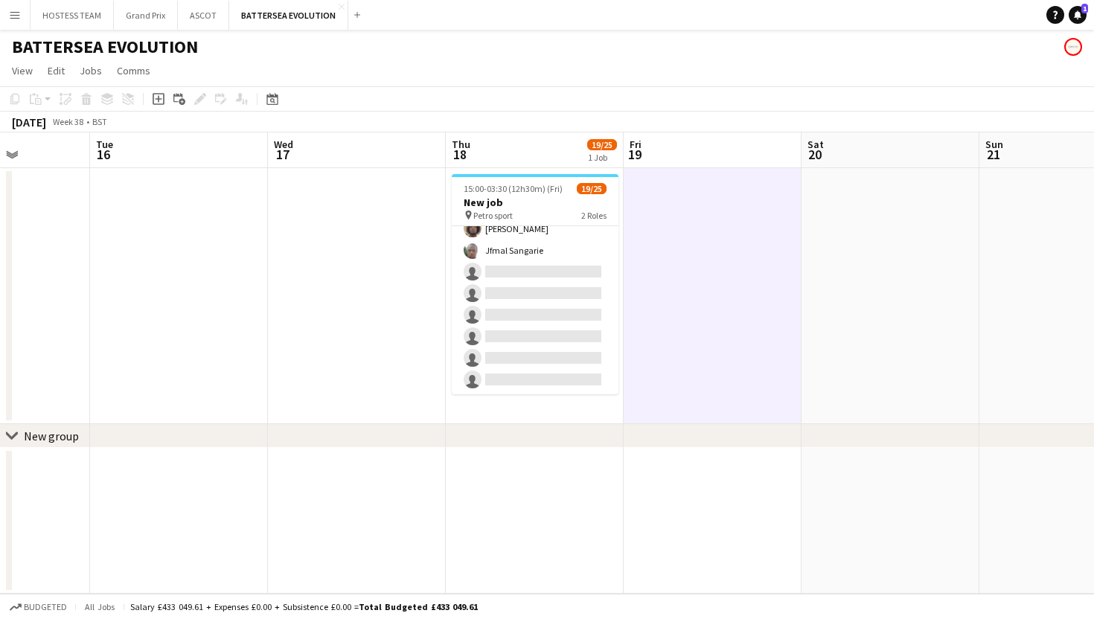
click at [398, 338] on app-date-cell at bounding box center [357, 296] width 178 height 256
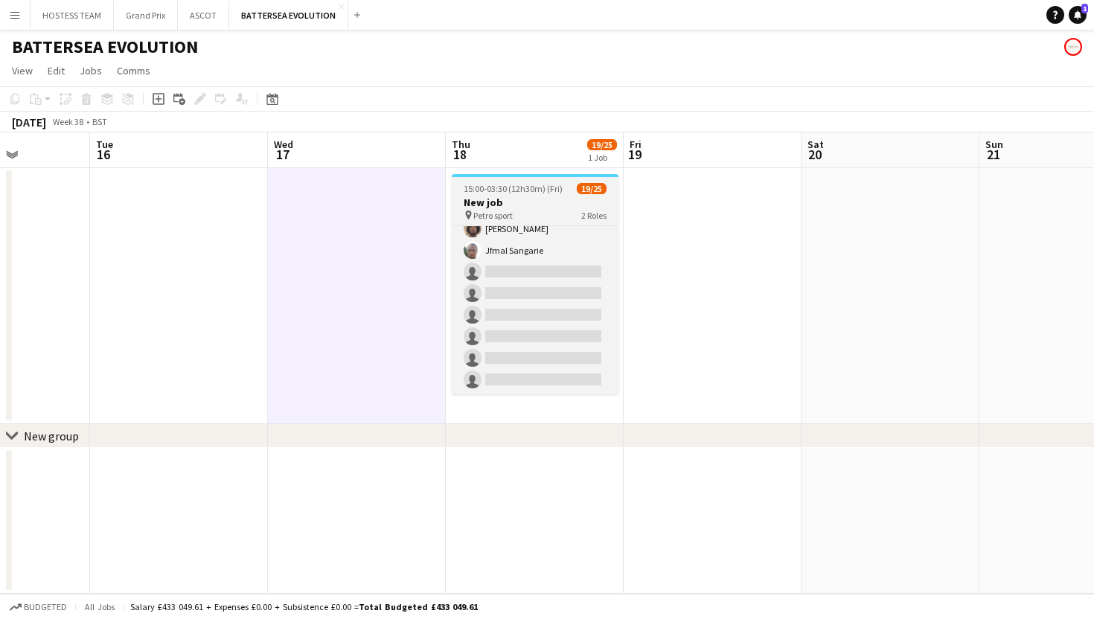
click at [539, 197] on h3 "New job" at bounding box center [535, 202] width 167 height 13
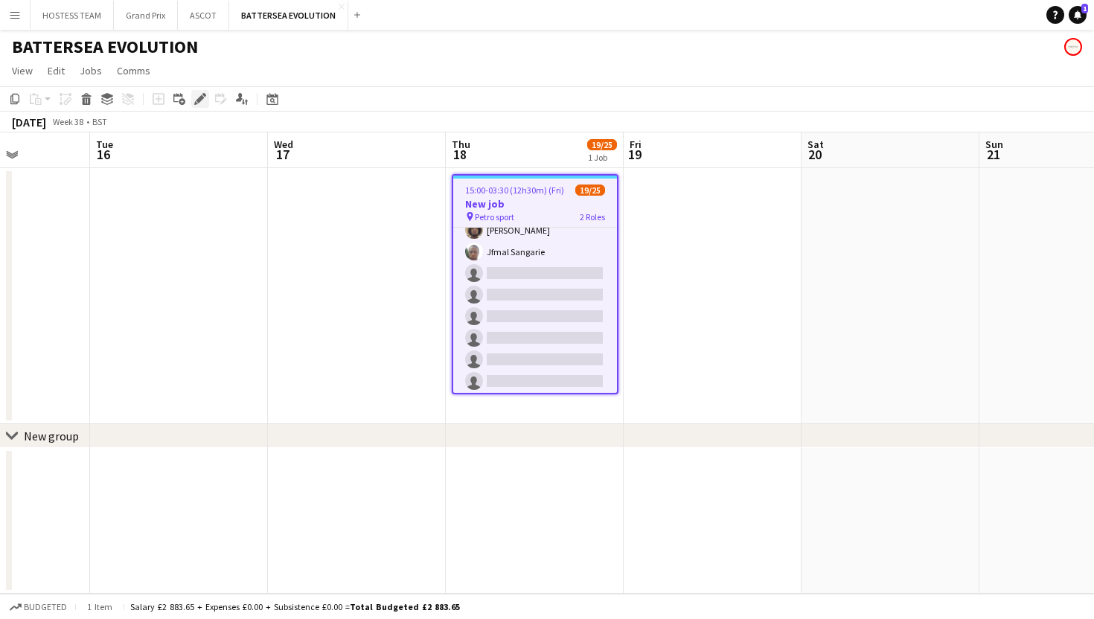
click at [192, 99] on div "Edit" at bounding box center [200, 99] width 18 height 18
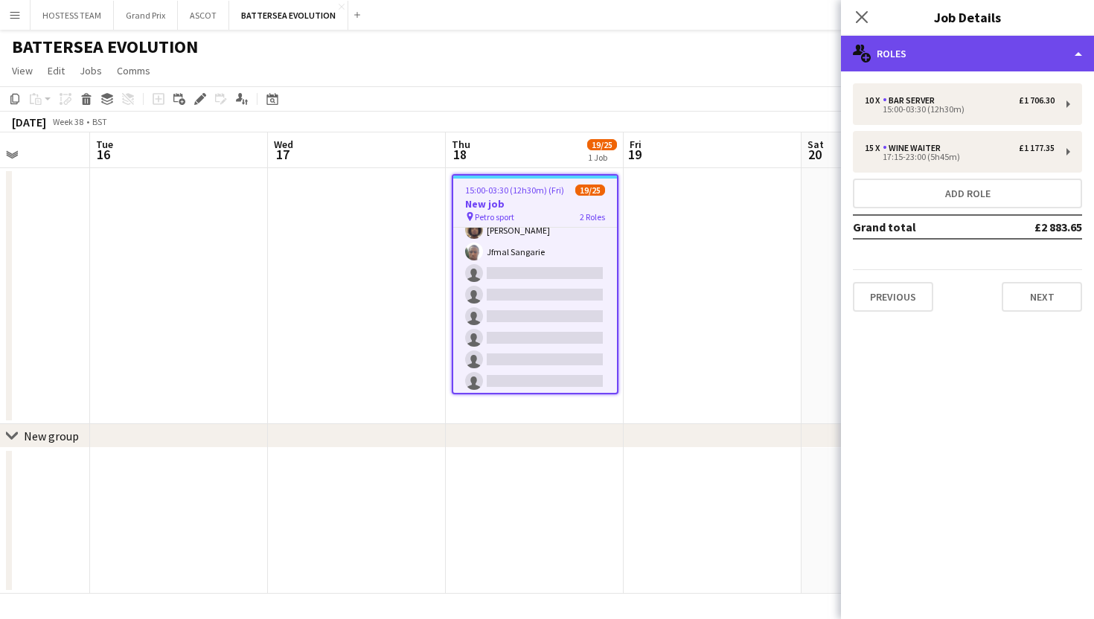
click at [983, 45] on div "multiple-users-add Roles" at bounding box center [967, 54] width 253 height 36
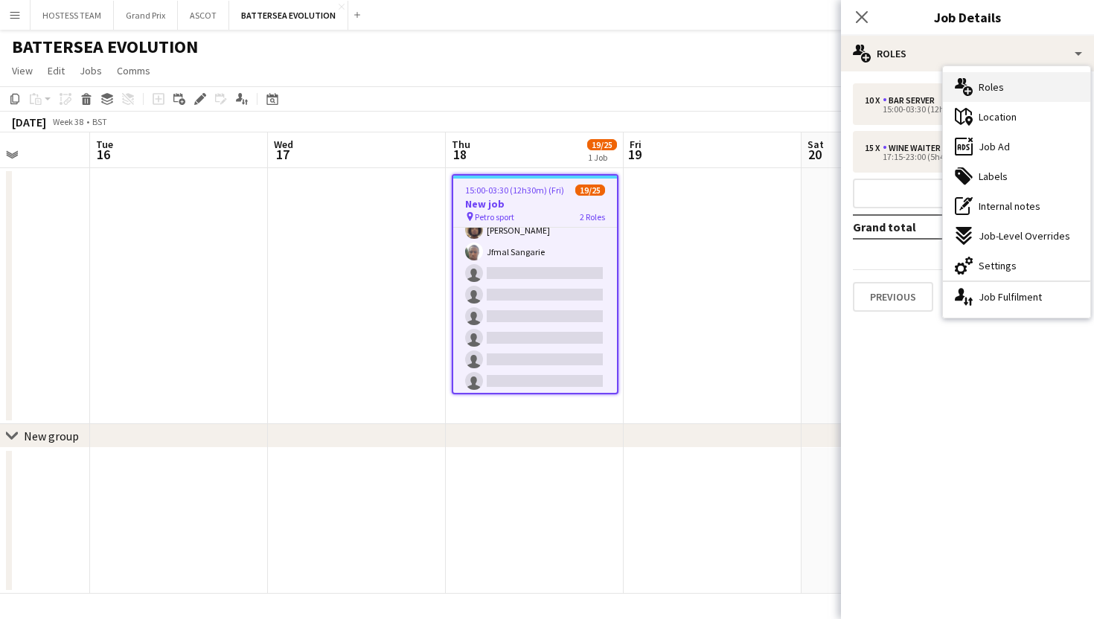
click at [1001, 81] on span "Roles" at bounding box center [991, 86] width 25 height 13
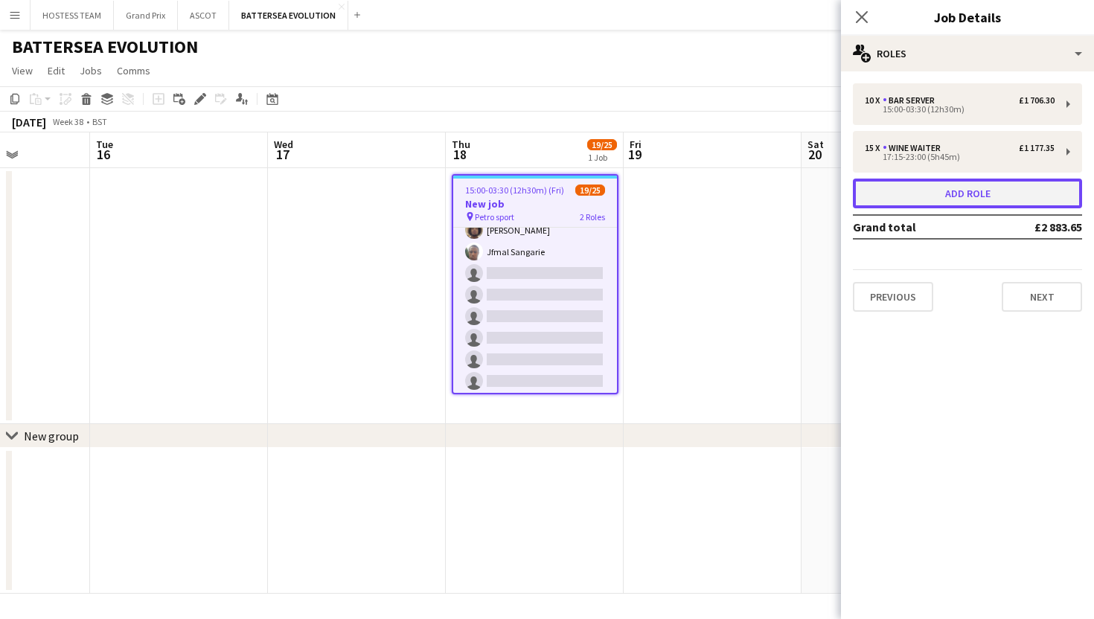
click at [980, 195] on button "Add role" at bounding box center [967, 194] width 229 height 30
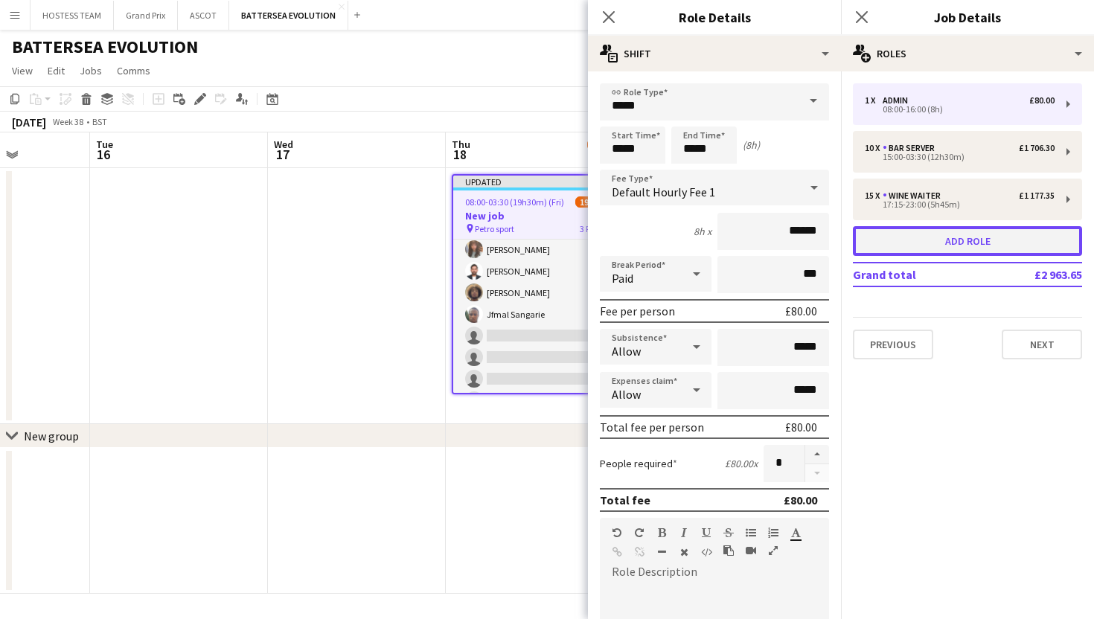
scroll to position [480, 0]
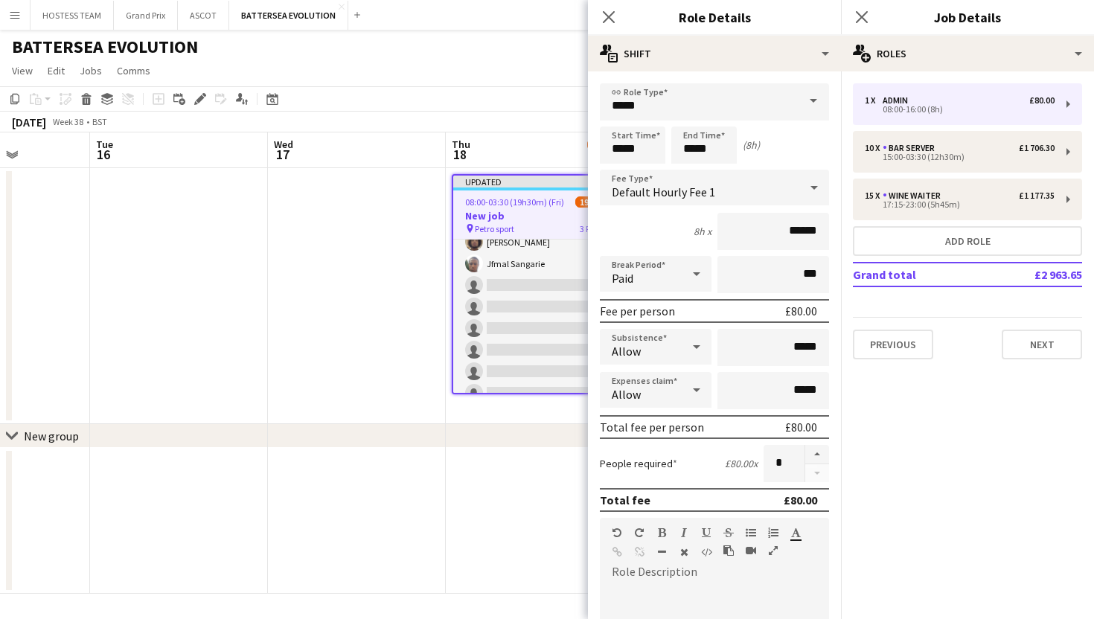
click at [801, 104] on span at bounding box center [813, 101] width 31 height 36
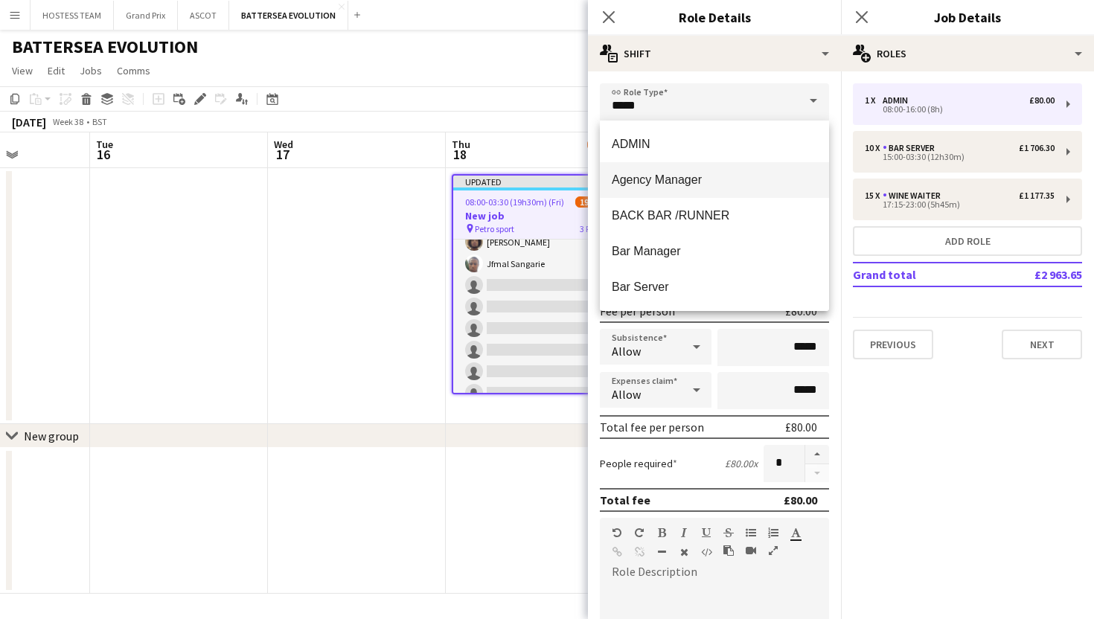
click at [733, 170] on mat-option "Agency Manager" at bounding box center [714, 180] width 229 height 36
type input "**********"
type input "******"
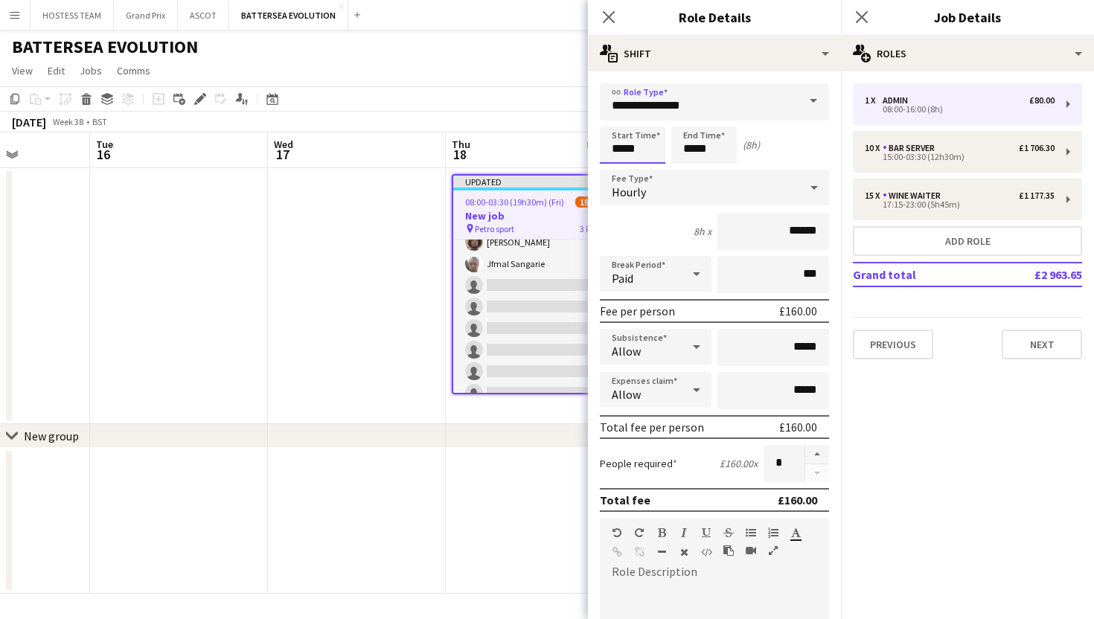
click at [623, 148] on input "*****" at bounding box center [632, 145] width 65 height 37
type input "*****"
click at [693, 147] on input "*****" at bounding box center [703, 145] width 65 height 37
type input "*****"
click at [1047, 339] on button "Next" at bounding box center [1042, 345] width 80 height 30
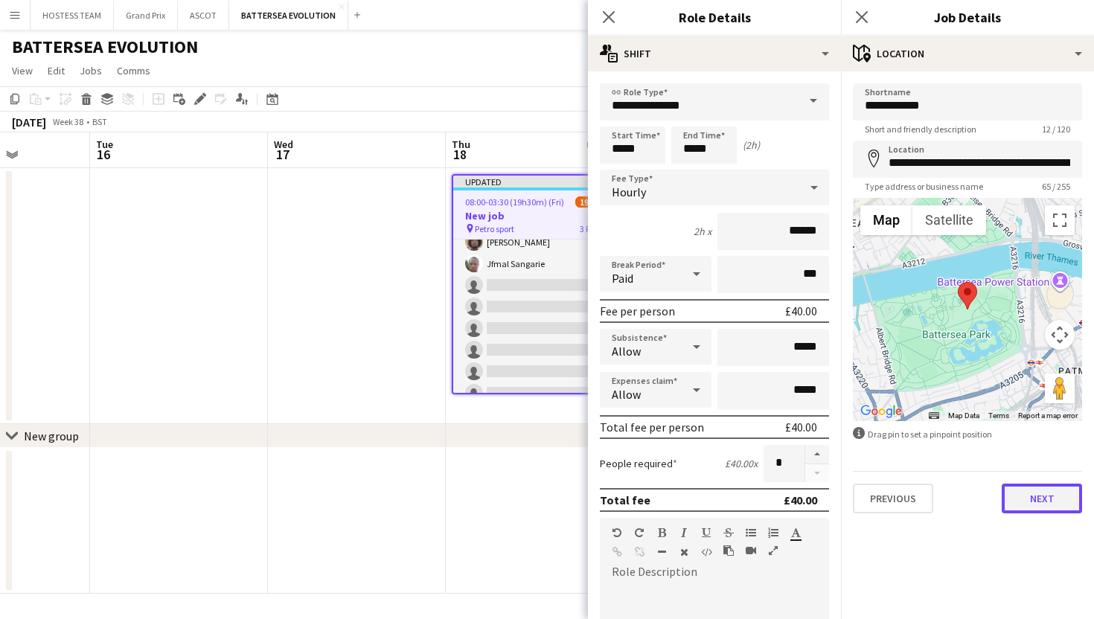
click at [1057, 499] on button "Next" at bounding box center [1042, 499] width 80 height 30
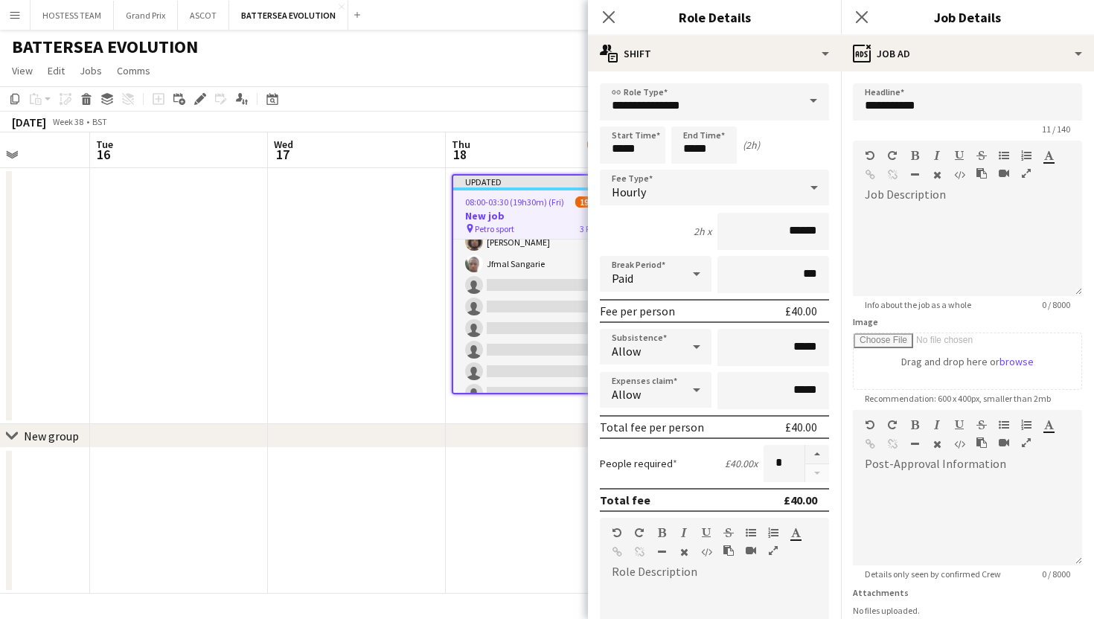
scroll to position [116, 0]
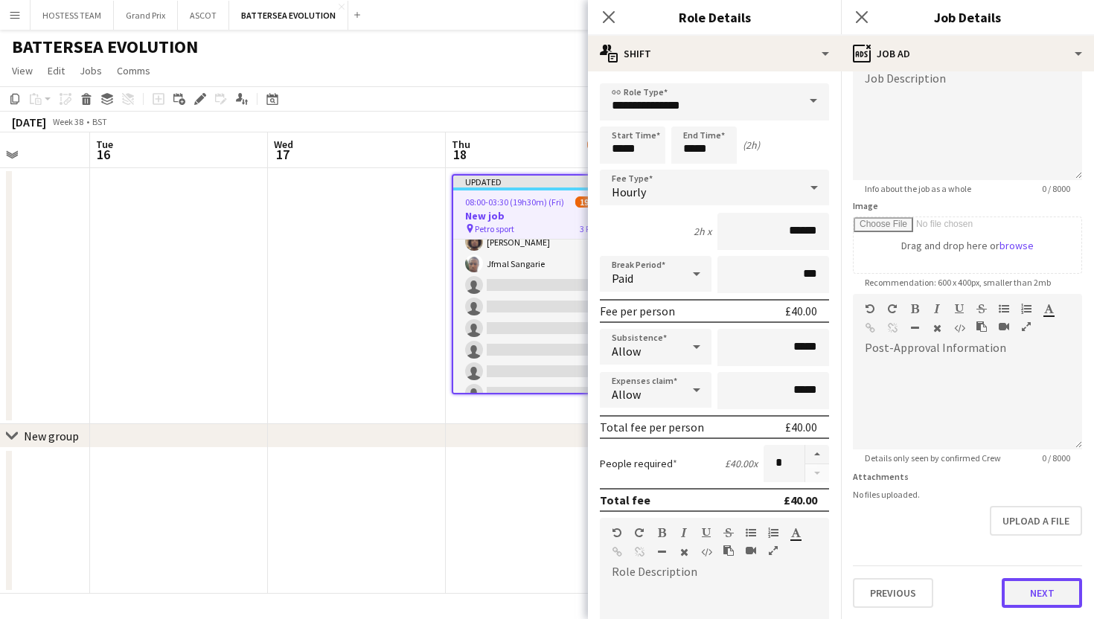
click at [1030, 601] on button "Next" at bounding box center [1042, 593] width 80 height 30
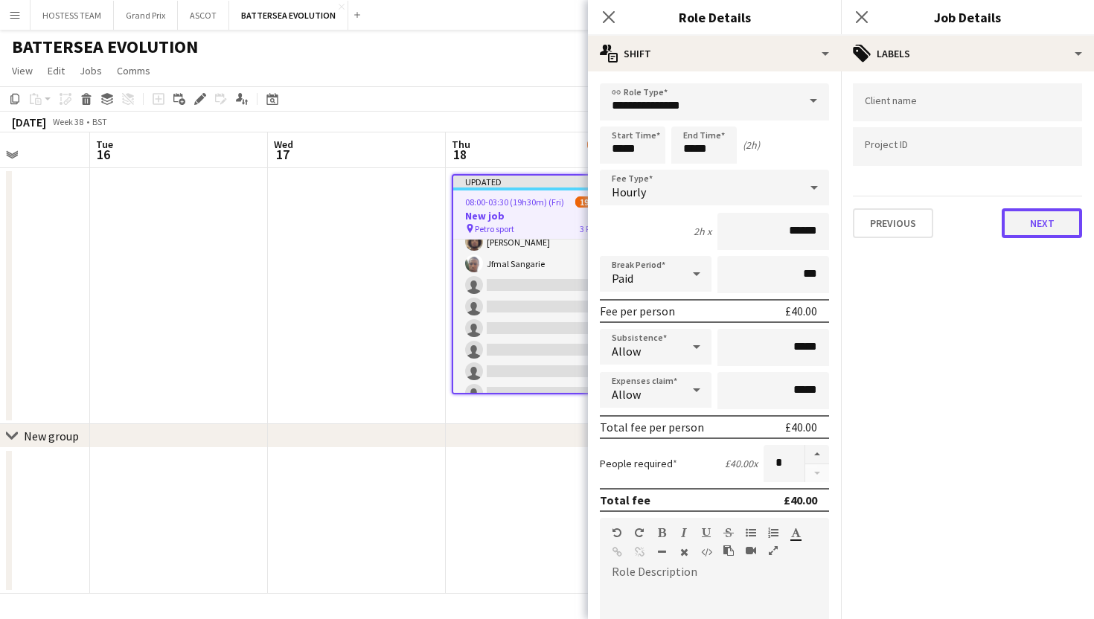
click at [1042, 234] on button "Next" at bounding box center [1042, 223] width 80 height 30
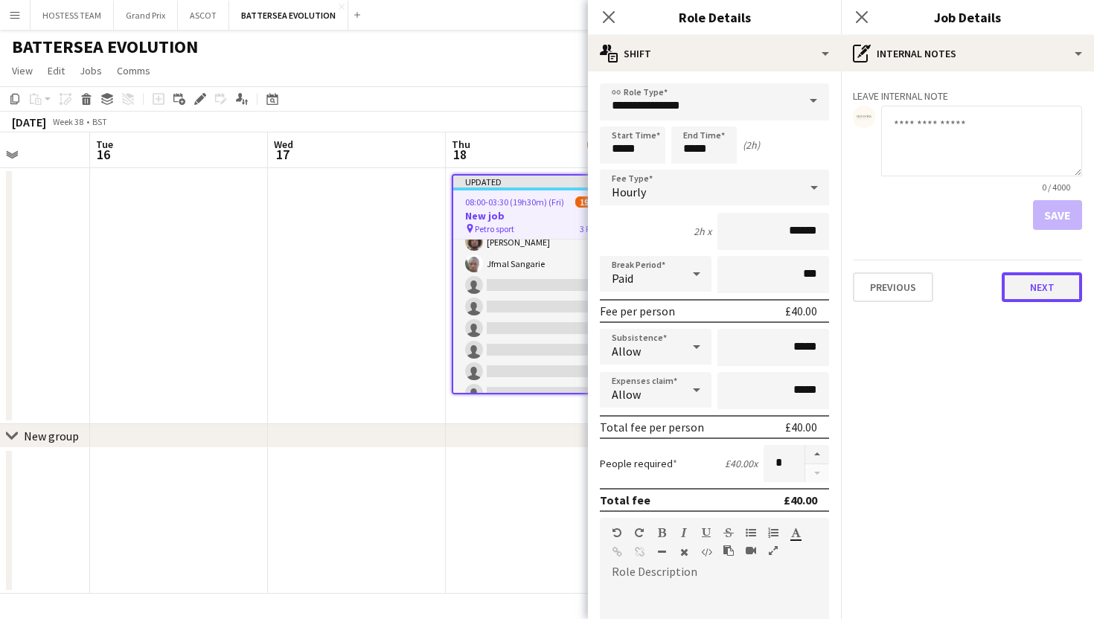
click at [1043, 298] on button "Next" at bounding box center [1042, 287] width 80 height 30
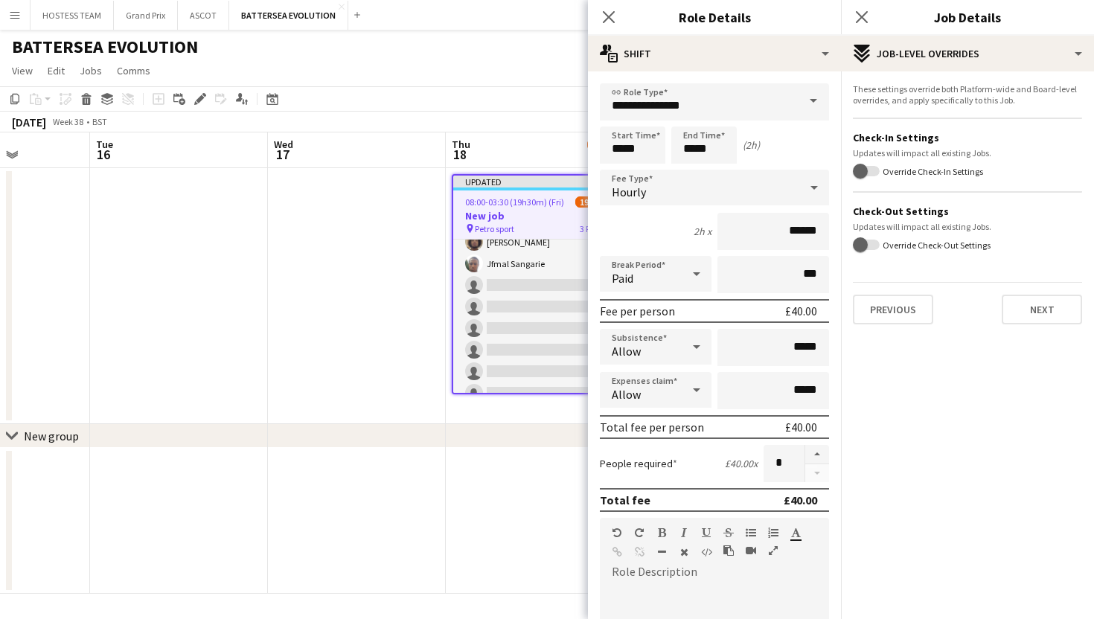
click at [523, 511] on app-date-cell at bounding box center [535, 521] width 178 height 146
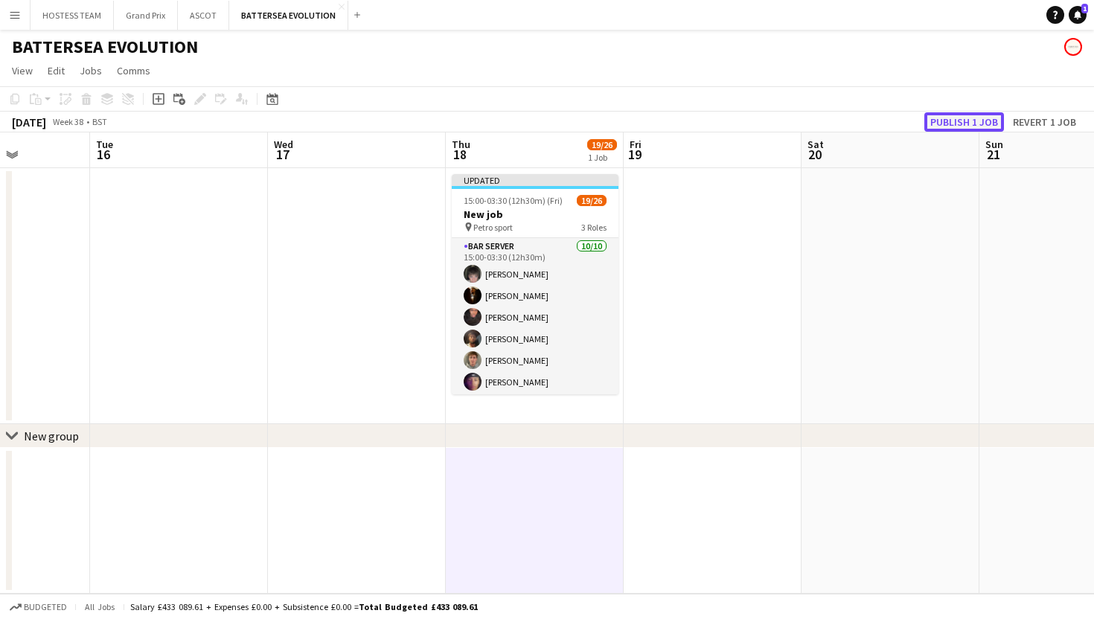
click at [955, 121] on button "Publish 1 job" at bounding box center [964, 121] width 80 height 19
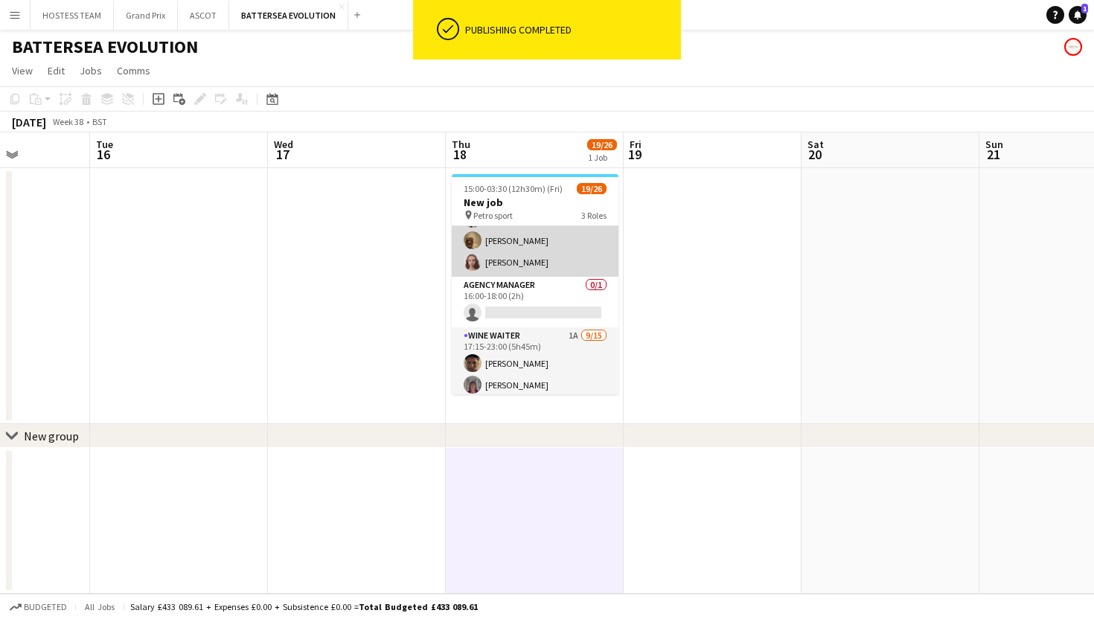
scroll to position [188, 0]
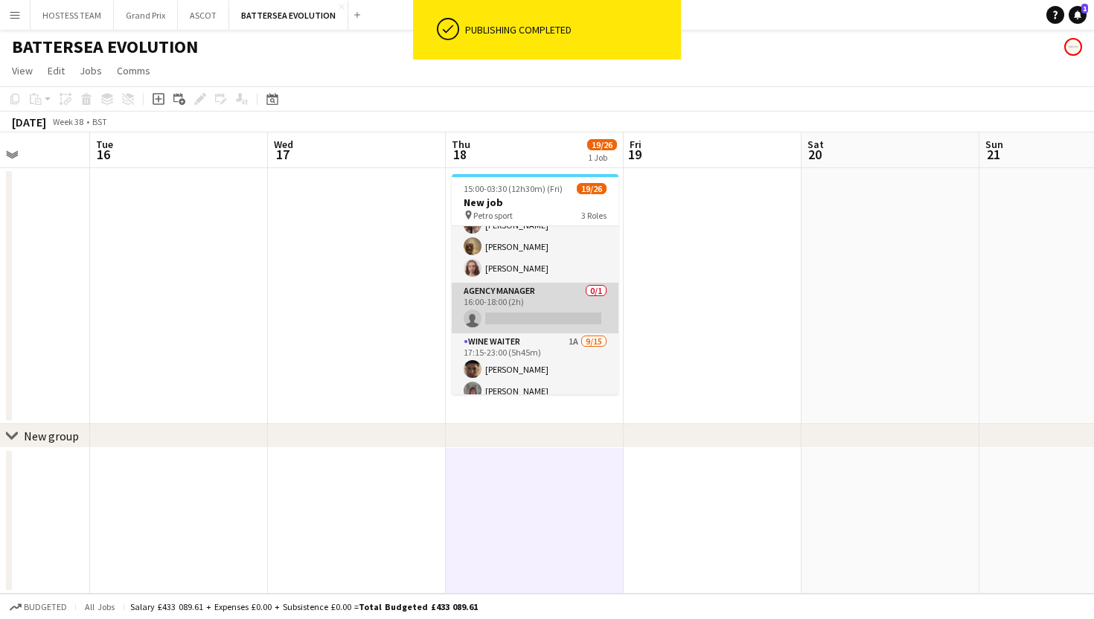
click at [560, 316] on app-card-role "Agency Manager 0/1 16:00-18:00 (2h) single-neutral-actions" at bounding box center [535, 308] width 167 height 51
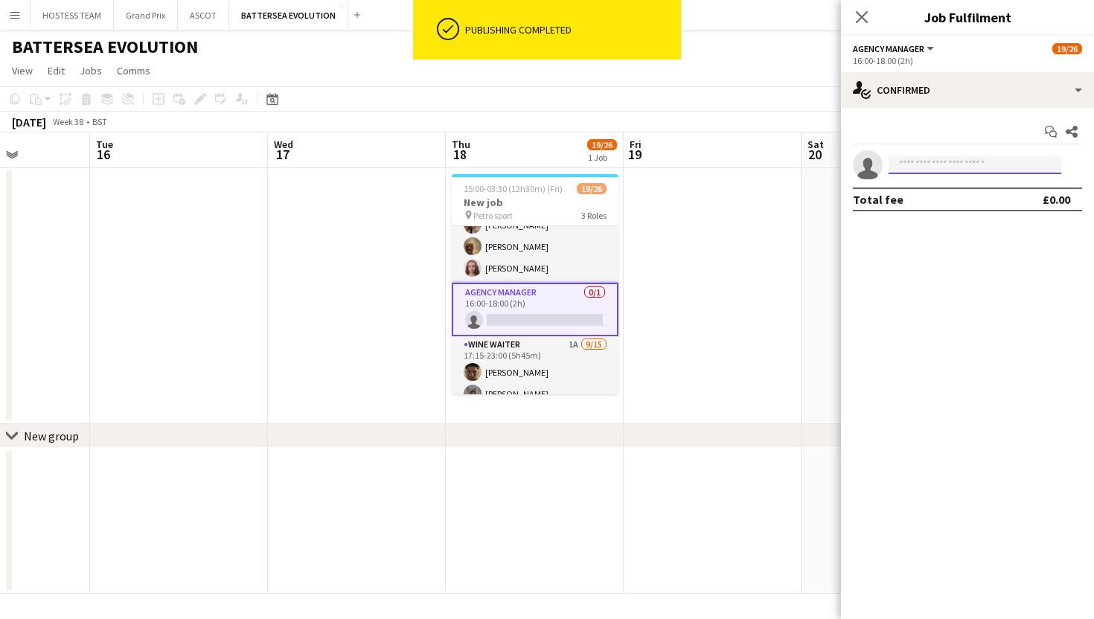
click at [927, 161] on input at bounding box center [975, 165] width 173 height 18
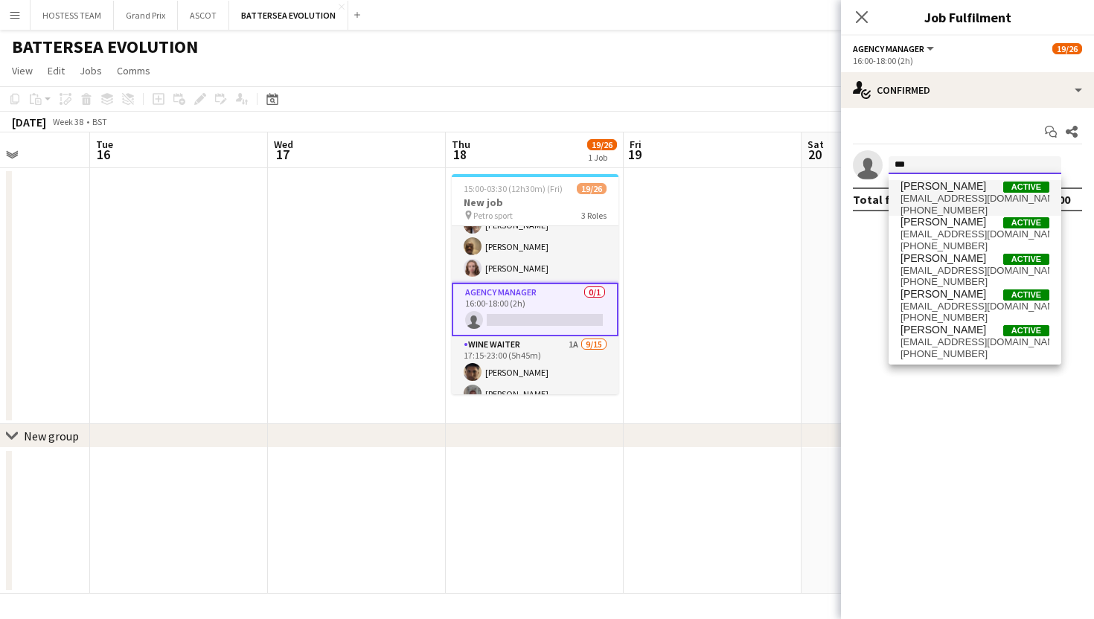
type input "***"
click at [934, 193] on span "nataniaalcock@outlook.com" at bounding box center [974, 199] width 149 height 12
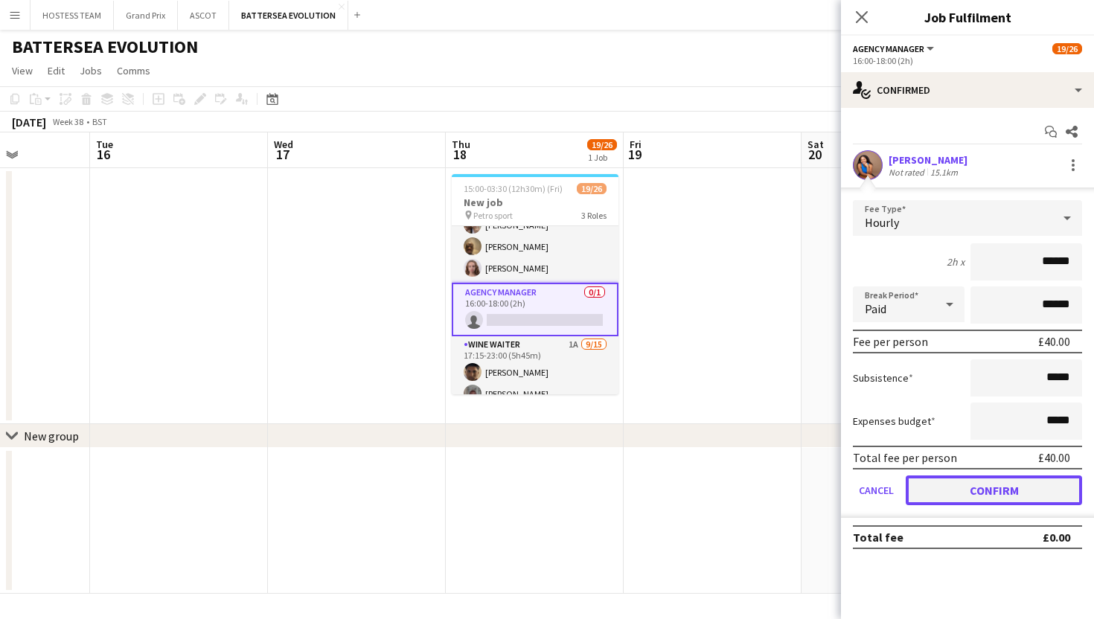
click at [982, 487] on button "Confirm" at bounding box center [994, 491] width 176 height 30
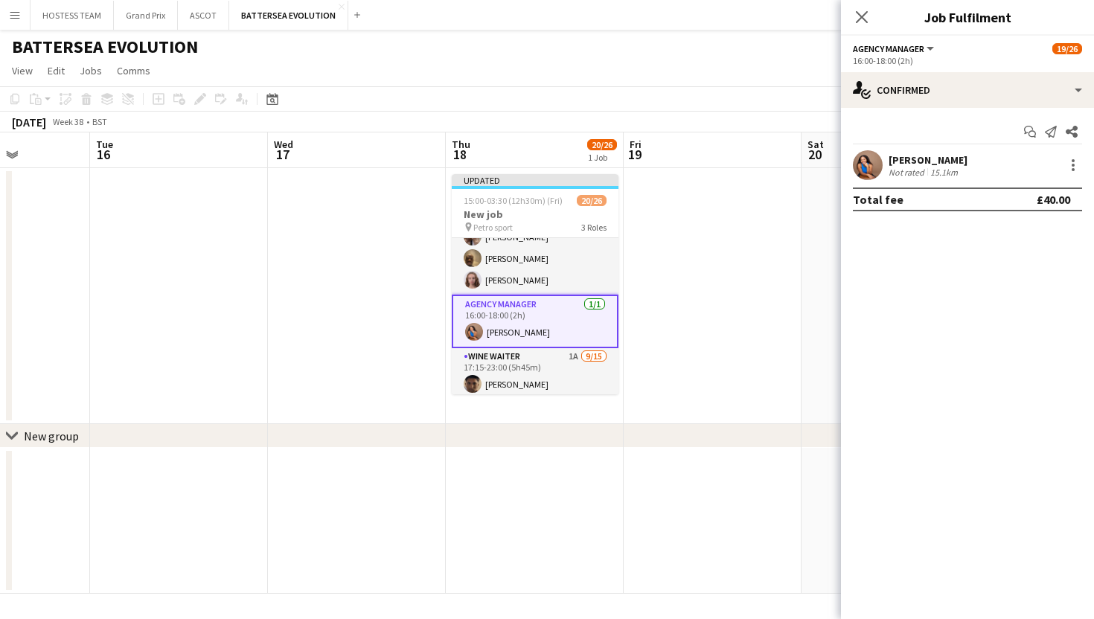
click at [772, 364] on app-date-cell at bounding box center [713, 296] width 178 height 256
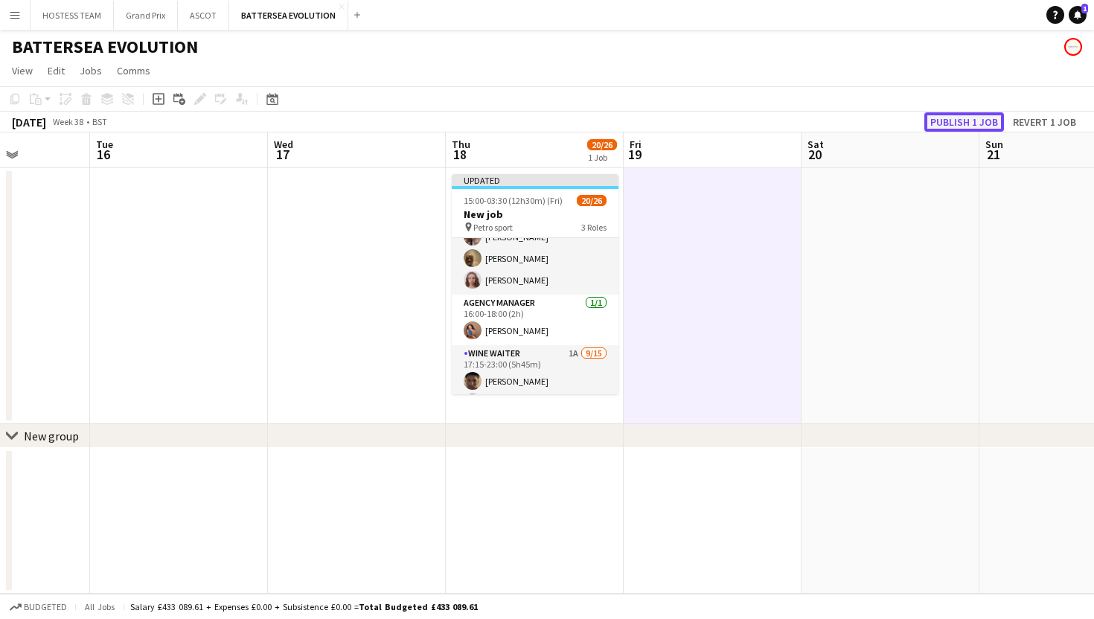
click at [961, 120] on button "Publish 1 job" at bounding box center [964, 121] width 80 height 19
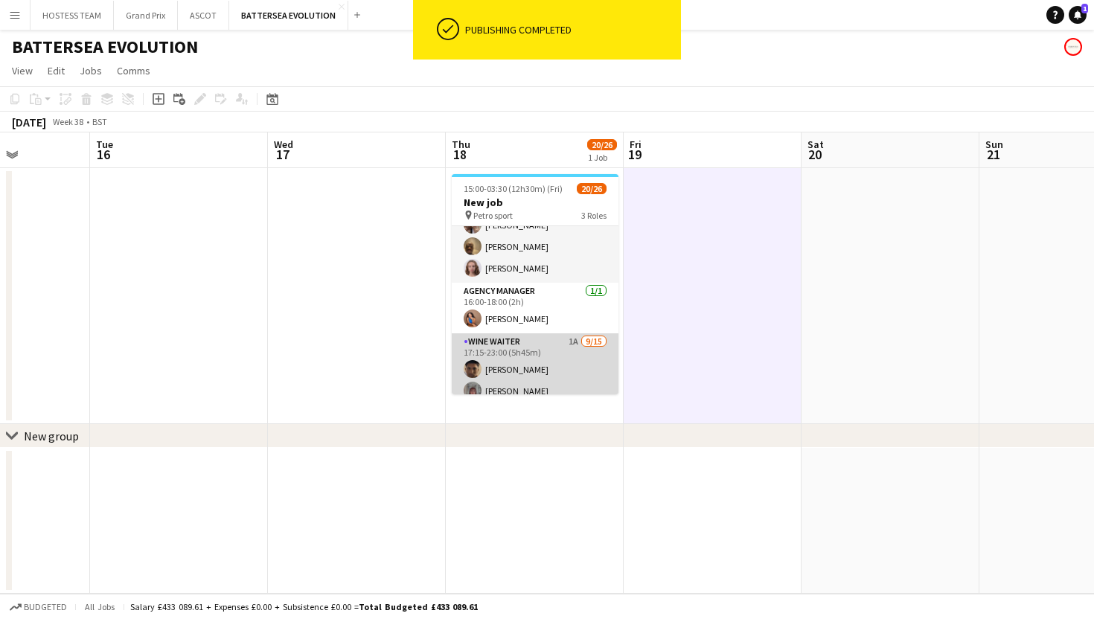
scroll to position [0, 0]
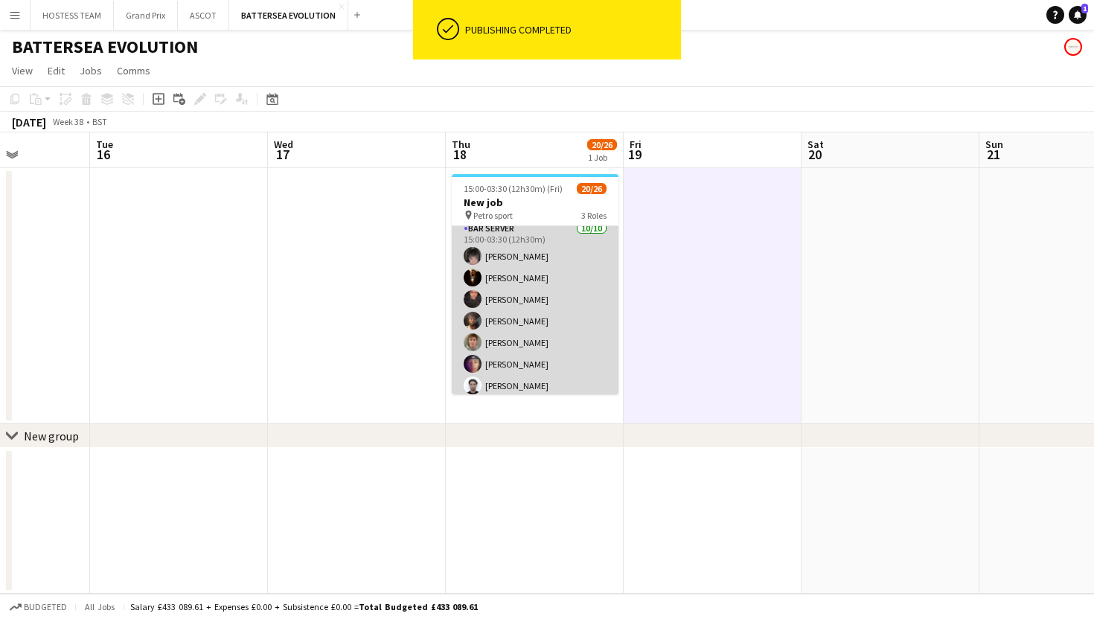
click at [594, 359] on app-card-role "Bar Server 10/10 15:00-03:30 (12h30m) Lucas Martin Karim Khalifa Oluwatobi Gbot…" at bounding box center [535, 342] width 167 height 245
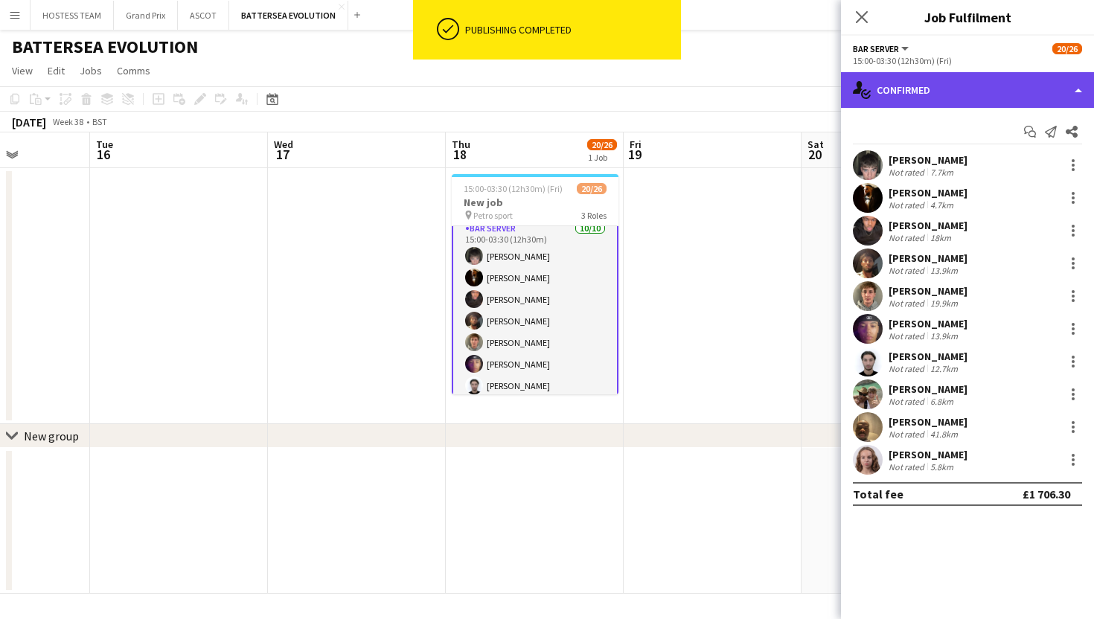
click at [919, 93] on div "single-neutral-actions-check-2 Confirmed" at bounding box center [967, 90] width 253 height 36
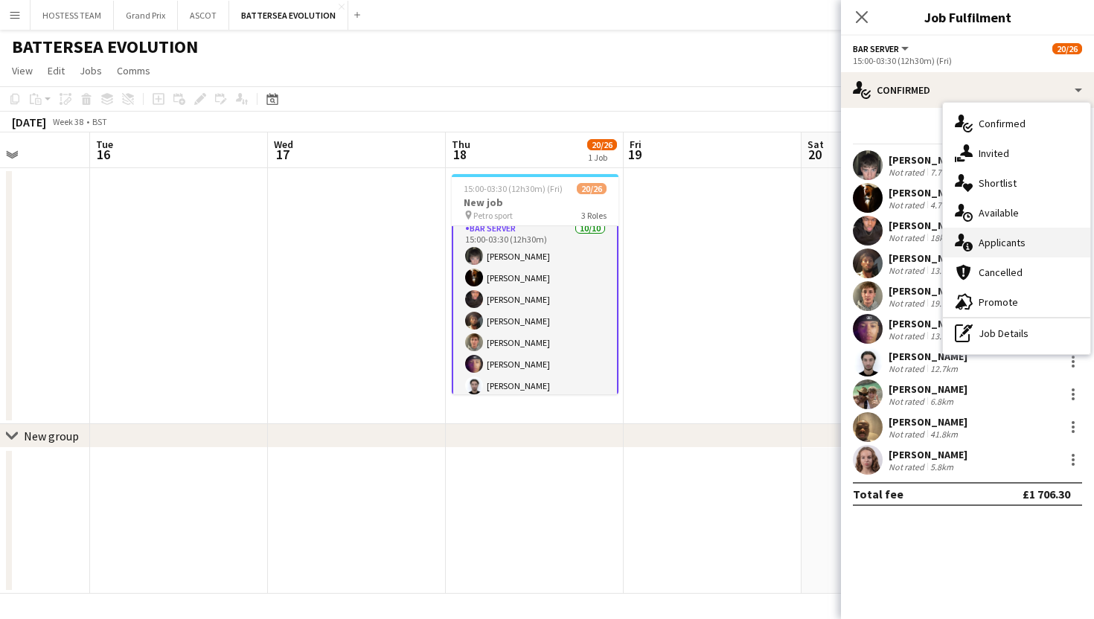
click at [1002, 252] on div "single-neutral-actions-information Applicants" at bounding box center [1016, 243] width 147 height 30
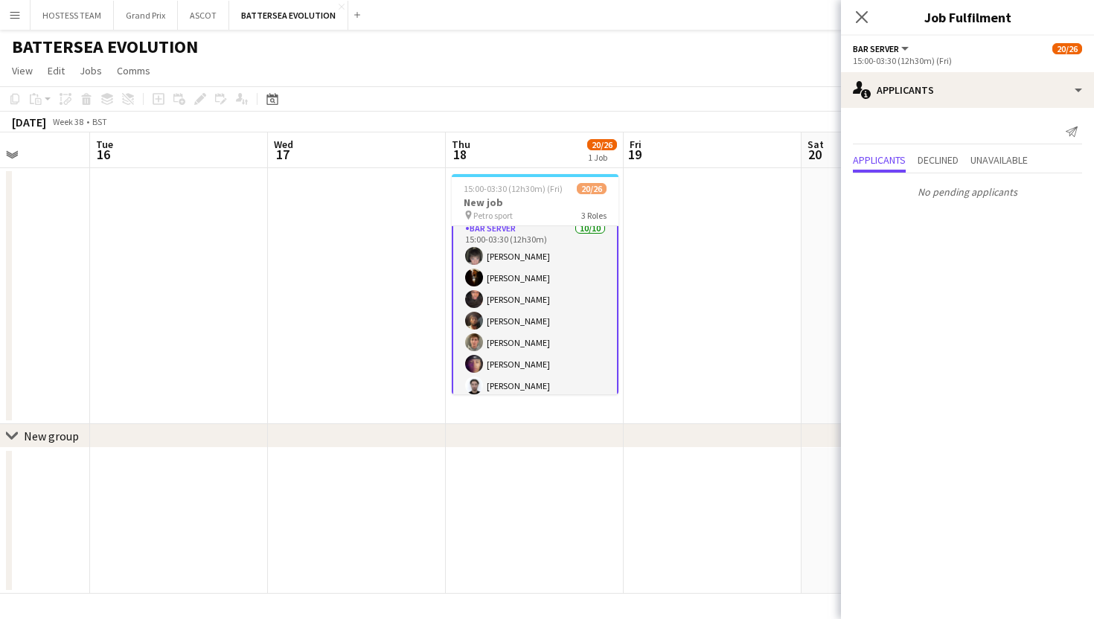
scroll to position [0, 621]
click at [659, 320] on app-date-cell at bounding box center [713, 296] width 178 height 256
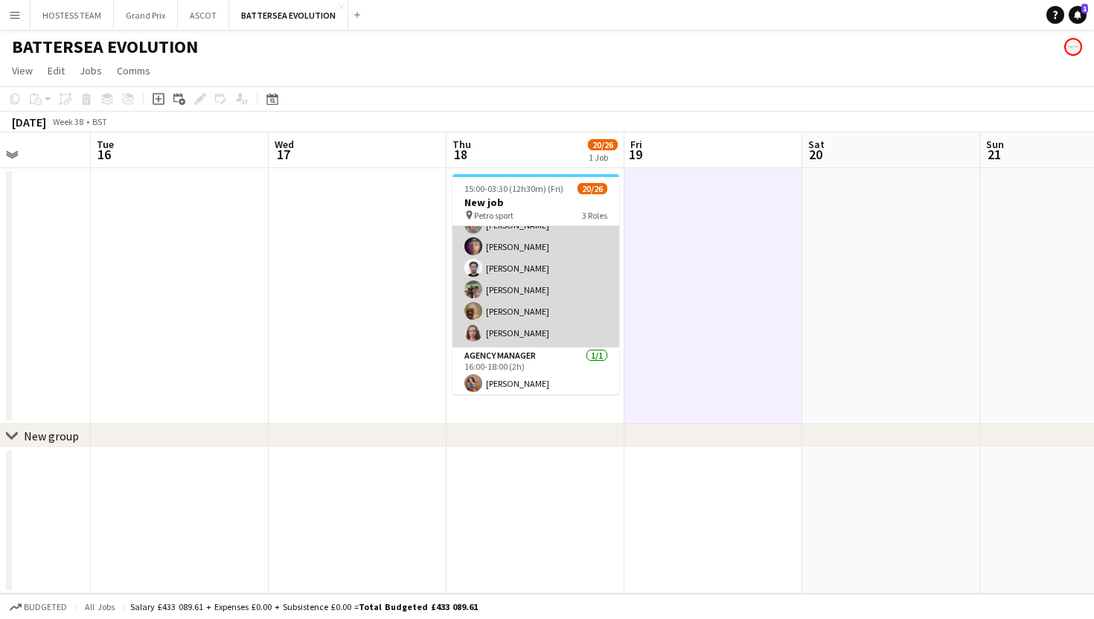
scroll to position [0, 0]
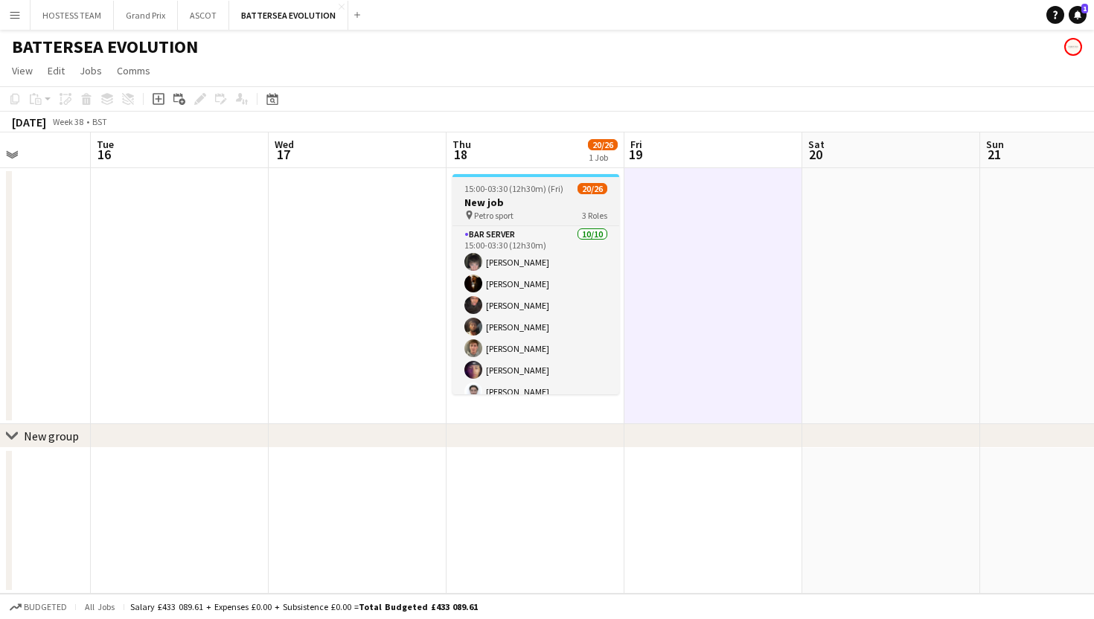
click at [502, 198] on h3 "New job" at bounding box center [535, 202] width 167 height 13
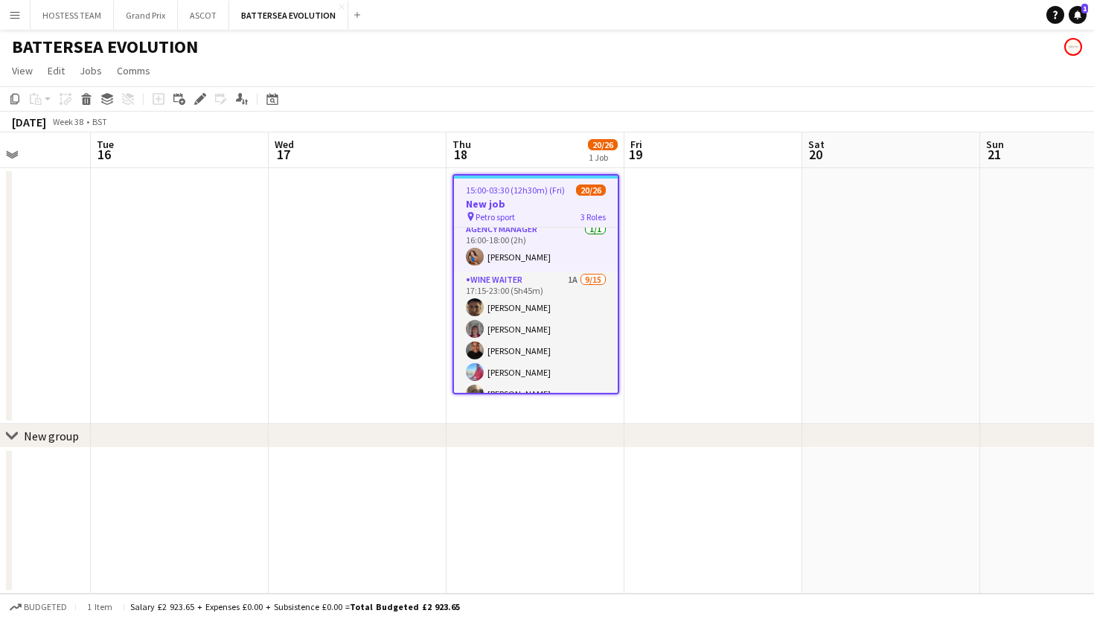
scroll to position [257, 0]
click at [590, 305] on app-card-role "Wine Waiter 1A 9/15 17:15-23:00 (5h45m) Remo Kurup Leïla Ardant Carpentier Chya…" at bounding box center [536, 442] width 164 height 353
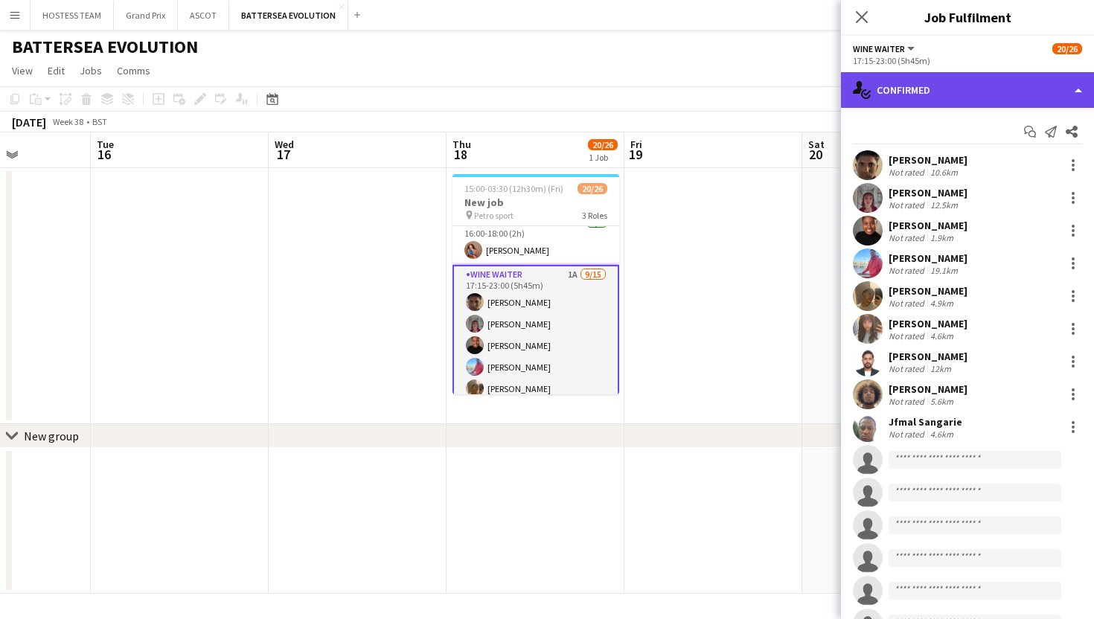
click at [967, 95] on div "single-neutral-actions-check-2 Confirmed" at bounding box center [967, 90] width 253 height 36
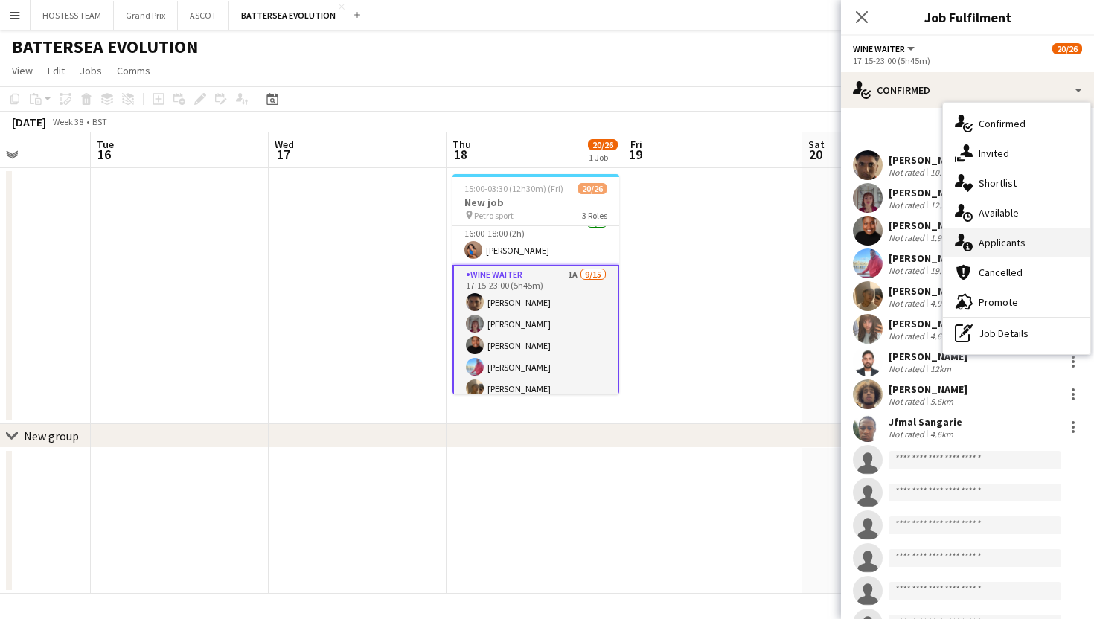
click at [1004, 238] on span "Applicants" at bounding box center [1002, 242] width 47 height 13
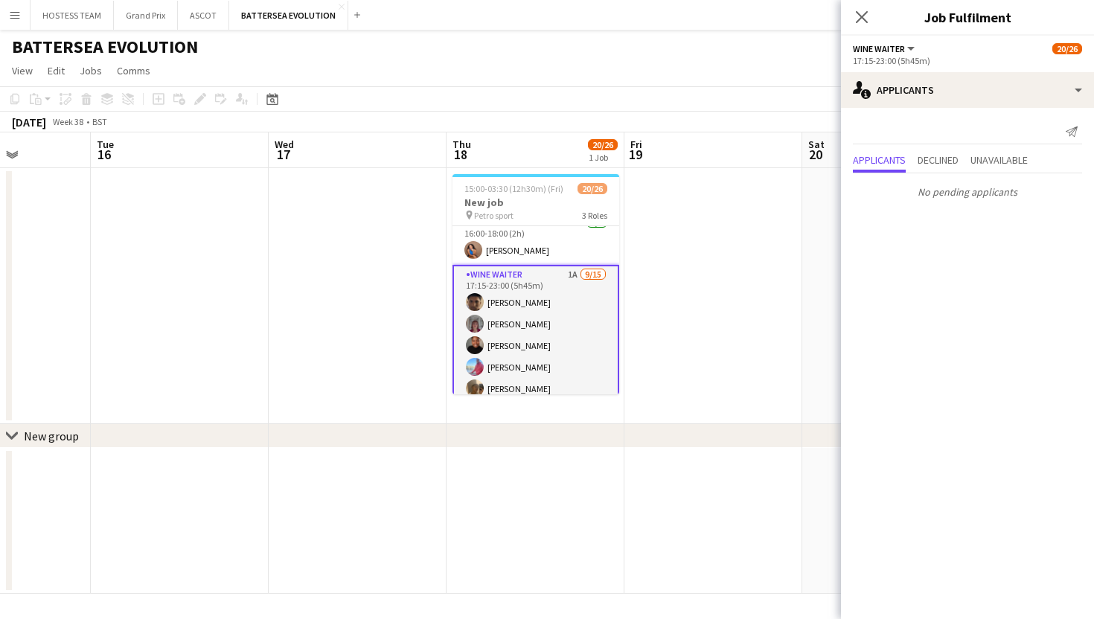
click at [704, 248] on app-date-cell at bounding box center [713, 296] width 178 height 256
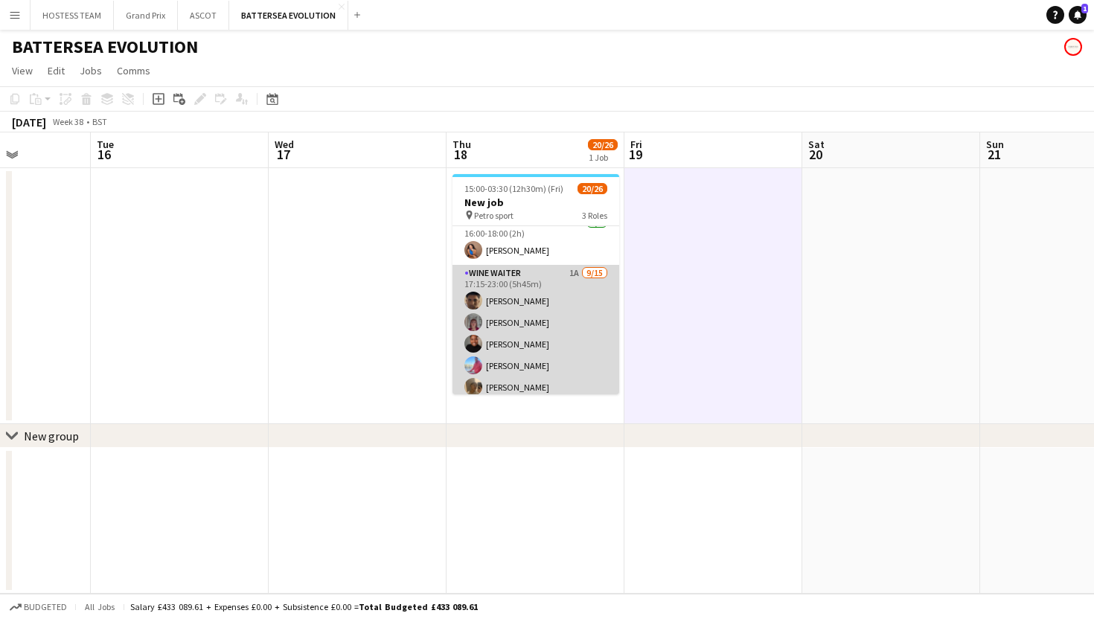
click at [548, 307] on app-card-role "Wine Waiter 1A 9/15 17:15-23:00 (5h45m) Remo Kurup Leïla Ardant Carpentier Chya…" at bounding box center [535, 441] width 167 height 353
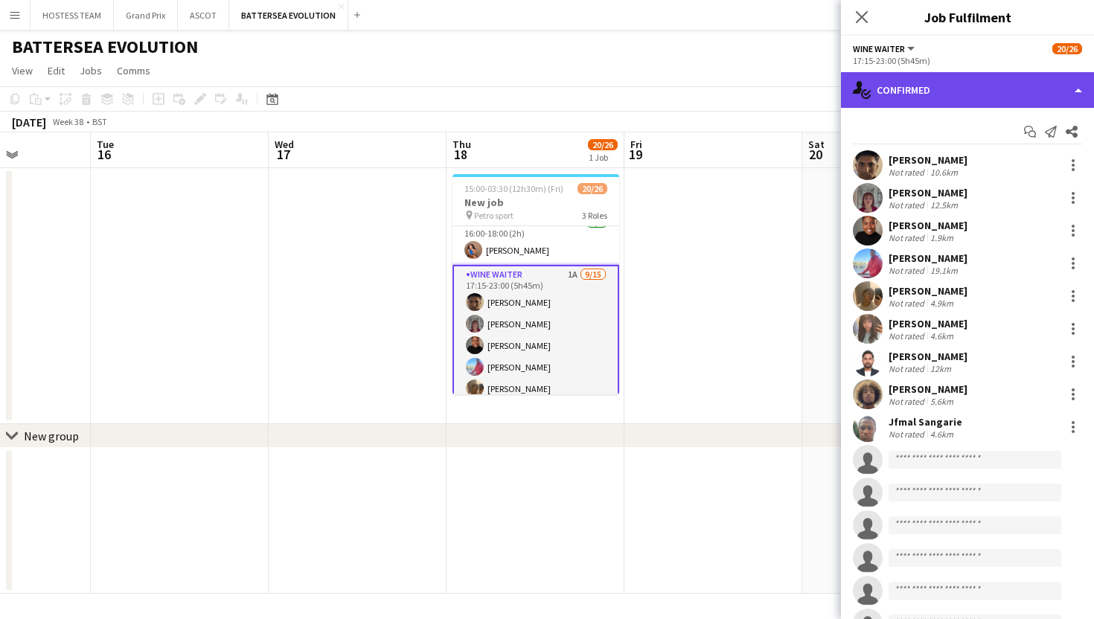
click at [1026, 104] on div "single-neutral-actions-check-2 Confirmed" at bounding box center [967, 90] width 253 height 36
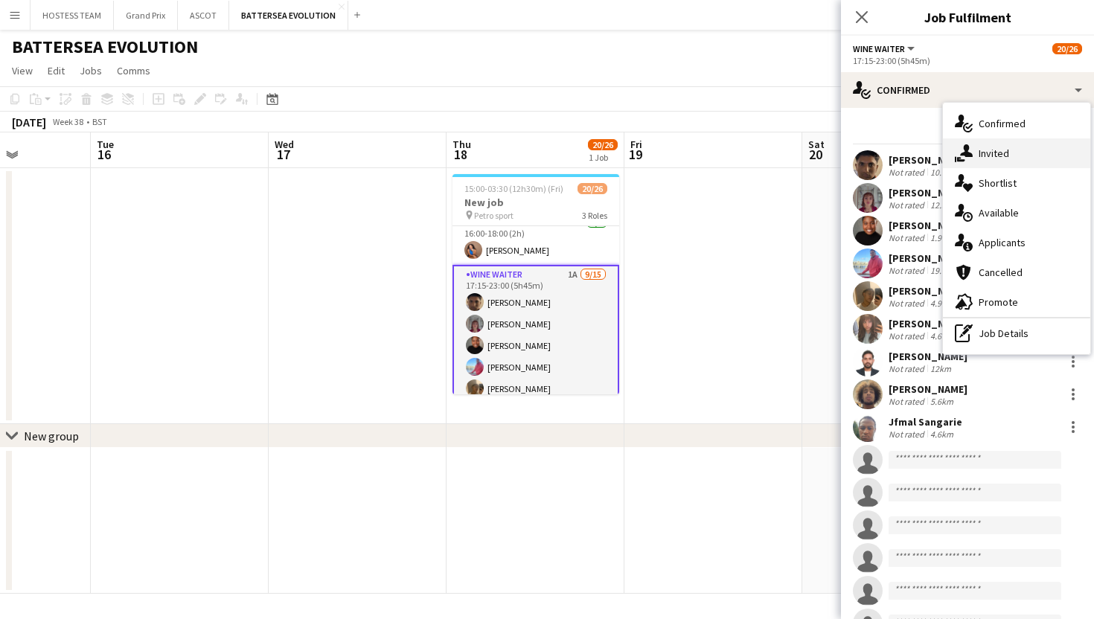
click at [1027, 156] on div "single-neutral-actions-share-1 Invited" at bounding box center [1016, 153] width 147 height 30
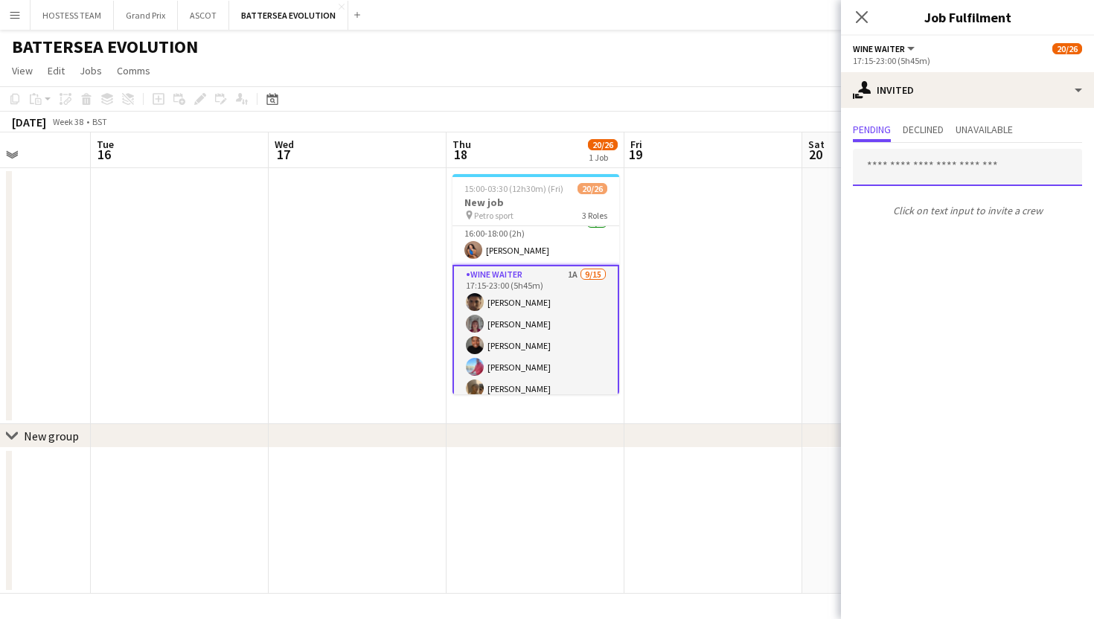
click at [1016, 181] on input "text" at bounding box center [967, 167] width 229 height 37
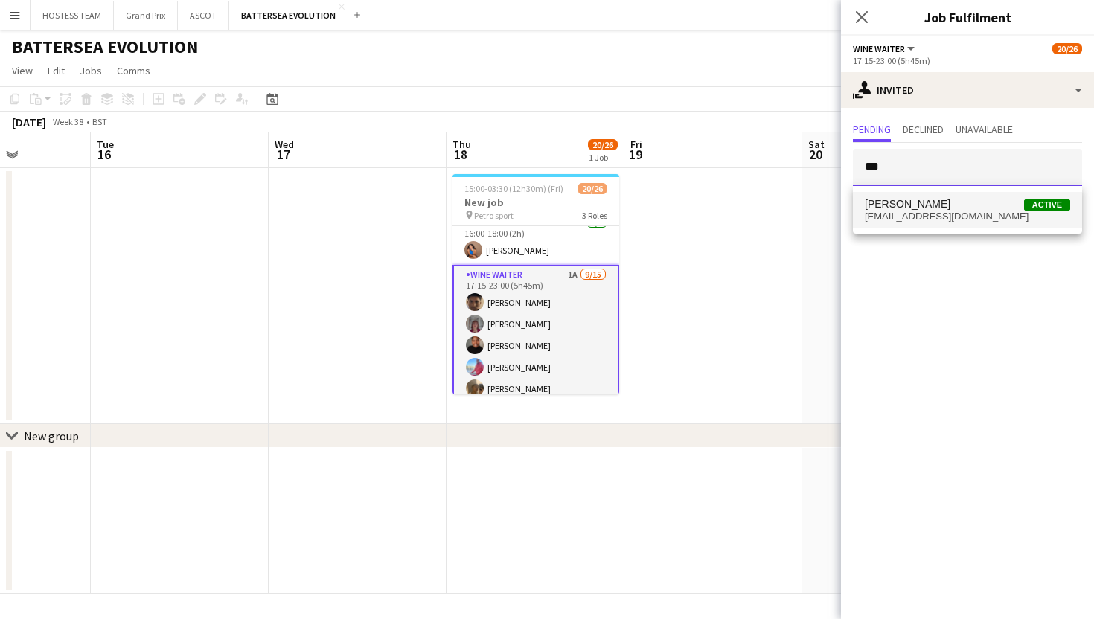
type input "***"
click at [1017, 212] on span "isabelle.byrne04@gmail.com" at bounding box center [967, 217] width 205 height 12
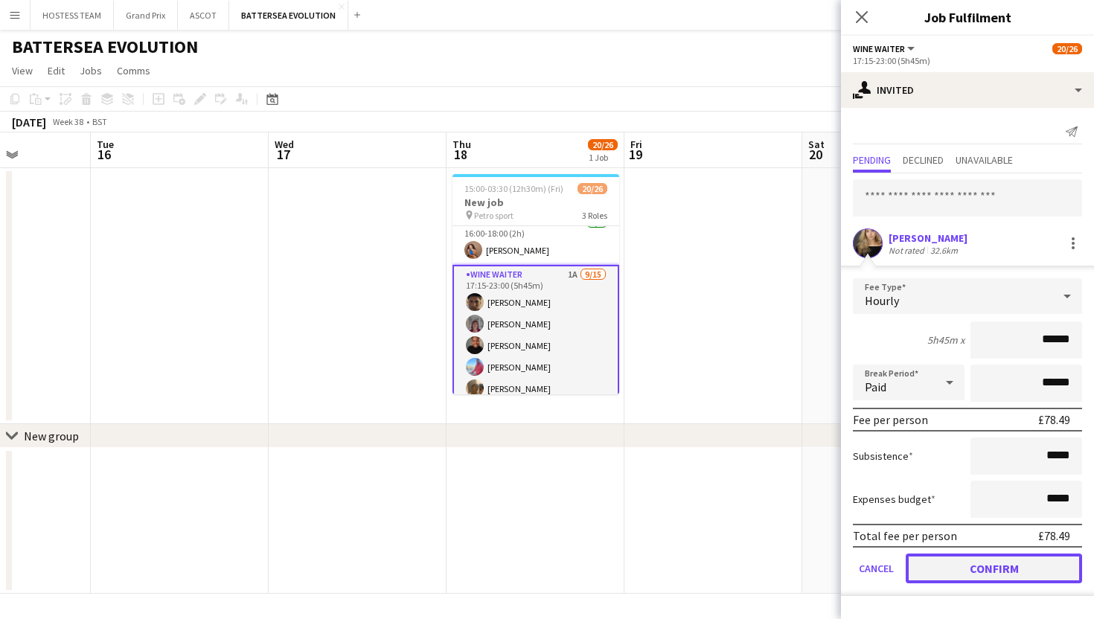
click at [997, 568] on button "Confirm" at bounding box center [994, 569] width 176 height 30
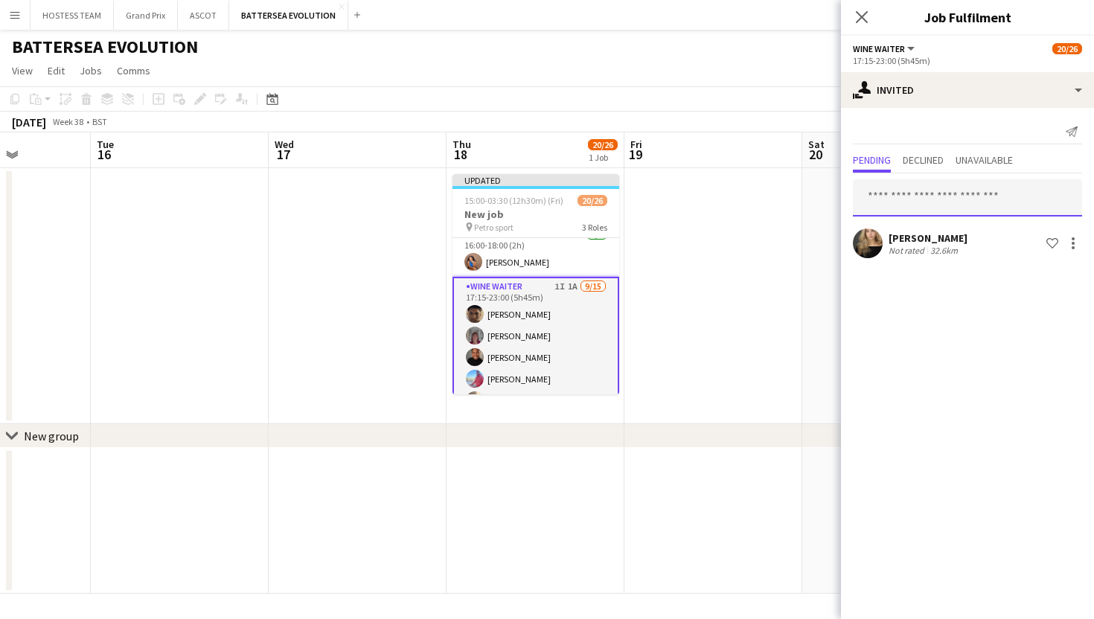
click at [986, 196] on input "text" at bounding box center [967, 197] width 229 height 37
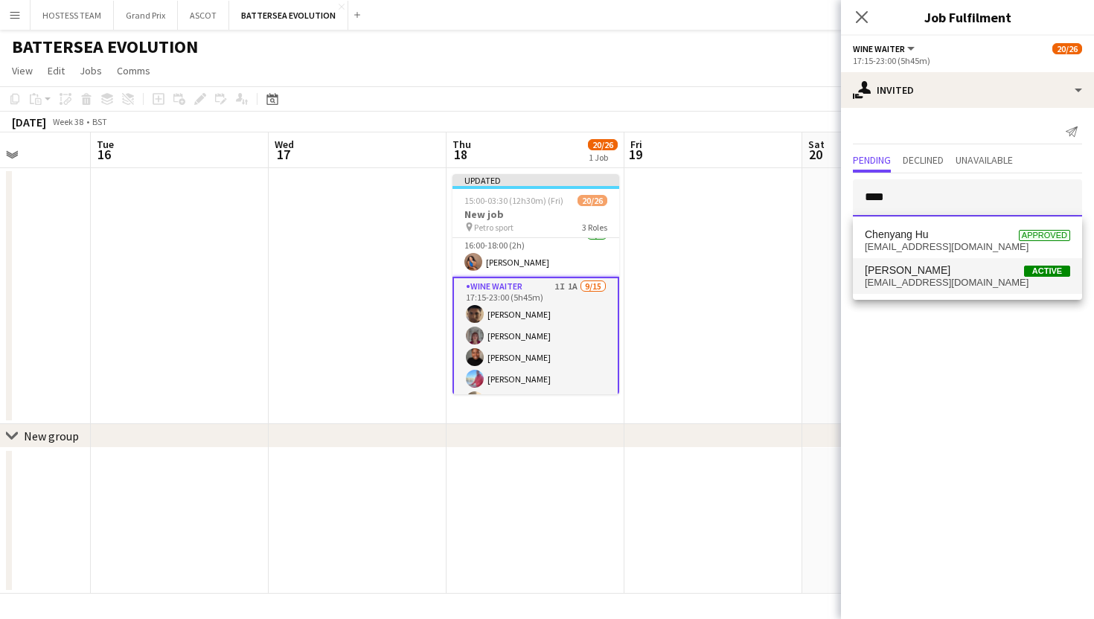
type input "****"
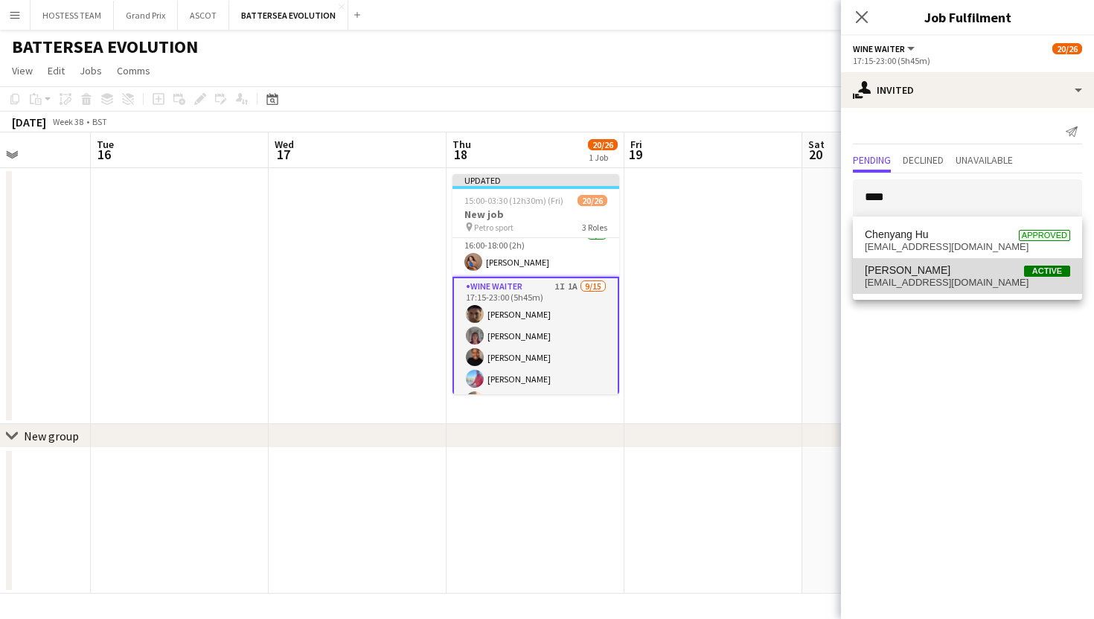
click at [964, 272] on span "Callie-Marie Mocock Active" at bounding box center [967, 270] width 205 height 13
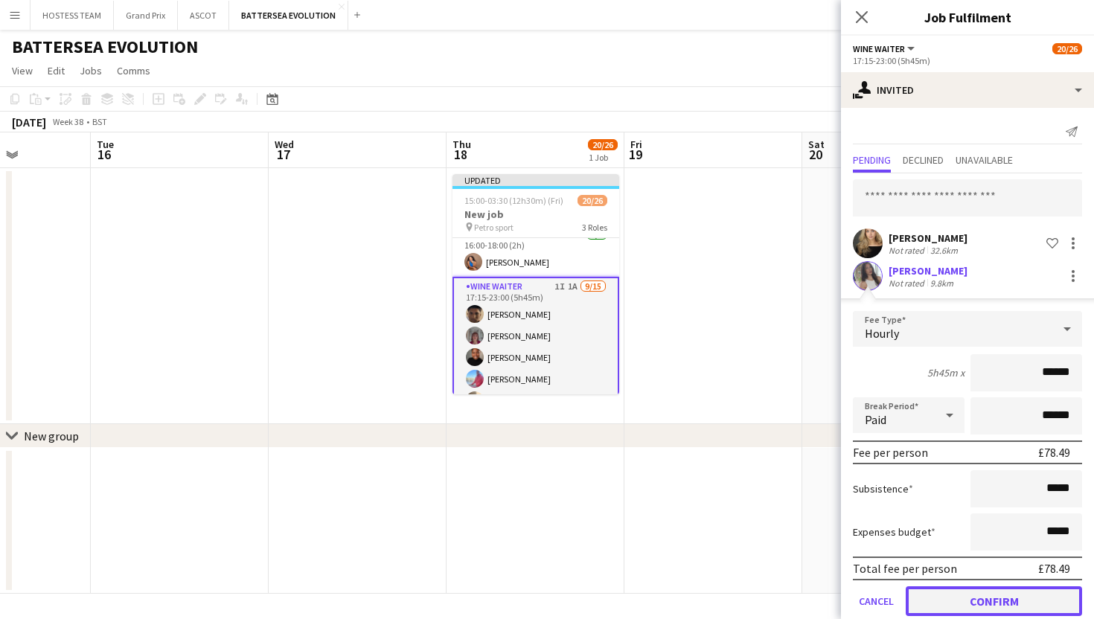
click at [940, 601] on button "Confirm" at bounding box center [994, 601] width 176 height 30
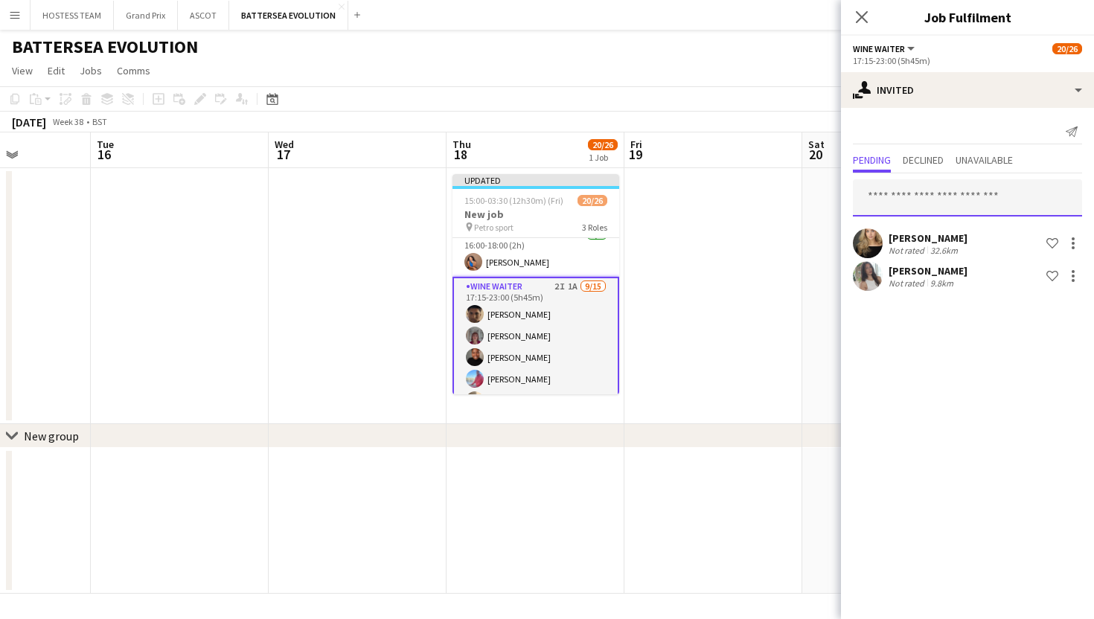
click at [920, 196] on input "text" at bounding box center [967, 197] width 229 height 37
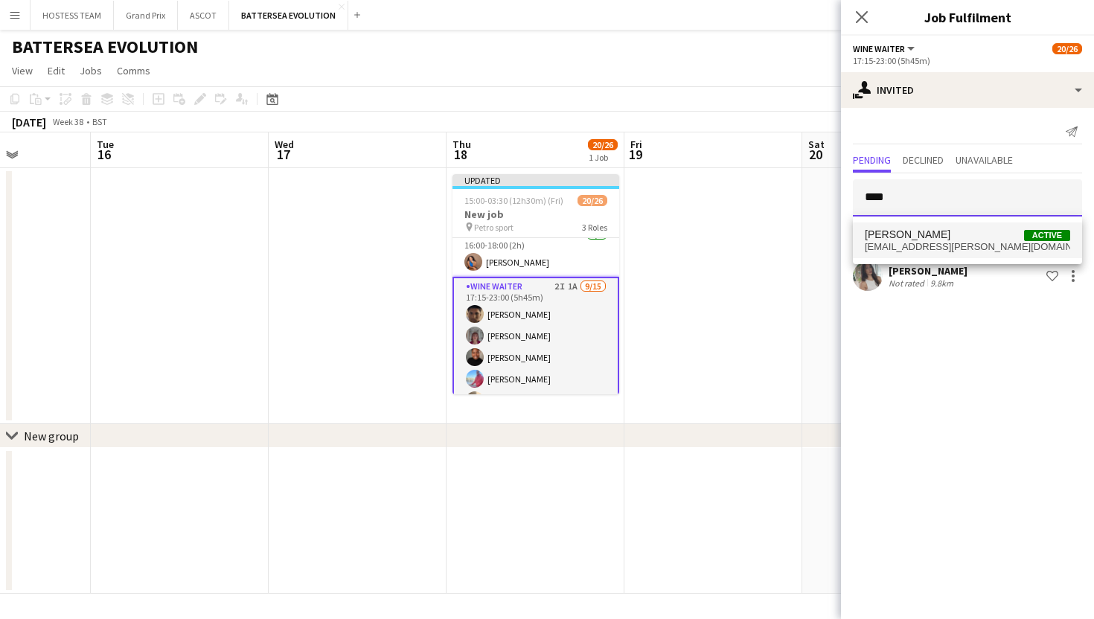
type input "****"
click at [919, 230] on span "[PERSON_NAME]" at bounding box center [908, 234] width 86 height 13
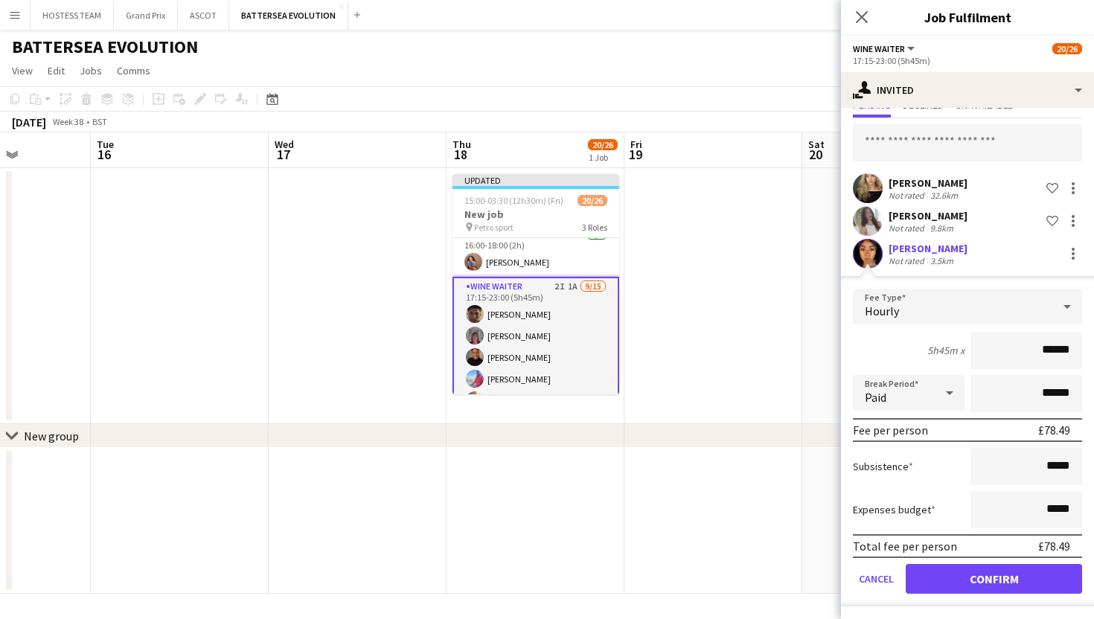
scroll to position [57, 0]
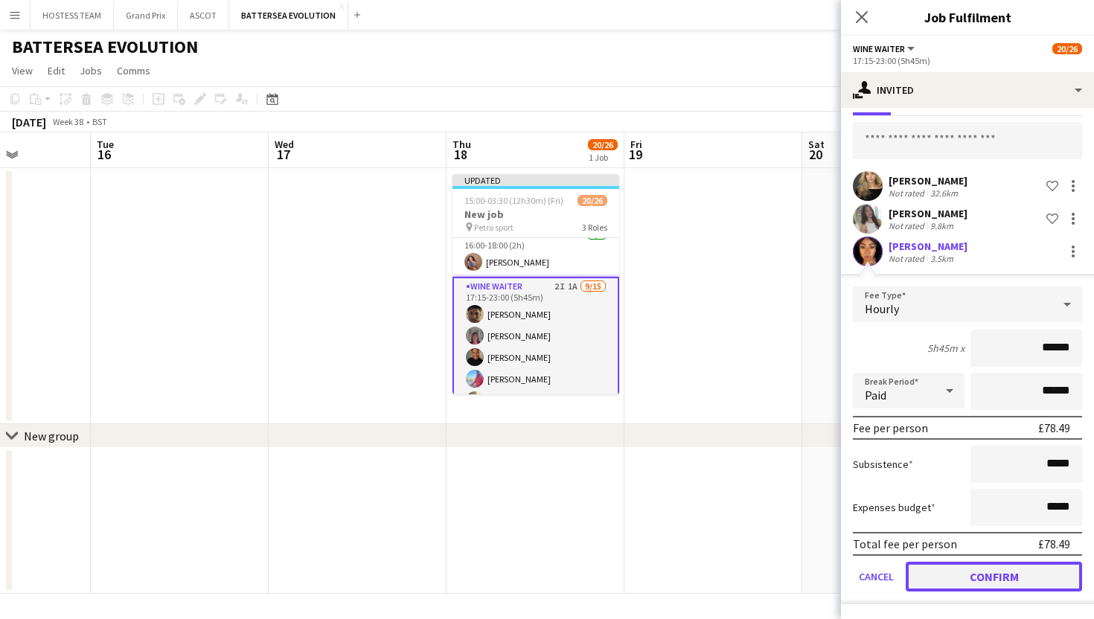
click at [1011, 580] on button "Confirm" at bounding box center [994, 577] width 176 height 30
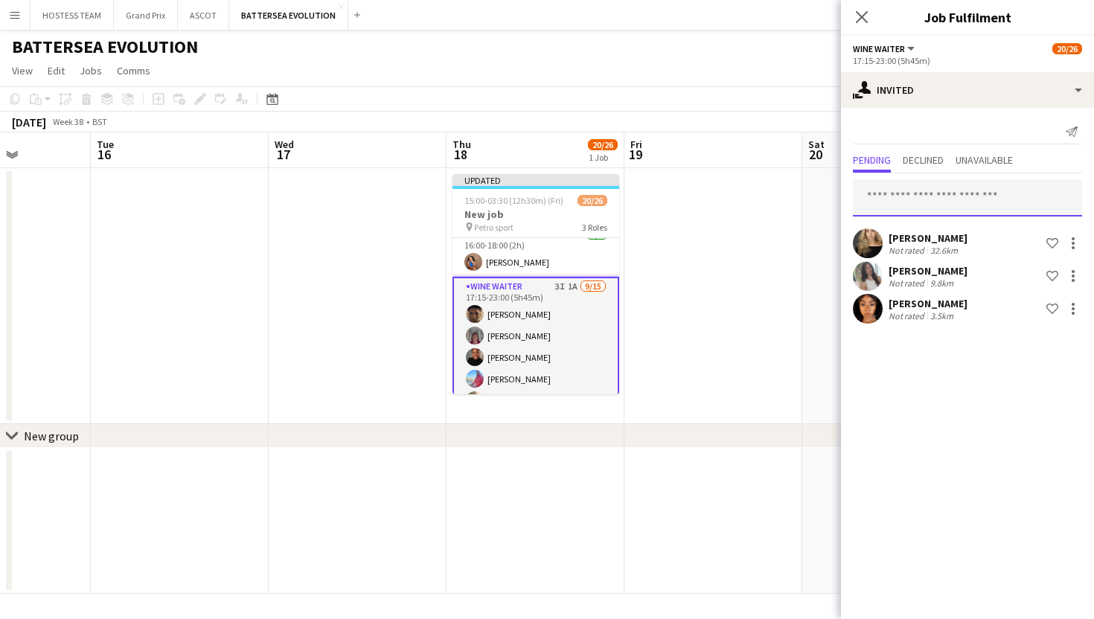
click at [940, 205] on input "text" at bounding box center [967, 197] width 229 height 37
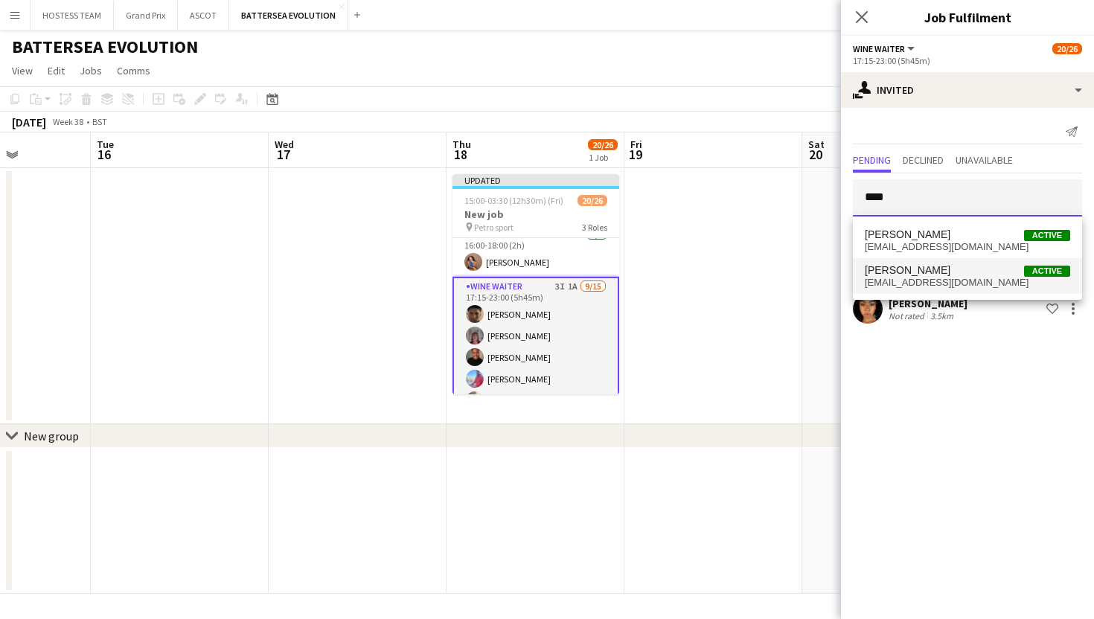
type input "****"
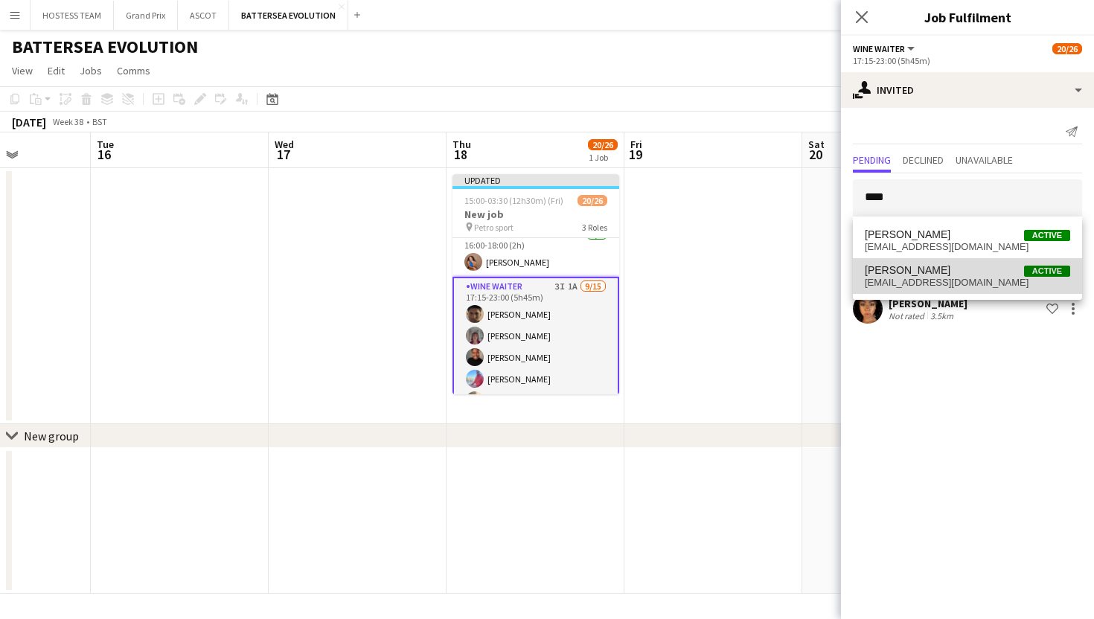
click at [931, 272] on span "Nathan Habte Active" at bounding box center [967, 270] width 205 height 13
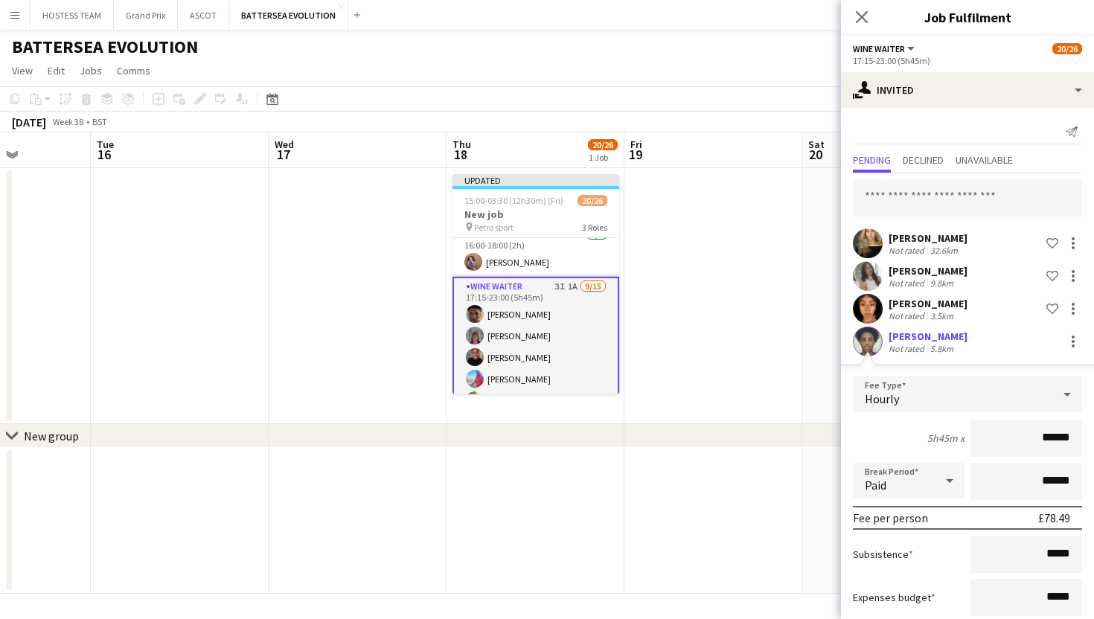
scroll to position [90, 0]
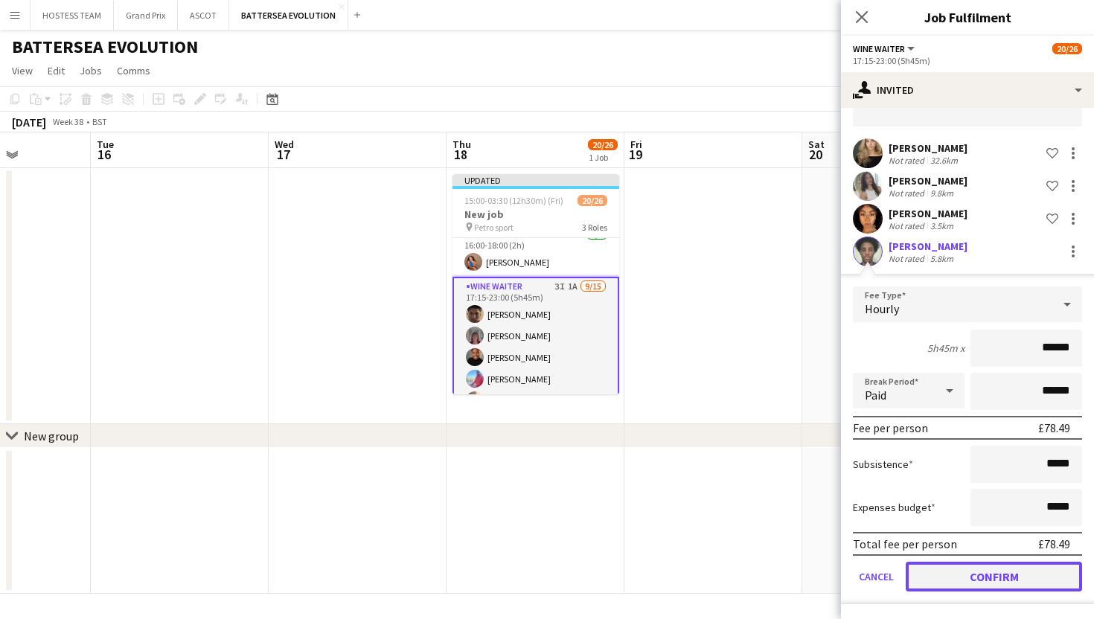
click at [977, 575] on button "Confirm" at bounding box center [994, 577] width 176 height 30
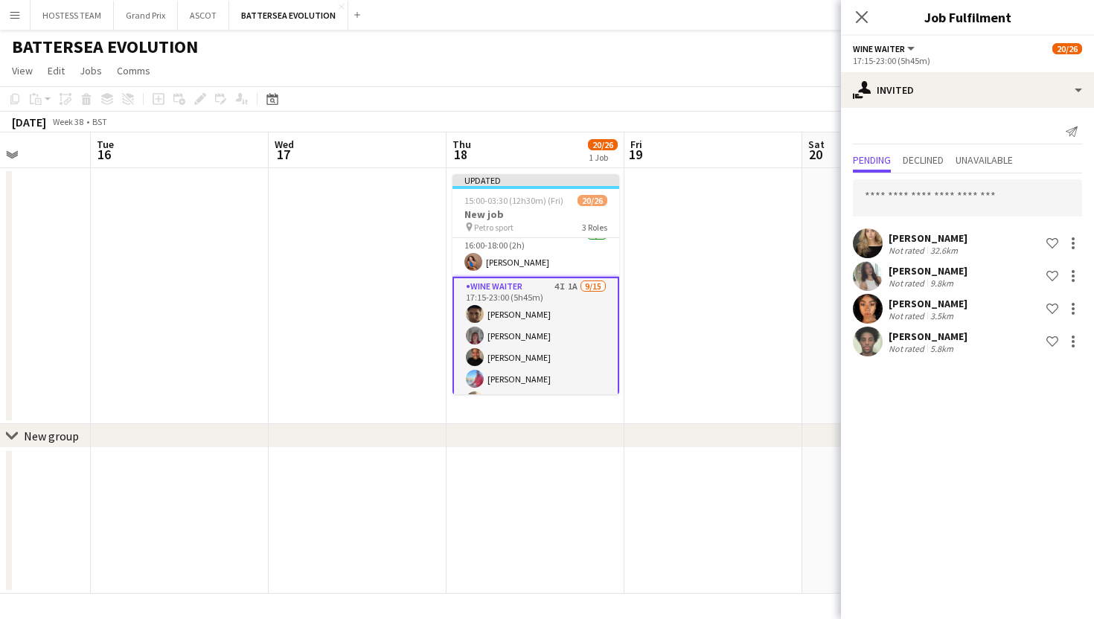
click at [786, 481] on app-date-cell at bounding box center [713, 521] width 178 height 146
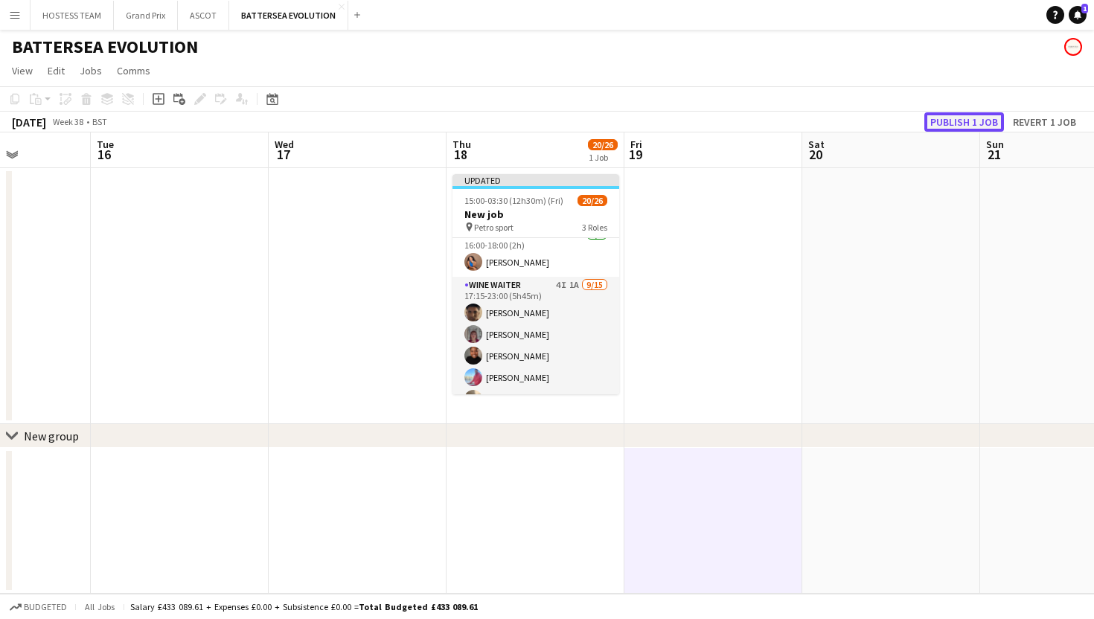
click at [967, 124] on button "Publish 1 job" at bounding box center [964, 121] width 80 height 19
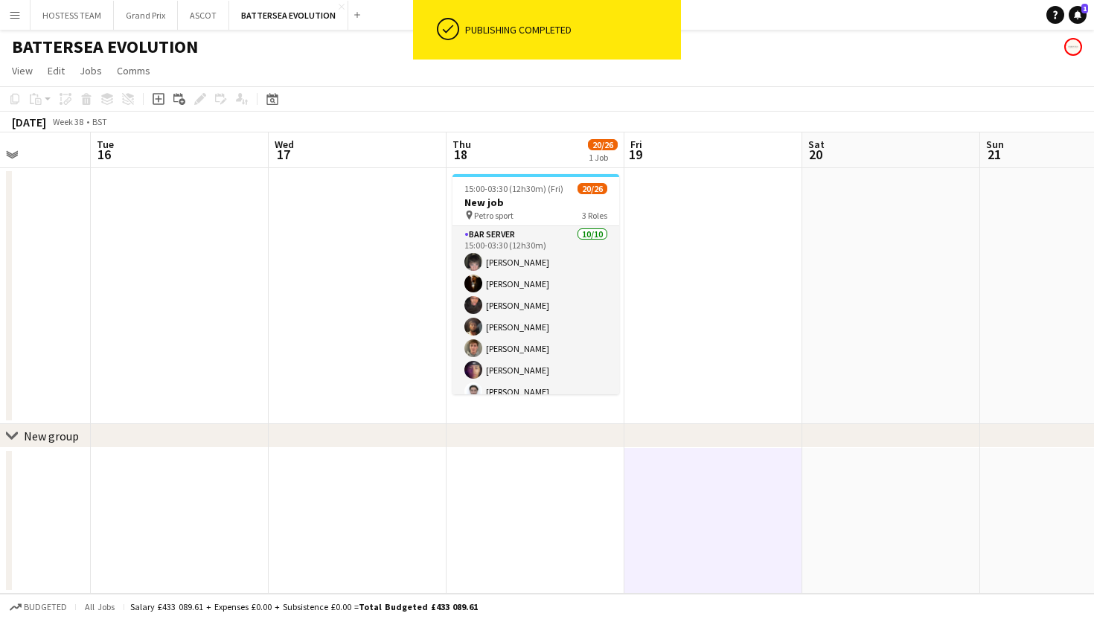
click at [578, 307] on app-card-role "Bar Server 10/10 15:00-03:30 (12h30m) Lucas Martin Karim Khalifa Oluwatobi Gbot…" at bounding box center [535, 348] width 167 height 245
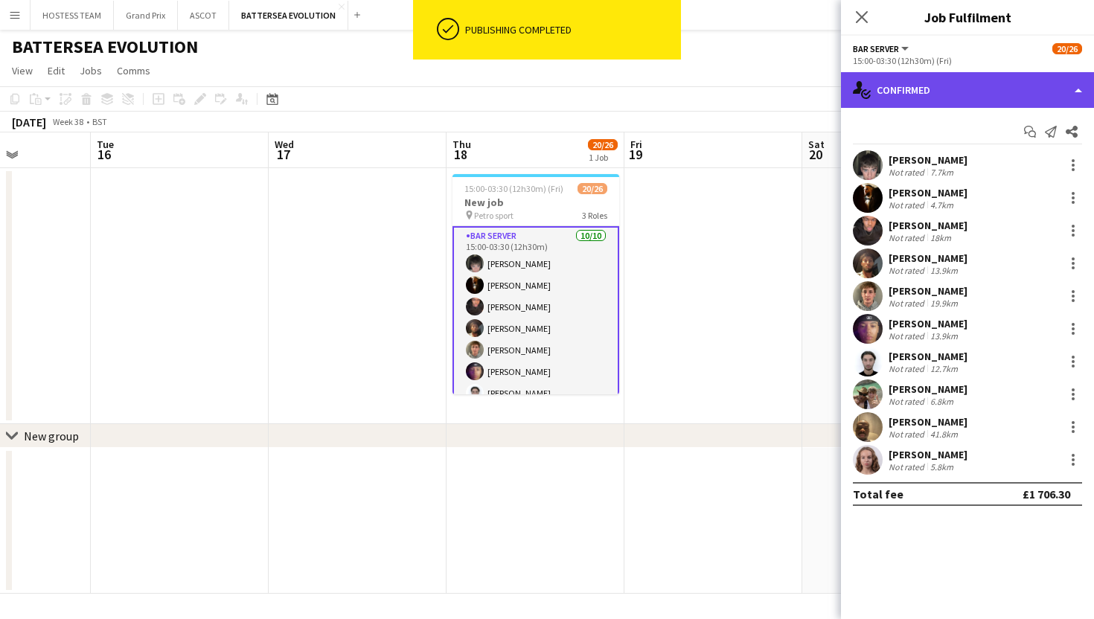
click at [910, 91] on div "single-neutral-actions-check-2 Confirmed" at bounding box center [967, 90] width 253 height 36
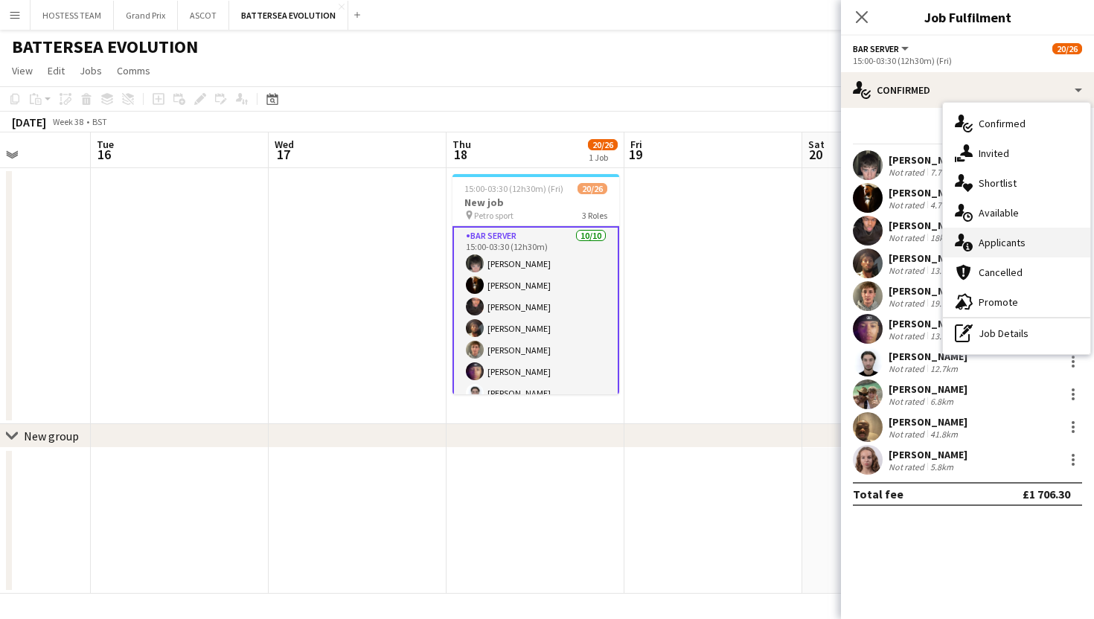
click at [1005, 236] on span "Applicants" at bounding box center [1002, 242] width 47 height 13
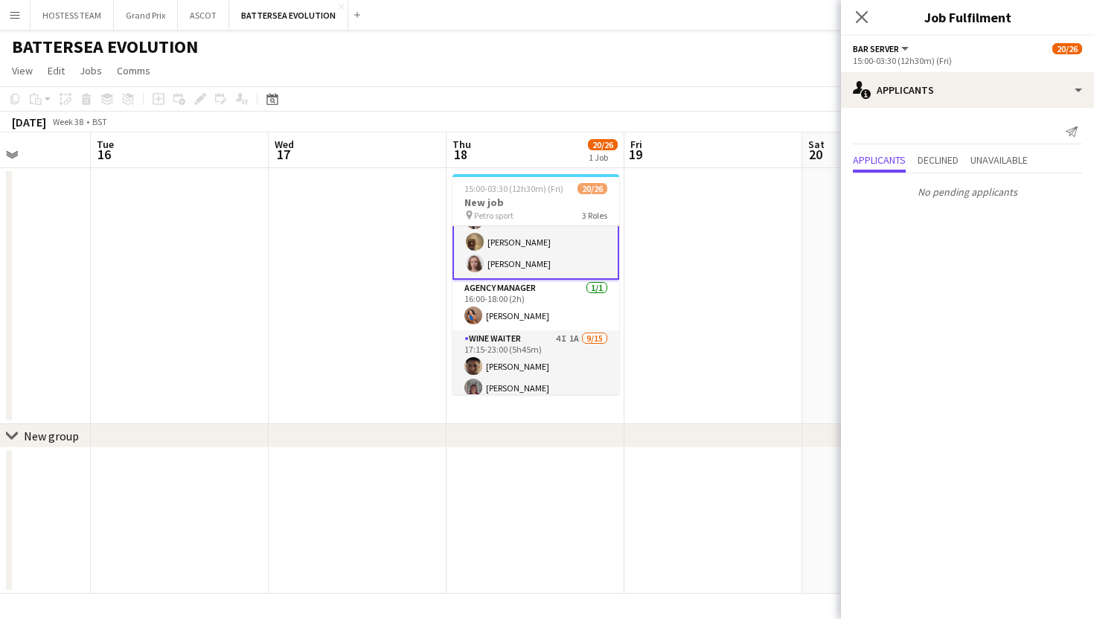
scroll to position [199, 0]
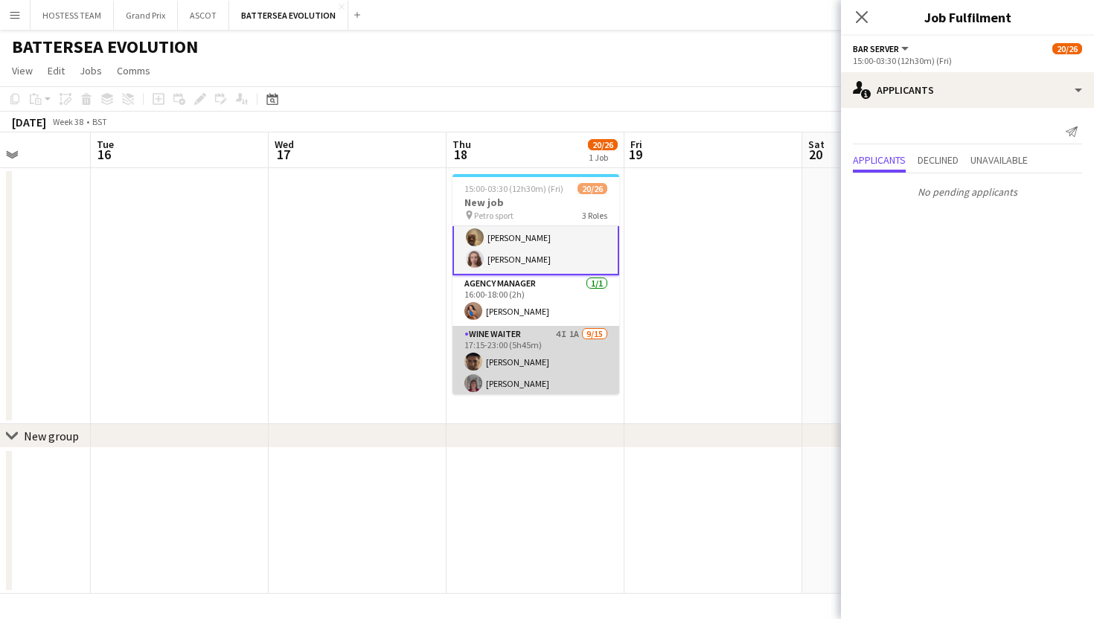
click at [573, 356] on app-card-role "Wine Waiter 4I 1A 9/15 17:15-23:00 (5h45m) Remo Kurup Leïla Ardant Carpentier C…" at bounding box center [535, 502] width 167 height 353
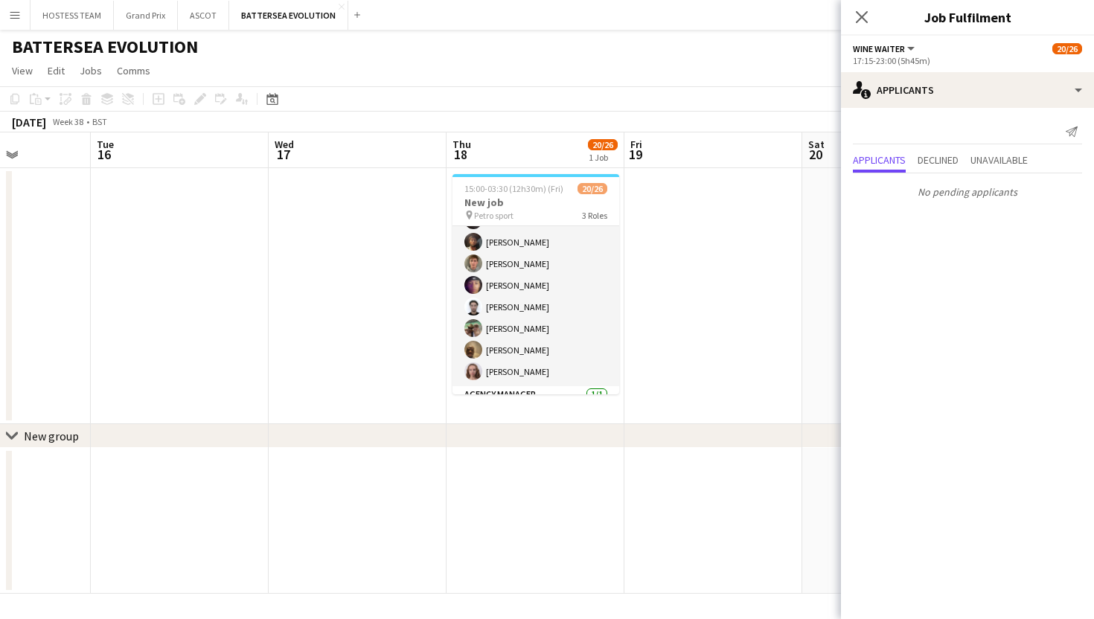
scroll to position [0, 0]
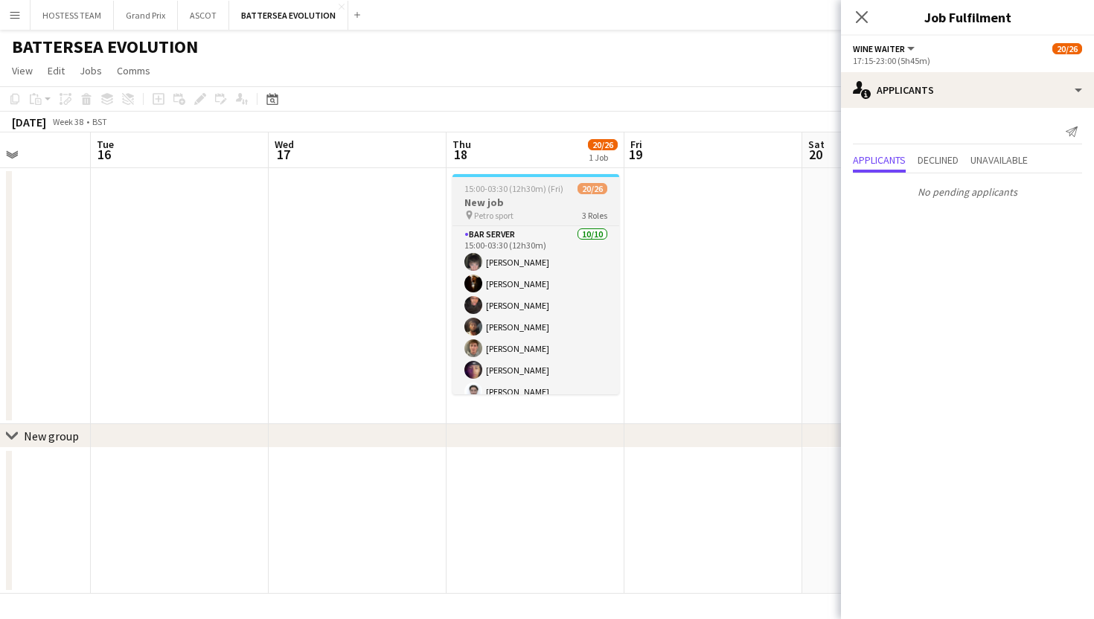
click at [513, 197] on h3 "New job" at bounding box center [535, 202] width 167 height 13
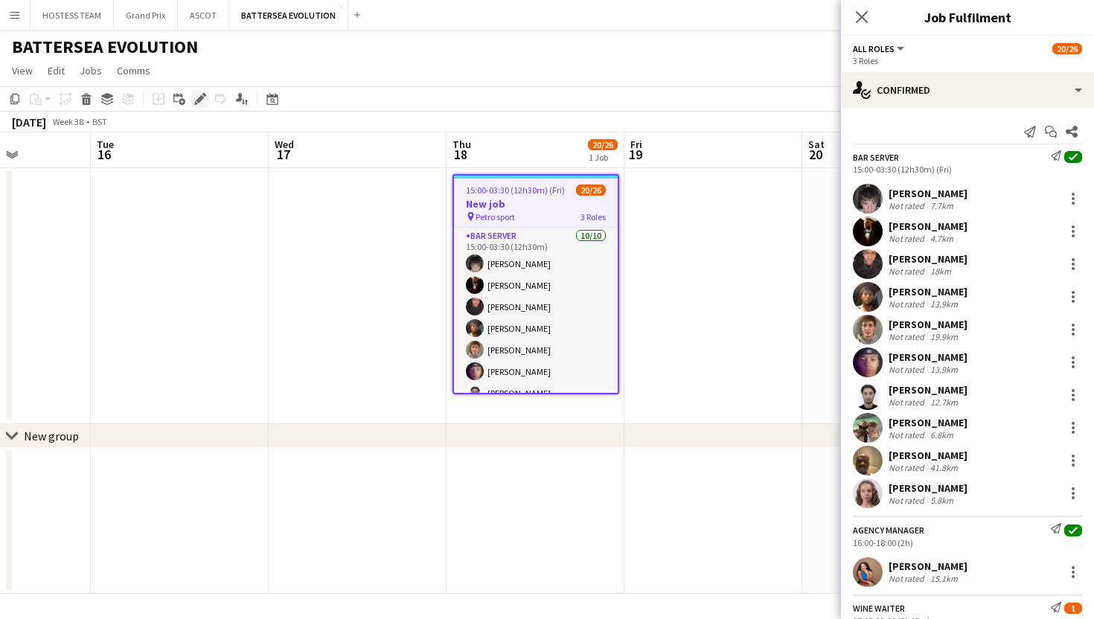
click at [205, 102] on icon "Edit" at bounding box center [200, 99] width 12 height 12
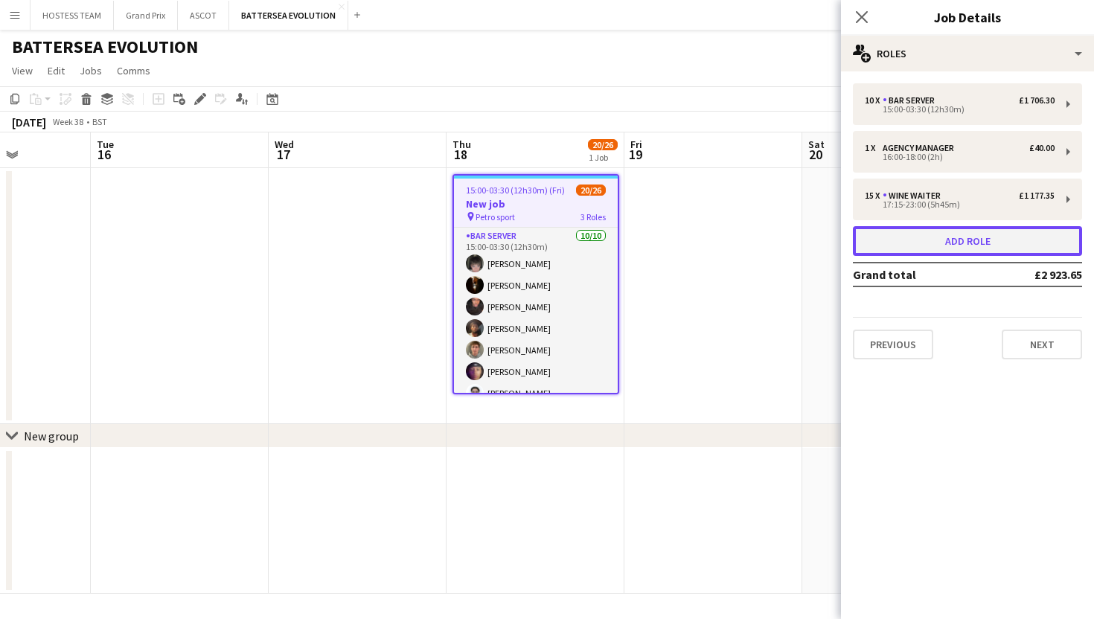
click at [978, 240] on button "Add role" at bounding box center [967, 241] width 229 height 30
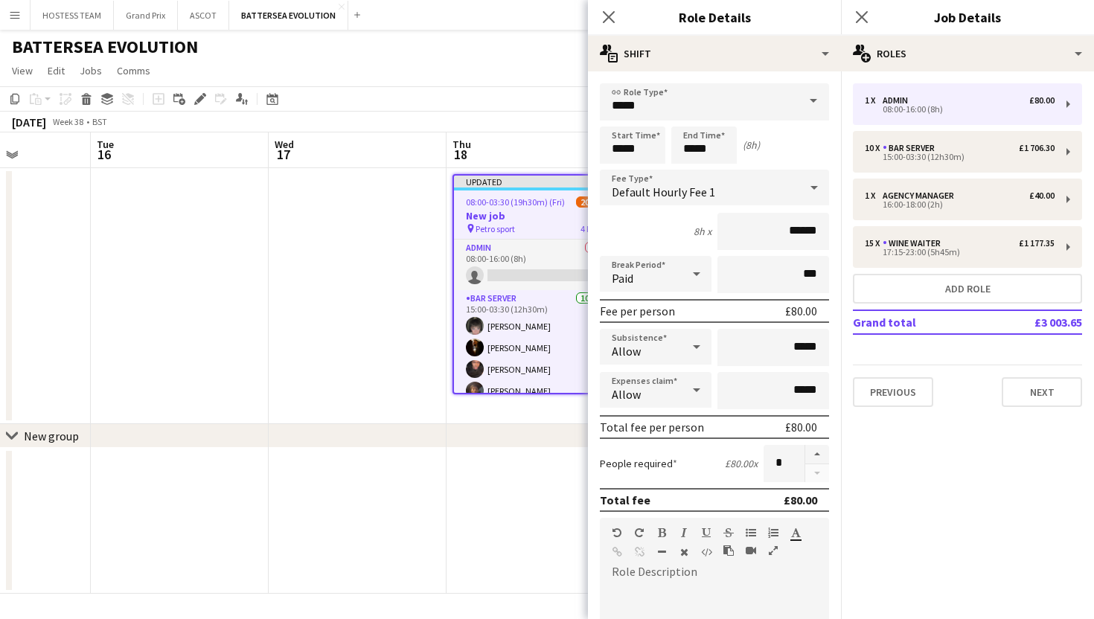
click at [812, 102] on span at bounding box center [813, 101] width 31 height 36
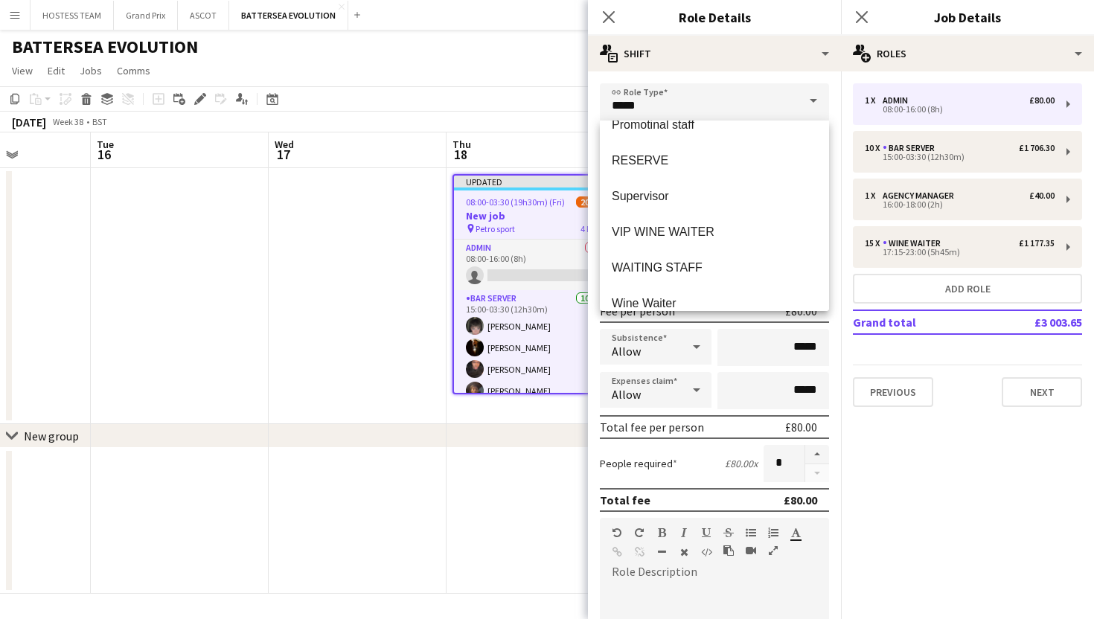
scroll to position [415, 0]
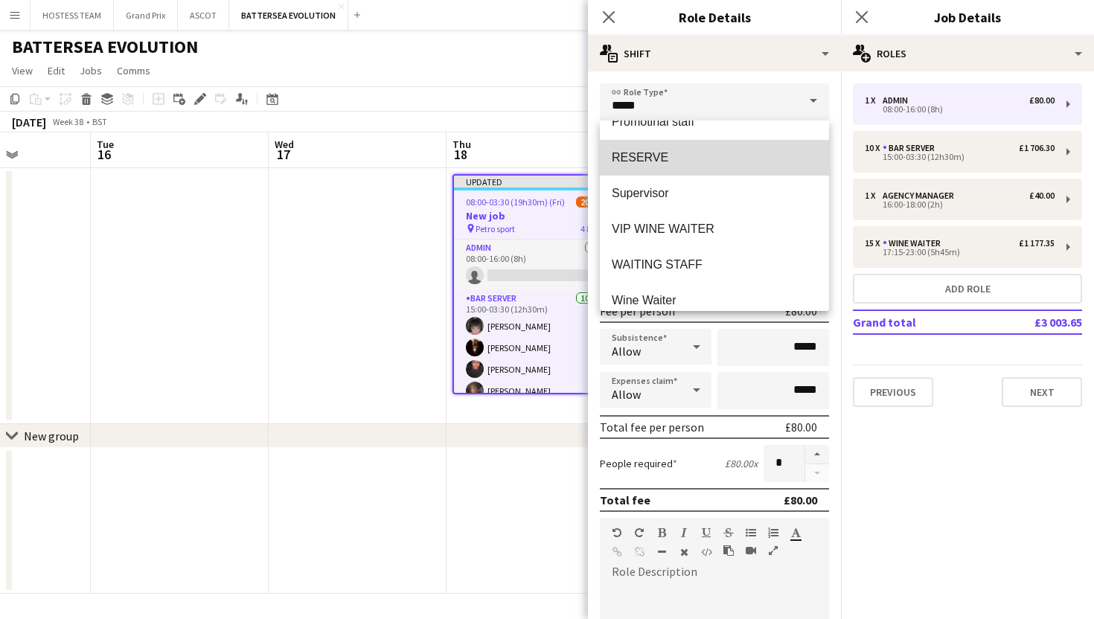
click at [692, 159] on span "RESERVE" at bounding box center [714, 157] width 205 height 14
type input "*******"
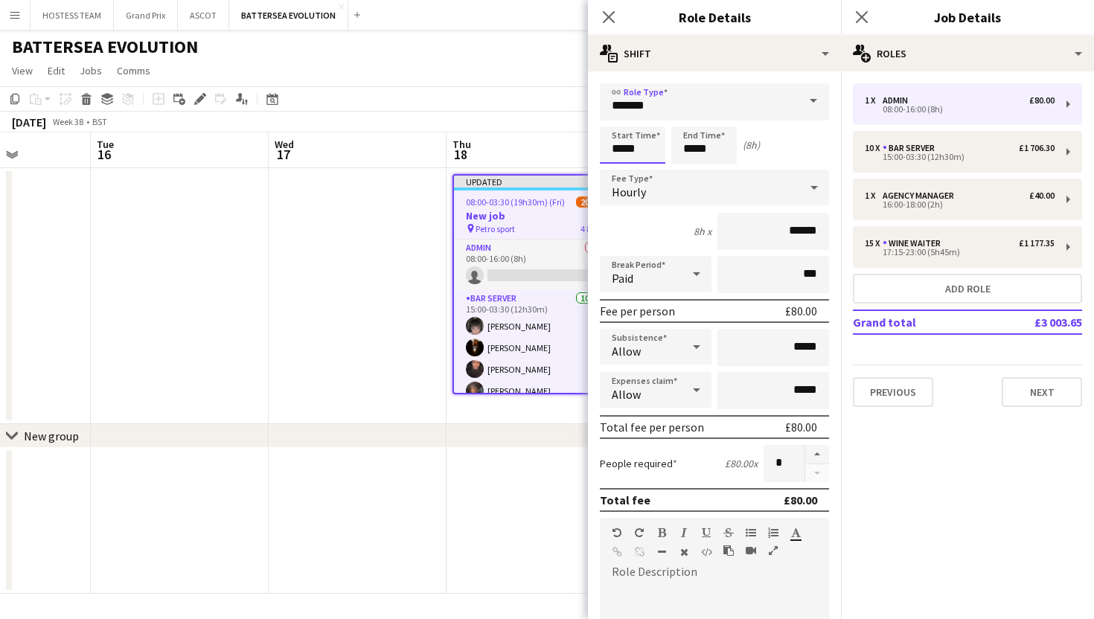
click at [623, 147] on input "*****" at bounding box center [632, 145] width 65 height 37
click at [639, 147] on input "*****" at bounding box center [632, 145] width 65 height 37
type input "*****"
click at [692, 147] on input "*****" at bounding box center [703, 145] width 65 height 37
type input "*****"
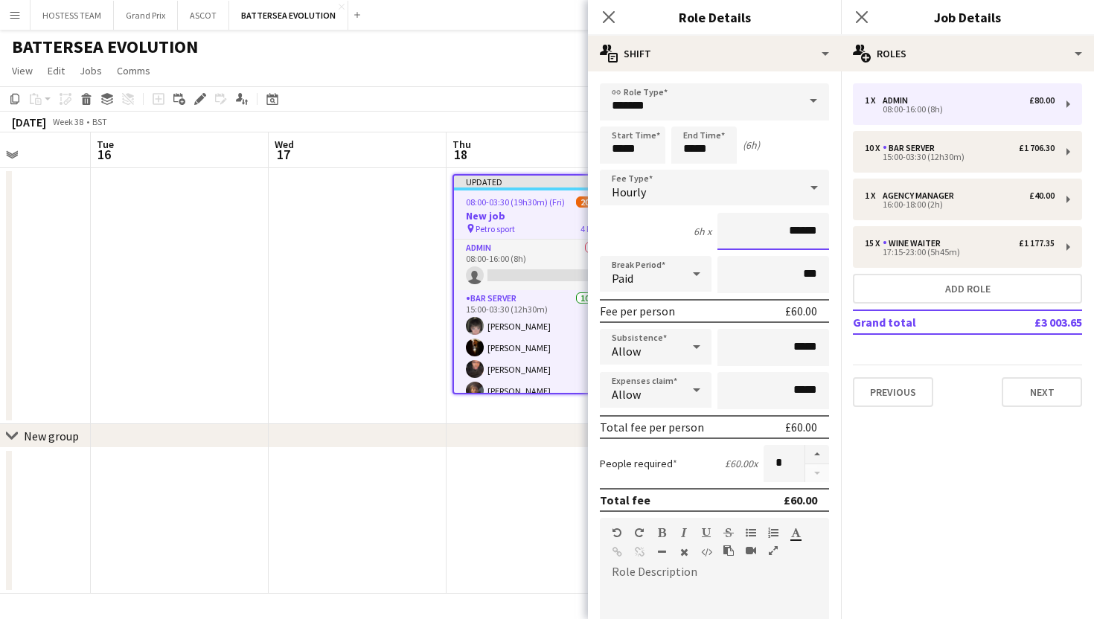
click at [800, 228] on input "******" at bounding box center [773, 231] width 112 height 37
click at [820, 229] on input "******" at bounding box center [773, 231] width 112 height 37
type input "******"
click at [814, 455] on button "button" at bounding box center [817, 454] width 24 height 19
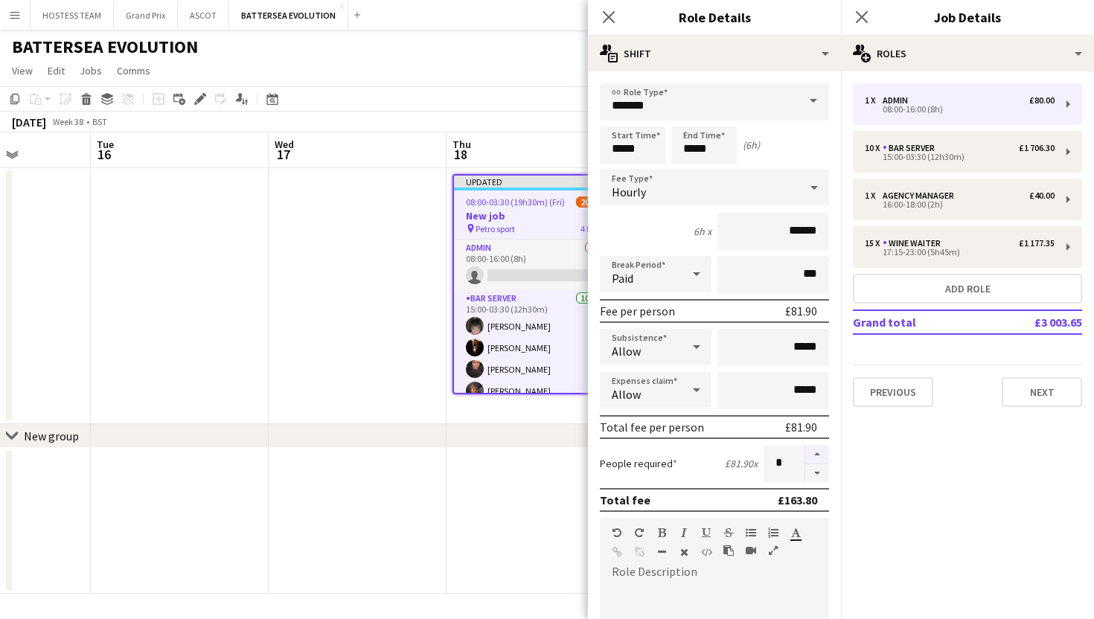
click at [814, 455] on button "button" at bounding box center [817, 454] width 24 height 19
type input "*"
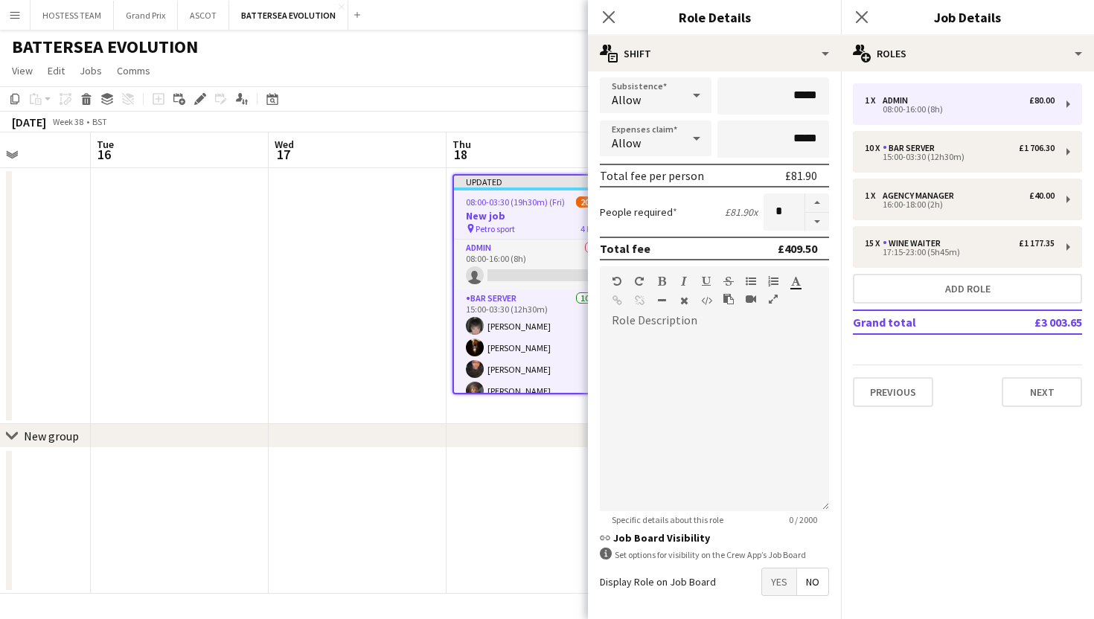
scroll to position [313, 0]
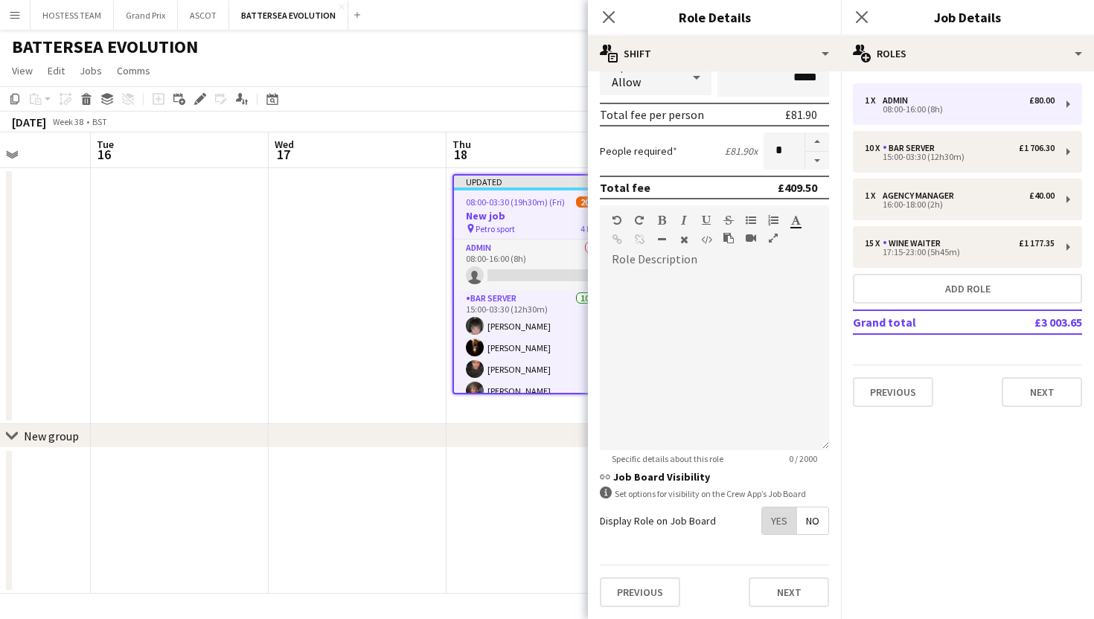
click at [791, 521] on span "Yes" at bounding box center [779, 521] width 34 height 27
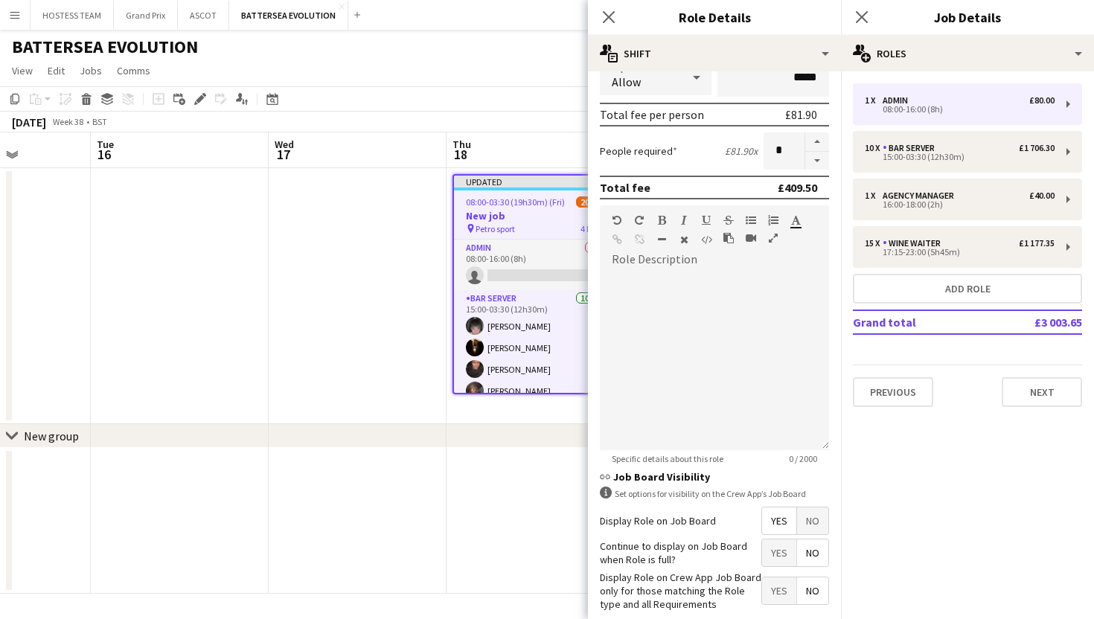
click at [784, 550] on span "Yes" at bounding box center [779, 553] width 34 height 27
click at [1021, 395] on button "Next" at bounding box center [1042, 392] width 80 height 30
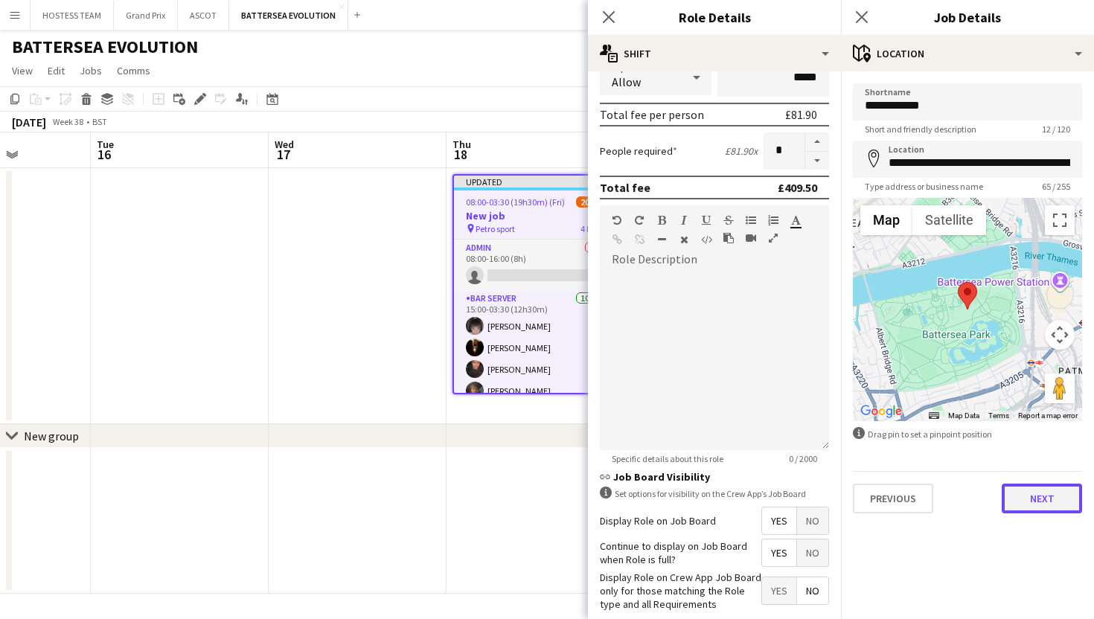
click at [1057, 506] on button "Next" at bounding box center [1042, 499] width 80 height 30
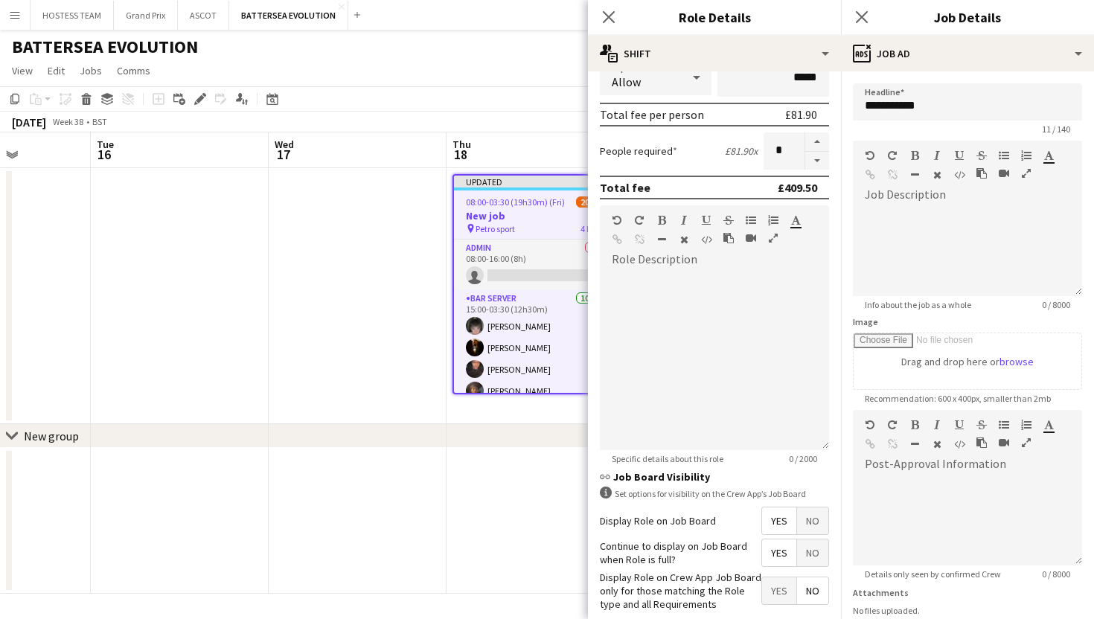
scroll to position [116, 0]
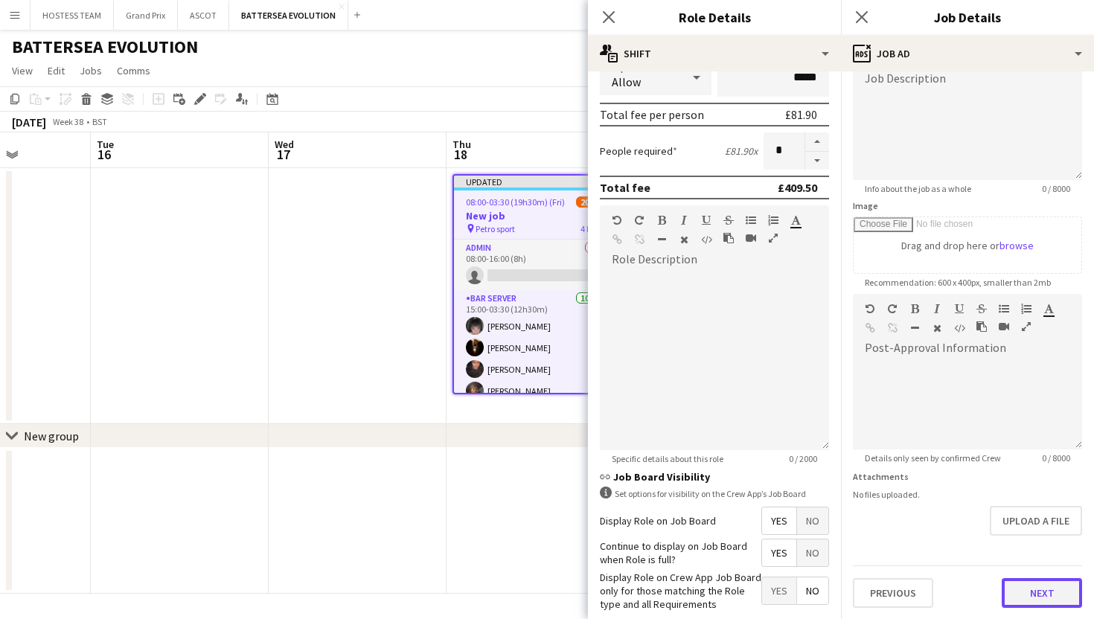
click at [1043, 594] on button "Next" at bounding box center [1042, 593] width 80 height 30
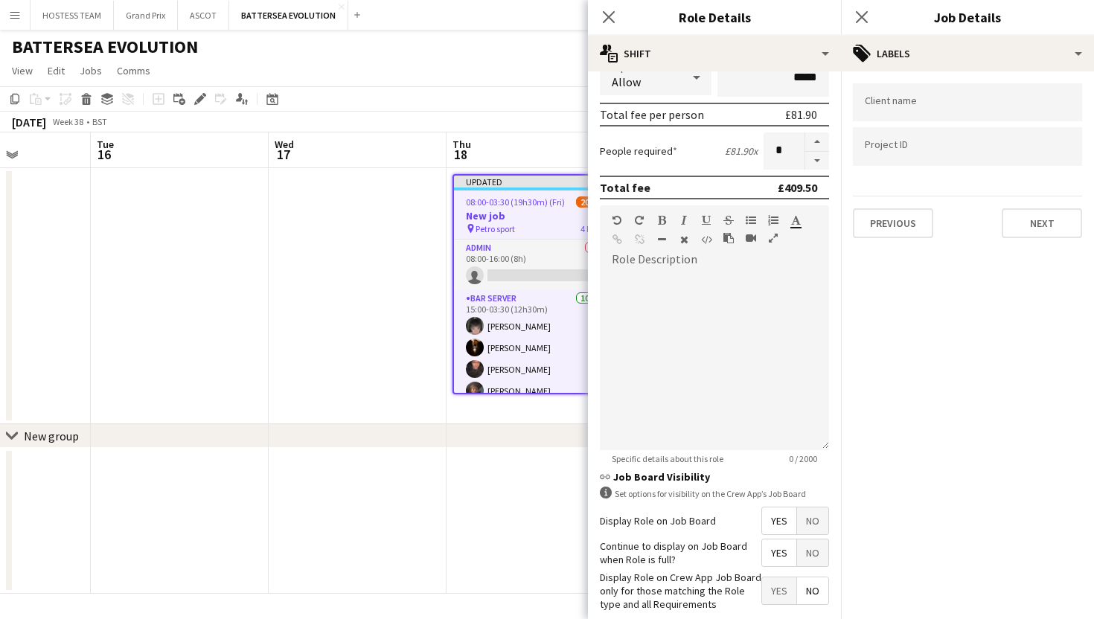
click at [511, 531] on app-date-cell at bounding box center [536, 521] width 178 height 146
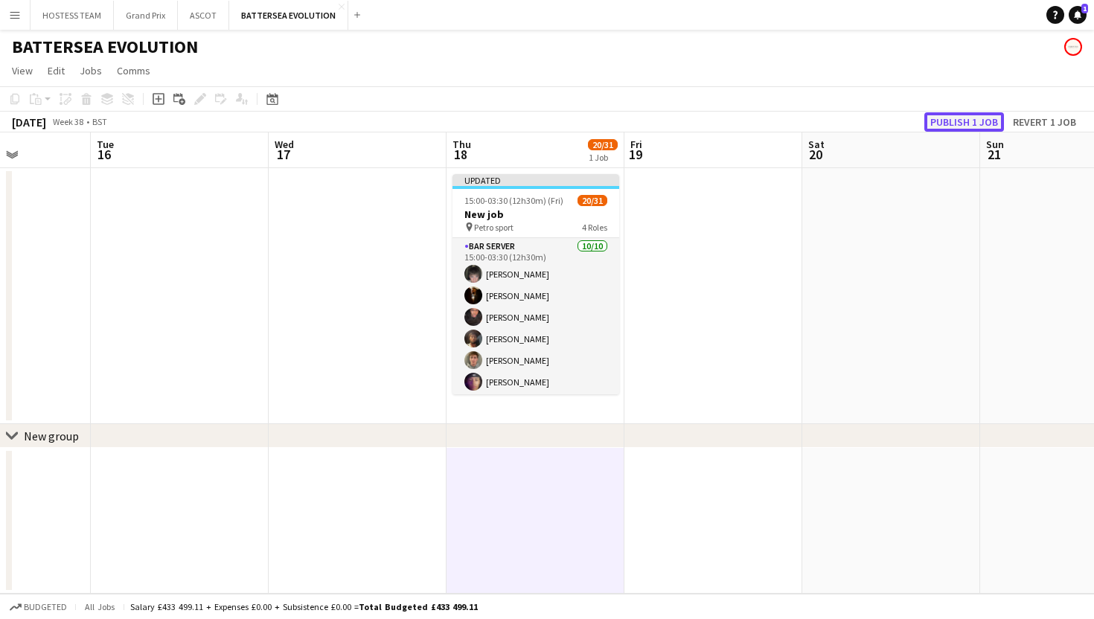
click at [988, 118] on button "Publish 1 job" at bounding box center [964, 121] width 80 height 19
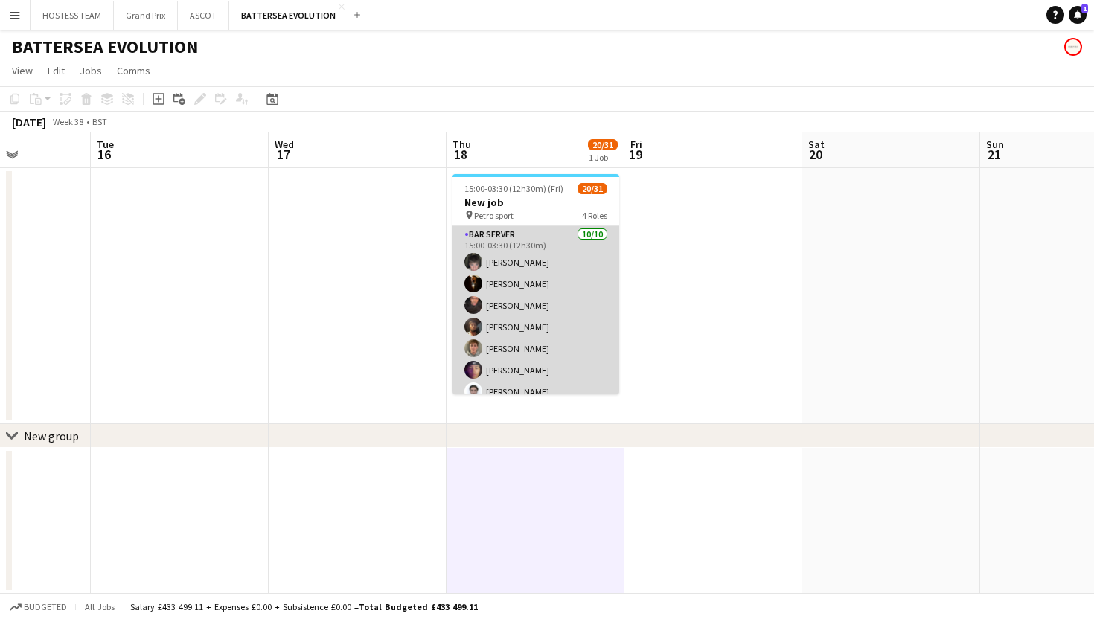
click at [589, 321] on app-card-role "Bar Server 10/10 15:00-03:30 (12h30m) Lucas Martin Karim Khalifa Oluwatobi Gbot…" at bounding box center [535, 348] width 167 height 245
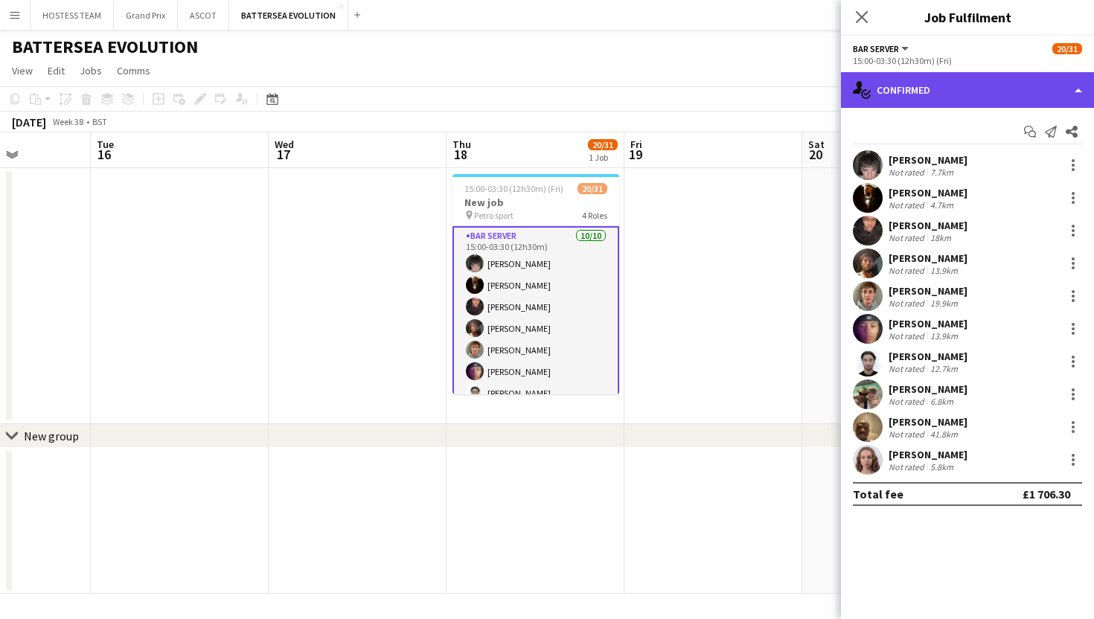
click at [985, 96] on div "single-neutral-actions-check-2 Confirmed" at bounding box center [967, 90] width 253 height 36
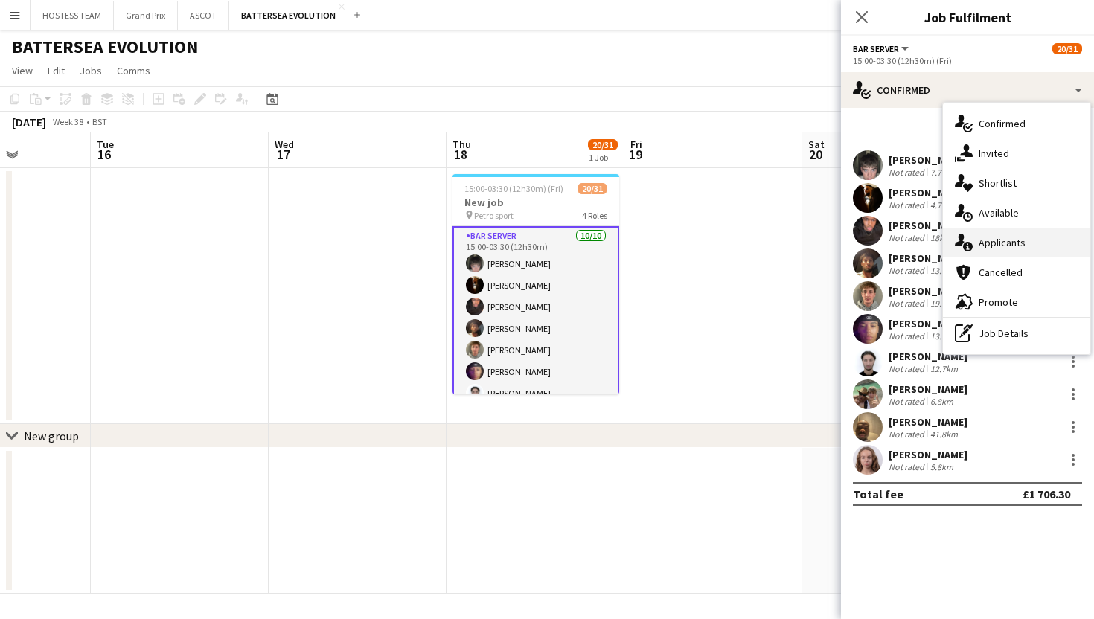
click at [1016, 249] on span "Applicants" at bounding box center [1002, 242] width 47 height 13
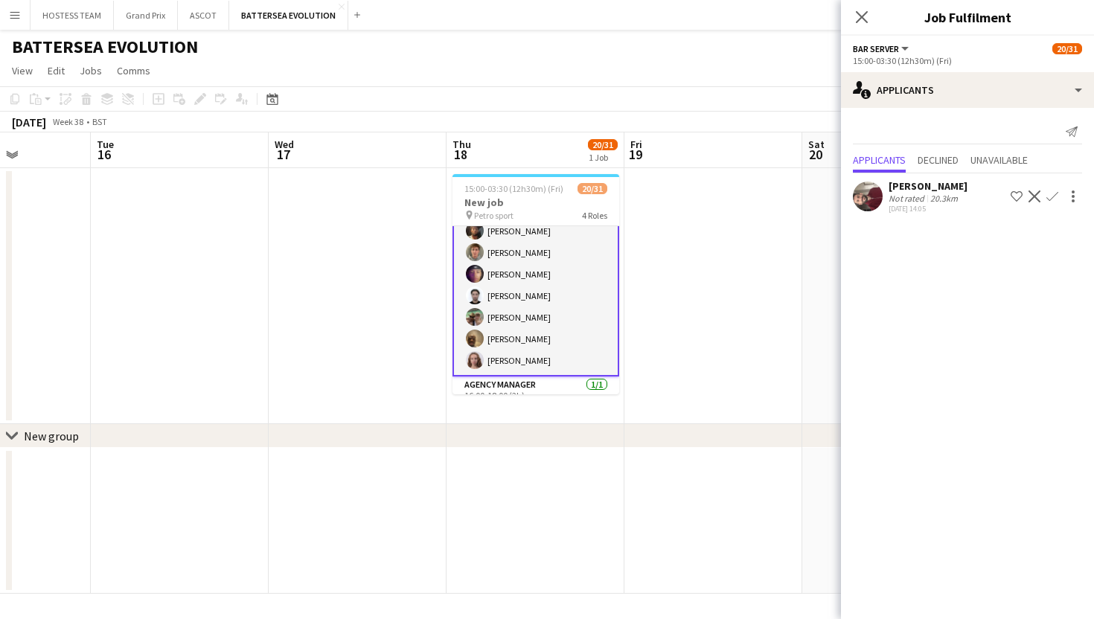
scroll to position [99, 0]
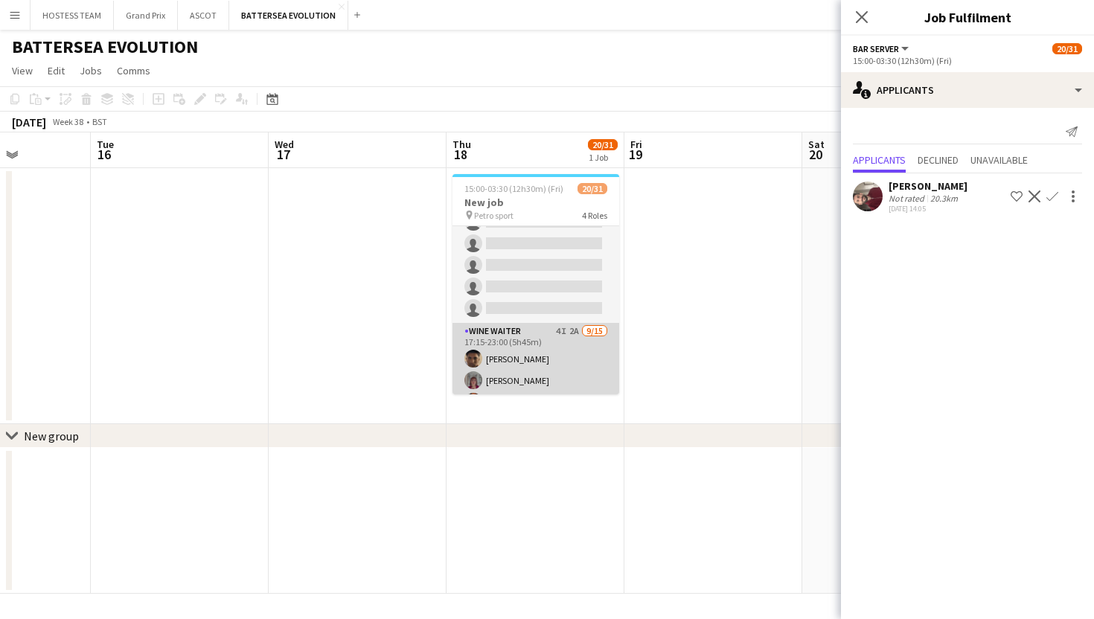
click at [580, 364] on app-card-role "Wine Waiter 4I 2A 9/15 17:15-23:00 (5h45m) Remo Kurup Leïla Ardant Carpentier C…" at bounding box center [535, 499] width 167 height 353
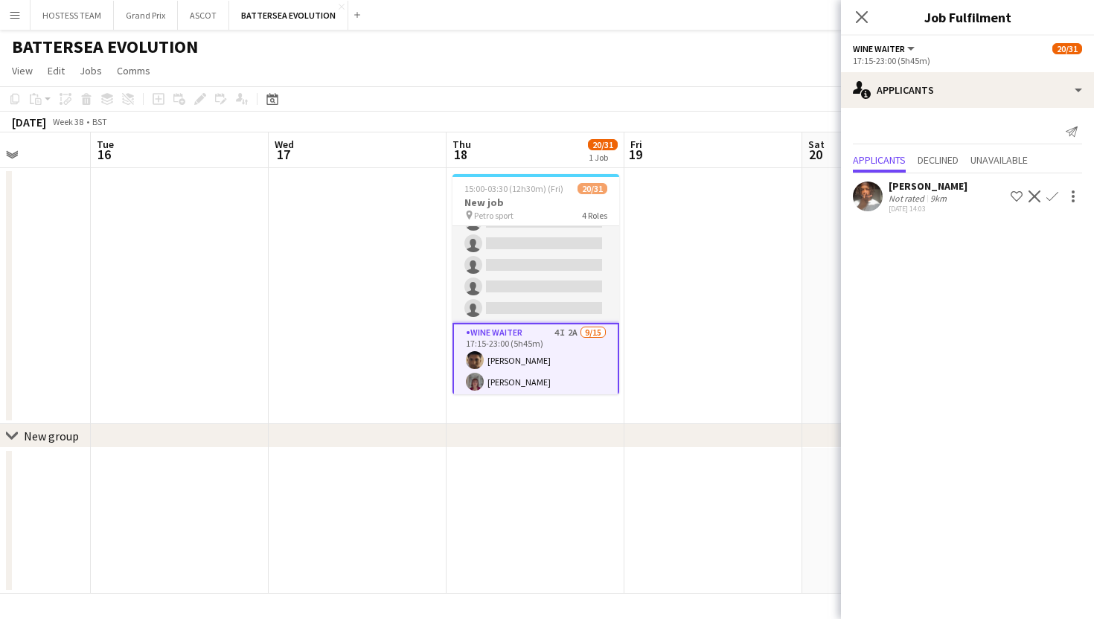
click at [871, 199] on app-user-avatar at bounding box center [868, 197] width 30 height 30
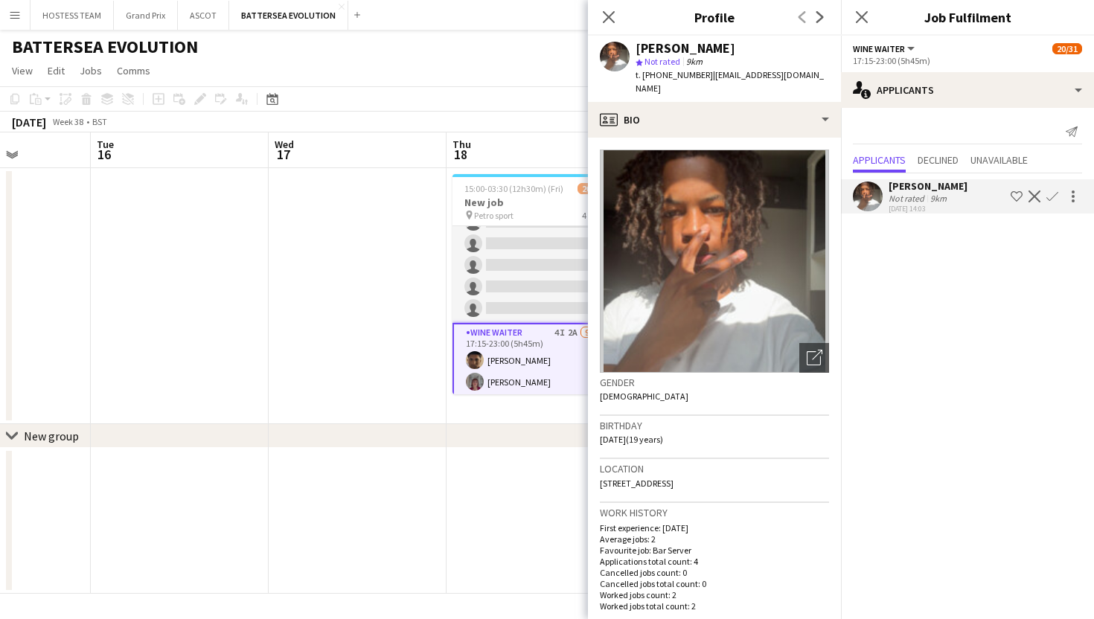
click at [1054, 195] on app-icon "Confirm" at bounding box center [1052, 197] width 12 height 12
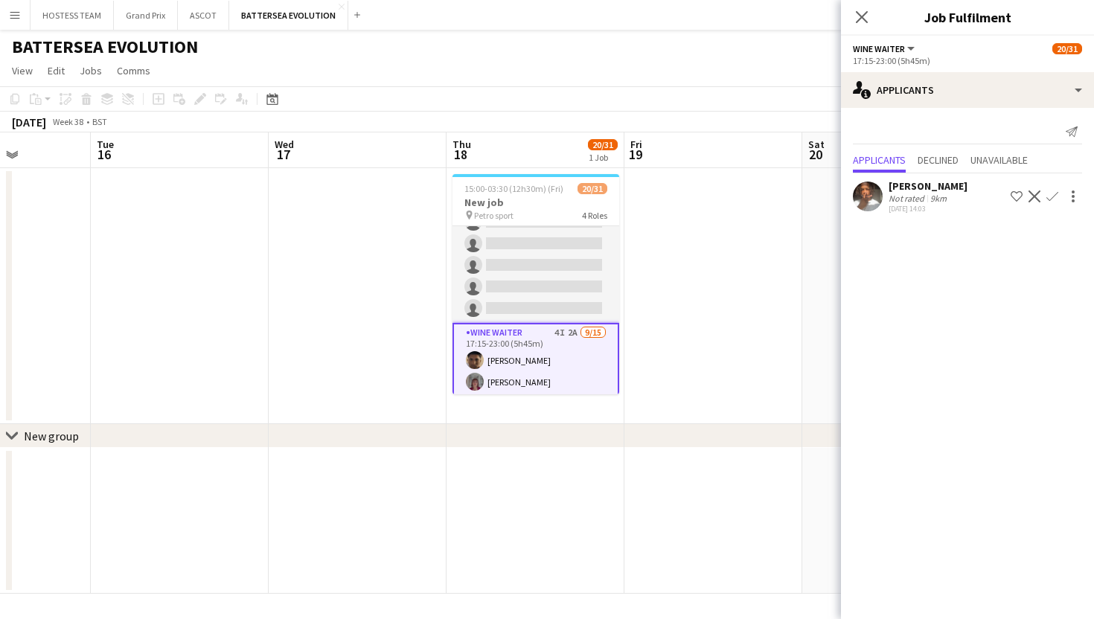
click at [1054, 189] on button "Confirm" at bounding box center [1052, 197] width 18 height 18
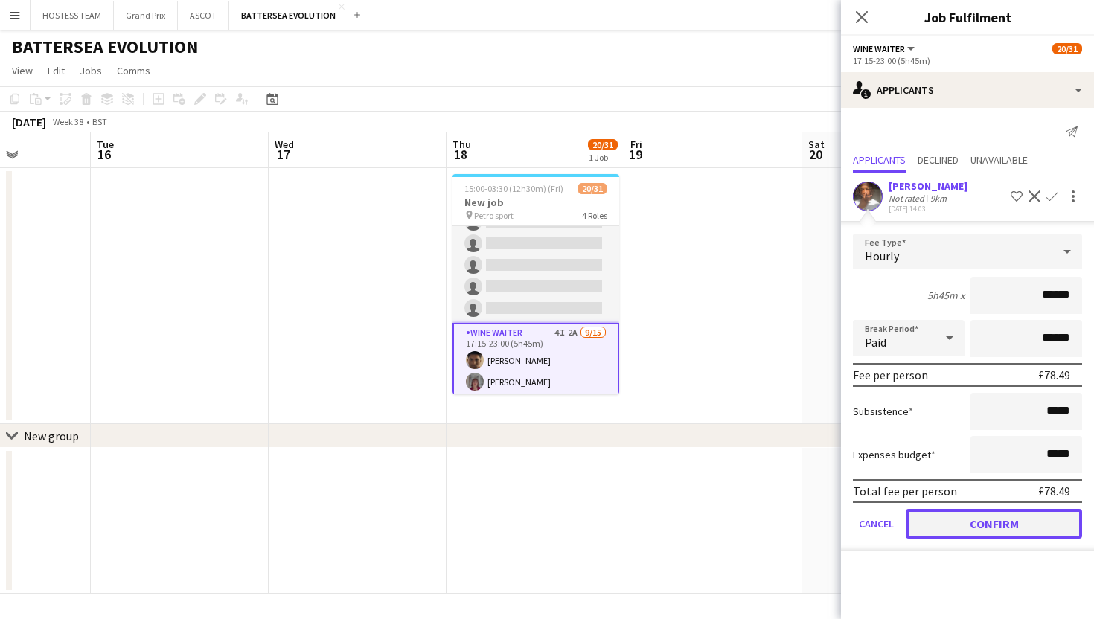
click at [950, 520] on button "Confirm" at bounding box center [994, 524] width 176 height 30
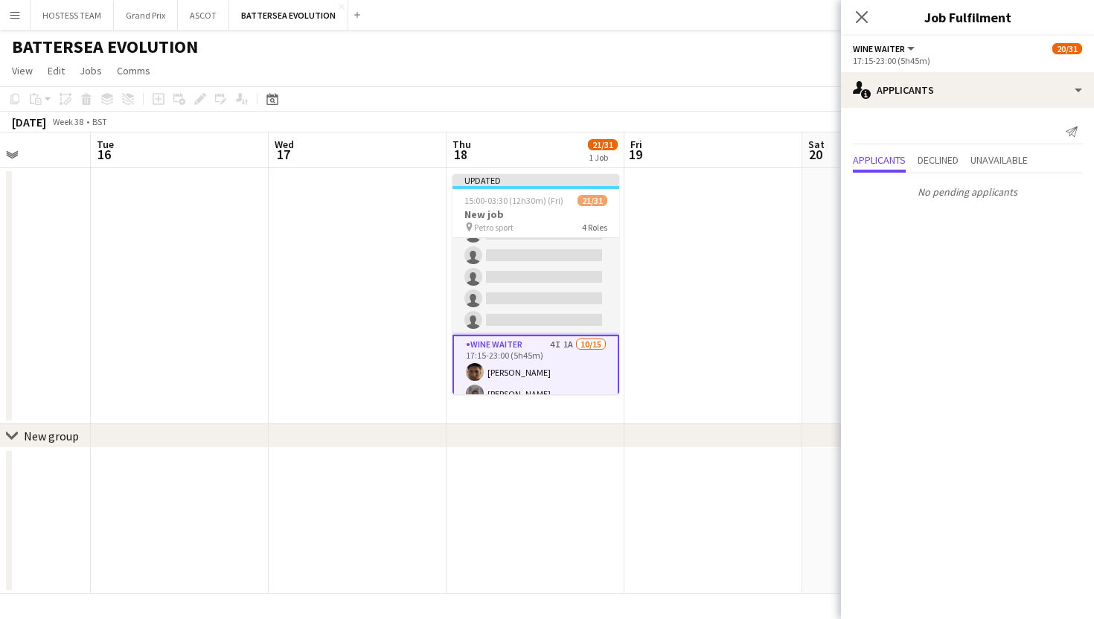
click at [752, 354] on app-date-cell at bounding box center [713, 296] width 178 height 256
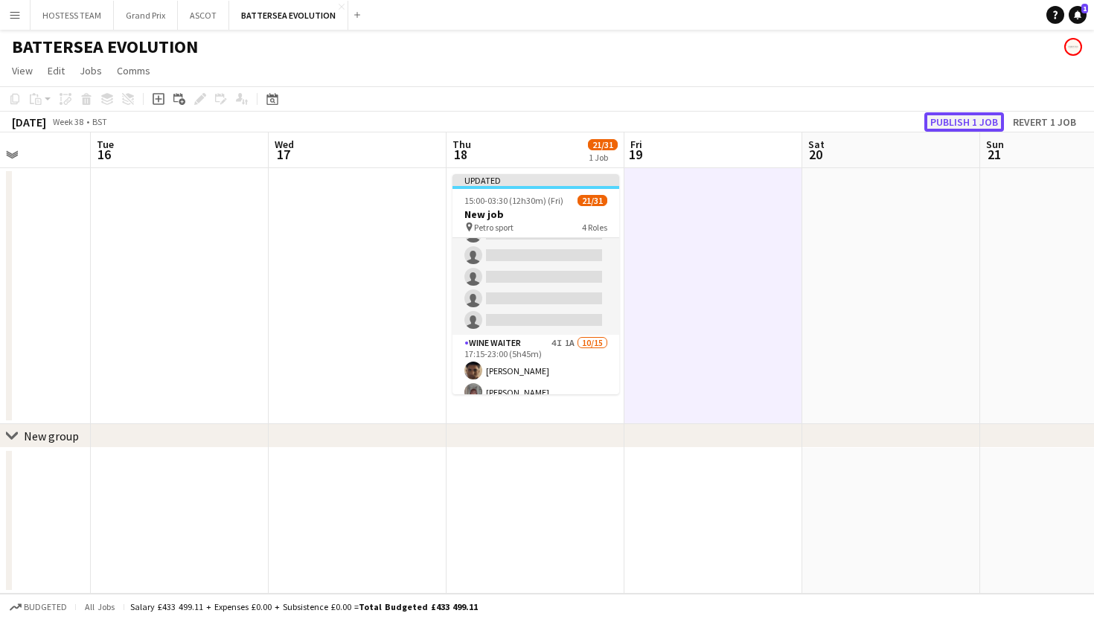
click at [967, 123] on button "Publish 1 job" at bounding box center [964, 121] width 80 height 19
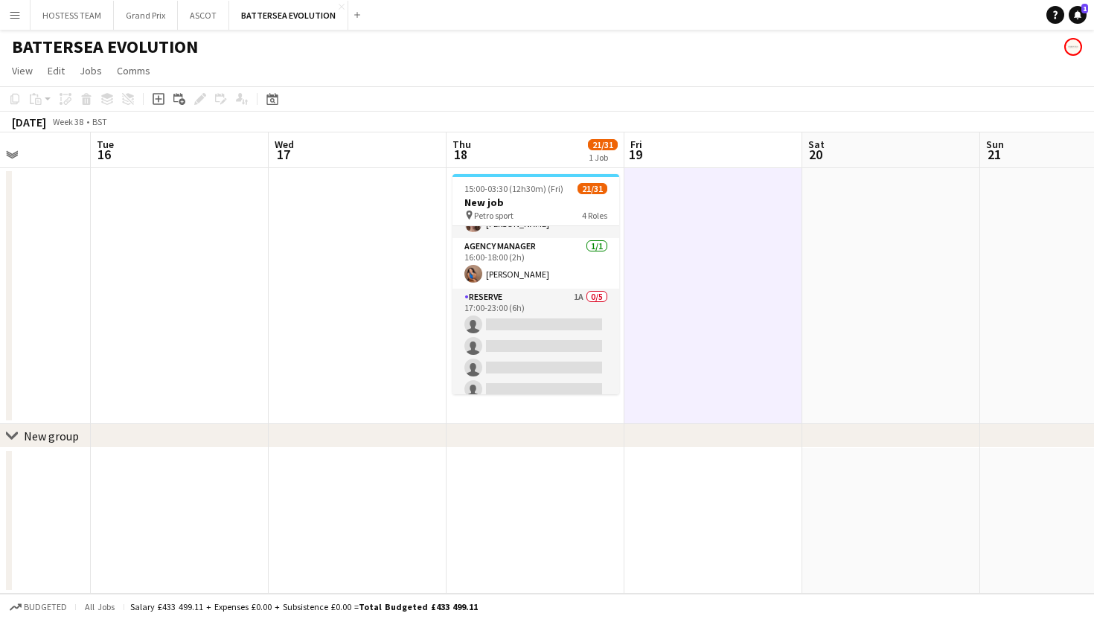
scroll to position [236, 0]
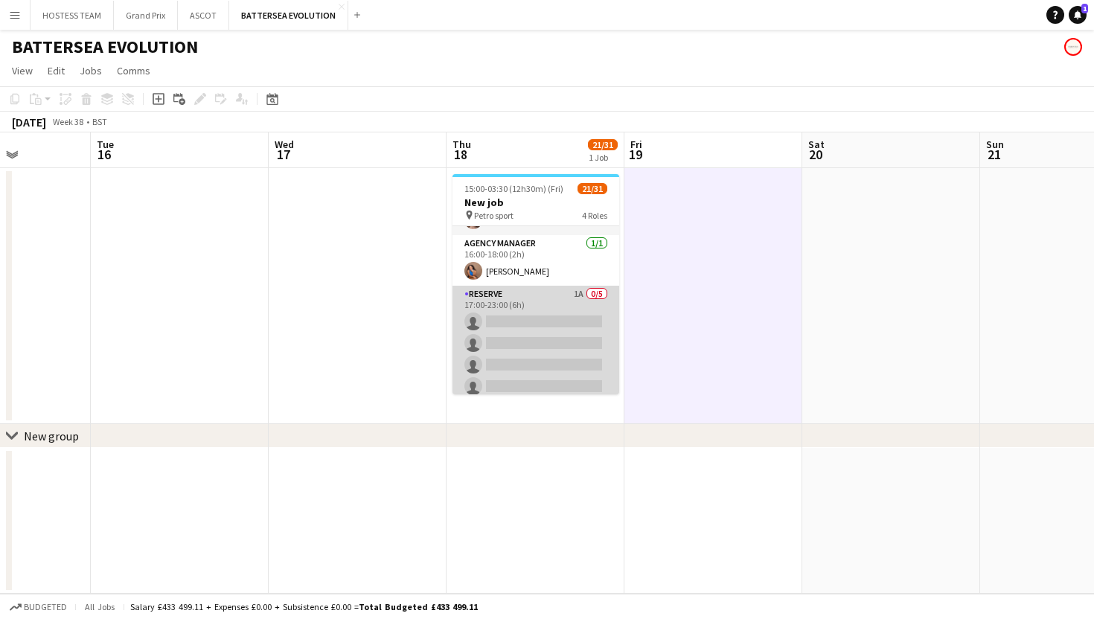
click at [563, 328] on app-card-role "RESERVE 1A 0/5 17:00-23:00 (6h) single-neutral-actions single-neutral-actions s…" at bounding box center [535, 354] width 167 height 137
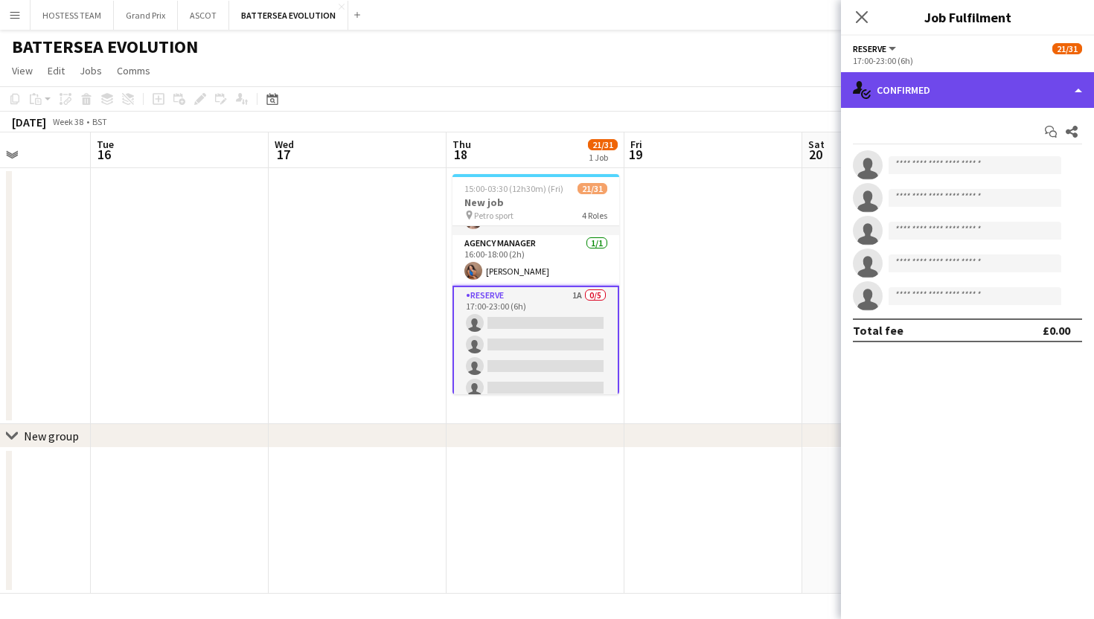
click at [1007, 99] on div "single-neutral-actions-check-2 Confirmed" at bounding box center [967, 90] width 253 height 36
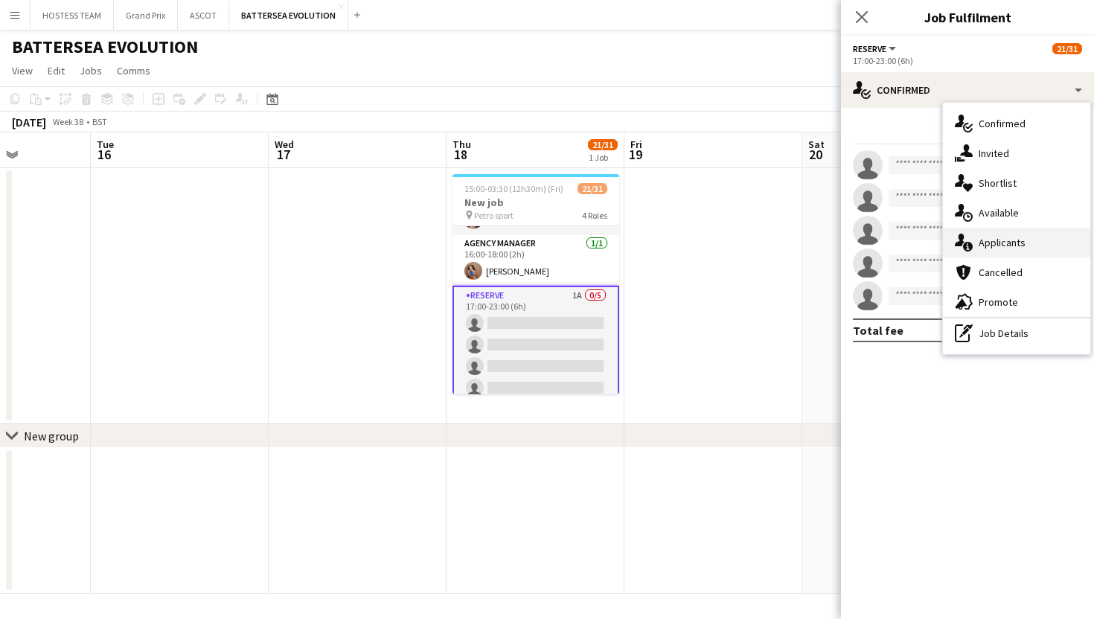
click at [999, 237] on span "Applicants" at bounding box center [1002, 242] width 47 height 13
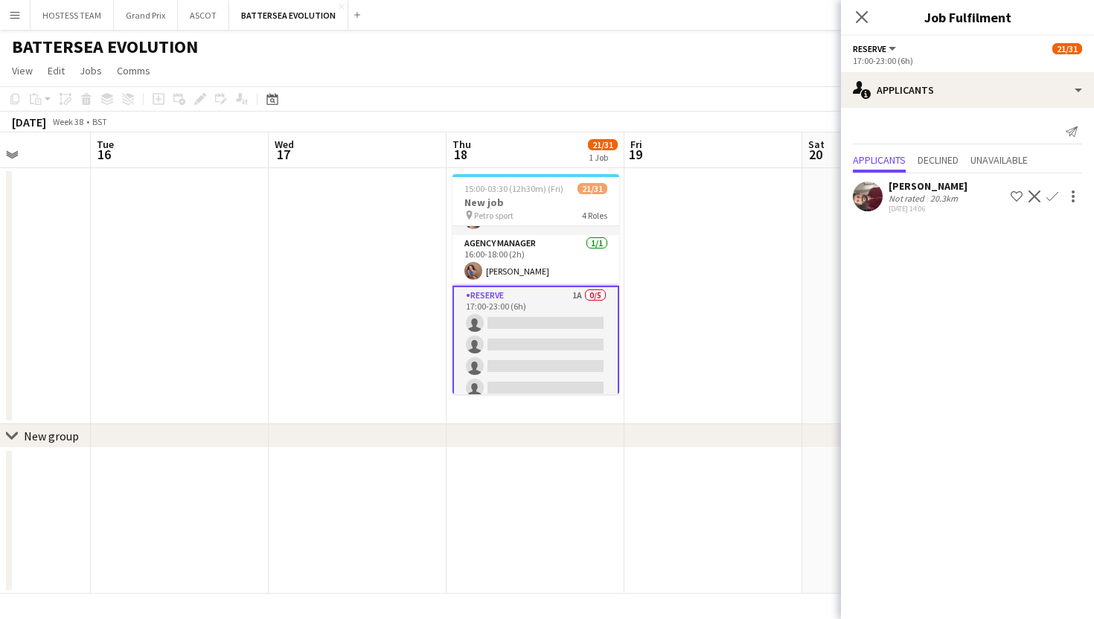
click at [1052, 198] on app-icon "Confirm" at bounding box center [1052, 197] width 12 height 12
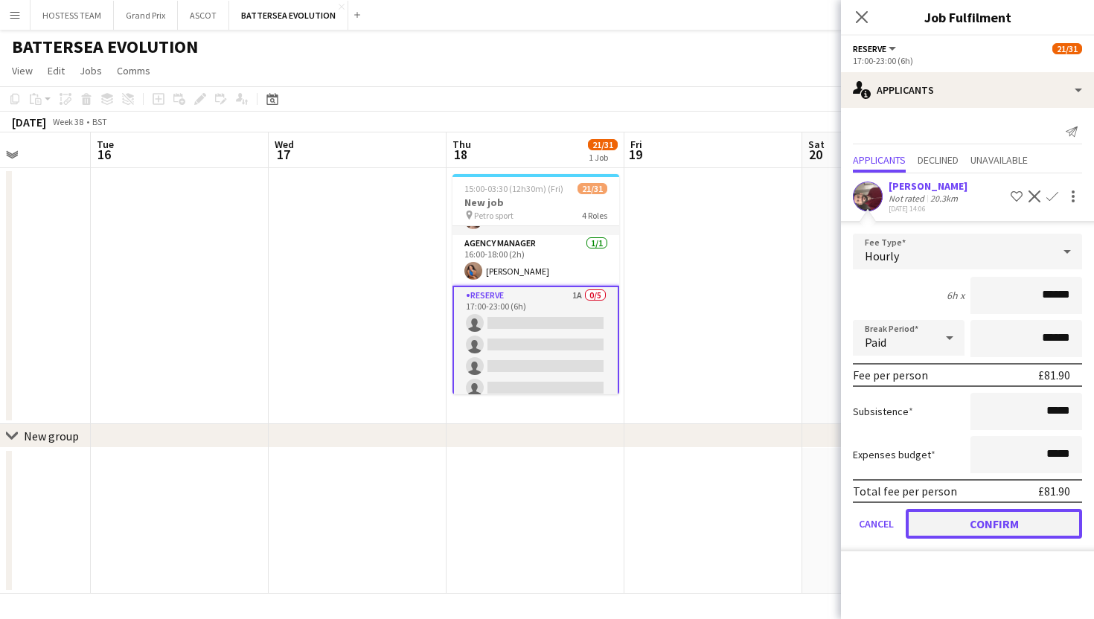
click at [989, 527] on button "Confirm" at bounding box center [994, 524] width 176 height 30
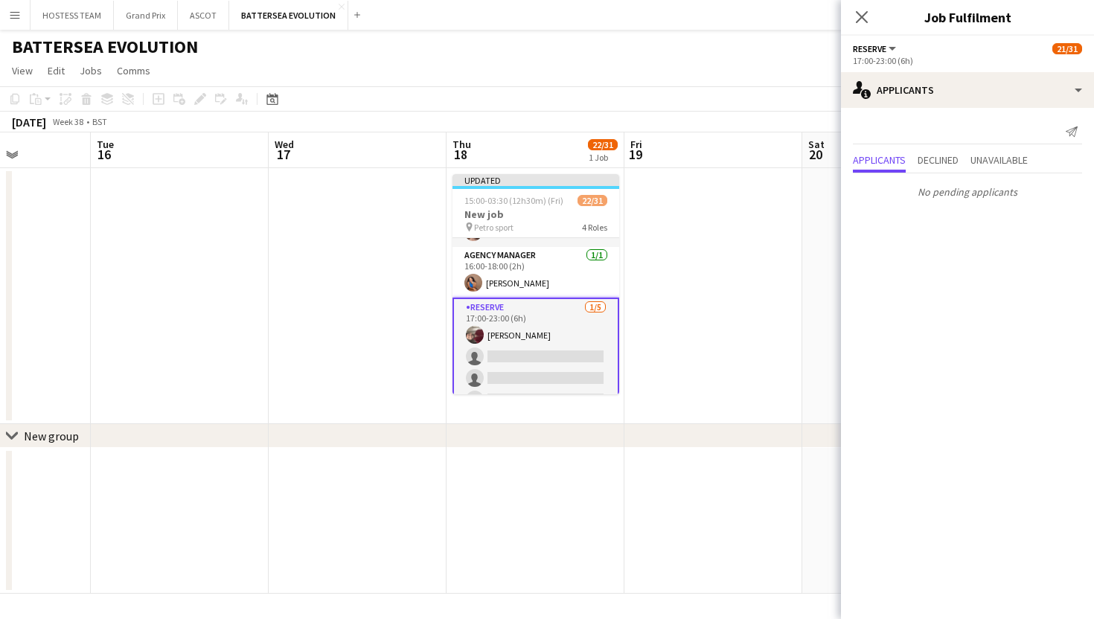
click at [790, 408] on app-date-cell at bounding box center [713, 296] width 178 height 256
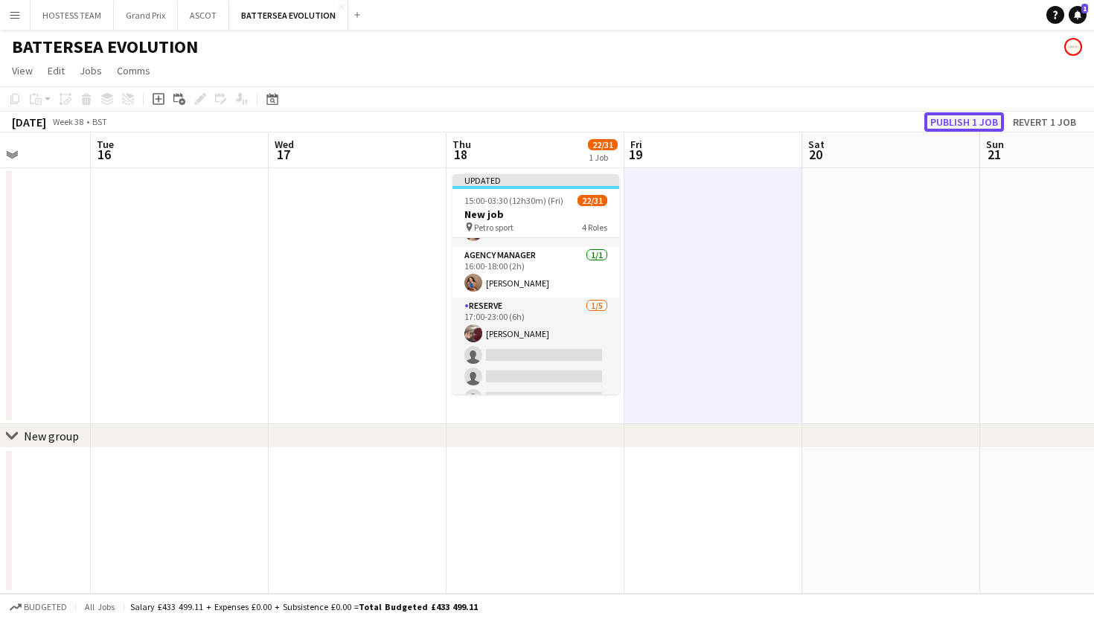
click at [942, 122] on button "Publish 1 job" at bounding box center [964, 121] width 80 height 19
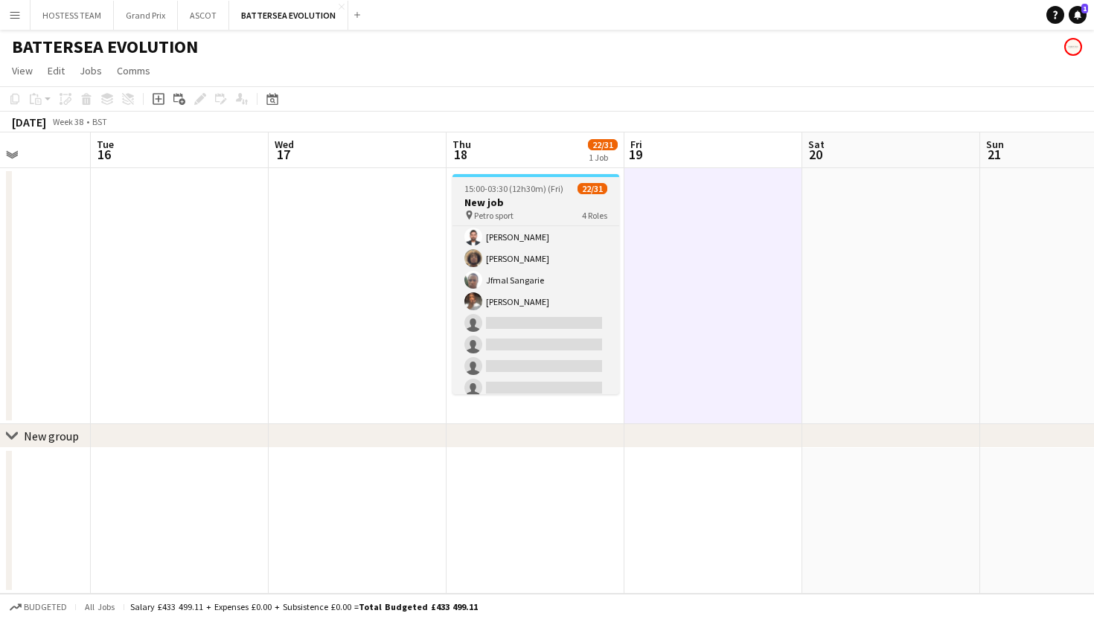
scroll to position [617, 0]
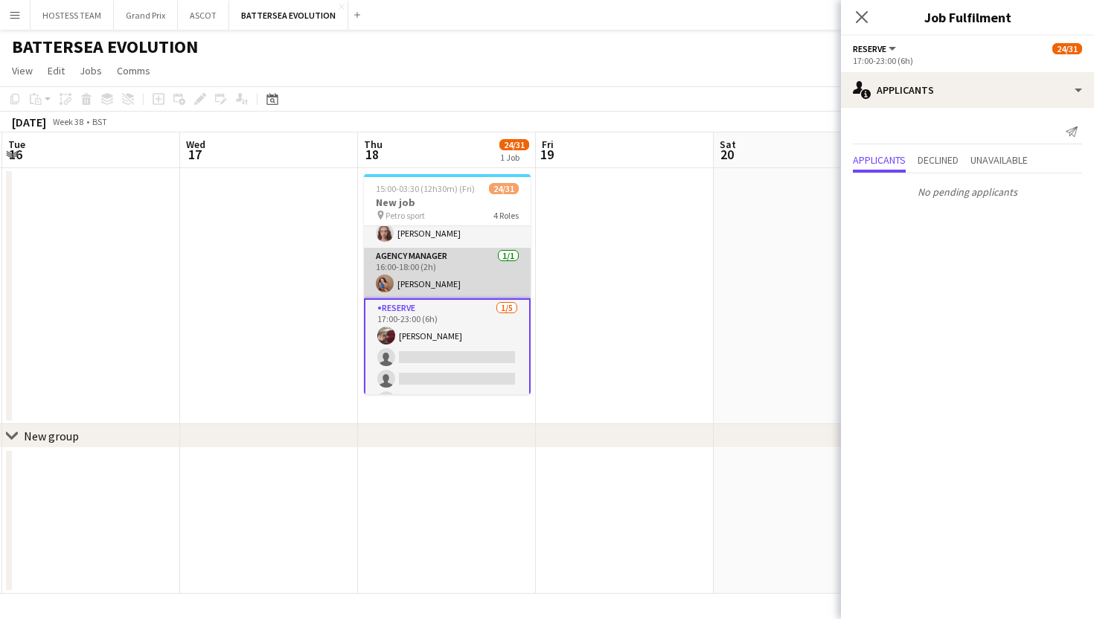
scroll to position [223, 0]
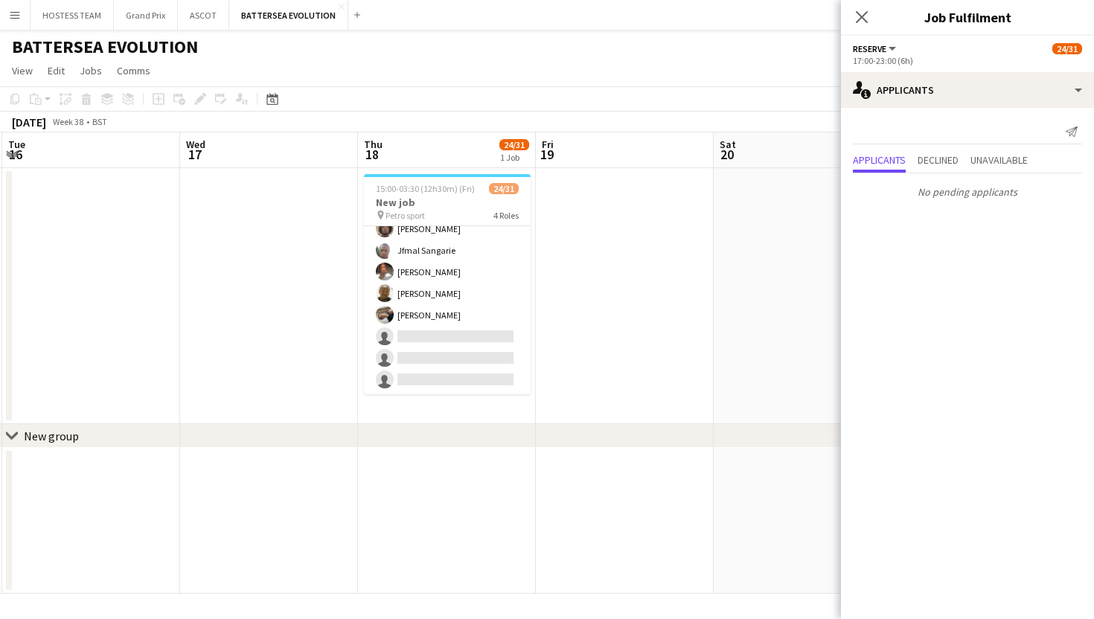
click at [461, 279] on app-card-role "Wine Waiter 6I 1A [DATE] 17:15-23:00 (5h45m) [PERSON_NAME] [PERSON_NAME] [PERSO…" at bounding box center [447, 218] width 167 height 353
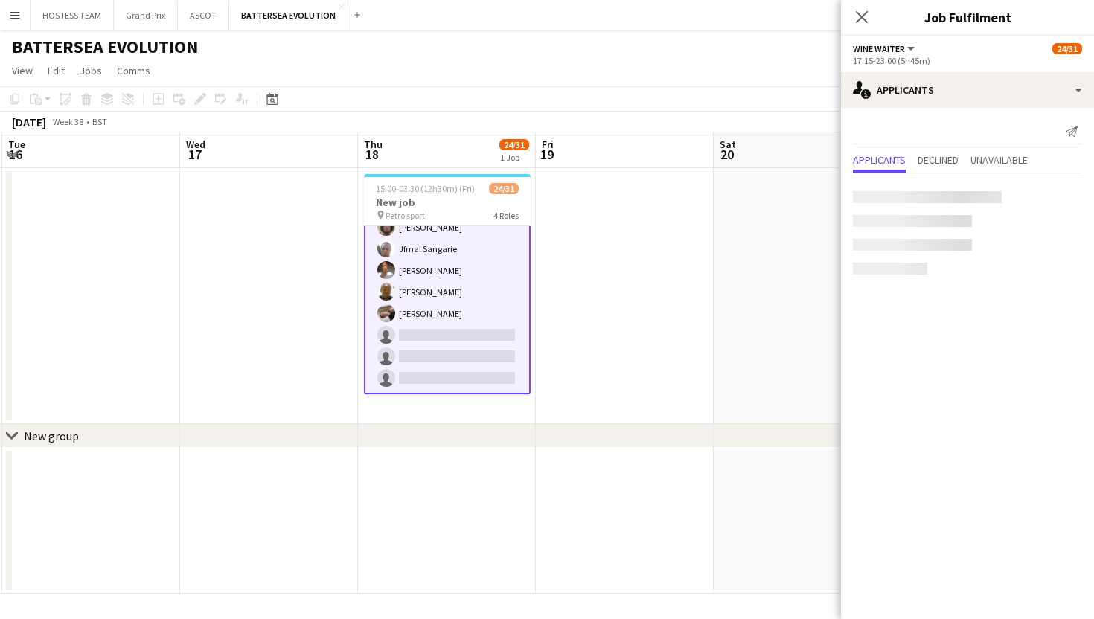
scroll to position [618, 0]
click at [488, 309] on app-card-role "Wine Waiter 6I 2A [DATE] 17:15-23:00 (5h45m) [PERSON_NAME] [PERSON_NAME] [PERSO…" at bounding box center [447, 218] width 167 height 356
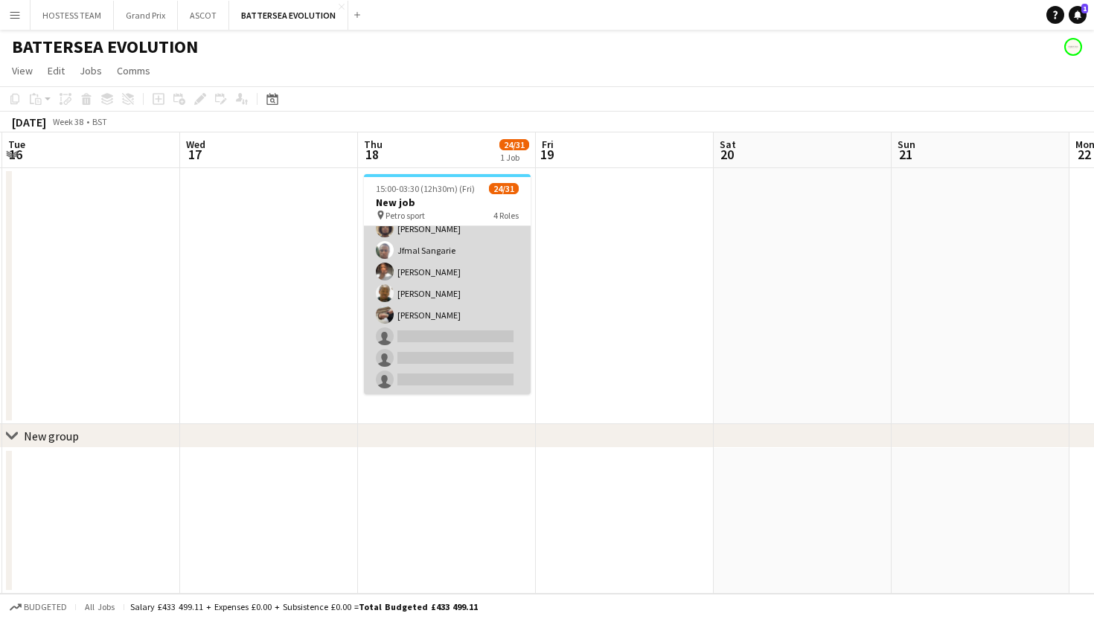
click at [488, 309] on app-card-role "Wine Waiter 6I 2A [DATE] 17:15-23:00 (5h45m) [PERSON_NAME] [PERSON_NAME] [PERSO…" at bounding box center [447, 218] width 167 height 353
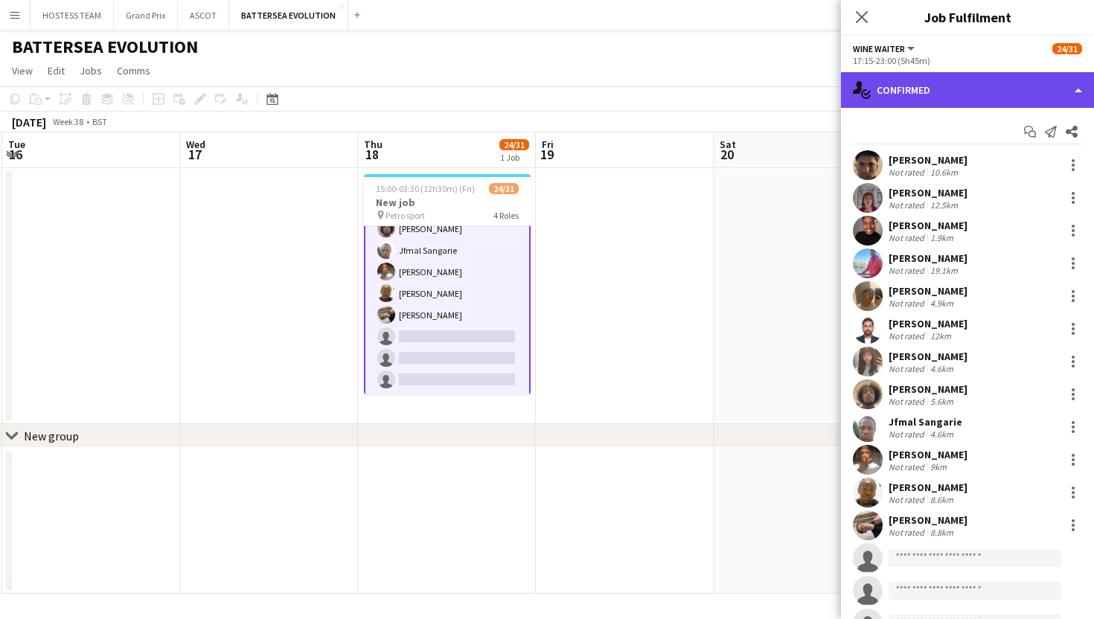
click at [968, 96] on div "single-neutral-actions-check-2 Confirmed" at bounding box center [967, 90] width 253 height 36
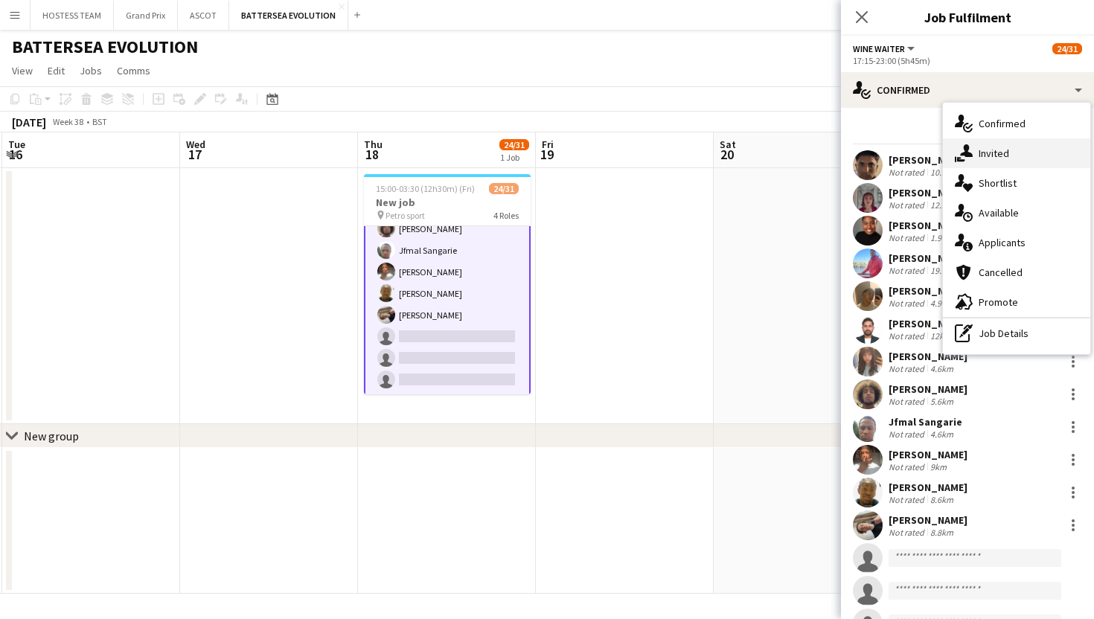
click at [1007, 156] on span "Invited" at bounding box center [994, 153] width 31 height 13
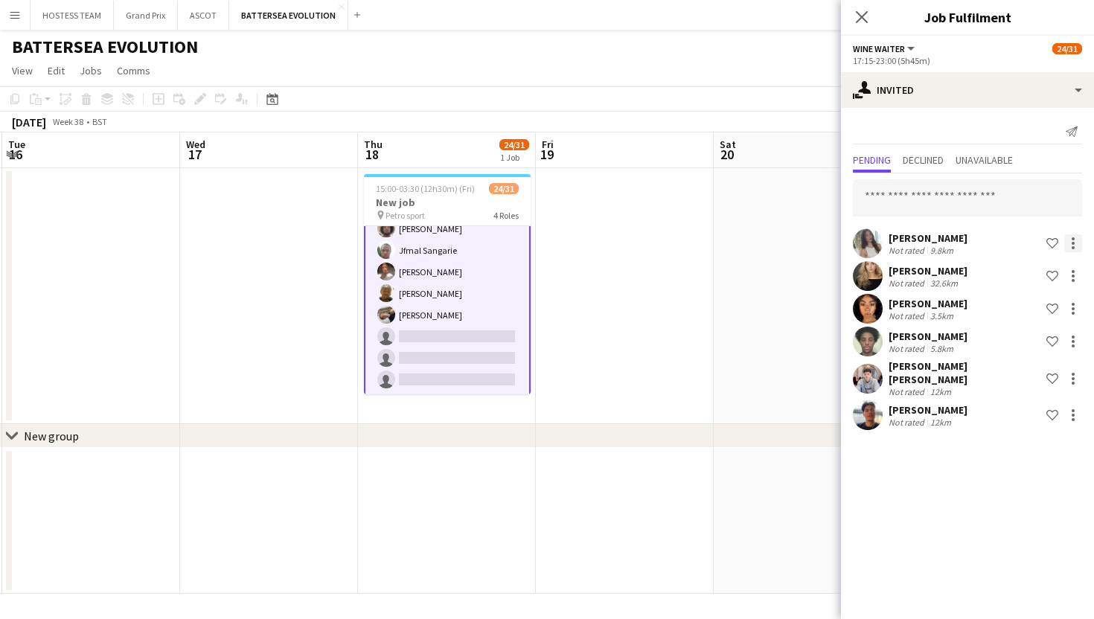
click at [1075, 241] on div at bounding box center [1073, 243] width 18 height 18
click at [1031, 383] on span "Cancel invitation" at bounding box center [1025, 377] width 87 height 13
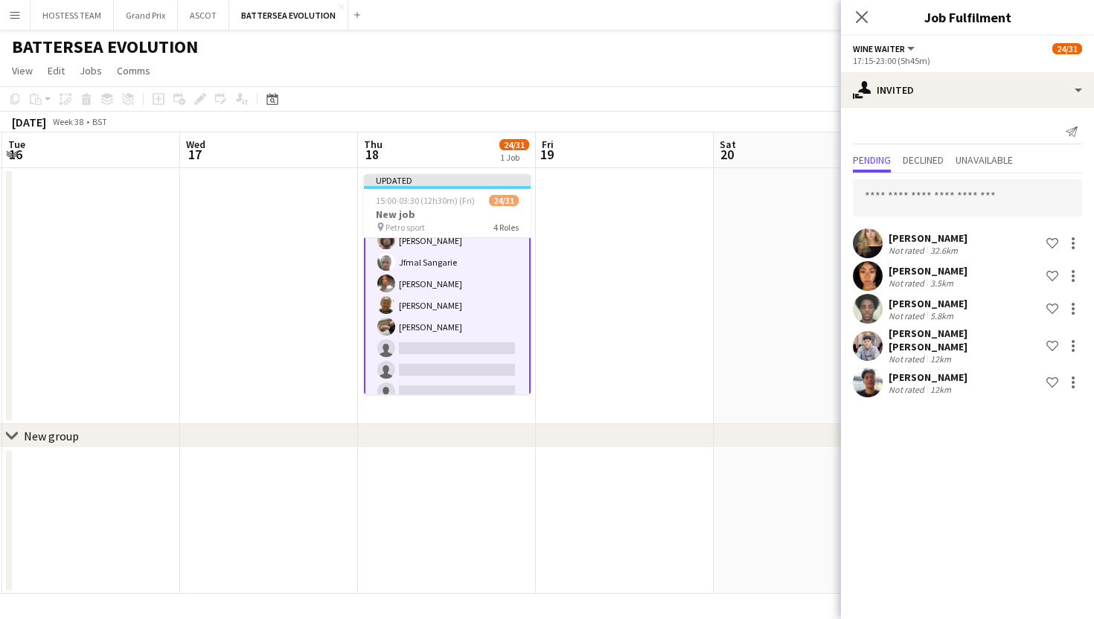
click at [813, 352] on app-date-cell at bounding box center [803, 296] width 178 height 256
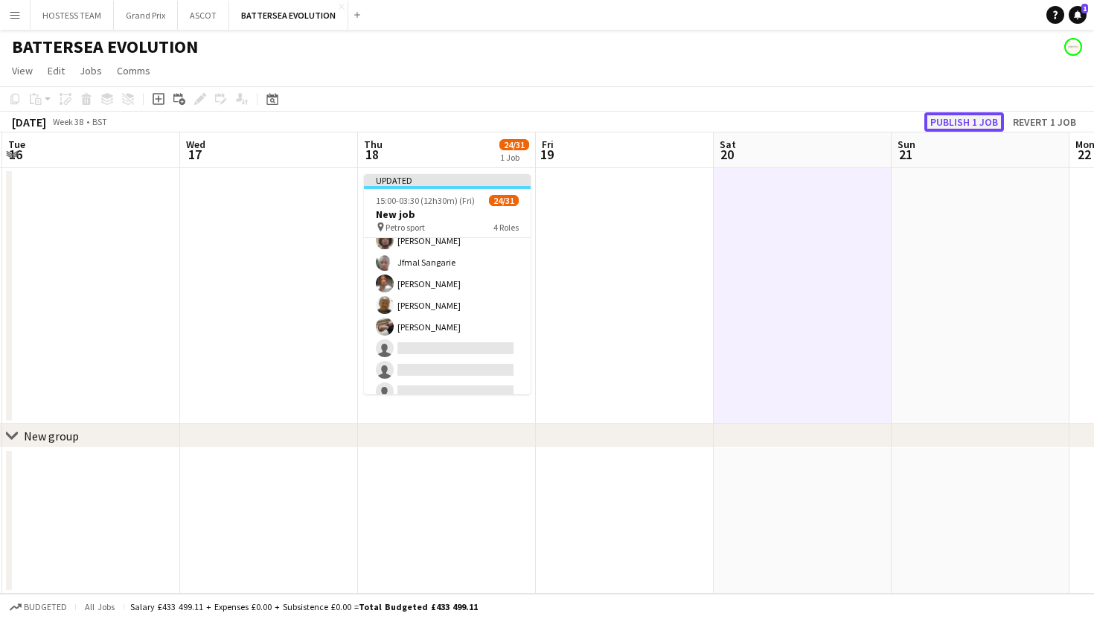
click at [982, 122] on button "Publish 1 job" at bounding box center [964, 121] width 80 height 19
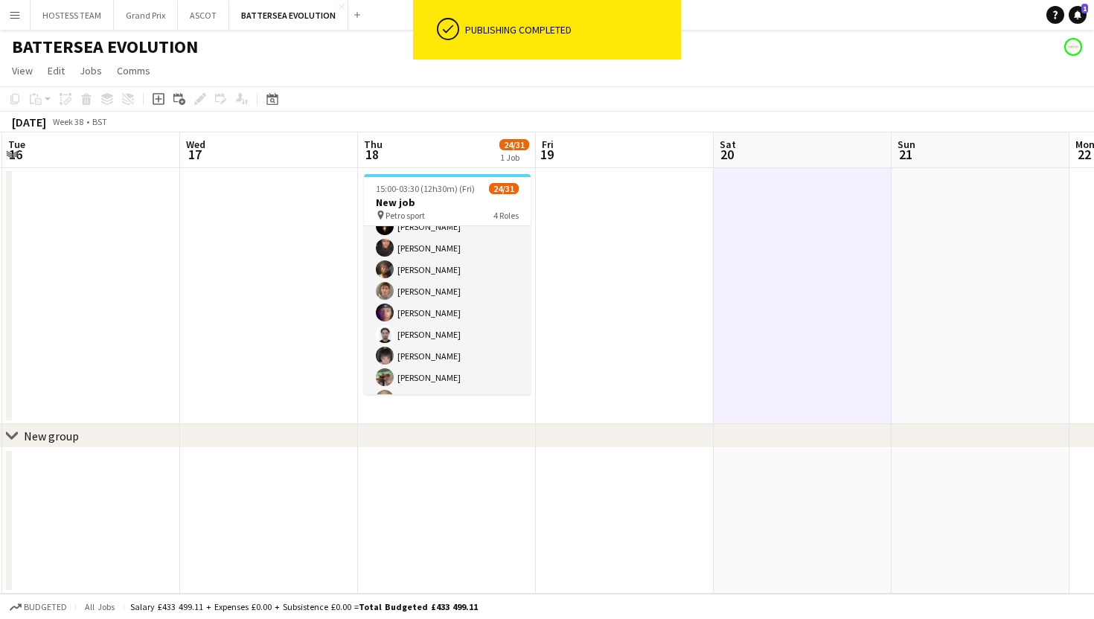
scroll to position [0, 0]
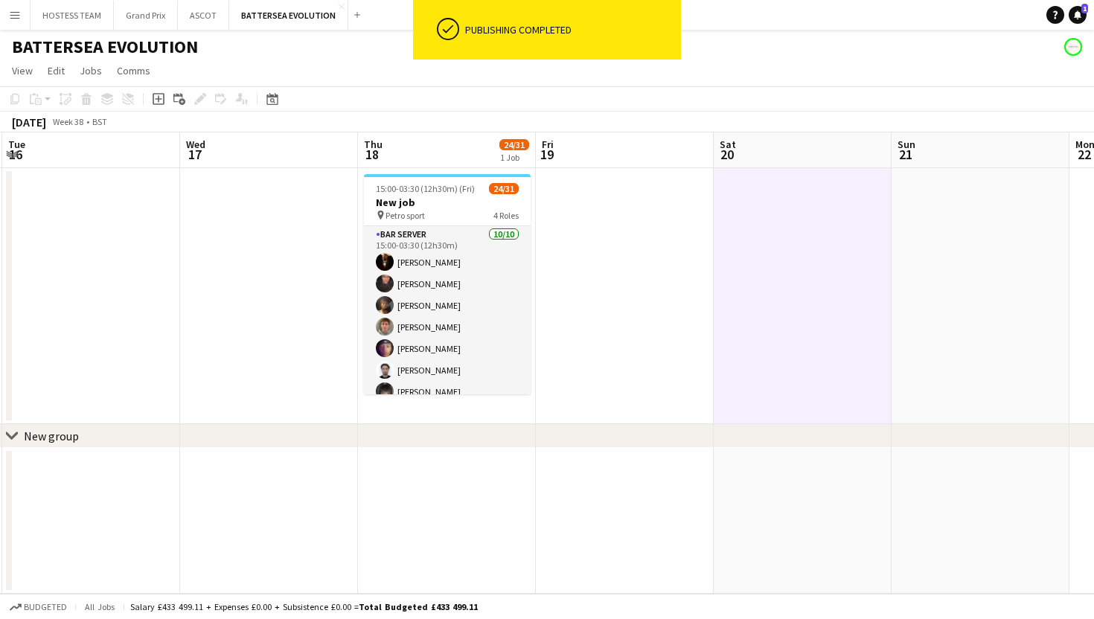
click at [476, 284] on app-card-role "Bar Server [DATE] 15:00-03:30 (12h30m) [PERSON_NAME] [PERSON_NAME] [PERSON_NAME…" at bounding box center [447, 348] width 167 height 245
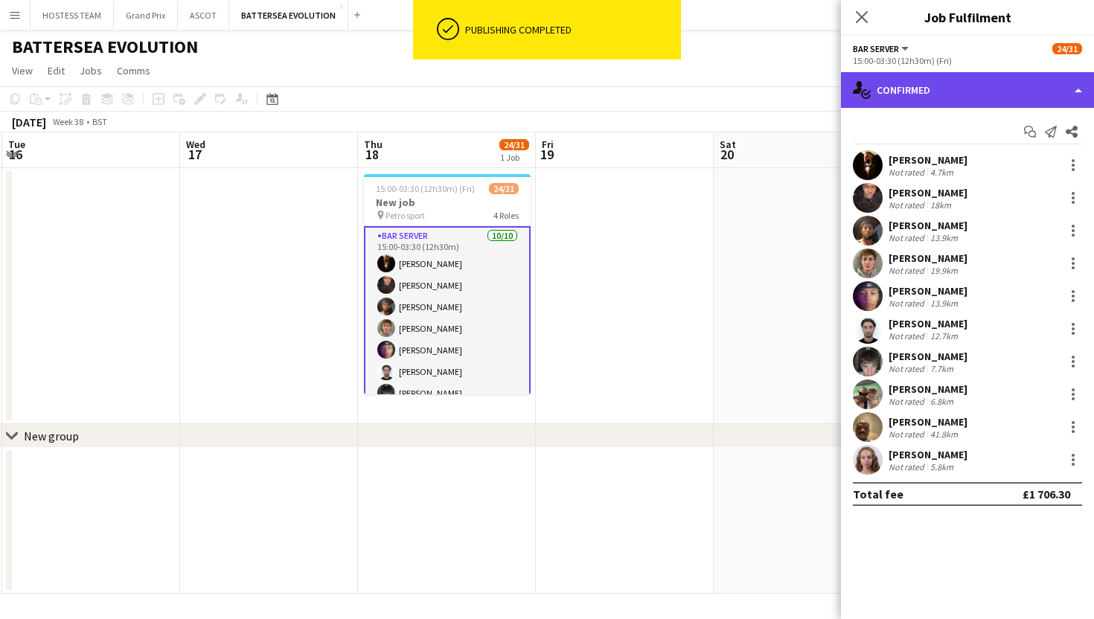
click at [962, 89] on div "single-neutral-actions-check-2 Confirmed" at bounding box center [967, 90] width 253 height 36
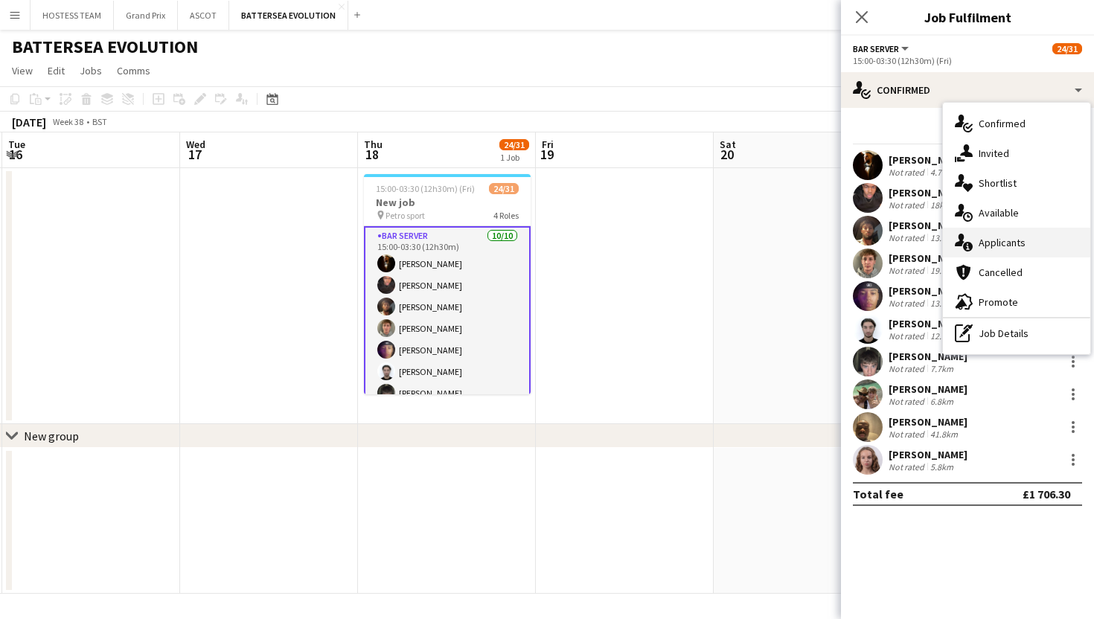
click at [985, 238] on span "Applicants" at bounding box center [1002, 242] width 47 height 13
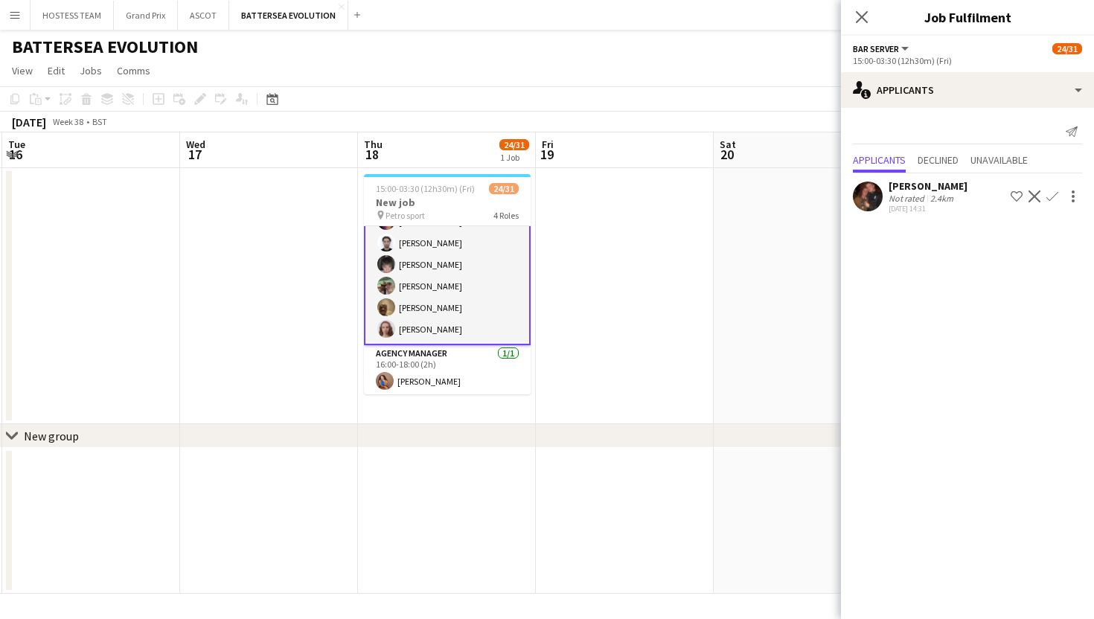
scroll to position [132, 0]
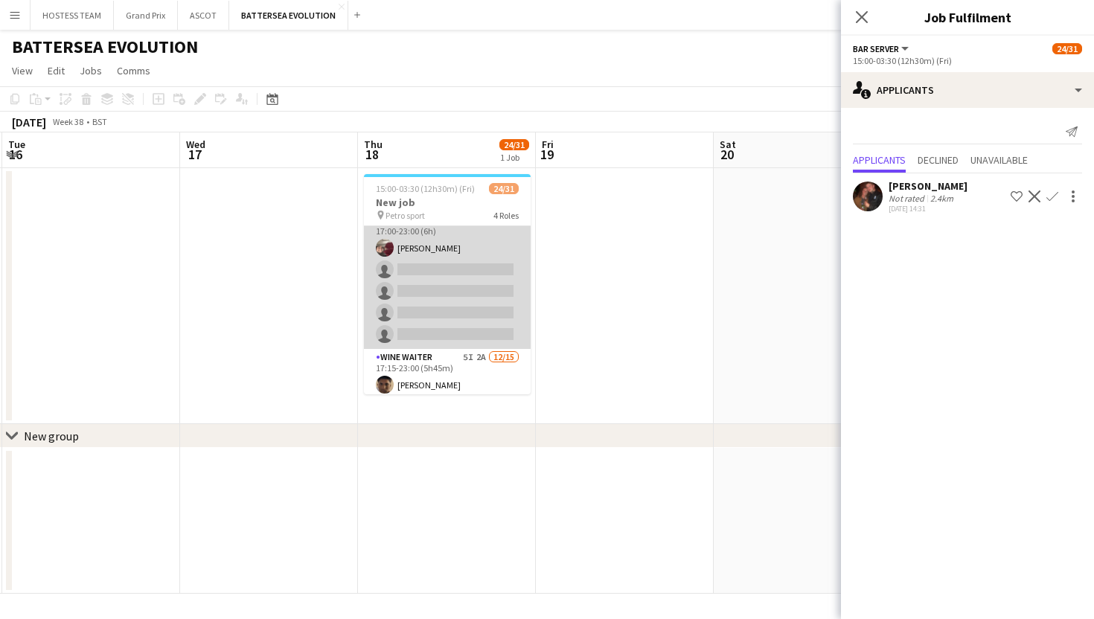
click at [496, 300] on app-card-role "RESERVE 1A [DATE] 17:00-23:00 (6h) [PERSON_NAME] single-neutral-actions single-…" at bounding box center [447, 280] width 167 height 137
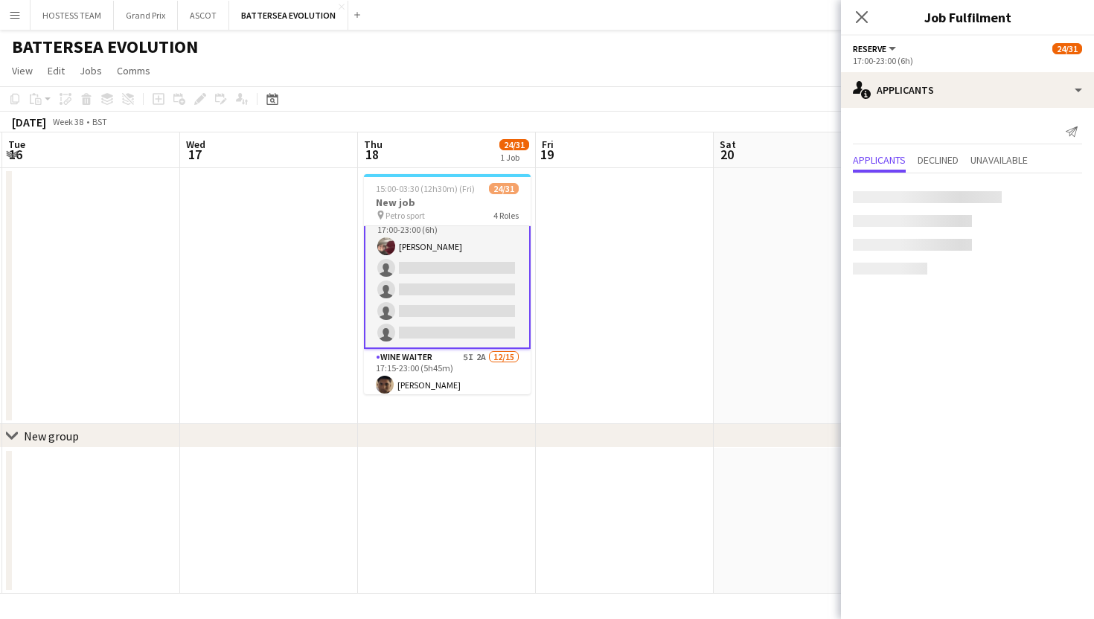
scroll to position [311, 0]
click at [1049, 196] on app-icon "Confirm" at bounding box center [1052, 197] width 12 height 12
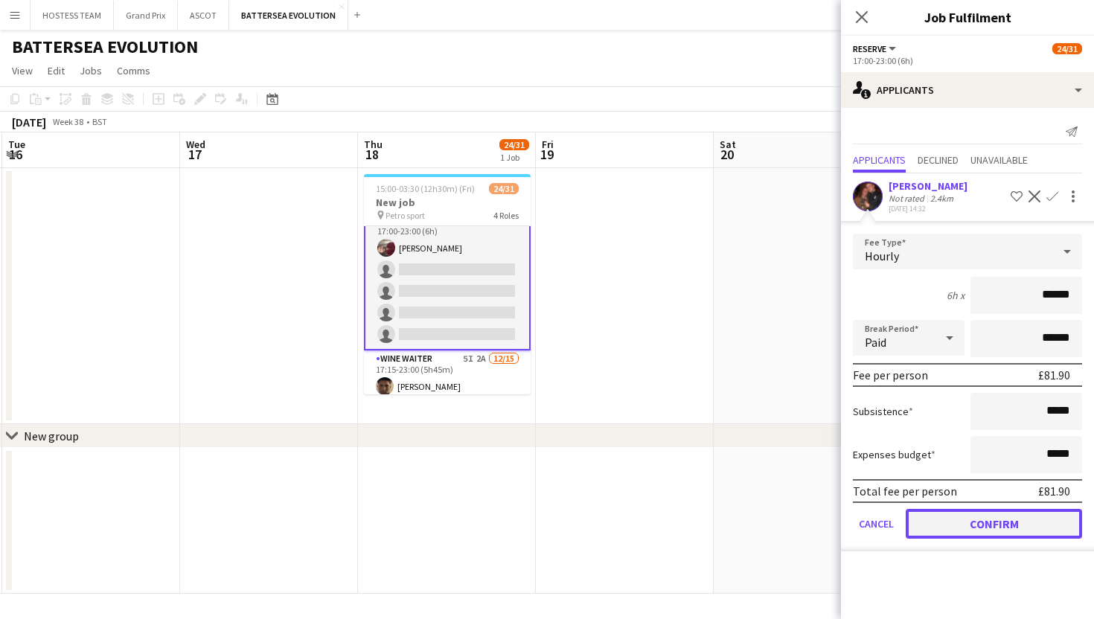
click at [961, 532] on button "Confirm" at bounding box center [994, 524] width 176 height 30
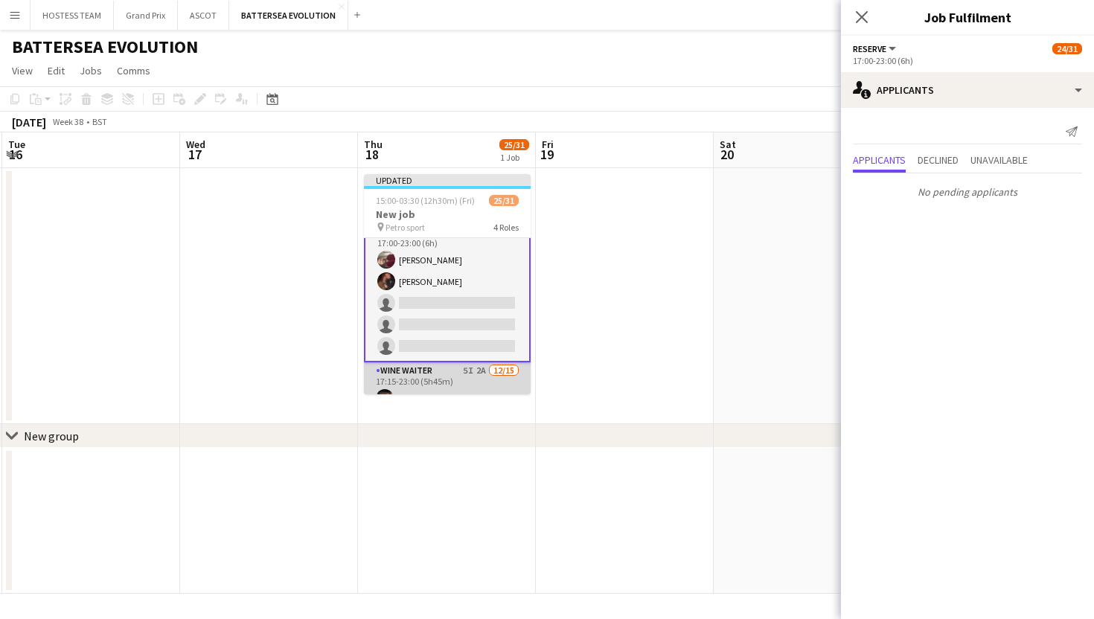
click at [517, 380] on app-card-role "Wine Waiter 5I 2A [DATE] 17:15-23:00 (5h45m) [PERSON_NAME] [PERSON_NAME] [PERSO…" at bounding box center [447, 538] width 167 height 353
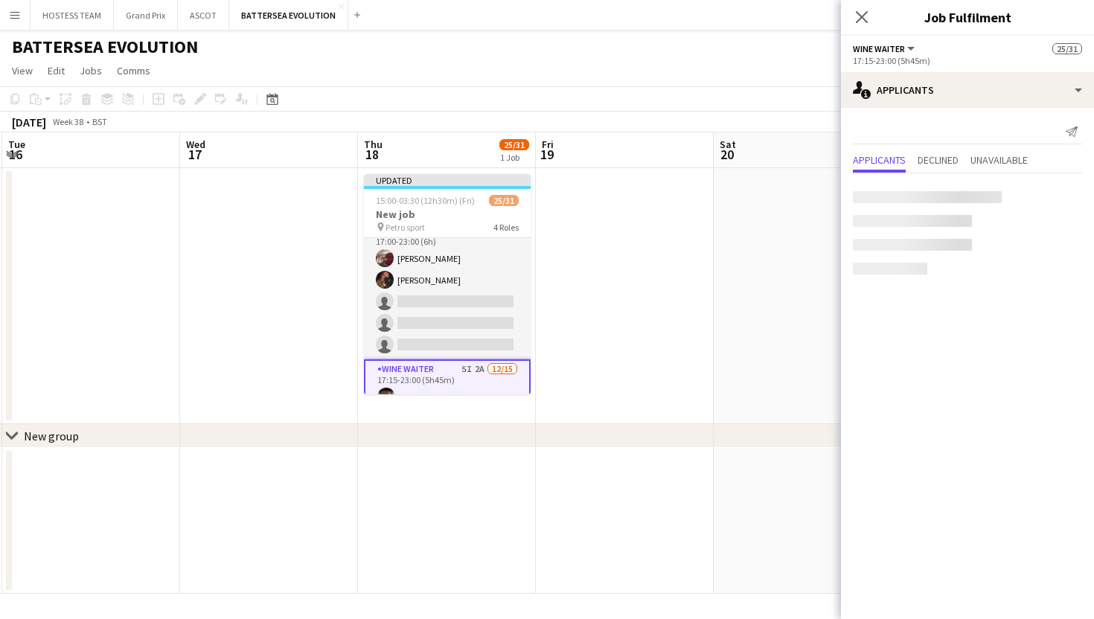
scroll to position [310, 0]
click at [515, 383] on app-card-role "Wine Waiter 5I 2A [DATE] 17:15-23:00 (5h45m) [PERSON_NAME] [PERSON_NAME] [PERSO…" at bounding box center [447, 539] width 167 height 356
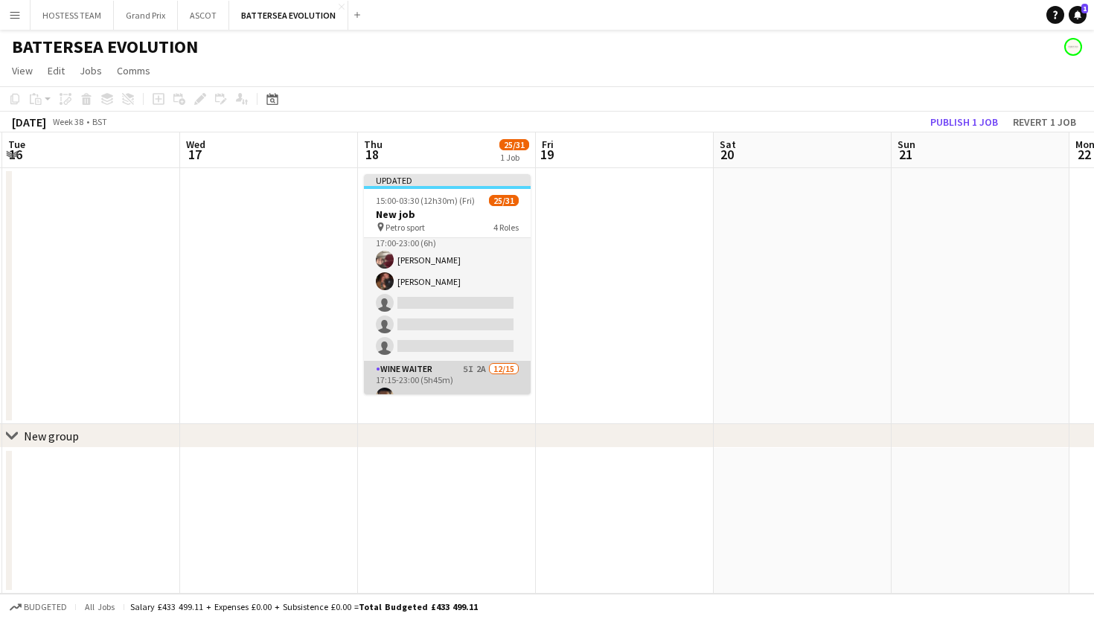
click at [515, 383] on app-card-role "Wine Waiter 5I 2A [DATE] 17:15-23:00 (5h45m) [PERSON_NAME] [PERSON_NAME] [PERSO…" at bounding box center [447, 537] width 167 height 353
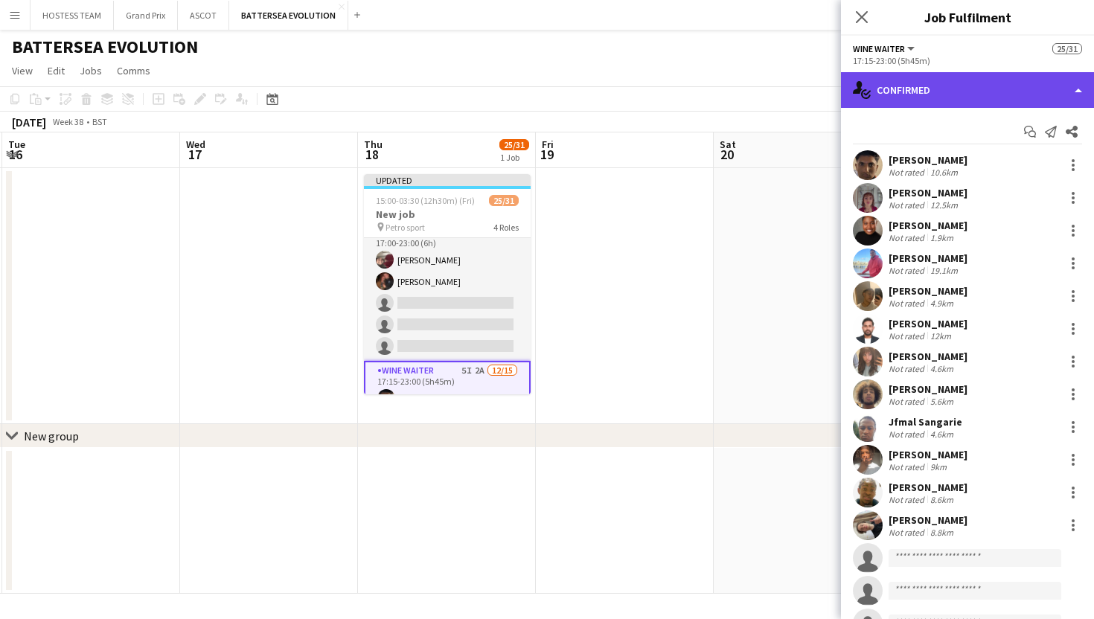
click at [1009, 92] on div "single-neutral-actions-check-2 Confirmed" at bounding box center [967, 90] width 253 height 36
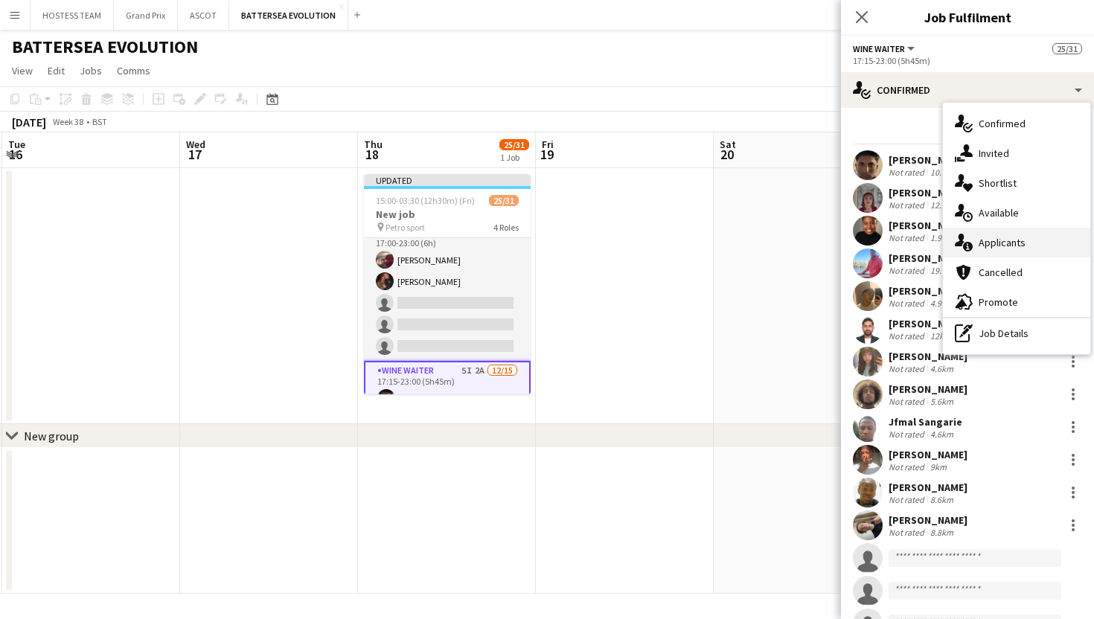
click at [1011, 244] on span "Applicants" at bounding box center [1002, 242] width 47 height 13
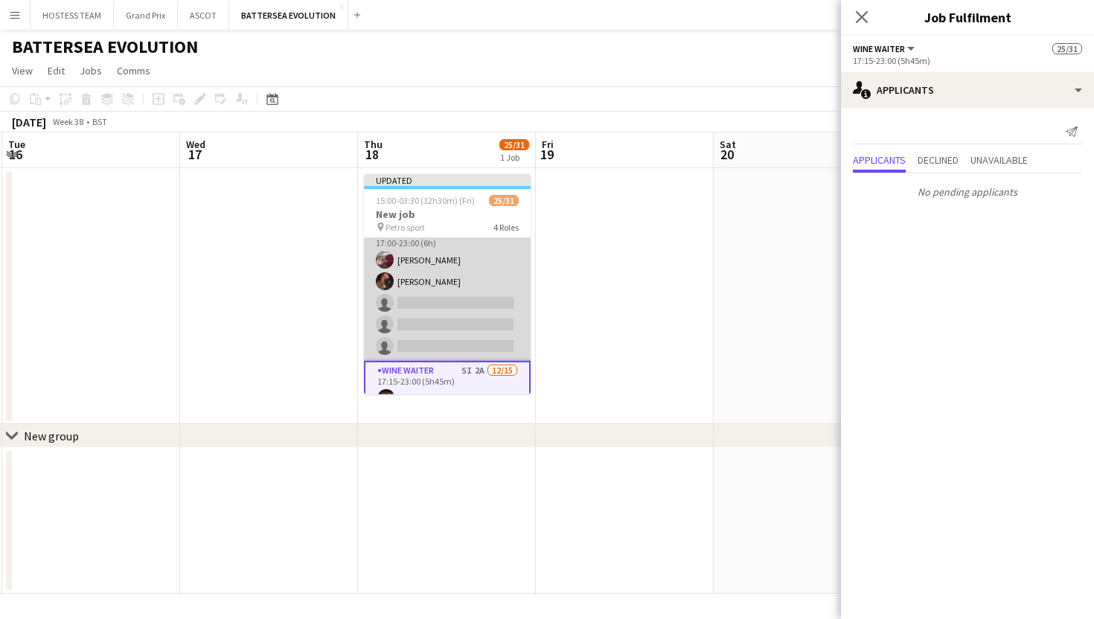
click at [502, 331] on app-card-role "RESERVE [DATE] 17:00-23:00 (6h) [PERSON_NAME] [PERSON_NAME] single-neutral-acti…" at bounding box center [447, 292] width 167 height 137
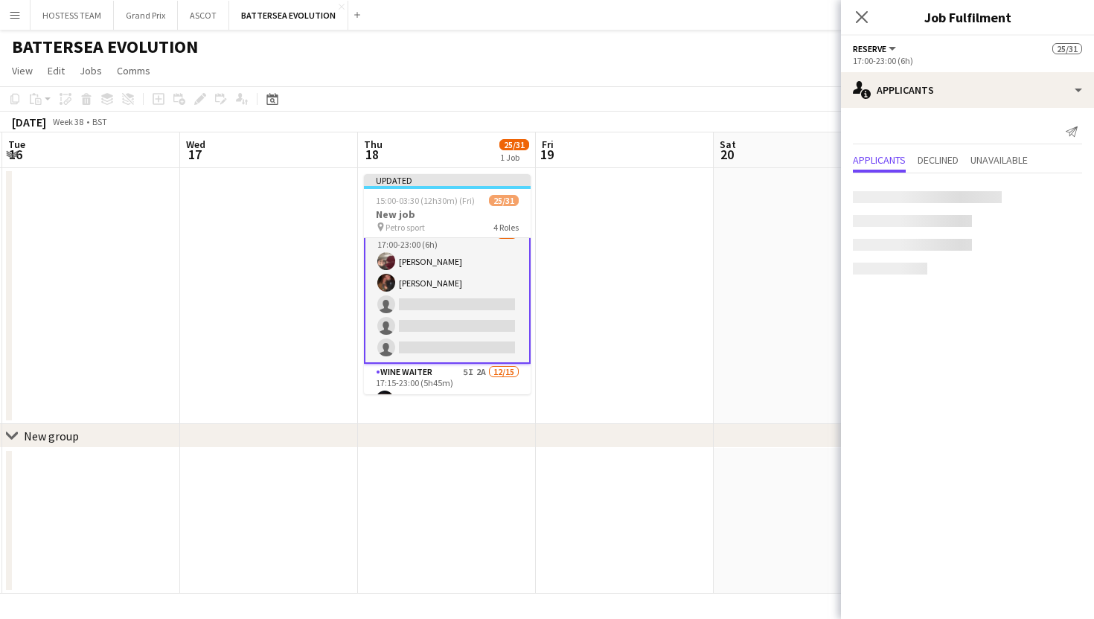
scroll to position [311, 0]
click at [499, 292] on app-card-role "RESERVE [DATE] 17:00-23:00 (6h) [PERSON_NAME] [PERSON_NAME] single-neutral-acti…" at bounding box center [447, 293] width 167 height 140
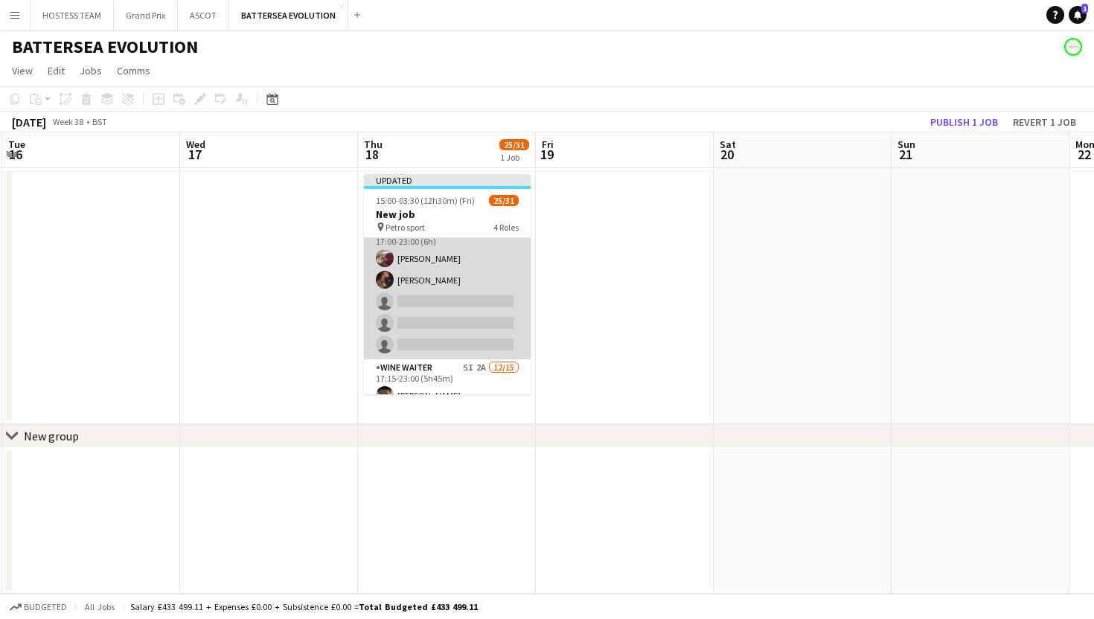
scroll to position [310, 0]
click at [499, 292] on app-card-role "RESERVE [DATE] 17:00-23:00 (6h) [PERSON_NAME] [PERSON_NAME] single-neutral-acti…" at bounding box center [447, 292] width 167 height 137
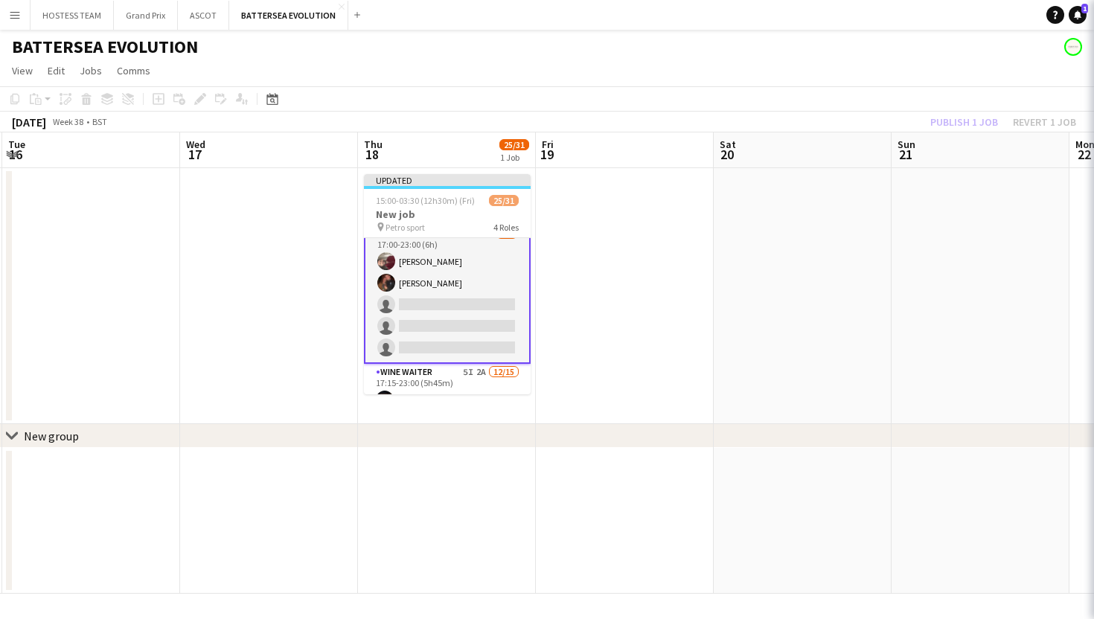
scroll to position [311, 0]
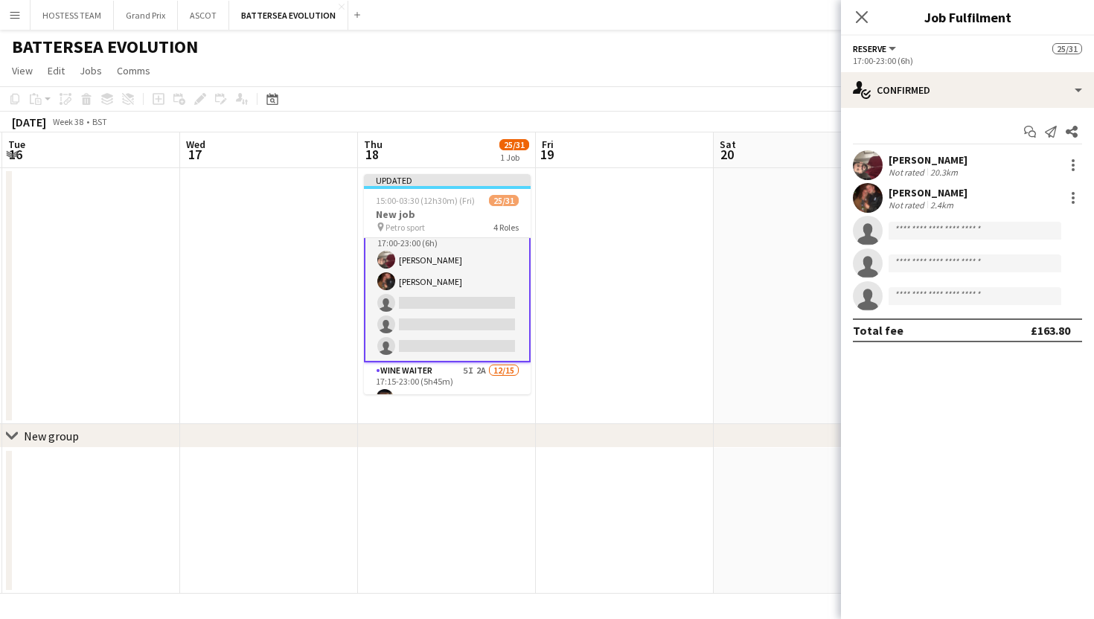
click at [1075, 188] on div "[PERSON_NAME] Not rated 2.4km" at bounding box center [967, 198] width 253 height 30
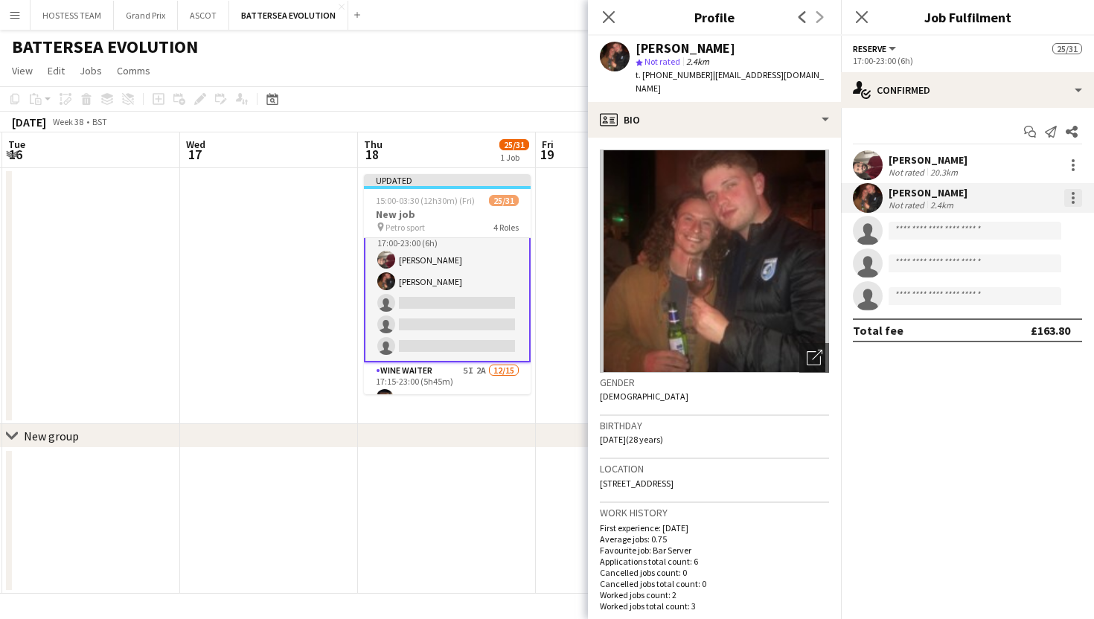
click at [1072, 201] on div at bounding box center [1073, 202] width 3 height 3
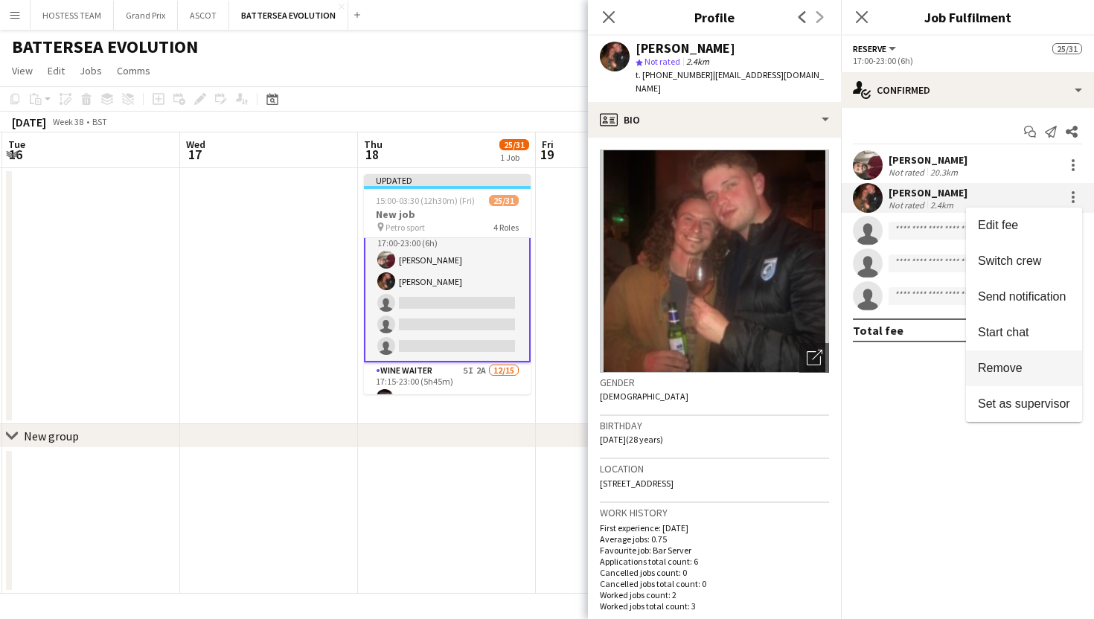
click at [1023, 371] on span "Remove" at bounding box center [1024, 368] width 92 height 13
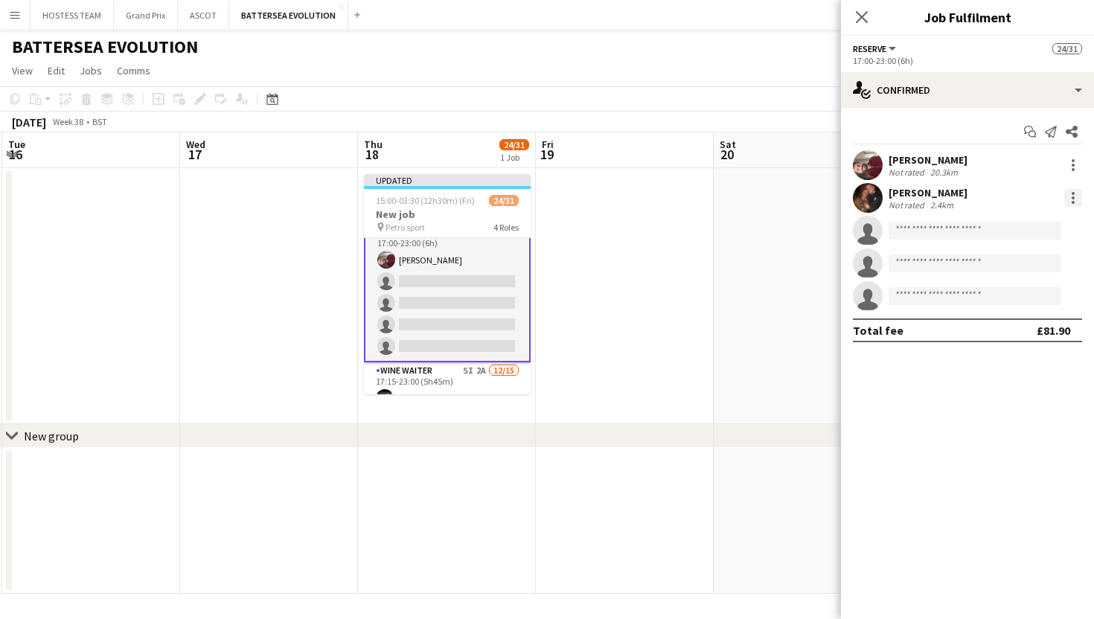
click at [1074, 200] on div at bounding box center [1073, 198] width 18 height 18
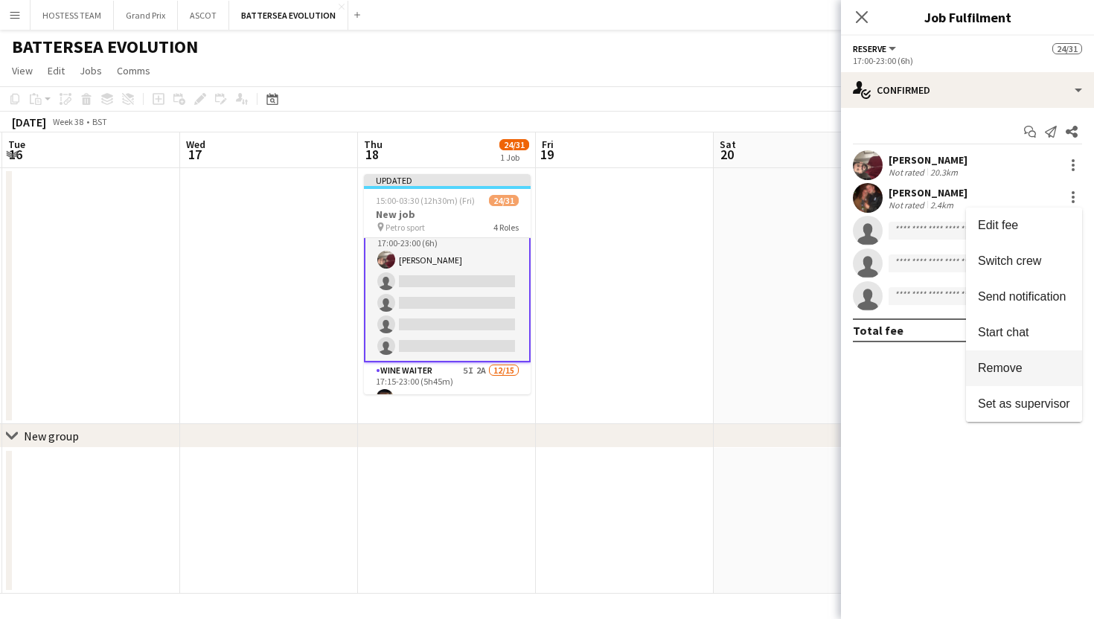
click at [1008, 362] on span "Remove" at bounding box center [1000, 368] width 45 height 13
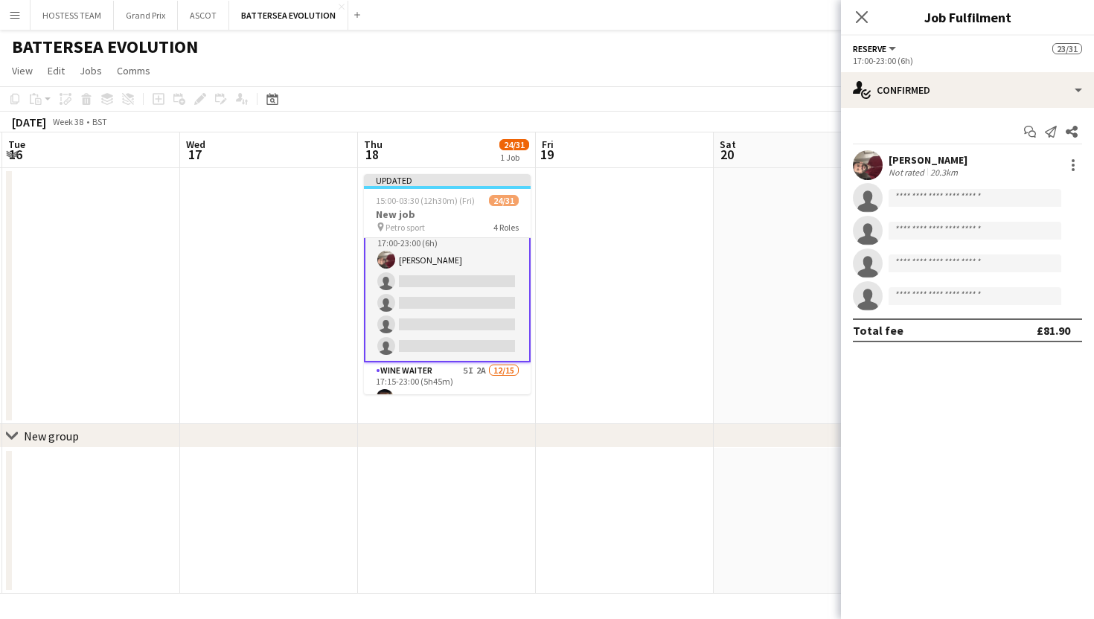
click at [778, 327] on app-date-cell at bounding box center [803, 296] width 178 height 256
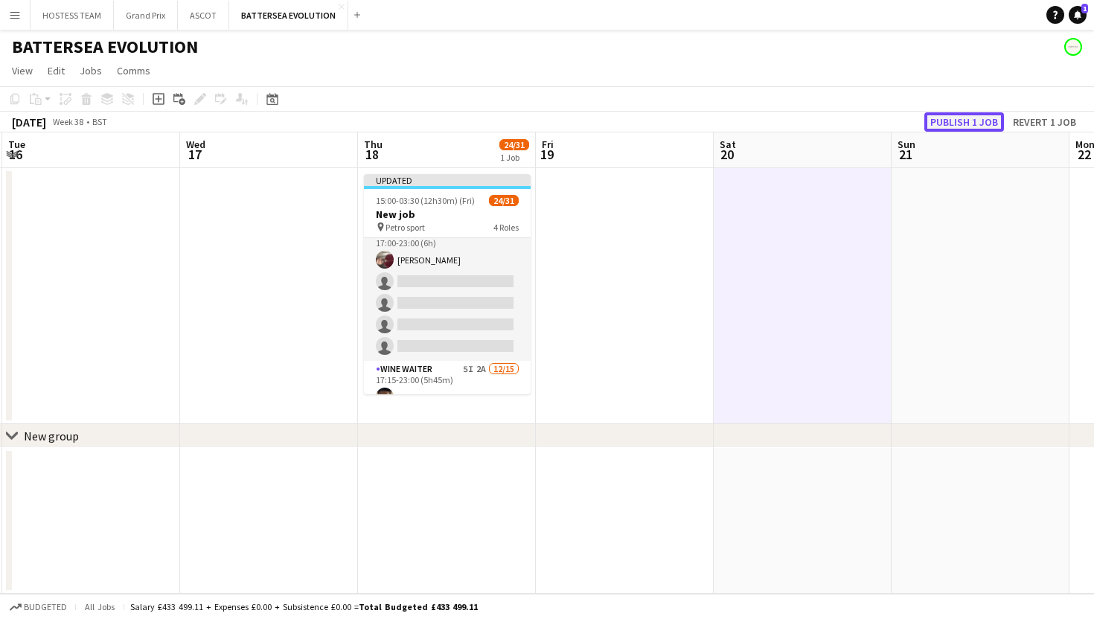
click at [968, 124] on button "Publish 1 job" at bounding box center [964, 121] width 80 height 19
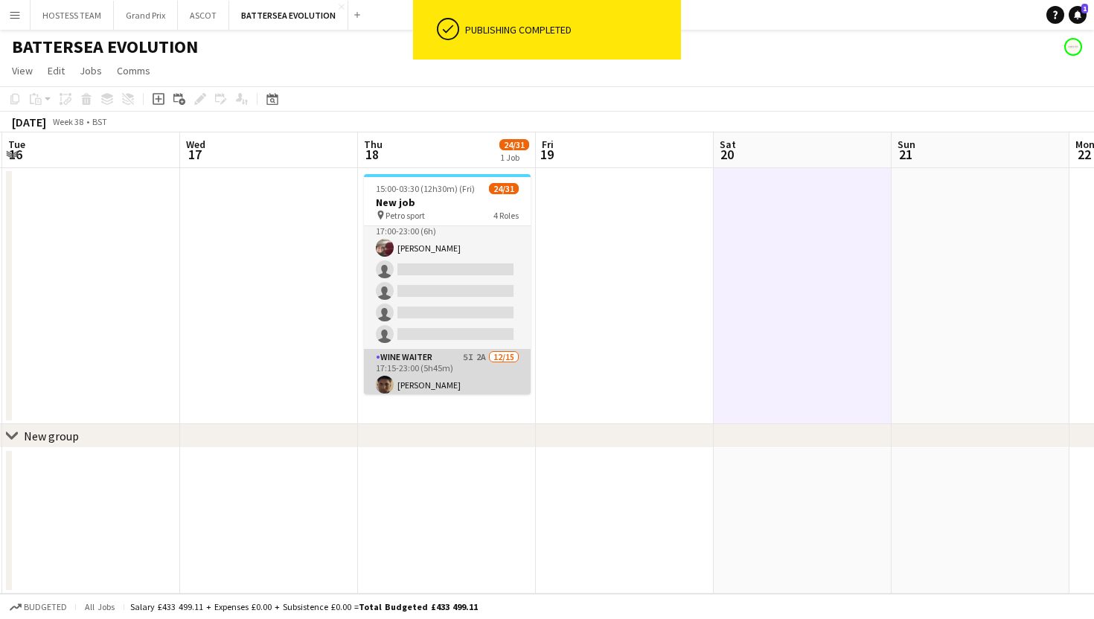
click at [493, 376] on app-card-role "Wine Waiter 5I 2A [DATE] 17:15-23:00 (5h45m) [PERSON_NAME] [PERSON_NAME] [PERSO…" at bounding box center [447, 525] width 167 height 353
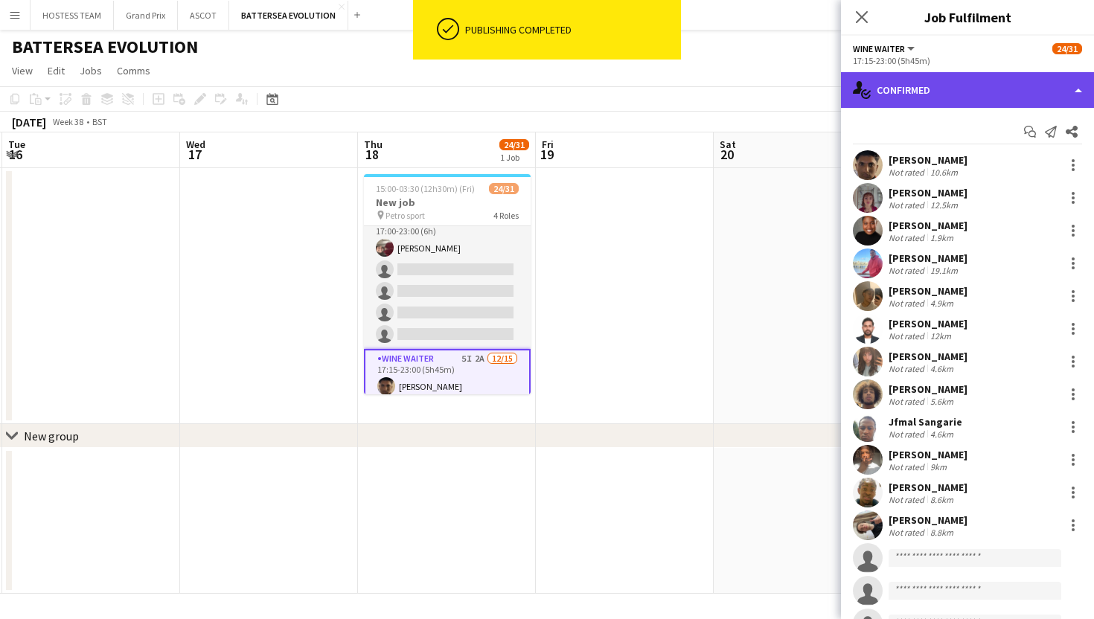
click at [930, 102] on div "single-neutral-actions-check-2 Confirmed" at bounding box center [967, 90] width 253 height 36
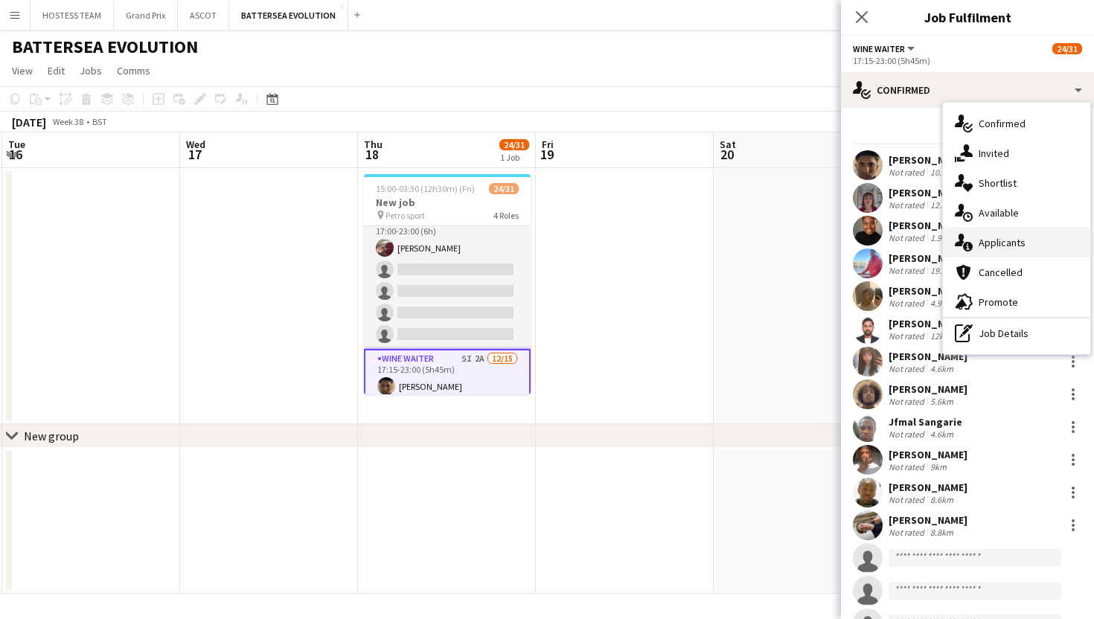
click at [985, 246] on span "Applicants" at bounding box center [1002, 242] width 47 height 13
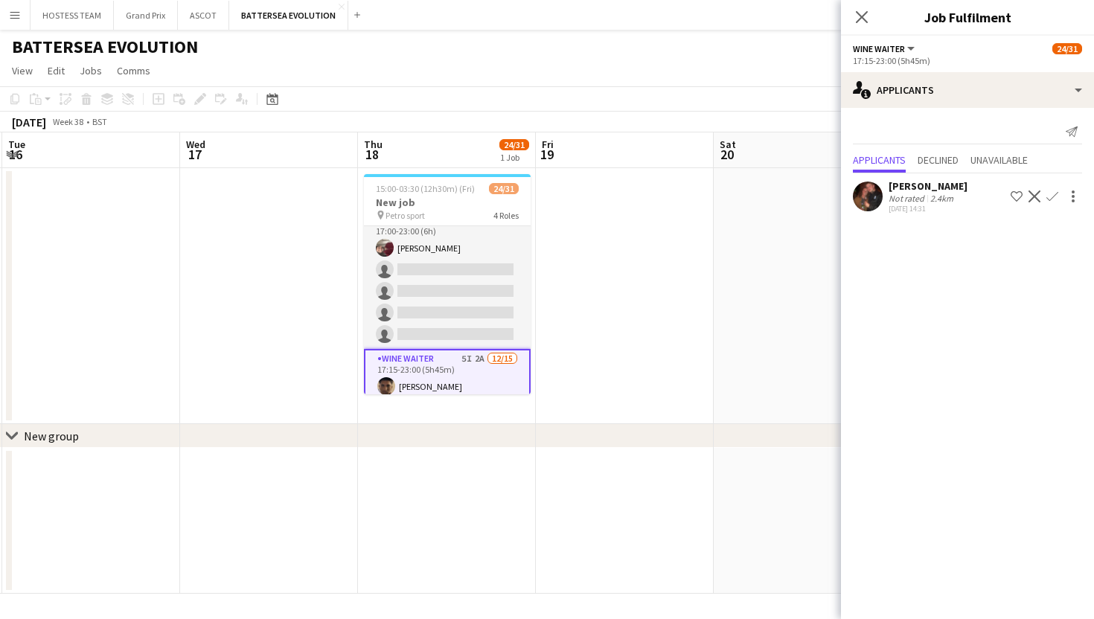
click at [1049, 193] on app-icon "Confirm" at bounding box center [1052, 197] width 12 height 12
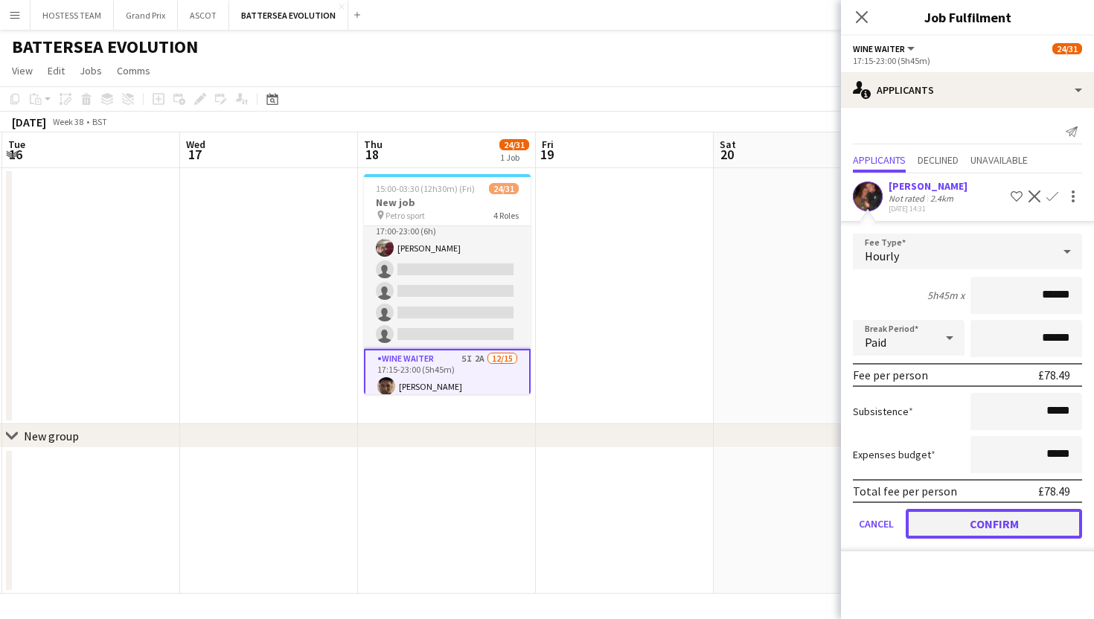
click at [960, 515] on button "Confirm" at bounding box center [994, 524] width 176 height 30
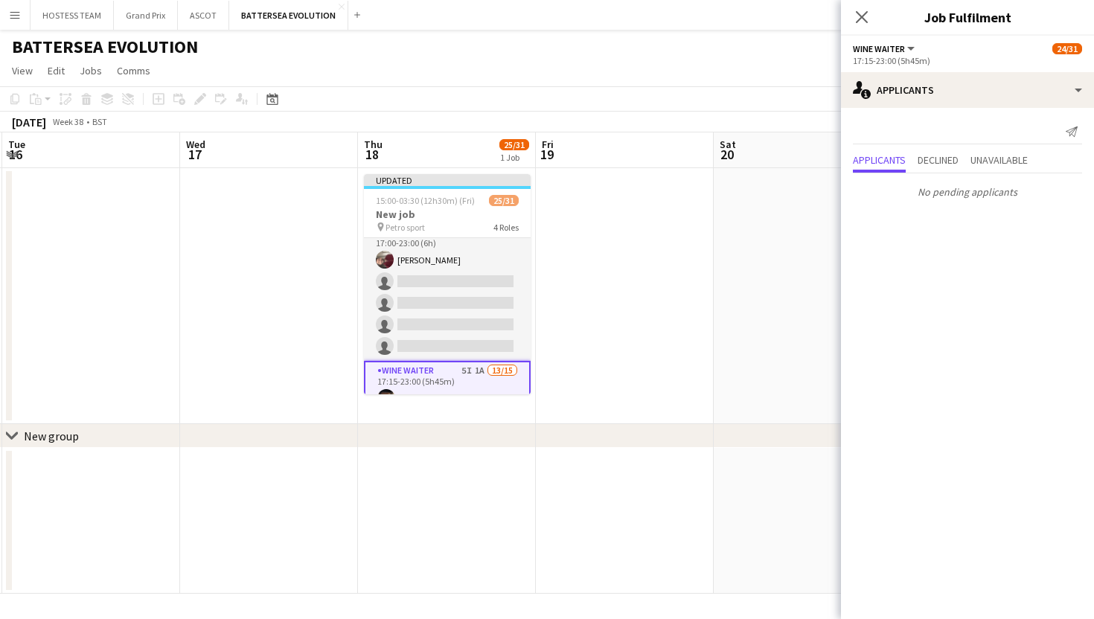
click at [765, 452] on app-date-cell at bounding box center [803, 521] width 178 height 146
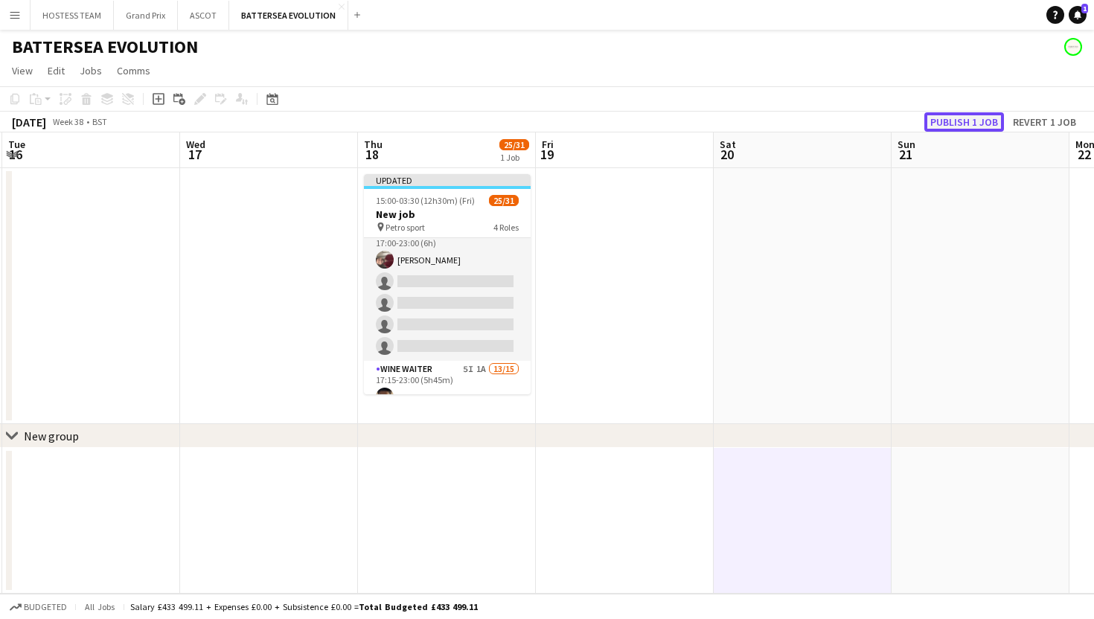
click at [976, 119] on button "Publish 1 job" at bounding box center [964, 121] width 80 height 19
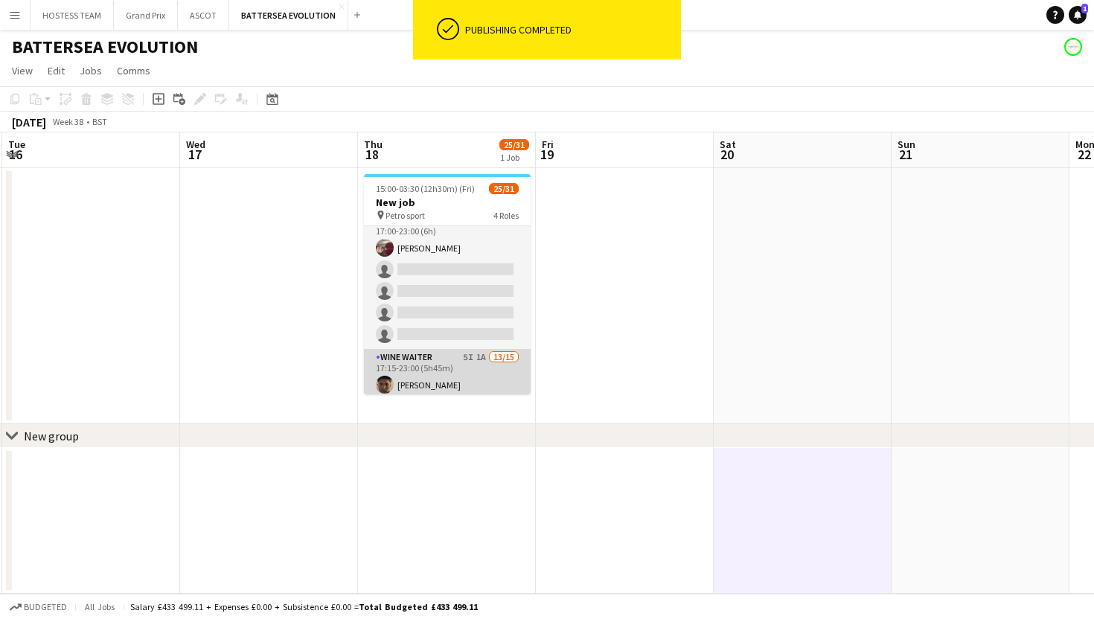
click at [472, 374] on app-card-role "Wine Waiter 5I 1A 13/15 17:15-23:00 (5h45m) [PERSON_NAME] [PERSON_NAME] [PERSON…" at bounding box center [447, 525] width 167 height 353
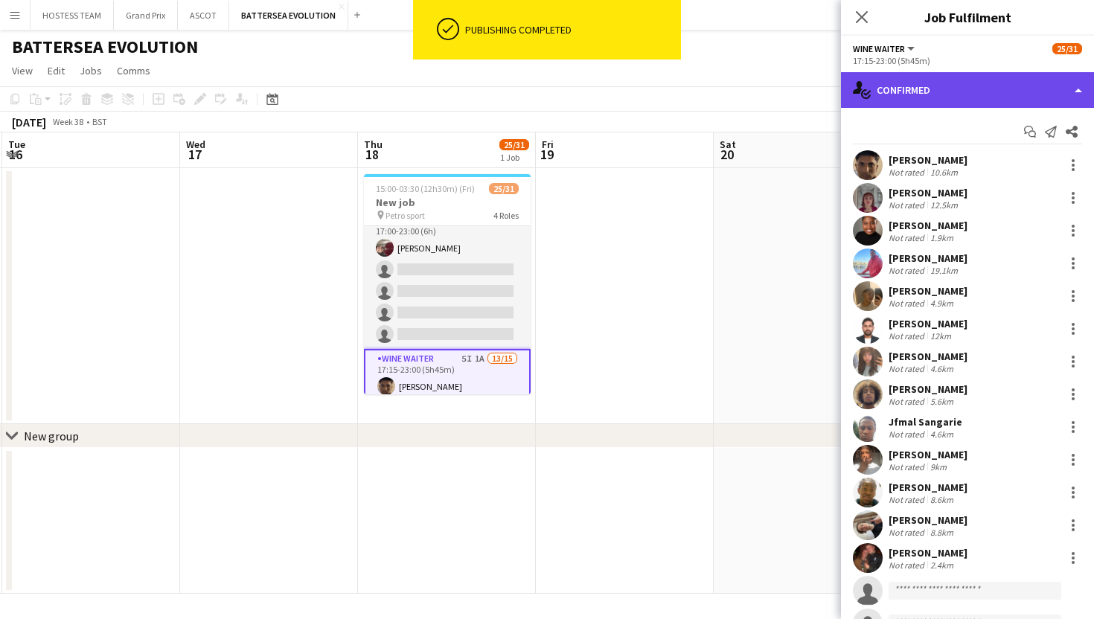
click at [1039, 87] on div "single-neutral-actions-check-2 Confirmed" at bounding box center [967, 90] width 253 height 36
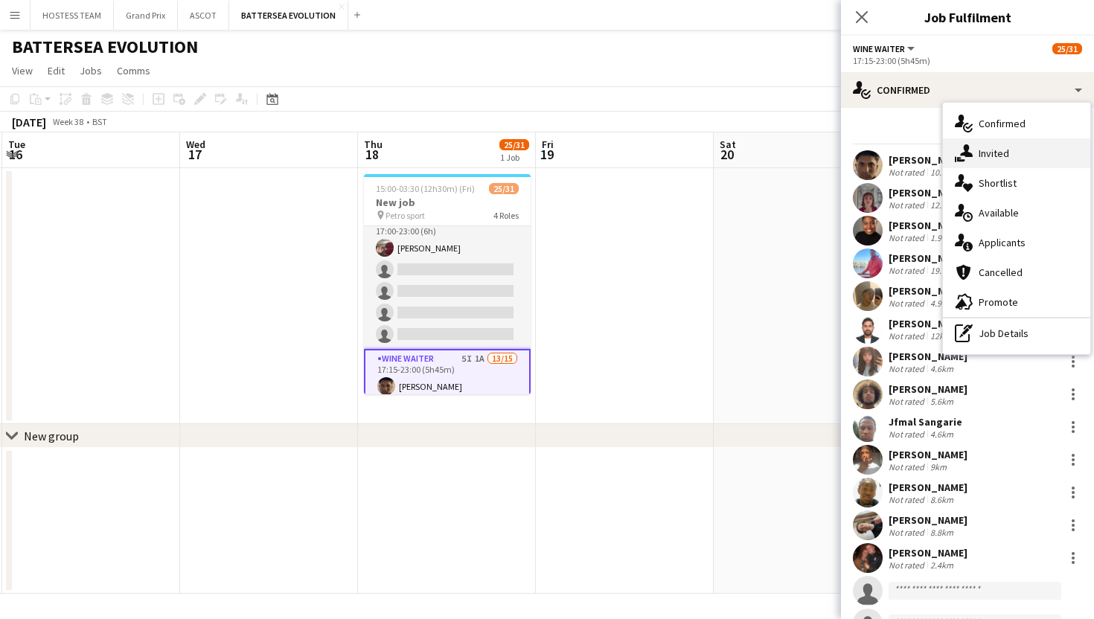
click at [1039, 161] on div "single-neutral-actions-share-1 Invited" at bounding box center [1016, 153] width 147 height 30
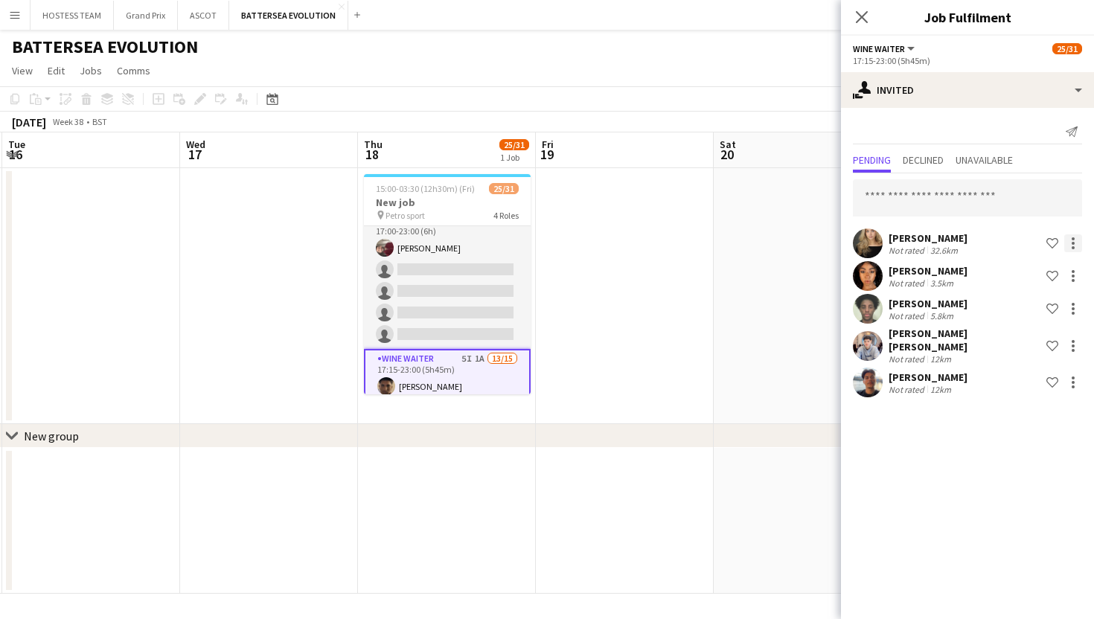
click at [1079, 242] on div at bounding box center [1073, 243] width 18 height 18
click at [1038, 380] on span "Cancel invitation" at bounding box center [1025, 377] width 87 height 13
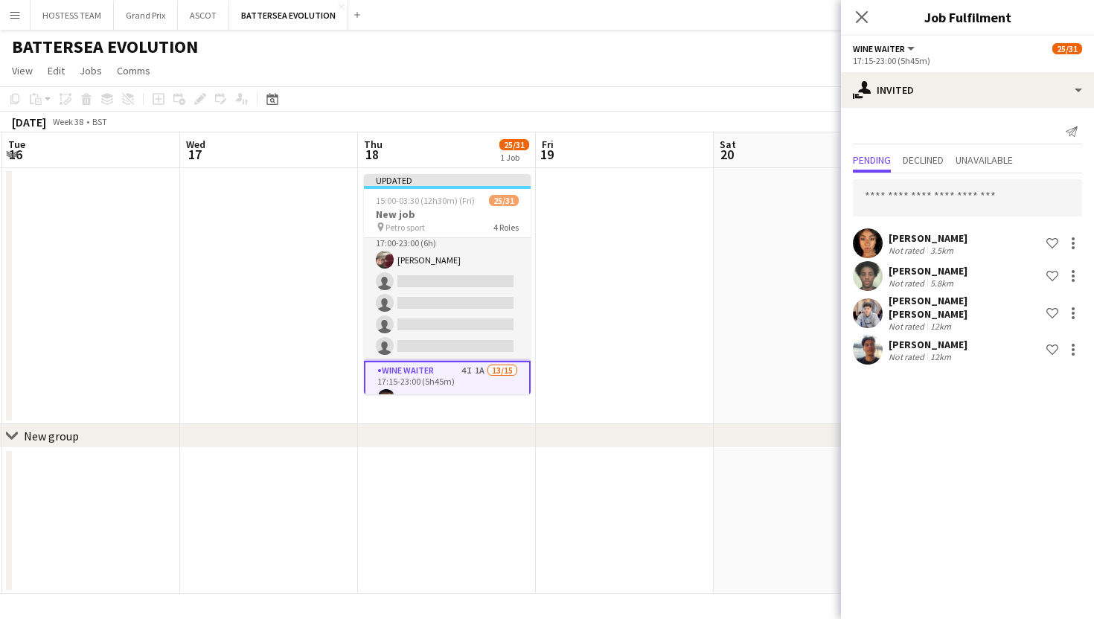
click at [775, 351] on app-date-cell at bounding box center [803, 296] width 178 height 256
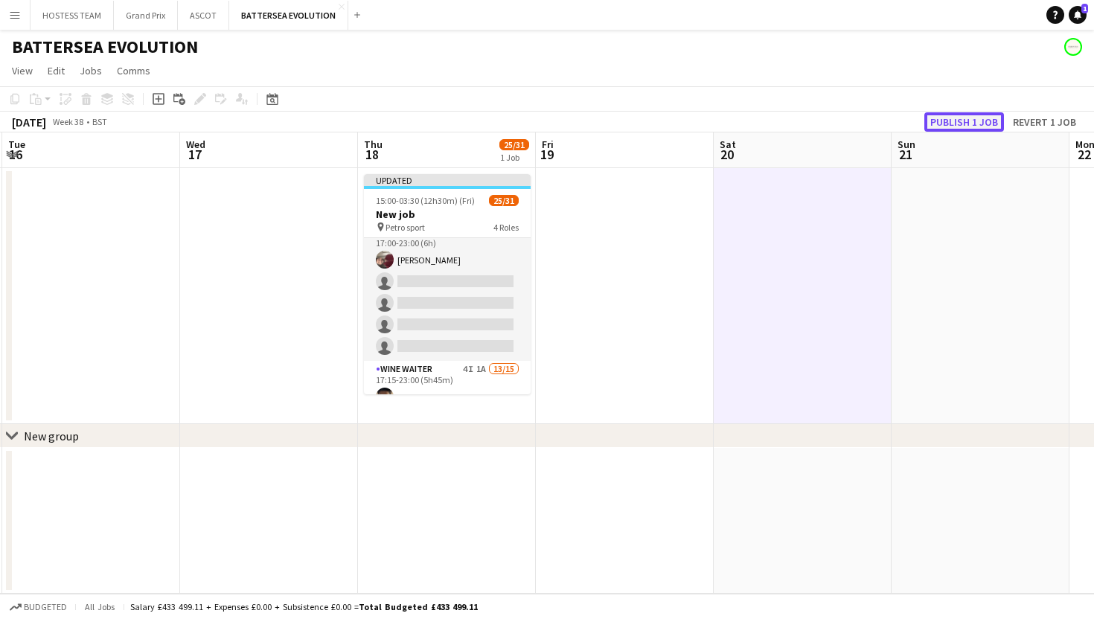
click at [985, 118] on button "Publish 1 job" at bounding box center [964, 121] width 80 height 19
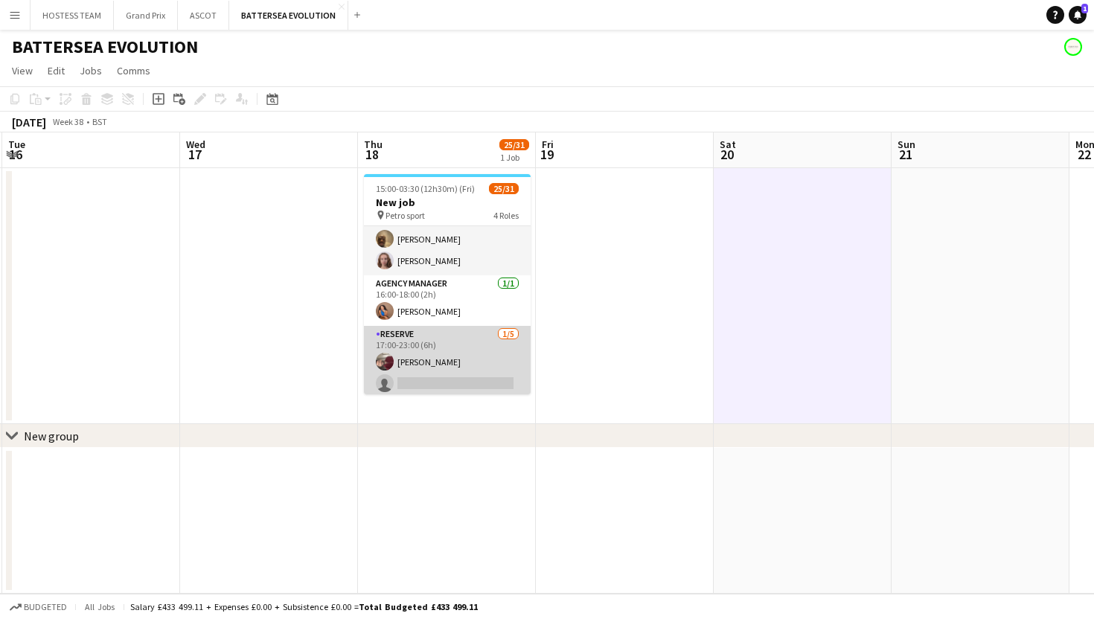
scroll to position [0, 0]
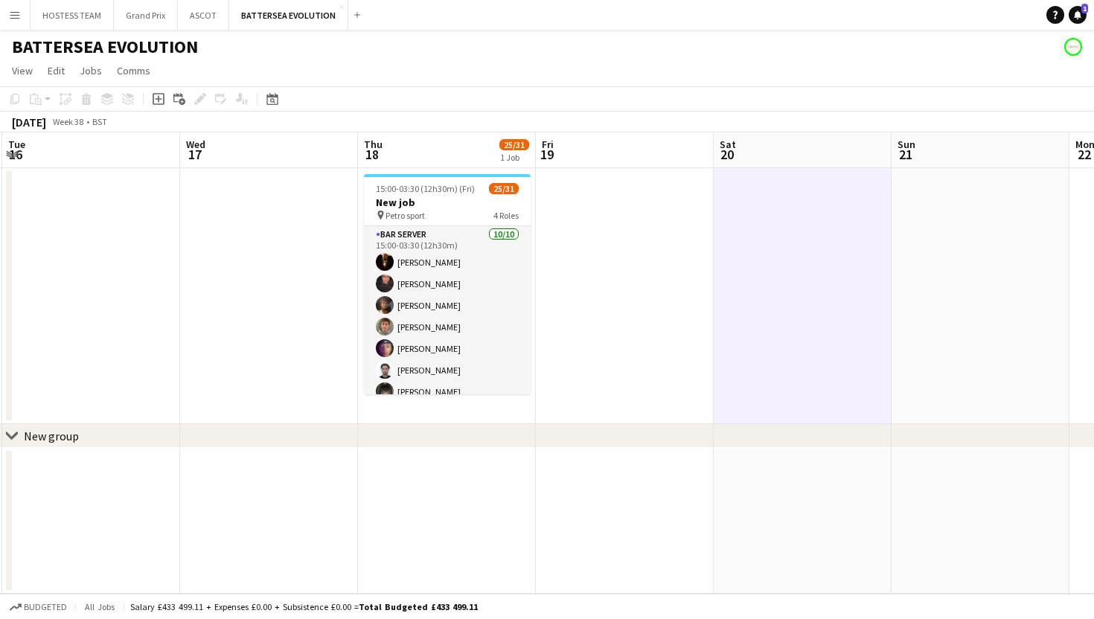
click at [479, 284] on app-card-role "Bar Server [DATE] 15:00-03:30 (12h30m) [PERSON_NAME] [PERSON_NAME] [PERSON_NAME…" at bounding box center [447, 348] width 167 height 245
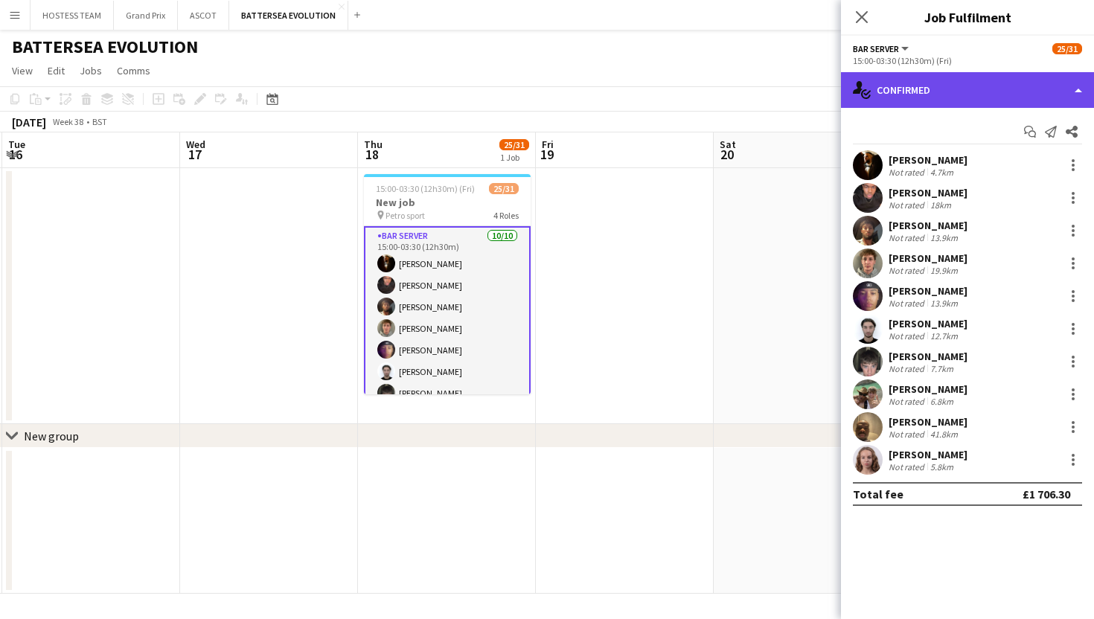
click at [1004, 89] on div "single-neutral-actions-check-2 Confirmed" at bounding box center [967, 90] width 253 height 36
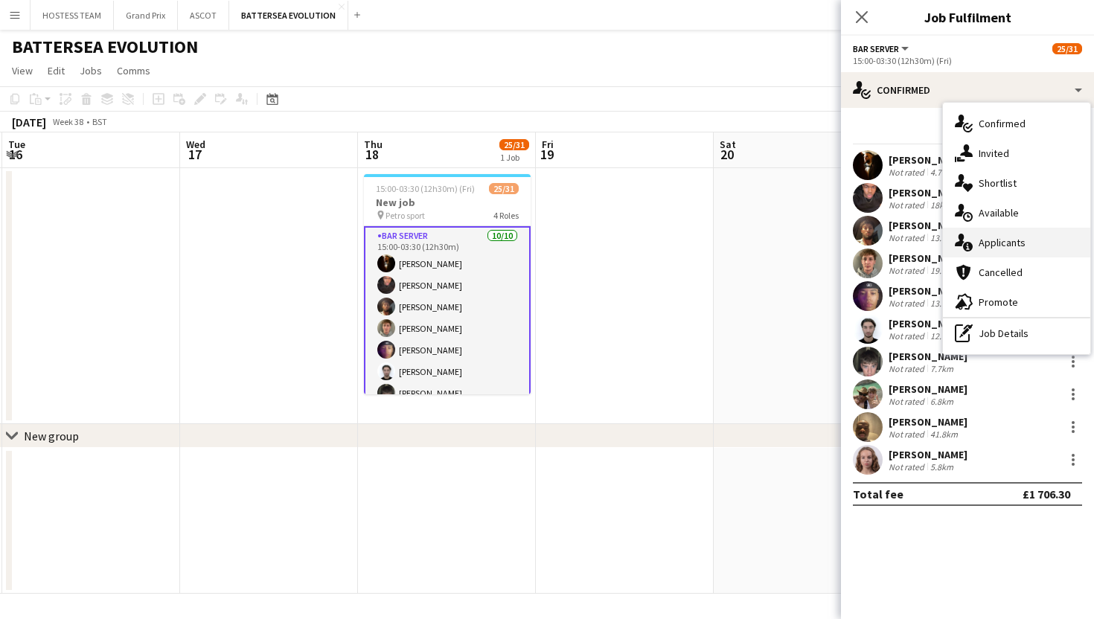
click at [1023, 248] on span "Applicants" at bounding box center [1002, 242] width 47 height 13
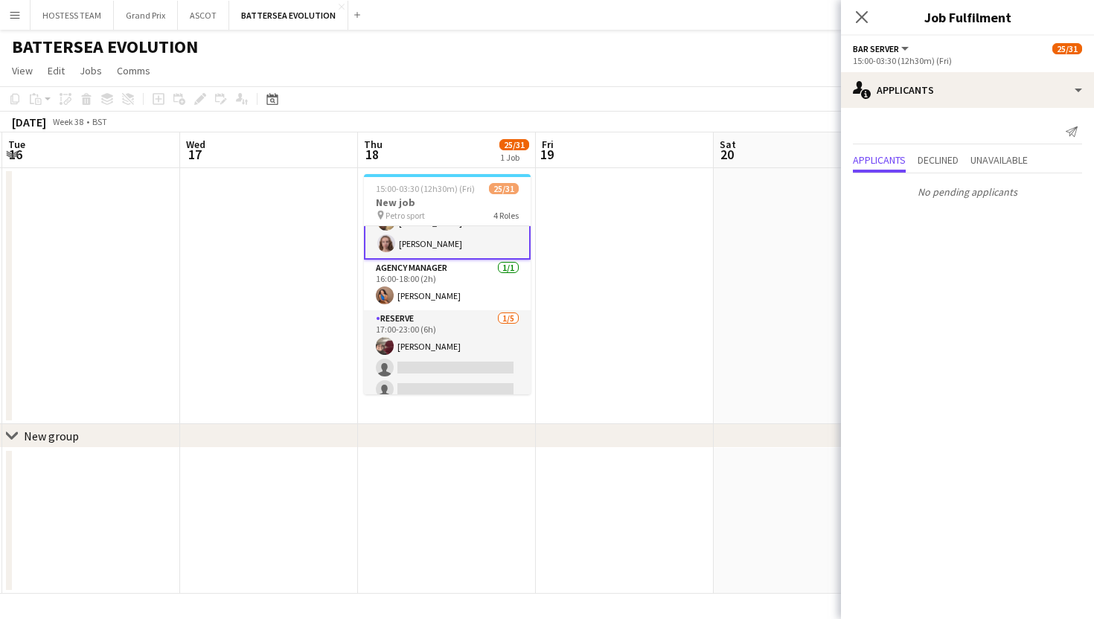
click at [497, 285] on app-card-role "Agency Manager [DATE] 16:00-18:00 (2h) [PERSON_NAME]" at bounding box center [447, 285] width 167 height 51
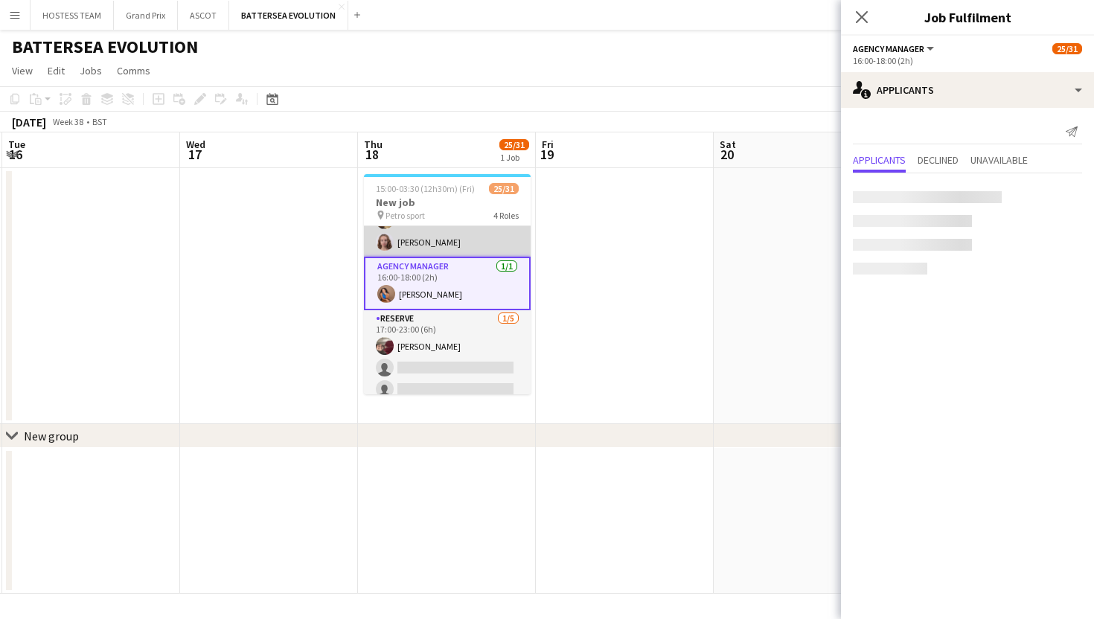
scroll to position [213, 0]
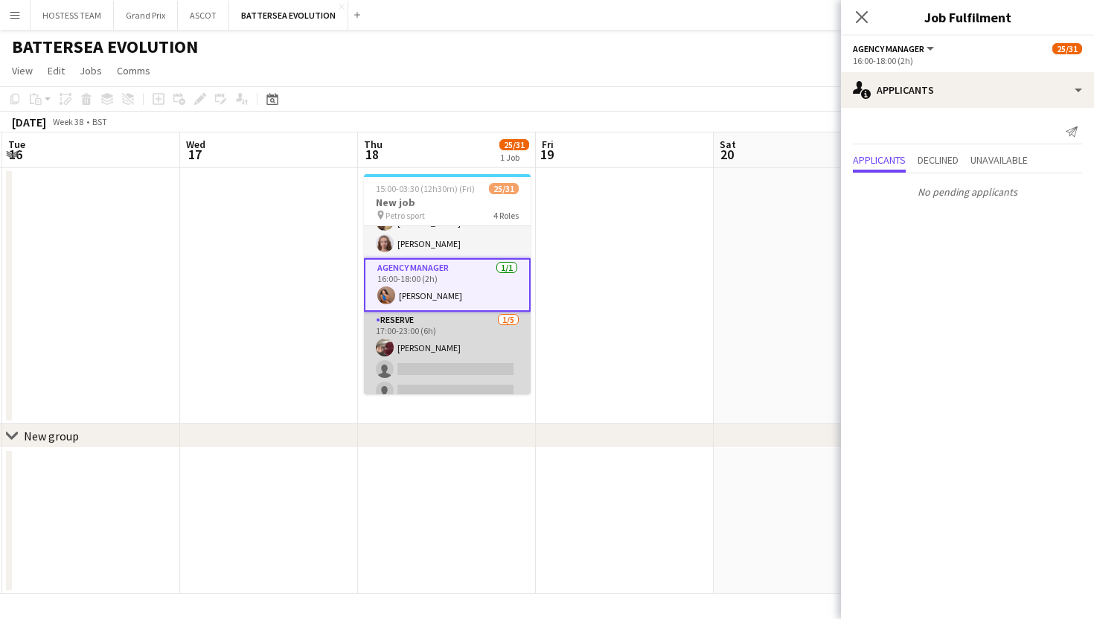
click at [490, 336] on app-card-role "RESERVE [DATE] 17:00-23:00 (6h) [PERSON_NAME] single-neutral-actions single-neu…" at bounding box center [447, 380] width 167 height 137
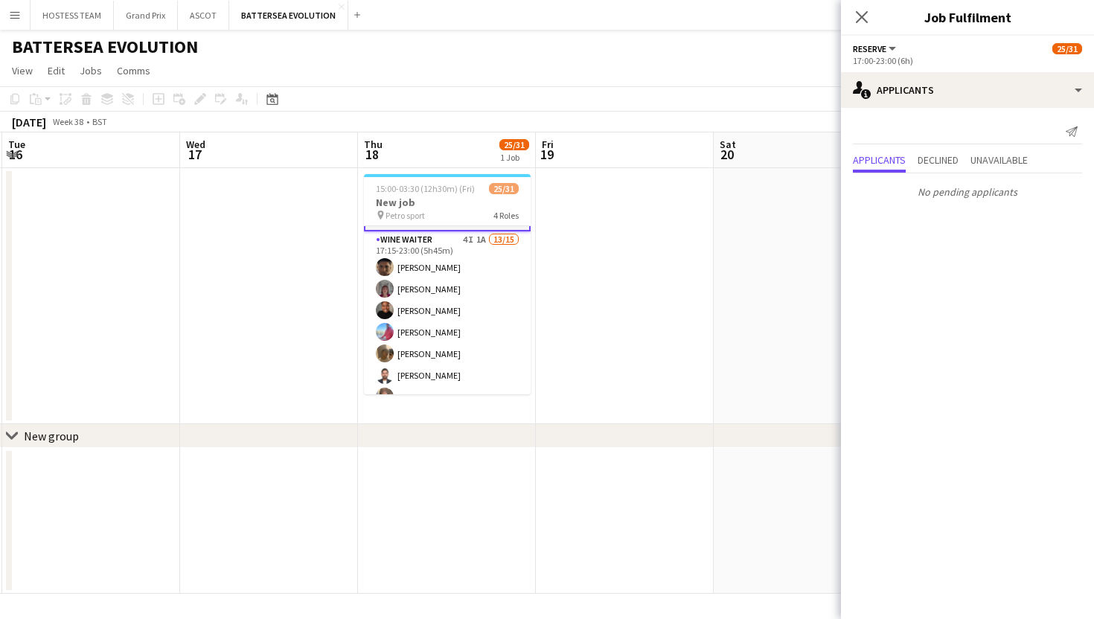
click at [490, 336] on app-card-role "Wine Waiter 4I 1A 13/15 17:15-23:00 (5h45m) [PERSON_NAME] [PERSON_NAME] [PERSON…" at bounding box center [447, 407] width 167 height 353
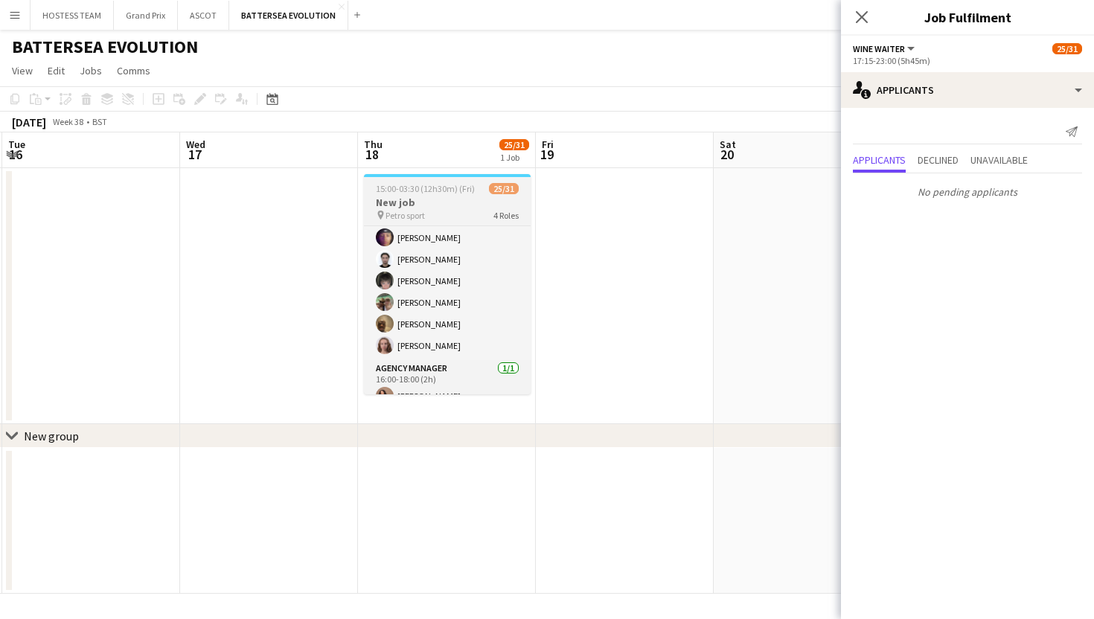
scroll to position [0, 0]
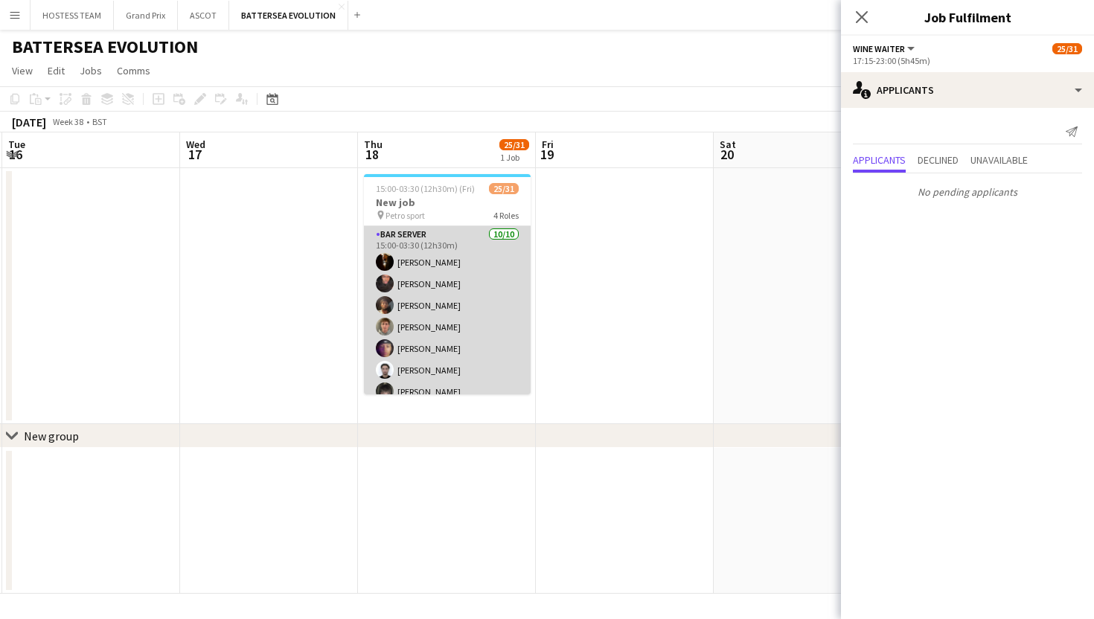
click at [490, 280] on app-card-role "Bar Server [DATE] 15:00-03:30 (12h30m) [PERSON_NAME] [PERSON_NAME] [PERSON_NAME…" at bounding box center [447, 348] width 167 height 245
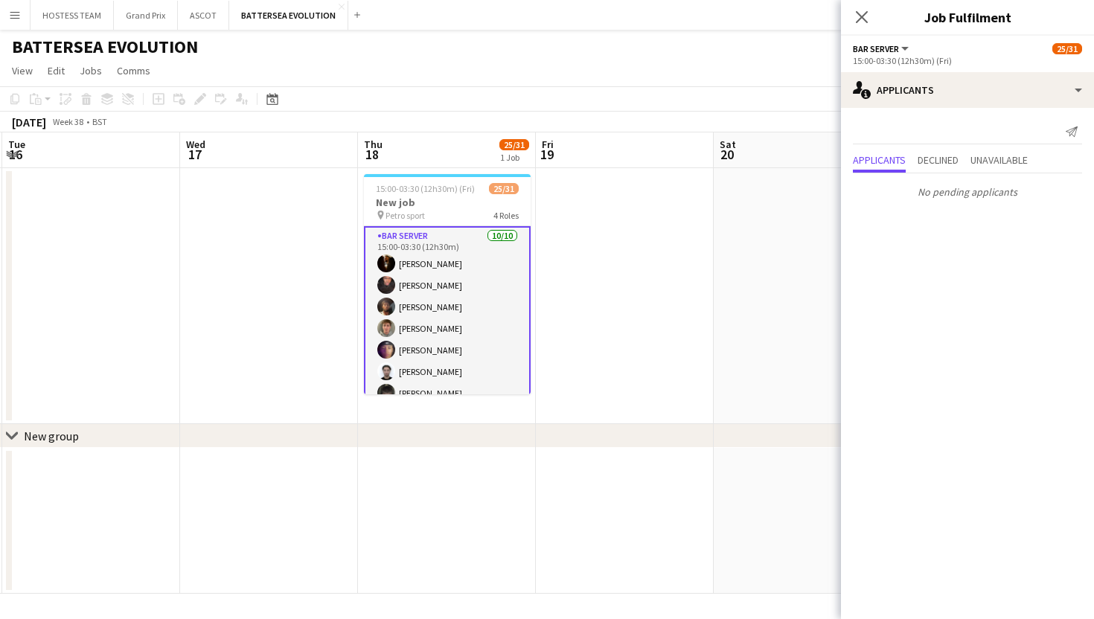
click at [773, 235] on app-date-cell at bounding box center [803, 296] width 178 height 256
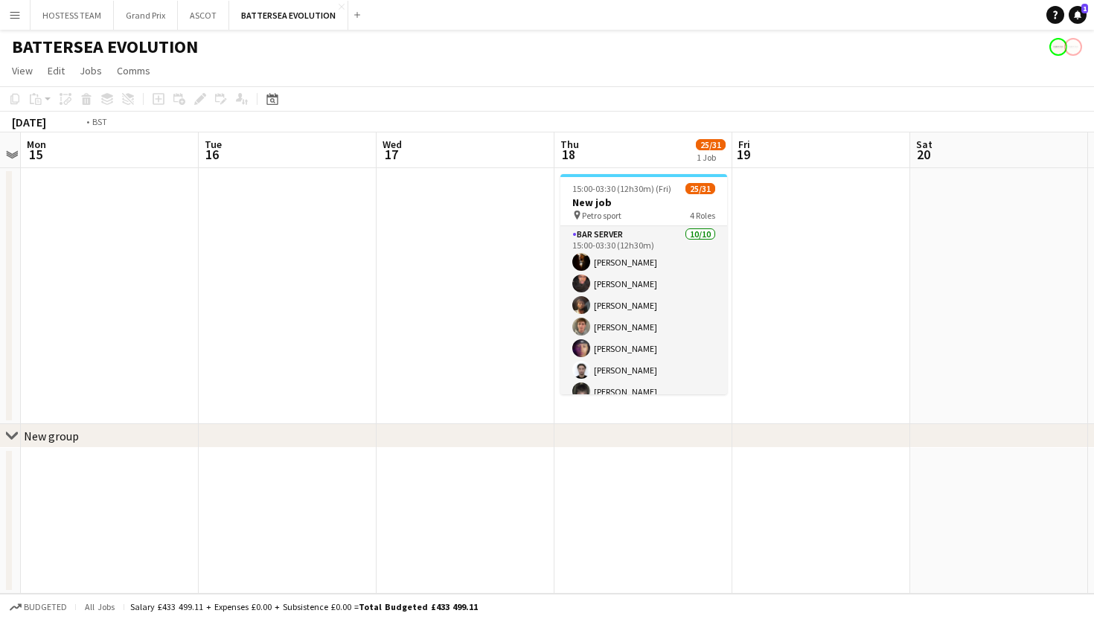
scroll to position [0, 534]
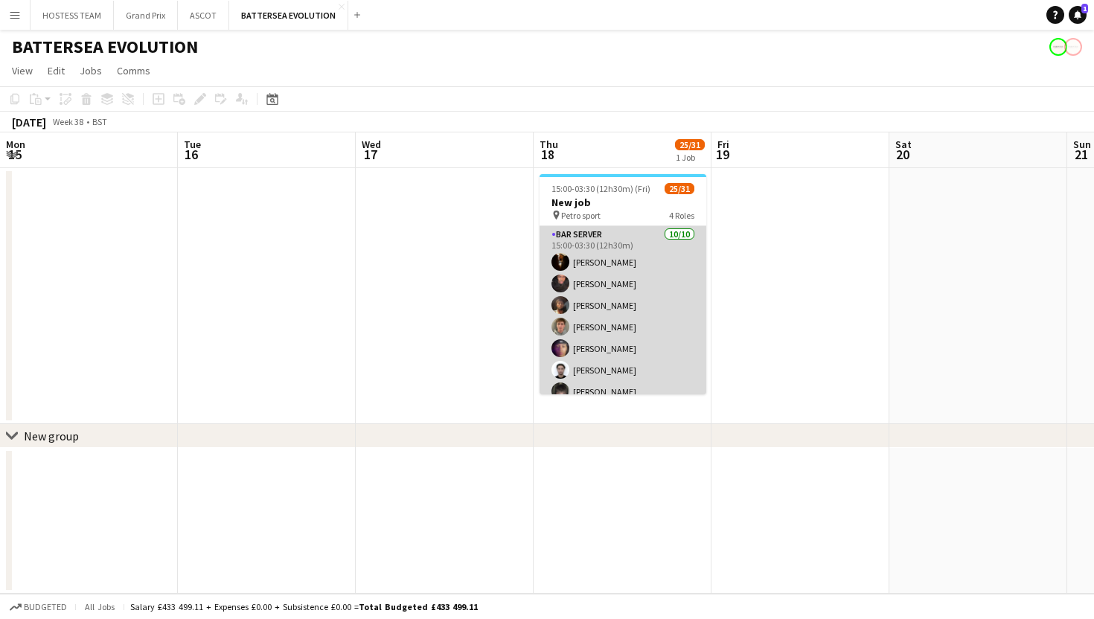
click at [676, 298] on app-card-role "Bar Server [DATE] 15:00-03:30 (12h30m) [PERSON_NAME] [PERSON_NAME] [PERSON_NAME…" at bounding box center [623, 348] width 167 height 245
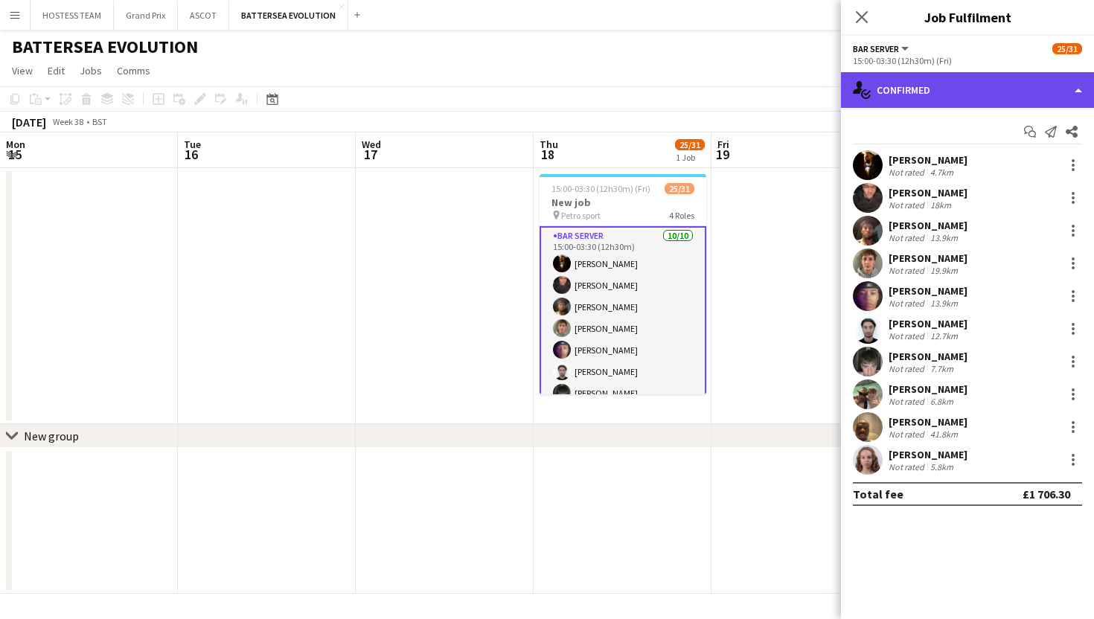
click at [1024, 103] on div "single-neutral-actions-check-2 Confirmed" at bounding box center [967, 90] width 253 height 36
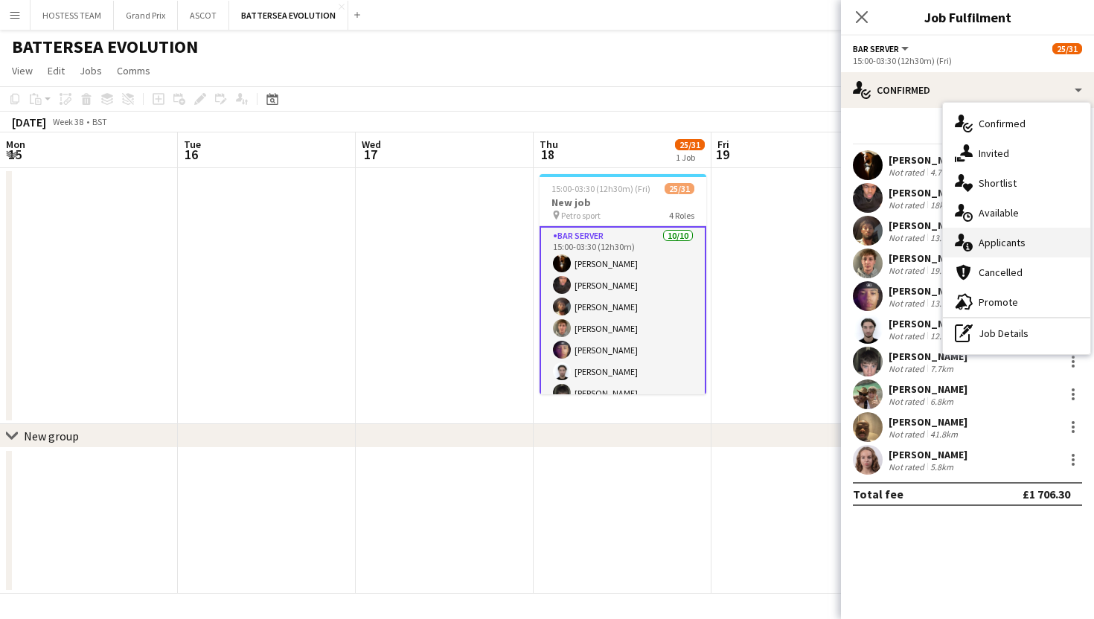
click at [1026, 250] on div "single-neutral-actions-information Applicants" at bounding box center [1016, 243] width 147 height 30
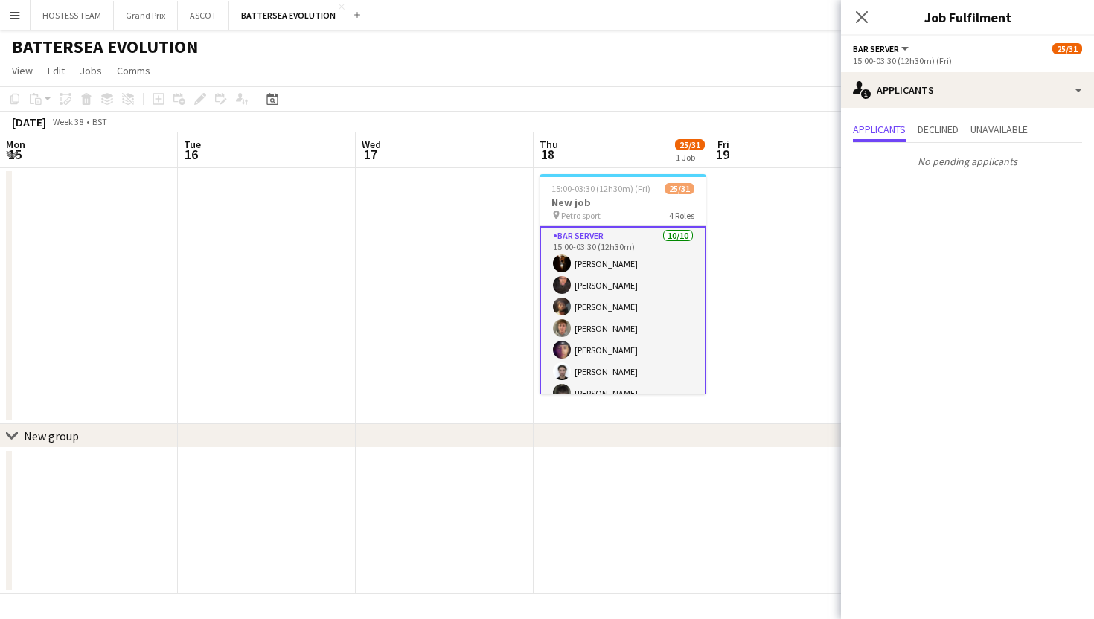
click at [780, 321] on app-date-cell at bounding box center [800, 296] width 178 height 256
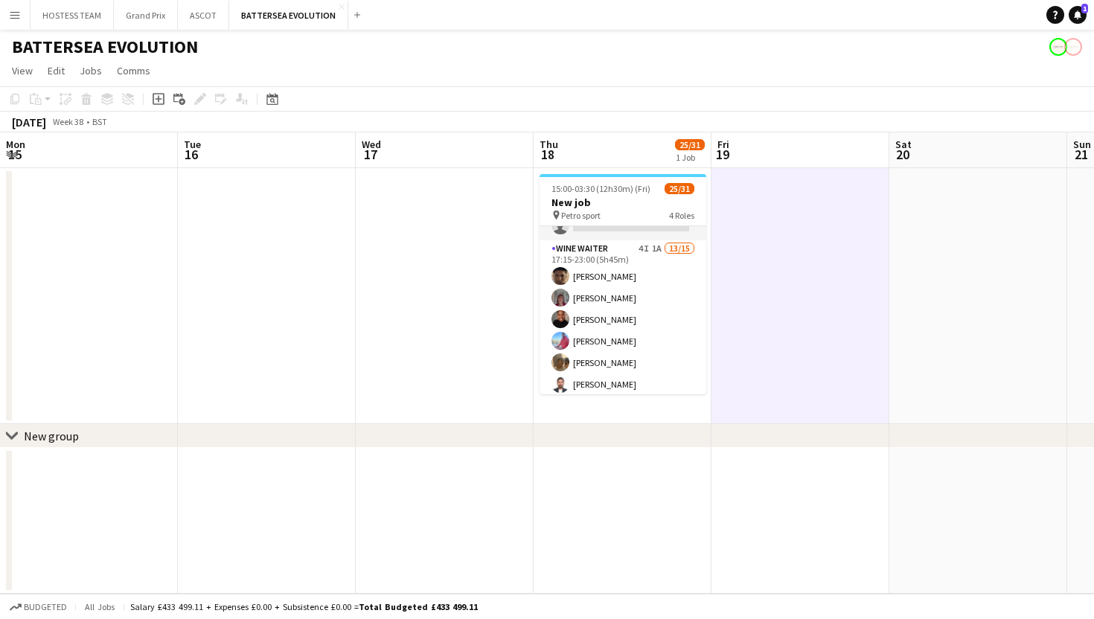
scroll to position [413, 0]
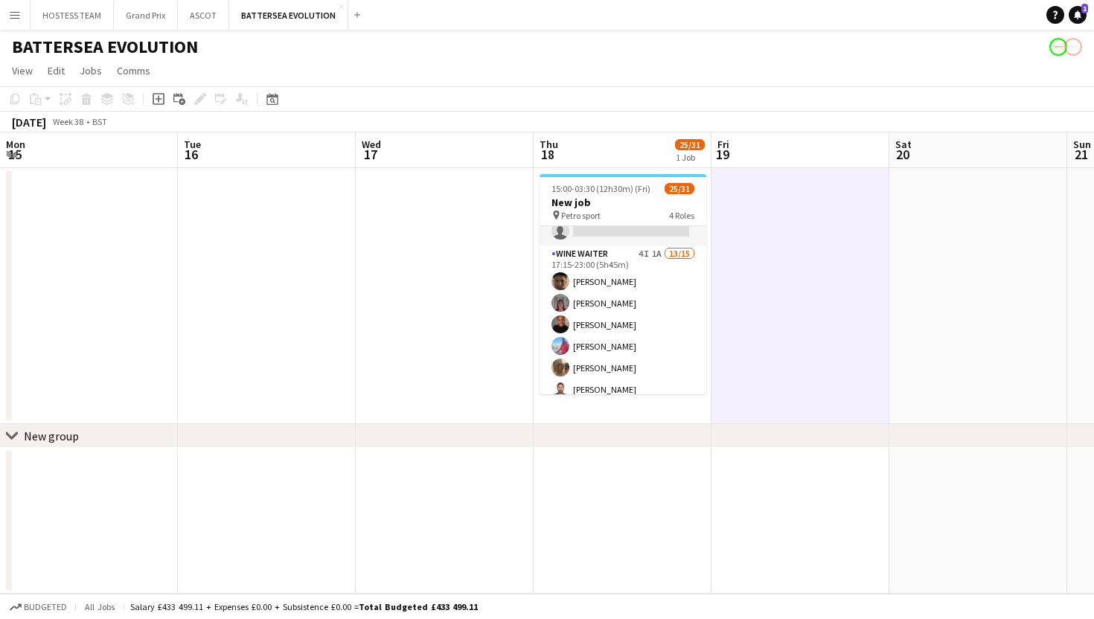
click at [637, 329] on app-card-role "Wine Waiter 4I 1A 13/15 17:15-23:00 (5h45m) [PERSON_NAME] [PERSON_NAME] [PERSON…" at bounding box center [623, 422] width 167 height 353
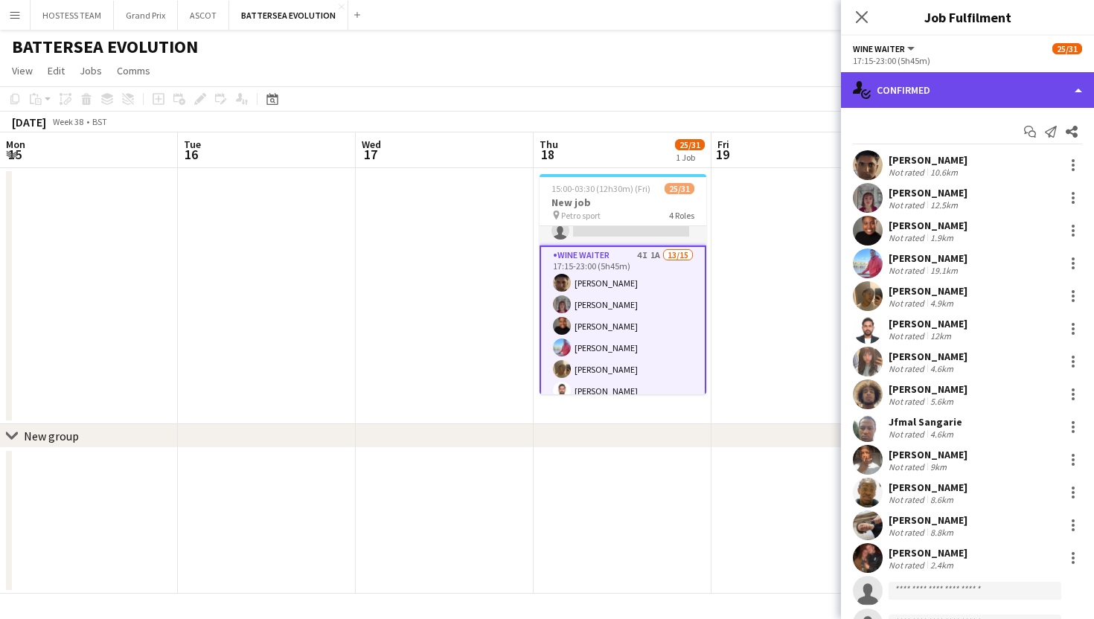
click at [961, 88] on div "single-neutral-actions-check-2 Confirmed" at bounding box center [967, 90] width 253 height 36
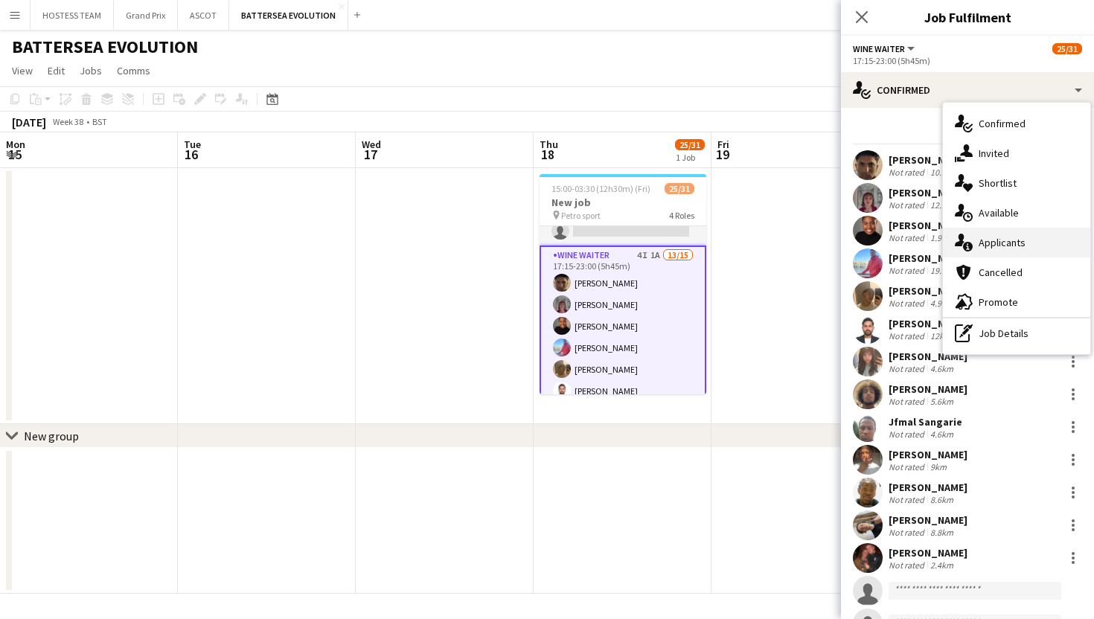
click at [991, 241] on span "Applicants" at bounding box center [1002, 242] width 47 height 13
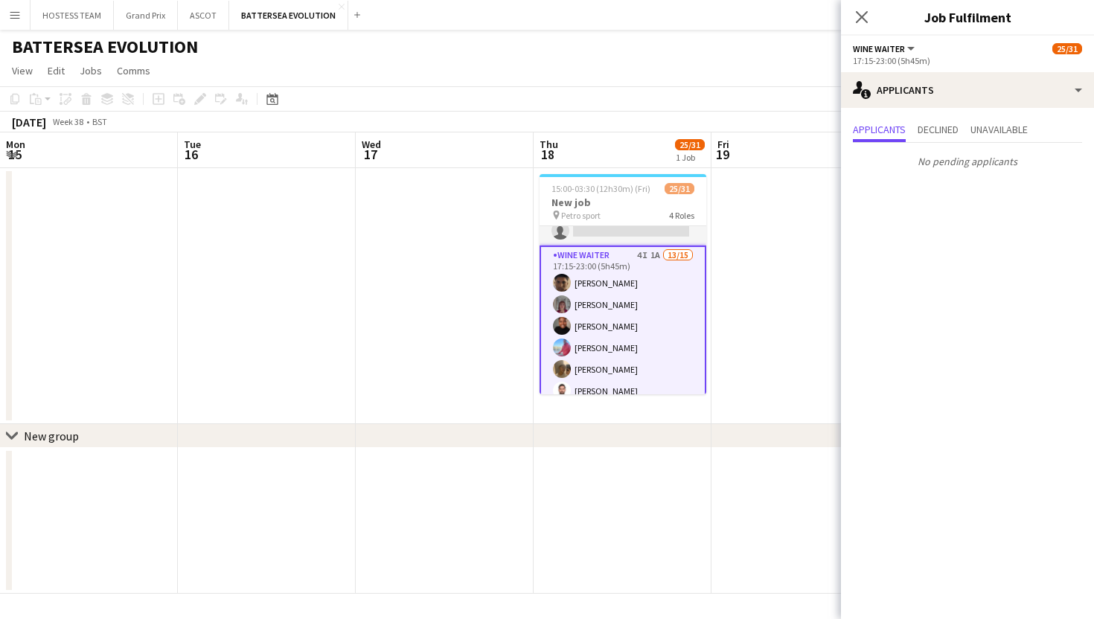
click at [811, 295] on app-date-cell at bounding box center [800, 296] width 178 height 256
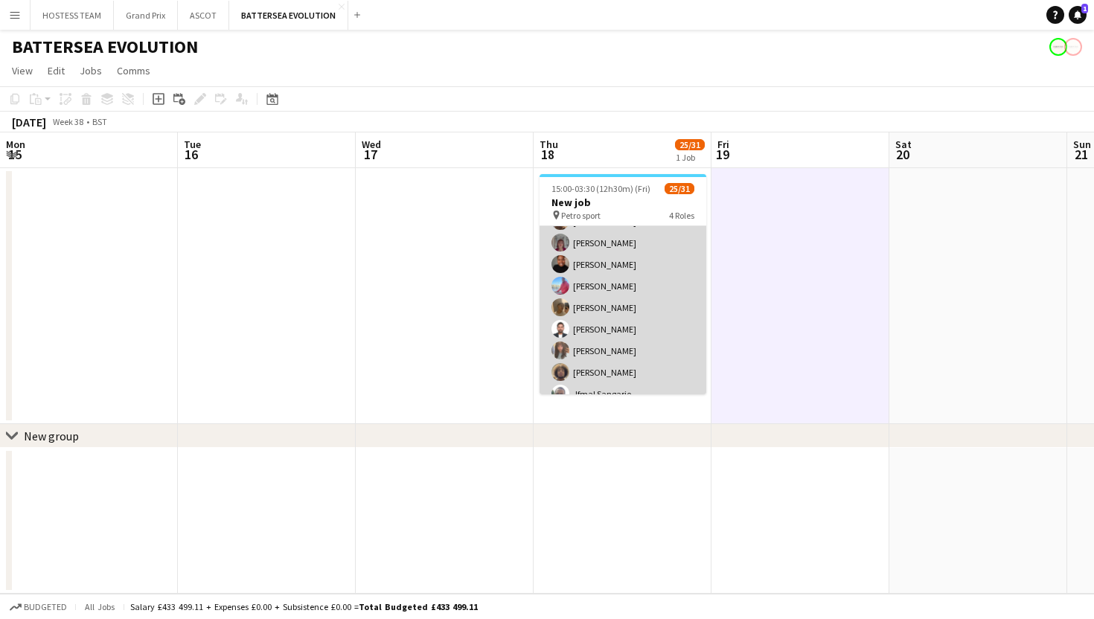
scroll to position [432, 0]
click at [664, 278] on app-card-role "Wine Waiter 4I 1A 13/15 17:15-23:00 (5h45m) [PERSON_NAME] [PERSON_NAME] [PERSON…" at bounding box center [623, 403] width 167 height 353
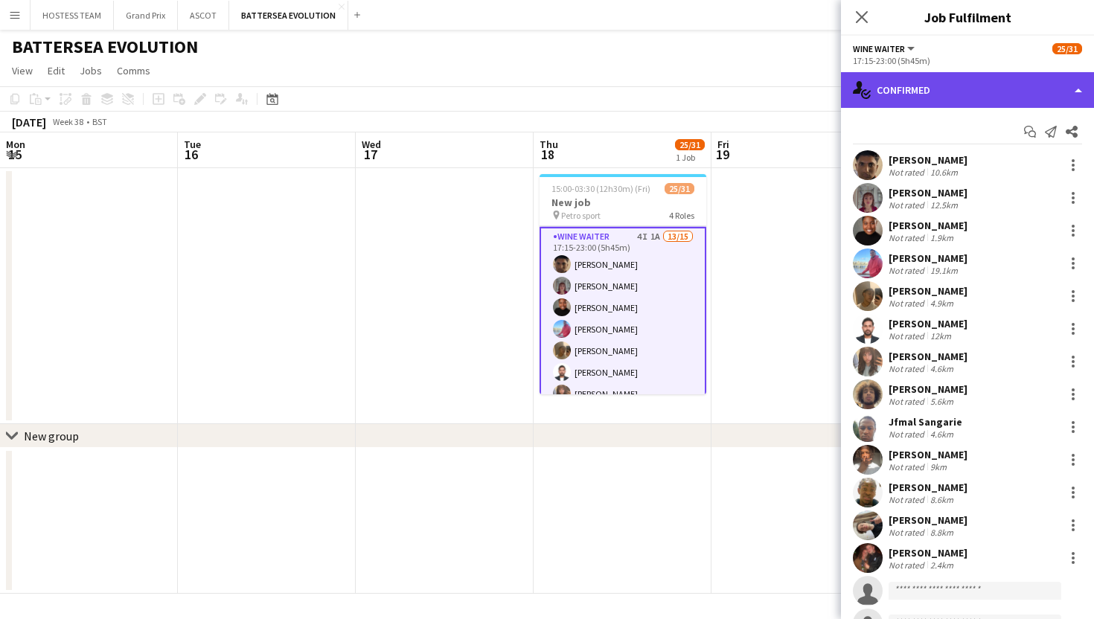
click at [1017, 100] on div "single-neutral-actions-check-2 Confirmed" at bounding box center [967, 90] width 253 height 36
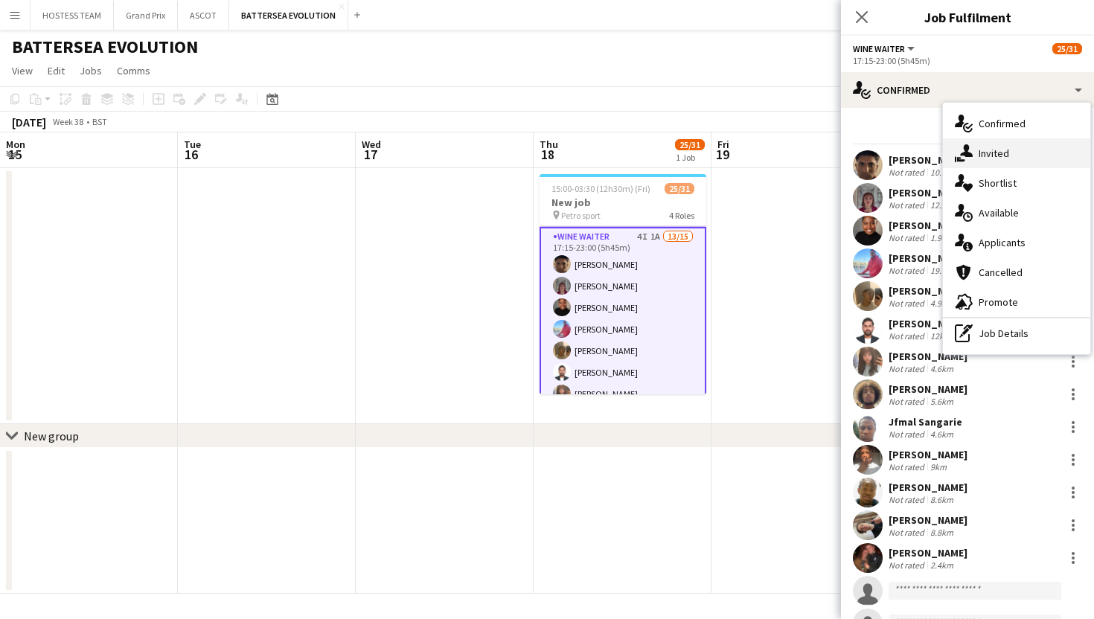
click at [1021, 145] on div "single-neutral-actions-share-1 Invited" at bounding box center [1016, 153] width 147 height 30
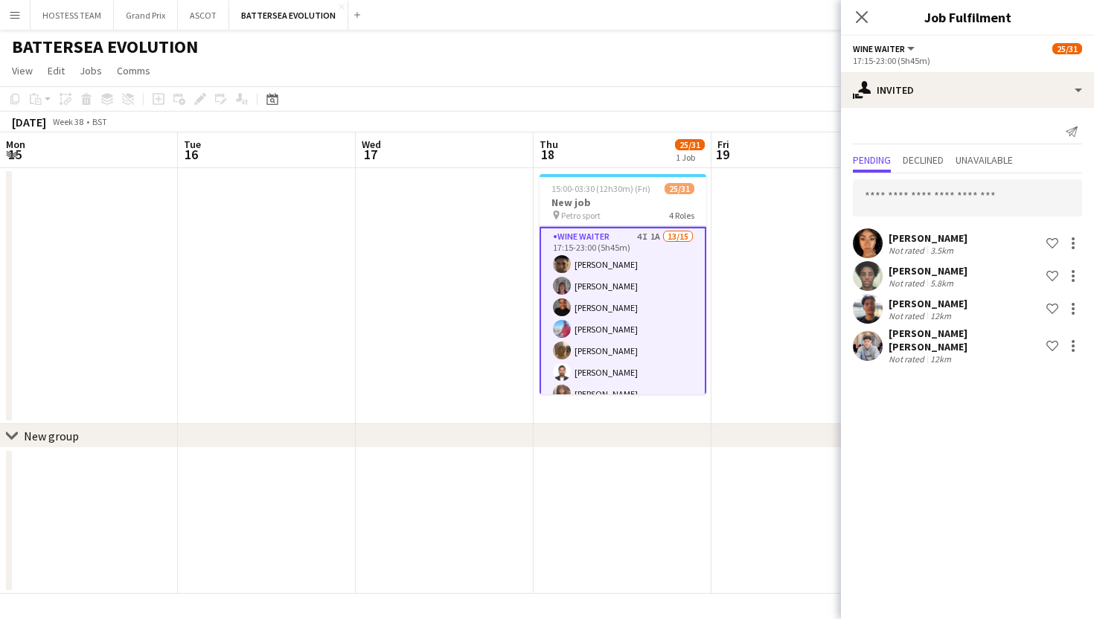
click at [783, 297] on app-date-cell at bounding box center [800, 296] width 178 height 256
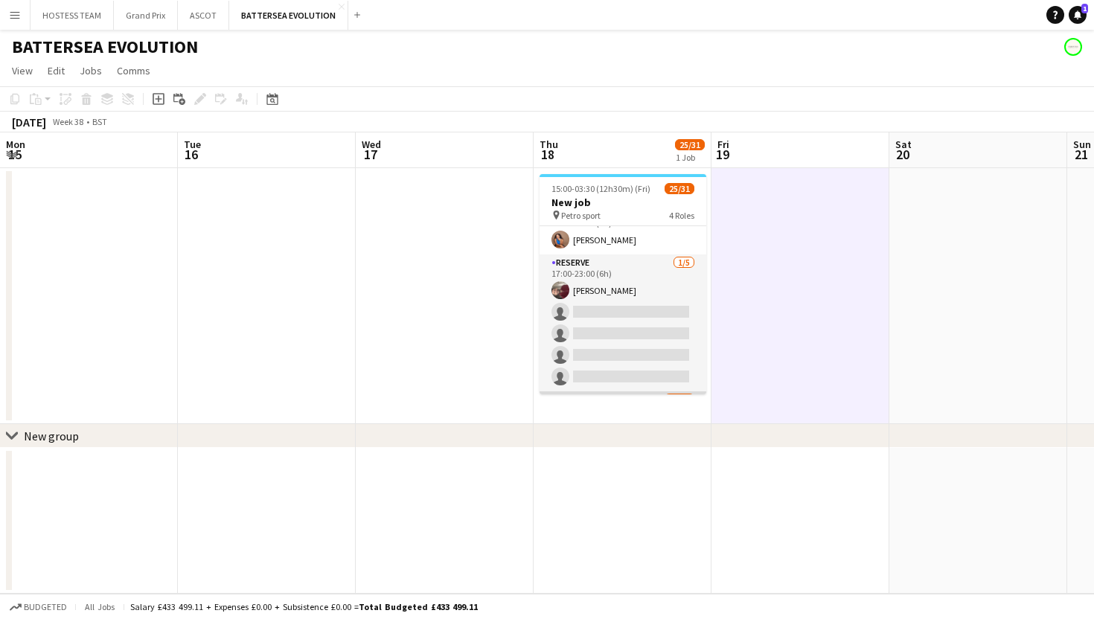
scroll to position [0, 0]
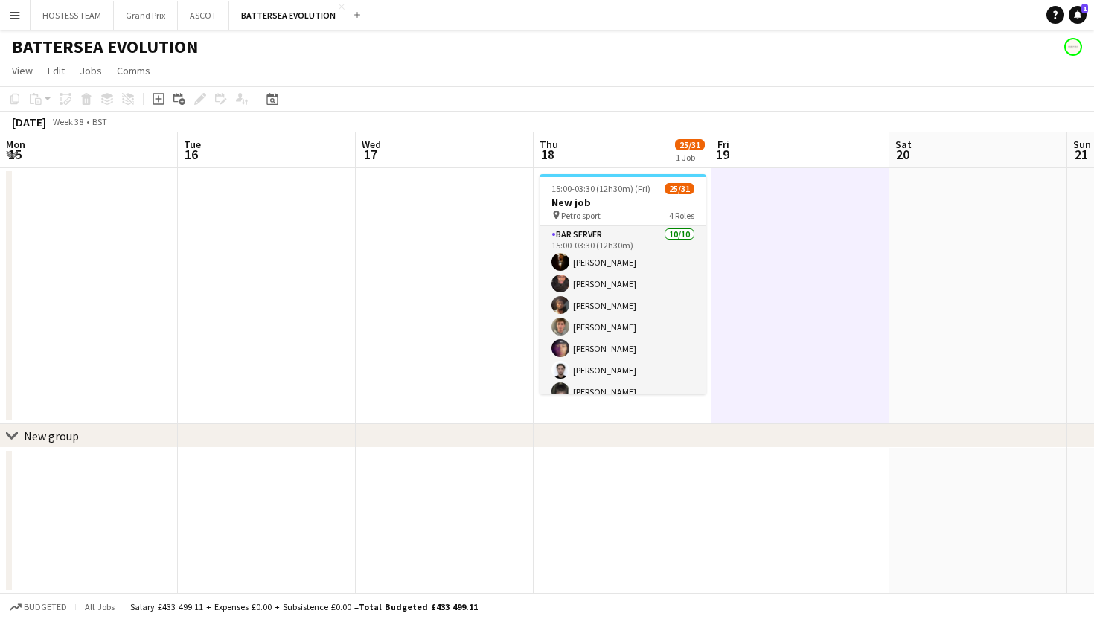
click at [688, 337] on app-card-role "Bar Server [DATE] 15:00-03:30 (12h30m) [PERSON_NAME] [PERSON_NAME] [PERSON_NAME…" at bounding box center [623, 348] width 167 height 245
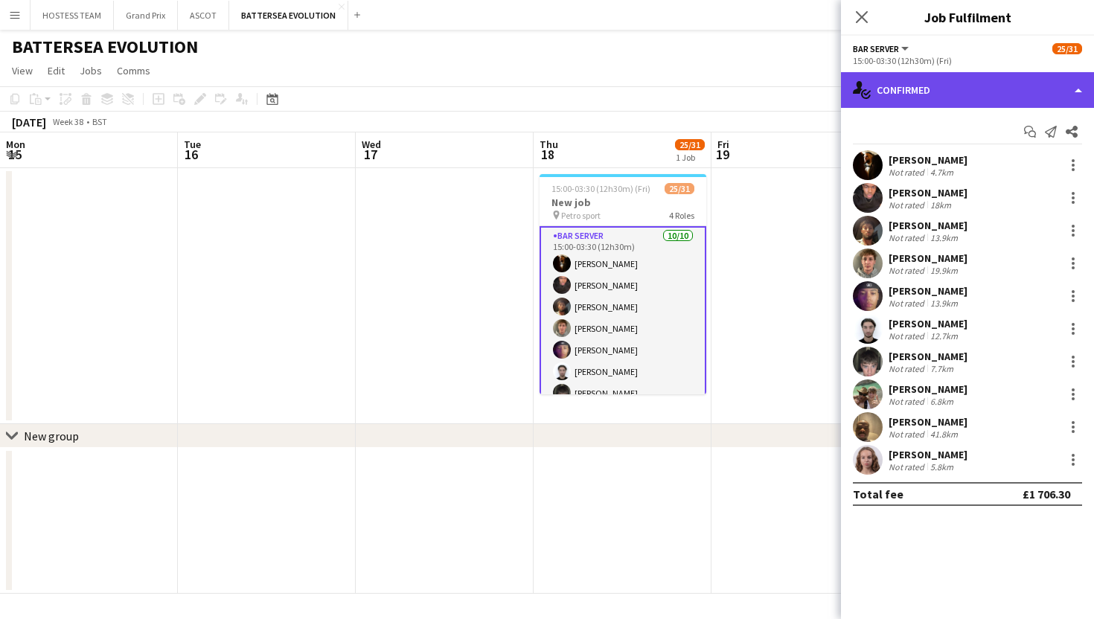
click at [1024, 80] on div "single-neutral-actions-check-2 Confirmed" at bounding box center [967, 90] width 253 height 36
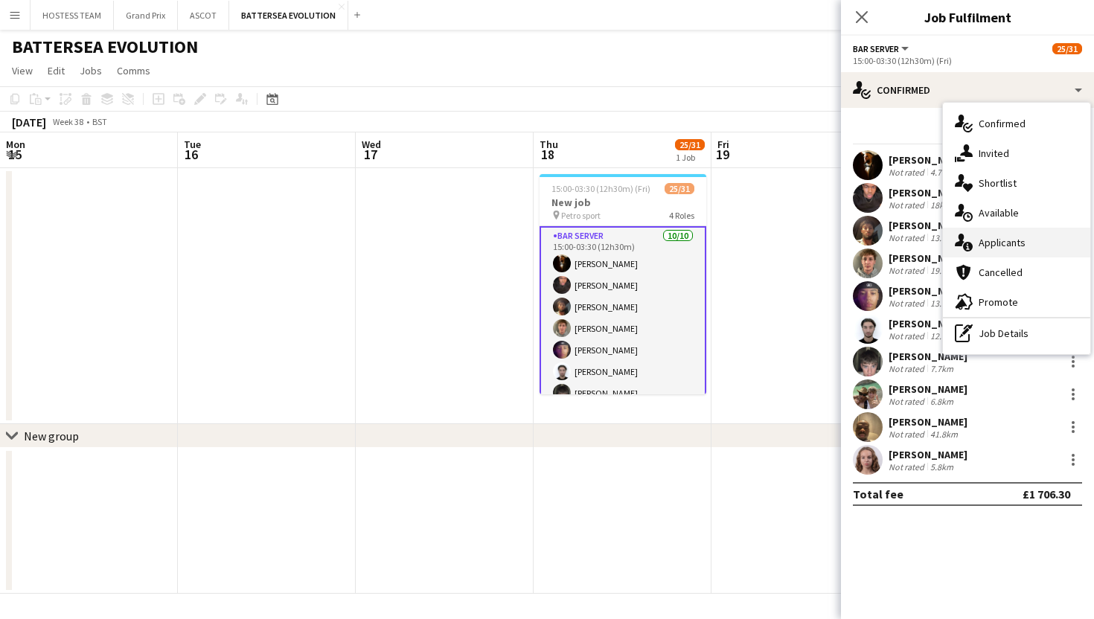
click at [1017, 240] on span "Applicants" at bounding box center [1002, 242] width 47 height 13
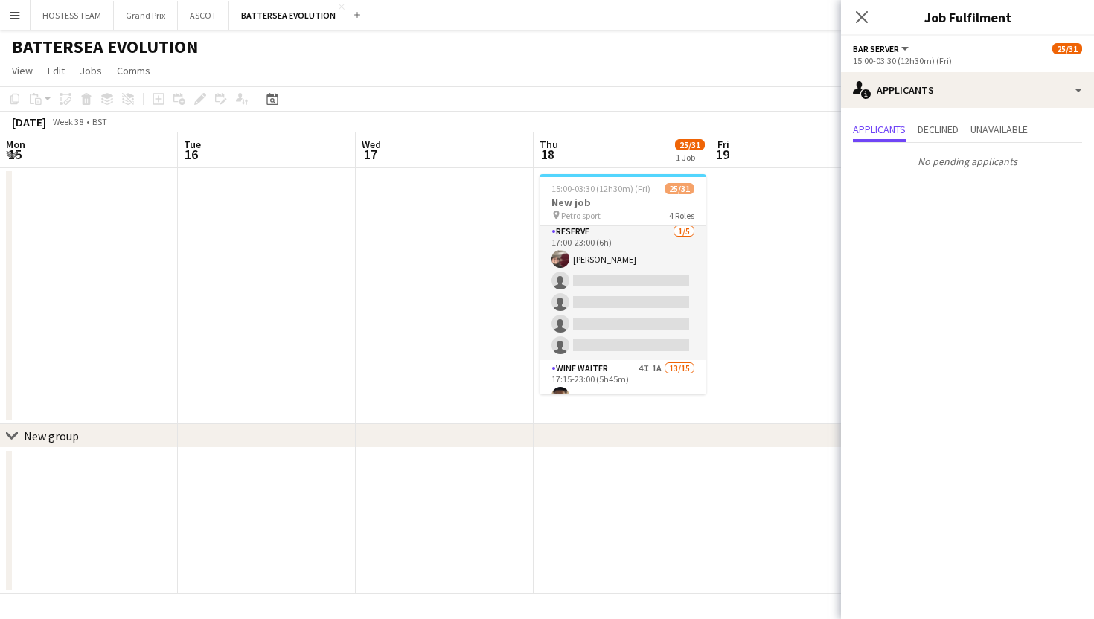
scroll to position [380, 0]
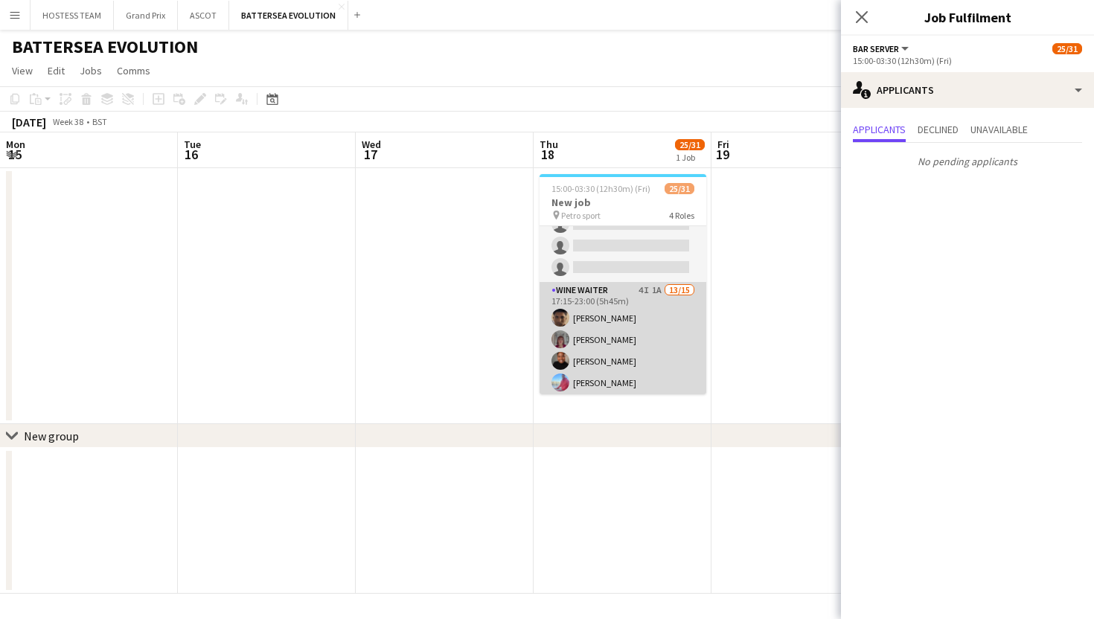
click at [662, 333] on app-card-role "Wine Waiter 4I 1A 13/15 17:15-23:00 (5h45m) [PERSON_NAME] [PERSON_NAME] [PERSON…" at bounding box center [623, 458] width 167 height 353
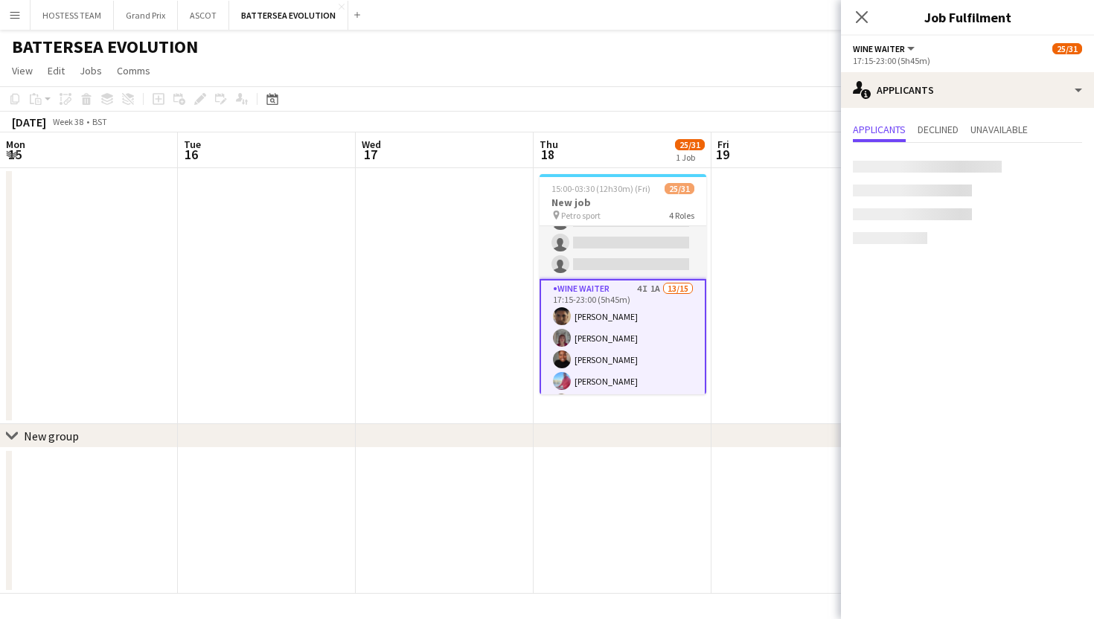
scroll to position [377, 0]
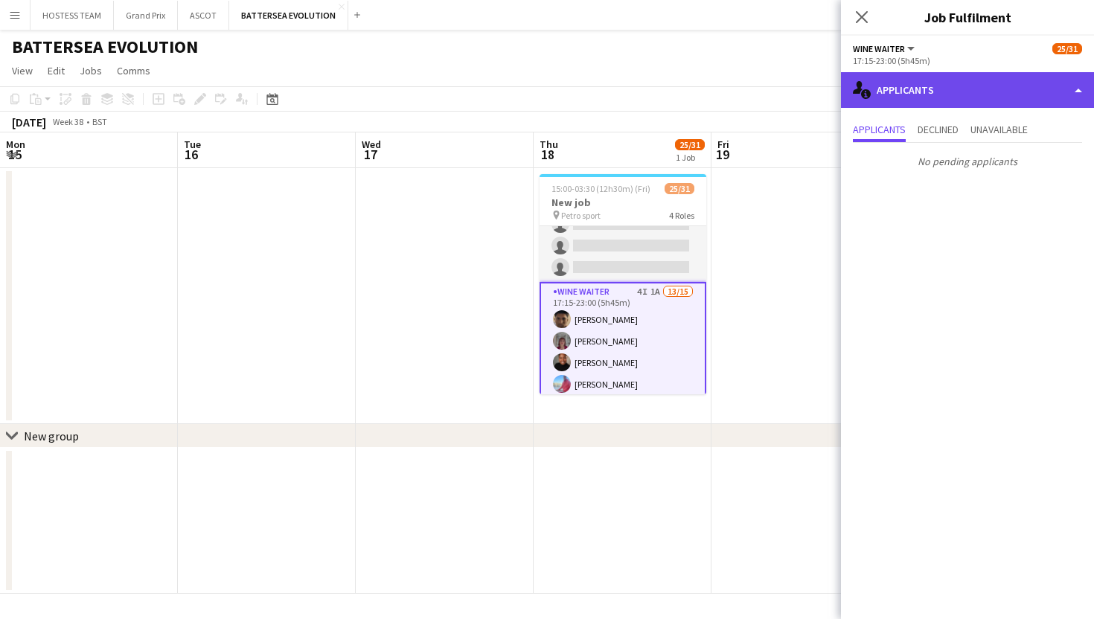
click at [987, 82] on div "single-neutral-actions-information Applicants" at bounding box center [967, 90] width 253 height 36
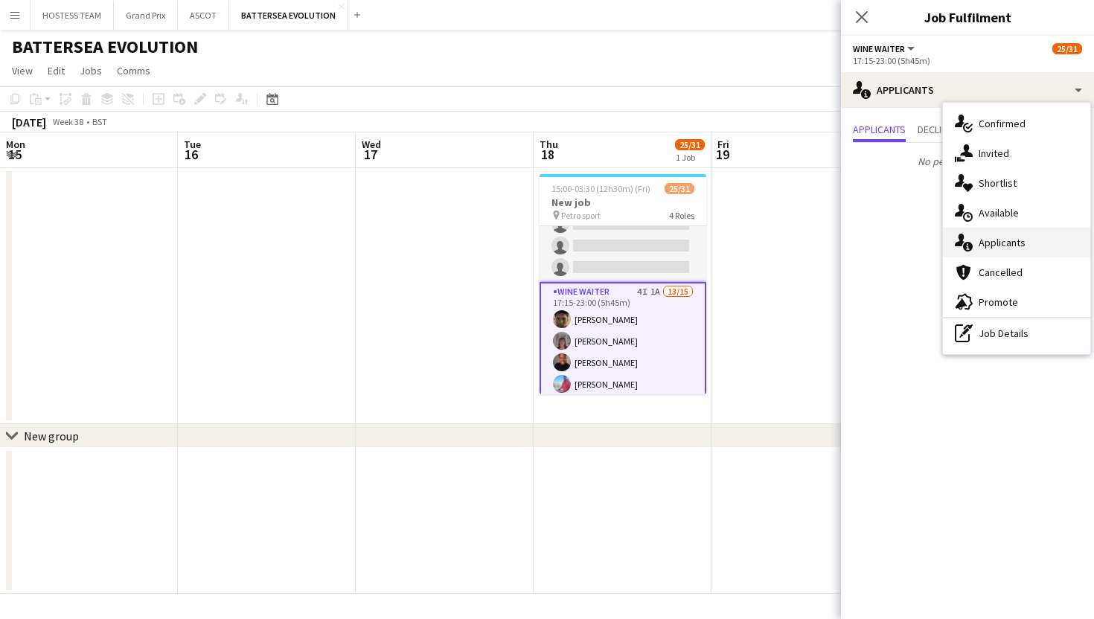
click at [1000, 252] on div "single-neutral-actions-information Applicants" at bounding box center [1016, 243] width 147 height 30
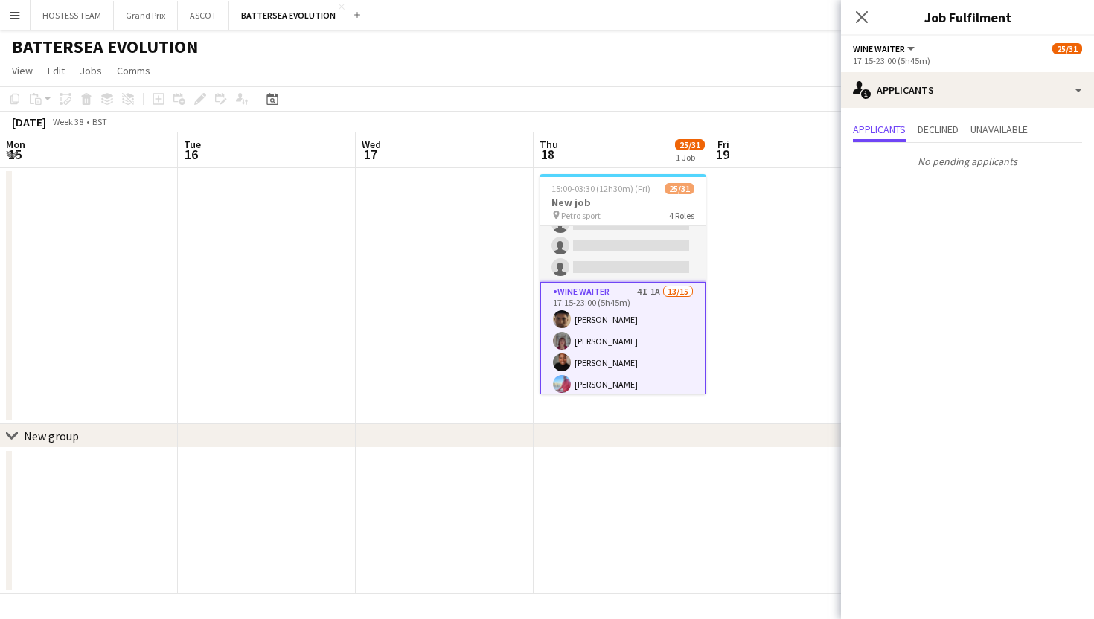
click at [784, 284] on app-date-cell at bounding box center [800, 296] width 178 height 256
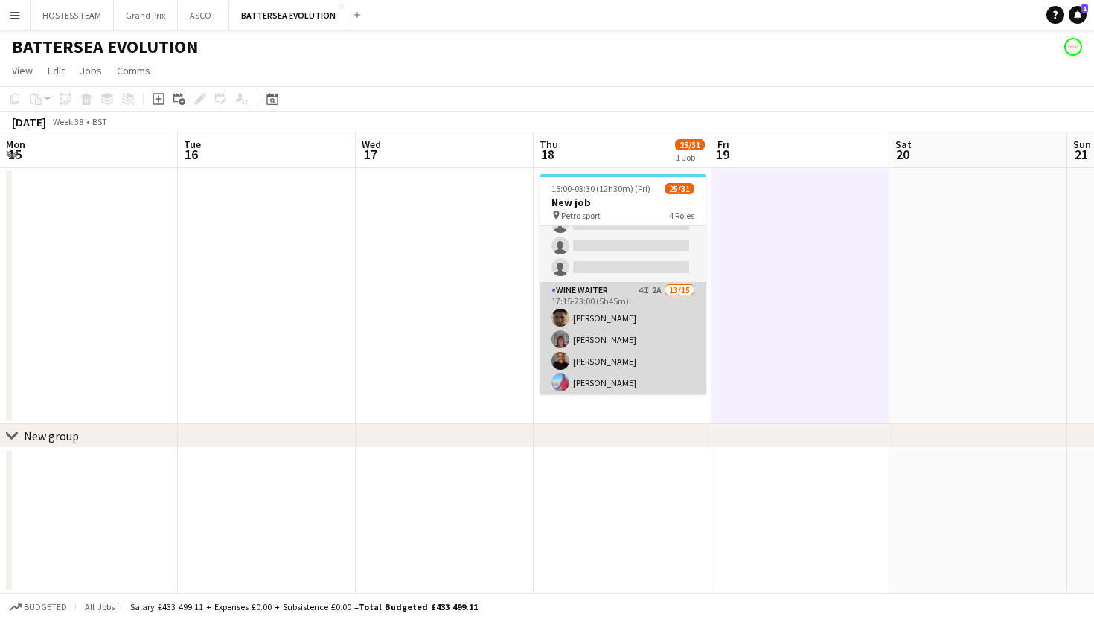
click at [685, 351] on app-card-role "Wine Waiter 4I 2A 13/15 17:15-23:00 (5h45m) [PERSON_NAME] [PERSON_NAME] [PERSON…" at bounding box center [623, 458] width 167 height 353
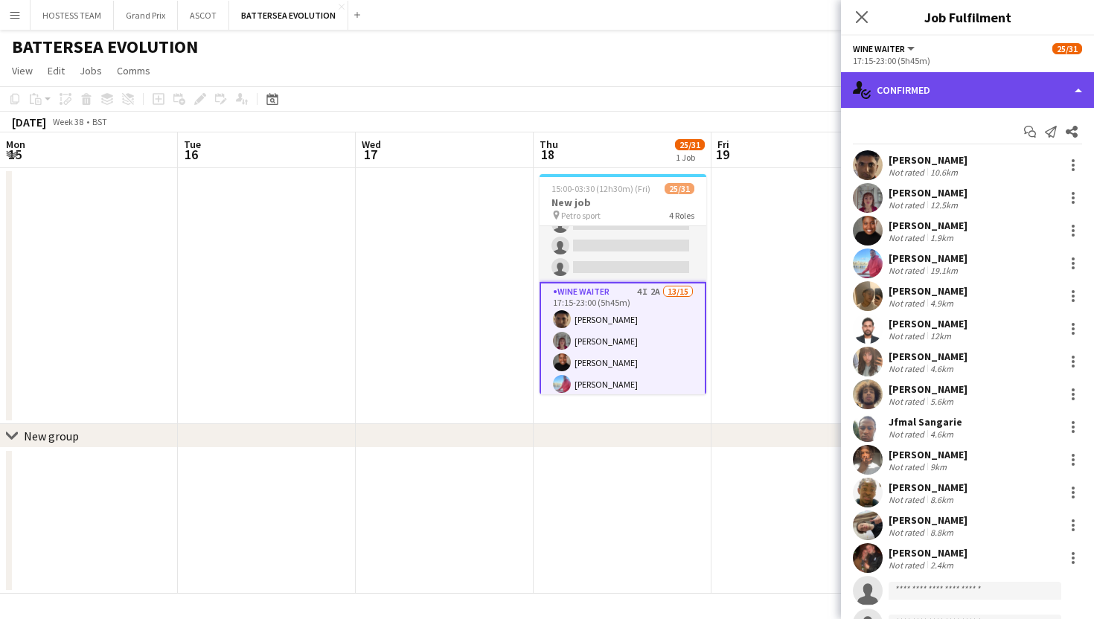
click at [1022, 94] on div "single-neutral-actions-check-2 Confirmed" at bounding box center [967, 90] width 253 height 36
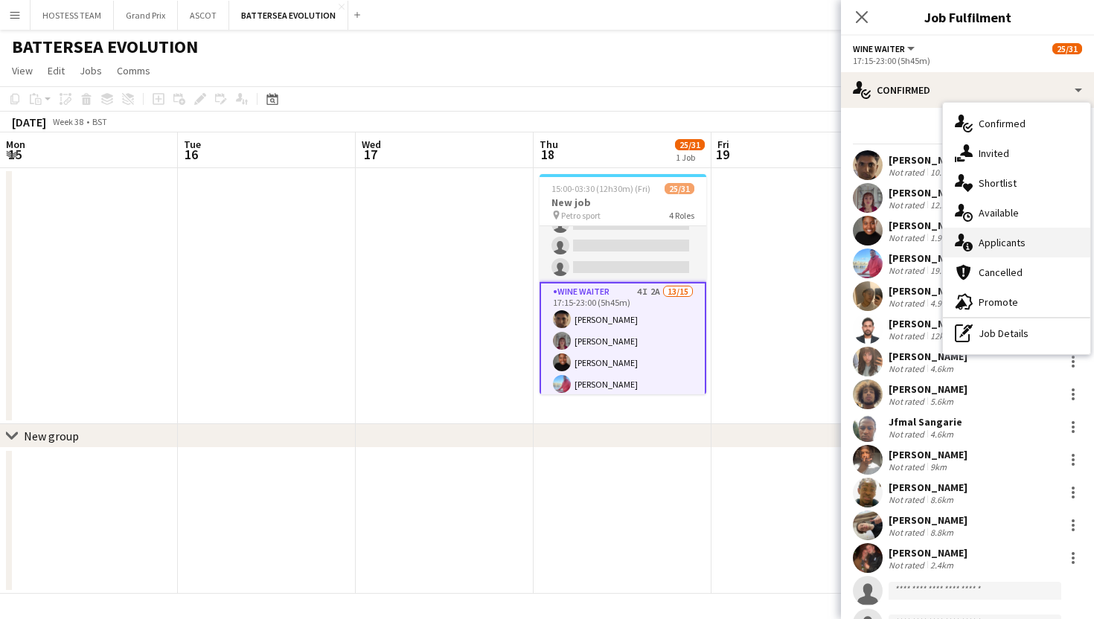
click at [1027, 252] on div "single-neutral-actions-information Applicants" at bounding box center [1016, 243] width 147 height 30
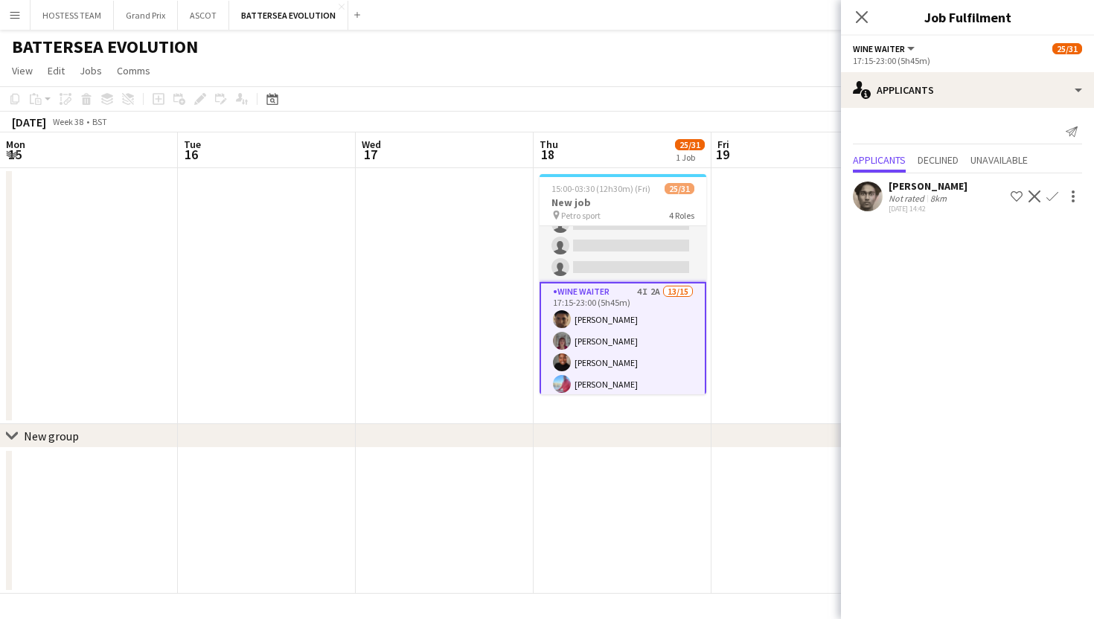
click at [1052, 198] on app-icon "Confirm" at bounding box center [1052, 197] width 12 height 12
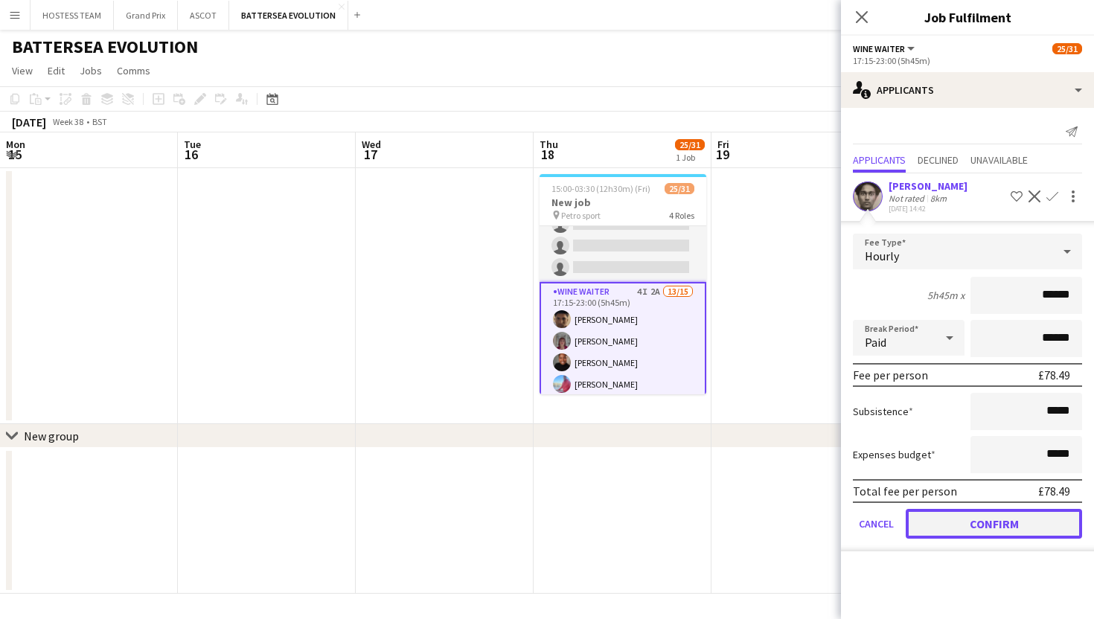
click at [990, 516] on button "Confirm" at bounding box center [994, 524] width 176 height 30
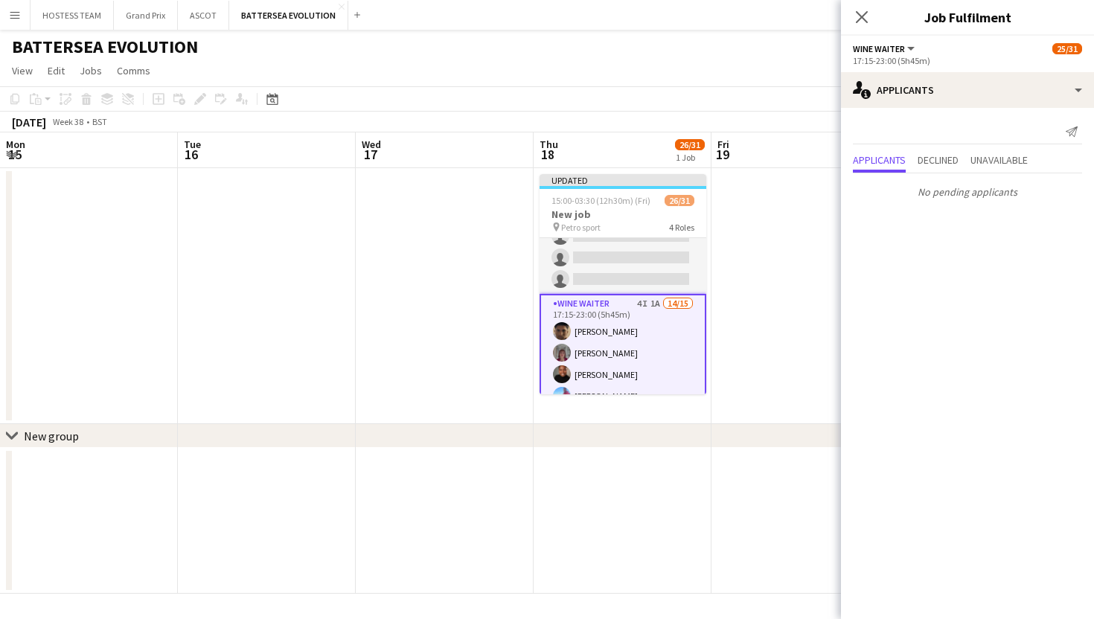
click at [804, 483] on app-date-cell at bounding box center [800, 521] width 178 height 146
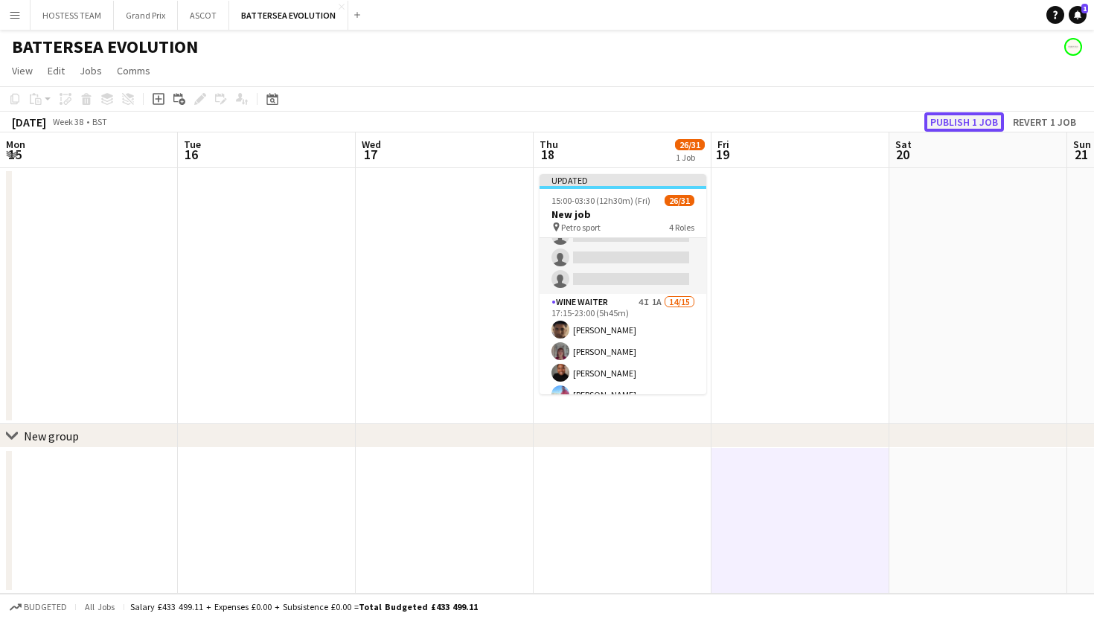
click at [956, 120] on button "Publish 1 job" at bounding box center [964, 121] width 80 height 19
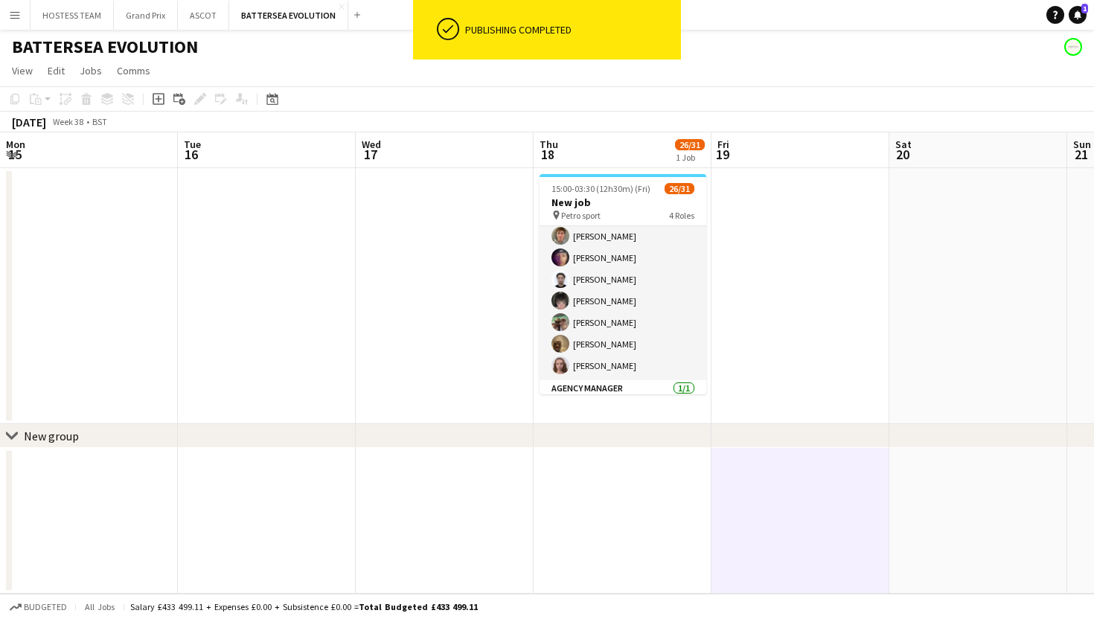
scroll to position [60, 0]
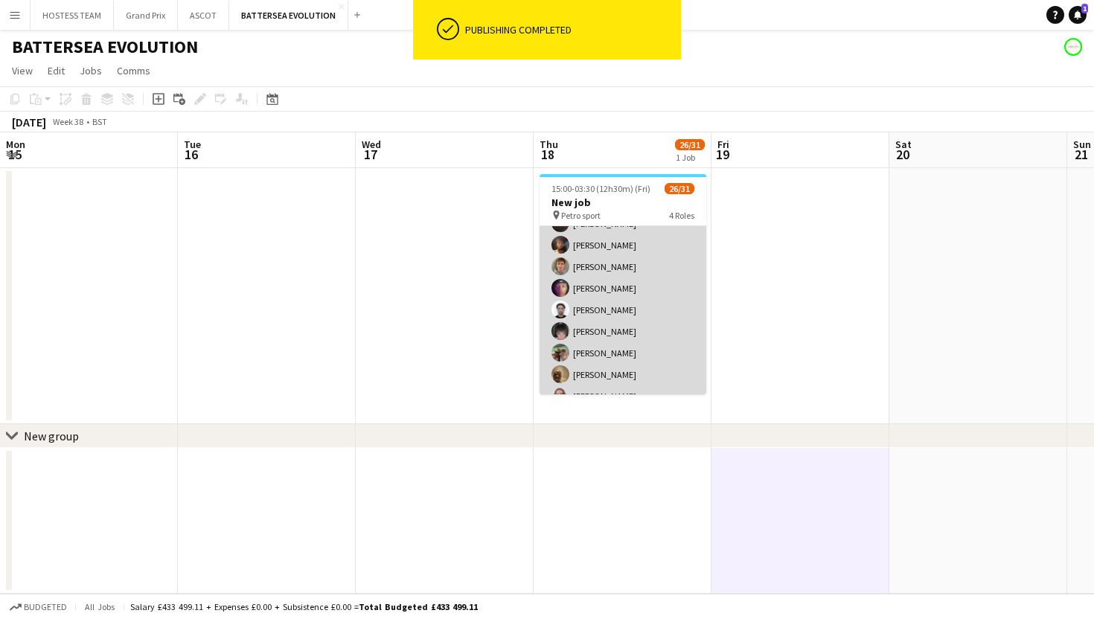
click at [688, 316] on app-card-role "Bar Server [DATE] 15:00-03:30 (12h30m) [PERSON_NAME] [PERSON_NAME] [PERSON_NAME…" at bounding box center [623, 288] width 167 height 245
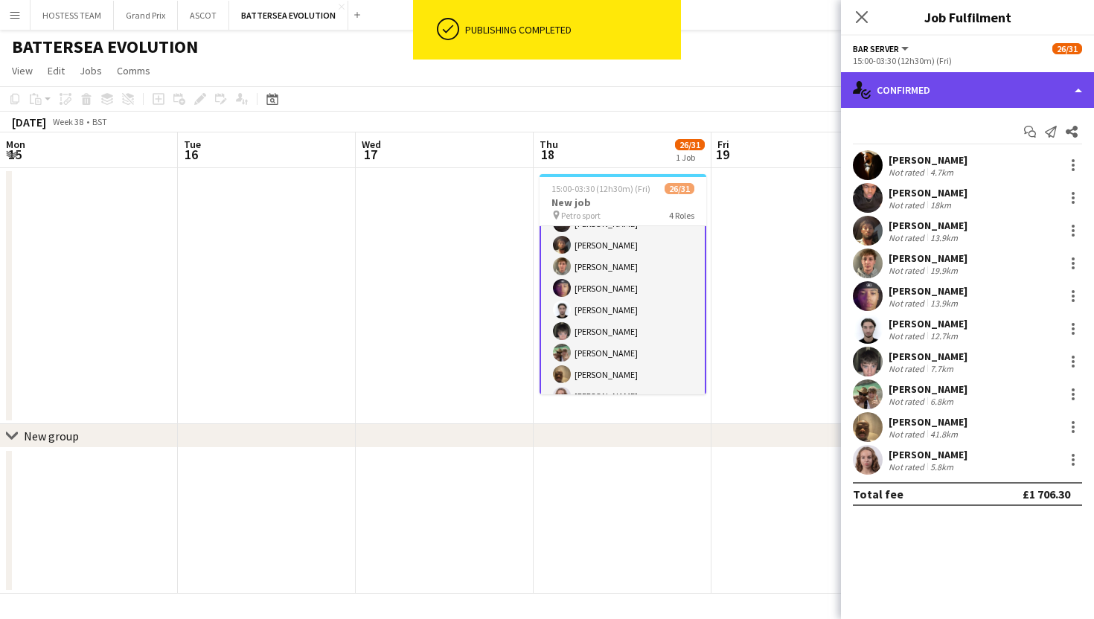
click at [952, 100] on div "single-neutral-actions-check-2 Confirmed" at bounding box center [967, 90] width 253 height 36
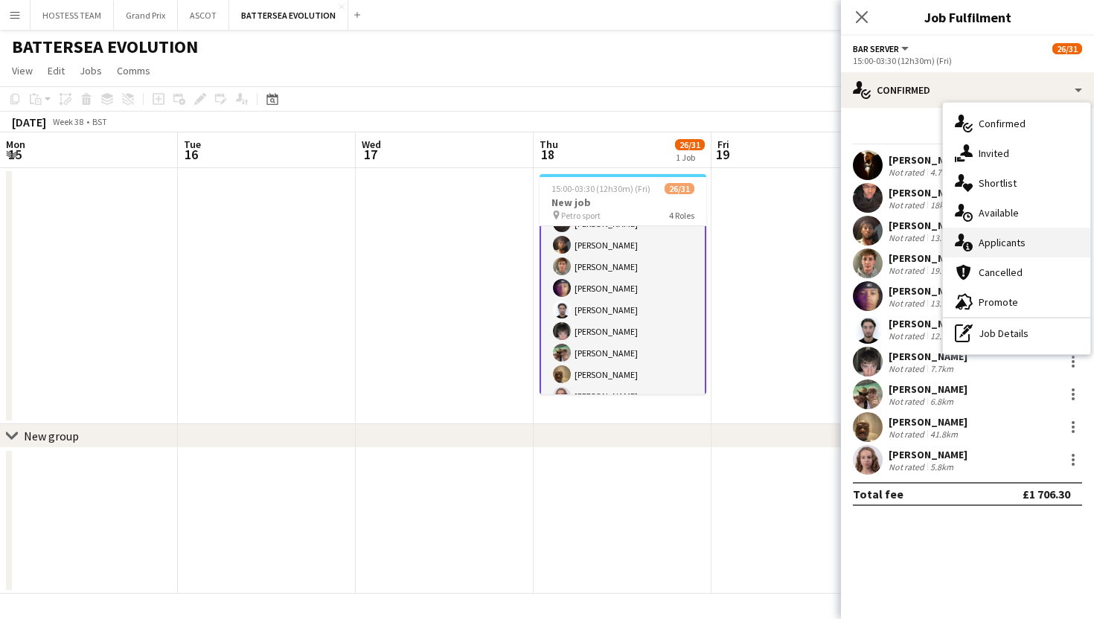
click at [999, 242] on span "Applicants" at bounding box center [1002, 242] width 47 height 13
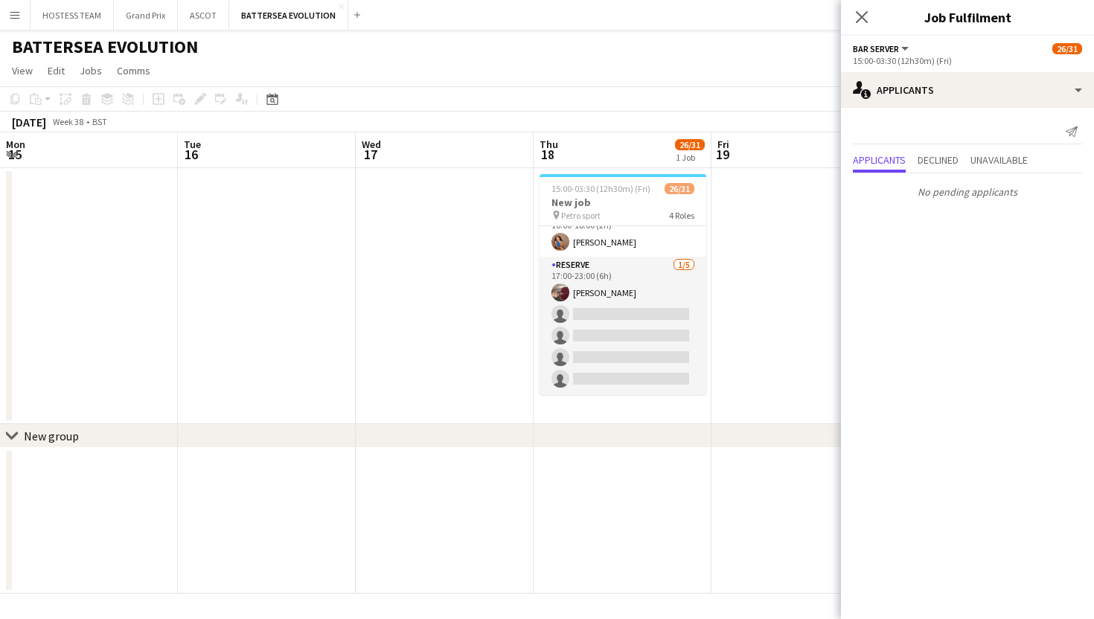
scroll to position [269, 0]
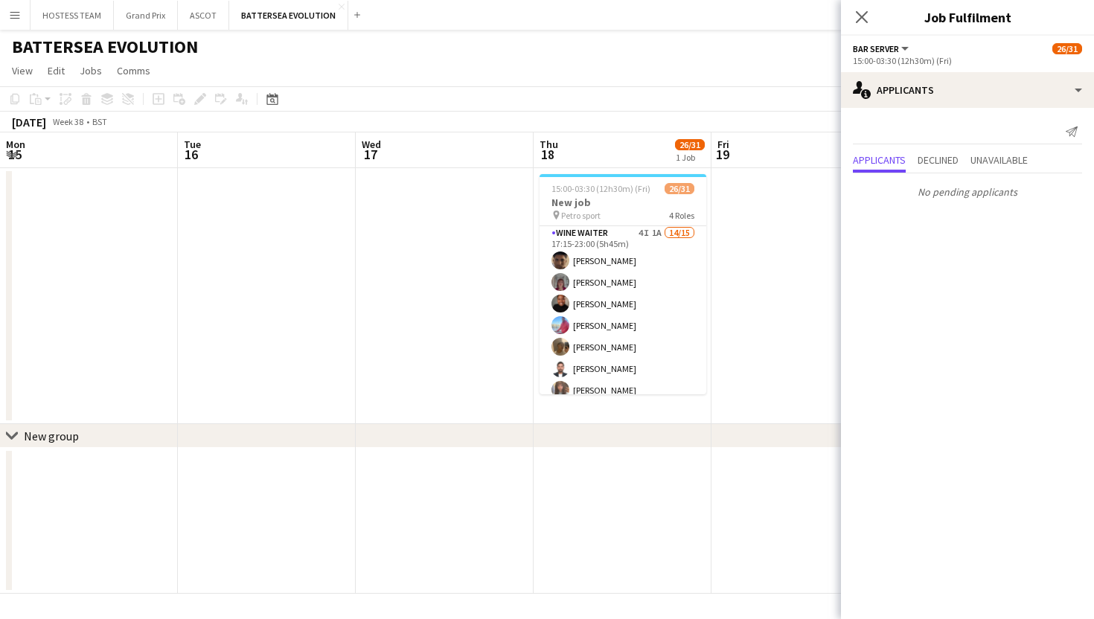
click at [671, 311] on app-card-role "Wine Waiter 4I 1A 14/15 17:15-23:00 (5h45m) [PERSON_NAME] [PERSON_NAME] [PERSON…" at bounding box center [623, 401] width 167 height 353
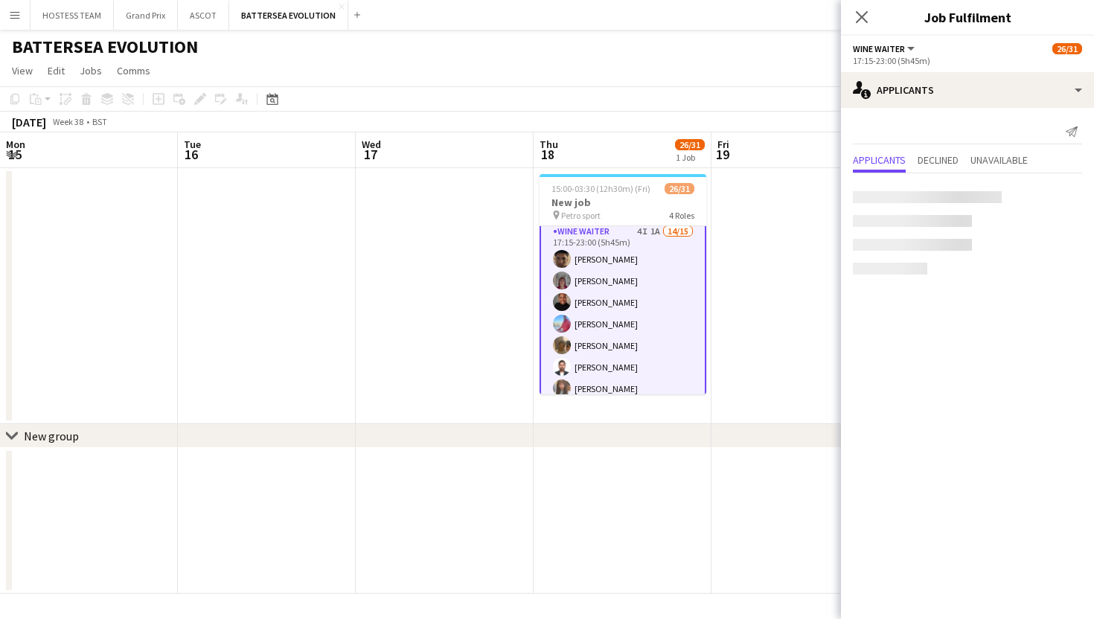
scroll to position [435, 0]
click at [763, 294] on app-date-cell at bounding box center [800, 296] width 178 height 256
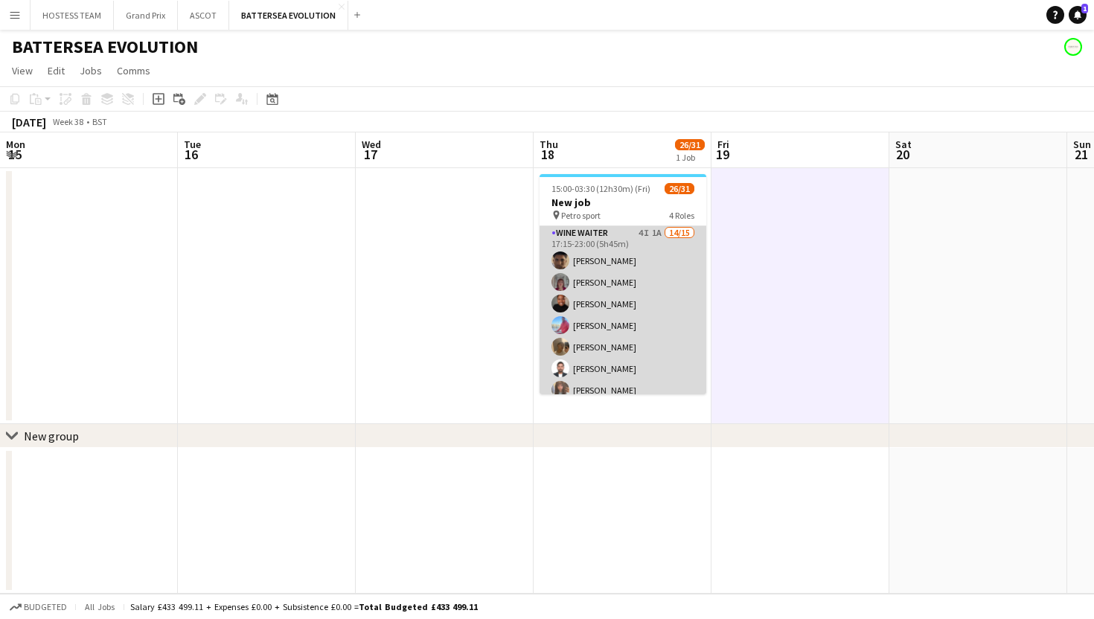
scroll to position [0, 0]
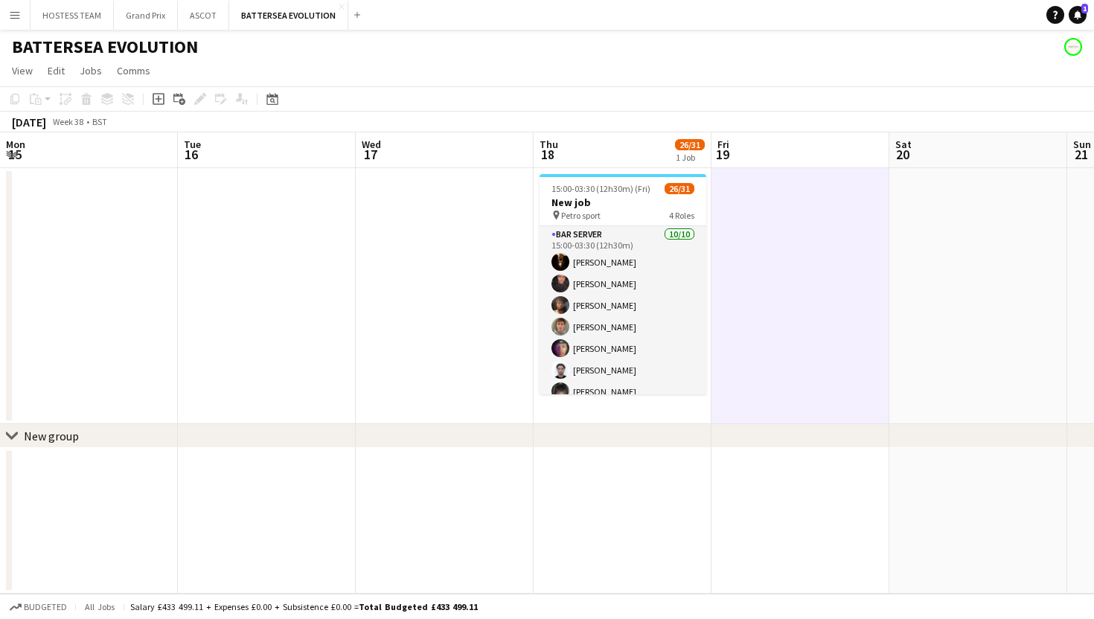
click at [665, 271] on app-card-role "Bar Server [DATE] 15:00-03:30 (12h30m) [PERSON_NAME] [PERSON_NAME] [PERSON_NAME…" at bounding box center [623, 348] width 167 height 245
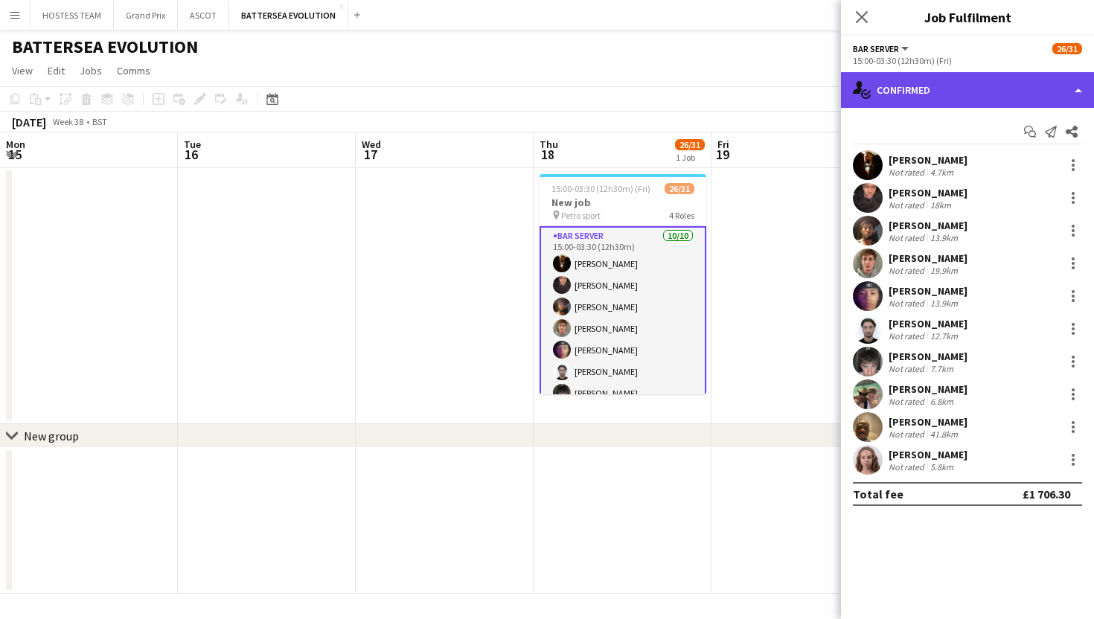
click at [922, 91] on div "single-neutral-actions-check-2 Confirmed" at bounding box center [967, 90] width 253 height 36
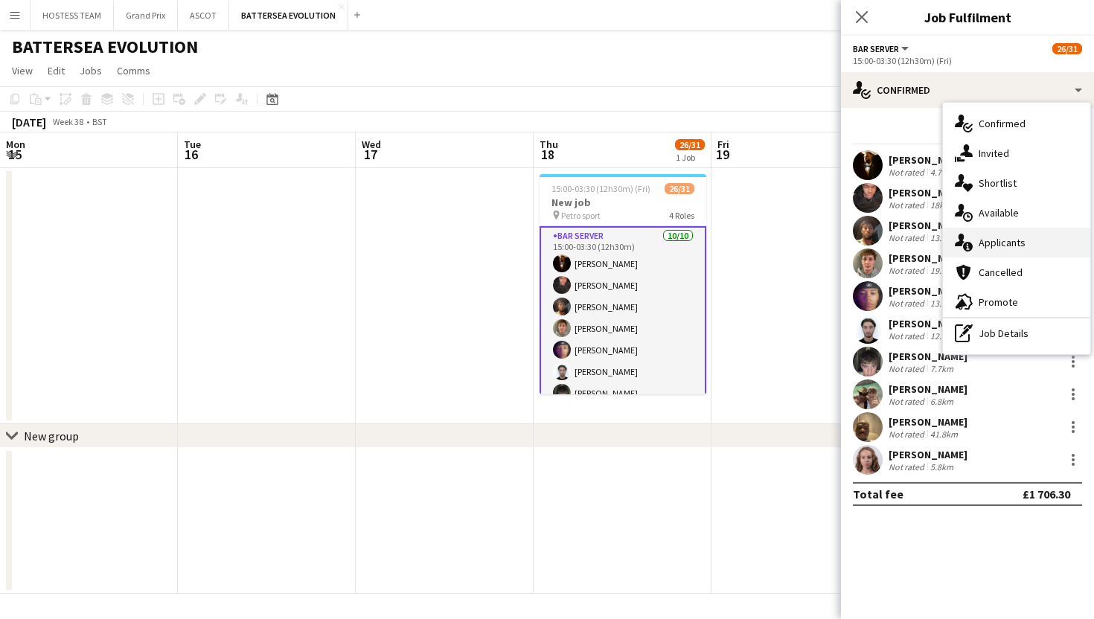
click at [995, 241] on span "Applicants" at bounding box center [1002, 242] width 47 height 13
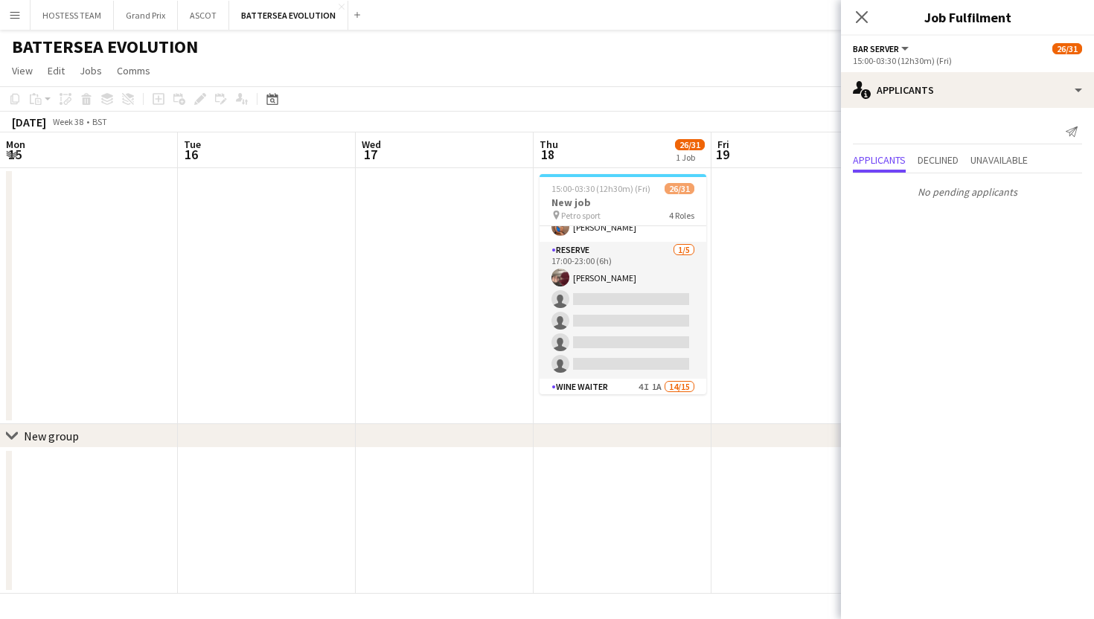
click at [676, 307] on app-card-role "RESERVE [DATE] 17:00-23:00 (6h) [PERSON_NAME] single-neutral-actions single-neu…" at bounding box center [623, 310] width 167 height 137
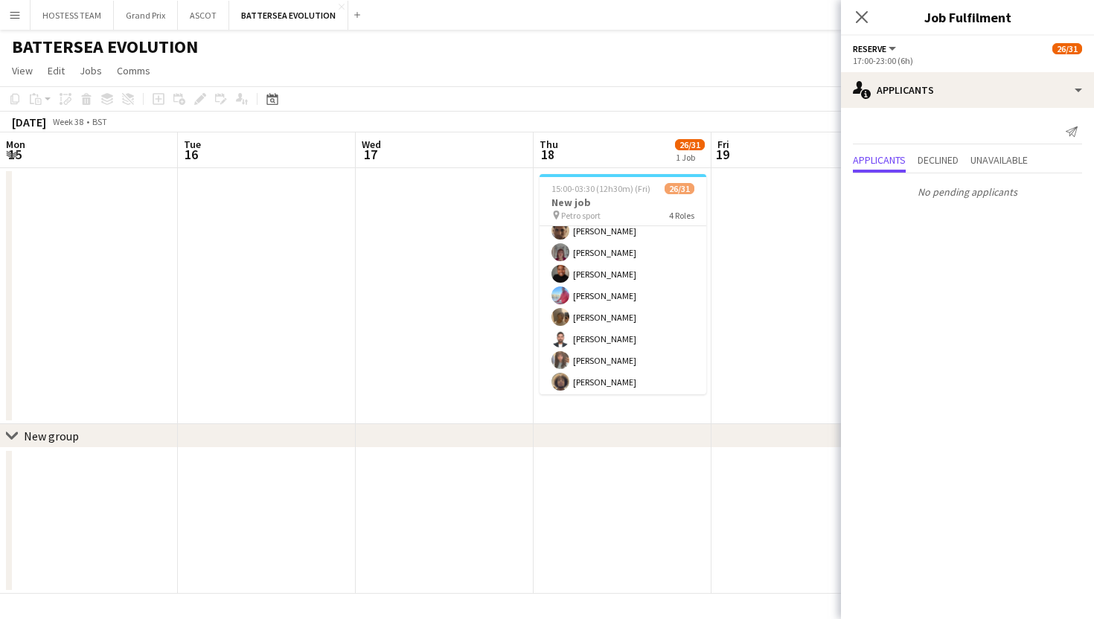
click at [668, 353] on app-card-role "Wine Waiter 4I 1A 14/15 17:15-23:00 (5h45m) [PERSON_NAME] [PERSON_NAME] [PERSON…" at bounding box center [623, 371] width 167 height 353
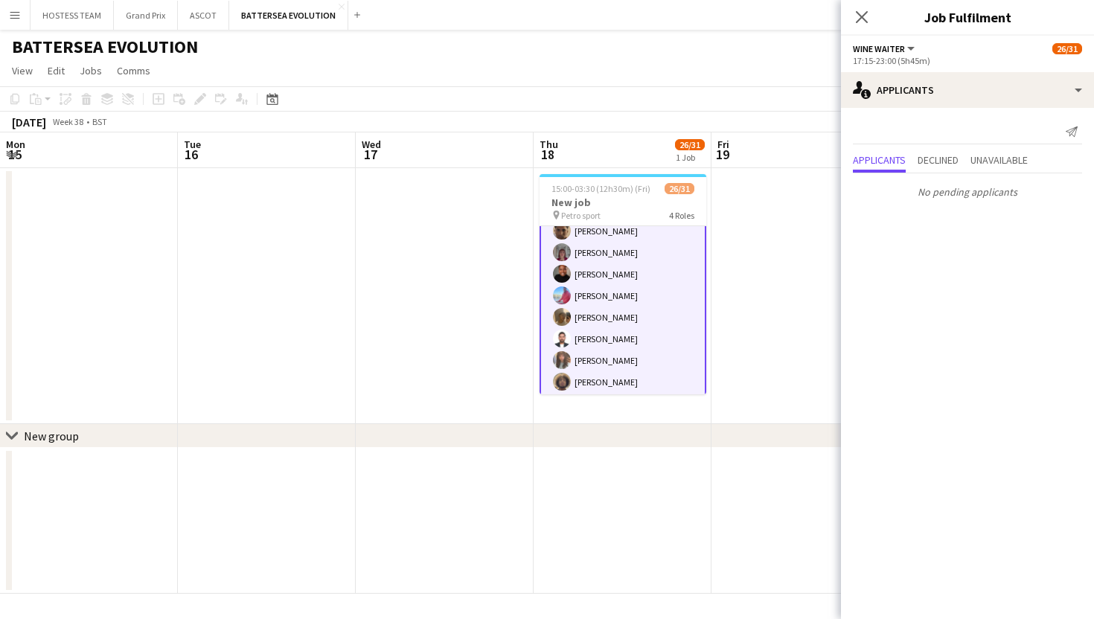
scroll to position [0, 0]
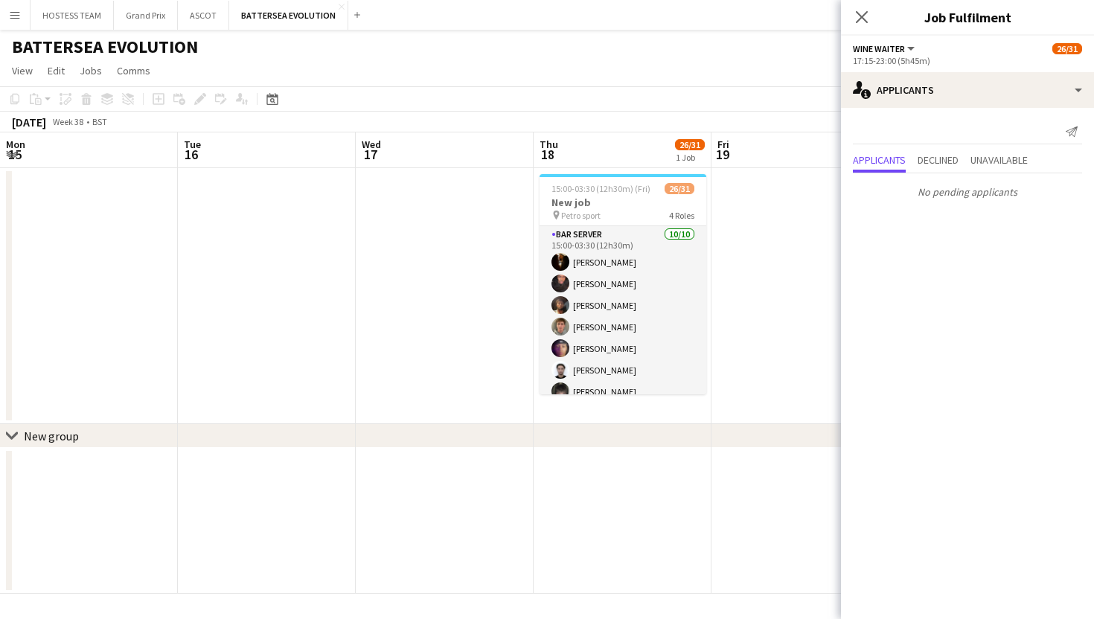
click at [662, 259] on app-card-role "Bar Server [DATE] 15:00-03:30 (12h30m) [PERSON_NAME] [PERSON_NAME] [PERSON_NAME…" at bounding box center [623, 348] width 167 height 245
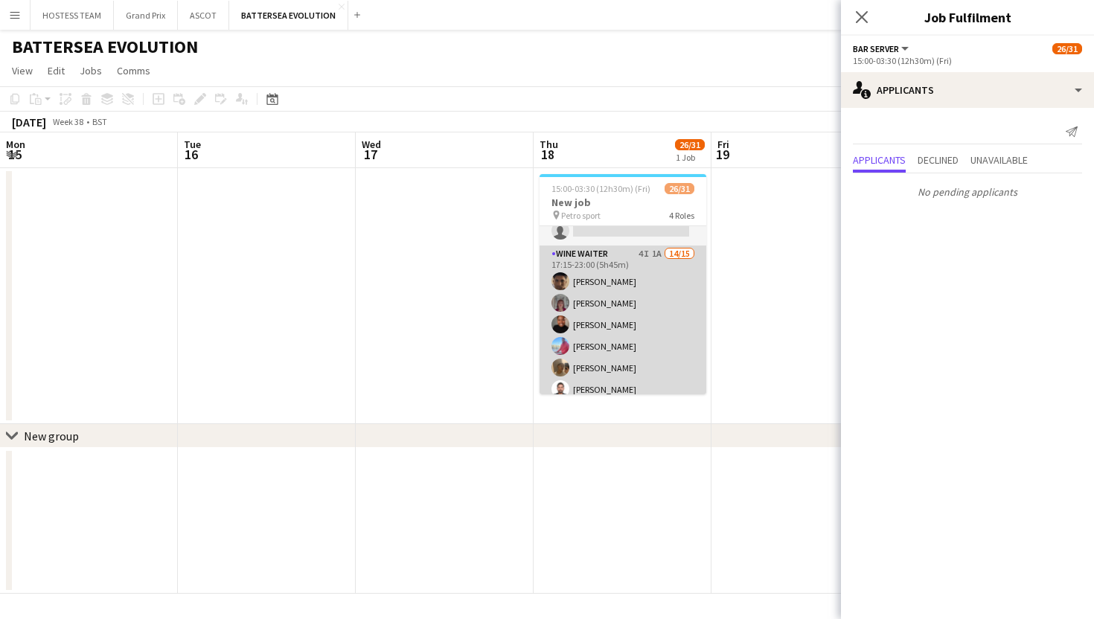
click at [668, 284] on app-card-role "Wine Waiter 4I 1A 14/15 17:15-23:00 (5h45m) [PERSON_NAME] [PERSON_NAME] [PERSON…" at bounding box center [623, 422] width 167 height 353
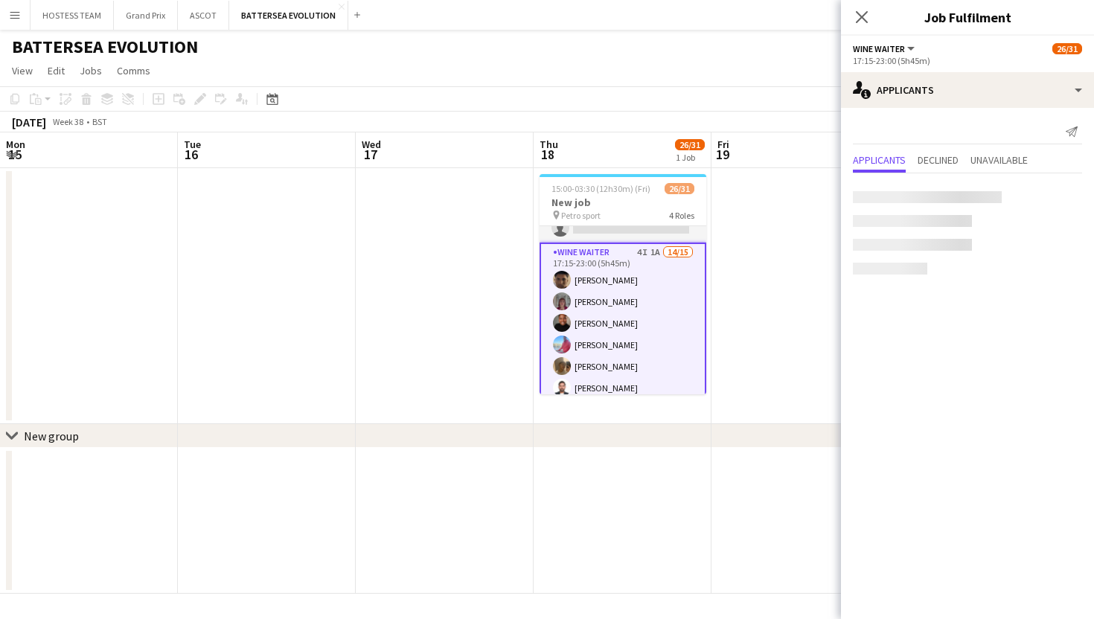
scroll to position [413, 0]
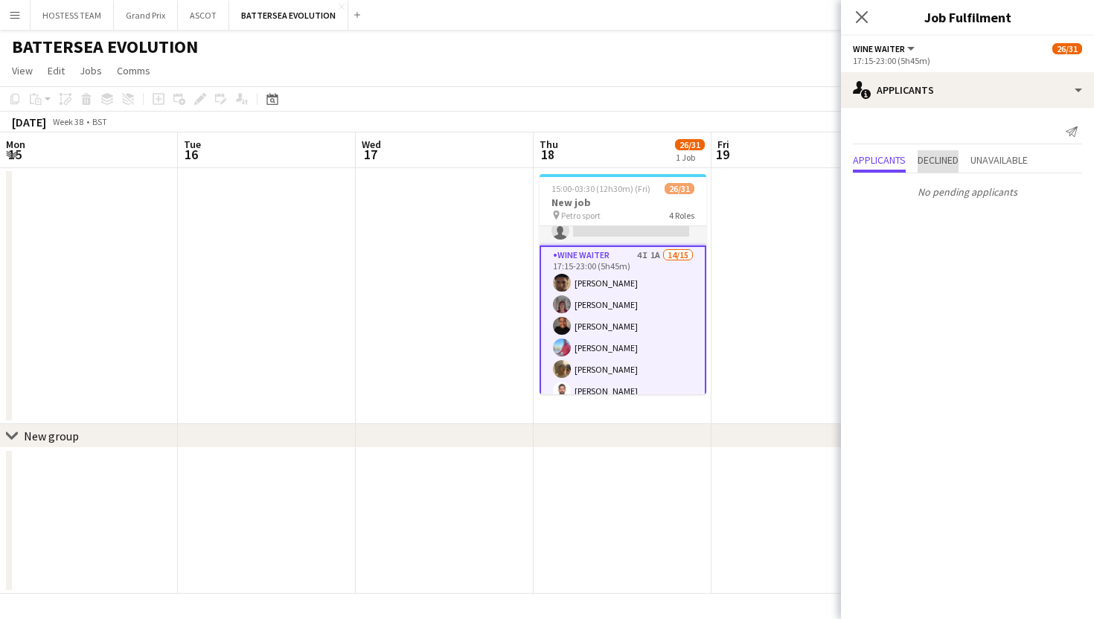
click at [950, 157] on span "Declined" at bounding box center [938, 160] width 41 height 10
click at [1000, 132] on span "Unavailable" at bounding box center [998, 129] width 57 height 10
click at [1054, 162] on app-icon "Decline" at bounding box center [1055, 166] width 12 height 12
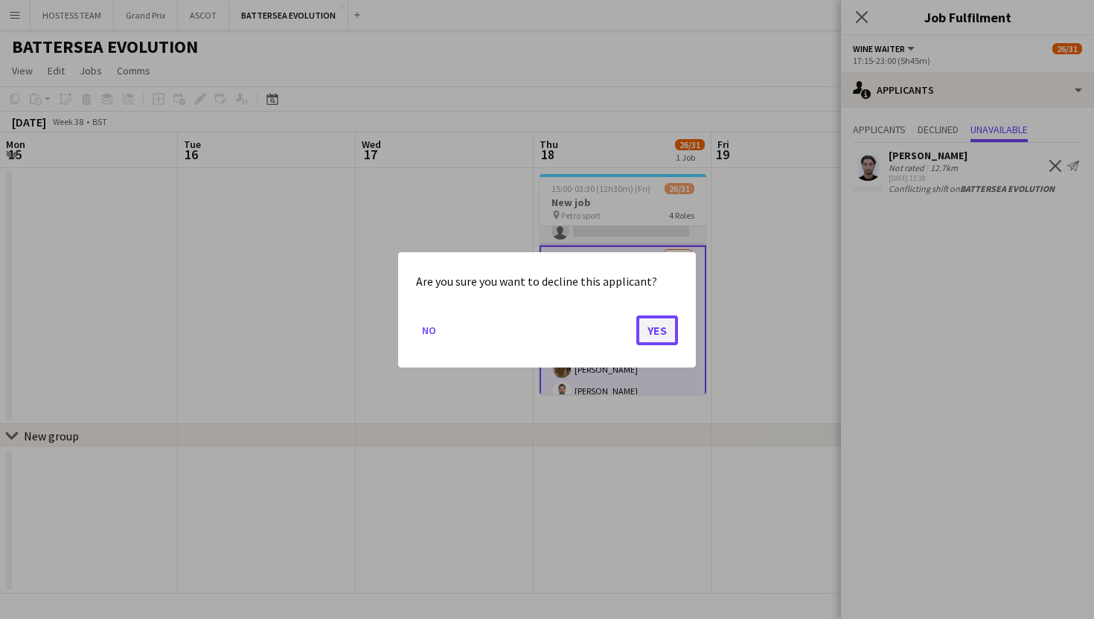
click at [665, 328] on button "Yes" at bounding box center [657, 330] width 42 height 30
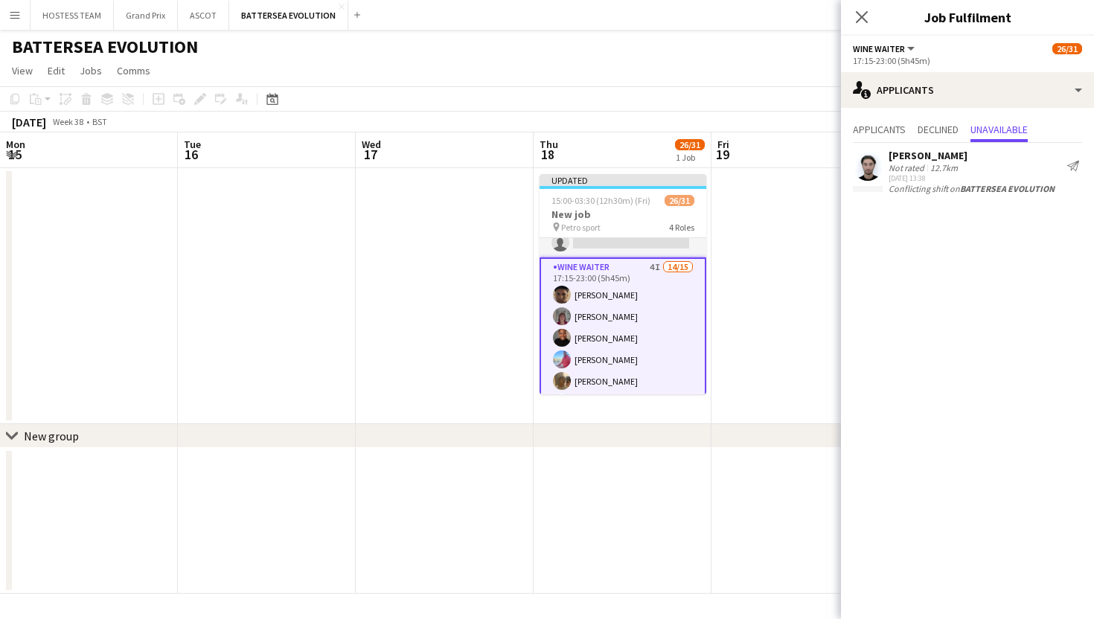
click at [767, 306] on app-date-cell at bounding box center [800, 296] width 178 height 256
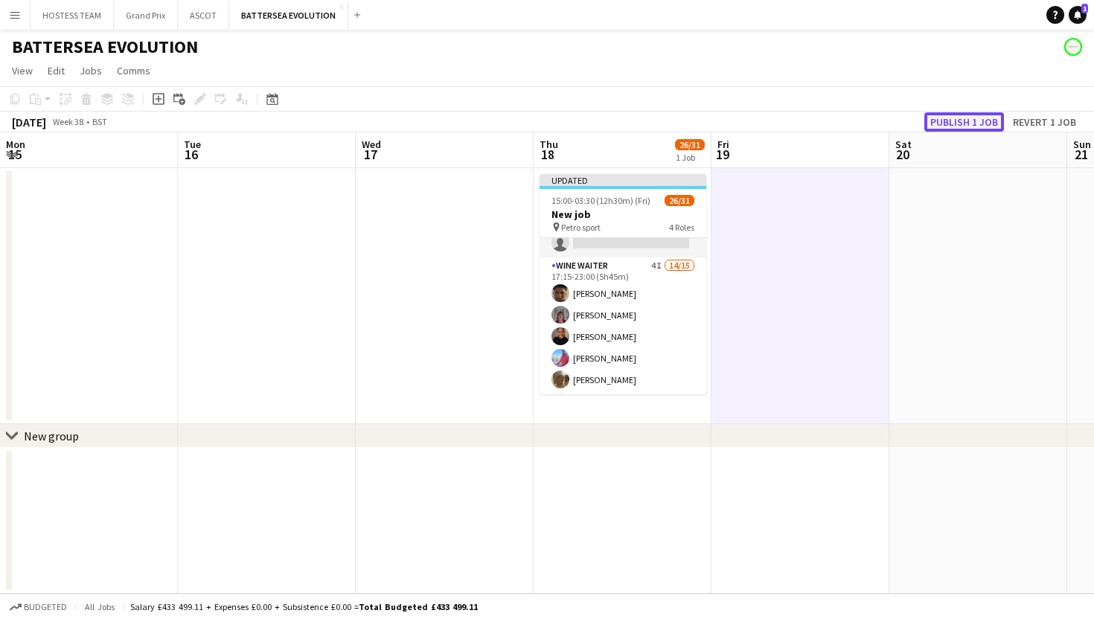
click at [940, 118] on button "Publish 1 job" at bounding box center [964, 121] width 80 height 19
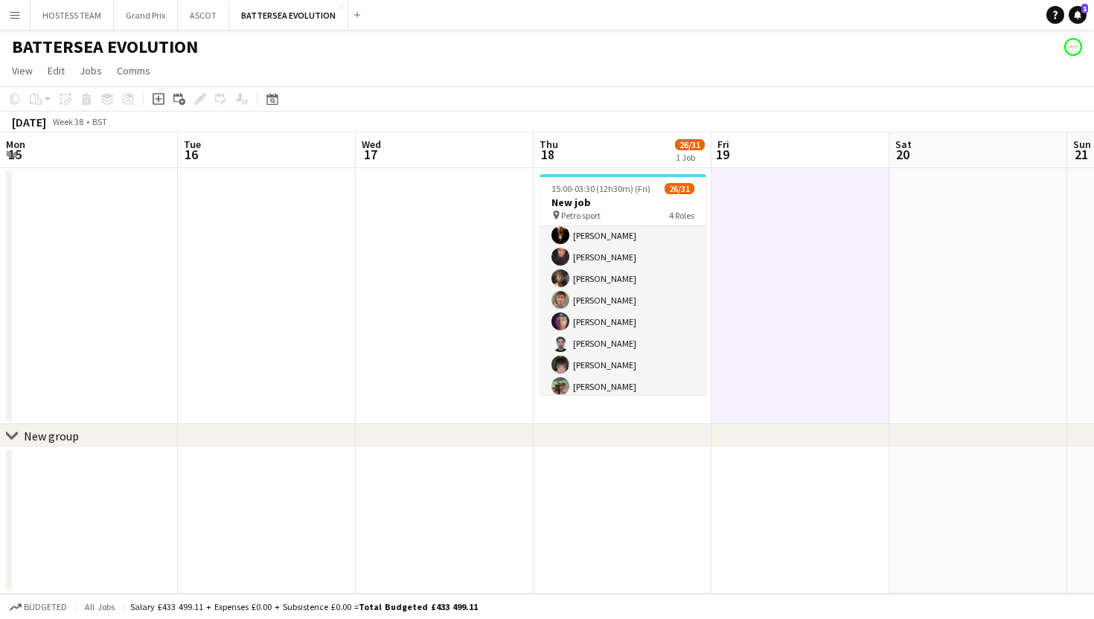
scroll to position [0, 0]
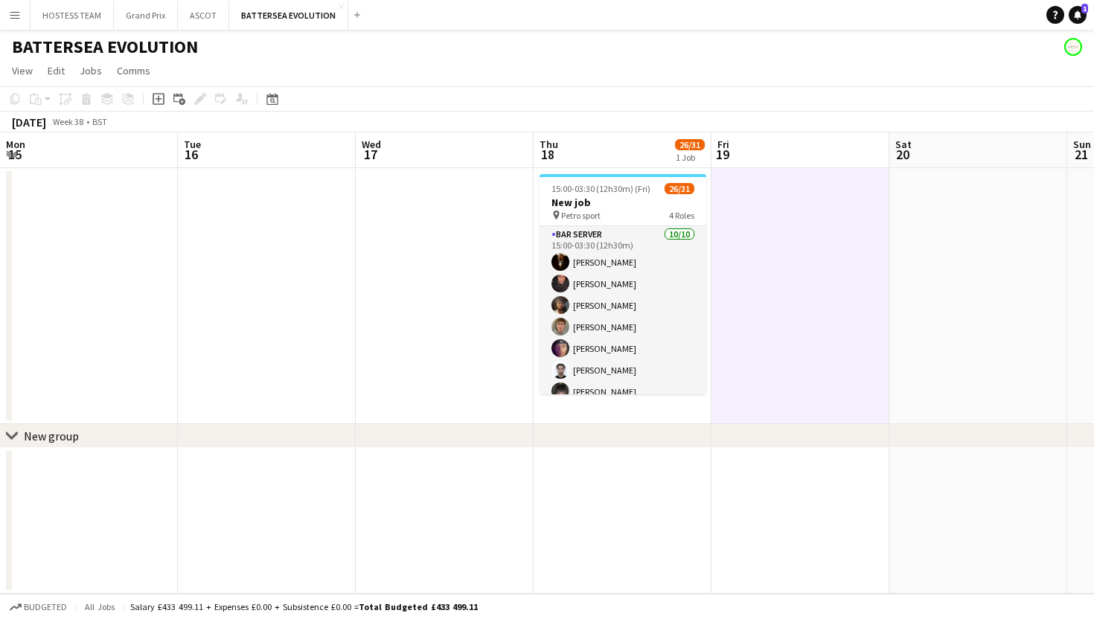
click at [647, 291] on app-card-role "Bar Server [DATE] 15:00-03:30 (12h30m) [PERSON_NAME] [PERSON_NAME] [PERSON_NAME…" at bounding box center [623, 348] width 167 height 245
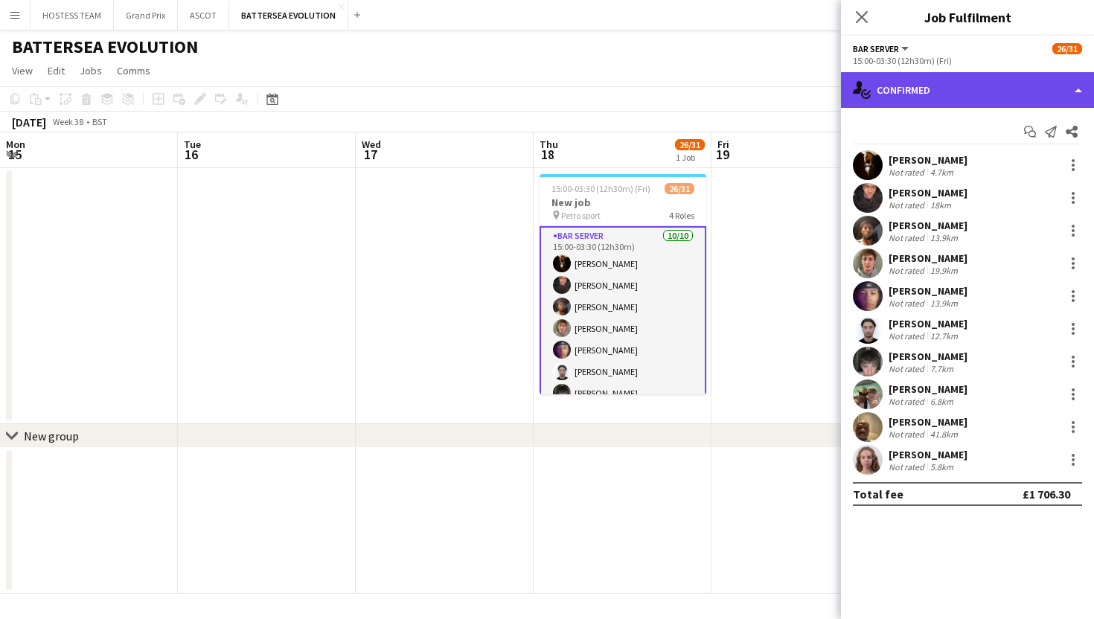
click at [950, 94] on div "single-neutral-actions-check-2 Confirmed" at bounding box center [967, 90] width 253 height 36
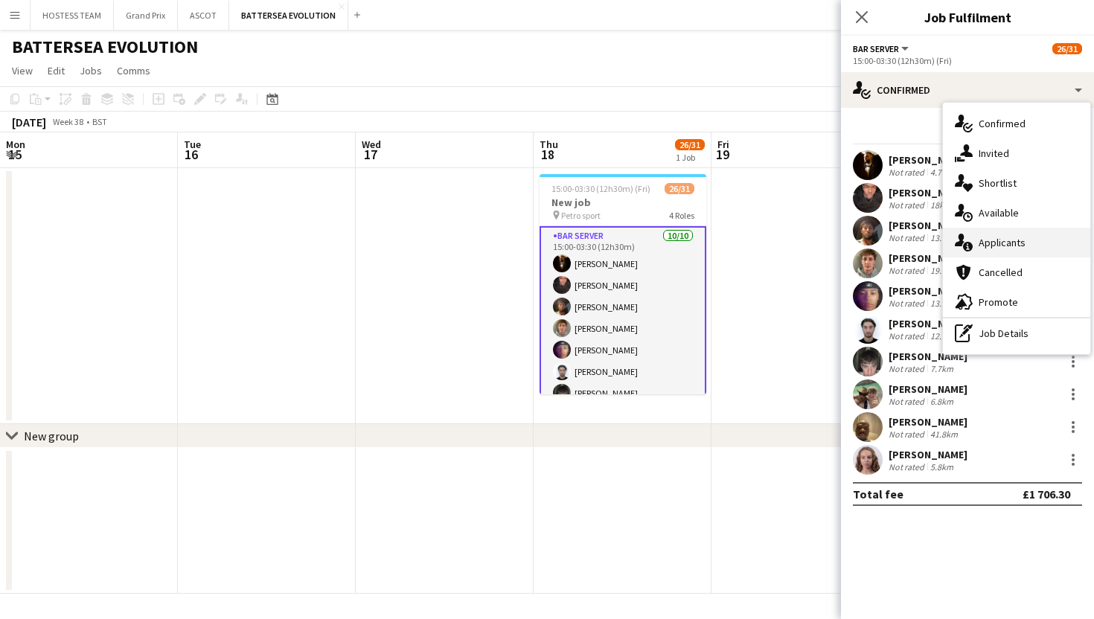
click at [1028, 245] on div "single-neutral-actions-information Applicants" at bounding box center [1016, 243] width 147 height 30
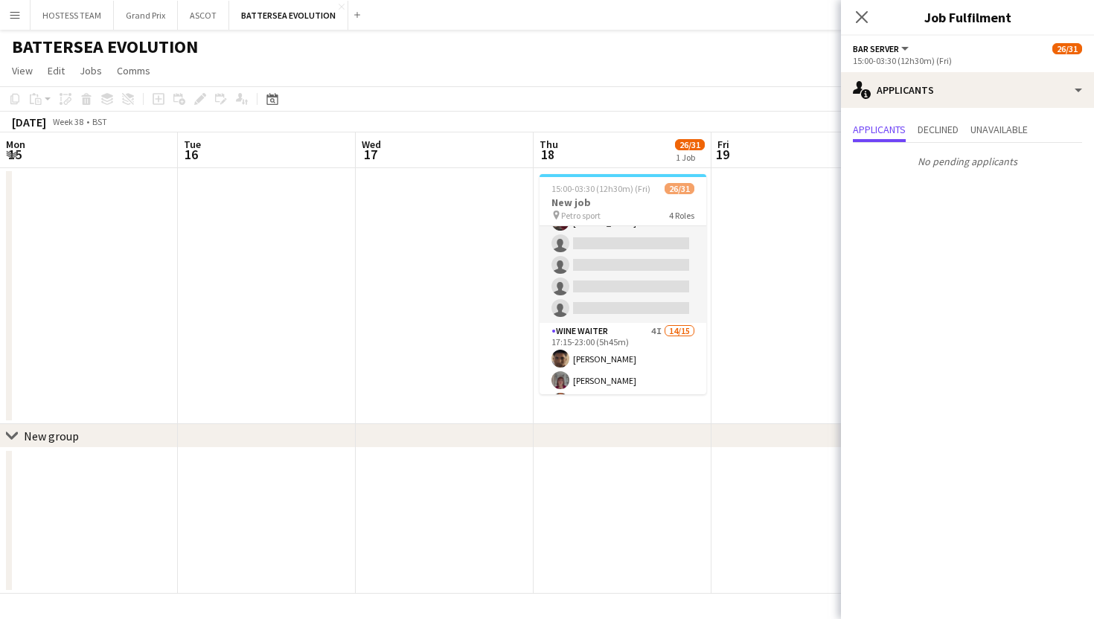
click at [671, 342] on app-card-role "Wine Waiter 4I 14/15 17:15-23:00 (5h45m) [PERSON_NAME] [PERSON_NAME] [PERSON_NA…" at bounding box center [623, 499] width 167 height 353
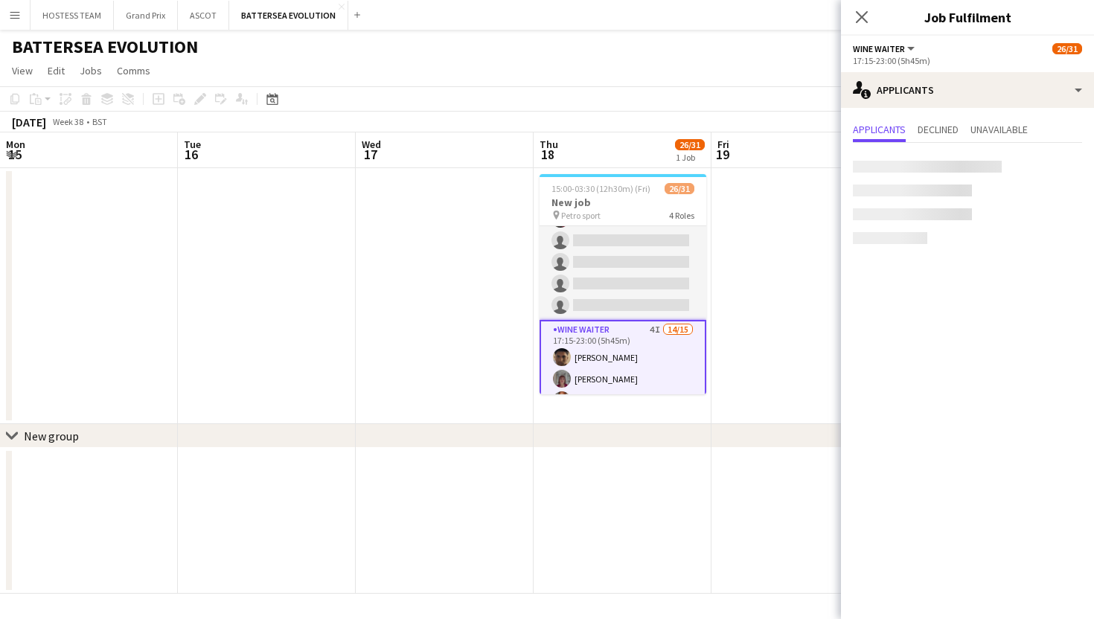
scroll to position [336, 0]
click at [779, 295] on app-date-cell at bounding box center [800, 296] width 178 height 256
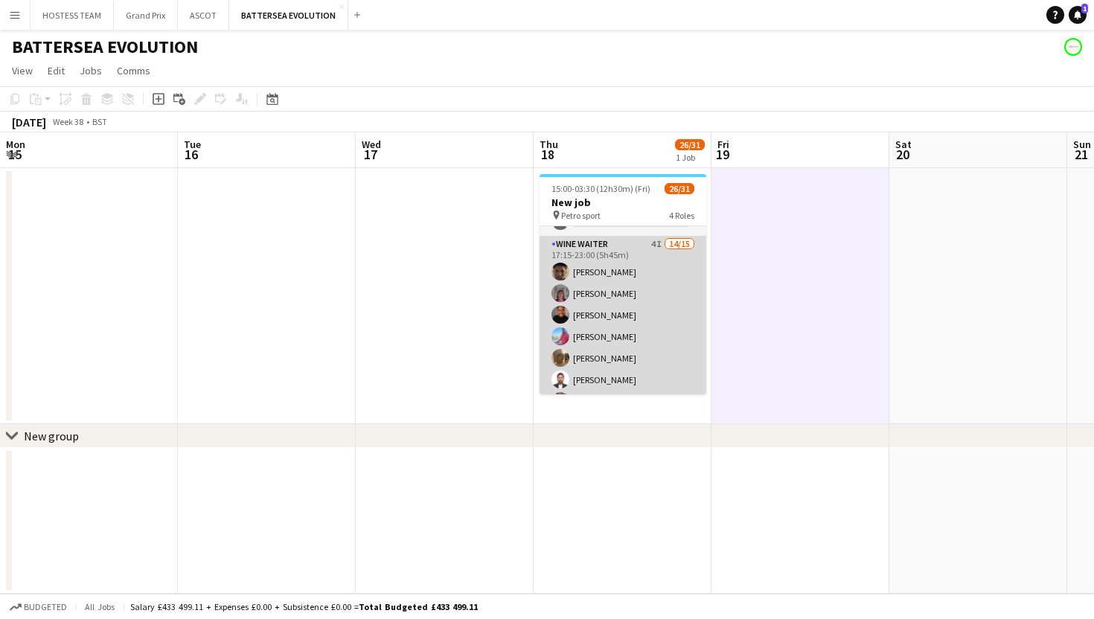
scroll to position [427, 0]
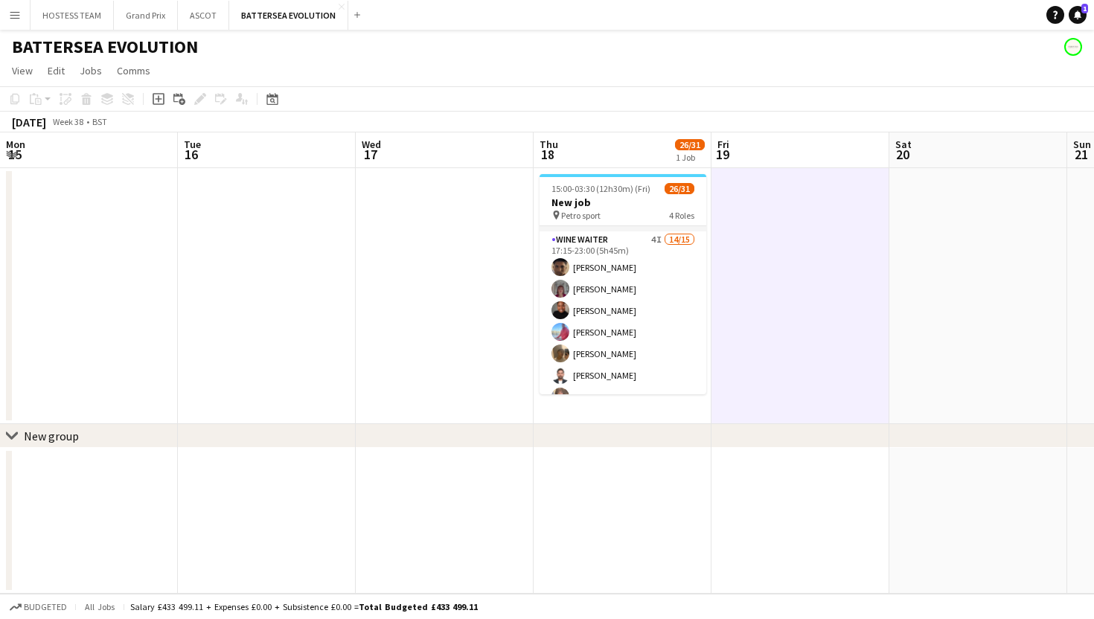
click at [432, 363] on app-date-cell at bounding box center [445, 296] width 178 height 256
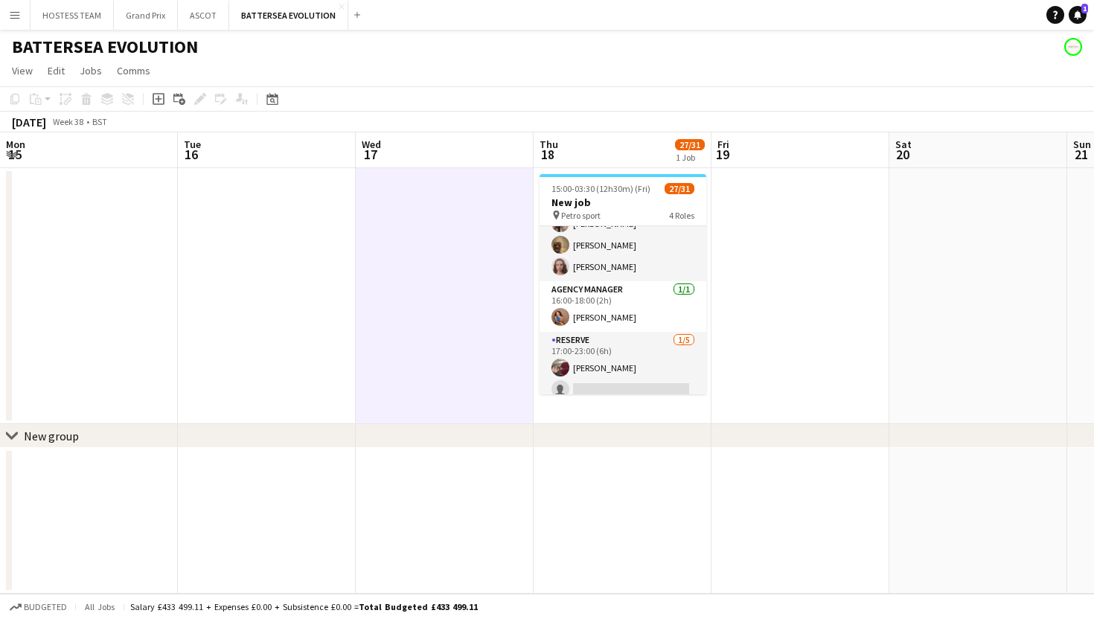
scroll to position [188, 0]
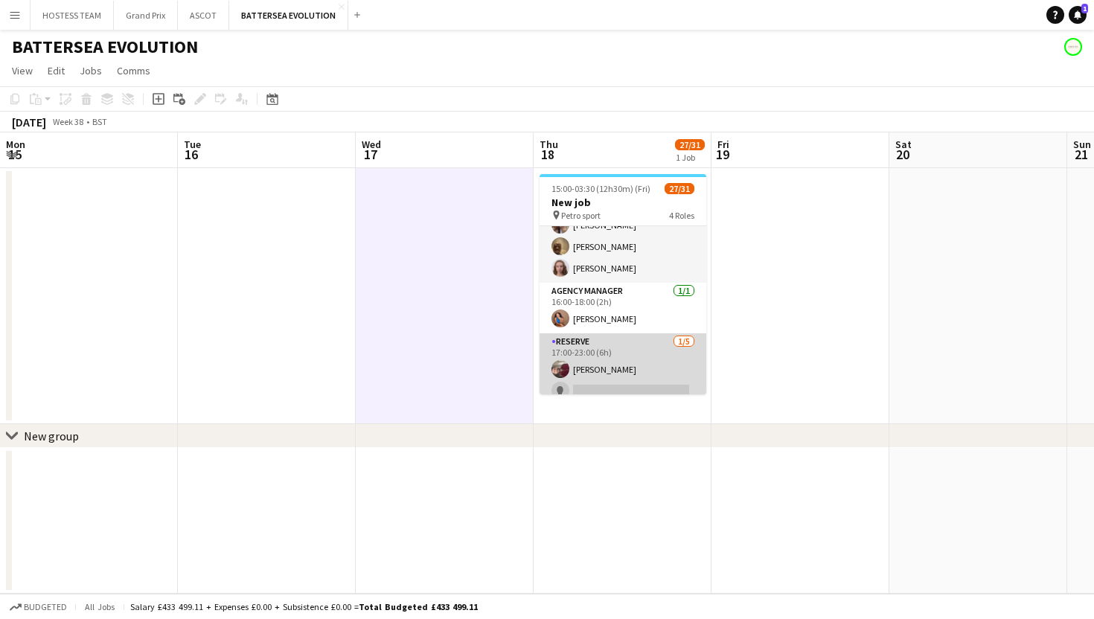
click at [629, 359] on app-card-role "RESERVE [DATE] 17:00-23:00 (6h) [PERSON_NAME] single-neutral-actions single-neu…" at bounding box center [623, 401] width 167 height 137
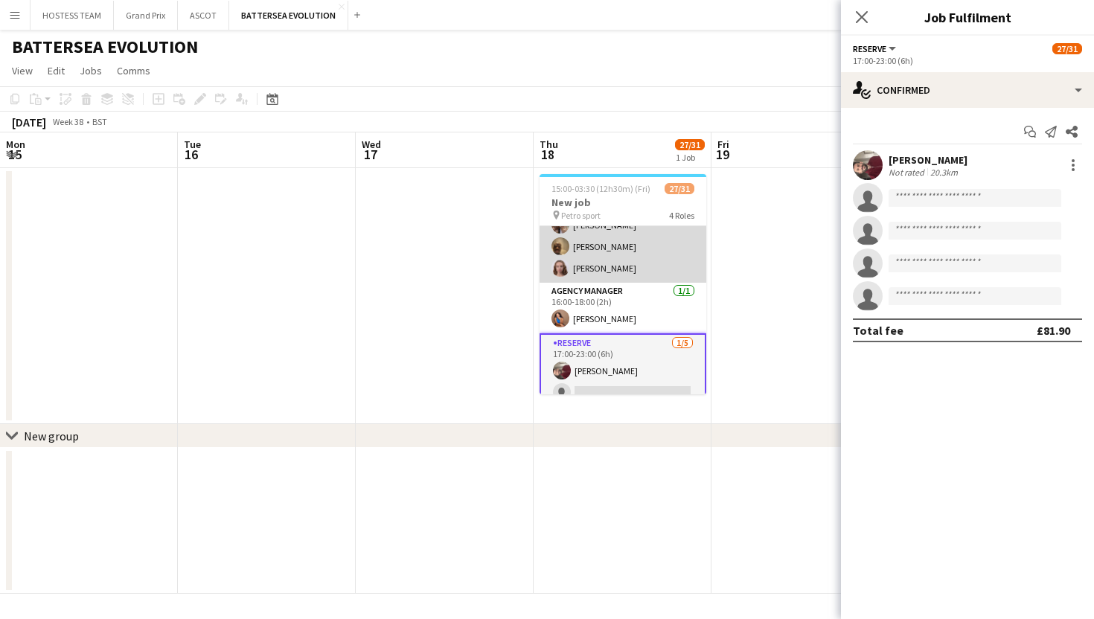
click at [651, 255] on app-card-role "Bar Server [DATE] 15:00-03:30 (12h30m) [PERSON_NAME] [PERSON_NAME] [PERSON_NAME…" at bounding box center [623, 160] width 167 height 245
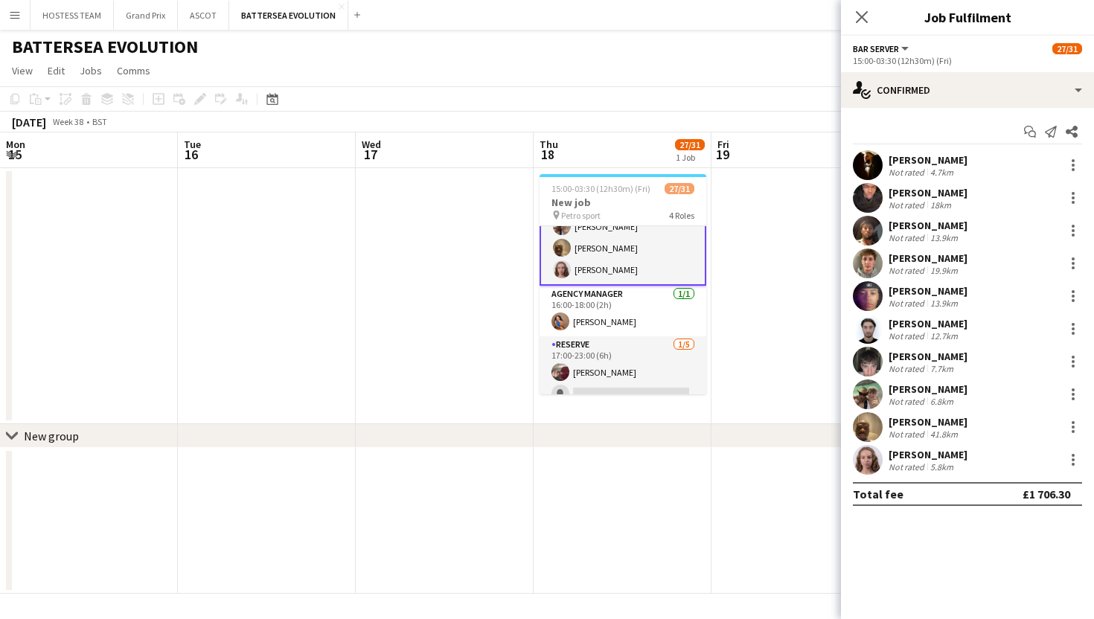
scroll to position [190, 0]
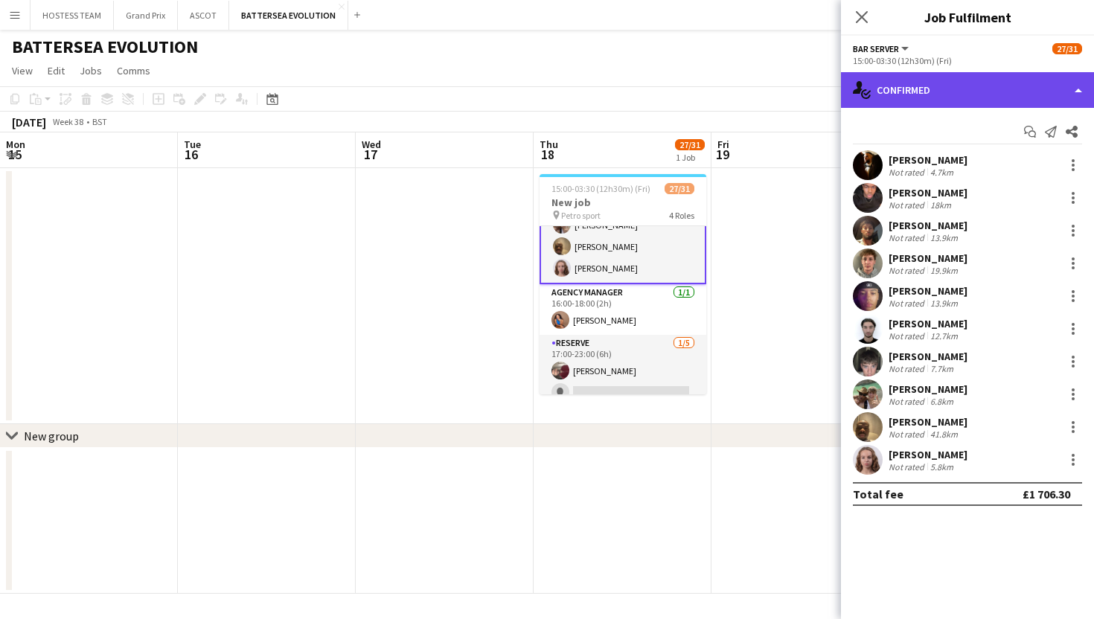
click at [998, 82] on div "single-neutral-actions-check-2 Confirmed" at bounding box center [967, 90] width 253 height 36
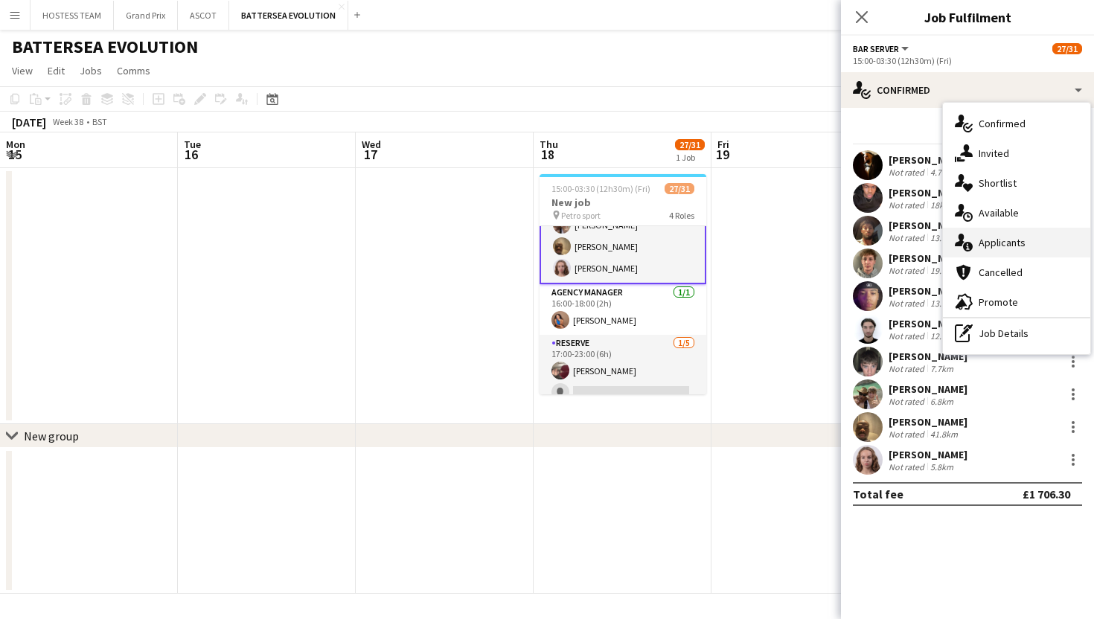
click at [1024, 246] on span "Applicants" at bounding box center [1002, 242] width 47 height 13
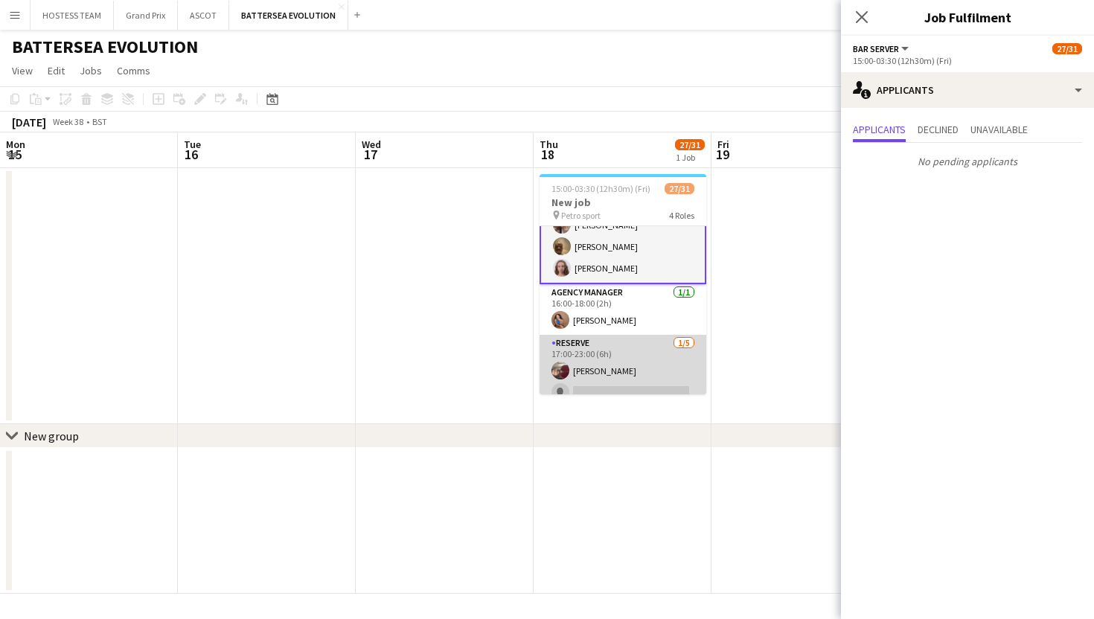
click at [657, 359] on app-card-role "RESERVE [DATE] 17:00-23:00 (6h) [PERSON_NAME] single-neutral-actions single-neu…" at bounding box center [623, 403] width 167 height 137
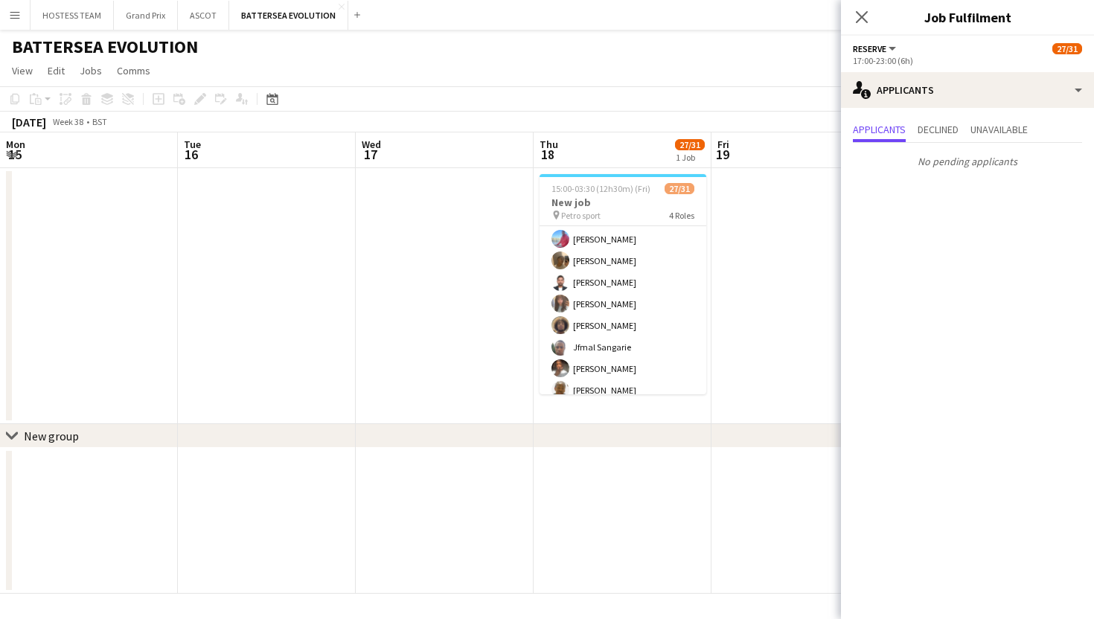
click at [657, 359] on app-card-role "Wine Waiter 15/15 17:15-23:00 (5h45m) [PERSON_NAME] [PERSON_NAME] [PERSON_NAME]…" at bounding box center [623, 316] width 167 height 357
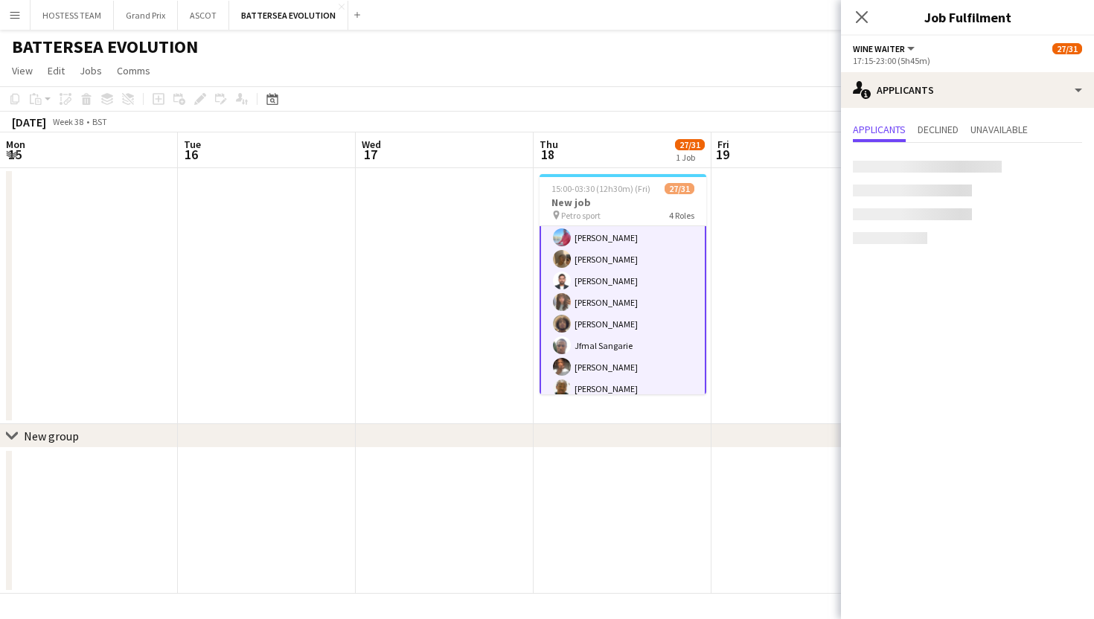
scroll to position [522, 0]
click at [429, 341] on app-date-cell at bounding box center [445, 296] width 178 height 256
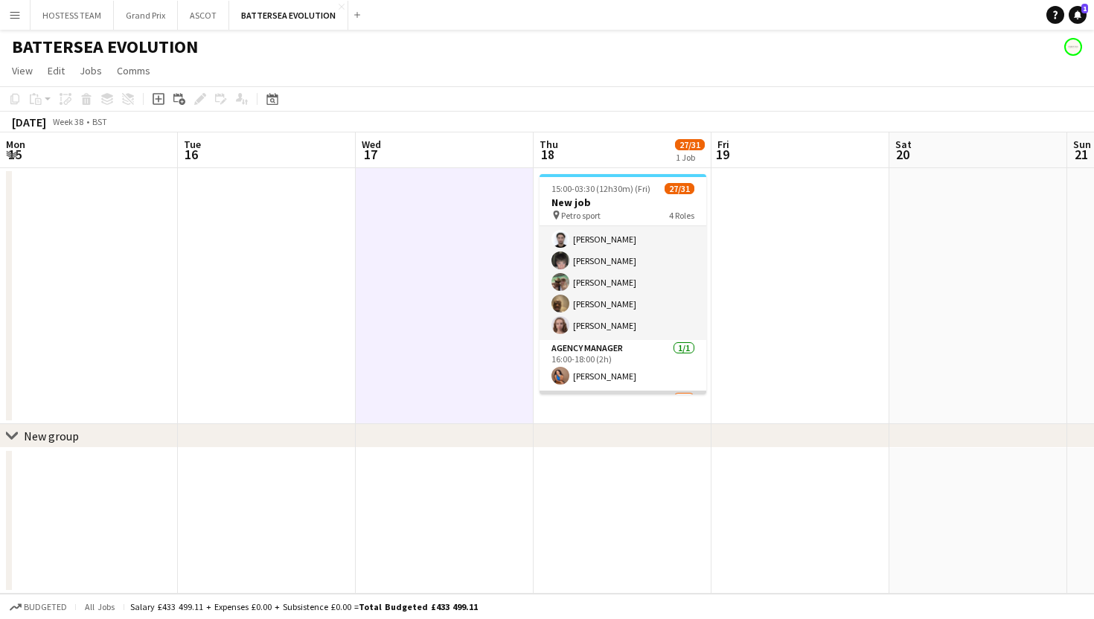
scroll to position [0, 0]
click at [672, 314] on app-card-role "Bar Server [DATE] 15:00-03:30 (12h30m) [PERSON_NAME] [PERSON_NAME] [PERSON_NAME…" at bounding box center [623, 348] width 167 height 245
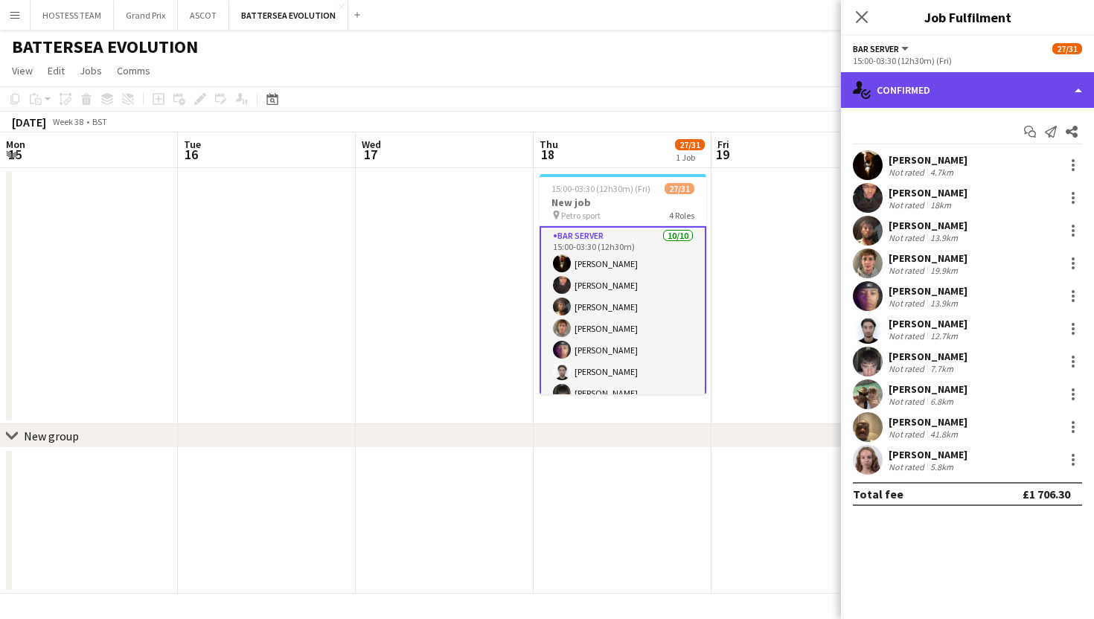
click at [967, 100] on div "single-neutral-actions-check-2 Confirmed" at bounding box center [967, 90] width 253 height 36
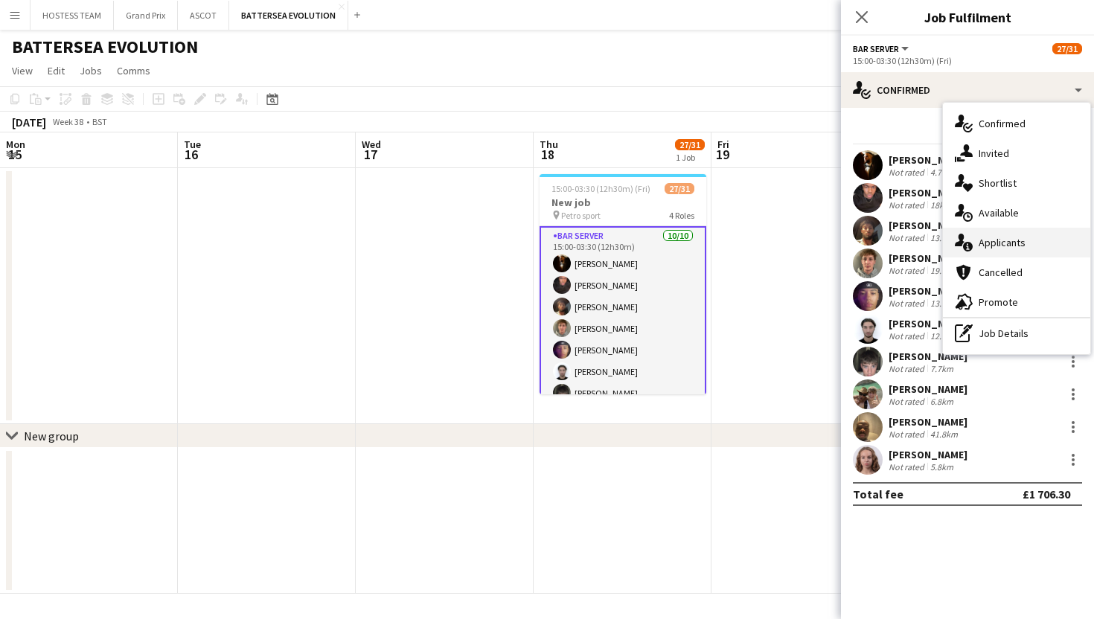
click at [1002, 237] on span "Applicants" at bounding box center [1002, 242] width 47 height 13
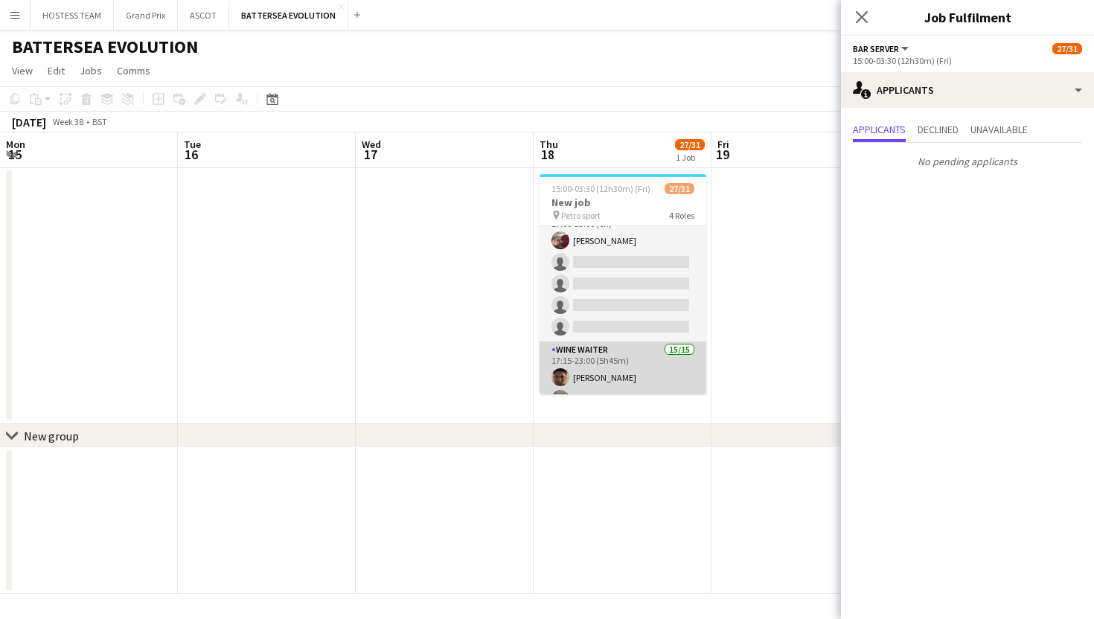
click at [664, 376] on app-card-role "Wine Waiter 15/15 17:15-23:00 (5h45m) [PERSON_NAME] [PERSON_NAME] [PERSON_NAME]…" at bounding box center [623, 520] width 167 height 357
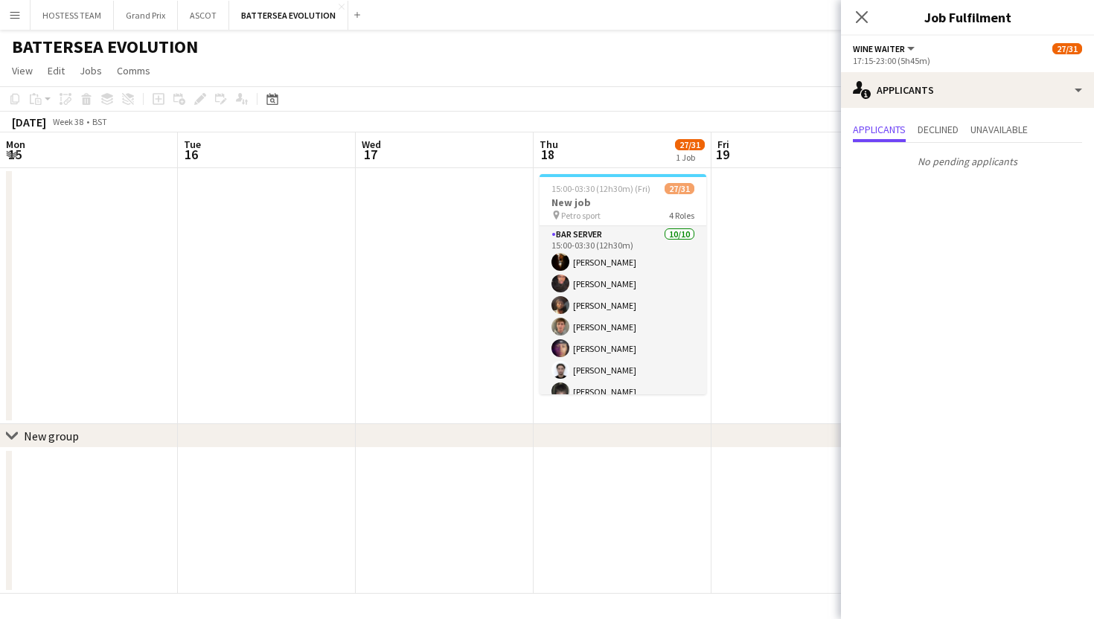
click at [627, 269] on app-card-role "Bar Server [DATE] 15:00-03:30 (12h30m) [PERSON_NAME] [PERSON_NAME] [PERSON_NAME…" at bounding box center [623, 348] width 167 height 245
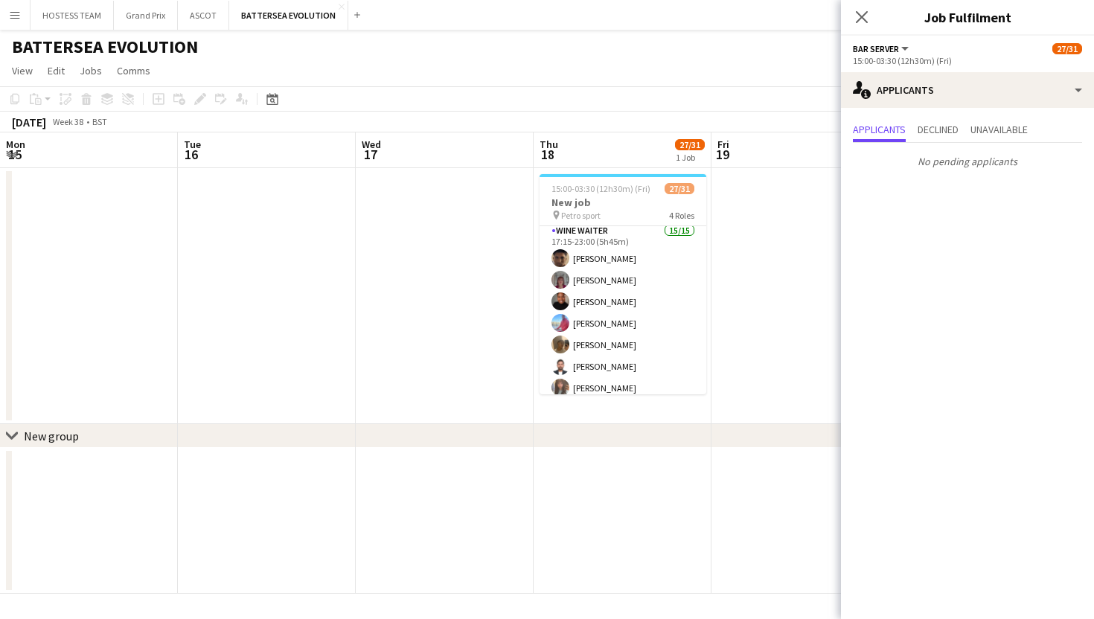
click at [627, 269] on app-card-role "Wine Waiter 15/15 17:15-23:00 (5h45m) [PERSON_NAME] [PERSON_NAME] [PERSON_NAME]…" at bounding box center [623, 401] width 167 height 357
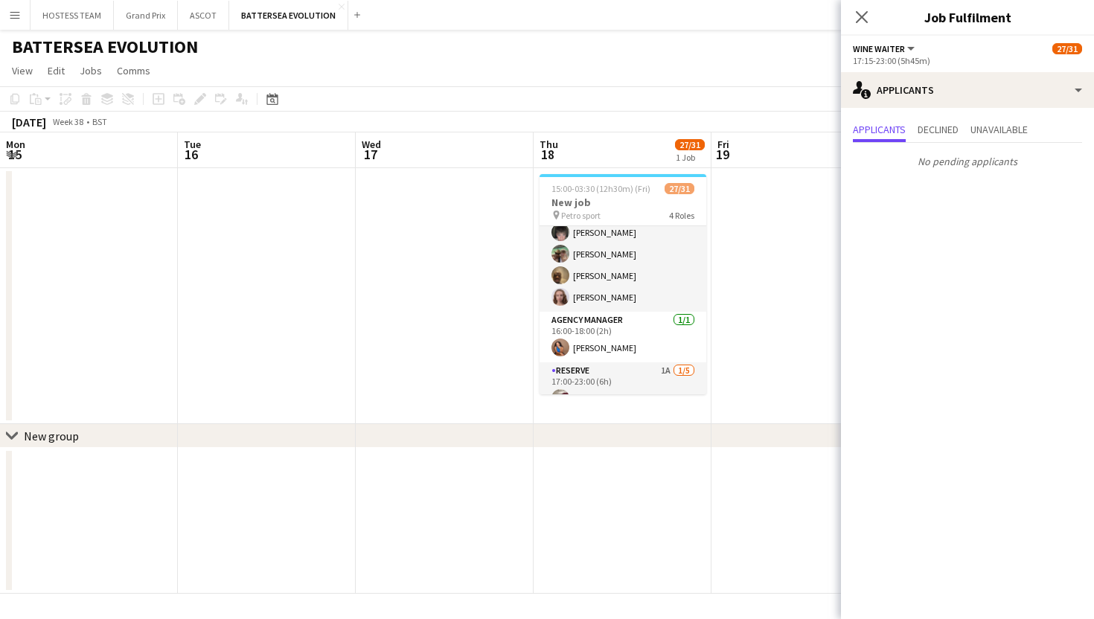
scroll to position [158, 0]
click at [630, 377] on app-card-role "RESERVE 1A [DATE] 17:00-23:00 (6h) [PERSON_NAME] single-neutral-actions single-…" at bounding box center [623, 432] width 167 height 137
click at [1052, 164] on app-icon "Confirm" at bounding box center [1052, 166] width 12 height 12
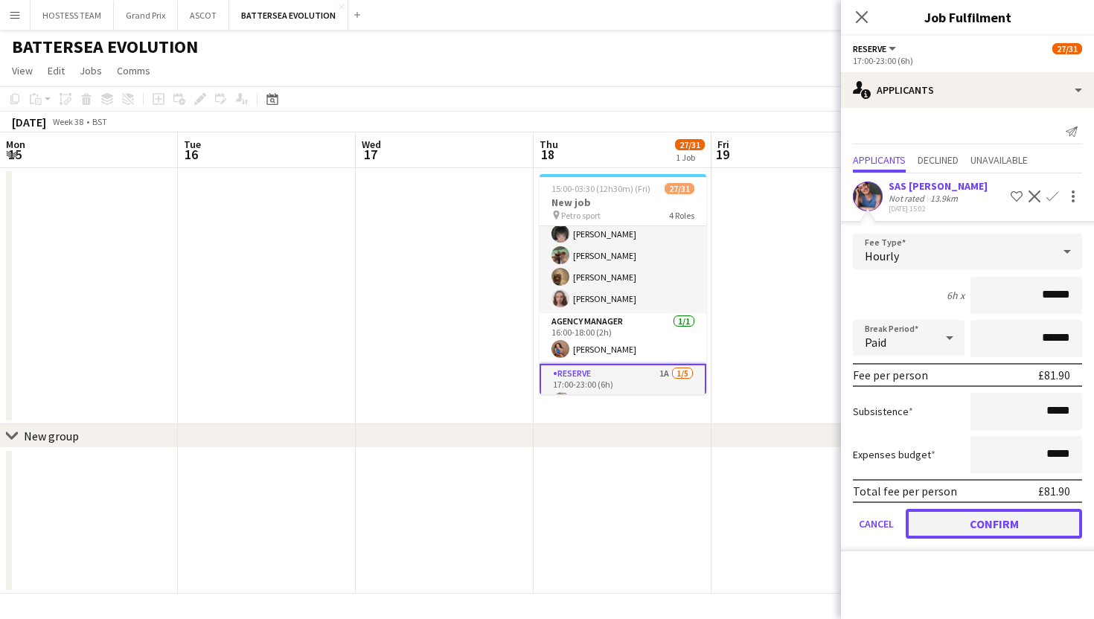
click at [985, 523] on button "Confirm" at bounding box center [994, 524] width 176 height 30
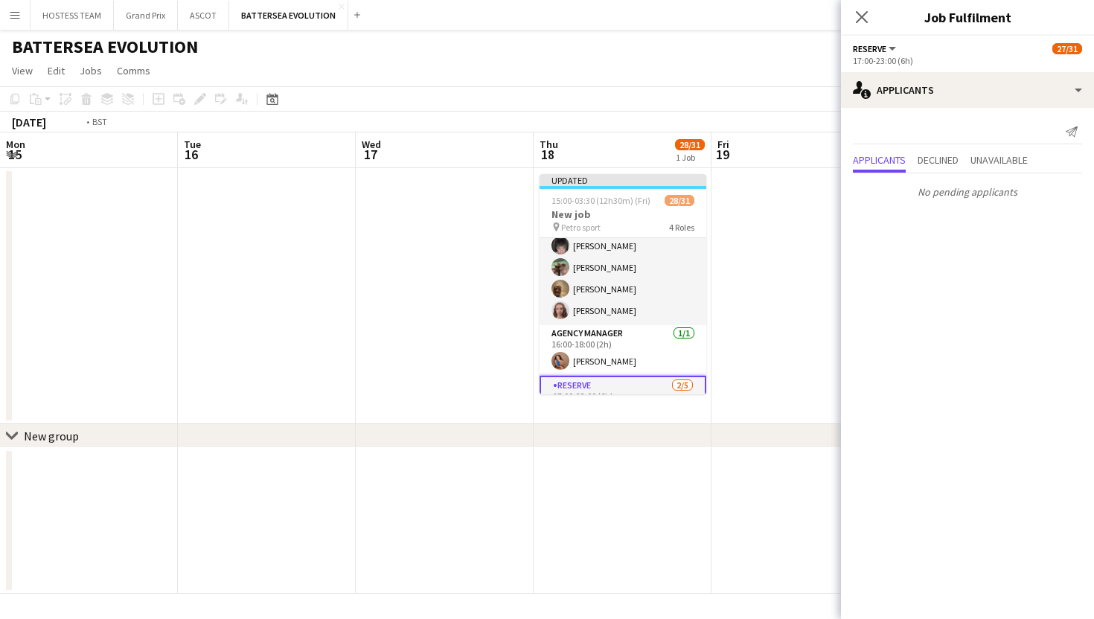
click at [764, 477] on app-date-cell at bounding box center [800, 521] width 178 height 146
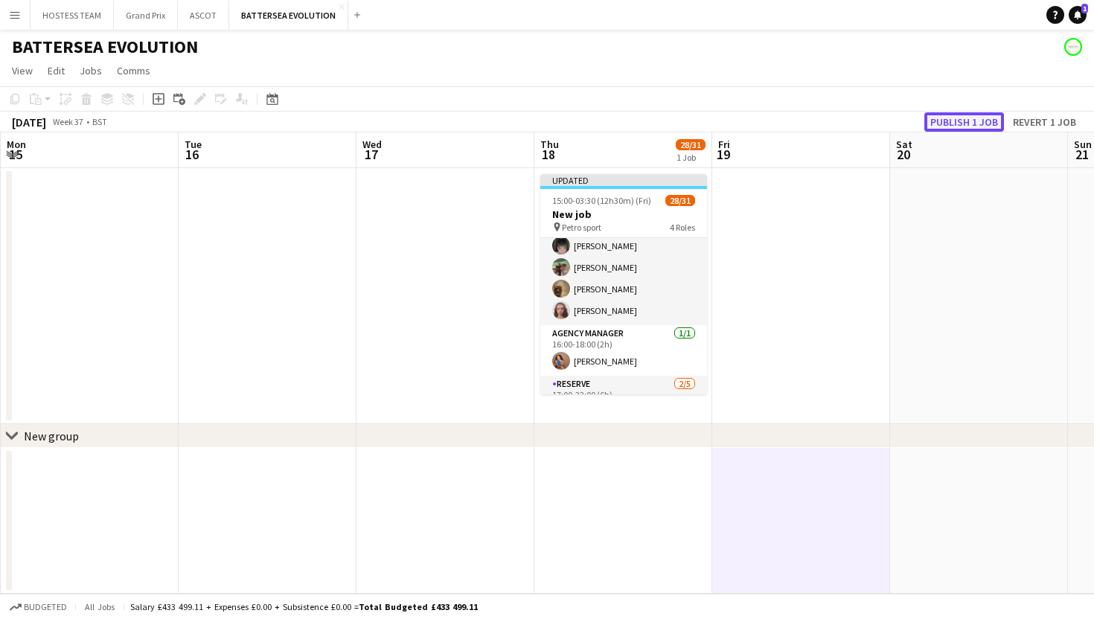
click at [967, 124] on button "Publish 1 job" at bounding box center [964, 121] width 80 height 19
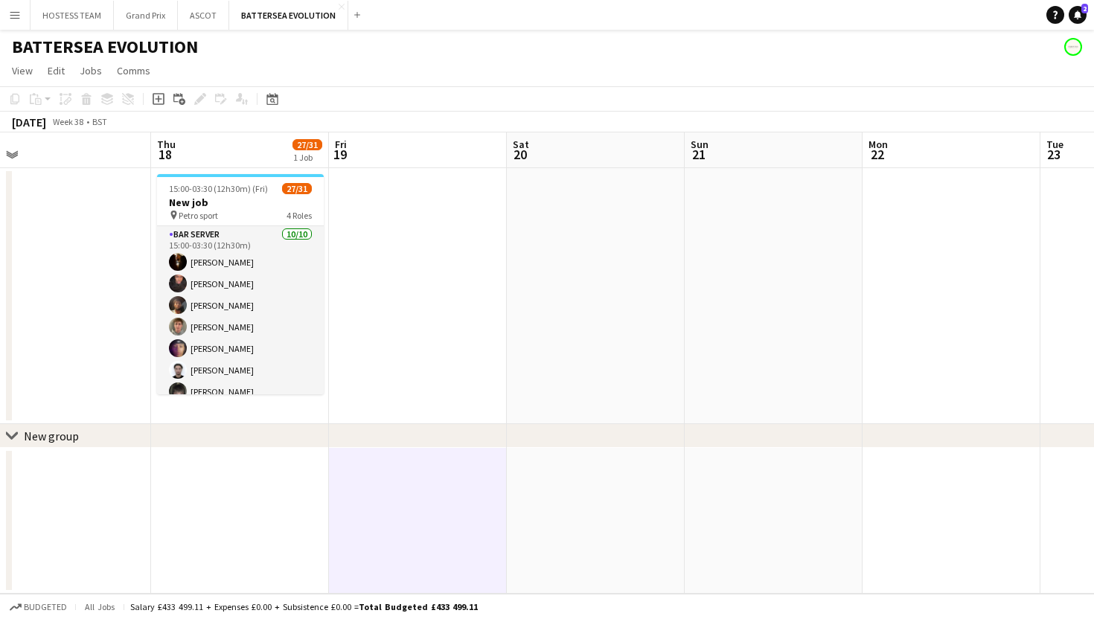
scroll to position [0, 378]
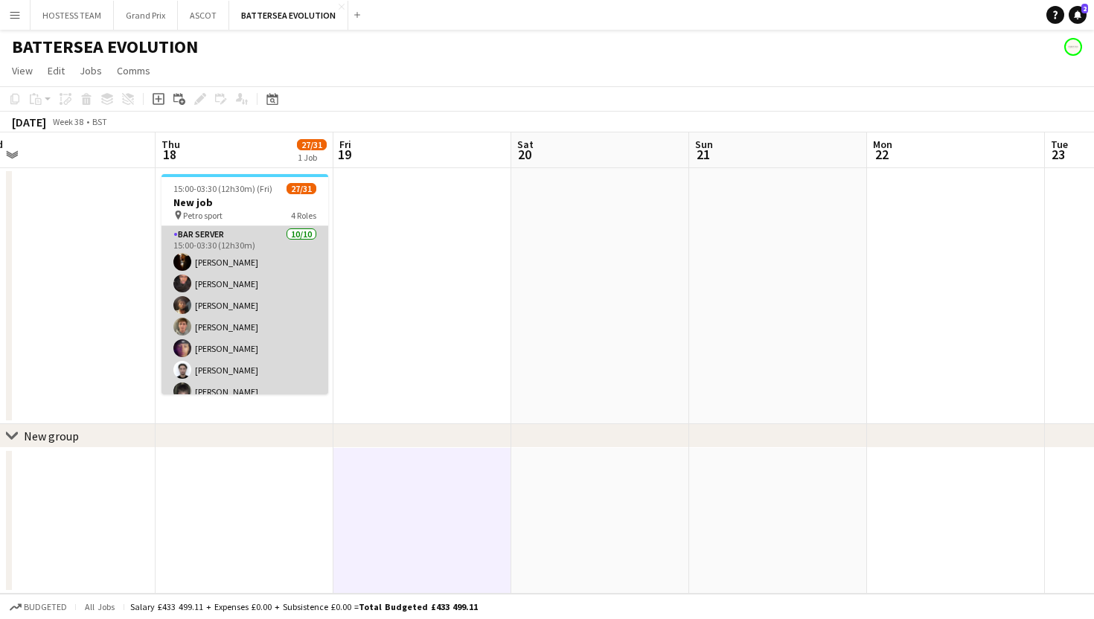
click at [281, 309] on app-card-role "Bar Server [DATE] 15:00-03:30 (12h30m) [PERSON_NAME] [PERSON_NAME] [PERSON_NAME…" at bounding box center [244, 348] width 167 height 245
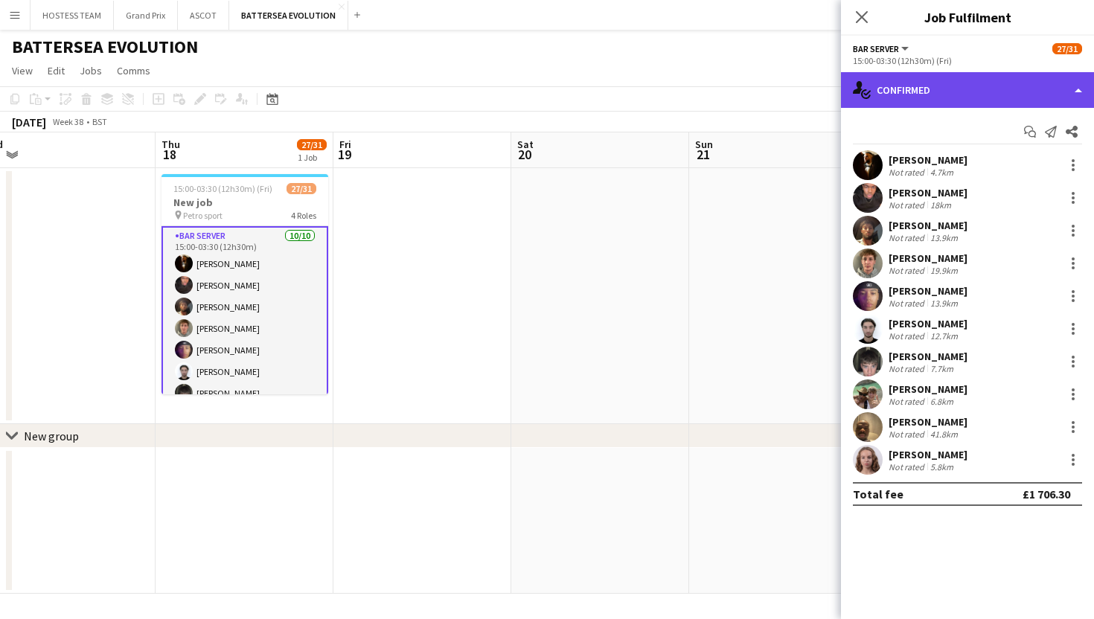
click at [930, 86] on div "single-neutral-actions-check-2 Confirmed" at bounding box center [967, 90] width 253 height 36
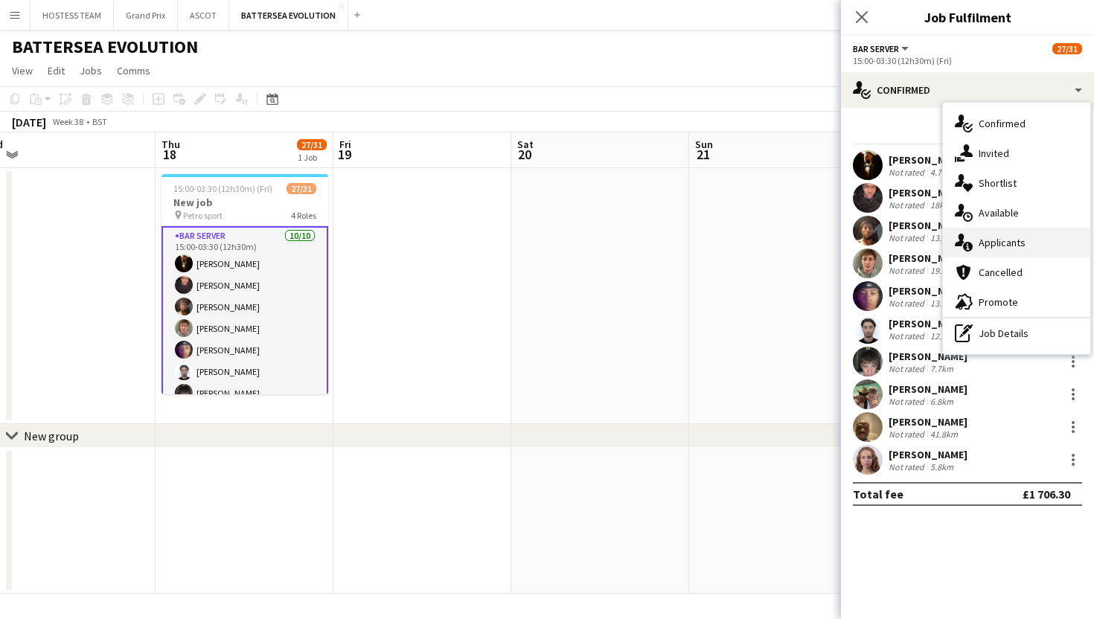
click at [985, 241] on span "Applicants" at bounding box center [1002, 242] width 47 height 13
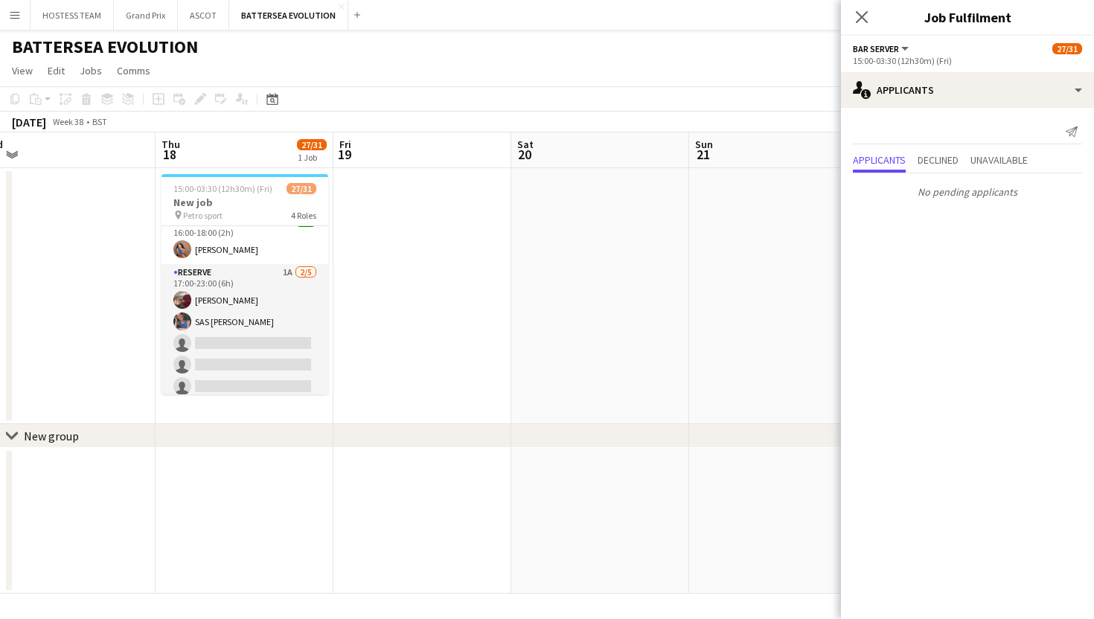
click at [257, 339] on app-card-role "RESERVE 1A [DATE] 17:00-23:00 (6h) [PERSON_NAME] SAS [PERSON_NAME] single-neutr…" at bounding box center [244, 332] width 167 height 137
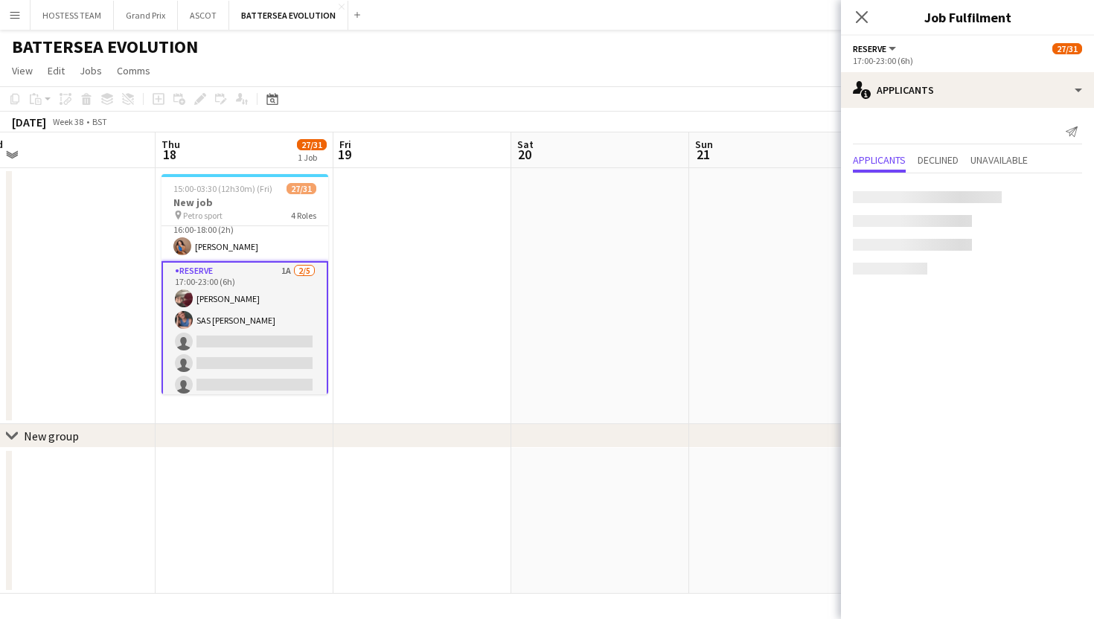
scroll to position [257, 0]
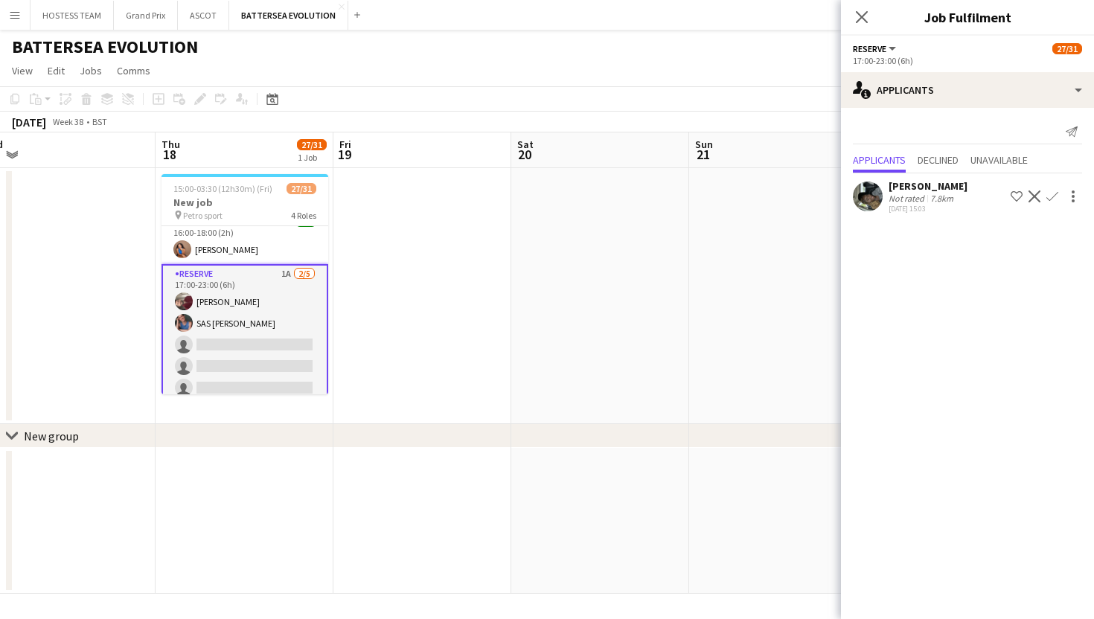
click at [1053, 198] on app-icon "Confirm" at bounding box center [1052, 197] width 12 height 12
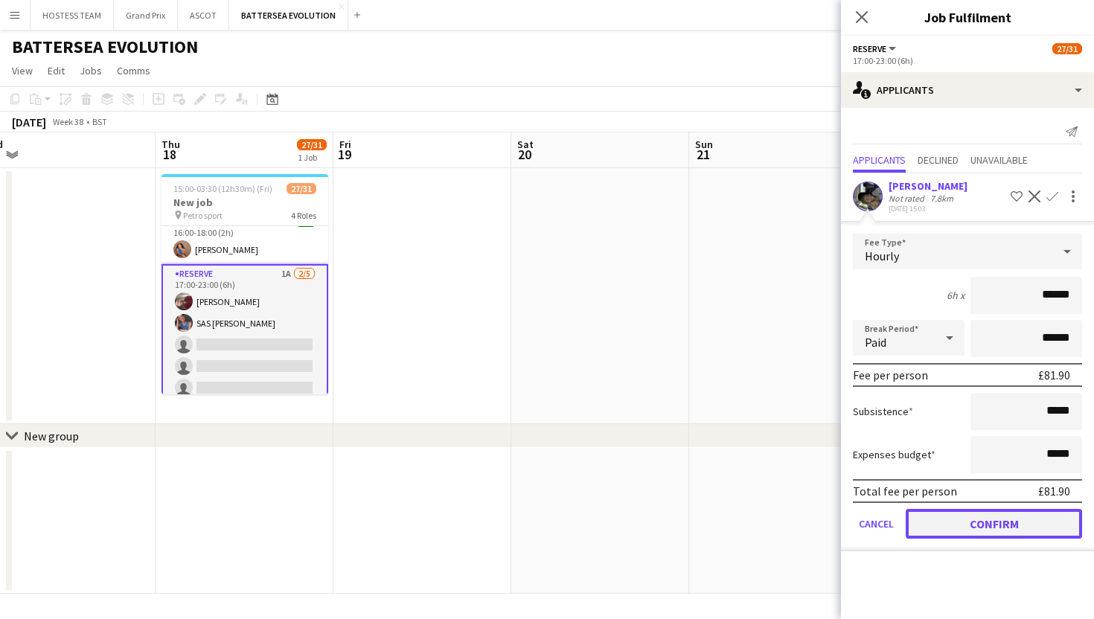
click at [991, 525] on button "Confirm" at bounding box center [994, 524] width 176 height 30
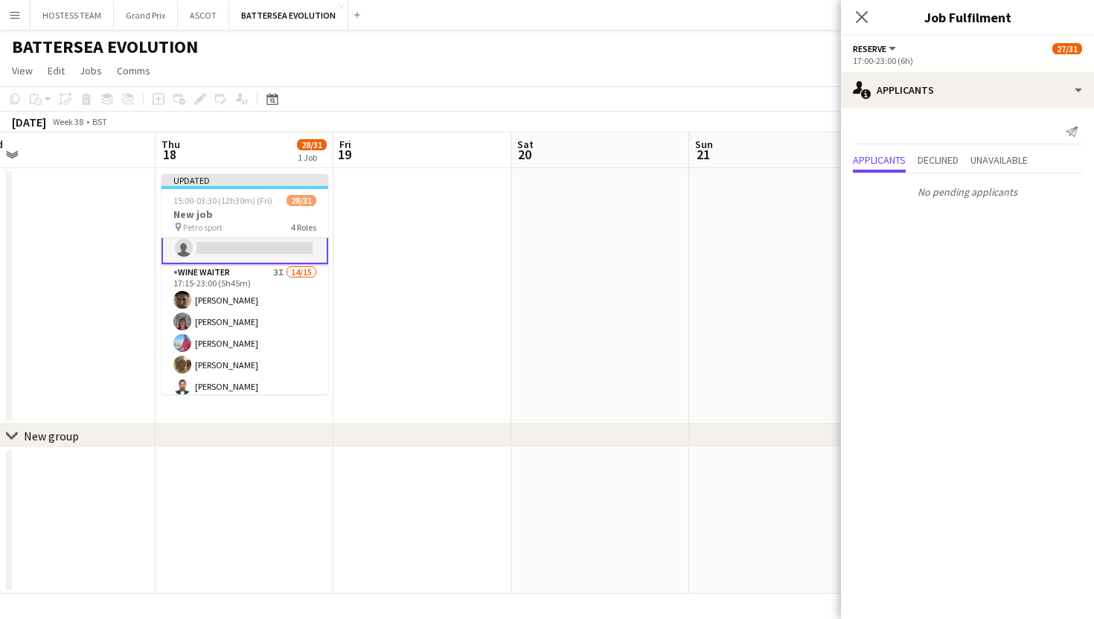
click at [257, 328] on app-card-role "Wine Waiter 3I 14/15 17:15-23:00 (5h45m) [PERSON_NAME] [PERSON_NAME] [PERSON_NA…" at bounding box center [244, 442] width 167 height 357
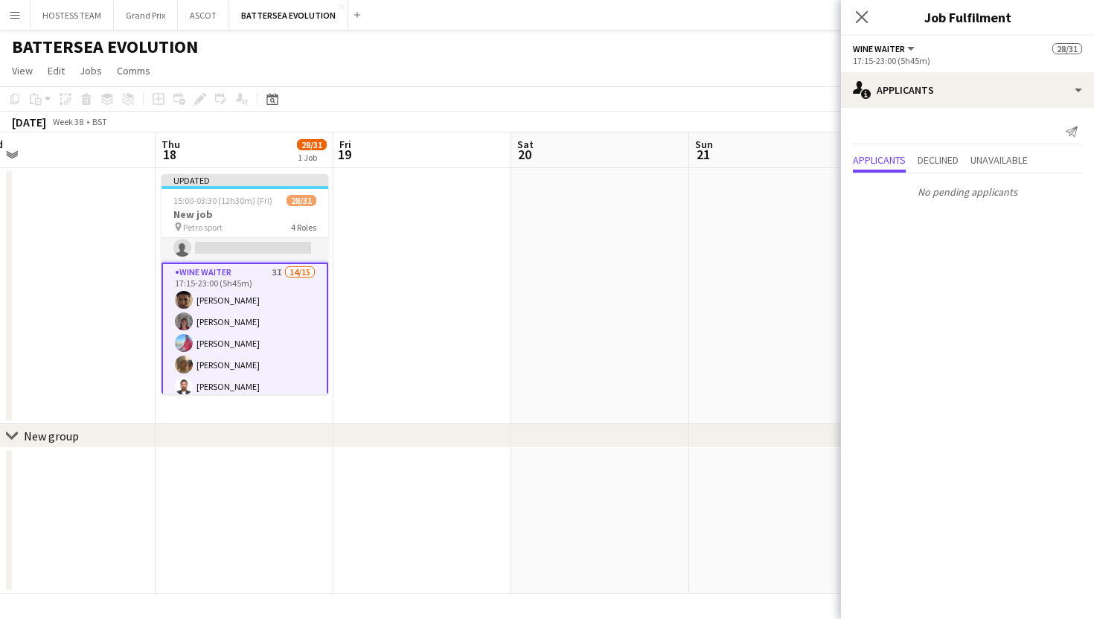
click at [422, 310] on app-date-cell at bounding box center [422, 296] width 178 height 256
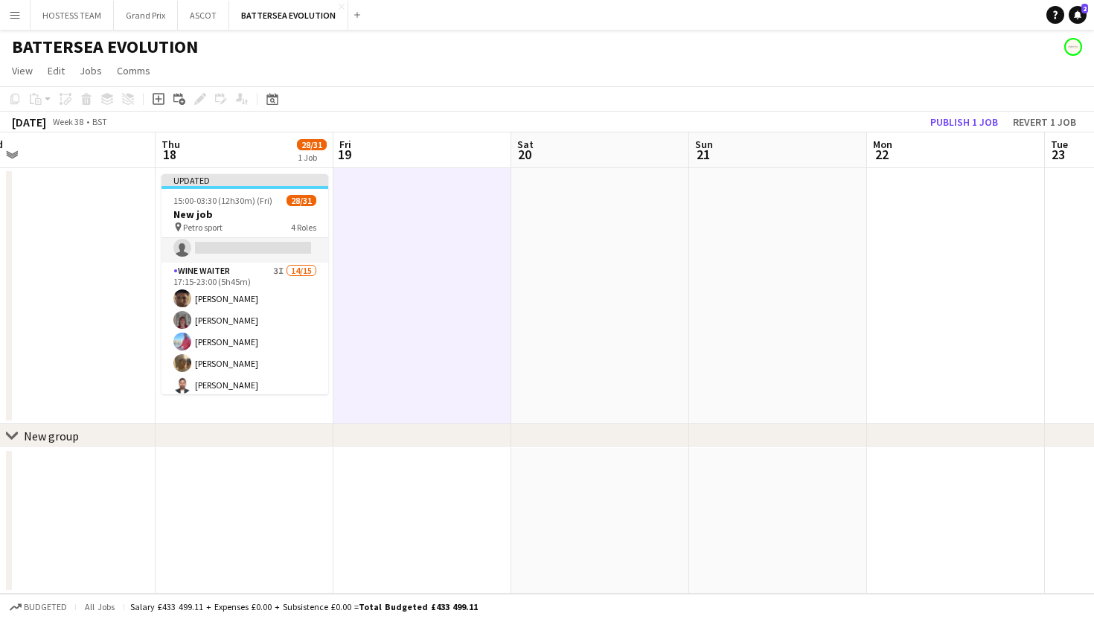
scroll to position [0, 377]
click at [956, 121] on button "Publish 1 job" at bounding box center [964, 121] width 80 height 19
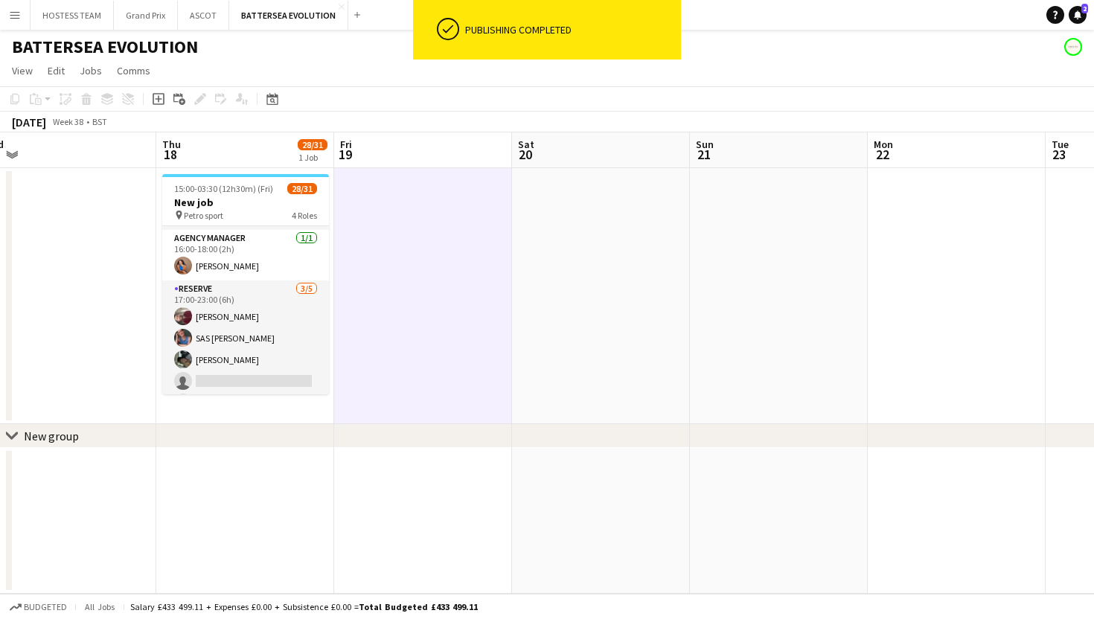
scroll to position [243, 0]
click at [278, 333] on app-card-role "RESERVE [DATE] 17:00-23:00 (6h) [PERSON_NAME] SAS [PERSON_NAME] [PERSON_NAME] s…" at bounding box center [245, 346] width 167 height 137
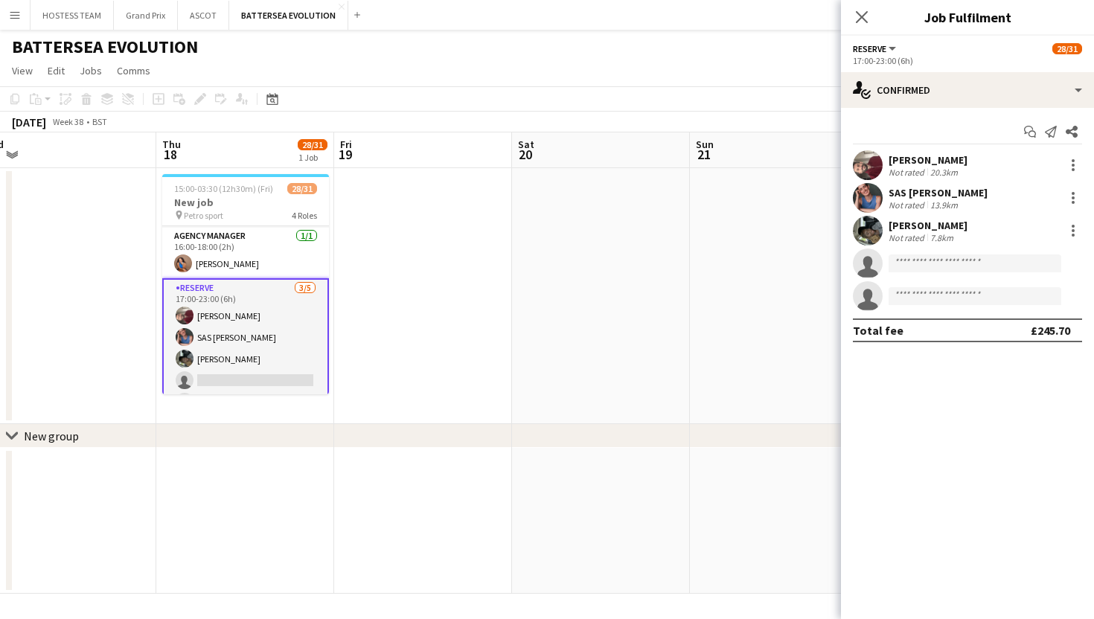
click at [874, 226] on app-user-avatar at bounding box center [868, 231] width 30 height 30
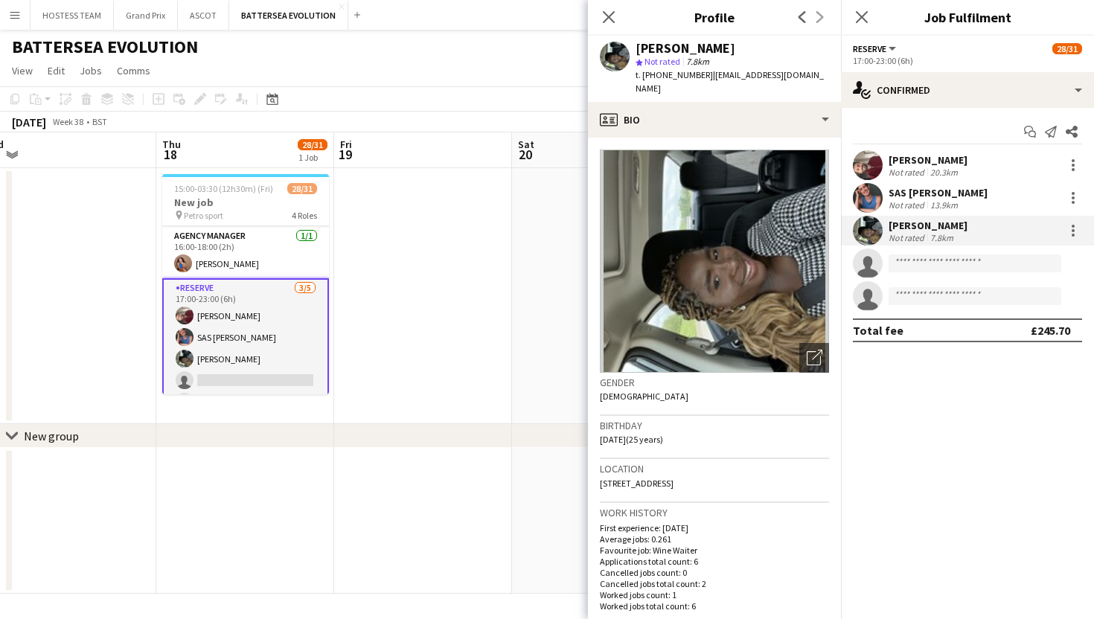
click at [449, 331] on app-date-cell at bounding box center [423, 296] width 178 height 256
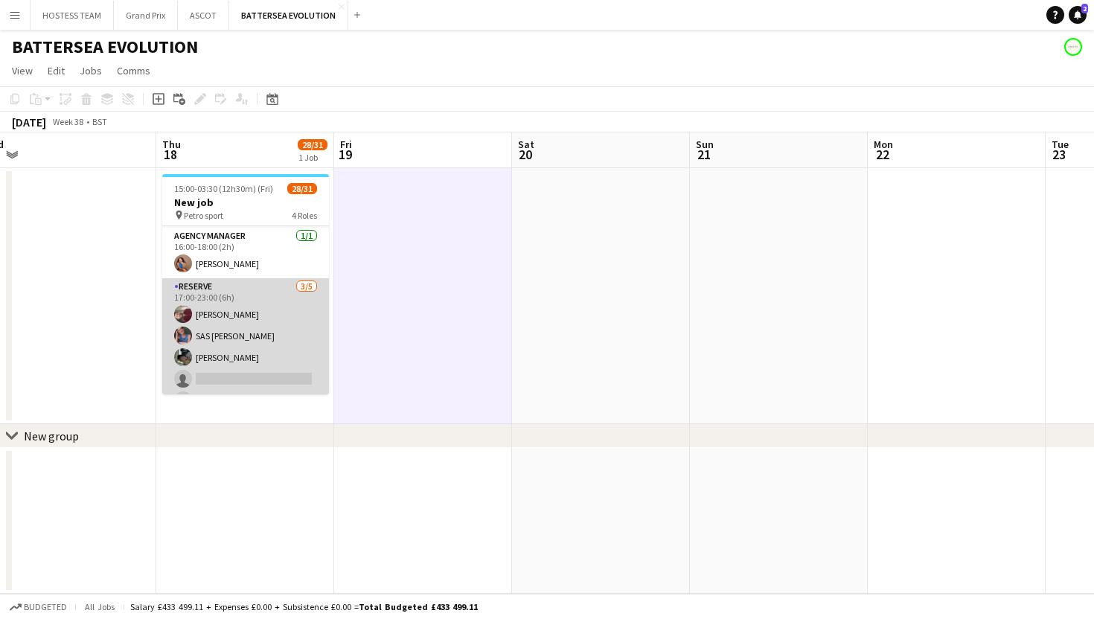
scroll to position [0, 377]
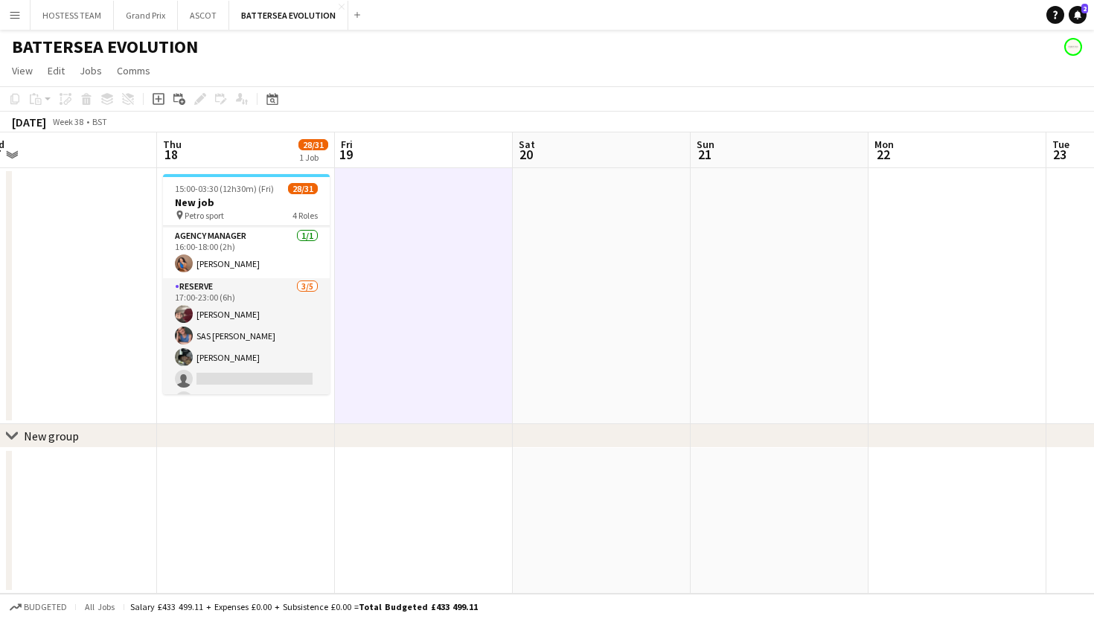
click at [77, 281] on app-date-cell at bounding box center [68, 296] width 178 height 256
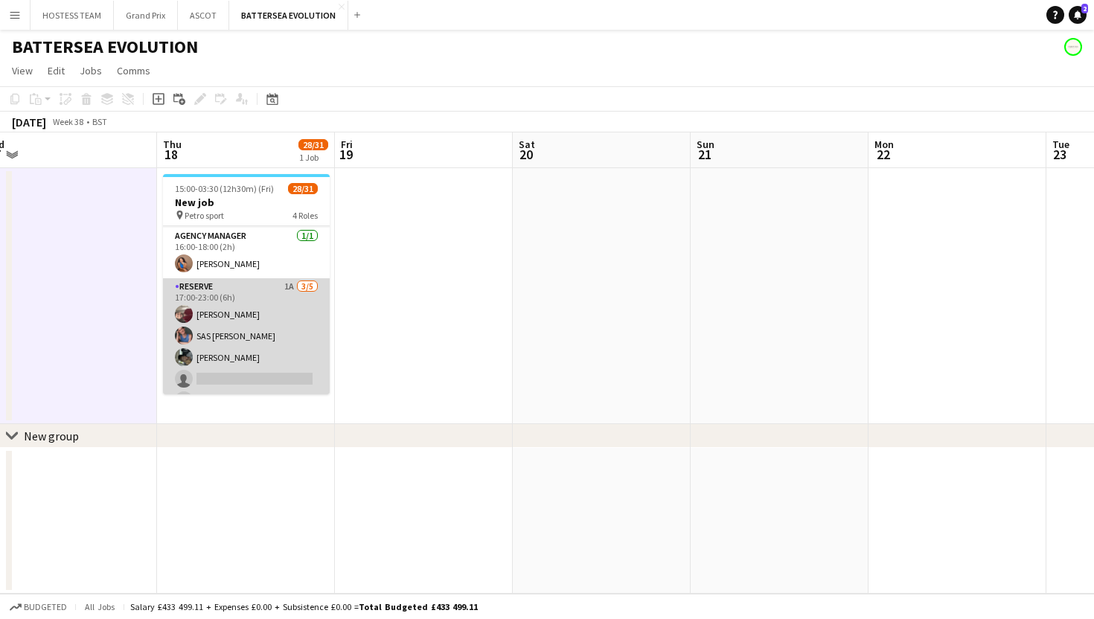
click at [270, 345] on app-card-role "RESERVE 1A [DATE] 17:00-23:00 (6h) [PERSON_NAME] SAS [PERSON_NAME] [PERSON_NAME…" at bounding box center [246, 346] width 167 height 137
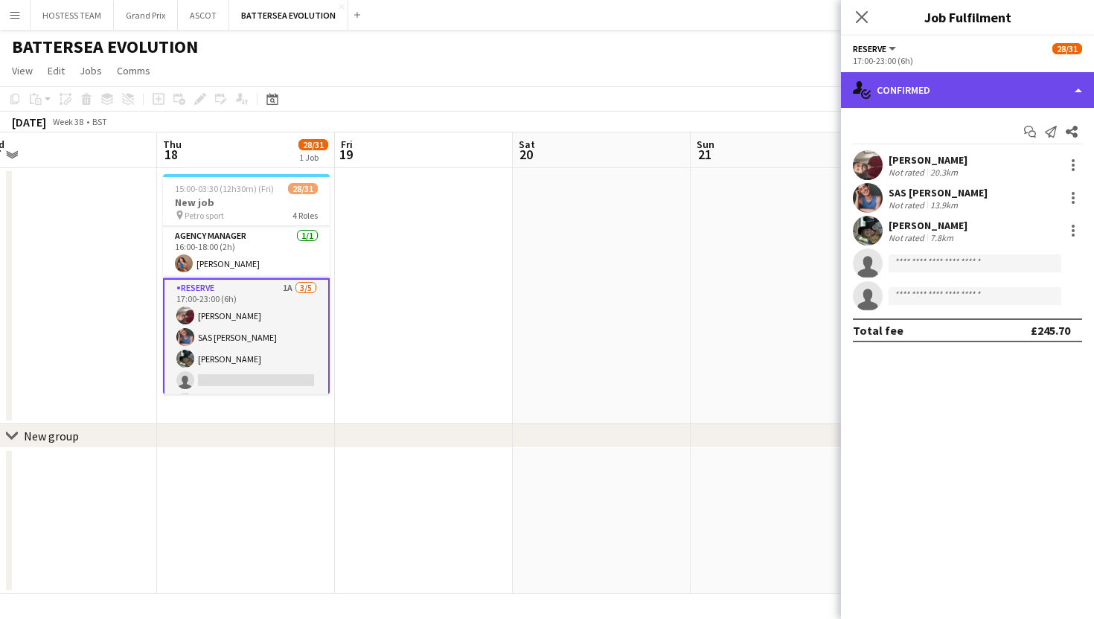
click at [950, 88] on div "single-neutral-actions-check-2 Confirmed" at bounding box center [967, 90] width 253 height 36
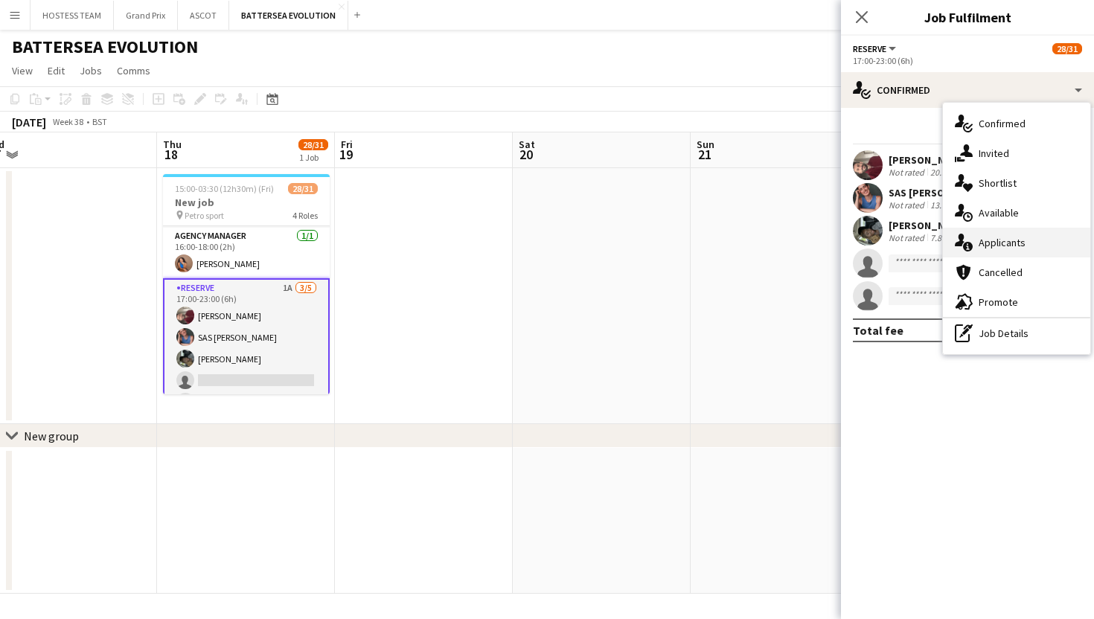
click at [995, 238] on span "Applicants" at bounding box center [1002, 242] width 47 height 13
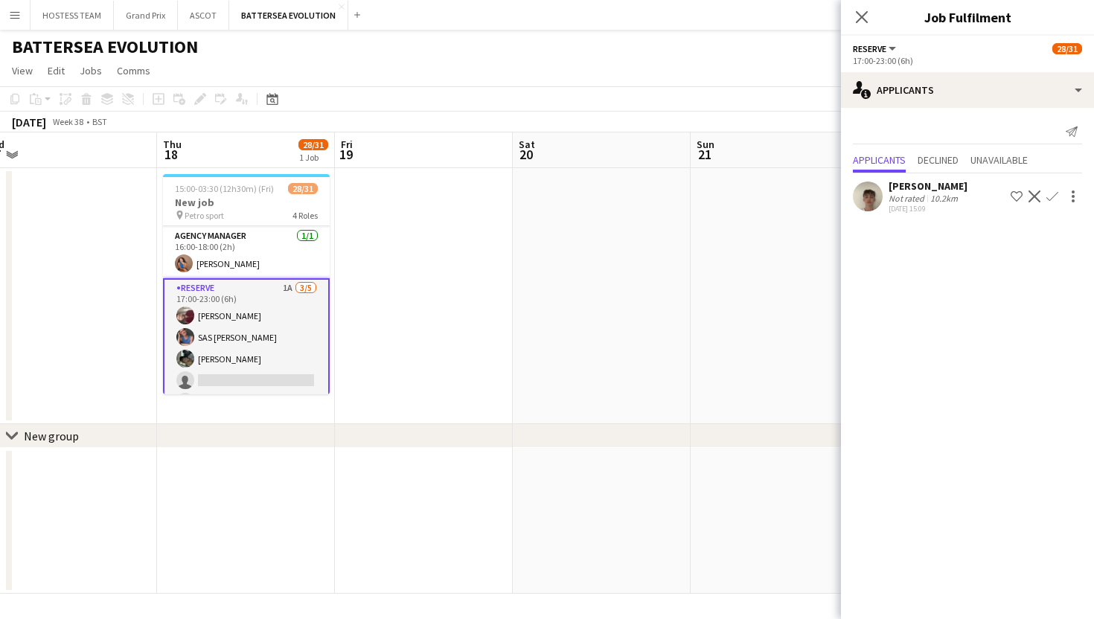
click at [1054, 199] on app-icon "Confirm" at bounding box center [1052, 197] width 12 height 12
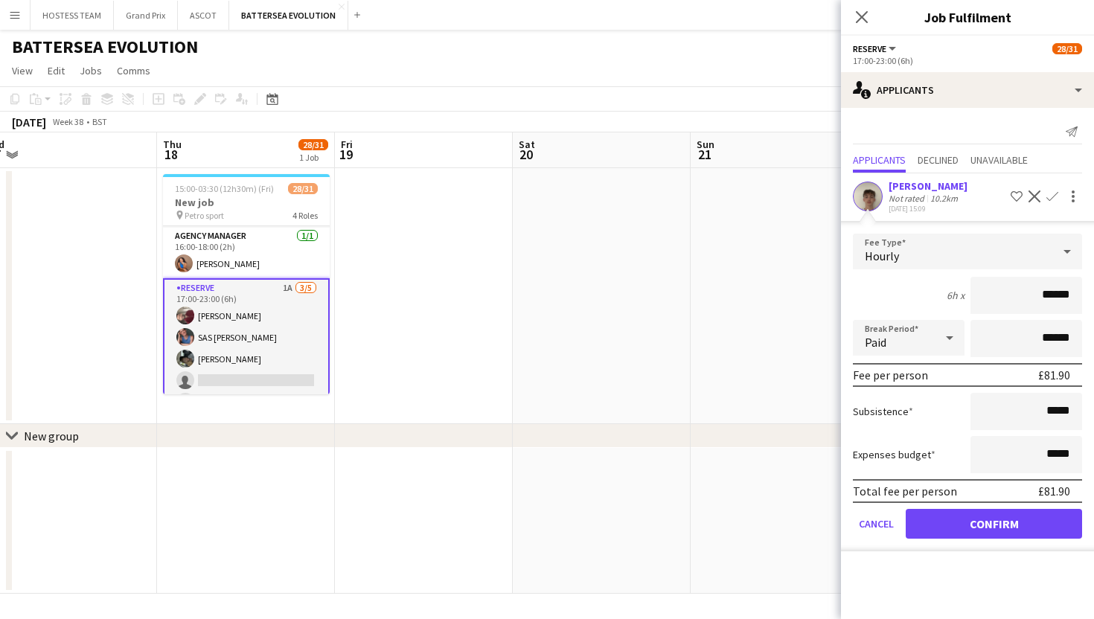
click at [694, 316] on app-date-cell at bounding box center [780, 296] width 178 height 256
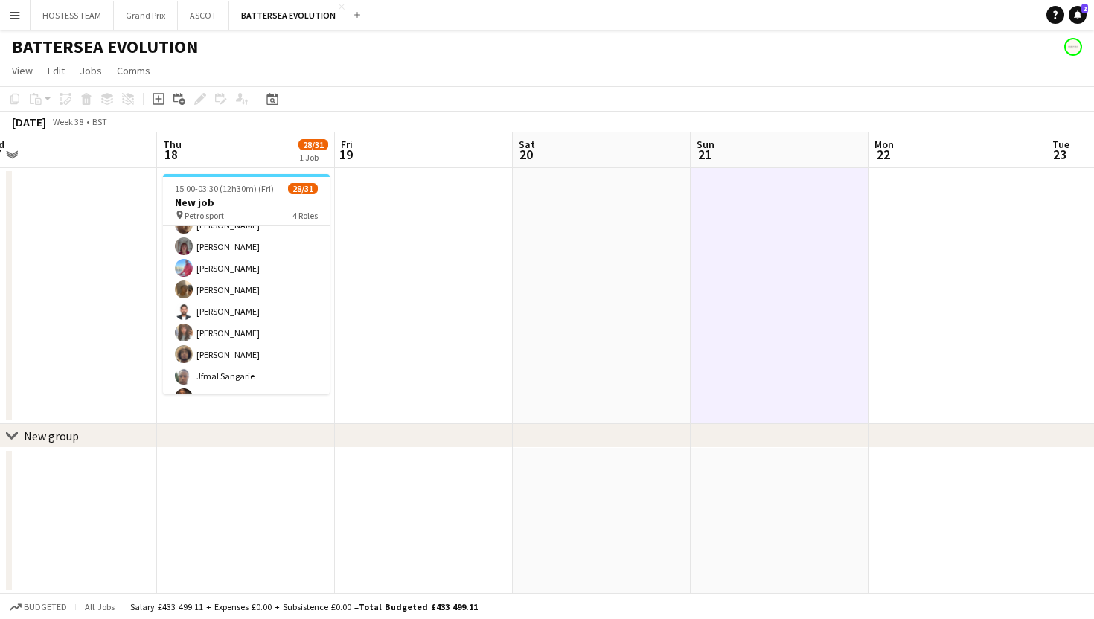
click at [313, 326] on app-card-role "Wine Waiter 3I 14/15 17:15-23:00 (5h45m) [PERSON_NAME] [PERSON_NAME] [PERSON_NA…" at bounding box center [246, 367] width 167 height 357
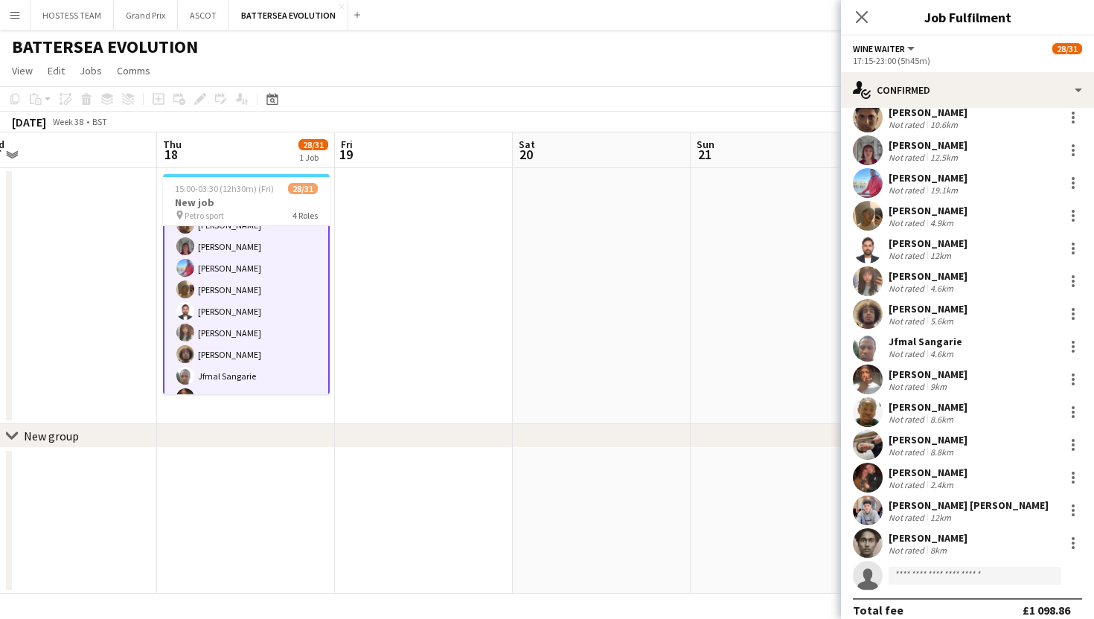
scroll to position [63, 0]
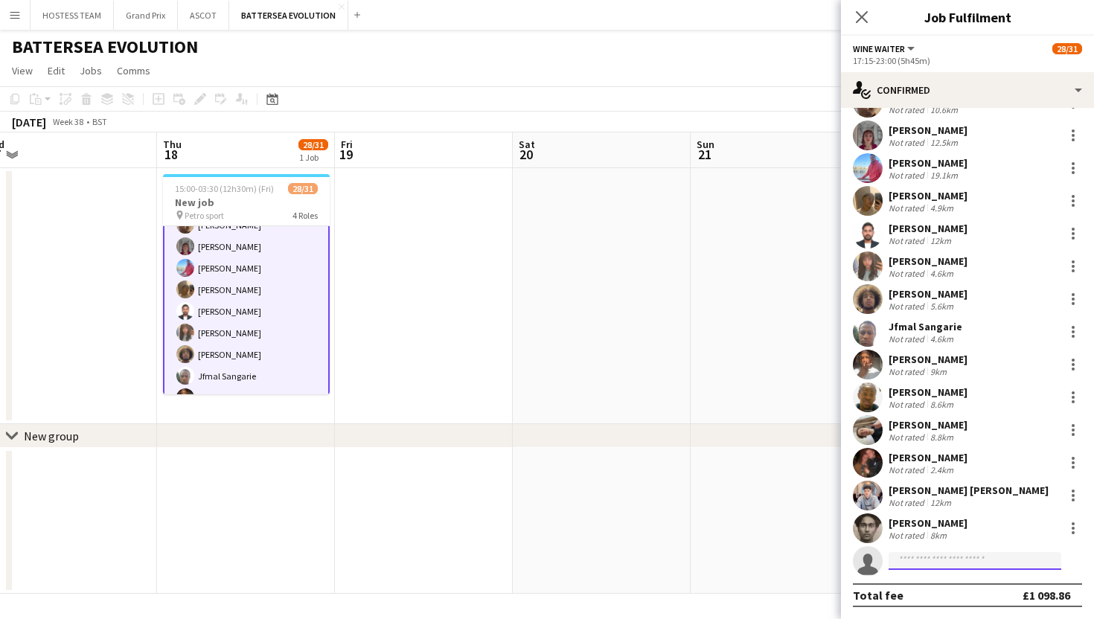
click at [902, 560] on input at bounding box center [975, 561] width 173 height 18
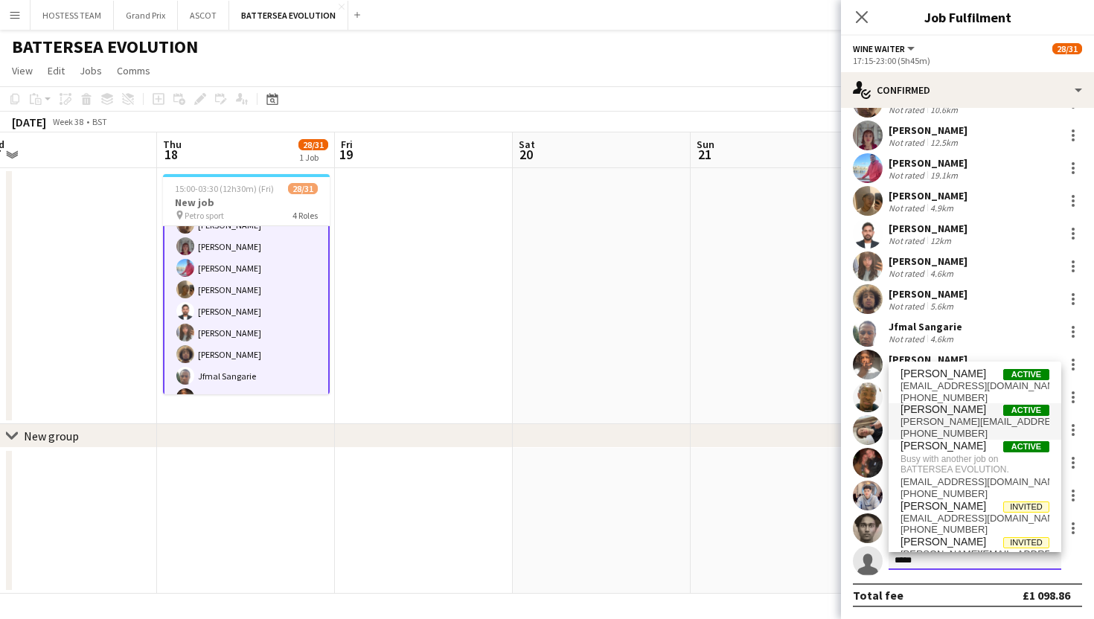
type input "*****"
click at [953, 415] on span "[PERSON_NAME]" at bounding box center [943, 409] width 86 height 13
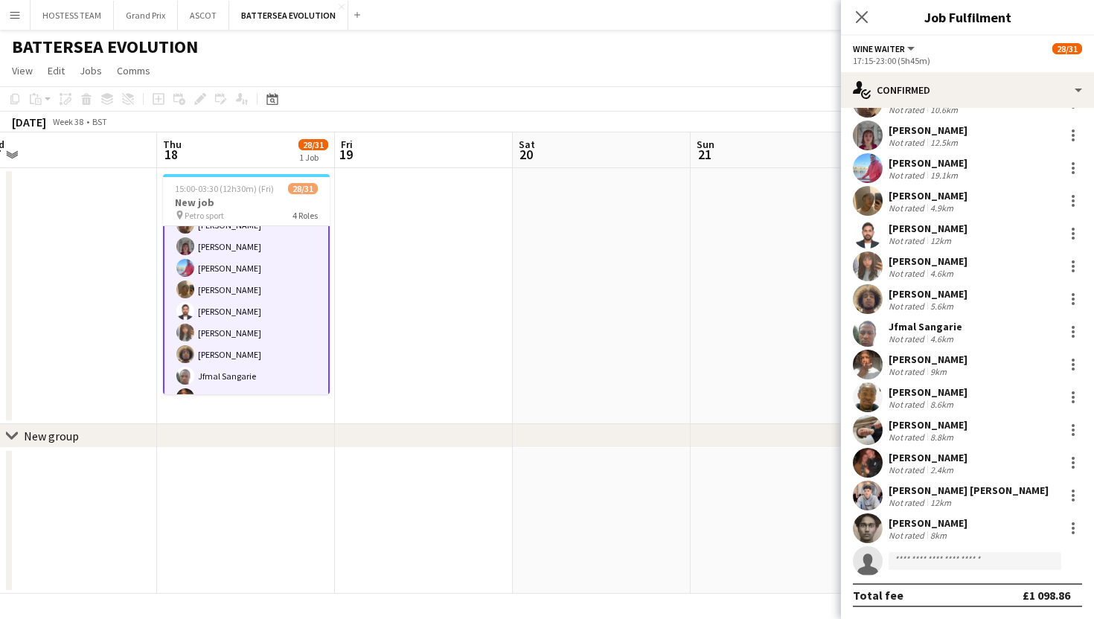
scroll to position [351, 0]
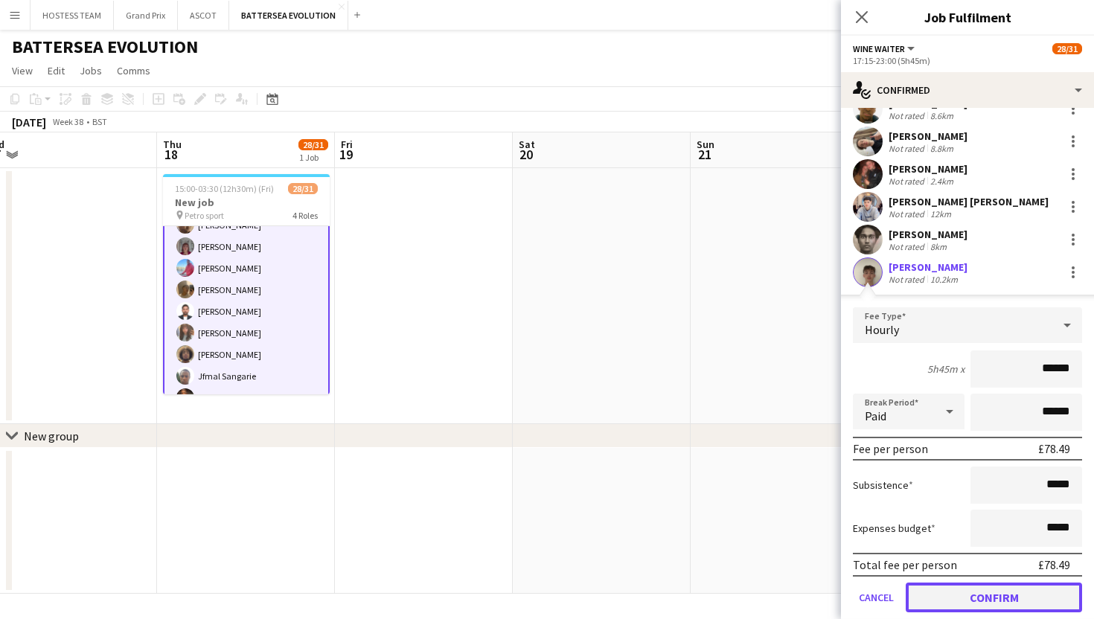
click at [970, 601] on button "Confirm" at bounding box center [994, 598] width 176 height 30
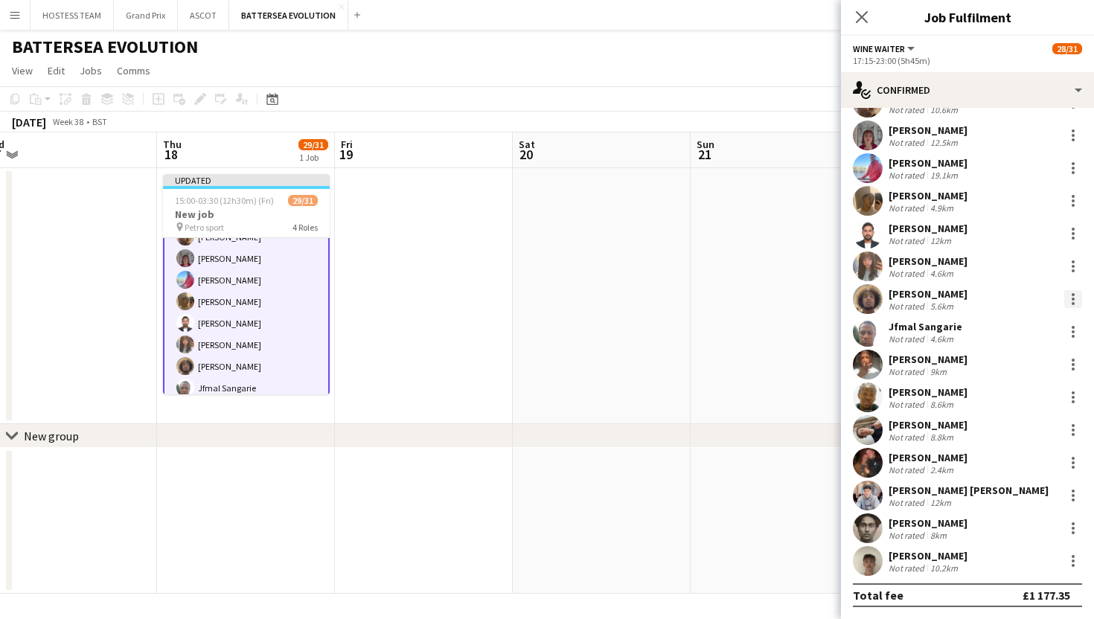
click at [1072, 294] on div at bounding box center [1073, 294] width 3 height 3
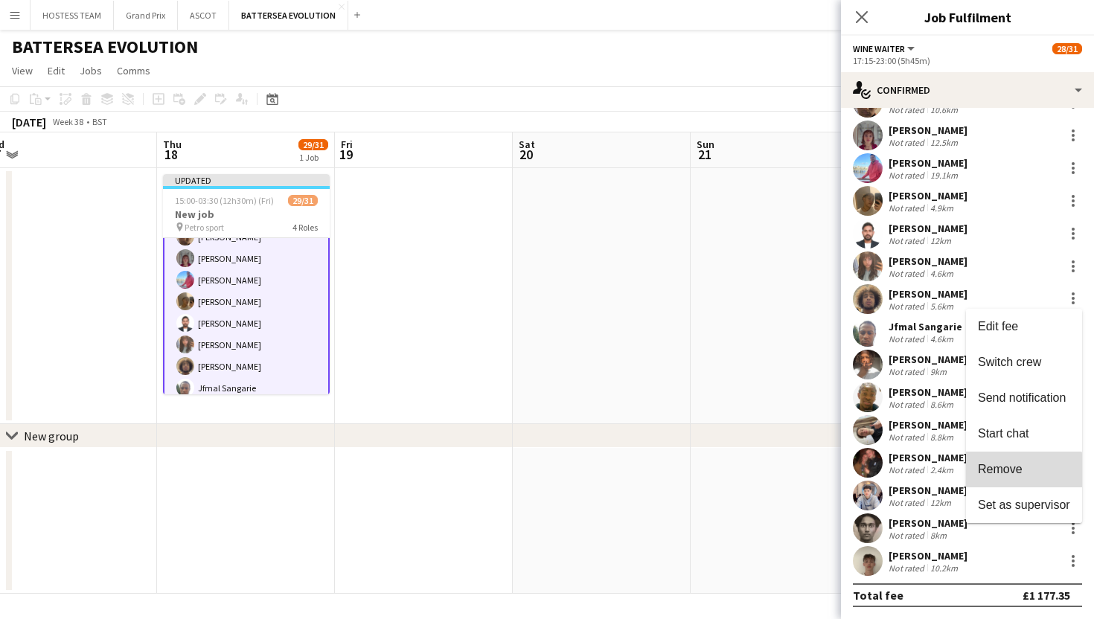
click at [1014, 474] on span "Remove" at bounding box center [1000, 469] width 45 height 13
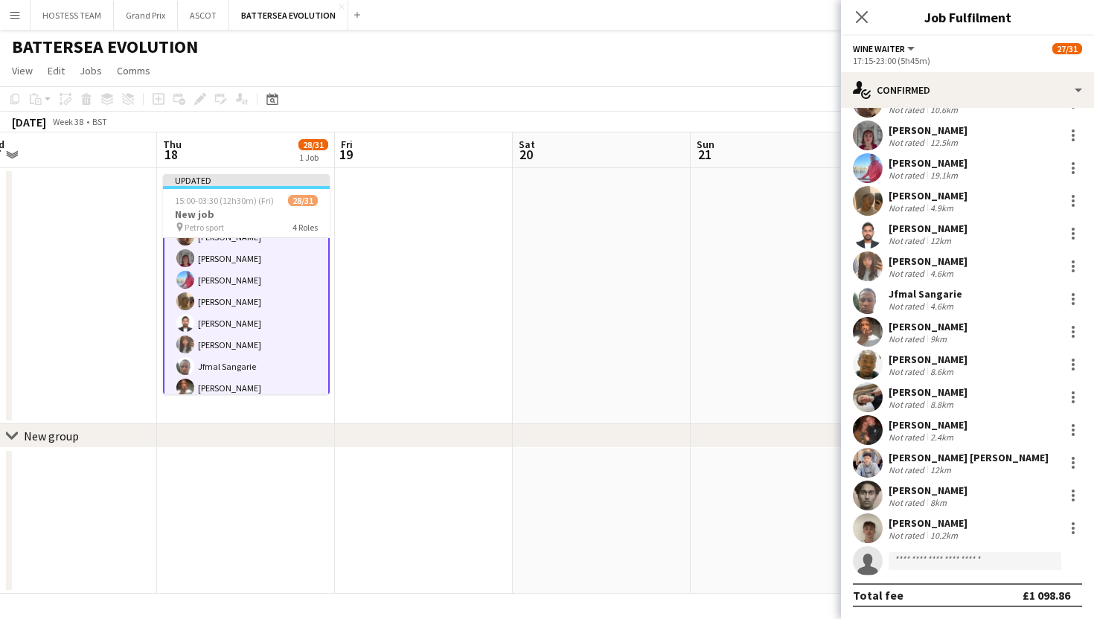
click at [763, 528] on app-date-cell at bounding box center [780, 521] width 178 height 146
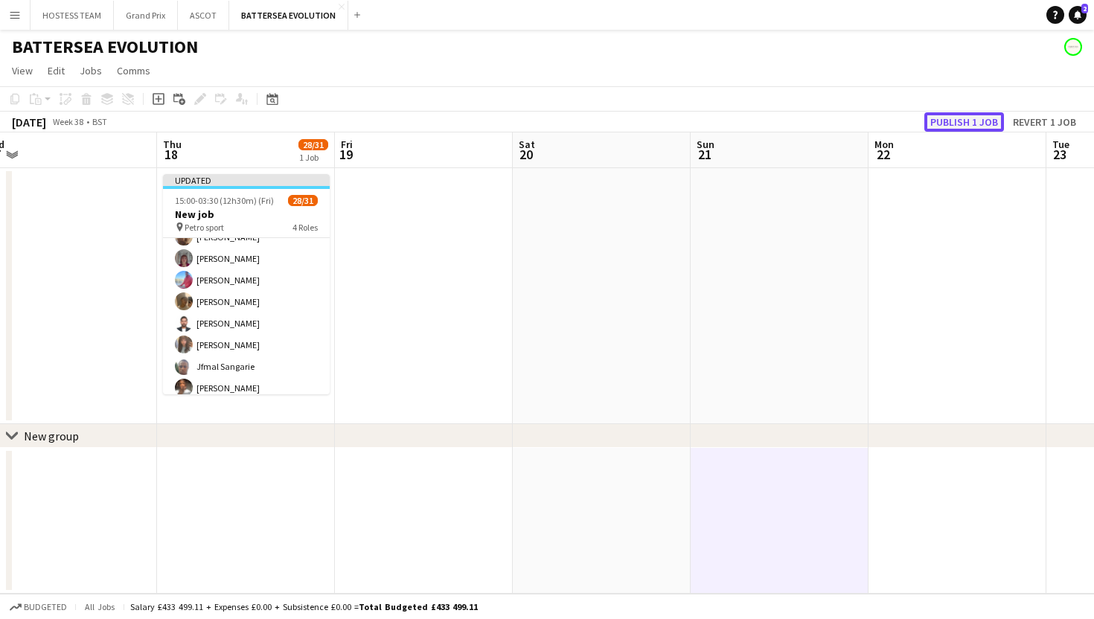
click at [973, 118] on button "Publish 1 job" at bounding box center [964, 121] width 80 height 19
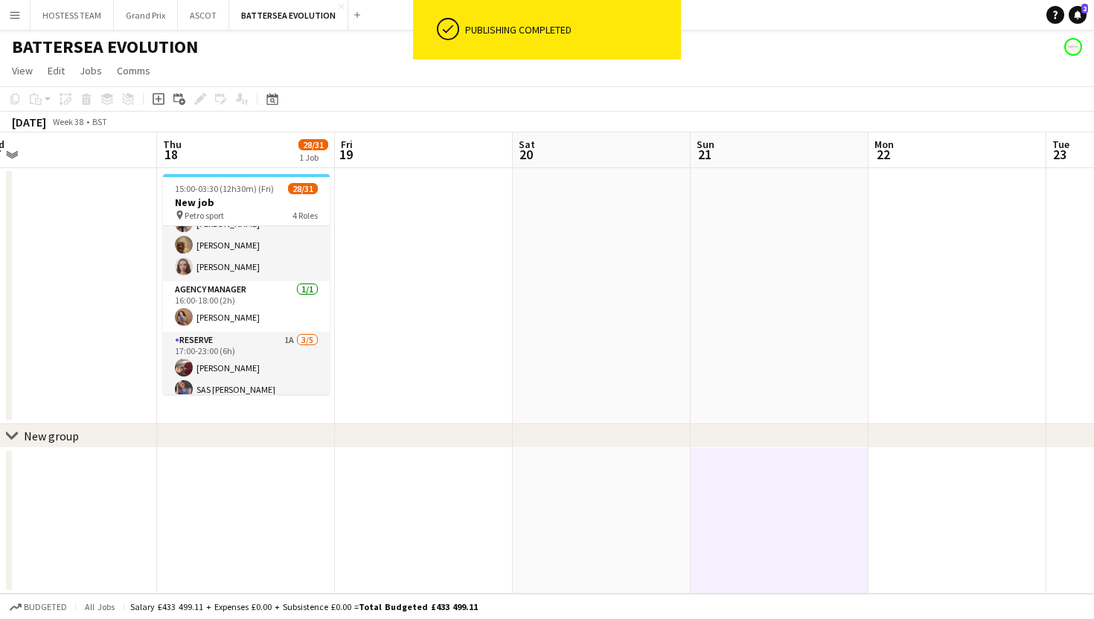
scroll to position [193, 0]
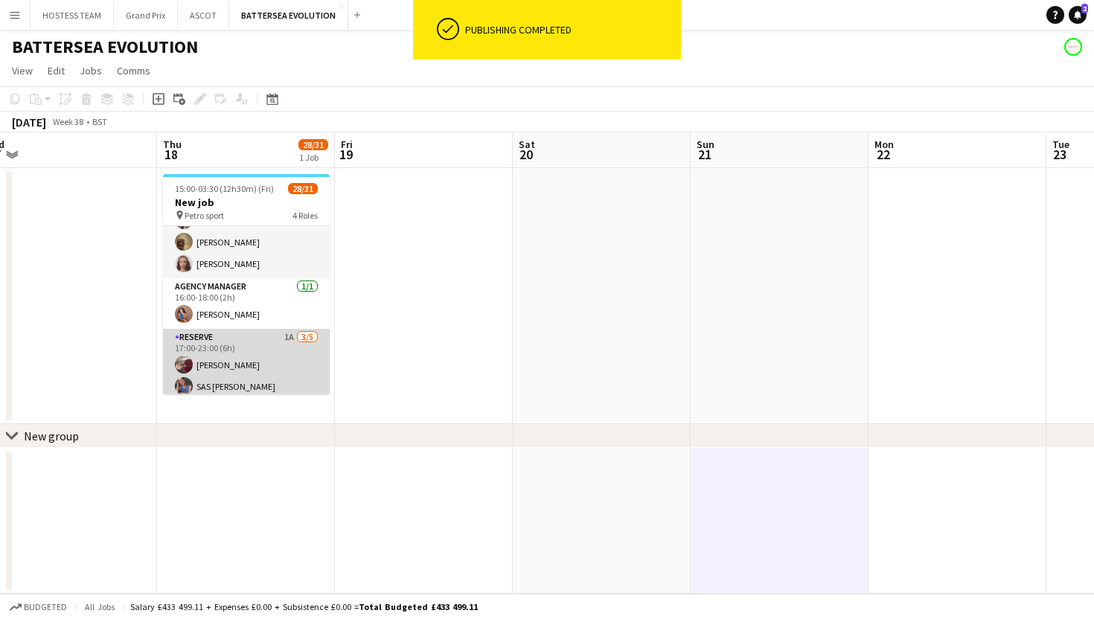
click at [265, 347] on app-card-role "RESERVE 1A [DATE] 17:00-23:00 (6h) [PERSON_NAME] SAS [PERSON_NAME] [PERSON_NAME…" at bounding box center [246, 397] width 167 height 137
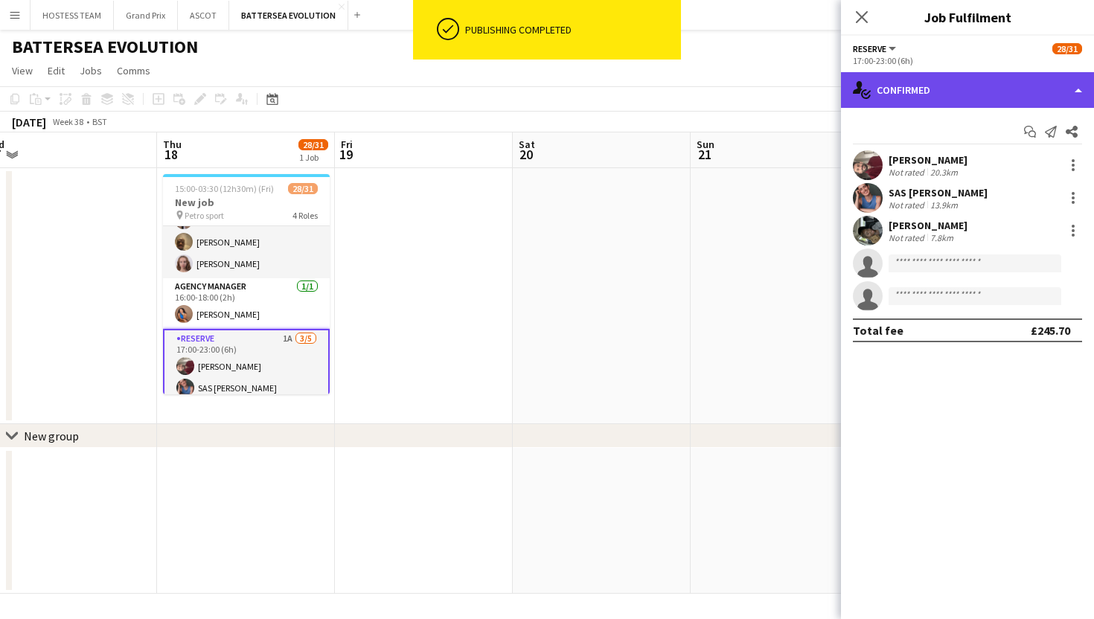
click at [988, 105] on div "single-neutral-actions-check-2 Confirmed" at bounding box center [967, 90] width 253 height 36
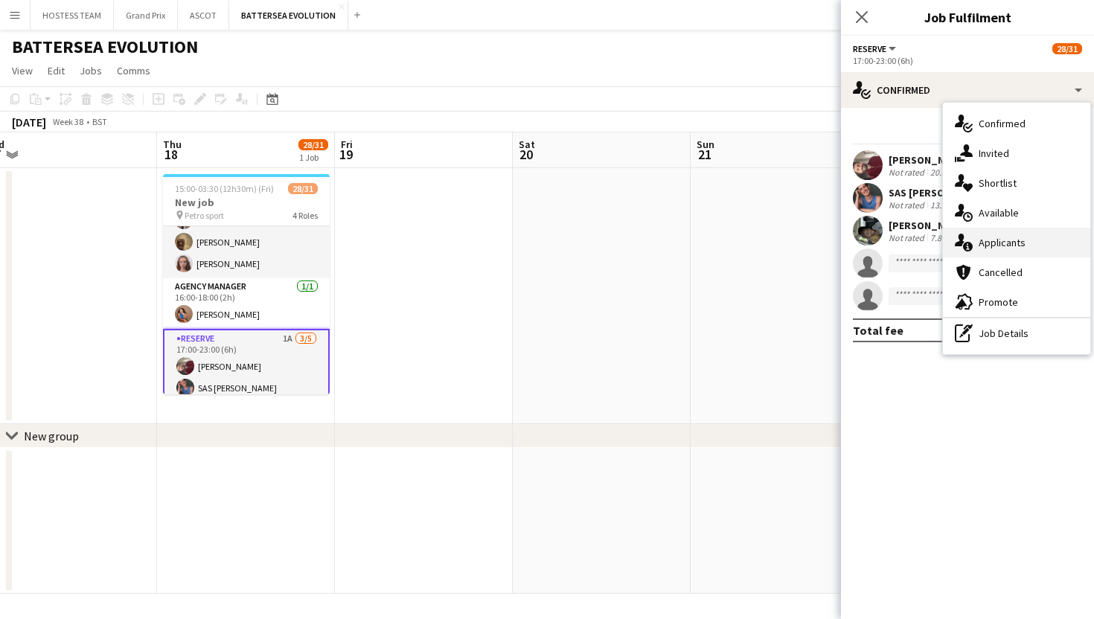
click at [1015, 239] on span "Applicants" at bounding box center [1002, 242] width 47 height 13
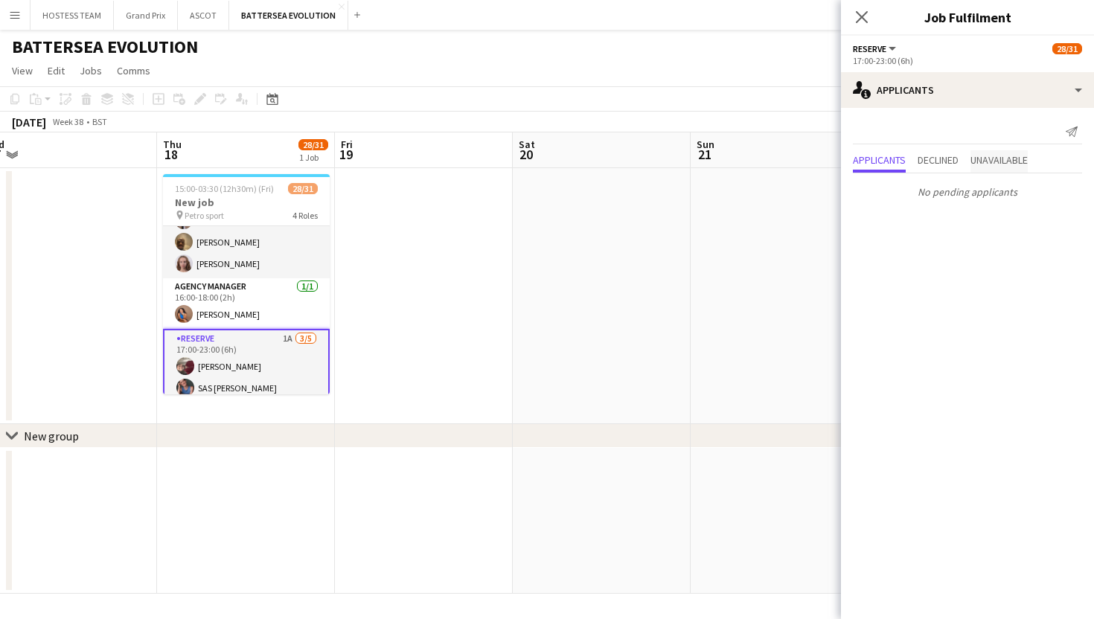
click at [1006, 157] on span "Unavailable" at bounding box center [998, 160] width 57 height 10
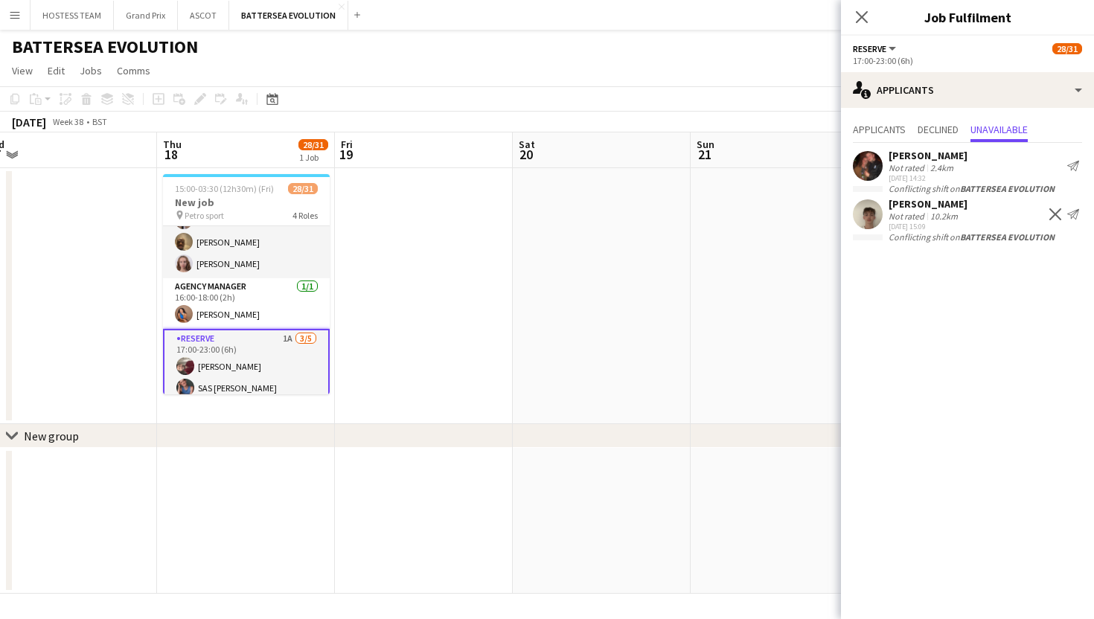
click at [1058, 212] on app-icon "Decline" at bounding box center [1055, 214] width 12 height 12
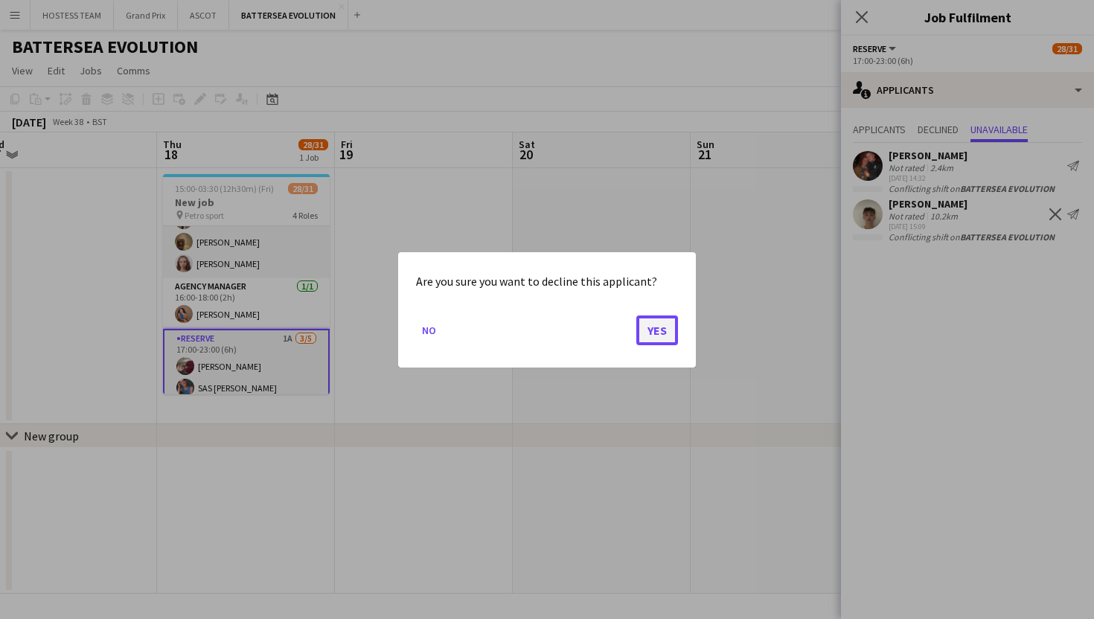
click at [665, 321] on button "Yes" at bounding box center [657, 330] width 42 height 30
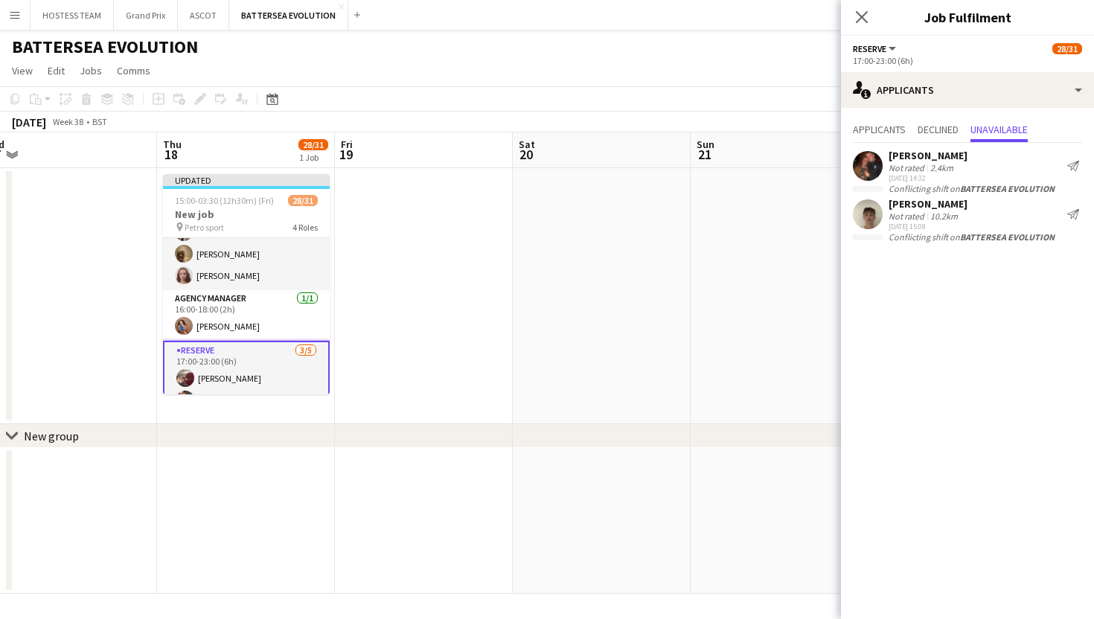
click at [838, 286] on app-date-cell at bounding box center [780, 296] width 178 height 256
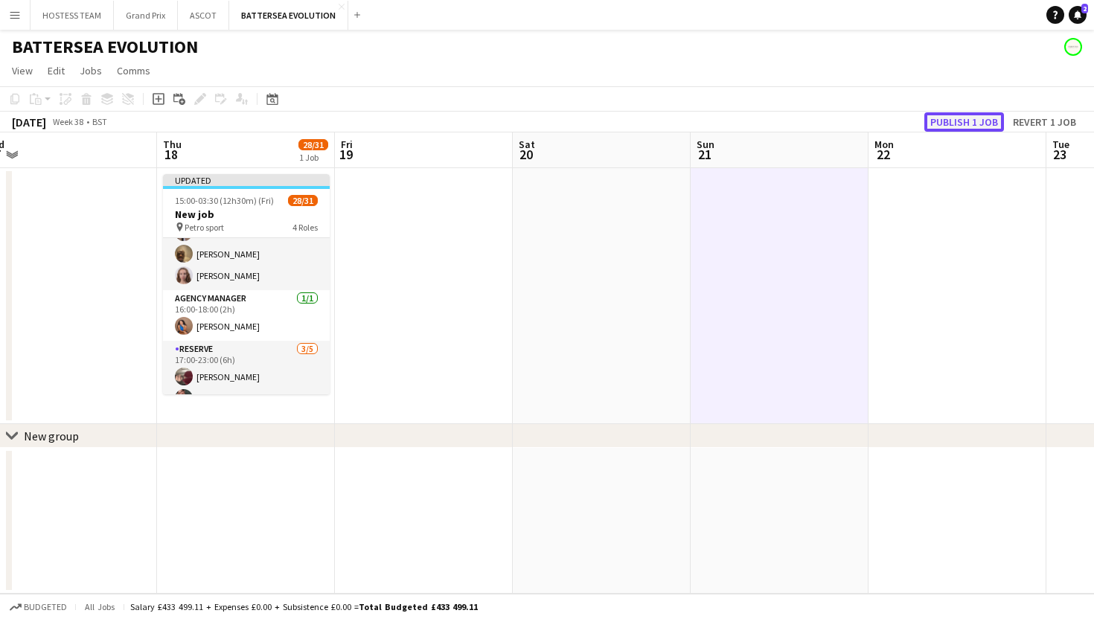
click at [974, 119] on button "Publish 1 job" at bounding box center [964, 121] width 80 height 19
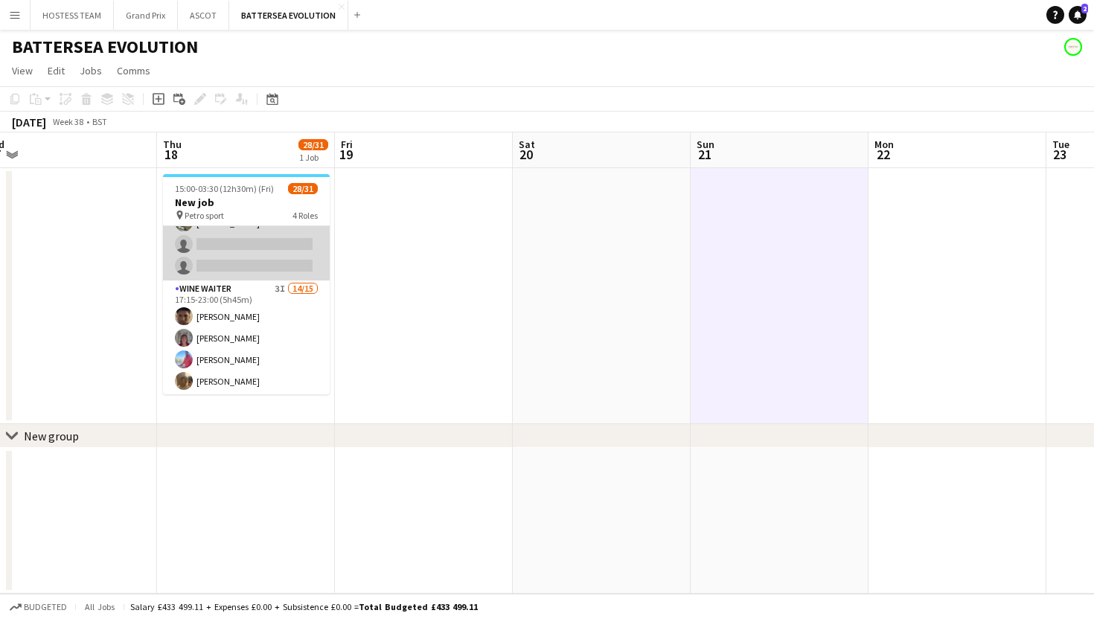
scroll to position [391, 0]
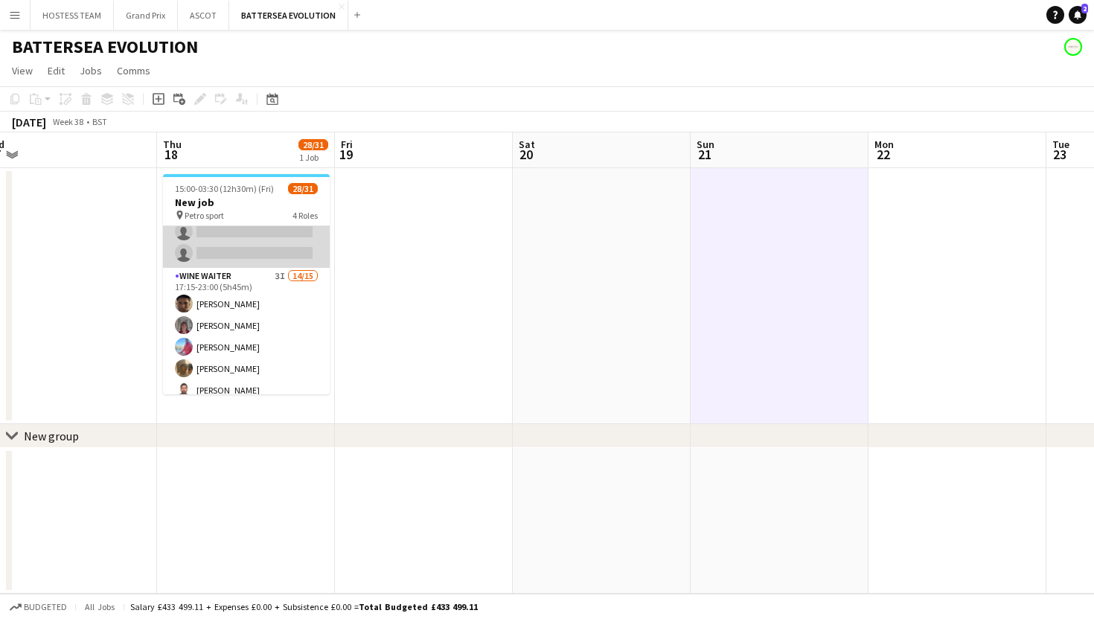
click at [261, 347] on app-card-role "Wine Waiter 3I 14/15 17:15-23:00 (5h45m) [PERSON_NAME] [PERSON_NAME] [PERSON_NA…" at bounding box center [246, 446] width 167 height 357
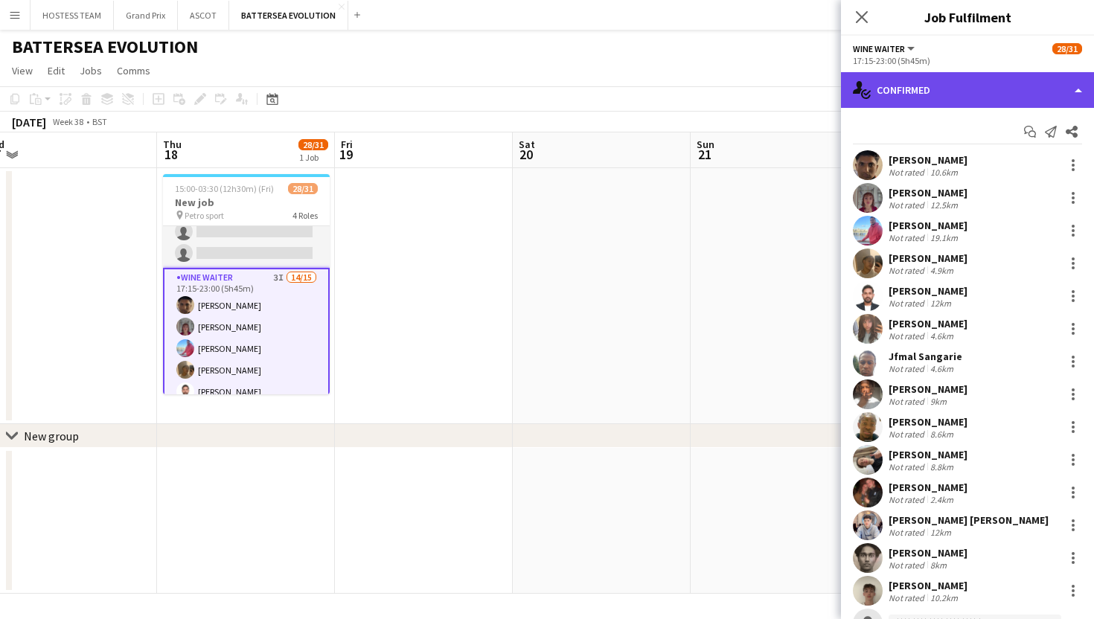
click at [979, 102] on div "single-neutral-actions-check-2 Confirmed" at bounding box center [967, 90] width 253 height 36
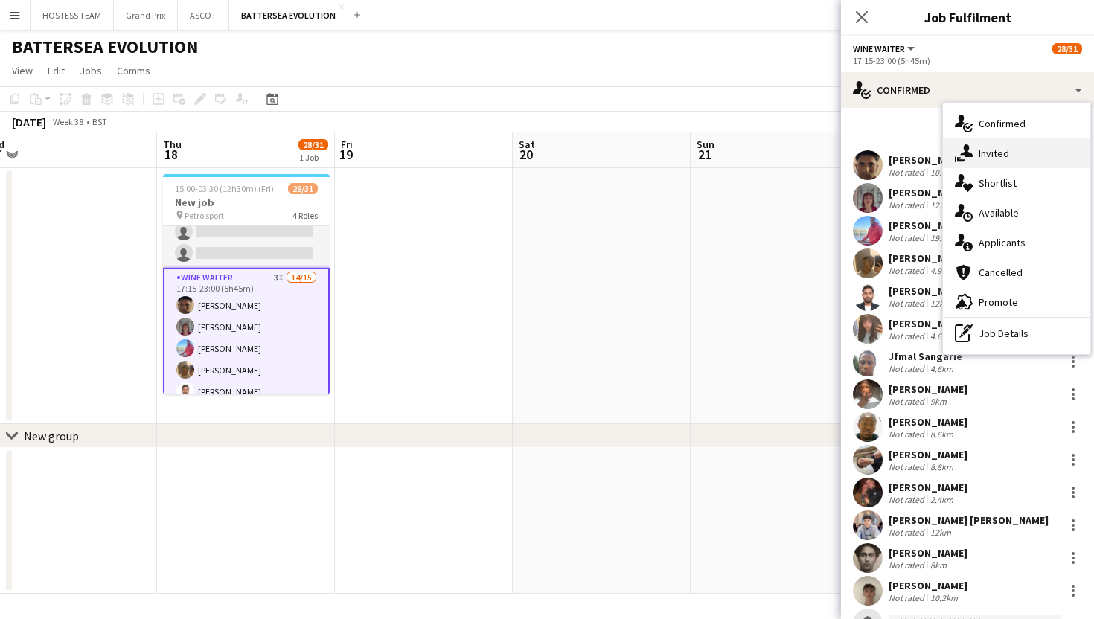
click at [1033, 153] on div "single-neutral-actions-share-1 Invited" at bounding box center [1016, 153] width 147 height 30
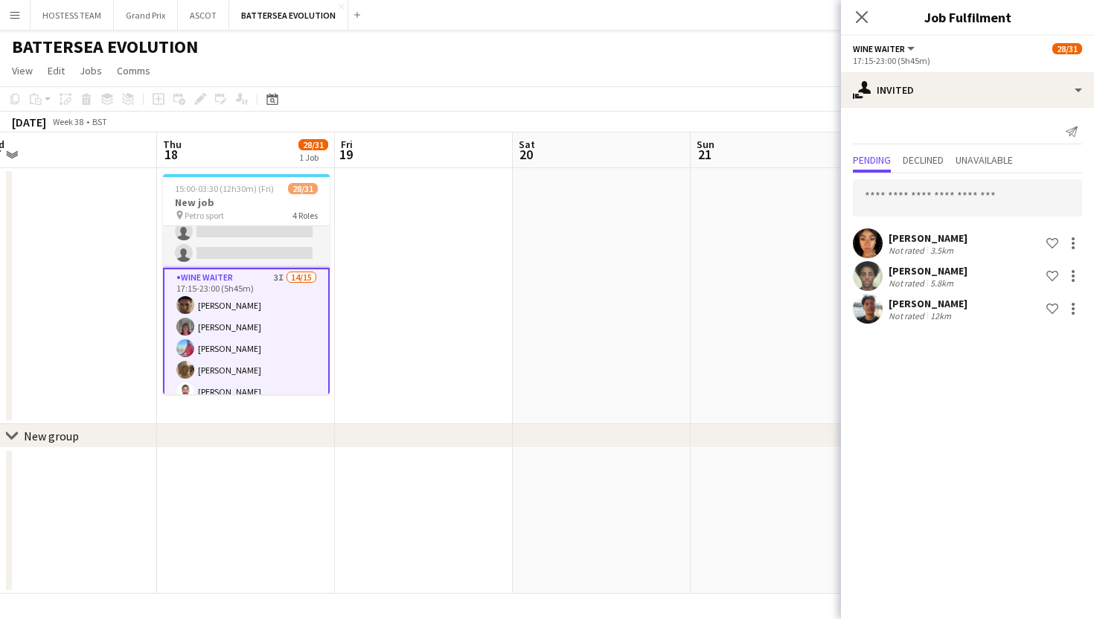
click at [761, 308] on app-date-cell at bounding box center [780, 296] width 178 height 256
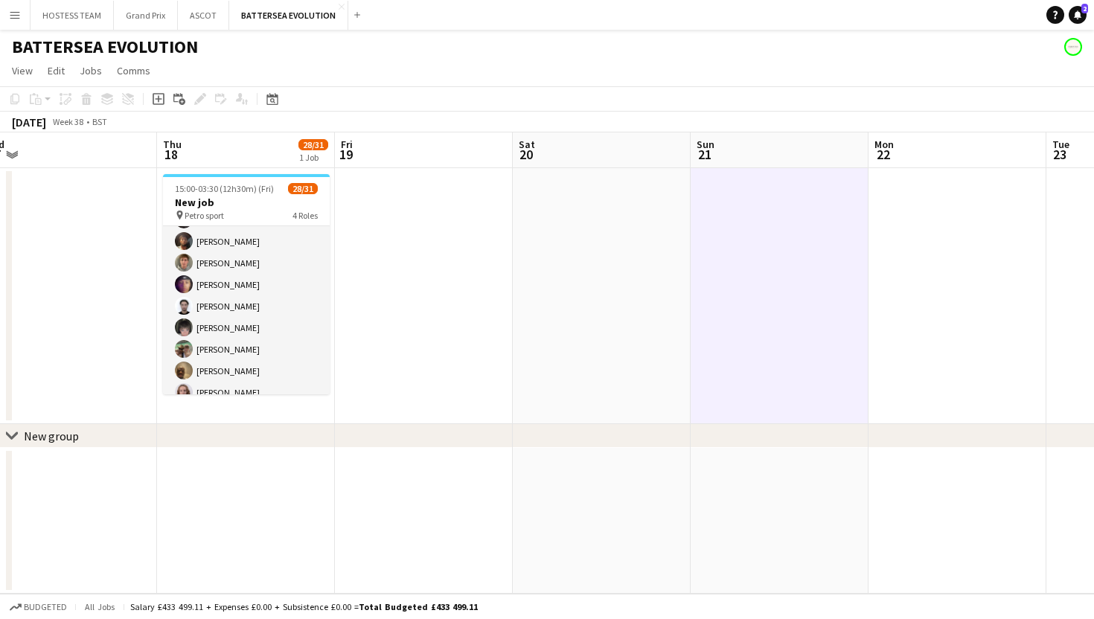
scroll to position [0, 0]
click at [314, 369] on app-card-role "Bar Server [DATE] 15:00-03:30 (12h30m) [PERSON_NAME] [PERSON_NAME] [PERSON_NAME…" at bounding box center [246, 348] width 167 height 245
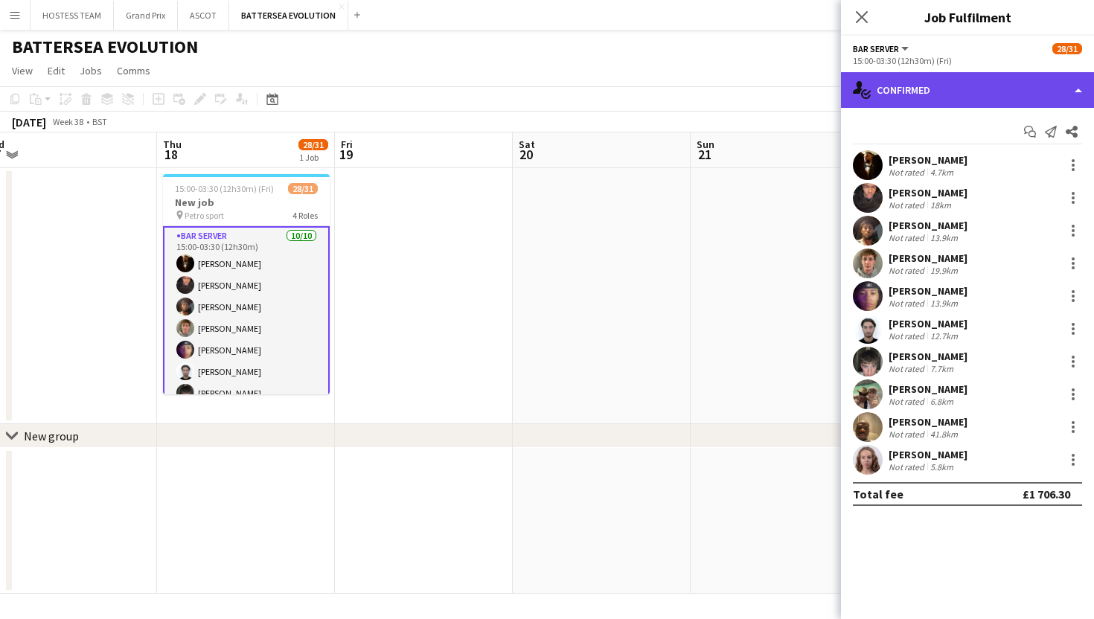
click at [993, 103] on div "single-neutral-actions-check-2 Confirmed" at bounding box center [967, 90] width 253 height 36
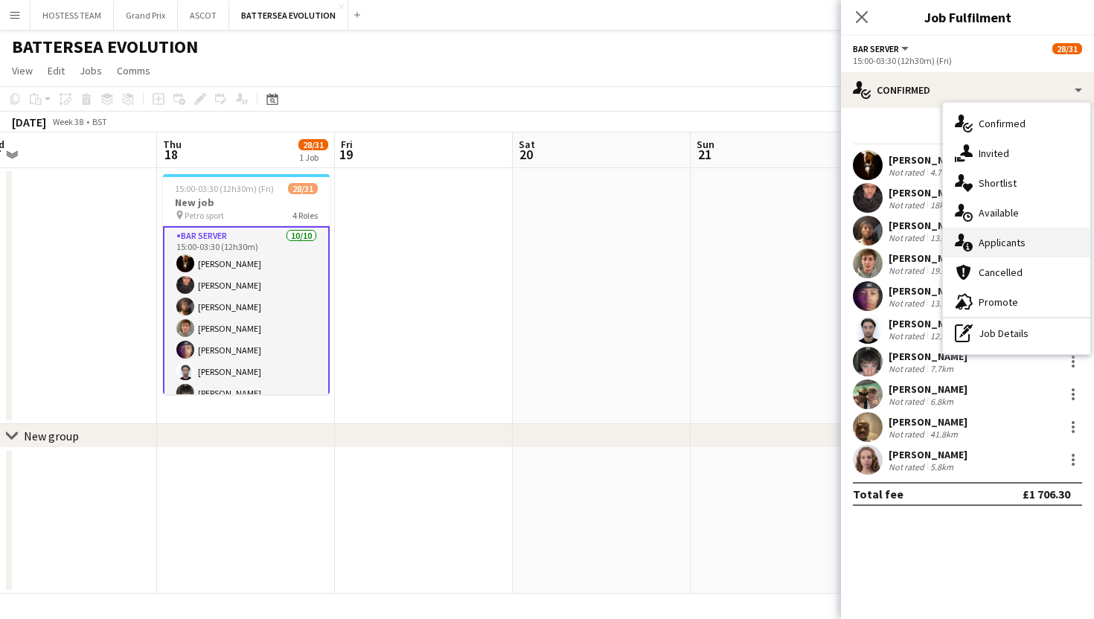
click at [1026, 249] on div "single-neutral-actions-information Applicants" at bounding box center [1016, 243] width 147 height 30
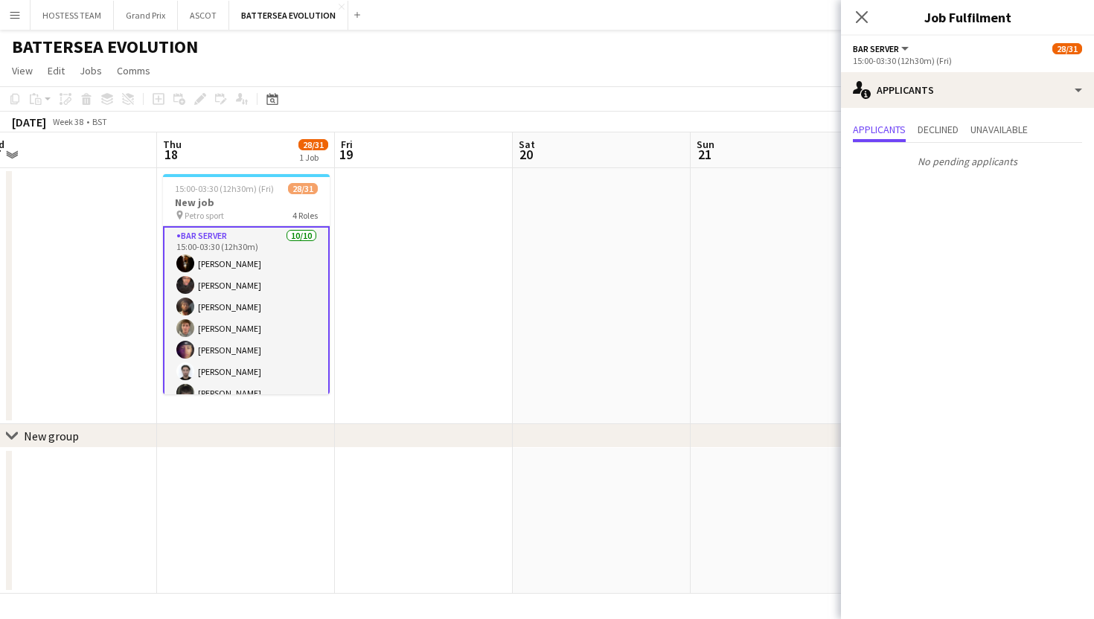
click at [725, 287] on app-date-cell at bounding box center [780, 296] width 178 height 256
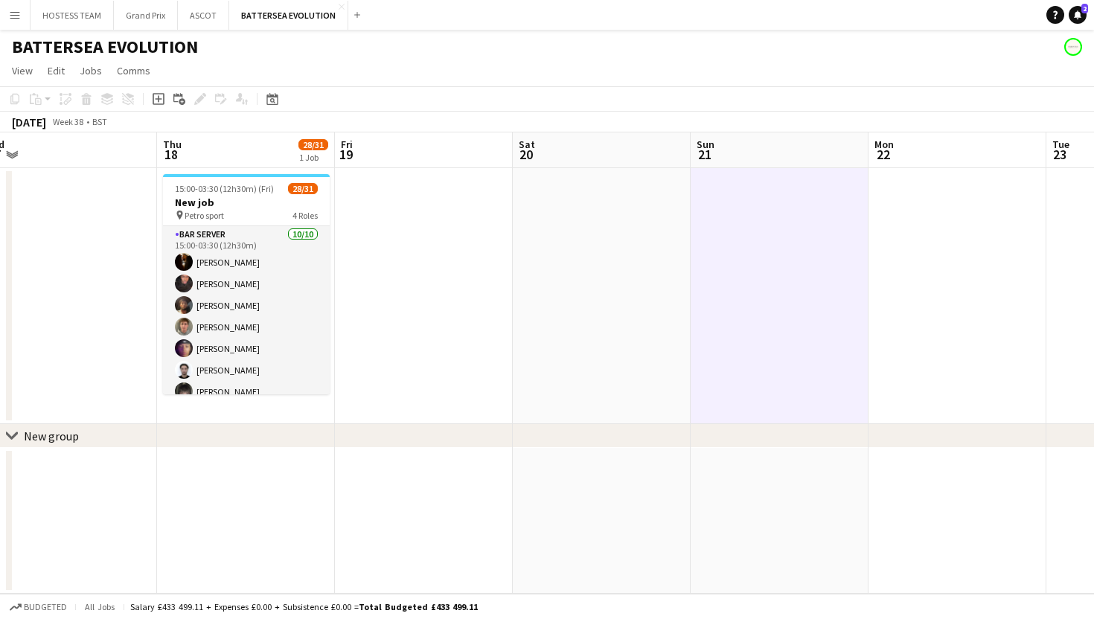
click at [293, 282] on app-card-role "Bar Server [DATE] 15:00-03:30 (12h30m) [PERSON_NAME] [PERSON_NAME] [PERSON_NAME…" at bounding box center [246, 348] width 167 height 245
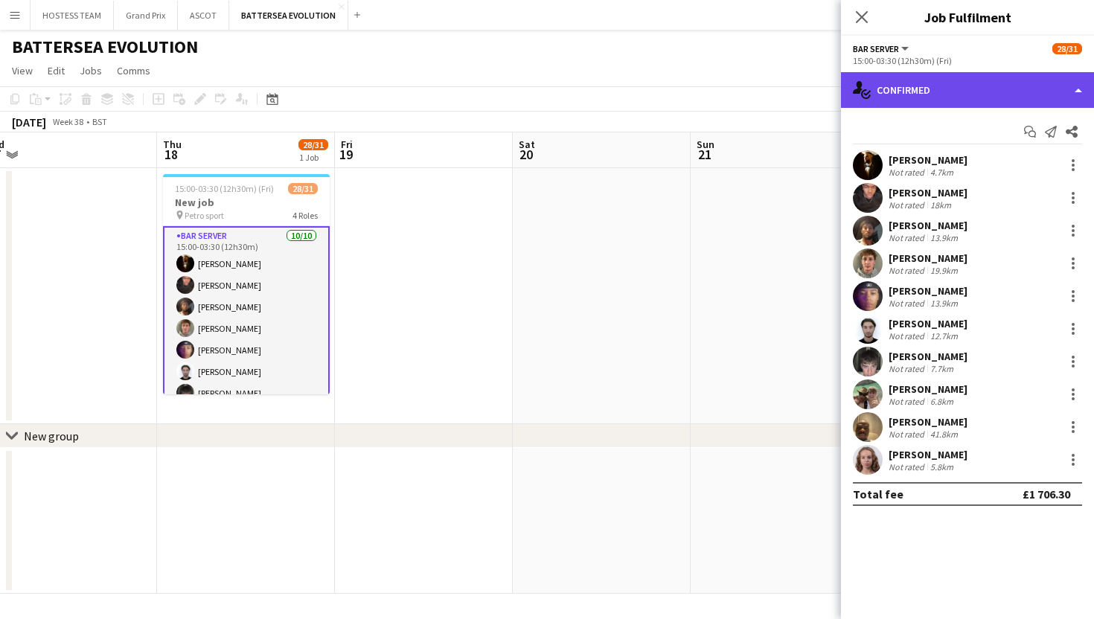
click at [926, 79] on div "single-neutral-actions-check-2 Confirmed" at bounding box center [967, 90] width 253 height 36
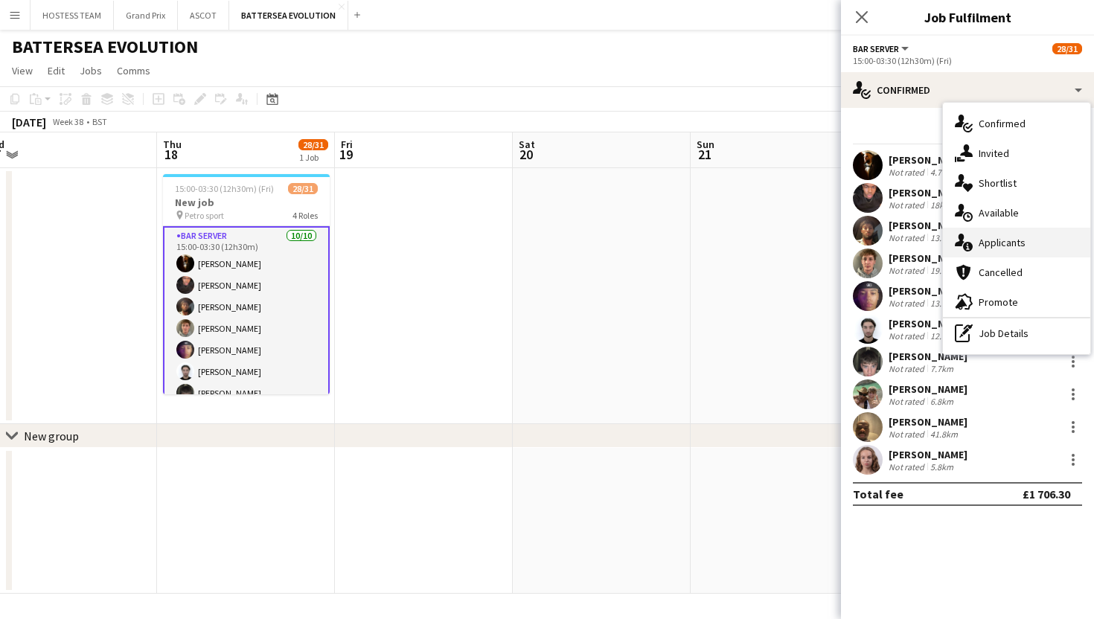
click at [1008, 245] on span "Applicants" at bounding box center [1002, 242] width 47 height 13
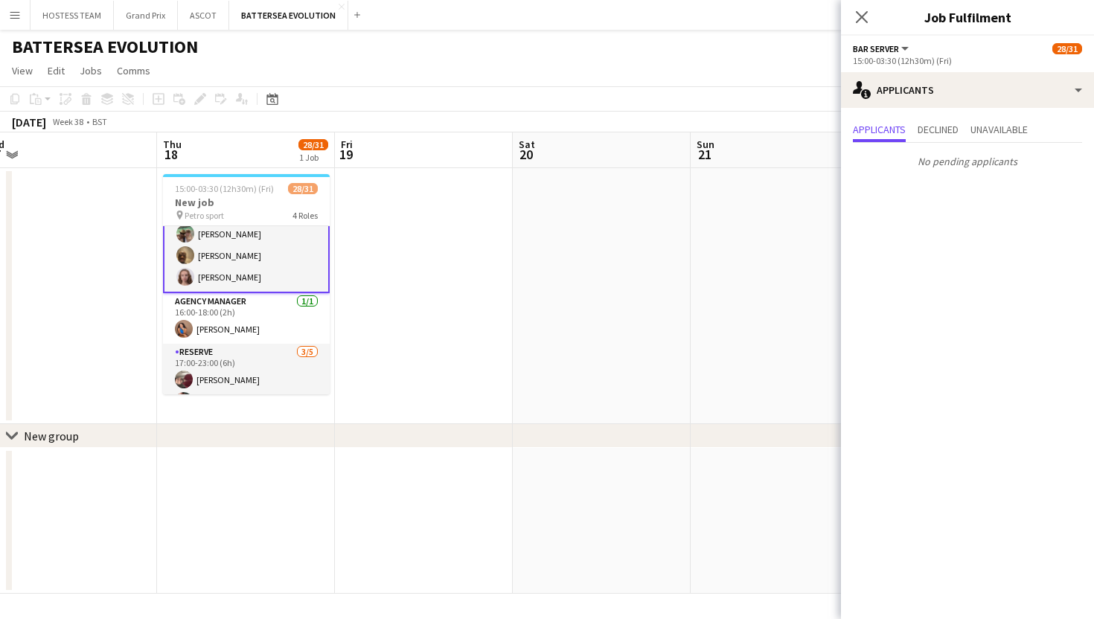
click at [280, 317] on app-card-role "Agency Manager [DATE] 16:00-18:00 (2h) [PERSON_NAME]" at bounding box center [246, 318] width 167 height 51
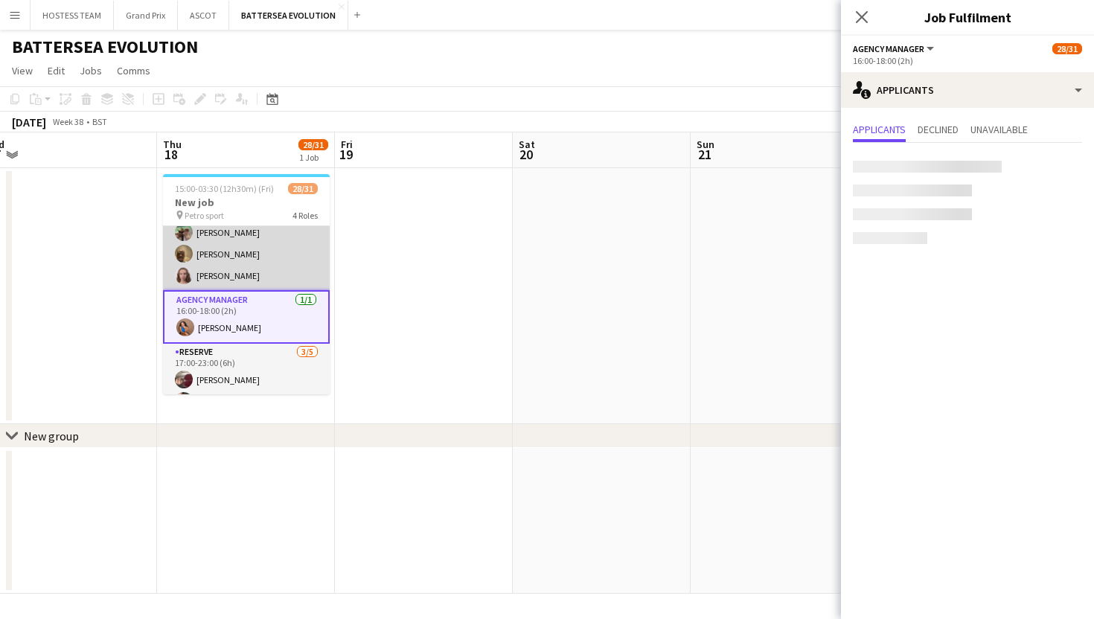
scroll to position [179, 0]
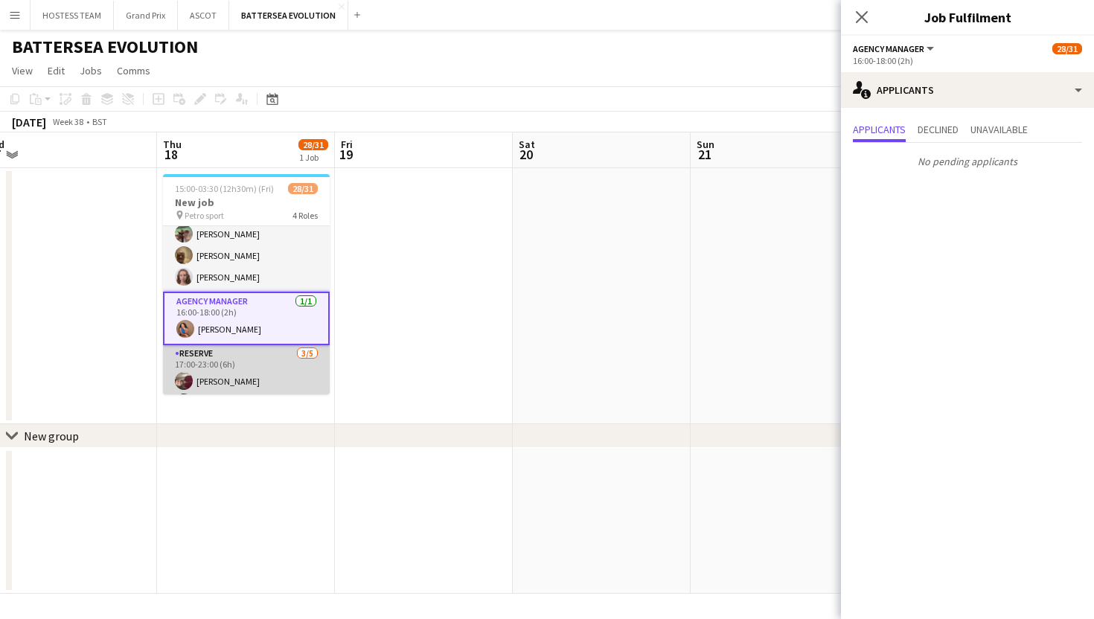
click at [280, 359] on app-card-role "RESERVE [DATE] 17:00-23:00 (6h) [PERSON_NAME] SAS [PERSON_NAME] [PERSON_NAME] s…" at bounding box center [246, 413] width 167 height 137
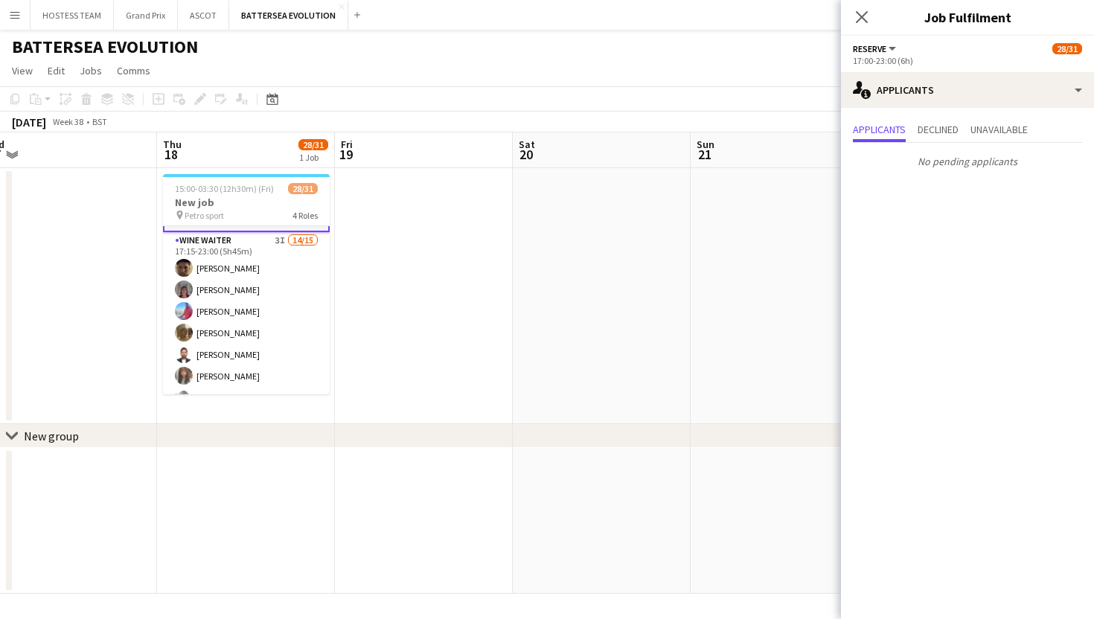
click at [280, 359] on app-card-role "Wine Waiter 3I 14/15 17:15-23:00 (5h45m) [PERSON_NAME] [PERSON_NAME] [PERSON_NA…" at bounding box center [246, 410] width 167 height 357
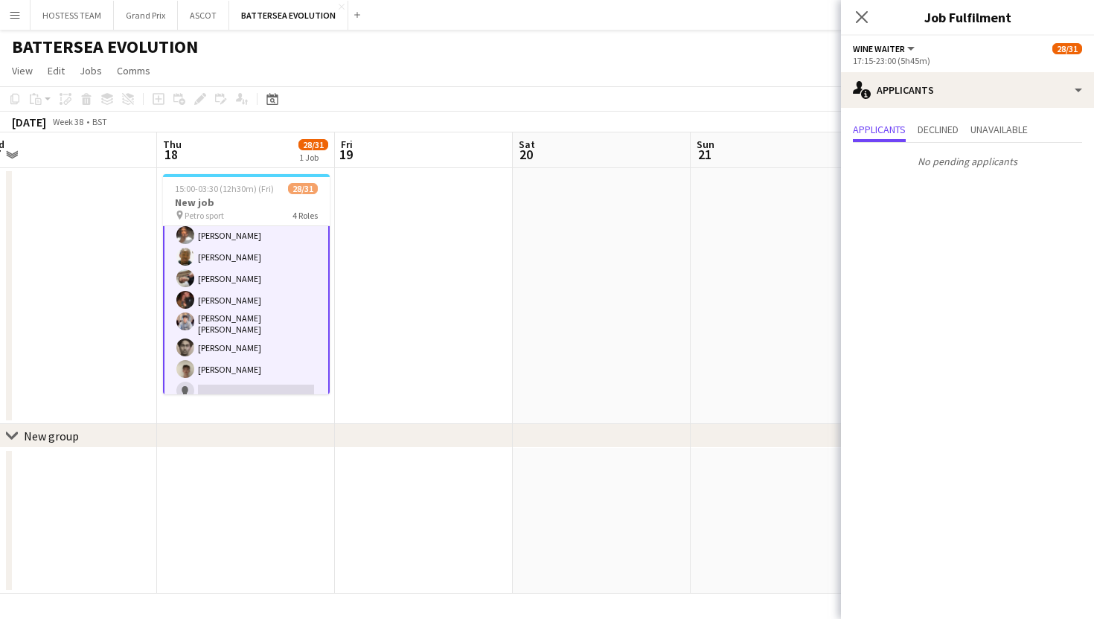
scroll to position [620, 0]
